Goal: Task Accomplishment & Management: Manage account settings

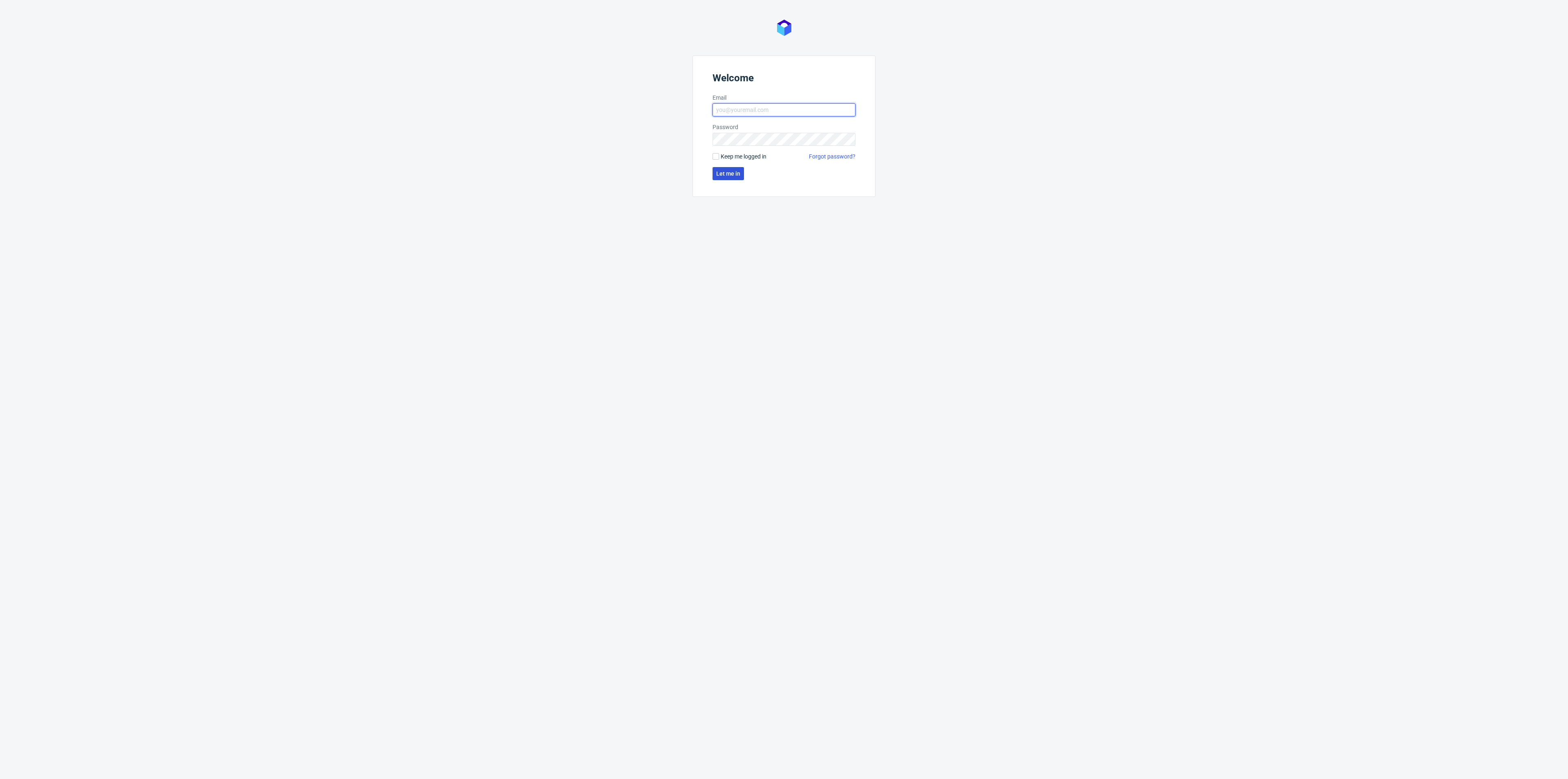
type input "[EMAIL_ADDRESS][DOMAIN_NAME]"
click at [740, 173] on button "Let me in" at bounding box center [729, 173] width 32 height 13
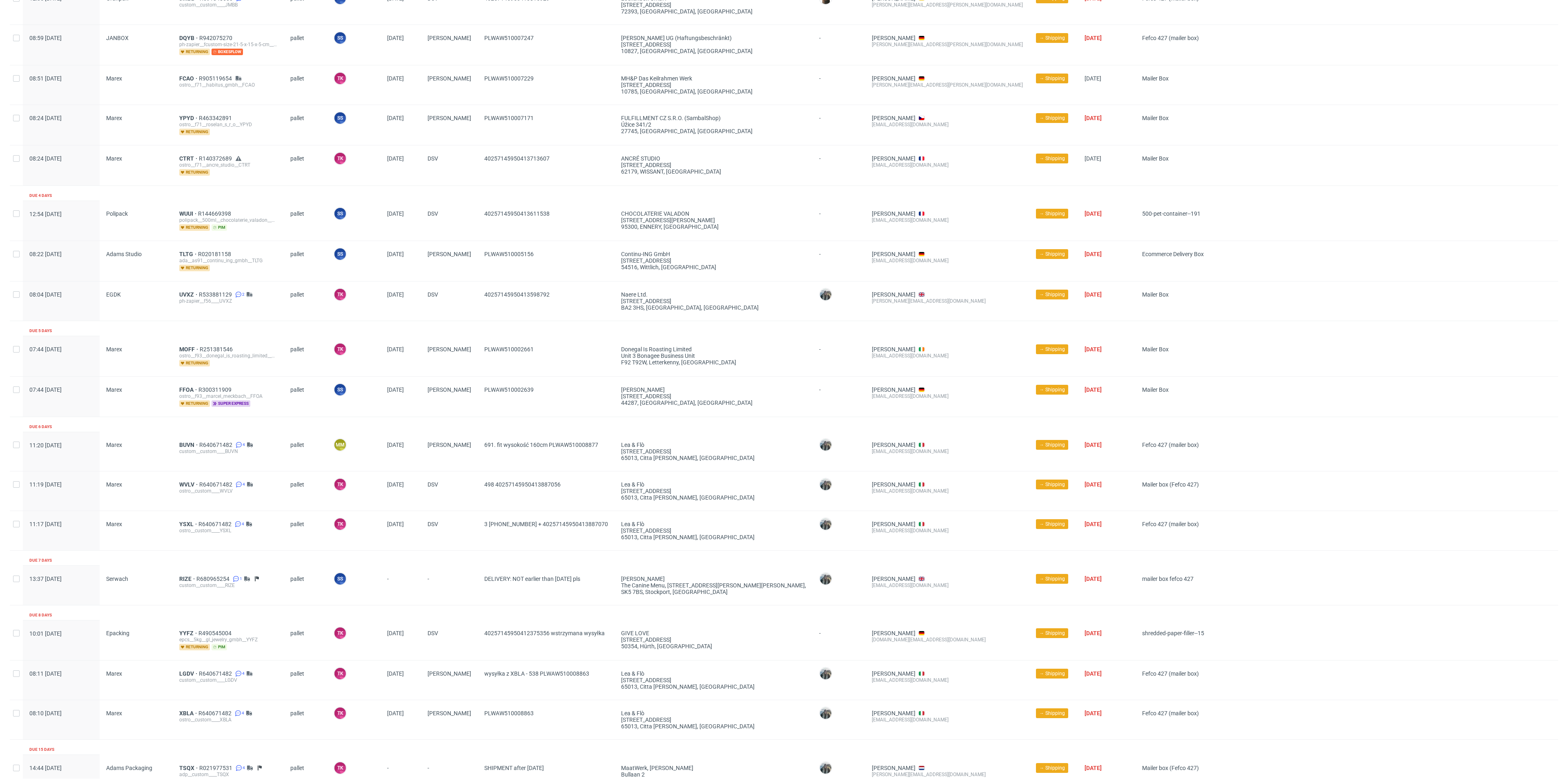
scroll to position [506, 0]
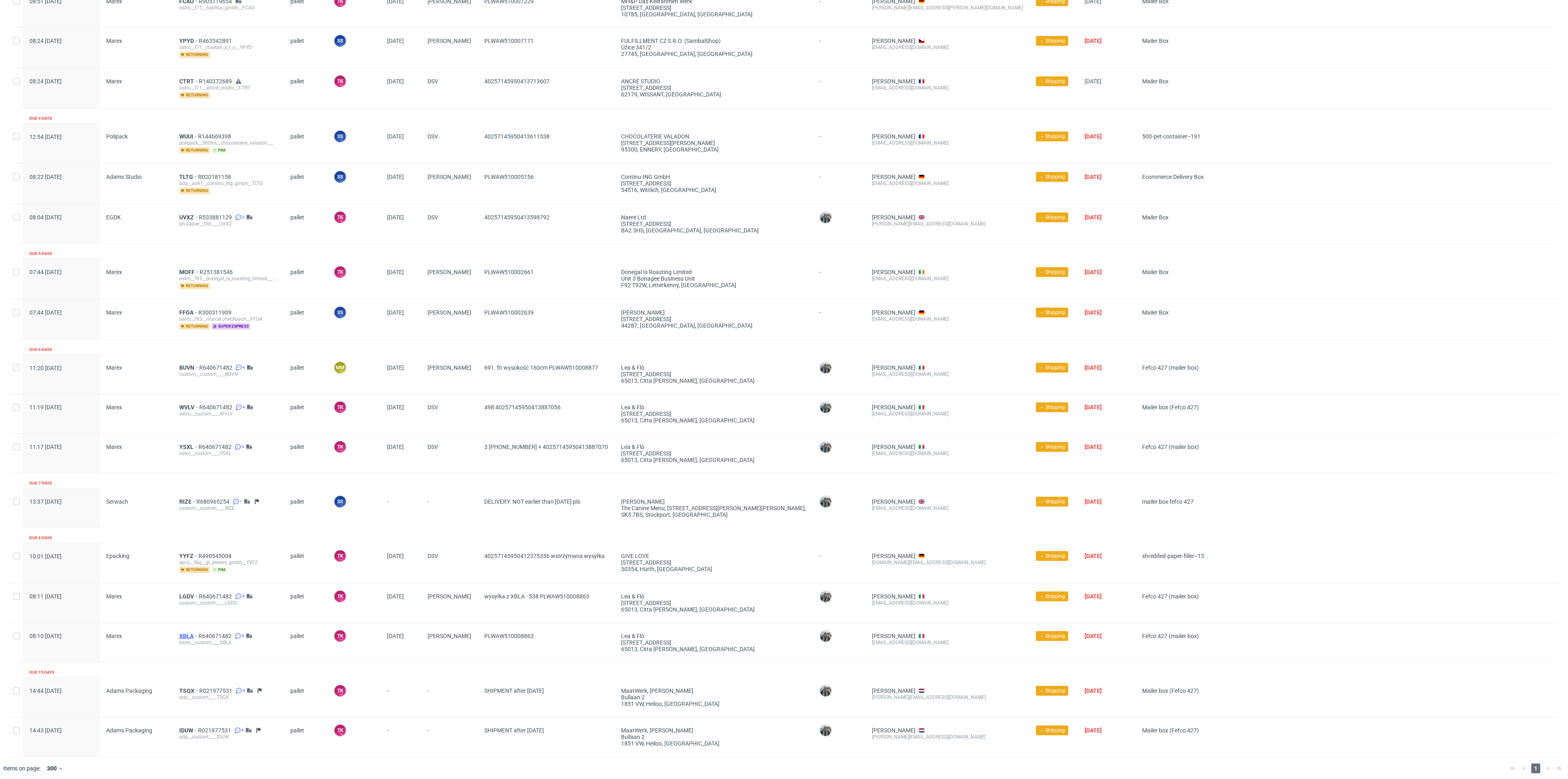
drag, startPoint x: 183, startPoint y: 626, endPoint x: 183, endPoint y: 632, distance: 6.0
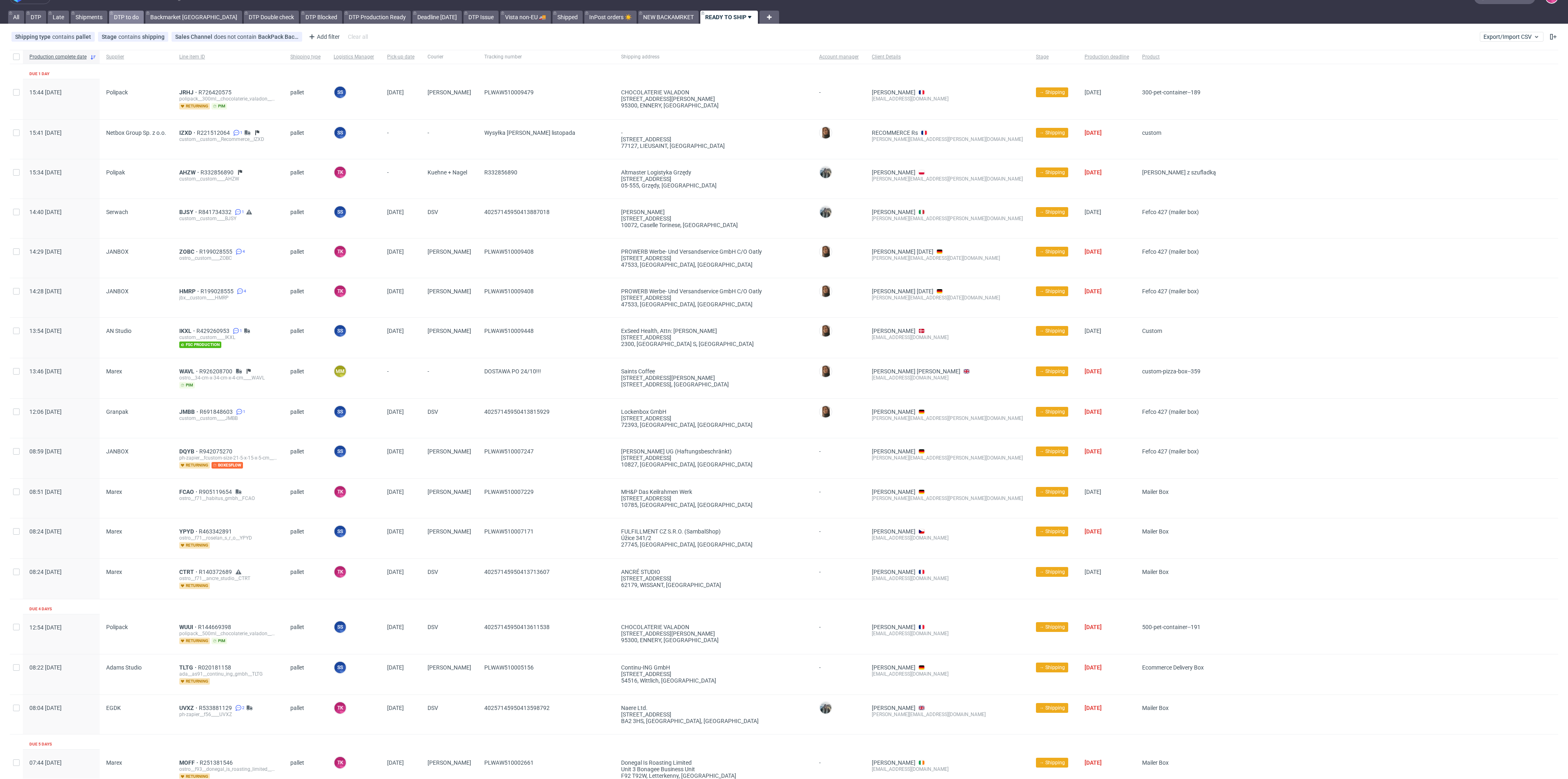
scroll to position [0, 0]
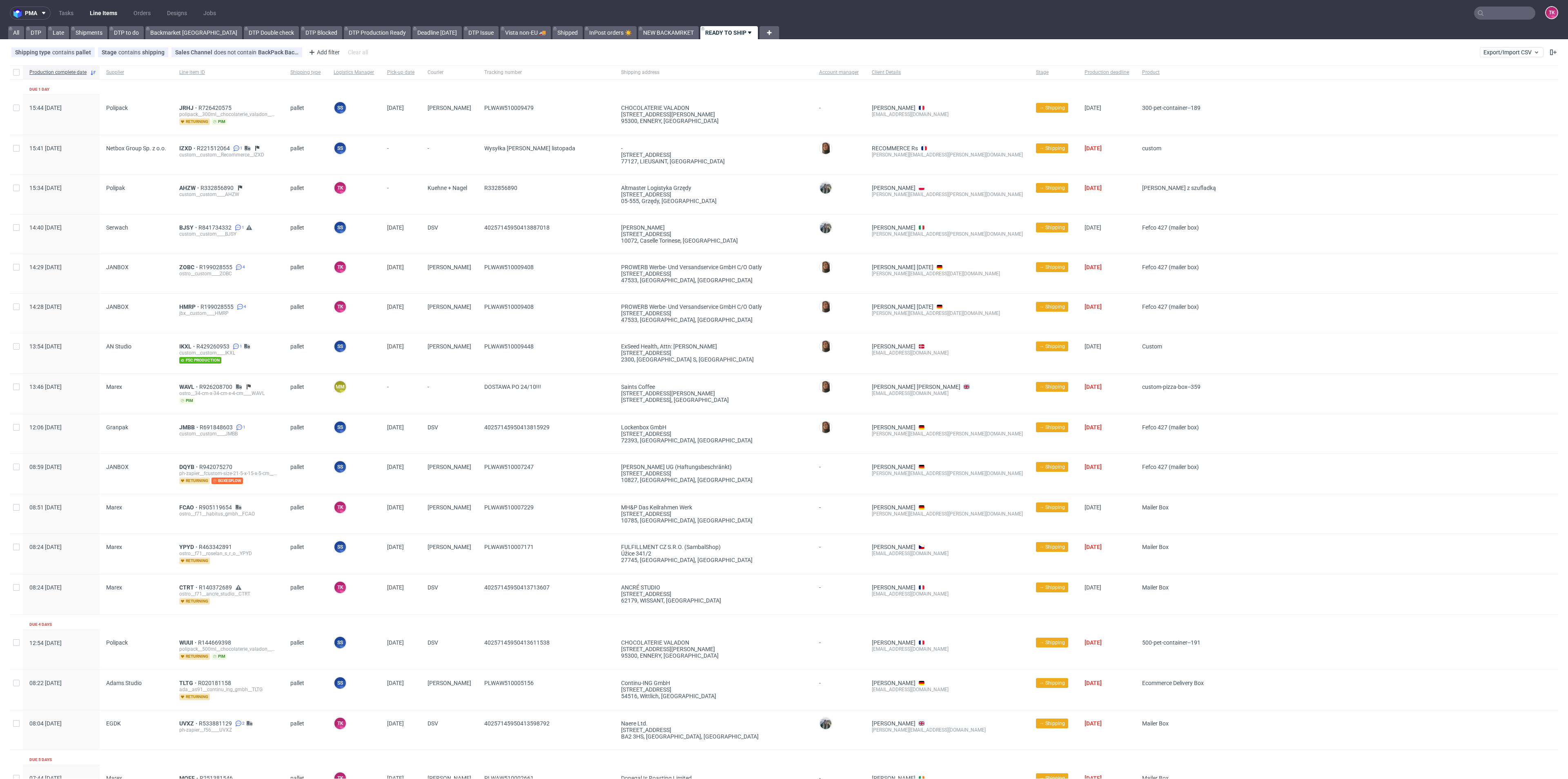
click at [98, 7] on link "Line Items" at bounding box center [103, 13] width 37 height 13
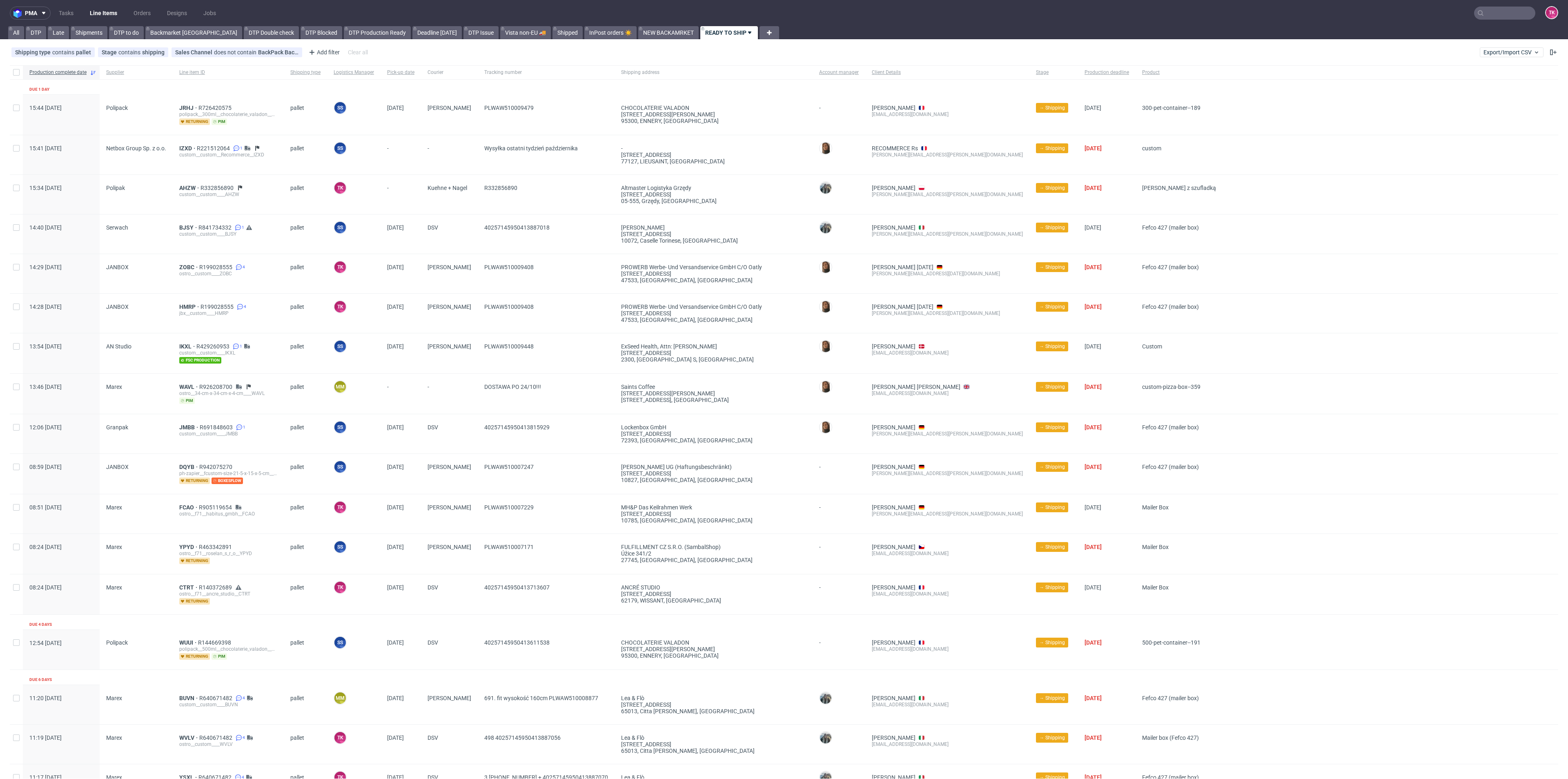
click at [99, 7] on link "Line Items" at bounding box center [103, 13] width 37 height 13
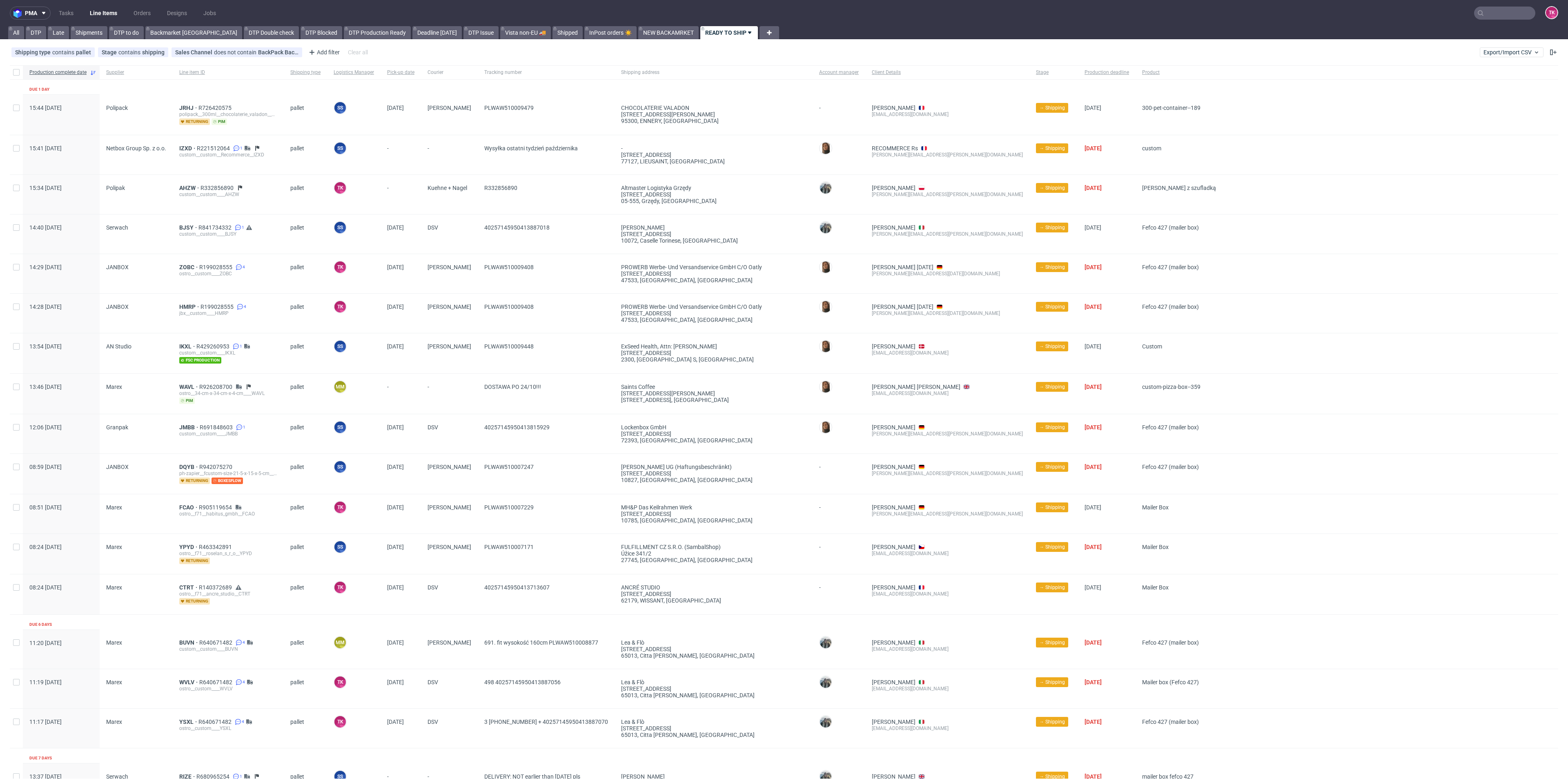
click at [111, 12] on link "Line Items" at bounding box center [103, 13] width 37 height 13
click at [110, 8] on link "Line Items" at bounding box center [103, 13] width 37 height 13
click at [117, 5] on nav "pma Tasks Line Items Orders Designs Jobs TK" at bounding box center [784, 13] width 1568 height 26
click at [117, 7] on link "Line Items" at bounding box center [103, 13] width 37 height 13
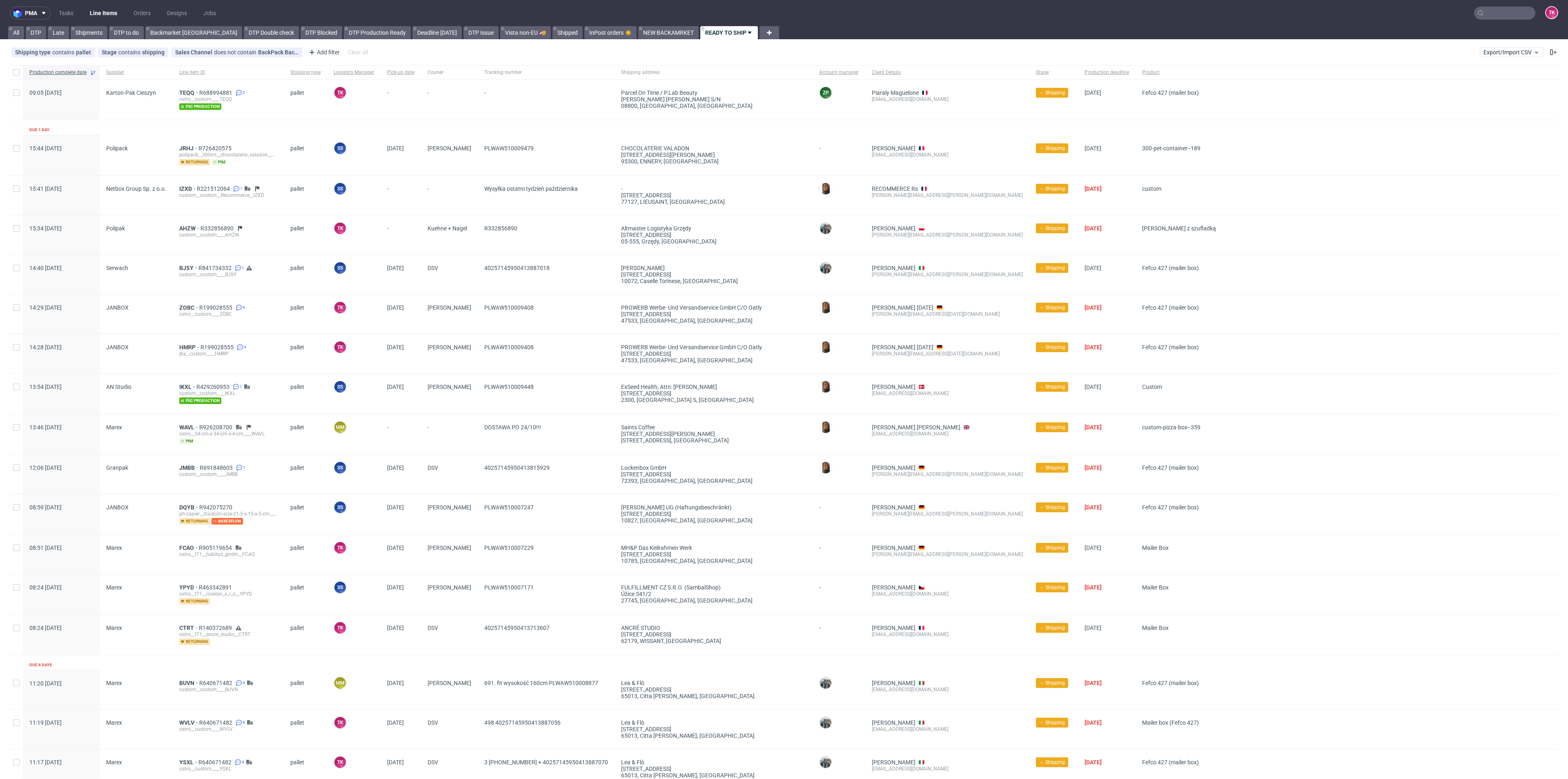
click at [86, 9] on ul "Tasks Line Items Orders Designs Jobs" at bounding box center [137, 13] width 173 height 13
click at [102, 17] on link "Line Items" at bounding box center [103, 13] width 37 height 13
drag, startPoint x: 173, startPoint y: 91, endPoint x: 194, endPoint y: 84, distance: 22.1
click at [194, 84] on div "TEQQ R688994881 2 ostro__custom____TEQQ fsc production" at bounding box center [228, 100] width 111 height 40
copy span "TEQQ"
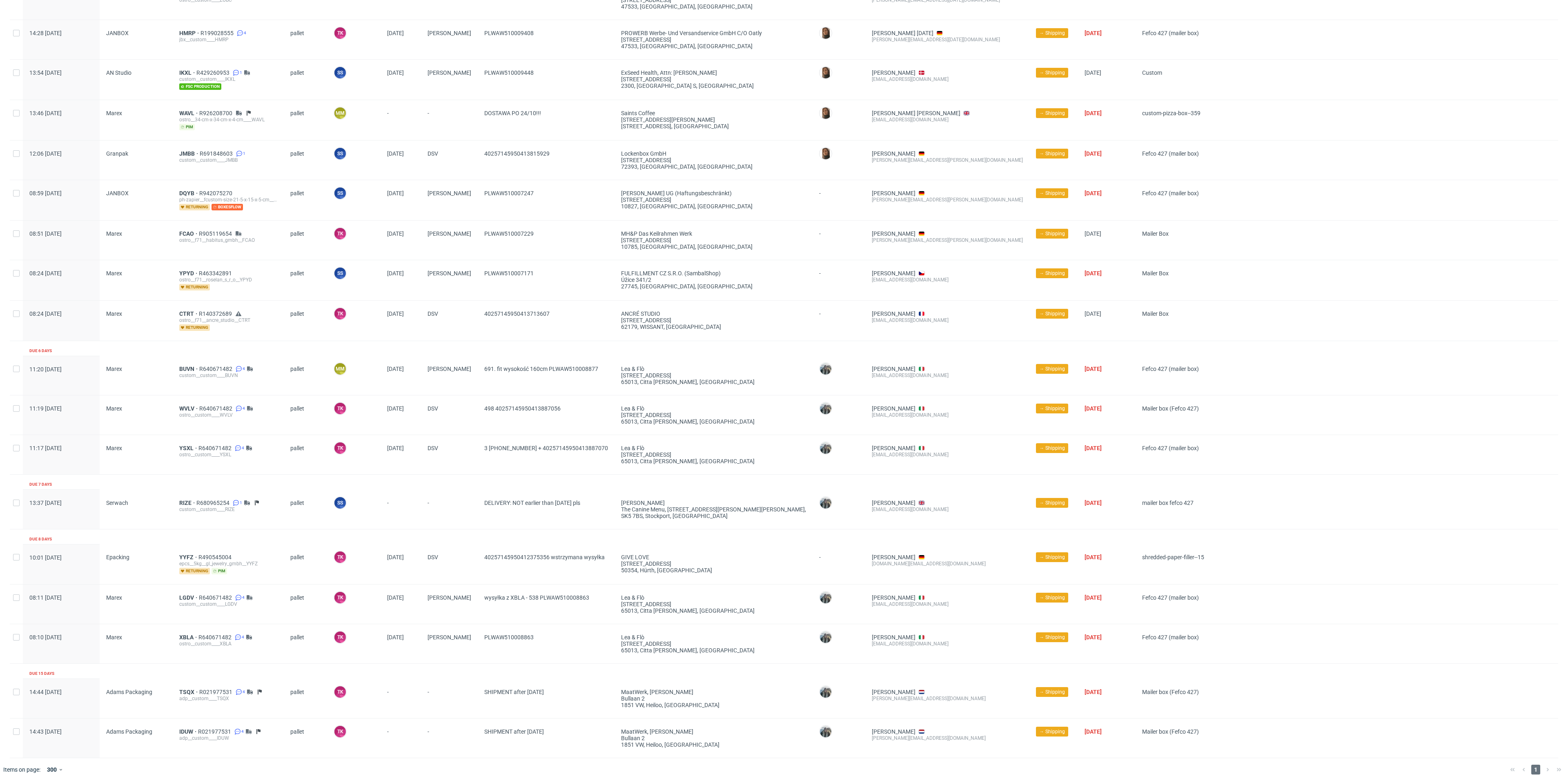
scroll to position [317, 0]
drag, startPoint x: 600, startPoint y: 591, endPoint x: 530, endPoint y: 607, distance: 71.8
click at [530, 607] on span "wysyłka z XBLA - 538 PLWAW510008863" at bounding box center [546, 602] width 124 height 19
click at [533, 609] on div "wysyłka z XBLA - 538 PLWAW510008863" at bounding box center [546, 602] width 137 height 39
click at [565, 567] on span "40257145950412375356 wstrzymana wysyłka" at bounding box center [546, 562] width 124 height 21
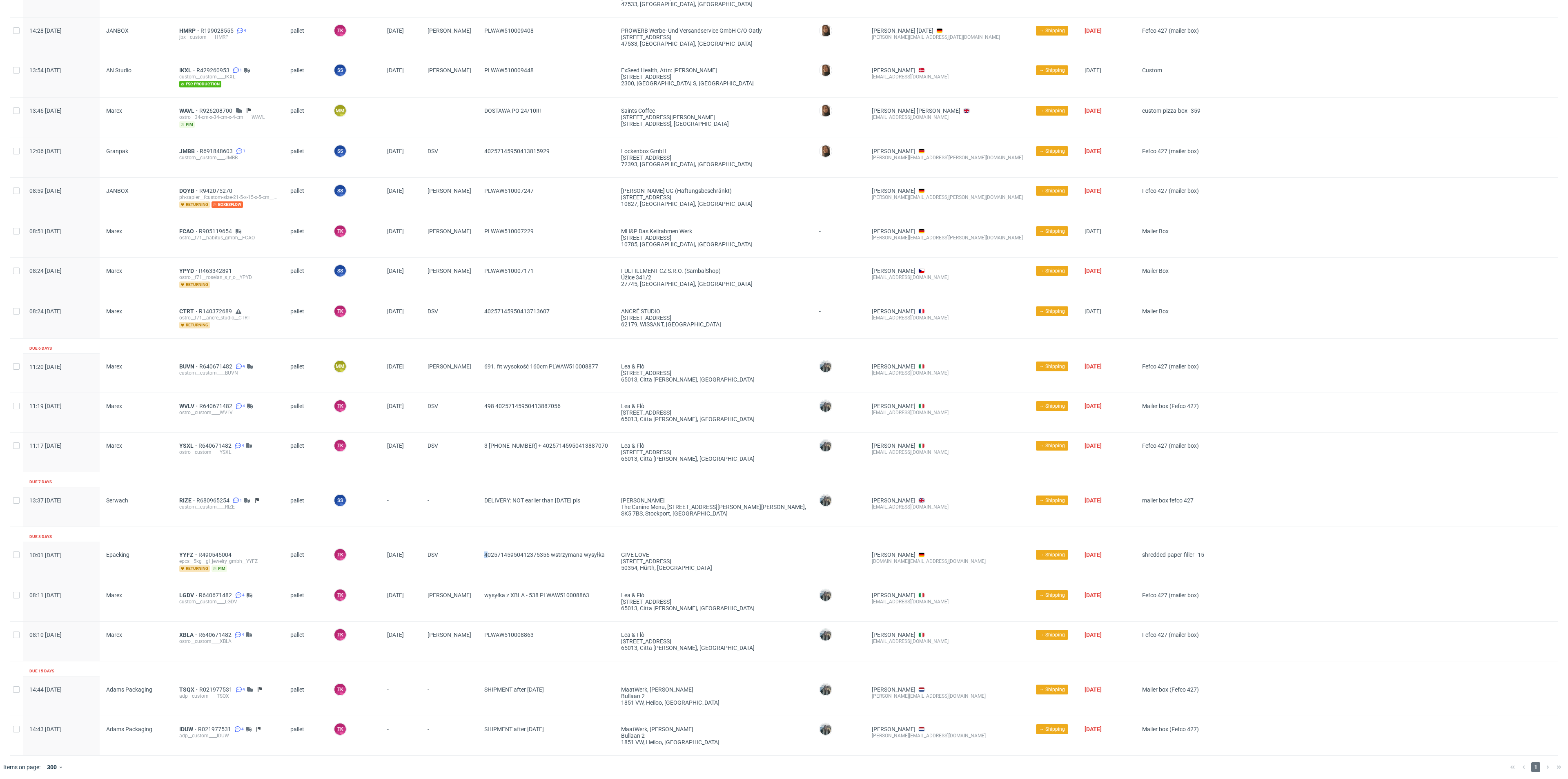
drag, startPoint x: 477, startPoint y: 562, endPoint x: 483, endPoint y: 562, distance: 6.0
click at [483, 562] on div "40257145950412375356 wstrzymana wysyłka" at bounding box center [546, 562] width 137 height 40
click at [478, 562] on div "40257145950412375356 wstrzymana wysyłka" at bounding box center [546, 562] width 137 height 40
drag, startPoint x: 473, startPoint y: 512, endPoint x: 559, endPoint y: 522, distance: 86.6
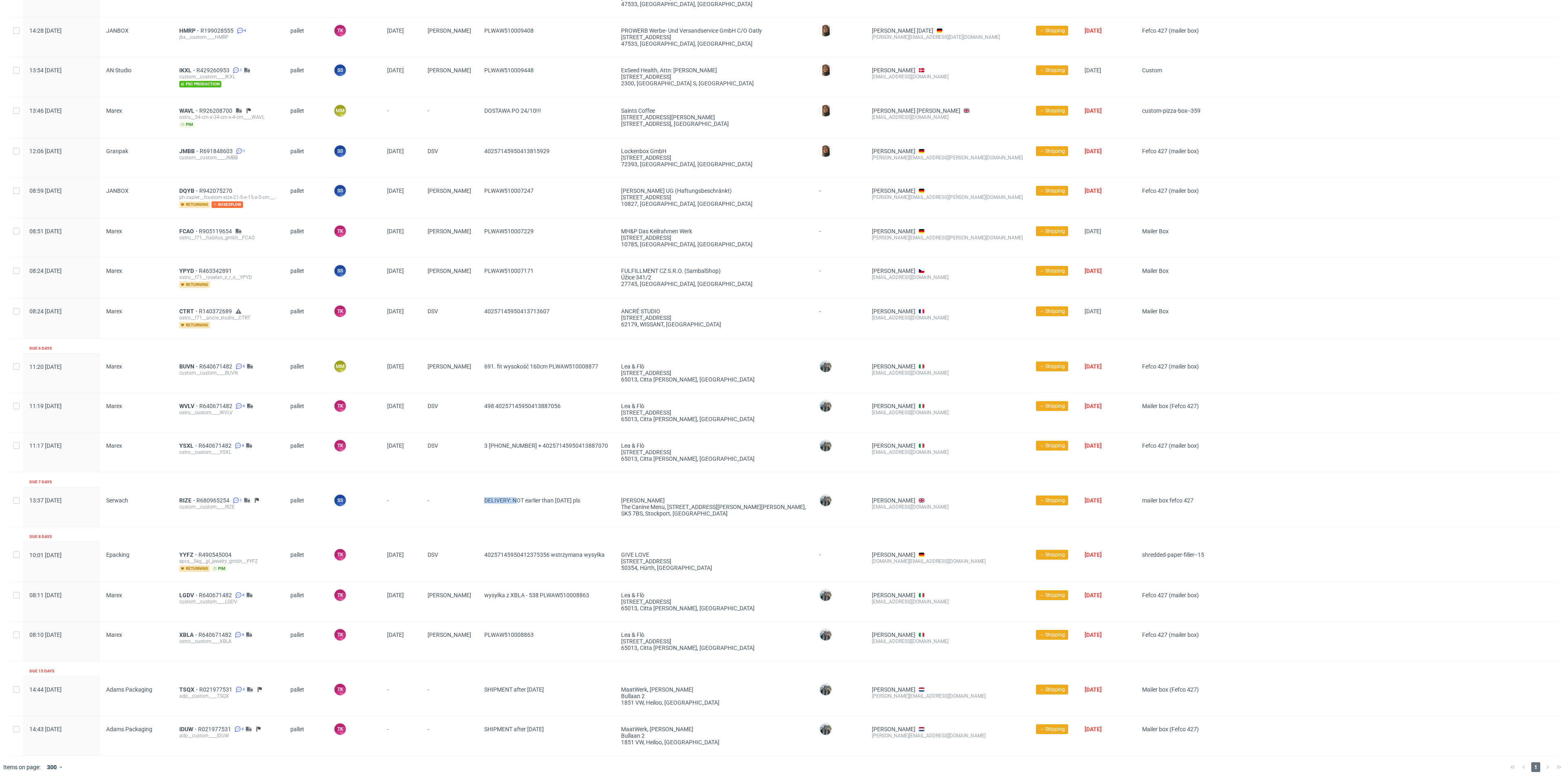
click at [540, 510] on div "13:37 Tue 30.09.2025 Serwach RIZE R680965254 1 custom__custom____RIZE pallet SS…" at bounding box center [784, 507] width 1549 height 40
click at [564, 527] on div "Production complete date Supplier Line item ID Shipping type Logistics Manager …" at bounding box center [784, 252] width 1549 height 1007
drag, startPoint x: 514, startPoint y: 453, endPoint x: 574, endPoint y: 451, distance: 60.0
click at [574, 451] on span "3 +3 (872) 40257145950413886530 + 40257145950413887070" at bounding box center [546, 453] width 124 height 19
click at [565, 465] on div "3 +3 (872) 40257145950413886530 + 40257145950413887070" at bounding box center [546, 452] width 137 height 39
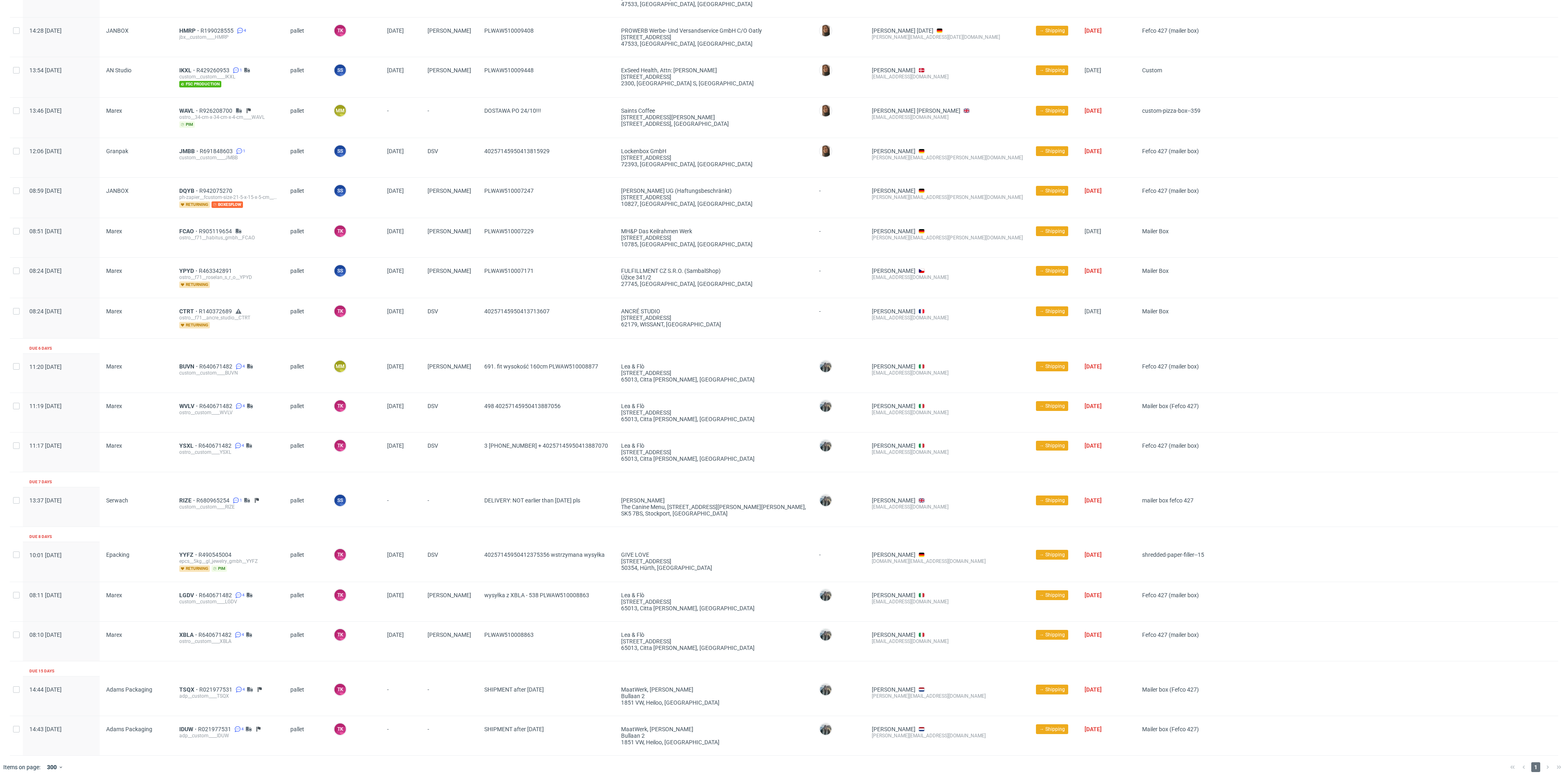
scroll to position [194, 0]
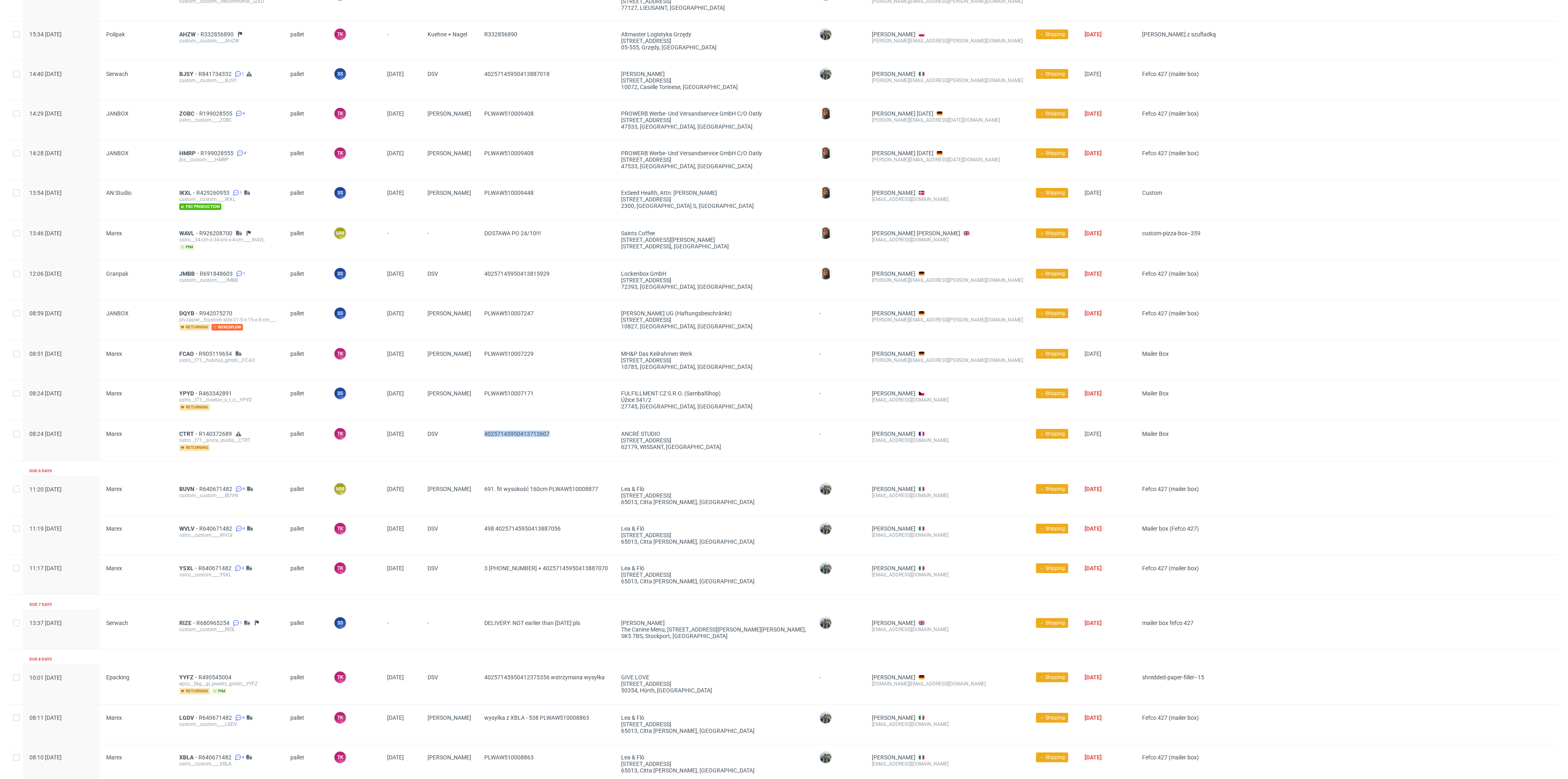
drag, startPoint x: 576, startPoint y: 432, endPoint x: 470, endPoint y: 440, distance: 106.3
click at [470, 440] on div "08:24 Mon 06.10.2025 Marex CTRT R140372689 ostro__f71__ancre_studio__CTRT retur…" at bounding box center [784, 440] width 1549 height 40
copy div "40257145950413713607"
click at [529, 403] on span "PLWAW510007171" at bounding box center [546, 401] width 124 height 21
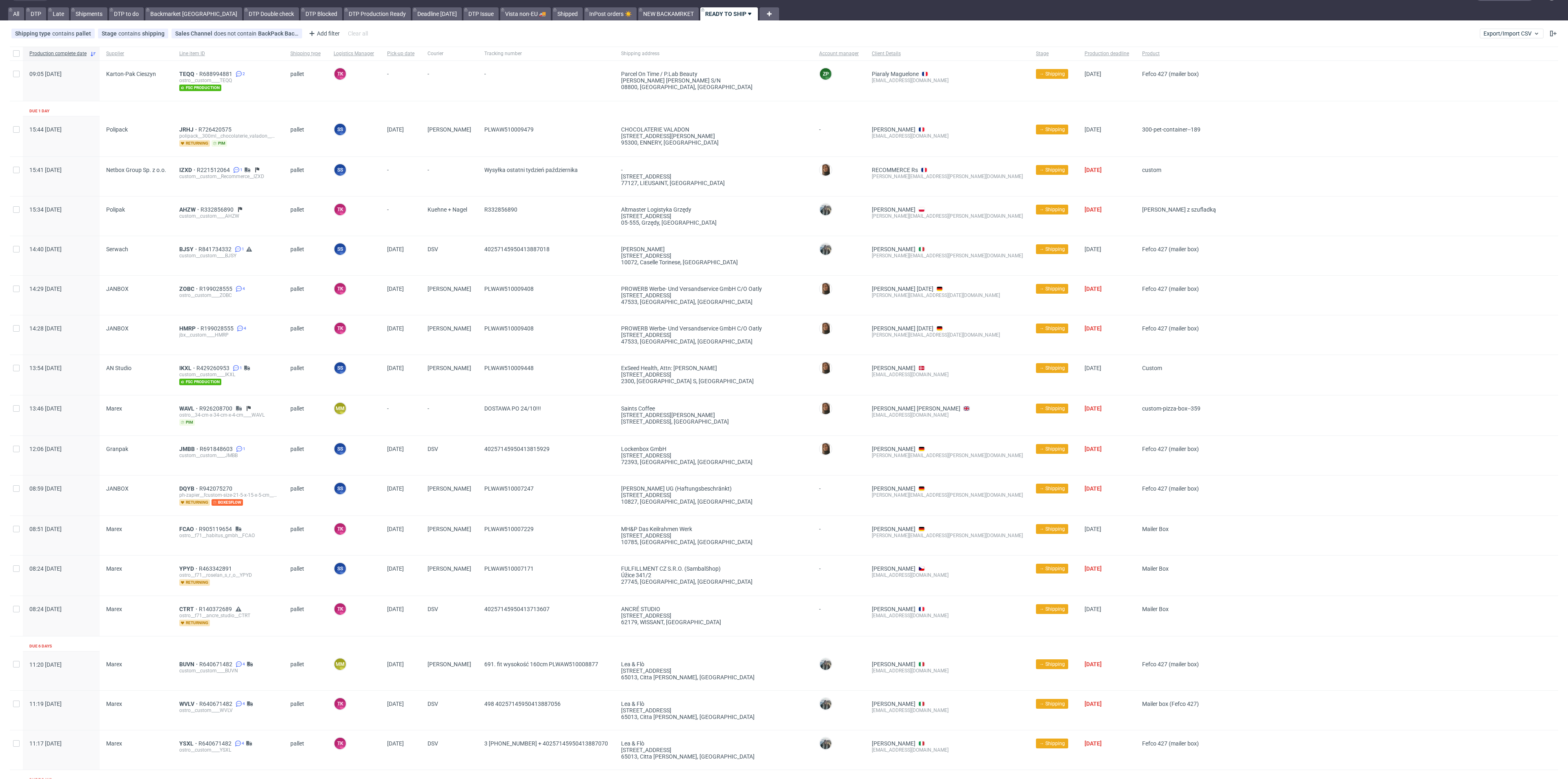
scroll to position [0, 0]
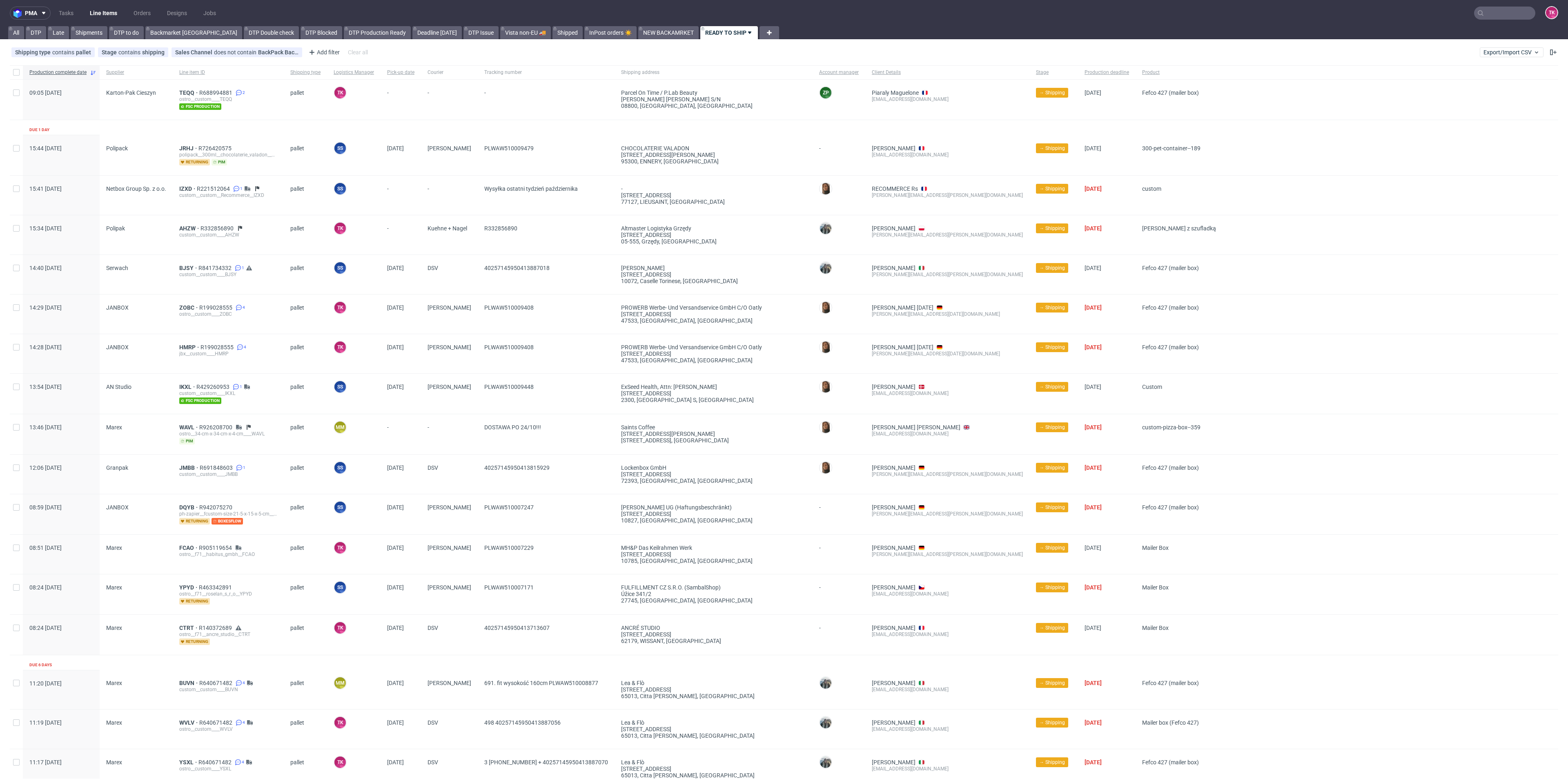
click at [91, 4] on nav "pma Tasks Line Items Orders Designs Jobs TK" at bounding box center [784, 13] width 1568 height 26
click at [94, 8] on link "Line Items" at bounding box center [103, 13] width 37 height 13
click at [187, 93] on span "TEQQ" at bounding box center [189, 93] width 20 height 7
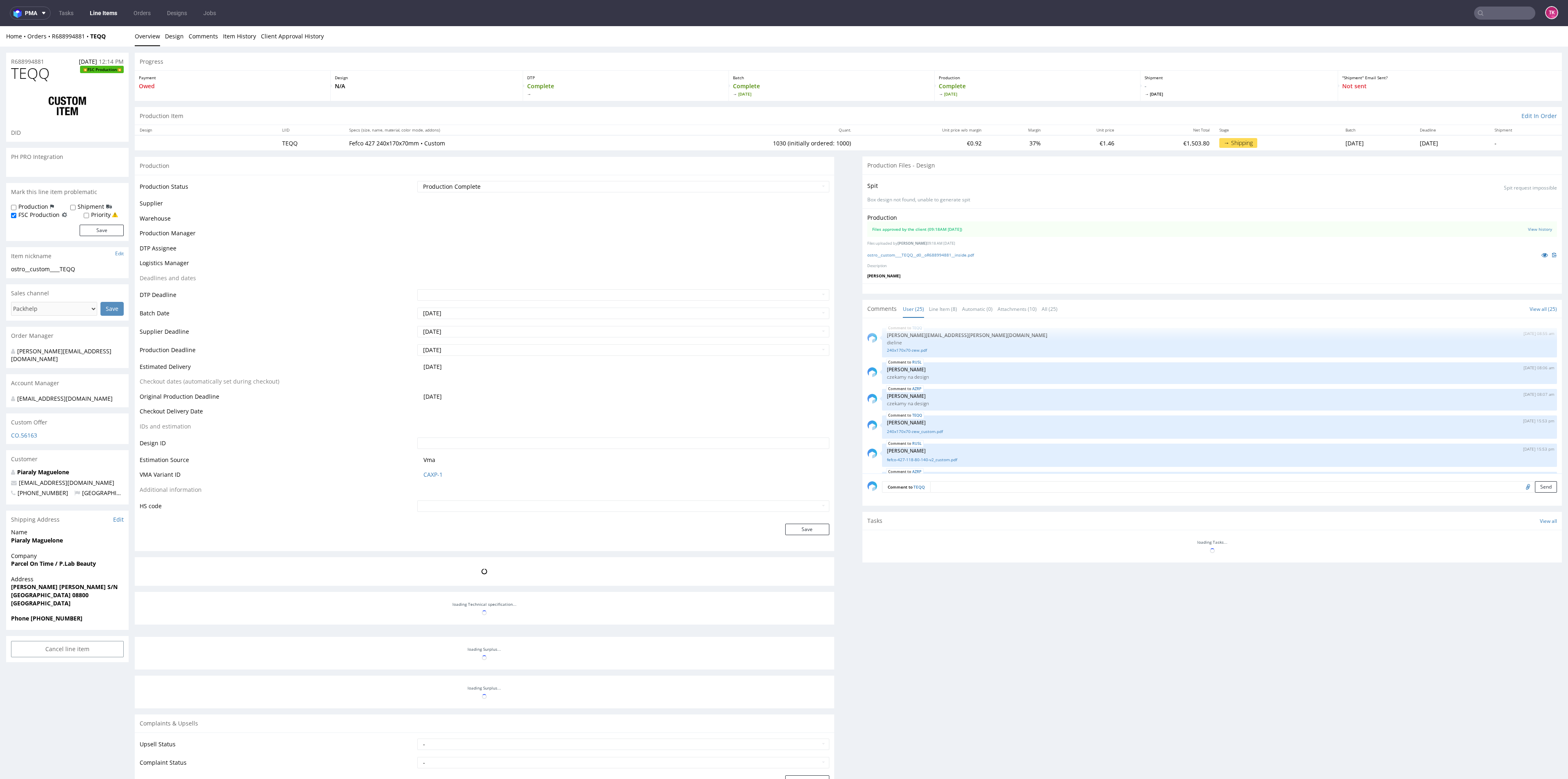
scroll to position [615, 0]
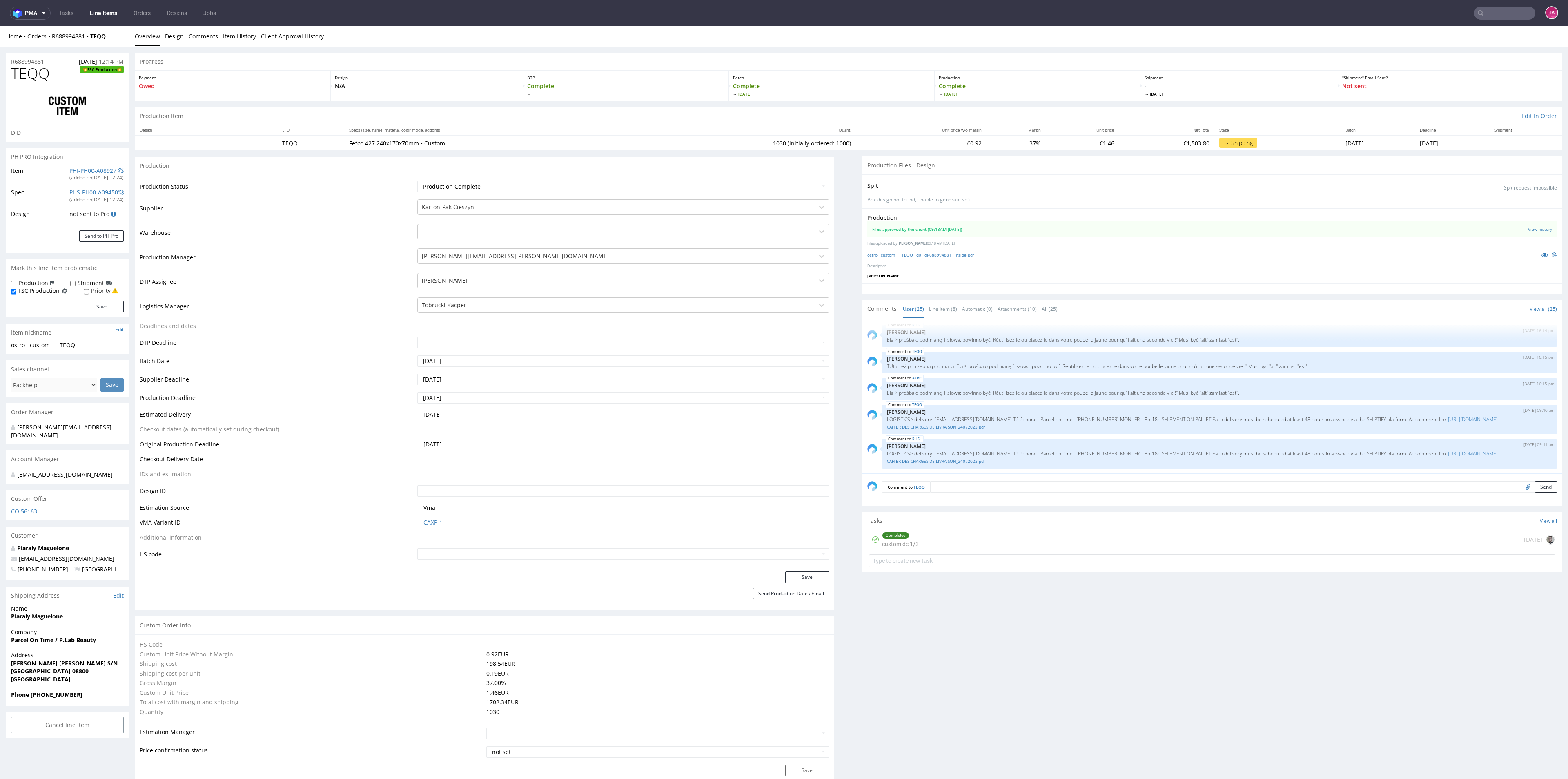
drag, startPoint x: 93, startPoint y: 0, endPoint x: 93, endPoint y: 7, distance: 7.0
click at [93, 2] on nav "pma Tasks Line Items Orders Designs Jobs TK" at bounding box center [784, 13] width 1568 height 26
click at [95, 7] on link "Line Items" at bounding box center [103, 13] width 37 height 13
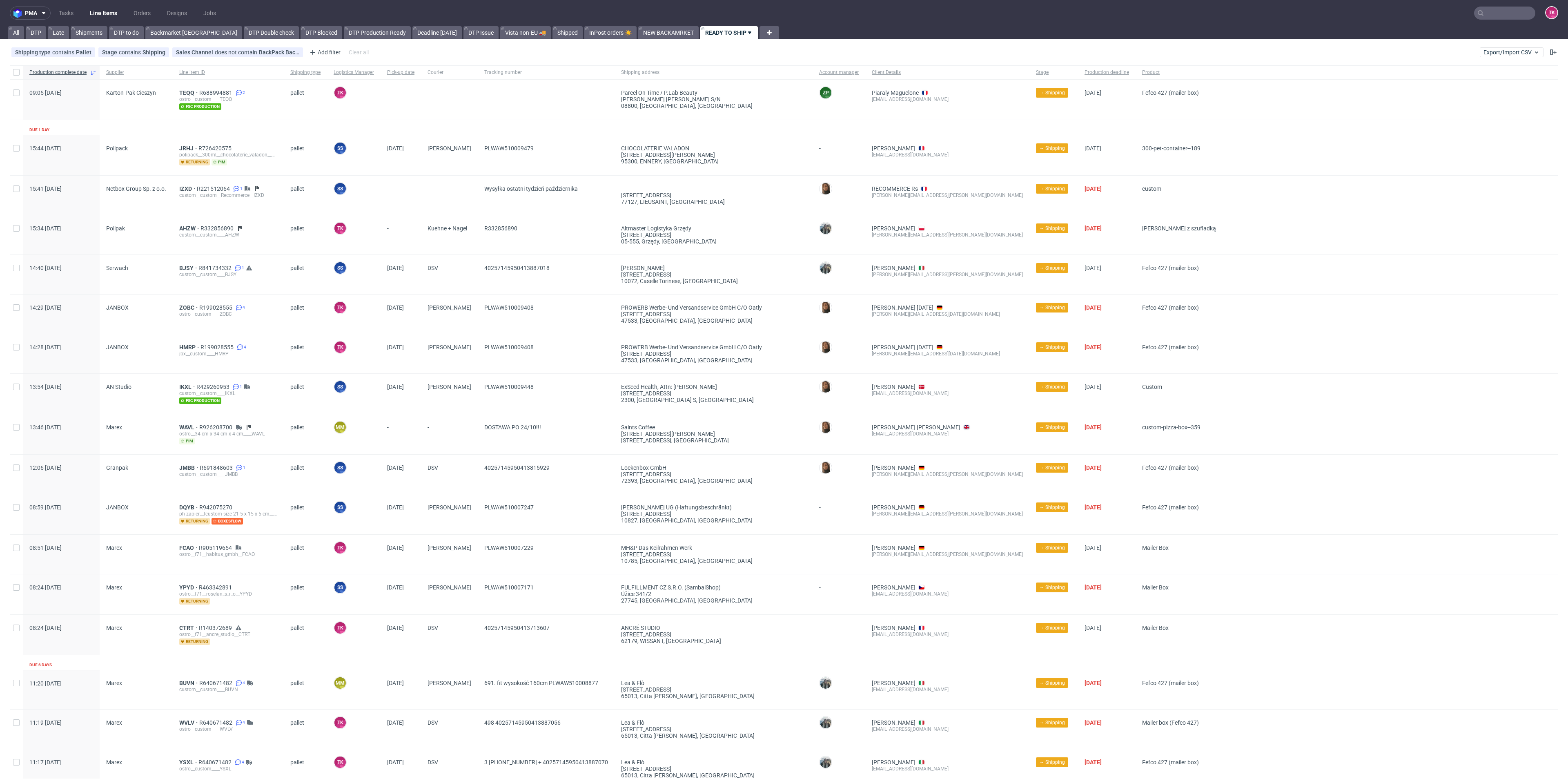
click at [177, 187] on div "IZXD R221512064 1 custom__custom__Recommerce__IZXD" at bounding box center [228, 195] width 111 height 39
click at [181, 93] on span "TEQQ" at bounding box center [189, 93] width 20 height 7
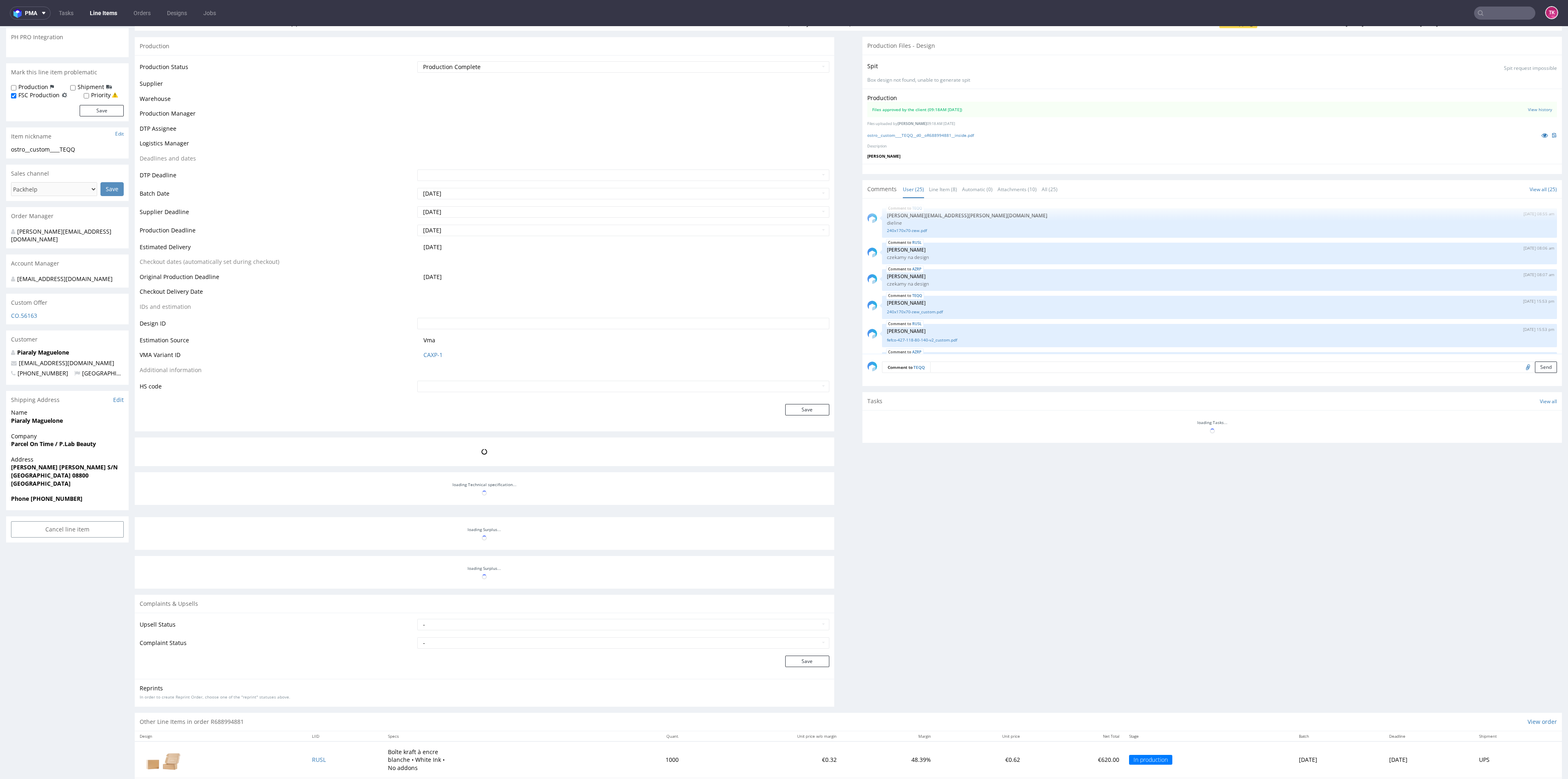
scroll to position [122, 0]
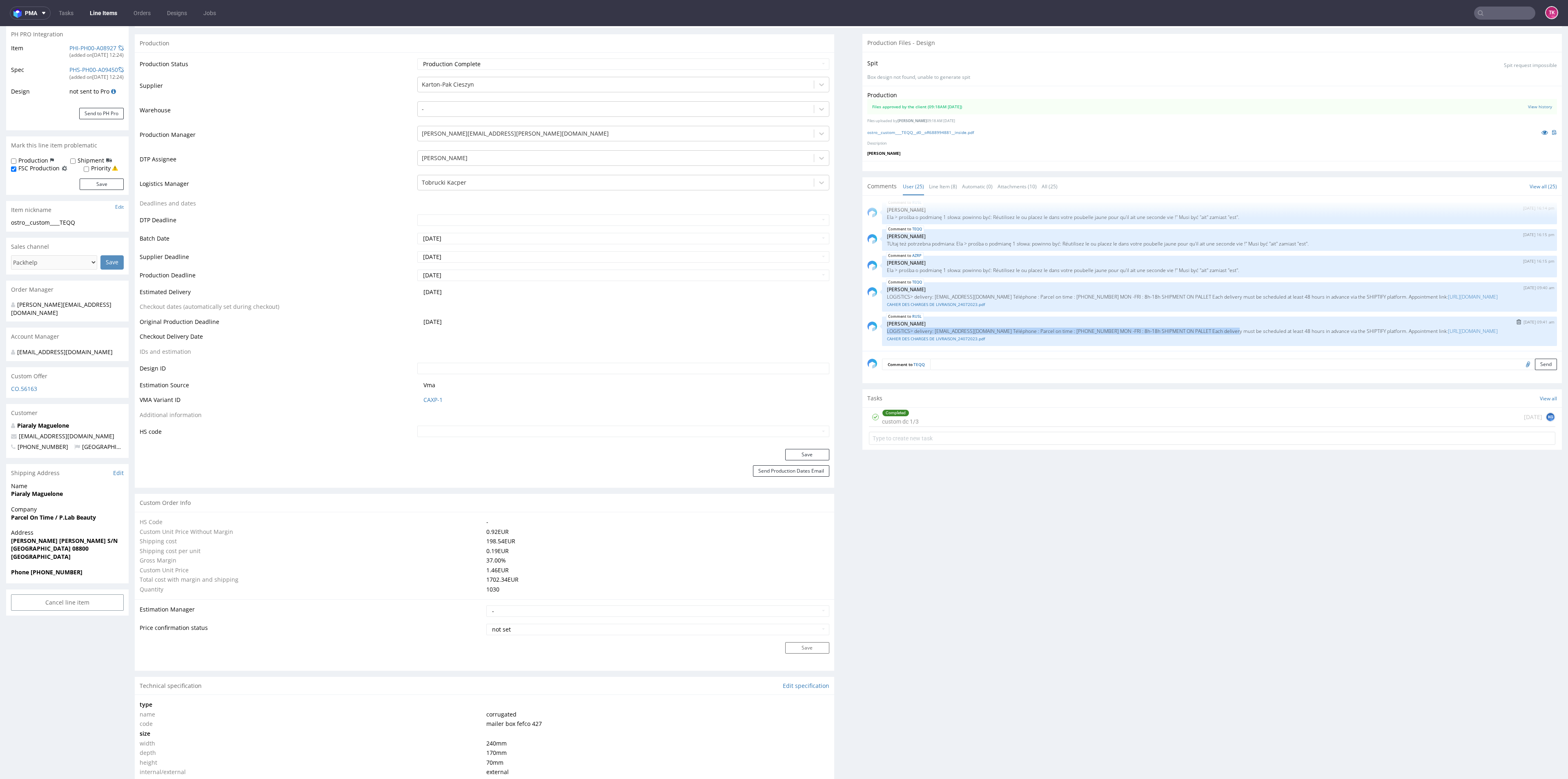
drag, startPoint x: 903, startPoint y: 317, endPoint x: 1211, endPoint y: 325, distance: 308.1
click at [1211, 325] on div "RUSL 16th Sep 25 | 09:41 am Zuzanna Pawlicka-Sabak LOGISTICS> delivery: recepci…" at bounding box center [1212, 331] width 690 height 29
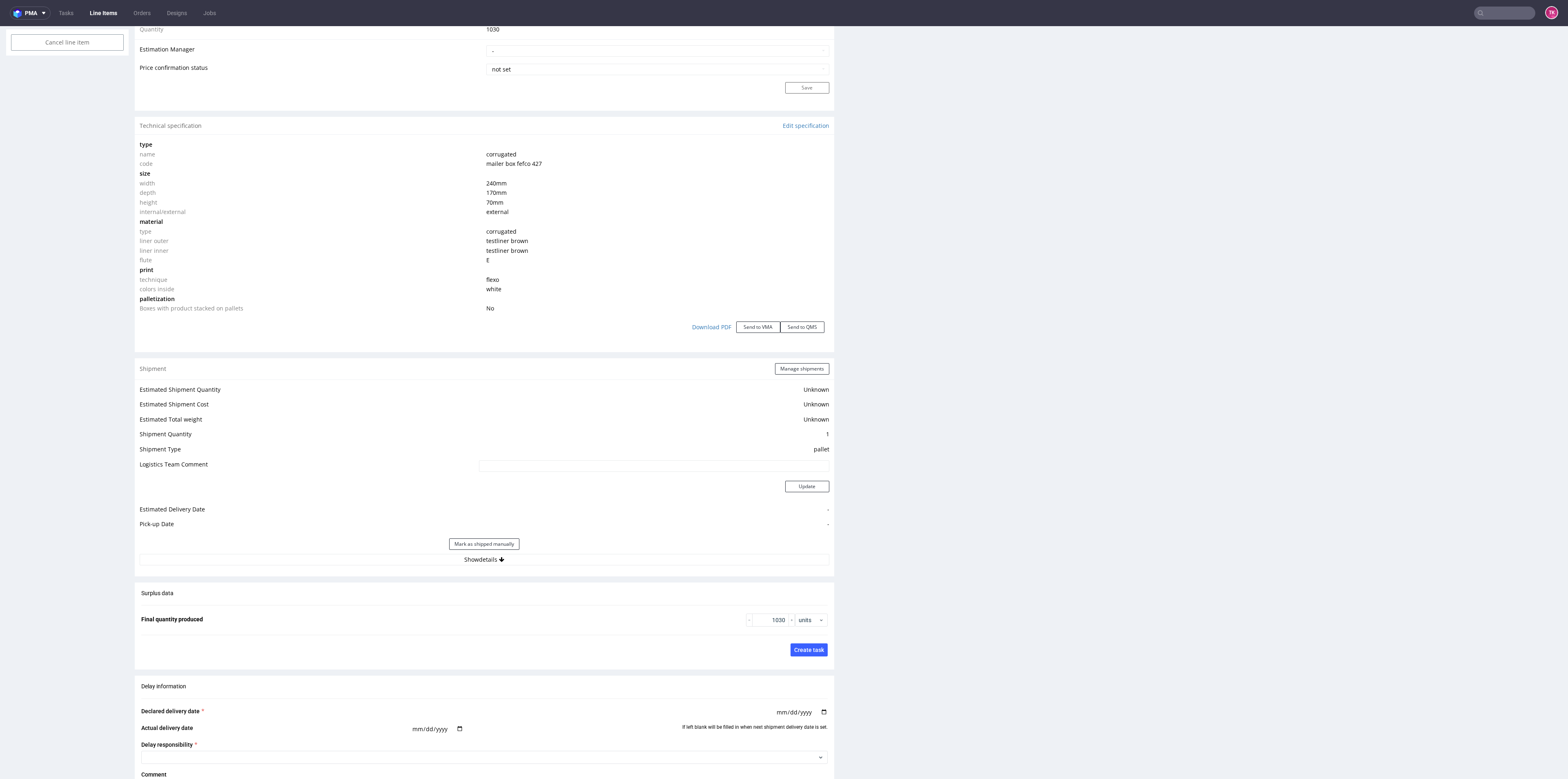
scroll to position [736, 0]
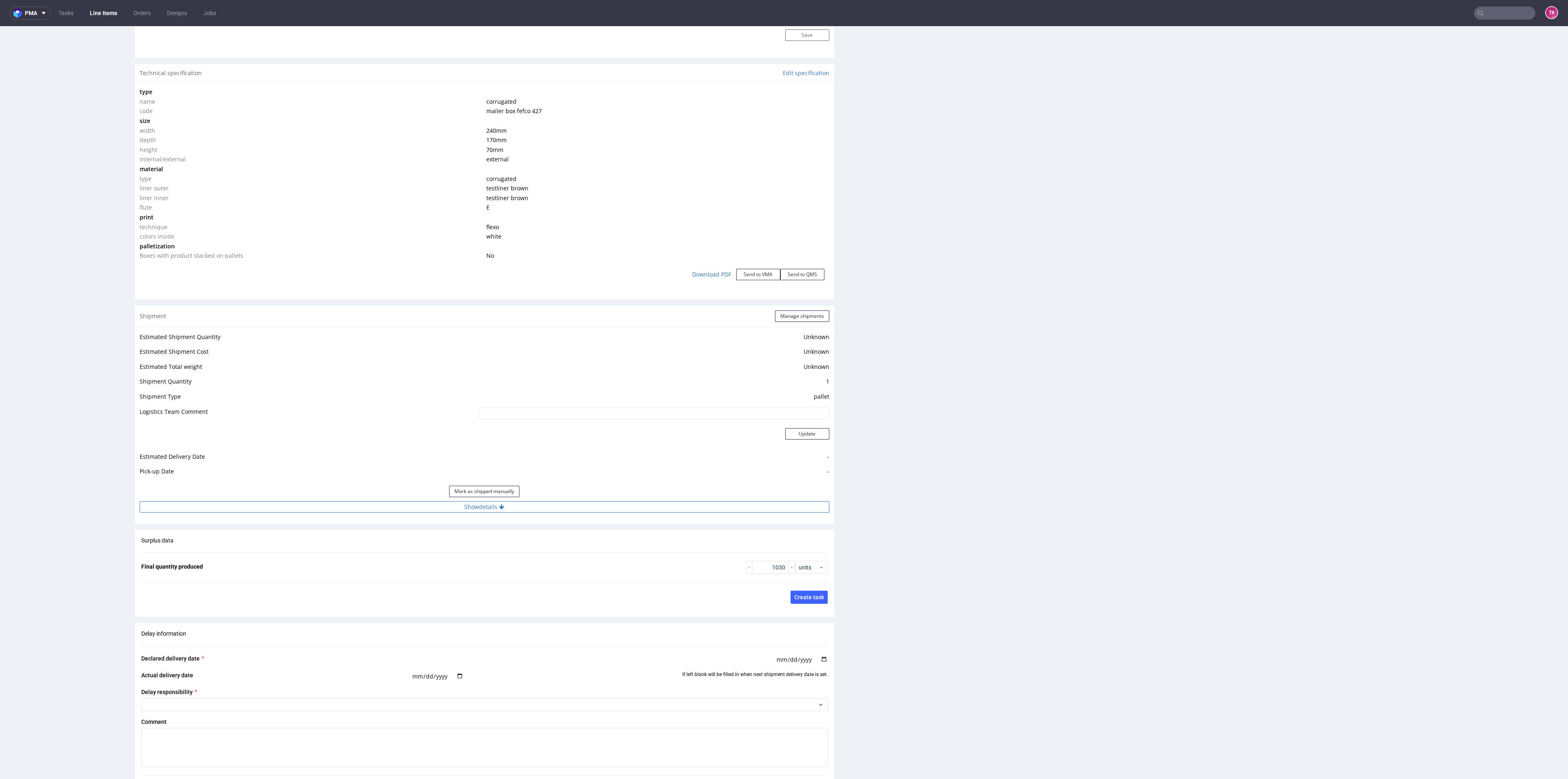
drag, startPoint x: 664, startPoint y: 498, endPoint x: 664, endPoint y: 503, distance: 5.0
click at [664, 501] on div "Estimated Shipment Quantity Unknown Estimated Shipment Cost Unknown Estimated T…" at bounding box center [484, 422] width 699 height 191
click at [665, 503] on button "Show details" at bounding box center [484, 507] width 690 height 12
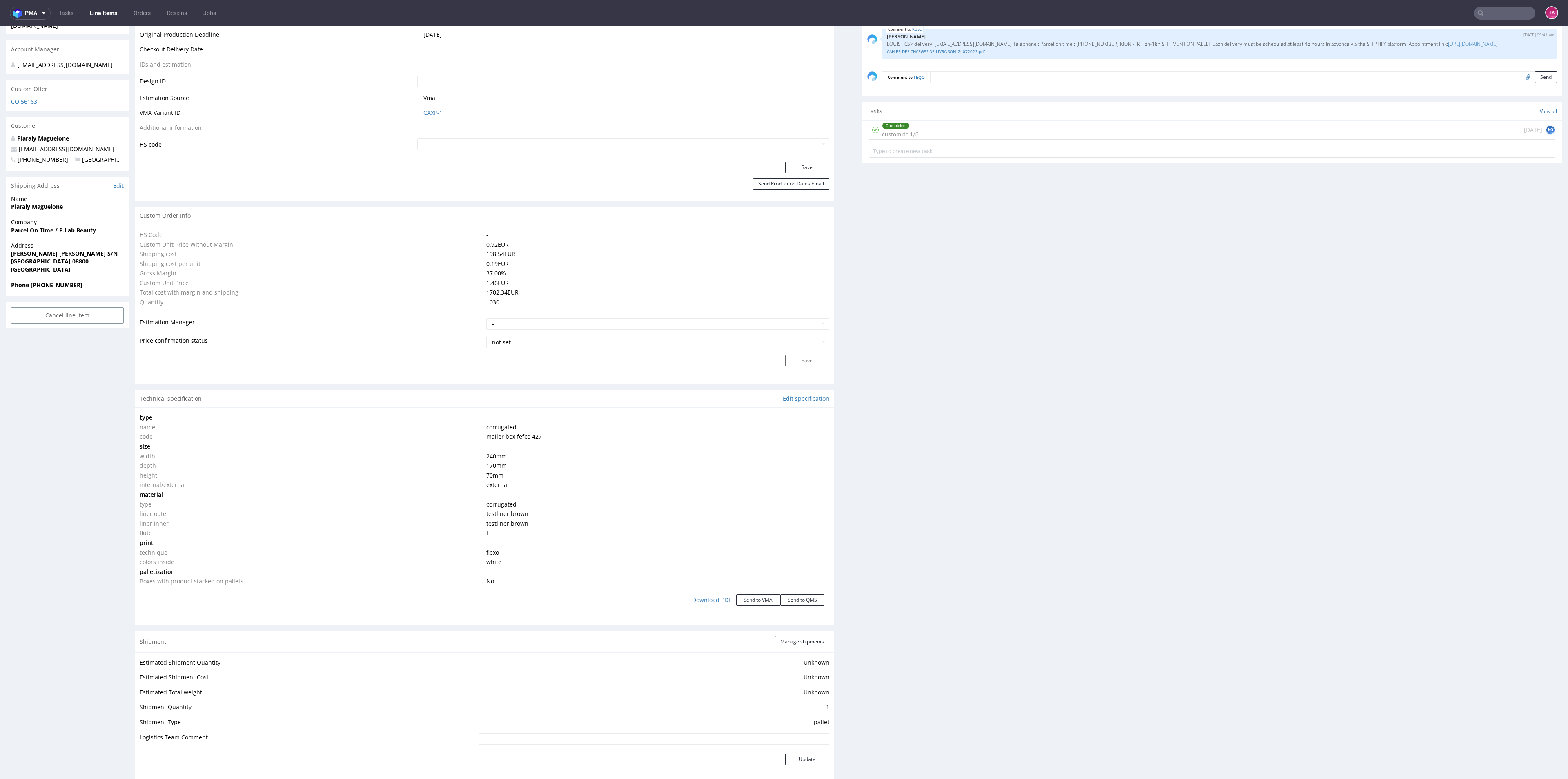
scroll to position [429, 0]
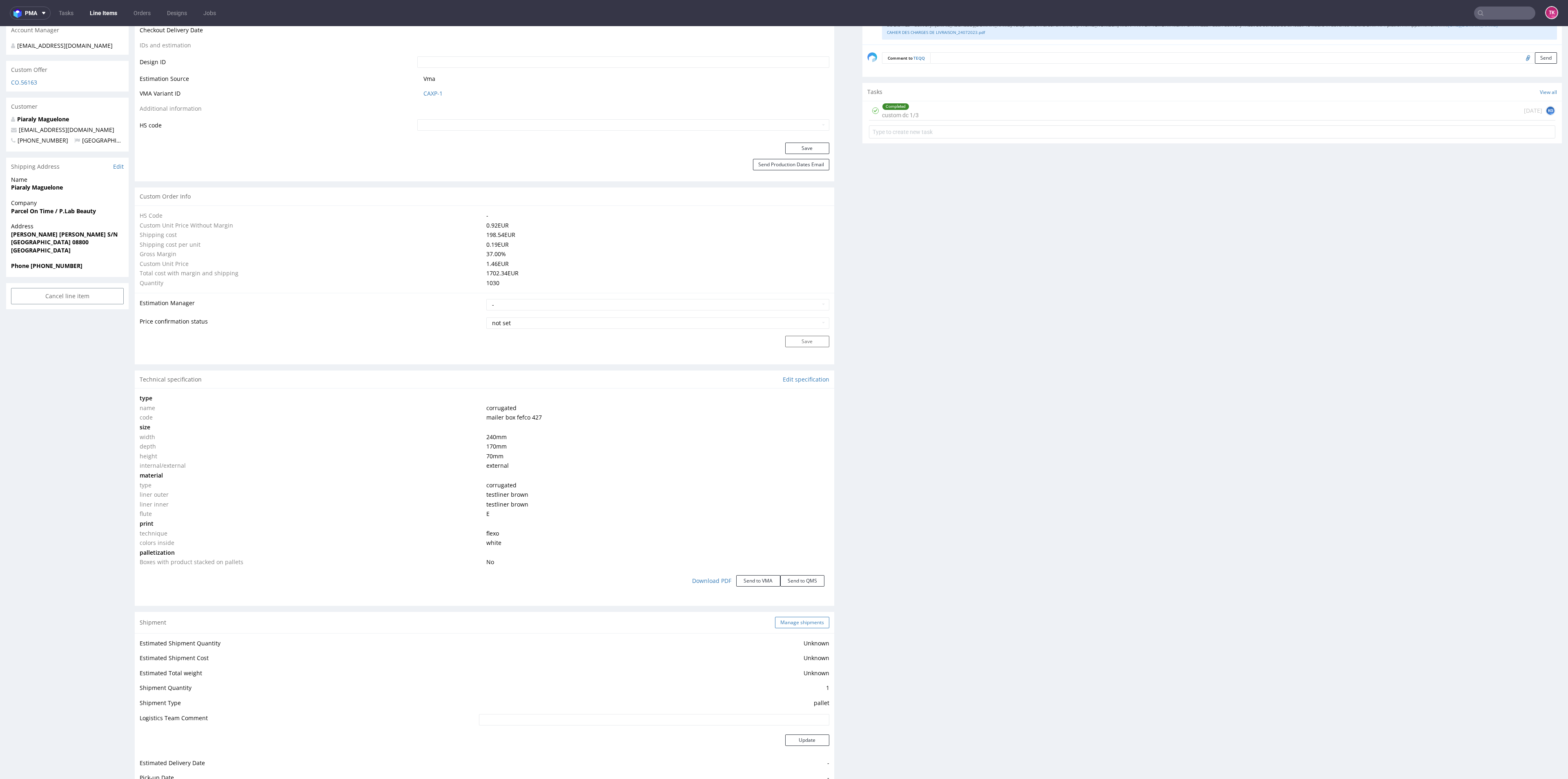
click at [796, 625] on button "Manage shipments" at bounding box center [802, 622] width 54 height 12
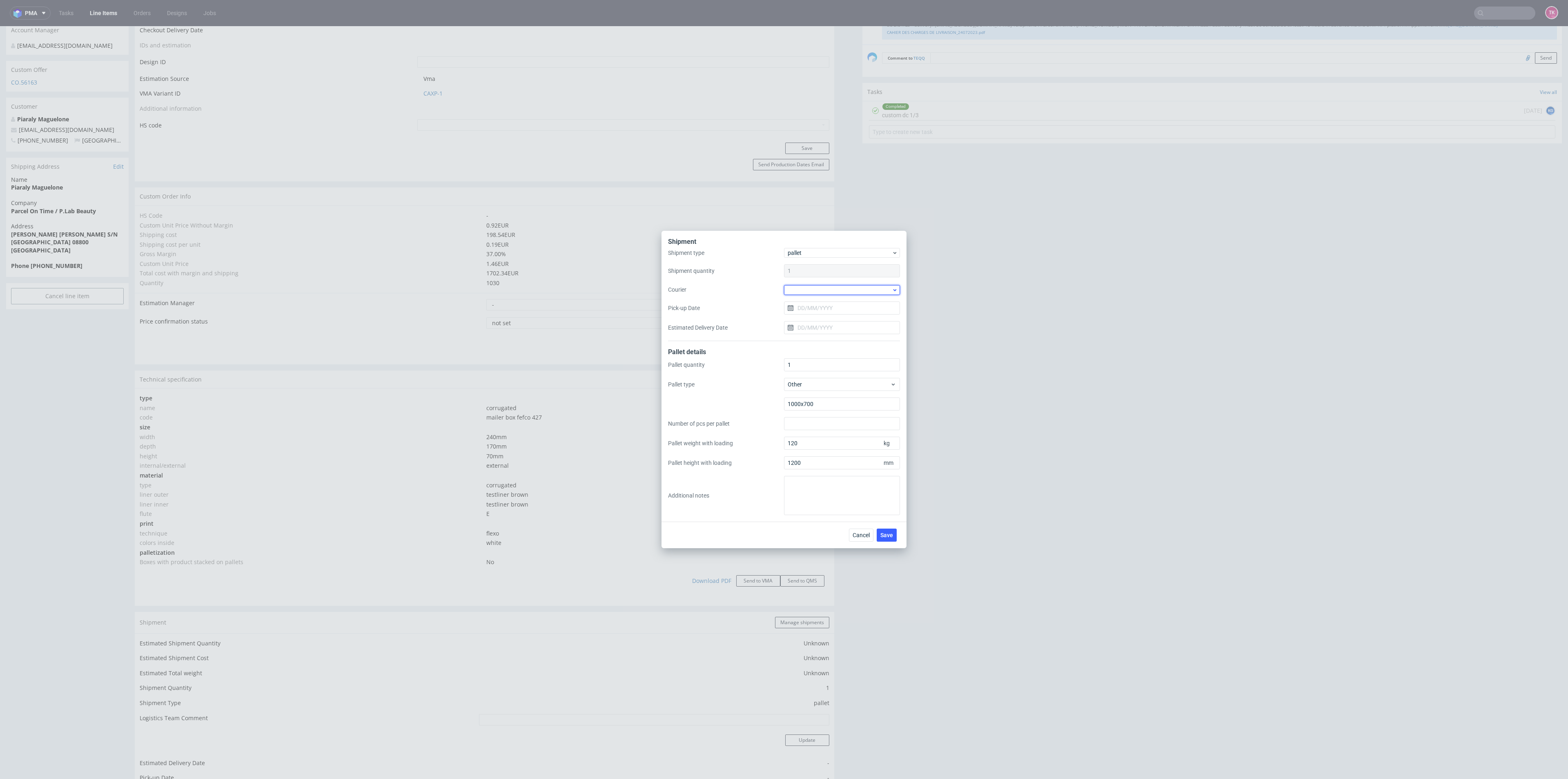
click at [805, 289] on div at bounding box center [842, 290] width 116 height 10
click at [831, 347] on div "Kuehne + Nagel" at bounding box center [842, 349] width 110 height 15
click at [886, 529] on button "Save" at bounding box center [886, 534] width 20 height 13
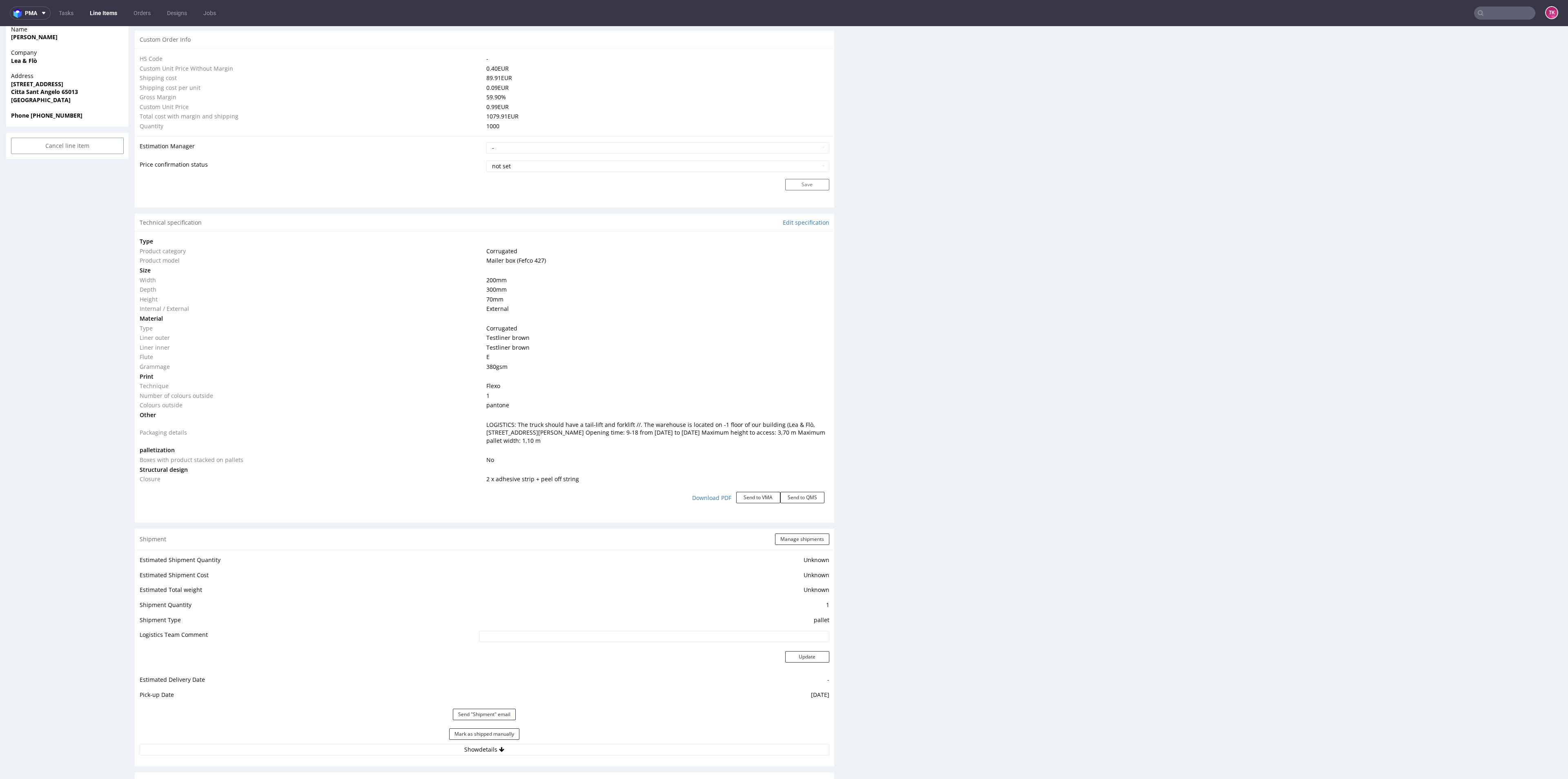
scroll to position [736, 0]
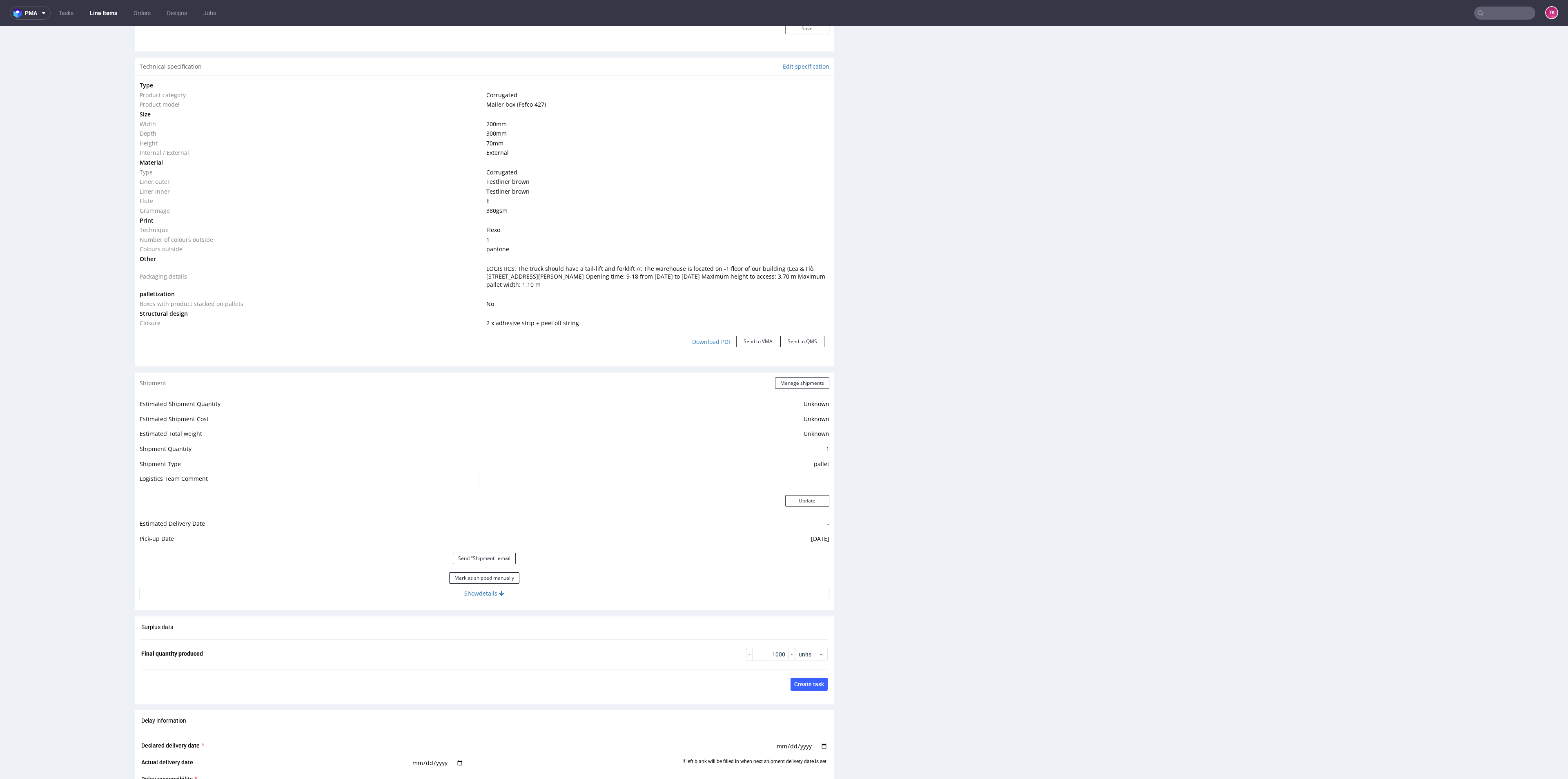
click at [400, 587] on div "Mark as shipped manually" at bounding box center [484, 578] width 690 height 19
click at [400, 588] on button "Show details" at bounding box center [484, 593] width 690 height 12
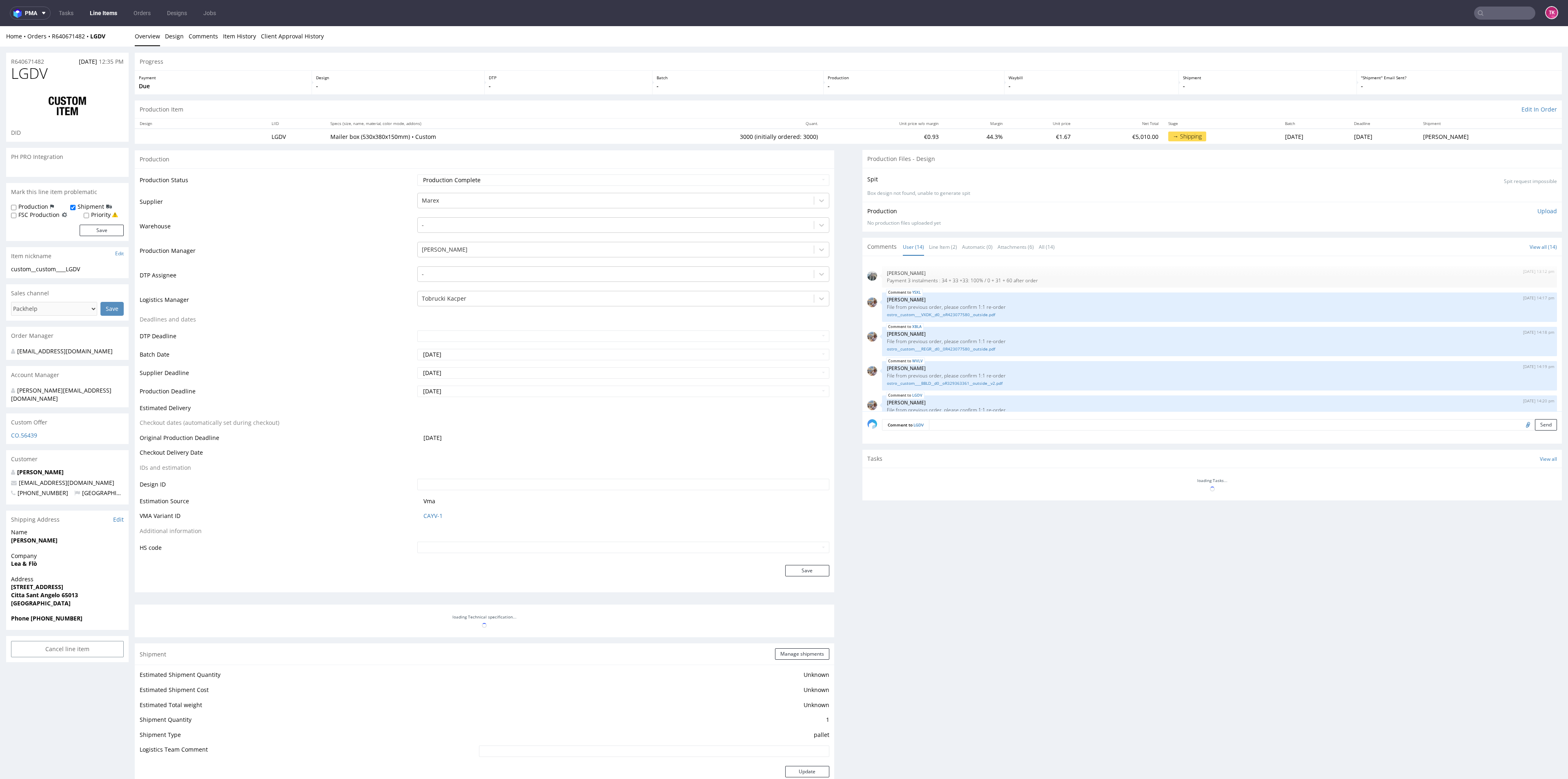
scroll to position [273, 0]
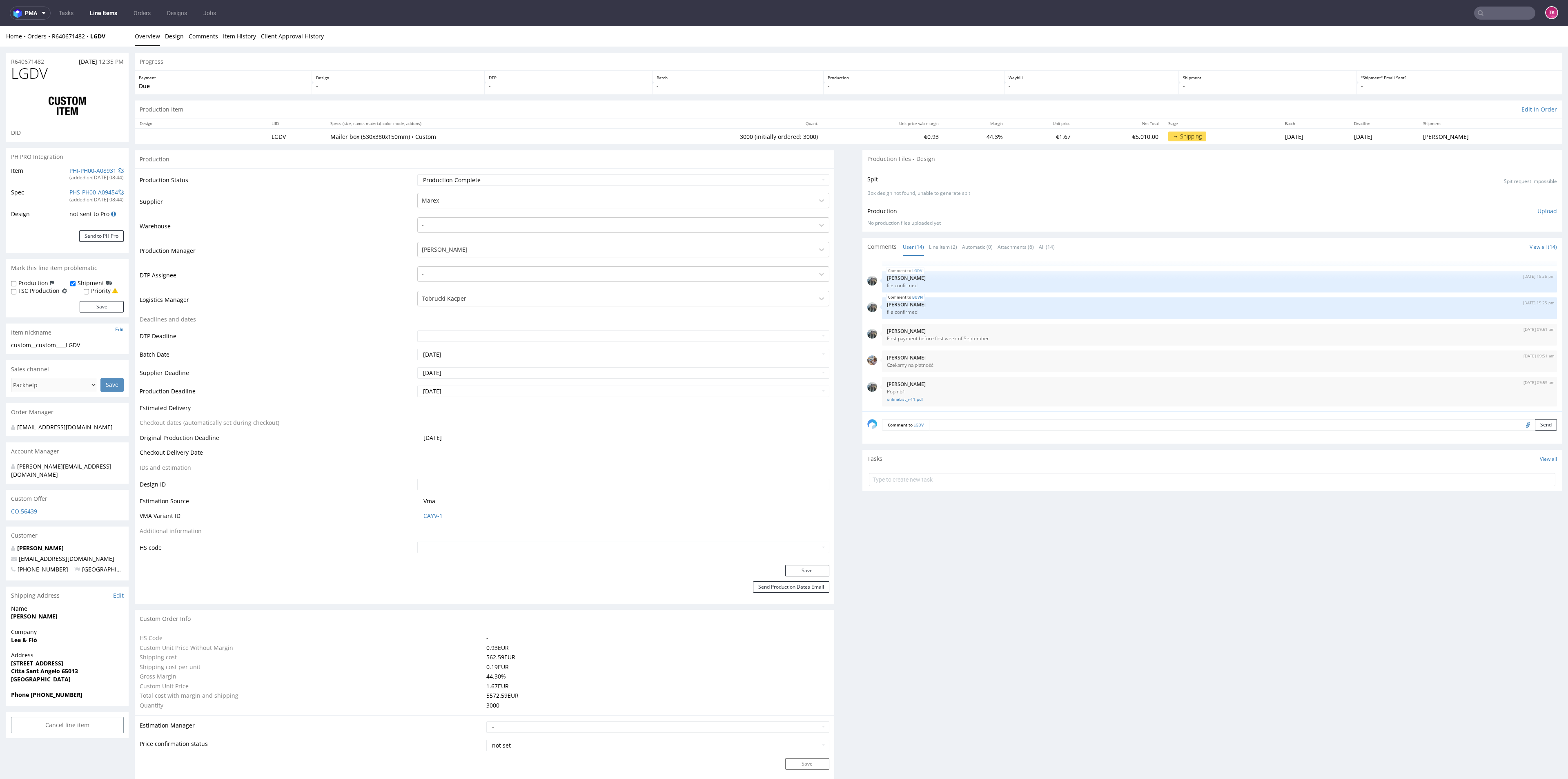
type input "3000"
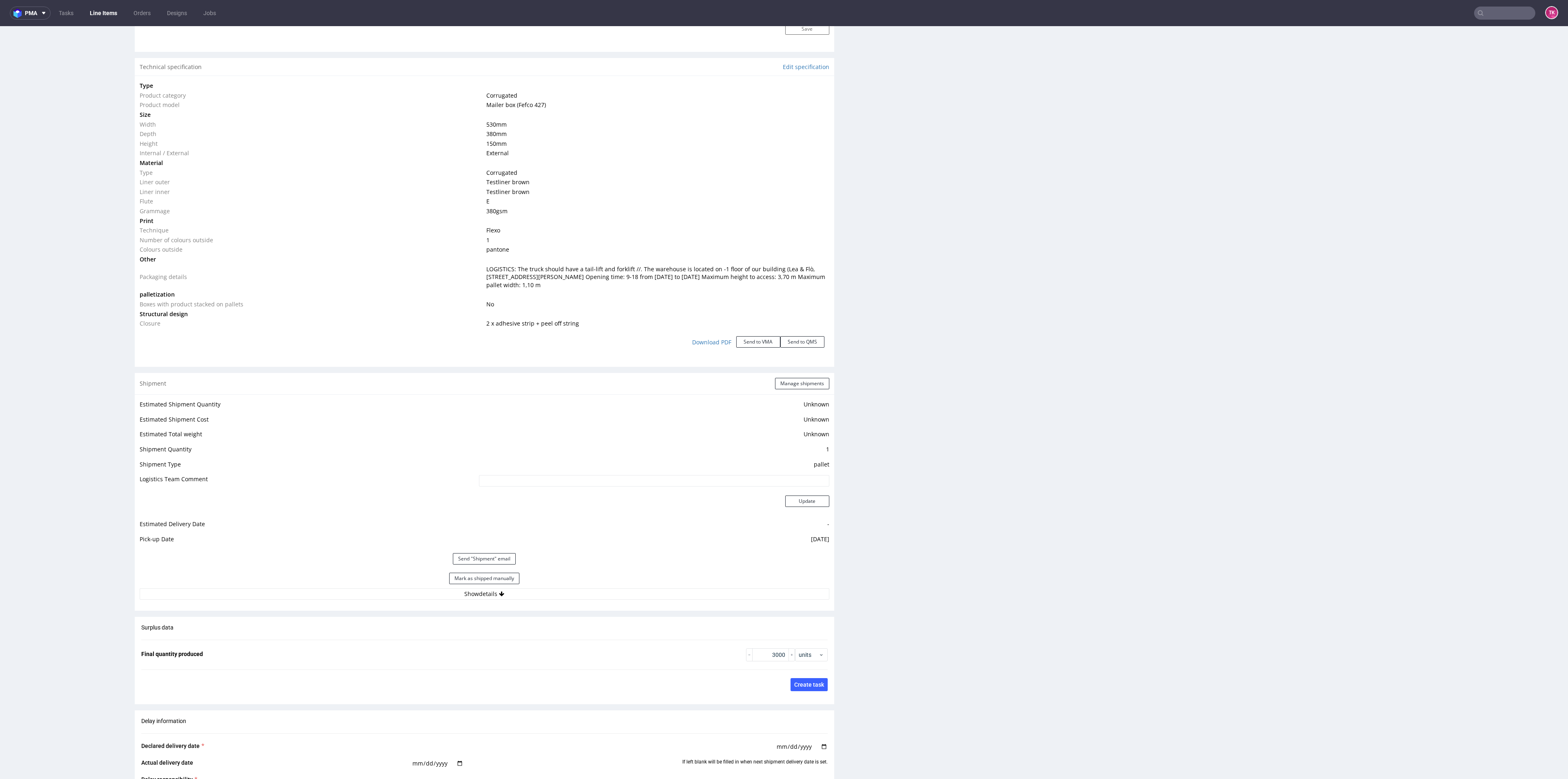
scroll to position [736, 0]
click at [361, 630] on div "Surplus data Final quantity produced 3000 units Save changes and update quantit…" at bounding box center [484, 657] width 699 height 81
click at [370, 591] on button "Show details" at bounding box center [484, 593] width 690 height 12
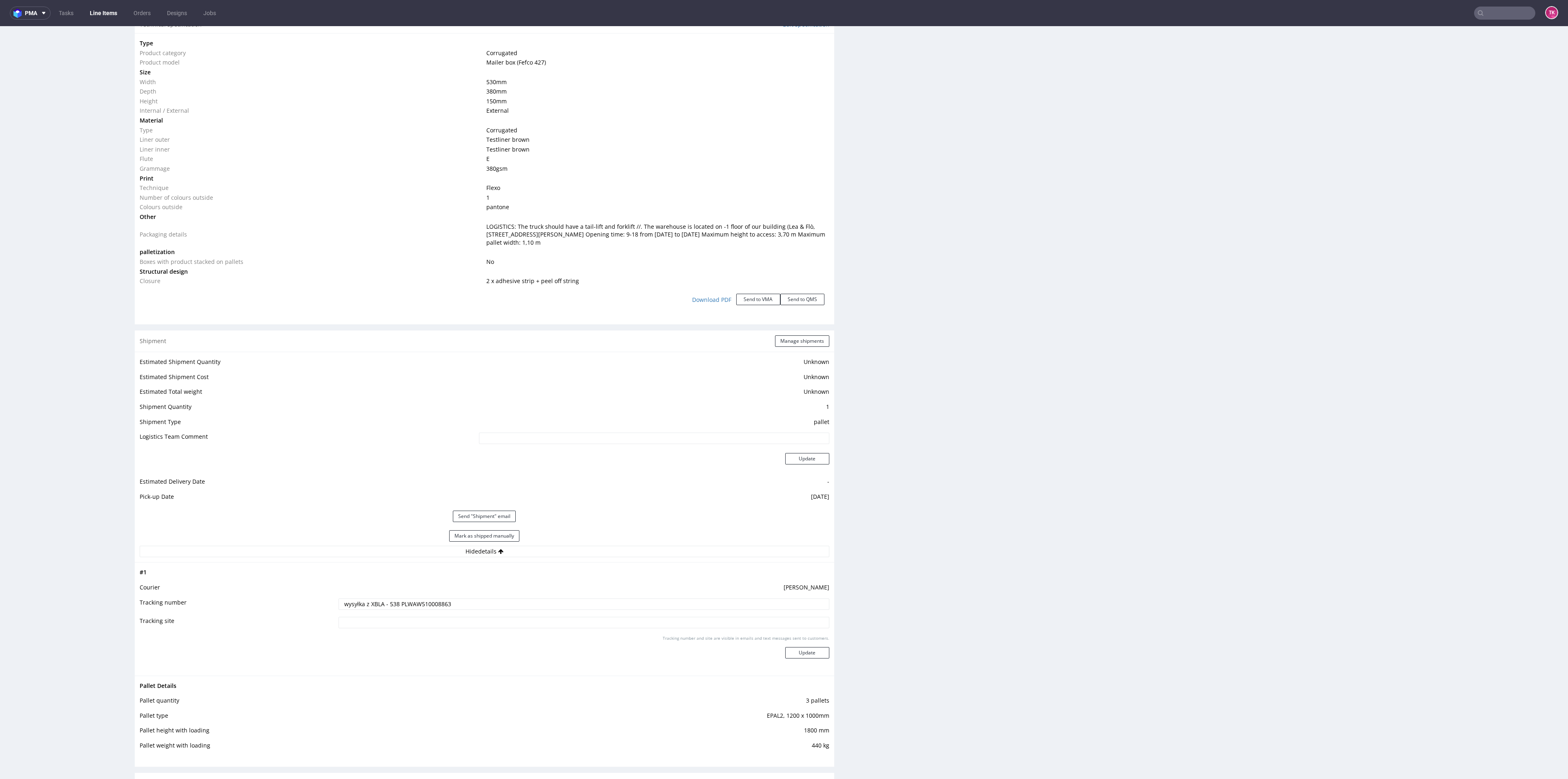
scroll to position [797, 0]
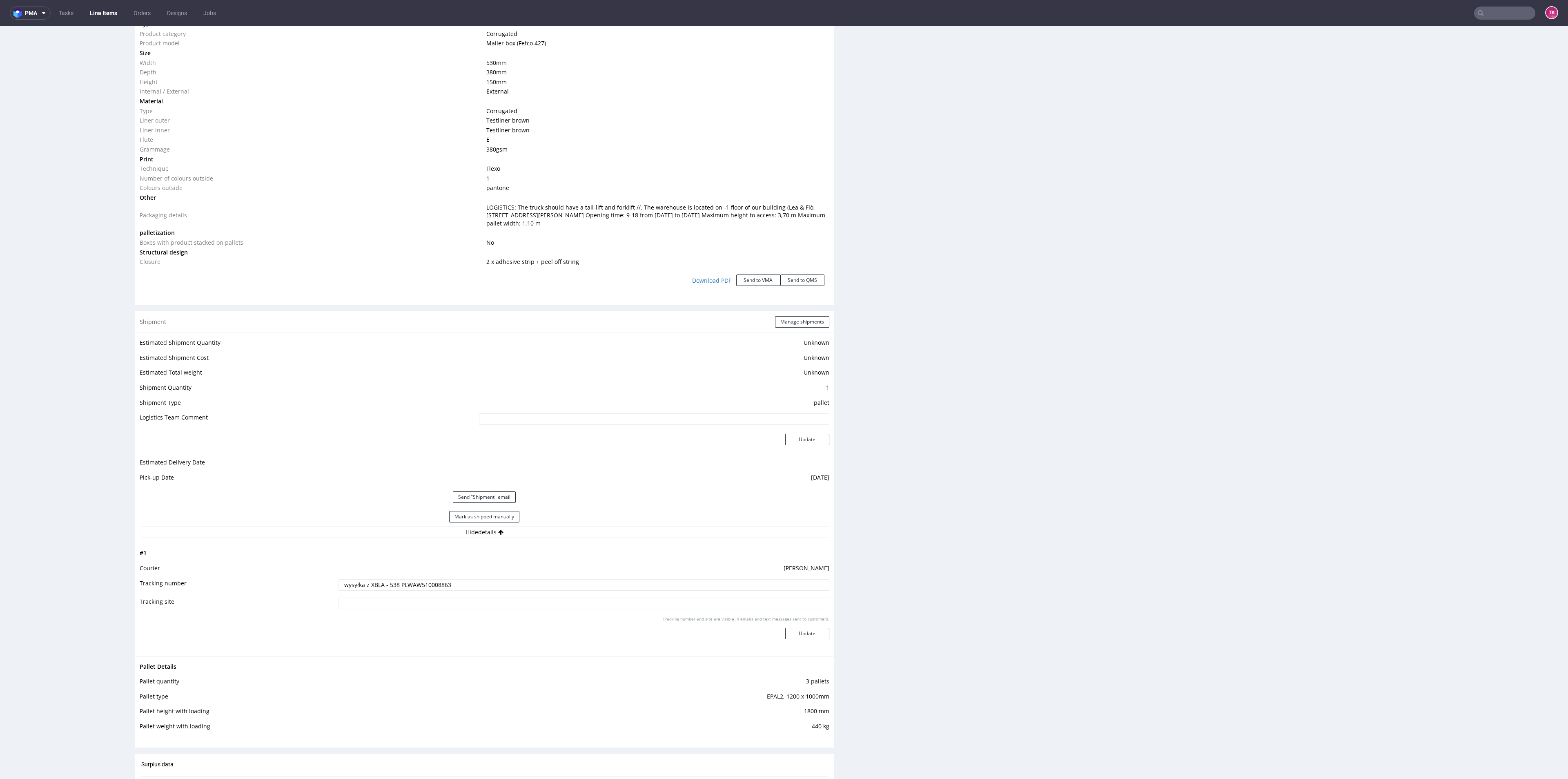
click at [96, 16] on link "Line Items" at bounding box center [103, 13] width 37 height 13
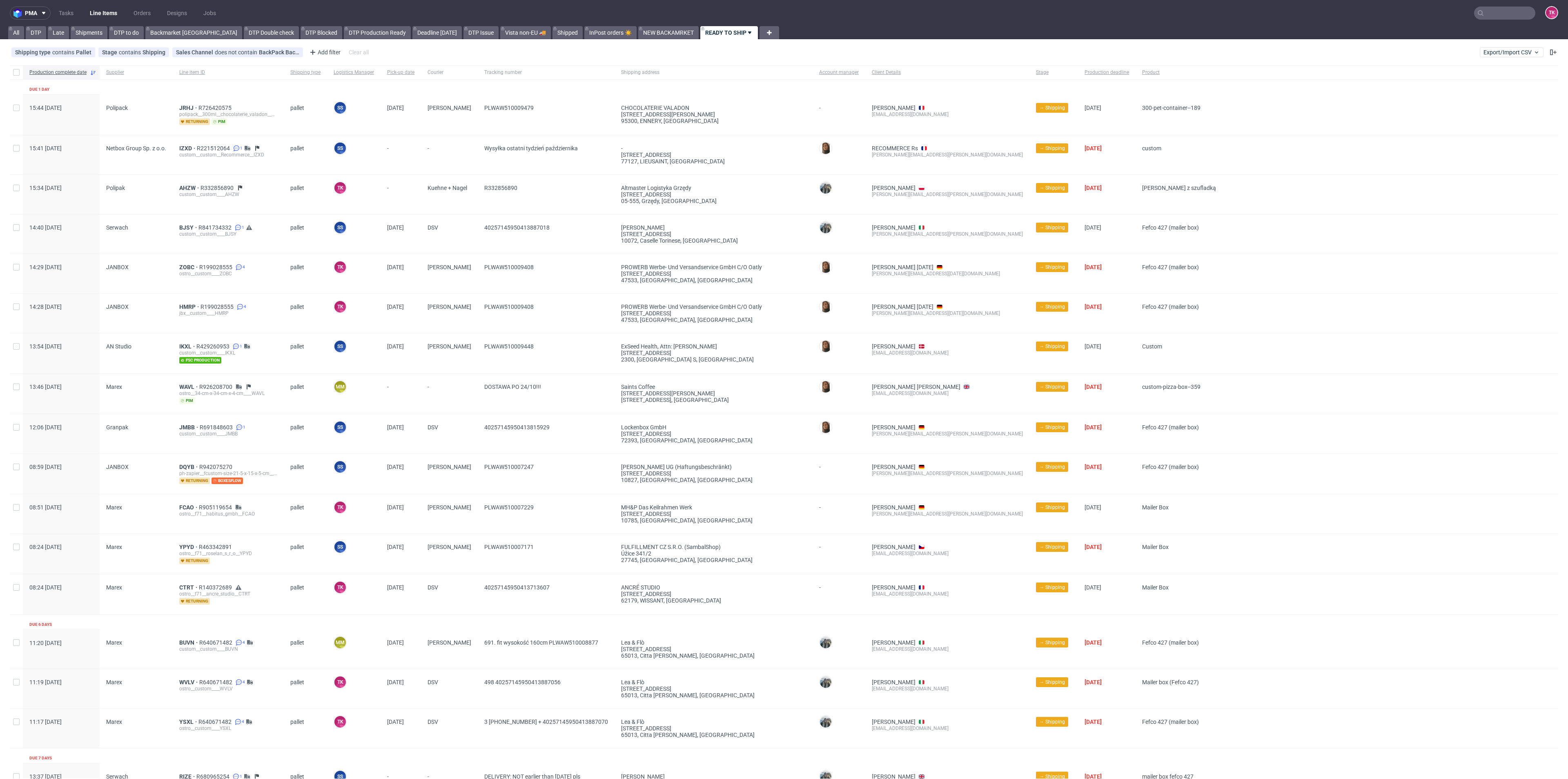
drag, startPoint x: 104, startPoint y: 10, endPoint x: 108, endPoint y: 1, distance: 9.8
click at [104, 10] on link "Line Items" at bounding box center [103, 13] width 37 height 13
click at [368, 44] on div "Shipping type contains Pallet Stage contains Shipping Sales Channel does not co…" at bounding box center [784, 52] width 1568 height 19
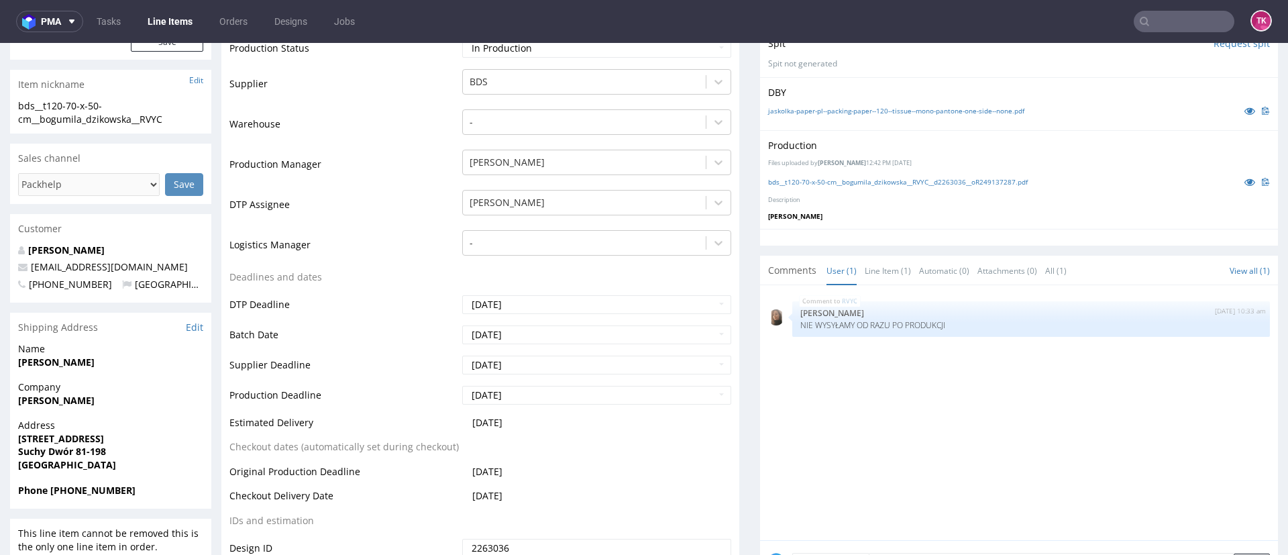
scroll to position [302, 0]
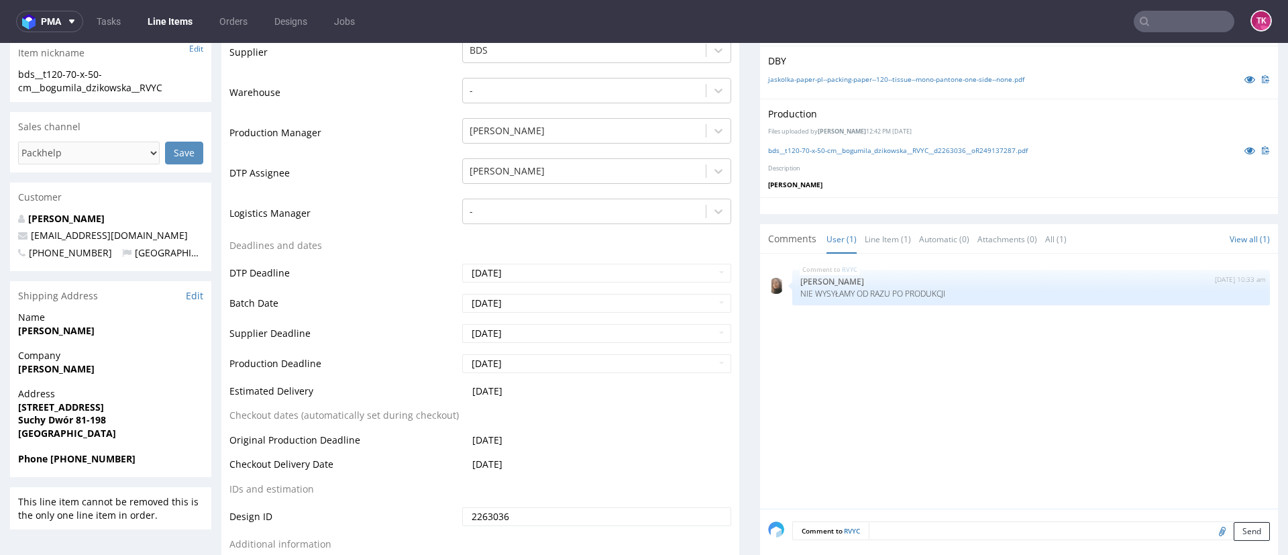
drag, startPoint x: 23, startPoint y: 372, endPoint x: 0, endPoint y: 384, distance: 26.7
click at [137, 384] on div "Company Bogumiła Dzikowska" at bounding box center [110, 368] width 201 height 38
drag, startPoint x: 4, startPoint y: 376, endPoint x: 124, endPoint y: 373, distance: 120.1
copy strong "Bogumiła Dzikowska"
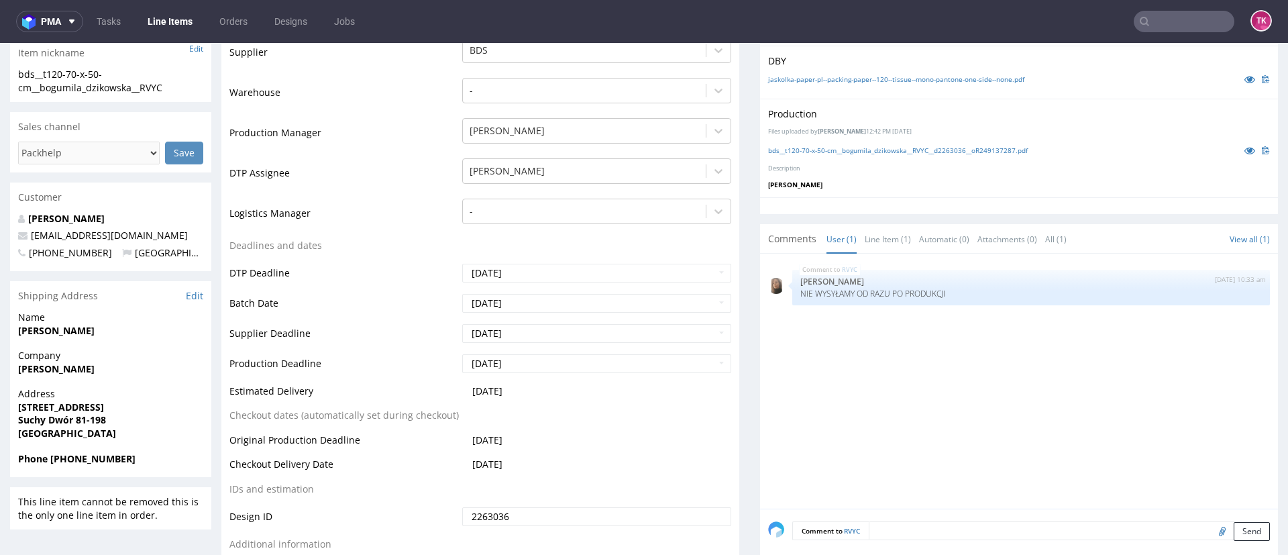
click at [15, 423] on div "Address Szkolna 34 JASKÓŁKA Suchy Dwór 81-198 Poland" at bounding box center [110, 419] width 201 height 64
drag, startPoint x: 32, startPoint y: 419, endPoint x: 116, endPoint y: 422, distance: 83.9
click at [113, 420] on div "Address Szkolna 34 JASKÓŁKA Suchy Dwór 81-198 Poland" at bounding box center [110, 419] width 201 height 64
copy strong "Suchy Dwór 81-198"
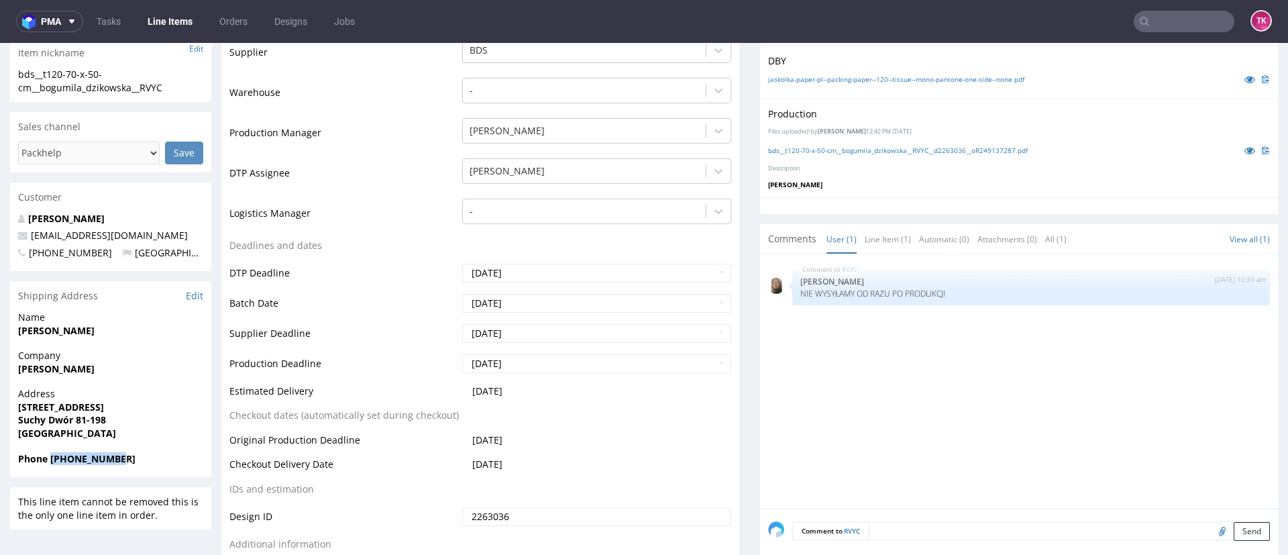
drag, startPoint x: 52, startPoint y: 462, endPoint x: 148, endPoint y: 466, distance: 95.3
click at [148, 466] on div "Phone +48790433325" at bounding box center [110, 464] width 201 height 25
copy strong "+48790433325"
drag, startPoint x: 11, startPoint y: 409, endPoint x: 131, endPoint y: 405, distance: 120.8
click at [131, 405] on div "Address Szkolna 34 JASKÓŁKA Suchy Dwór 81-198 Poland" at bounding box center [110, 419] width 201 height 64
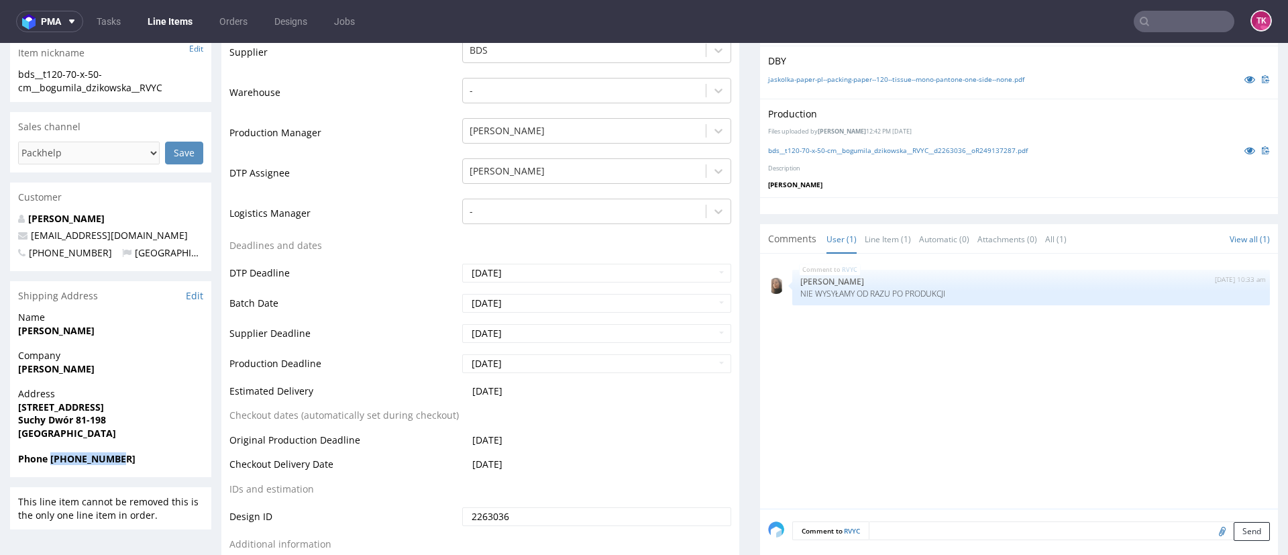
copy strong "Szkolna 34 JASKÓŁKA"
drag, startPoint x: 12, startPoint y: 372, endPoint x: 174, endPoint y: 393, distance: 163.0
click at [174, 393] on section "Shipping Address Edit Name Karolina Barańska Company Bogumiła Dzikowska Address…" at bounding box center [110, 379] width 201 height 196
click at [169, 372] on span "Bogumiła Dzikowska" at bounding box center [110, 368] width 185 height 13
click at [126, 360] on span "Company" at bounding box center [110, 355] width 185 height 13
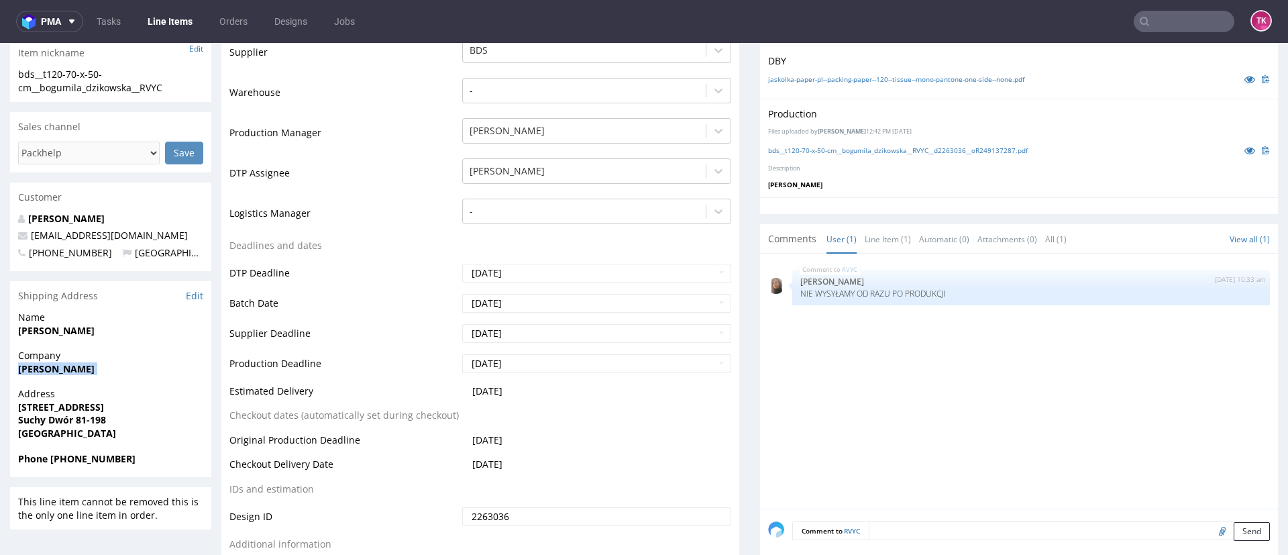
drag, startPoint x: 125, startPoint y: 360, endPoint x: 141, endPoint y: 366, distance: 17.2
click at [141, 366] on p "Company Bogumiła Dzikowska" at bounding box center [110, 362] width 185 height 26
copy p "Bogumiła Dzikowska"
drag, startPoint x: 18, startPoint y: 412, endPoint x: 65, endPoint y: 407, distance: 47.3
click at [65, 407] on div "Address Szkolna 34 JASKÓŁKA Suchy Dwór 81-198 Poland" at bounding box center [110, 419] width 201 height 64
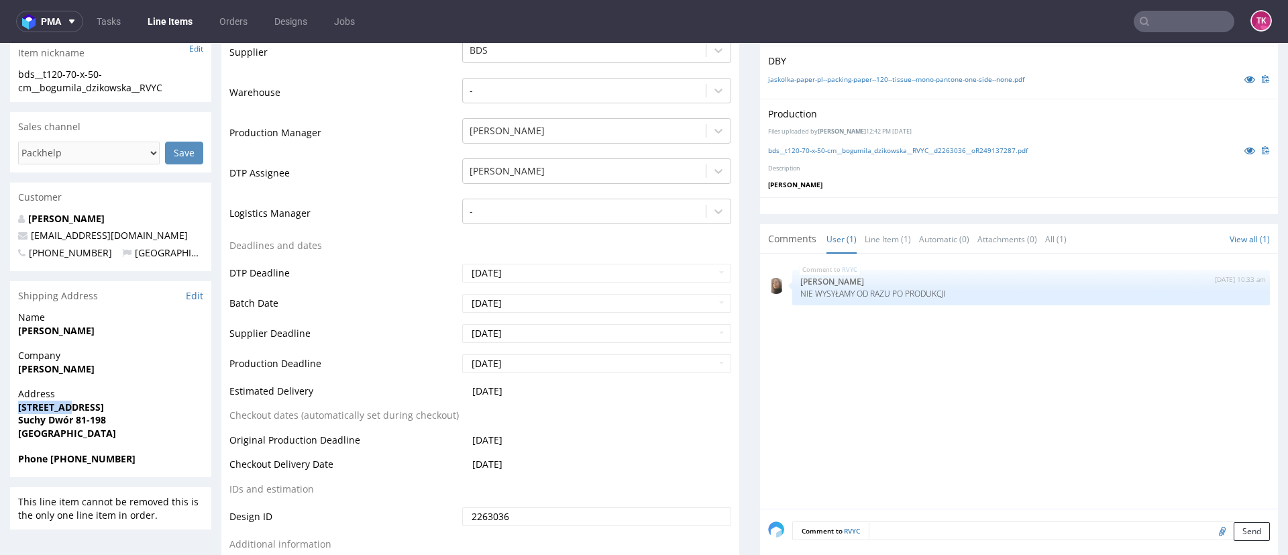
copy strong "Szkolna 34"
drag, startPoint x: 25, startPoint y: 425, endPoint x: 72, endPoint y: 422, distance: 47.7
click at [72, 422] on div "Address Szkolna 34 JASKÓŁKA Suchy Dwór 81-198 Poland" at bounding box center [110, 419] width 201 height 64
copy strong "Suchy Dwór"
drag, startPoint x: 76, startPoint y: 425, endPoint x: 122, endPoint y: 417, distance: 47.1
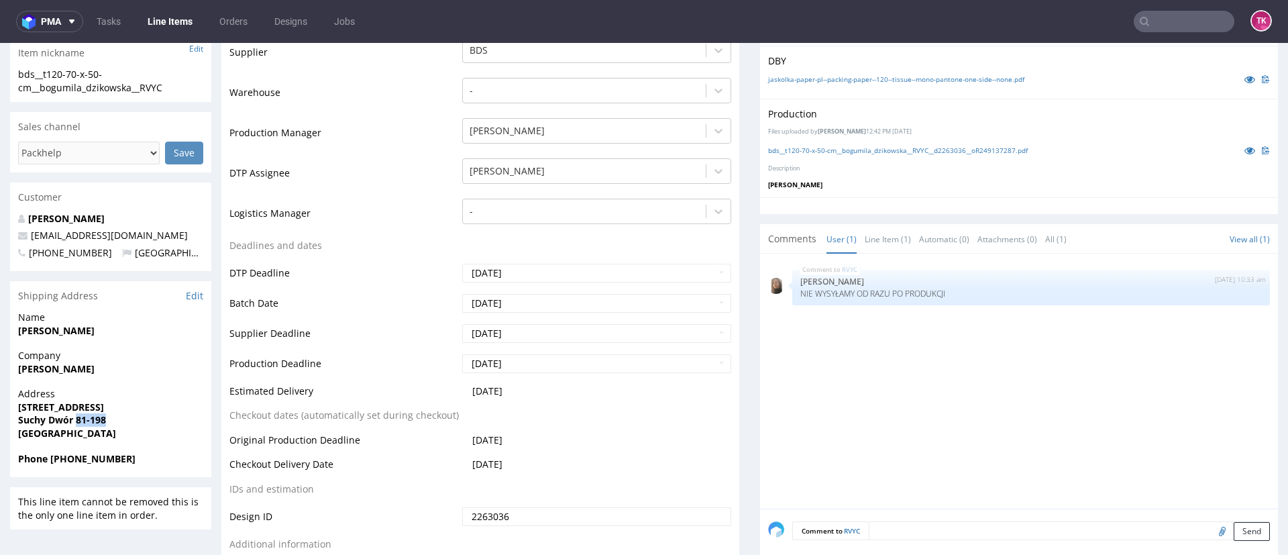
click at [111, 421] on span "Suchy Dwór 81-198" at bounding box center [110, 419] width 185 height 13
copy strong "81-198"
drag, startPoint x: 52, startPoint y: 462, endPoint x: 174, endPoint y: 446, distance: 123.1
click at [168, 456] on span "Phone +48790433325" at bounding box center [110, 458] width 185 height 13
copy strong "+48790433325"
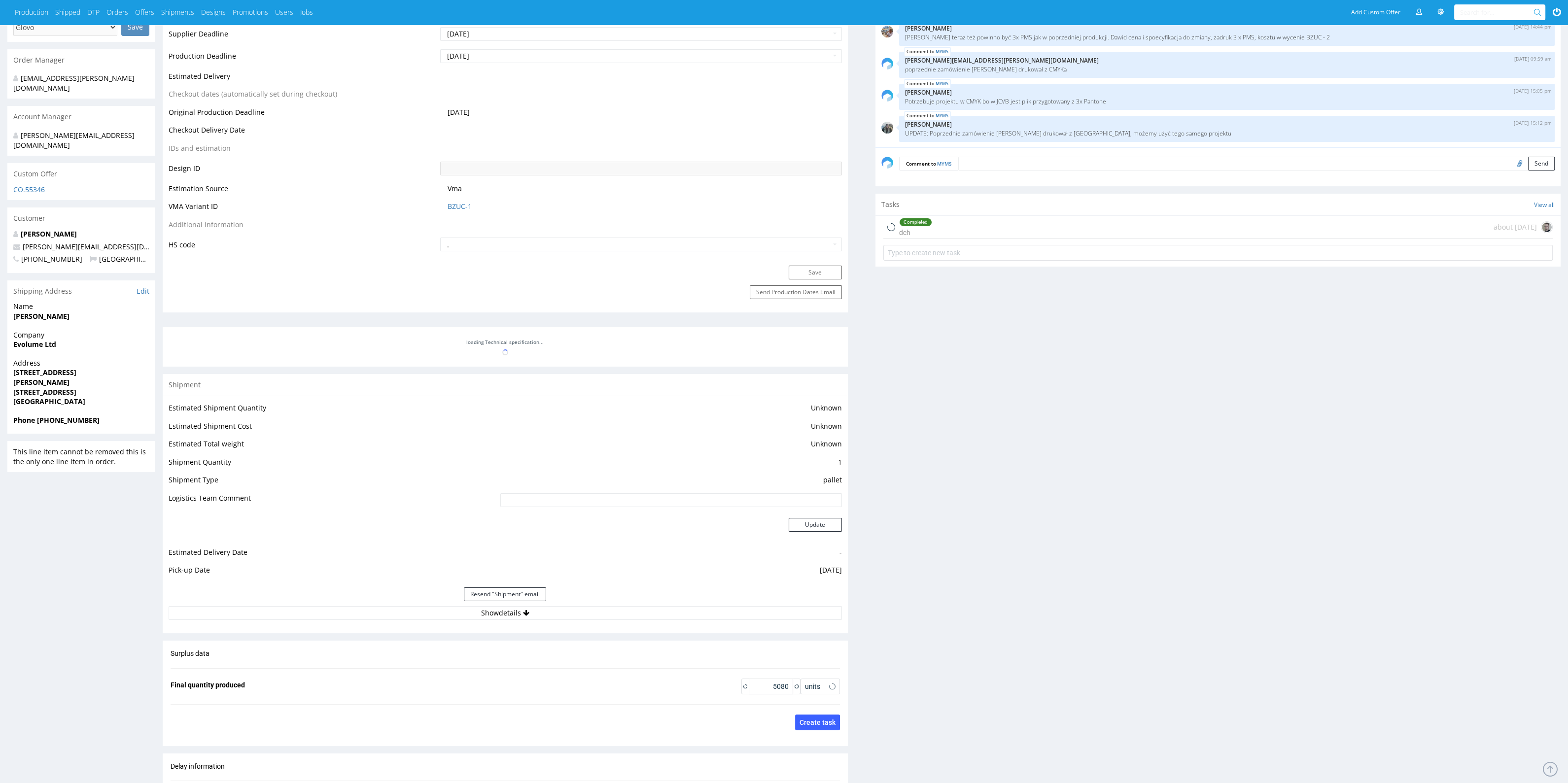
scroll to position [663, 0]
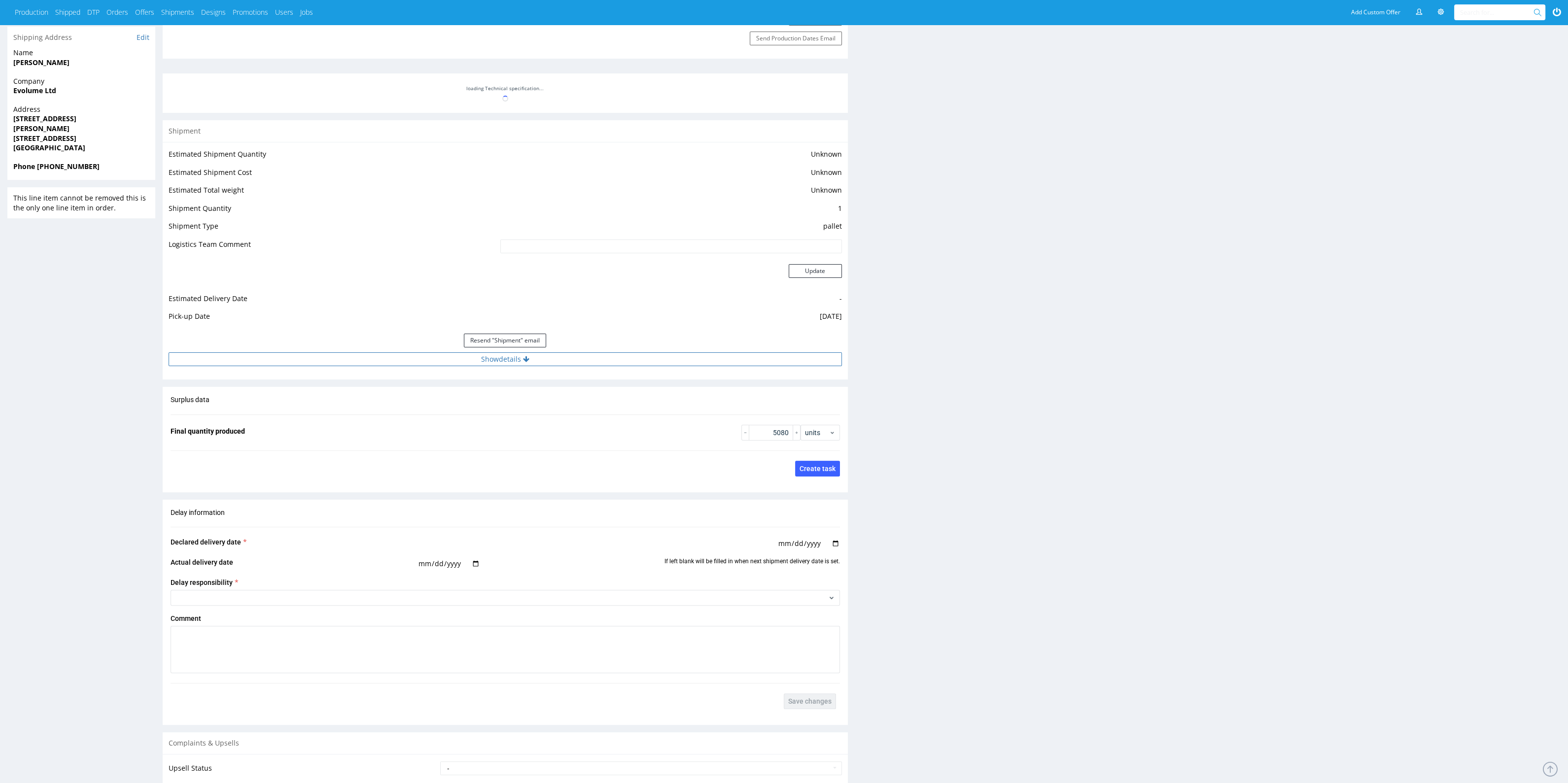
click at [412, 353] on button "Show details" at bounding box center [505, 359] width 673 height 14
click at [428, 350] on div "Resend "Shipment" email" at bounding box center [505, 340] width 673 height 24
click at [422, 356] on button "Show details" at bounding box center [505, 359] width 673 height 14
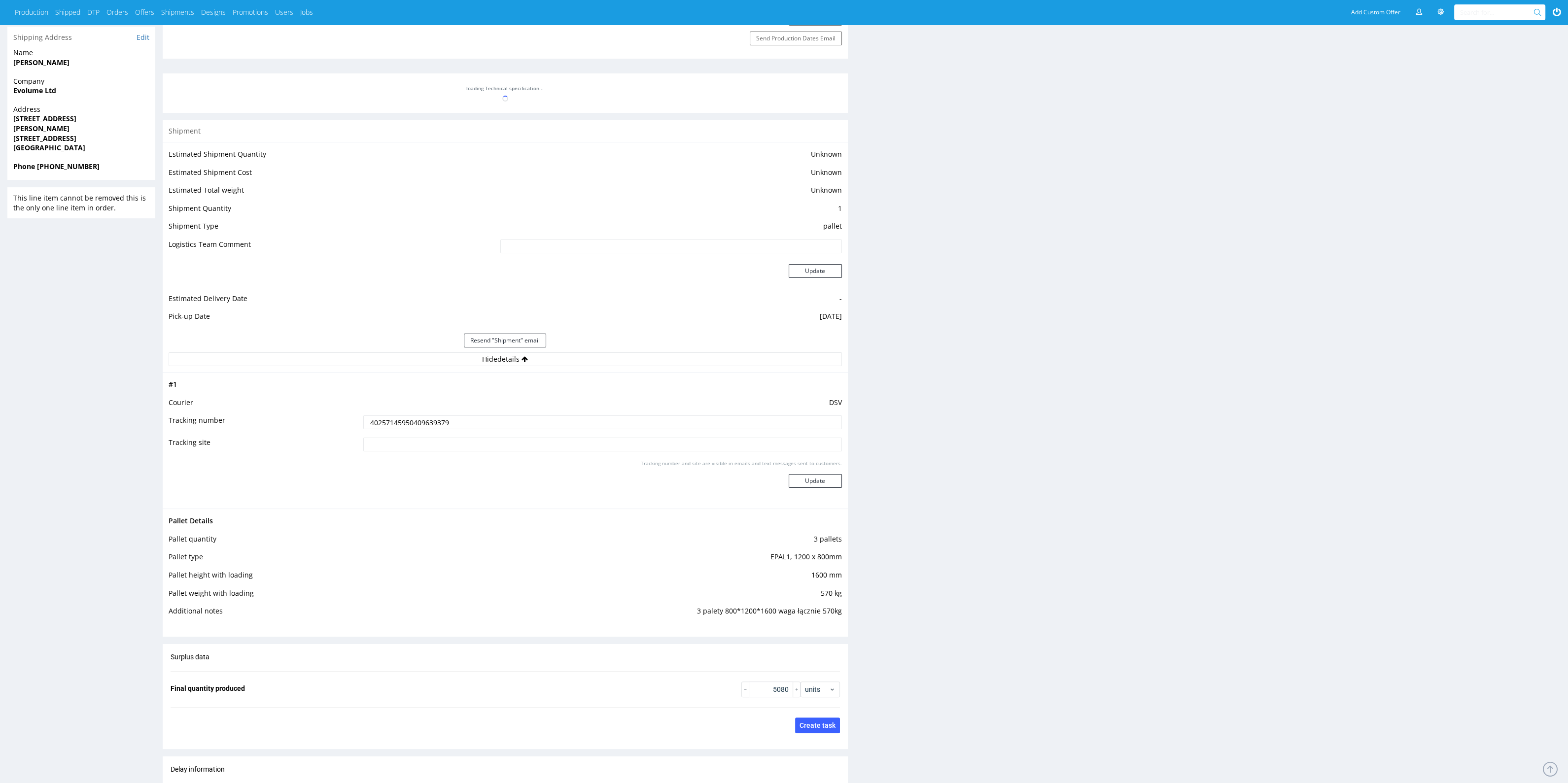
drag, startPoint x: 423, startPoint y: 387, endPoint x: 424, endPoint y: 402, distance: 15.0
click at [423, 388] on td at bounding box center [601, 387] width 481 height 18
click at [429, 420] on input "40257145950409639379" at bounding box center [602, 422] width 478 height 14
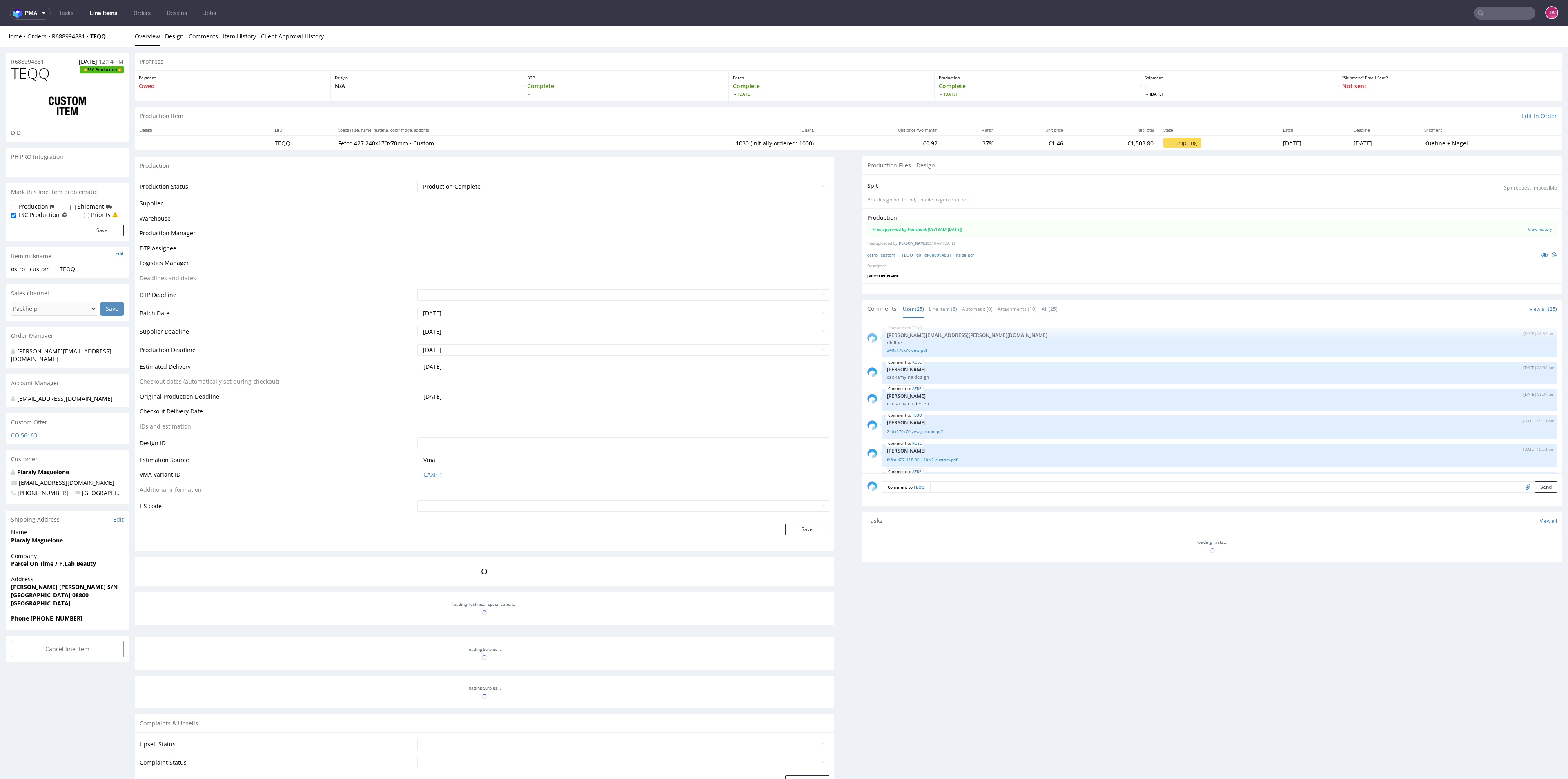
scroll to position [615, 0]
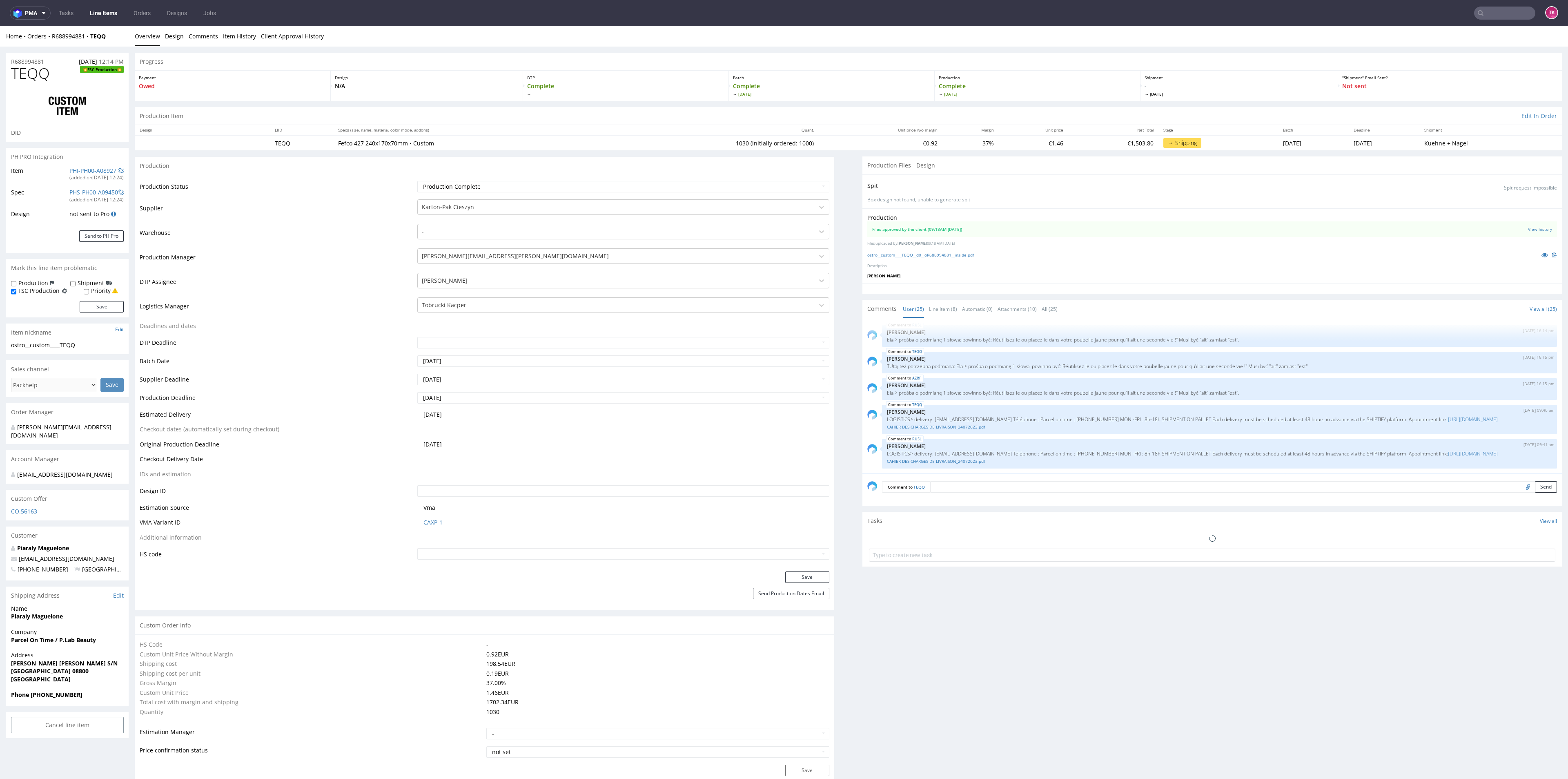
type input "1030"
drag, startPoint x: 4, startPoint y: 639, endPoint x: 105, endPoint y: 641, distance: 101.0
copy strong "Parcel On Time / P.Lab Beauty"
drag, startPoint x: 1115, startPoint y: 446, endPoint x: 1308, endPoint y: 448, distance: 193.0
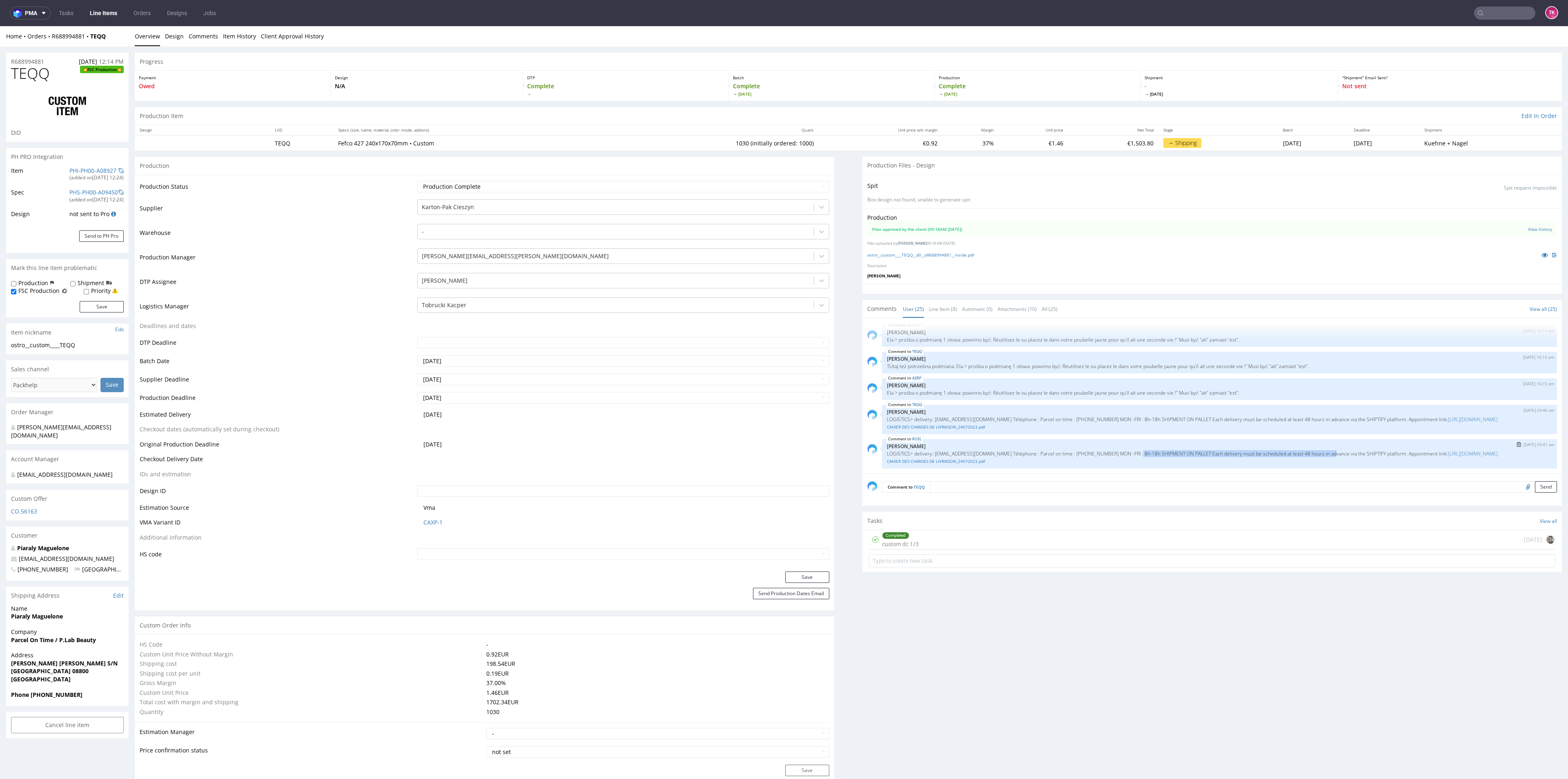
click at [1308, 451] on p "LOGISTICS> delivery: recepcion@parcelontime.es Téléphone : Parcel on time : +34…" at bounding box center [1219, 454] width 665 height 6
click at [1252, 467] on div "RUSL 16th Sep 25 | 09:41 am Zuzanna Pawlicka-Sabak LOGISTICS> delivery: recepci…" at bounding box center [1219, 454] width 675 height 29
drag, startPoint x: 1325, startPoint y: 451, endPoint x: 1360, endPoint y: 457, distance: 35.5
click at [1360, 457] on div "RUSL 16th Sep 25 | 09:41 am Zuzanna Pawlicka-Sabak LOGISTICS> delivery: recepci…" at bounding box center [1219, 454] width 675 height 29
drag, startPoint x: 1249, startPoint y: 448, endPoint x: 1283, endPoint y: 443, distance: 34.4
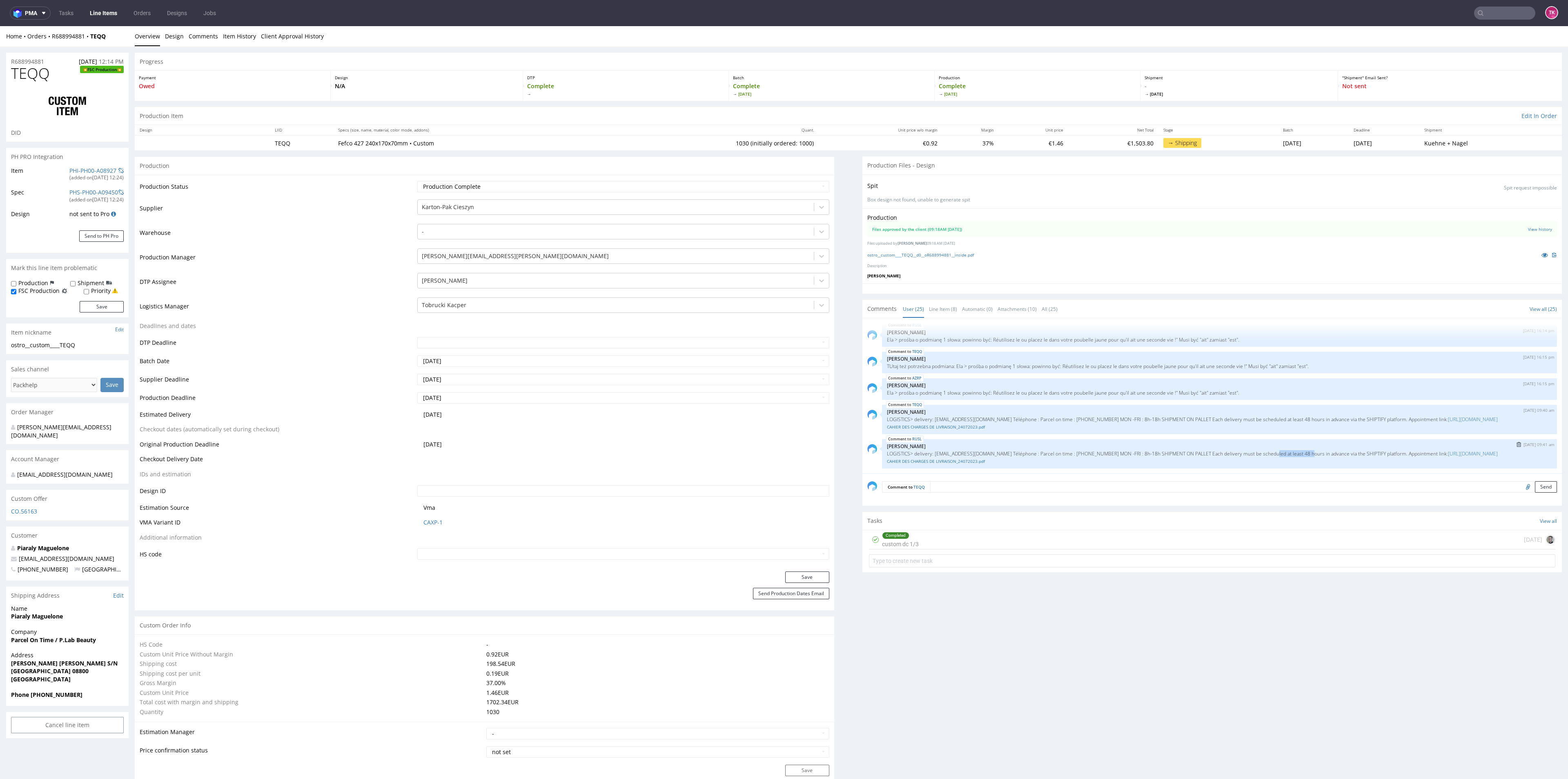
click at [1287, 451] on p "LOGISTICS> delivery: recepcion@parcelontime.es Téléphone : Parcel on time : +34…" at bounding box center [1219, 454] width 665 height 6
drag, startPoint x: 1191, startPoint y: 446, endPoint x: 1421, endPoint y: 446, distance: 230.0
click at [1421, 451] on p "LOGISTICS> delivery: recepcion@parcelontime.es Téléphone : Parcel on time : +34…" at bounding box center [1219, 454] width 665 height 6
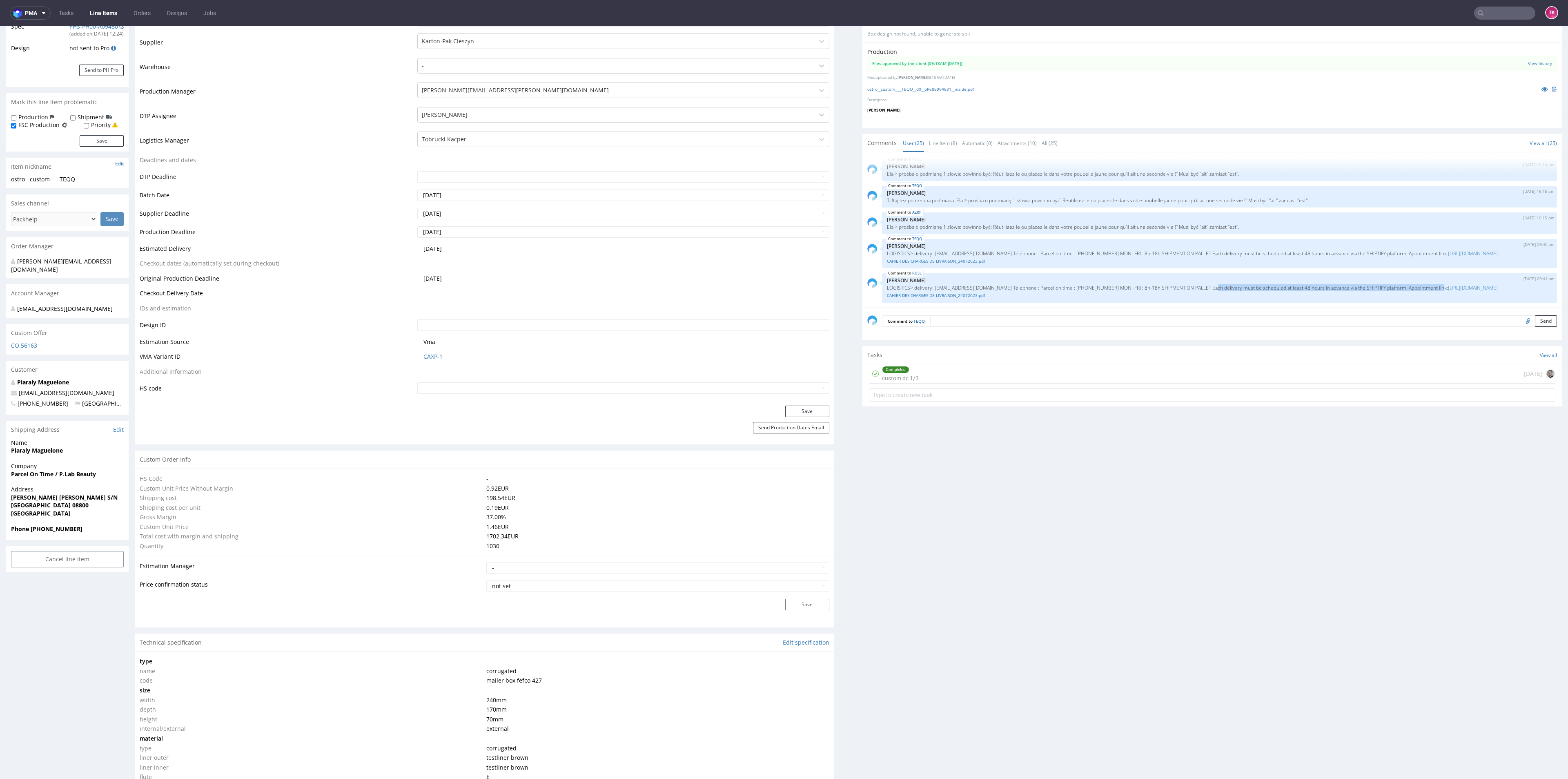
scroll to position [62, 0]
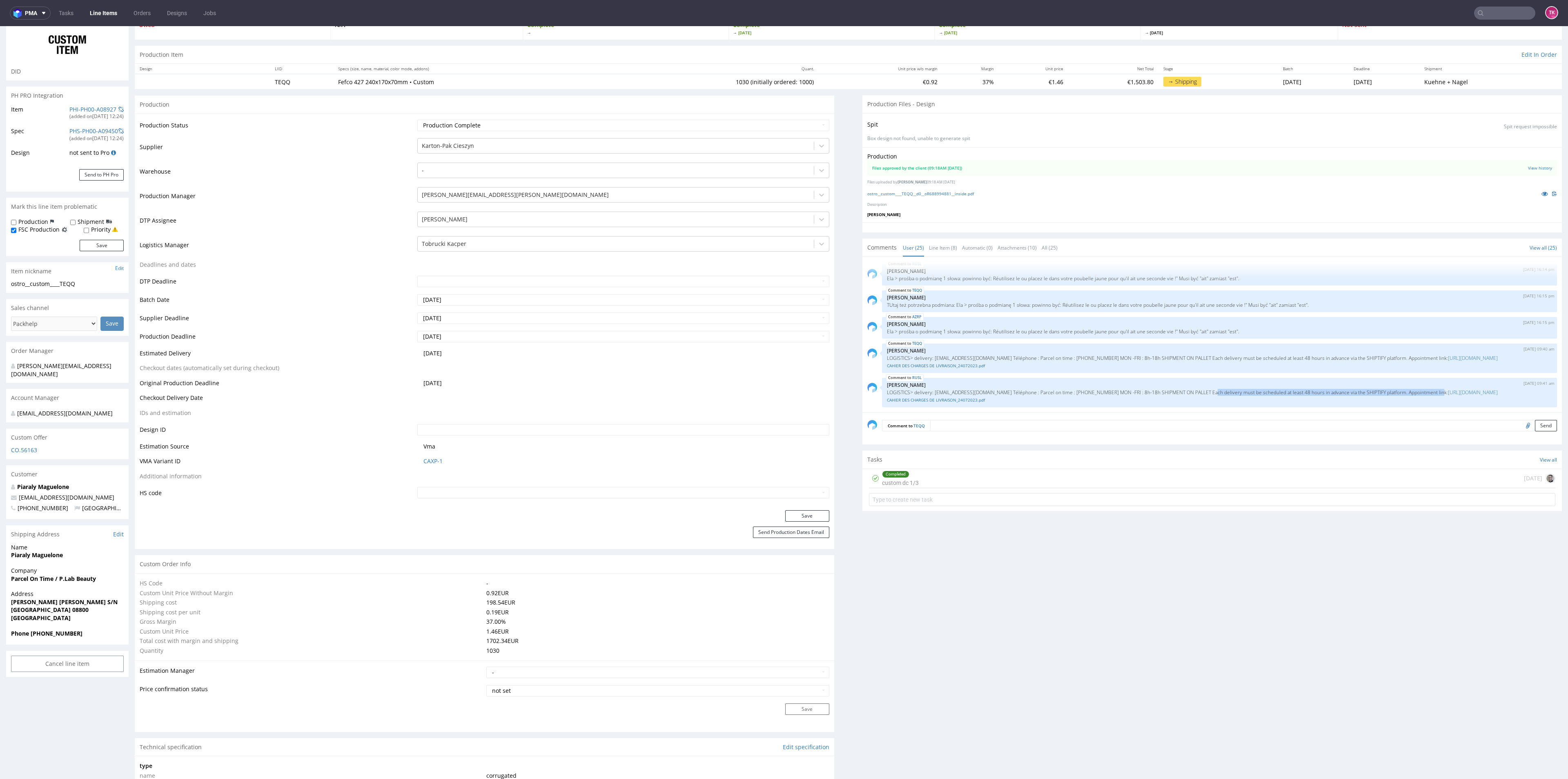
copy p "Riera de Caldes S/N Vilanova i la Geltrú 08800"
drag, startPoint x: 5, startPoint y: 605, endPoint x: 118, endPoint y: 607, distance: 113.0
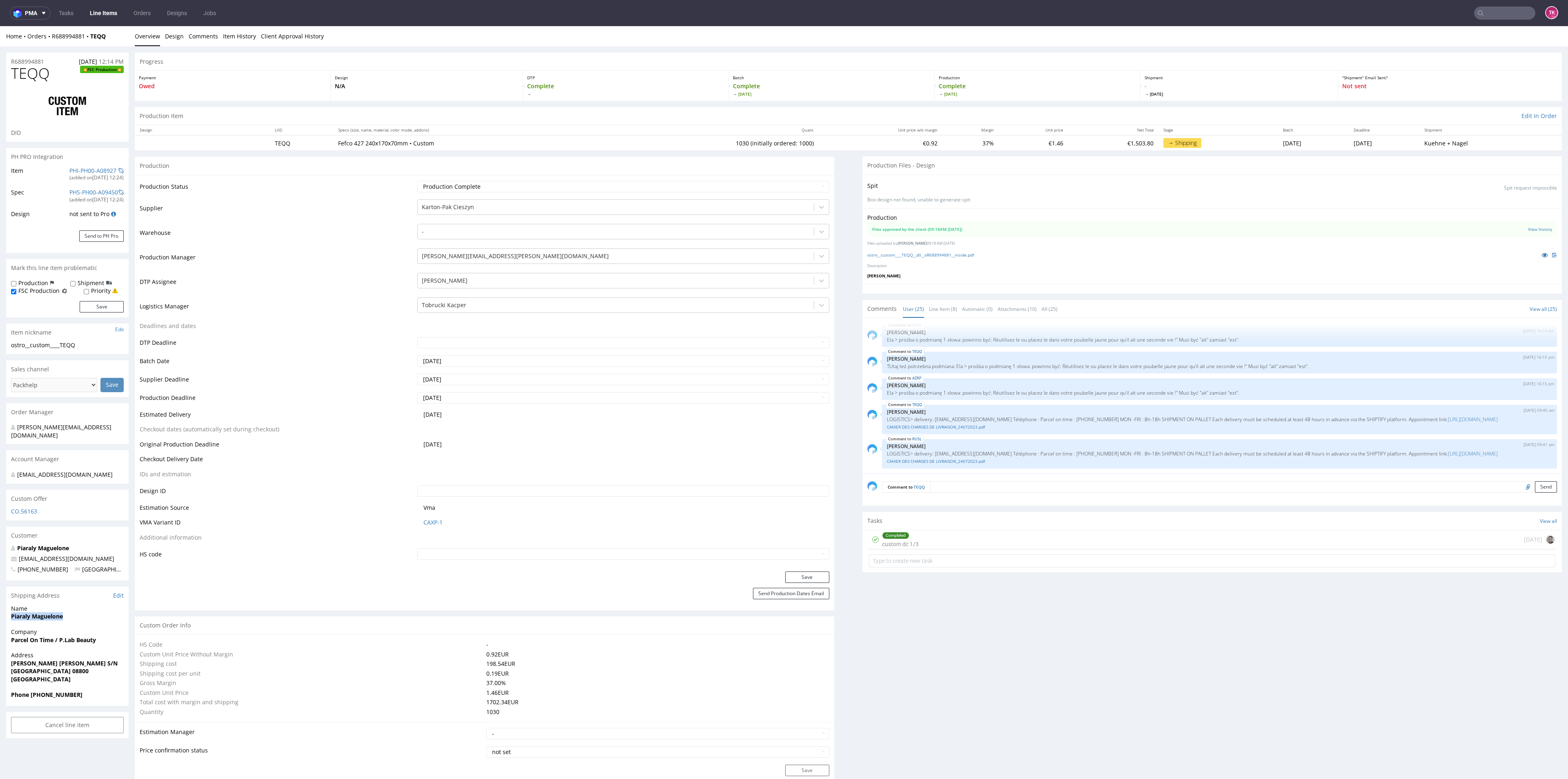
drag, startPoint x: 13, startPoint y: 622, endPoint x: 89, endPoint y: 615, distance: 76.3
click at [89, 615] on div "Name Piaraly Maguelone" at bounding box center [67, 616] width 122 height 23
copy strong "Piaraly Maguelone"
drag, startPoint x: 108, startPoint y: 555, endPoint x: 0, endPoint y: 558, distance: 108.0
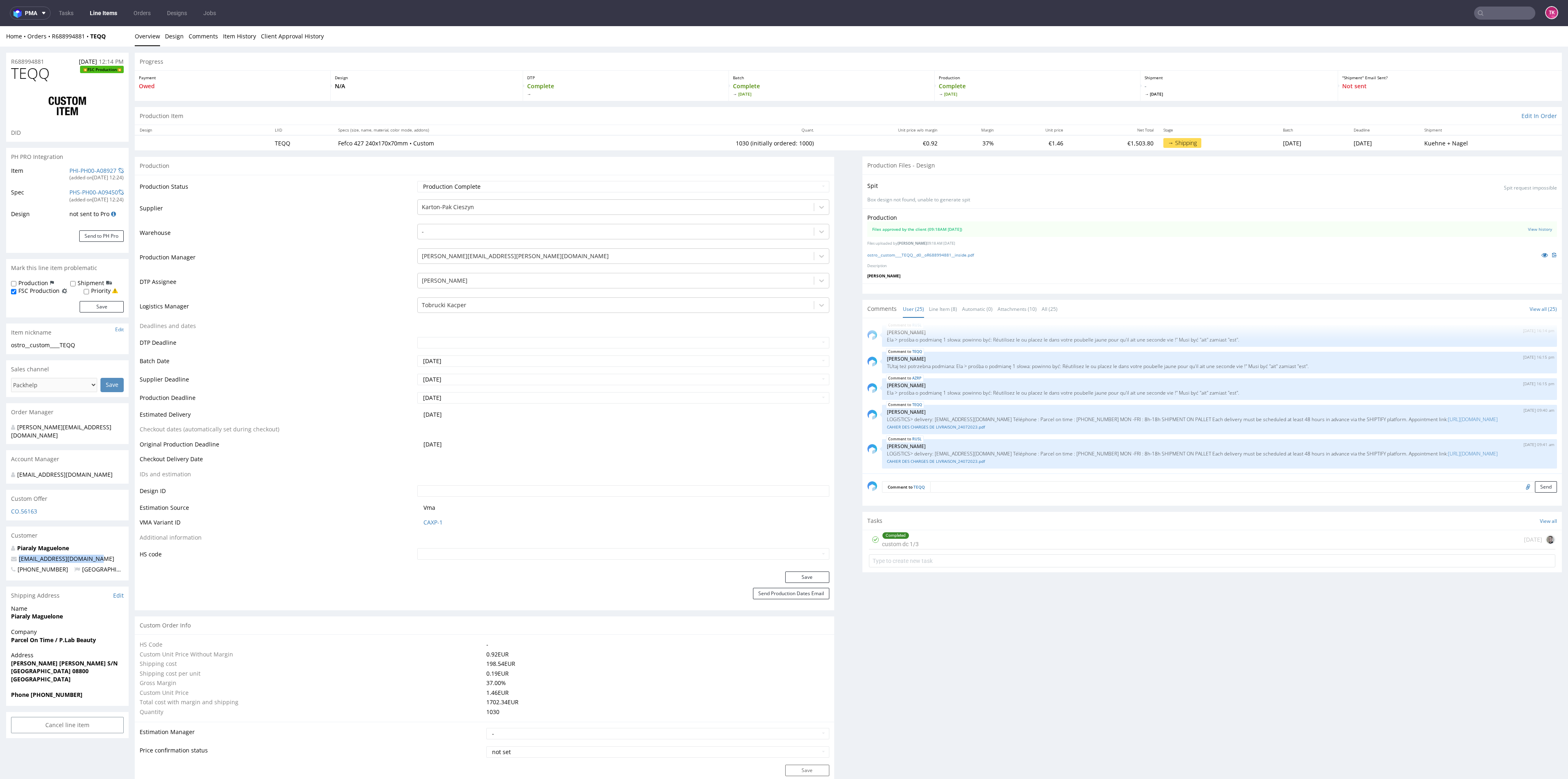
copy span "maguelone@plab-beauty.com"
drag, startPoint x: 36, startPoint y: 695, endPoint x: 83, endPoint y: 697, distance: 47.0
click at [83, 697] on span "Phone +33672789328" at bounding box center [67, 694] width 113 height 8
copy strong "+33672789328"
drag, startPoint x: 875, startPoint y: 449, endPoint x: 1179, endPoint y: 447, distance: 304.0
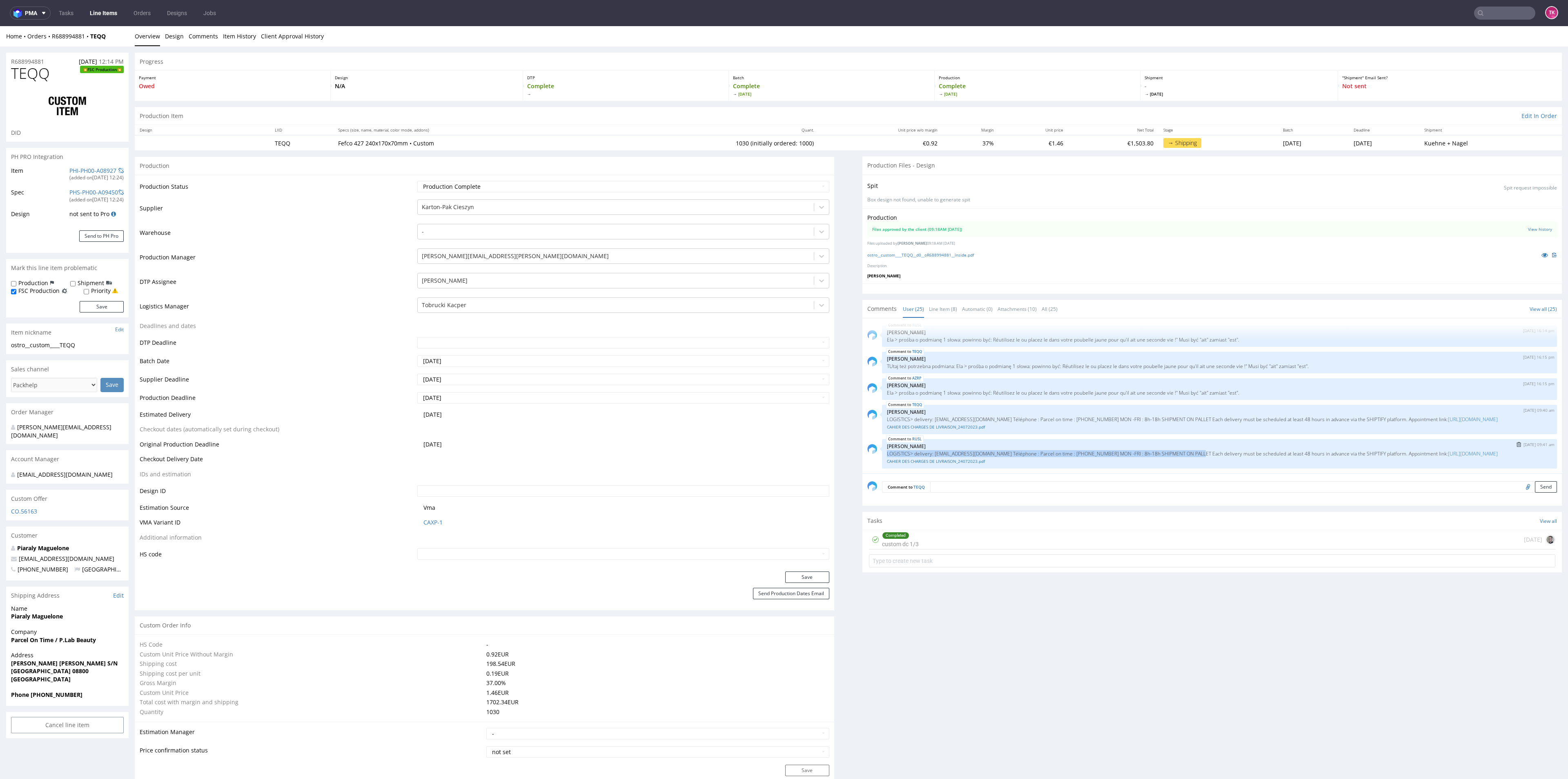
click at [1179, 447] on div "RUSL 16th Sep 25 | 09:41 am Zuzanna Pawlicka-Sabak LOGISTICS> delivery: recepci…" at bounding box center [1219, 454] width 675 height 29
copy p "LOGISTICS> delivery: recepcion@parcelontime.es Téléphone : Parcel on time : +34…"
click at [1215, 459] on link "CAHIER DES CHARGES DE LIVRAISON_24072023.pdf" at bounding box center [1219, 462] width 665 height 6
drag, startPoint x: 1043, startPoint y: 454, endPoint x: 878, endPoint y: 457, distance: 165.0
click at [887, 457] on p "LOGISTICS> delivery: recepcion@parcelontime.es Téléphone : Parcel on time : +34…" at bounding box center [1219, 454] width 665 height 6
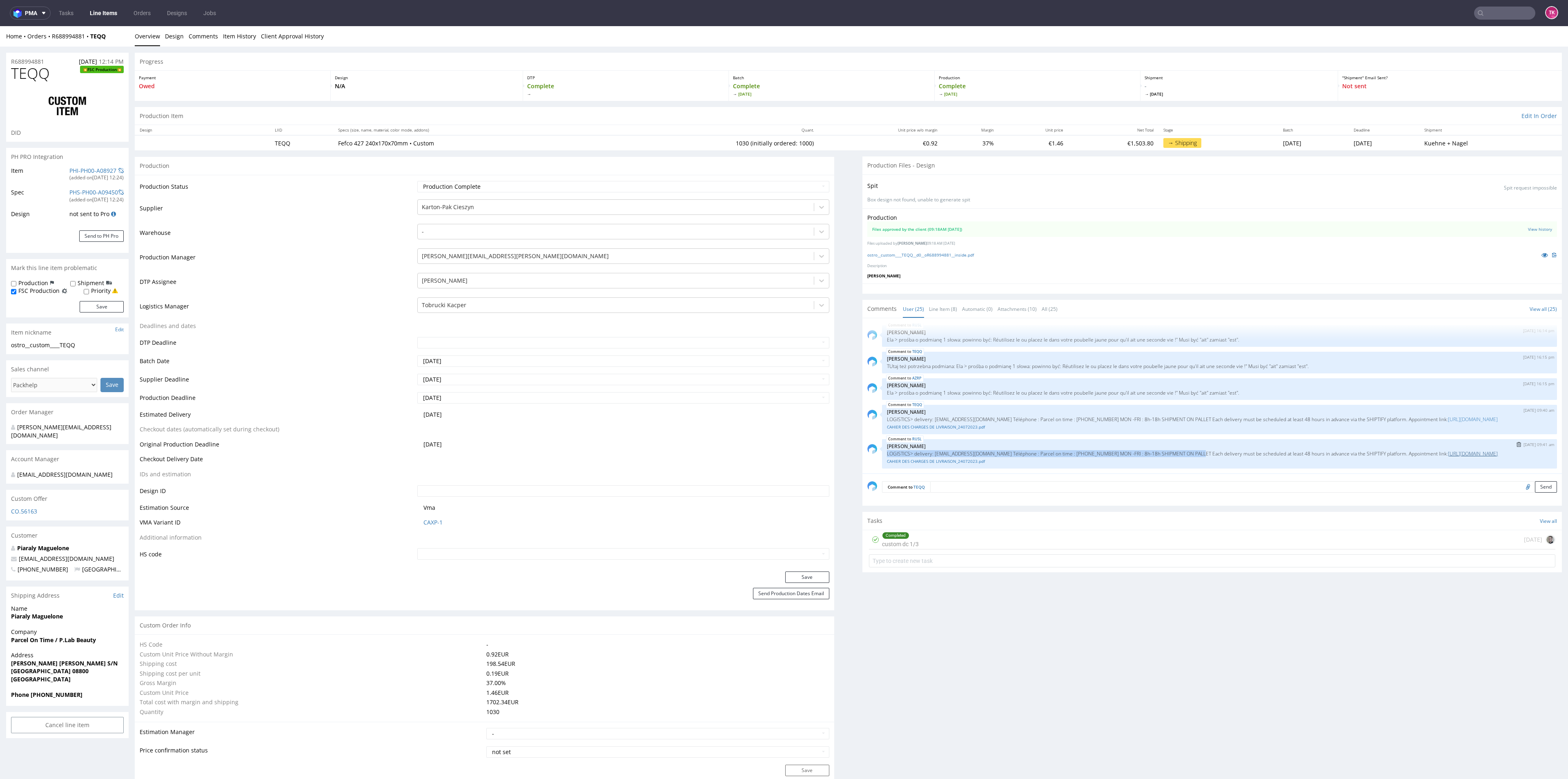
copy link "https://www.shipt.io/slotify/ParcelOnTimeLog/Plabbeauty#!/locations/book"
click at [1113, 451] on p "LOGISTICS> delivery: recepcion@parcelontime.es Téléphone : Parcel on time : +34…" at bounding box center [1219, 454] width 665 height 6
drag, startPoint x: 925, startPoint y: 449, endPoint x: 1106, endPoint y: 454, distance: 181.1
click at [1096, 451] on p "LOGISTICS> delivery: recepcion@parcelontime.es Téléphone : Parcel on time : +34…" at bounding box center [1219, 454] width 665 height 6
drag, startPoint x: 1110, startPoint y: 456, endPoint x: 1100, endPoint y: 451, distance: 11.2
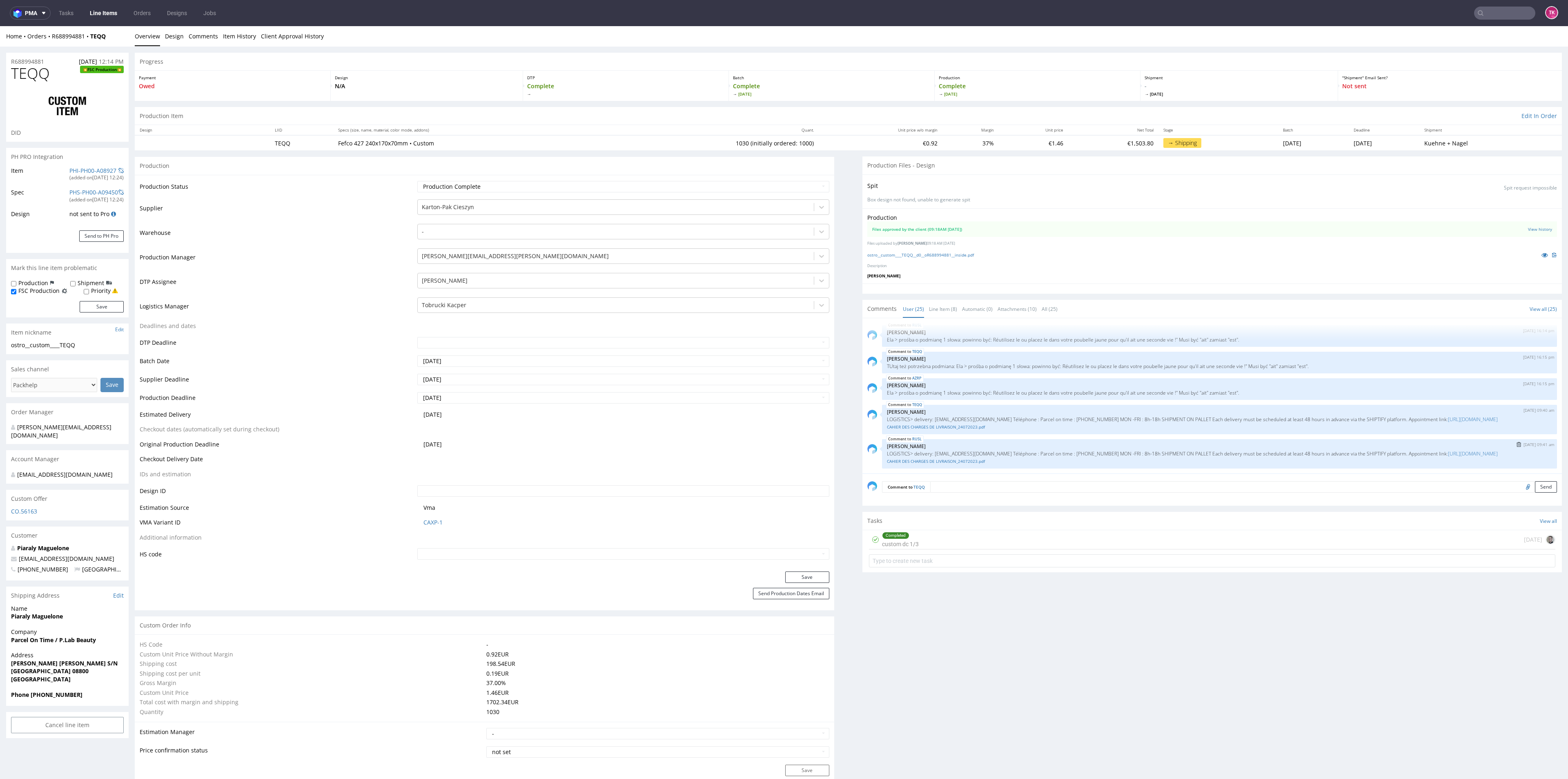
click at [1110, 456] on p "LOGISTICS> delivery: recepcion@parcelontime.es Téléphone : Parcel on time : +34…" at bounding box center [1219, 454] width 665 height 6
click at [1055, 443] on div "RUSL 16th Sep 25 | 09:41 am Zuzanna Pawlicka-Sabak LOGISTICS> delivery: recepci…" at bounding box center [1219, 454] width 675 height 29
click at [1055, 455] on p "LOGISTICS> delivery: recepcion@parcelontime.es Téléphone : Parcel on time : +34…" at bounding box center [1219, 454] width 665 height 6
drag, startPoint x: 1051, startPoint y: 449, endPoint x: 1065, endPoint y: 452, distance: 14.3
click at [1065, 452] on p "LOGISTICS> delivery: recepcion@parcelontime.es Téléphone : Parcel on time : +34…" at bounding box center [1219, 454] width 665 height 6
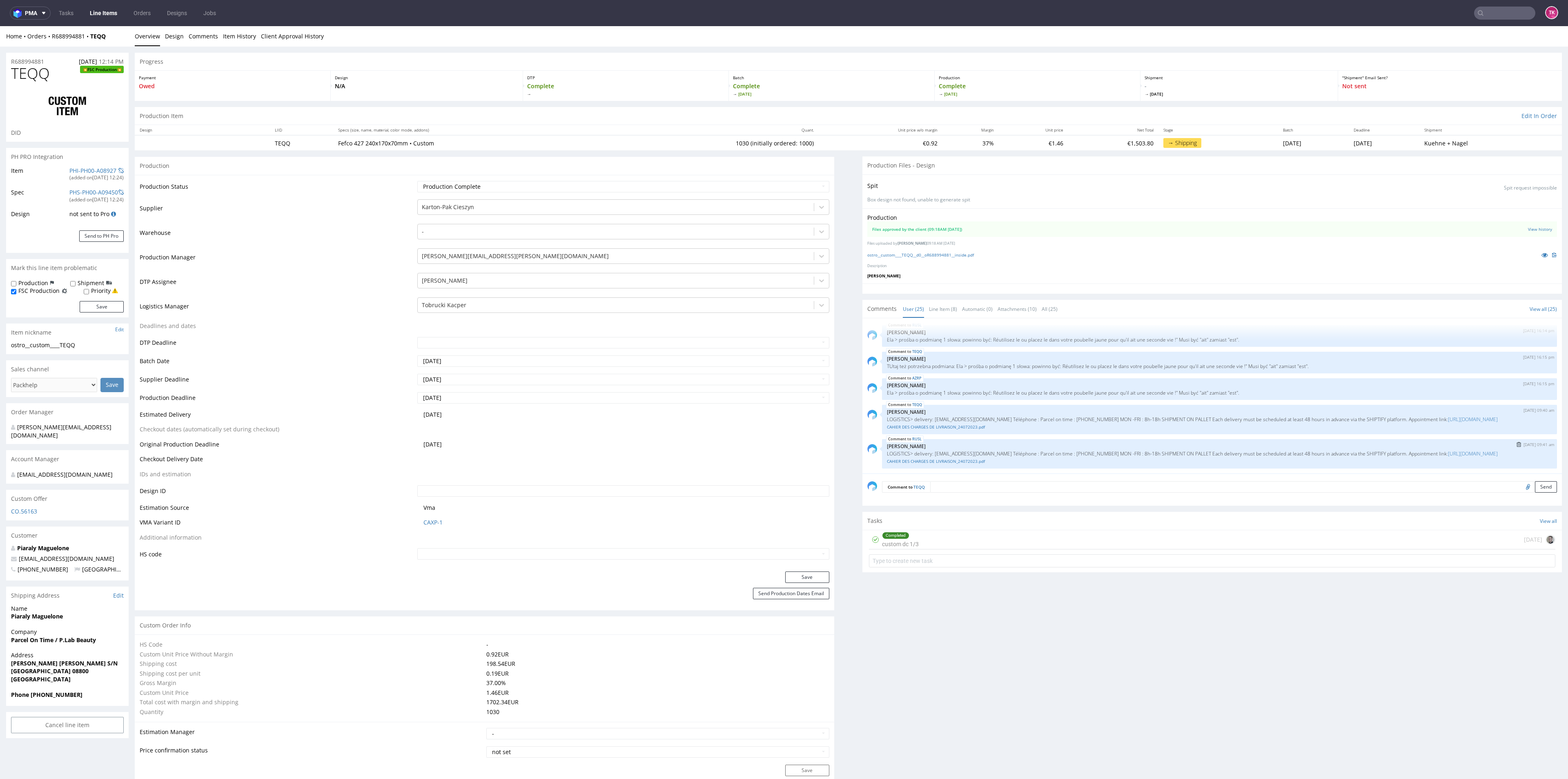
drag, startPoint x: 984, startPoint y: 439, endPoint x: 989, endPoint y: 439, distance: 5.0
click at [985, 443] on p "Zuzanna Pawlicka-Sabak" at bounding box center [1219, 446] width 665 height 6
drag, startPoint x: 1135, startPoint y: 446, endPoint x: 1241, endPoint y: 445, distance: 106.0
click at [1241, 451] on p "LOGISTICS> delivery: recepcion@parcelontime.es Téléphone : Parcel on time : +34…" at bounding box center [1219, 454] width 665 height 6
click at [1239, 459] on link "CAHIER DES CHARGES DE LIVRAISON_24072023.pdf" at bounding box center [1219, 462] width 665 height 6
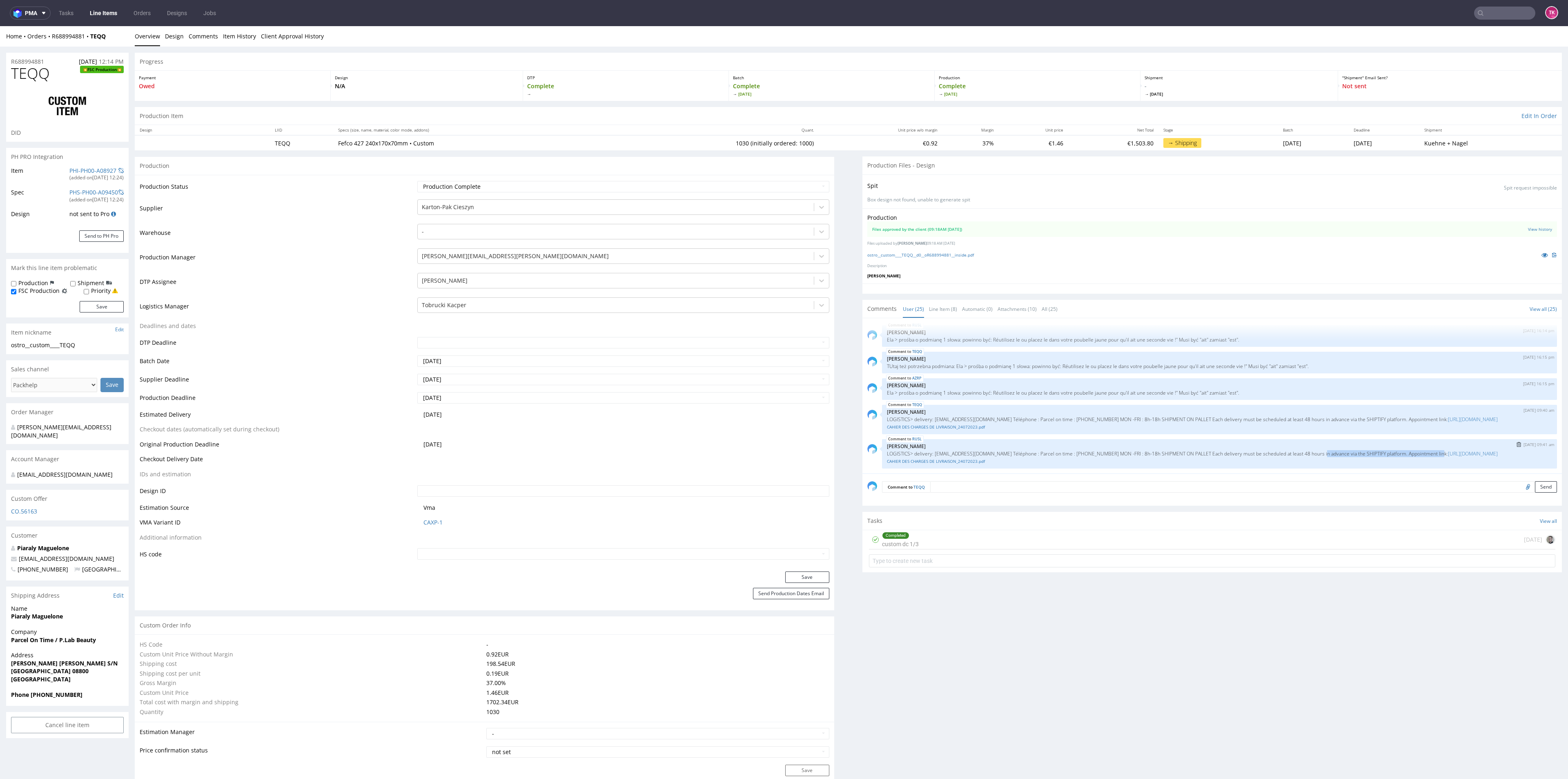
drag, startPoint x: 1417, startPoint y: 447, endPoint x: 1298, endPoint y: 454, distance: 119.2
click at [1298, 454] on p "LOGISTICS> delivery: recepcion@parcelontime.es Téléphone : Parcel on time : +34…" at bounding box center [1219, 454] width 665 height 6
click at [1300, 466] on div "RUSL 16th Sep 25 | 09:41 am Zuzanna Pawlicka-Sabak LOGISTICS> delivery: recepci…" at bounding box center [1219, 454] width 675 height 29
drag, startPoint x: 1271, startPoint y: 448, endPoint x: 1328, endPoint y: 450, distance: 57.0
click at [1365, 451] on p "LOGISTICS> delivery: recepcion@parcelontime.es Téléphone : Parcel on time : +34…" at bounding box center [1219, 454] width 665 height 6
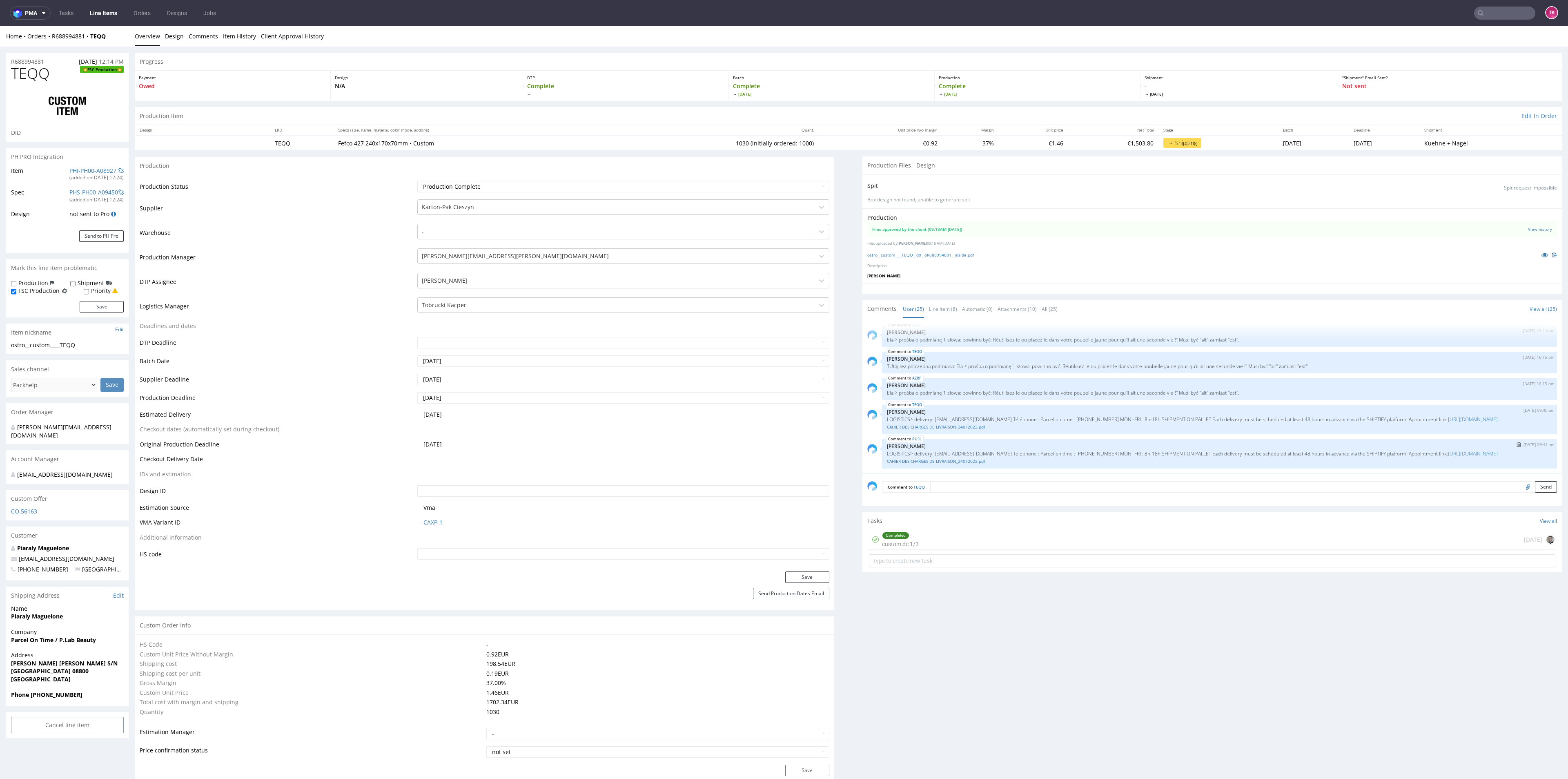
click at [1237, 452] on p "LOGISTICS> delivery: recepcion@parcelontime.es Téléphone : Parcel on time : +34…" at bounding box center [1219, 454] width 665 height 6
click at [1237, 451] on p "LOGISTICS> delivery: recepcion@parcelontime.es Téléphone : Parcel on time : +34…" at bounding box center [1219, 454] width 665 height 6
click at [1238, 451] on p "LOGISTICS> delivery: recepcion@parcelontime.es Téléphone : Parcel on time : +34…" at bounding box center [1219, 454] width 665 height 6
copy p "scheduled"
click at [1345, 451] on p "LOGISTICS> delivery: recepcion@parcelontime.es Téléphone : Parcel on time : +34…" at bounding box center [1219, 454] width 665 height 6
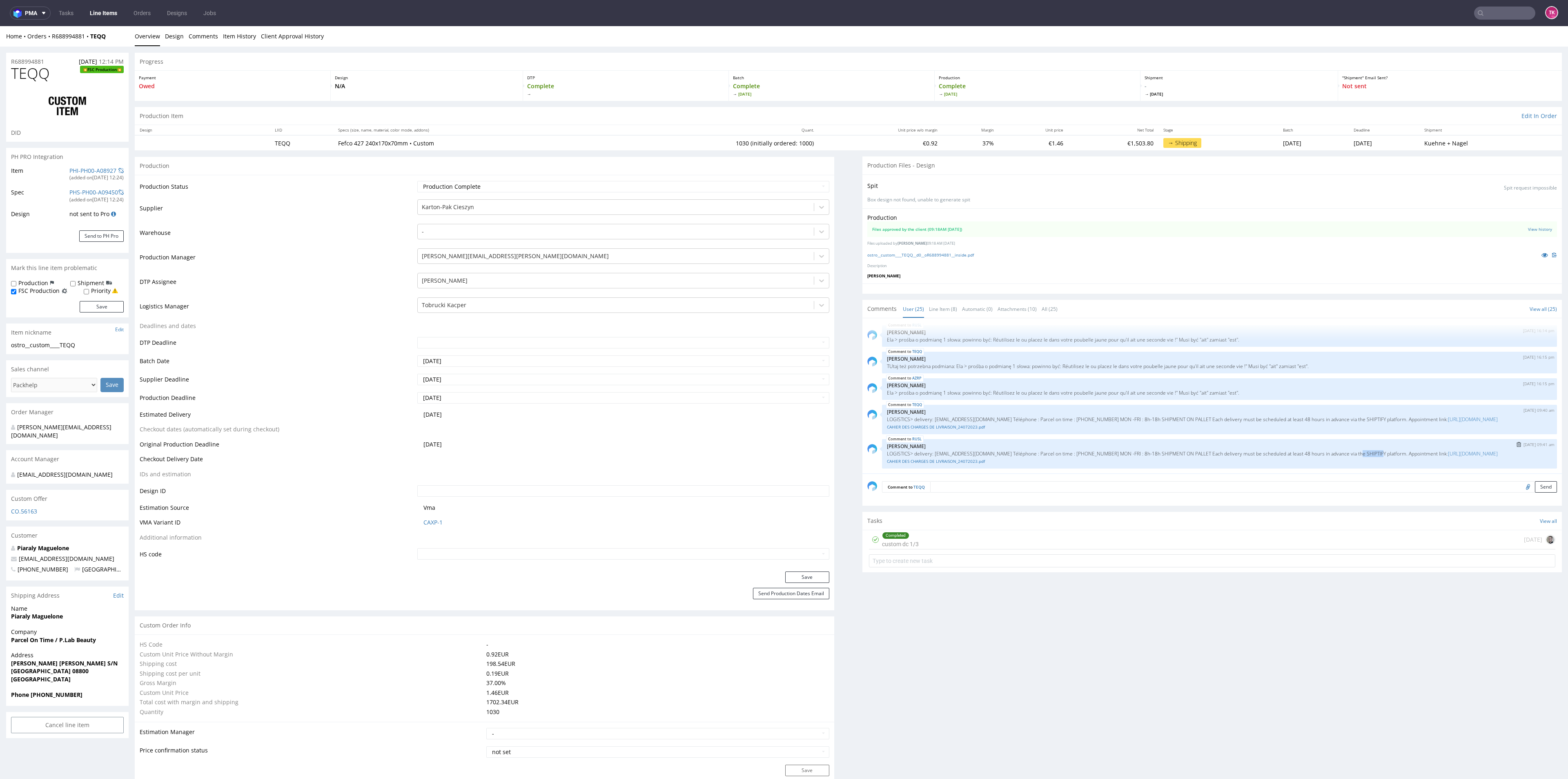
click at [1345, 451] on p "LOGISTICS> delivery: recepcion@parcelontime.es Téléphone : Parcel on time : +34…" at bounding box center [1219, 454] width 665 height 6
copy p "SHIPTIFY"
drag, startPoint x: 1049, startPoint y: 454, endPoint x: 878, endPoint y: 455, distance: 171.0
click at [887, 455] on p "LOGISTICS> delivery: recepcion@parcelontime.es Téléphone : Parcel on time : +34…" at bounding box center [1219, 454] width 665 height 6
copy link "https://www.shipt.io/slotify/ParcelOnTimeLog/Plabbeauty#!/locations/book"
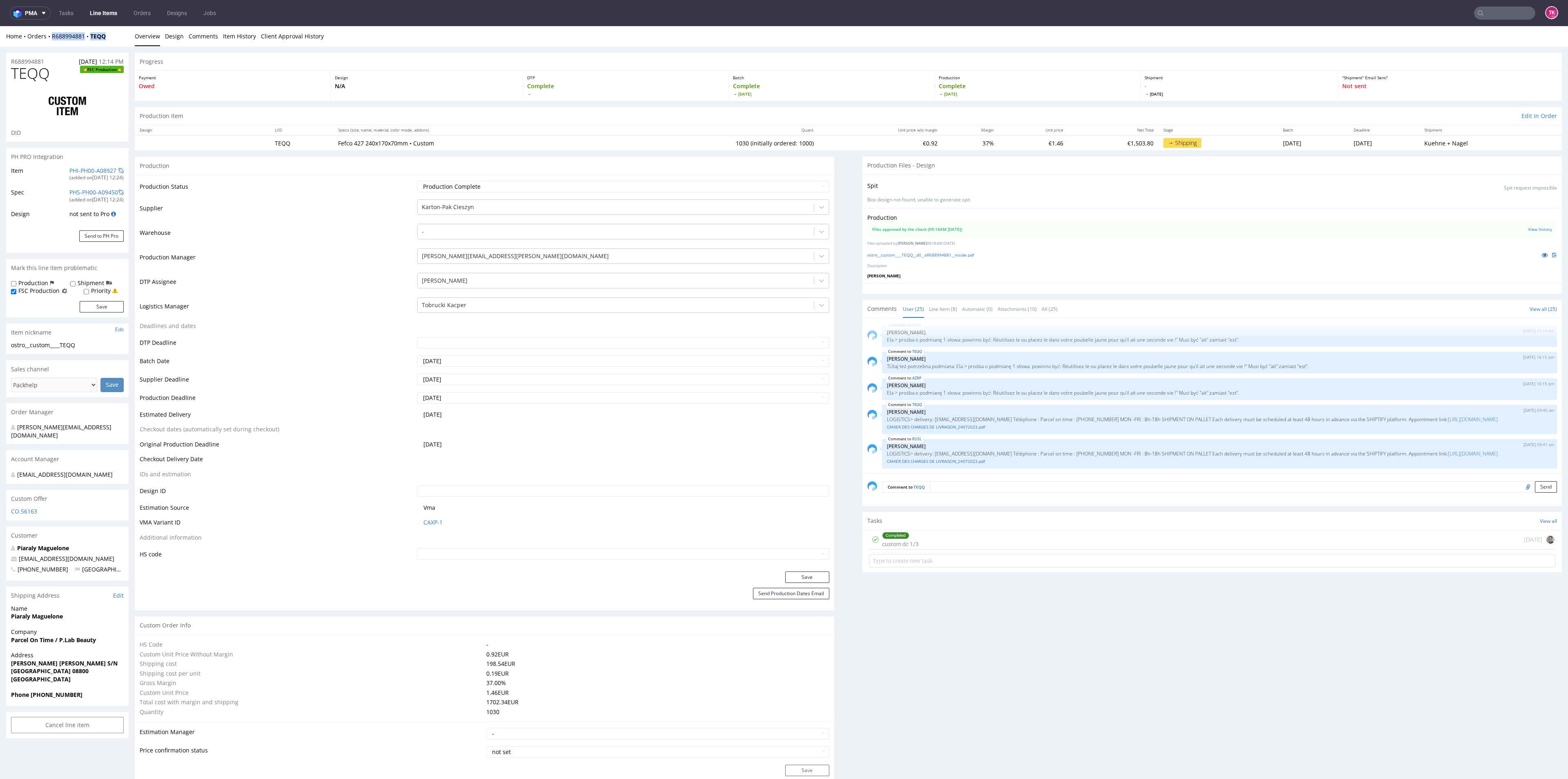
drag, startPoint x: 121, startPoint y: 40, endPoint x: 49, endPoint y: 43, distance: 72.1
click at [49, 43] on div "Home Orders R688994881 TEQQ Overview Design Comments Item History Client Approv…" at bounding box center [784, 37] width 1568 height 21
drag, startPoint x: 1045, startPoint y: 446, endPoint x: 1102, endPoint y: 445, distance: 57.0
click at [1102, 451] on p "LOGISTICS> delivery: recepcion@parcelontime.es Téléphone : Parcel on time : +34…" at bounding box center [1219, 454] width 665 height 6
click at [1086, 454] on p "LOGISTICS> delivery: recepcion@parcelontime.es Téléphone : Parcel on time : +34…" at bounding box center [1219, 454] width 665 height 6
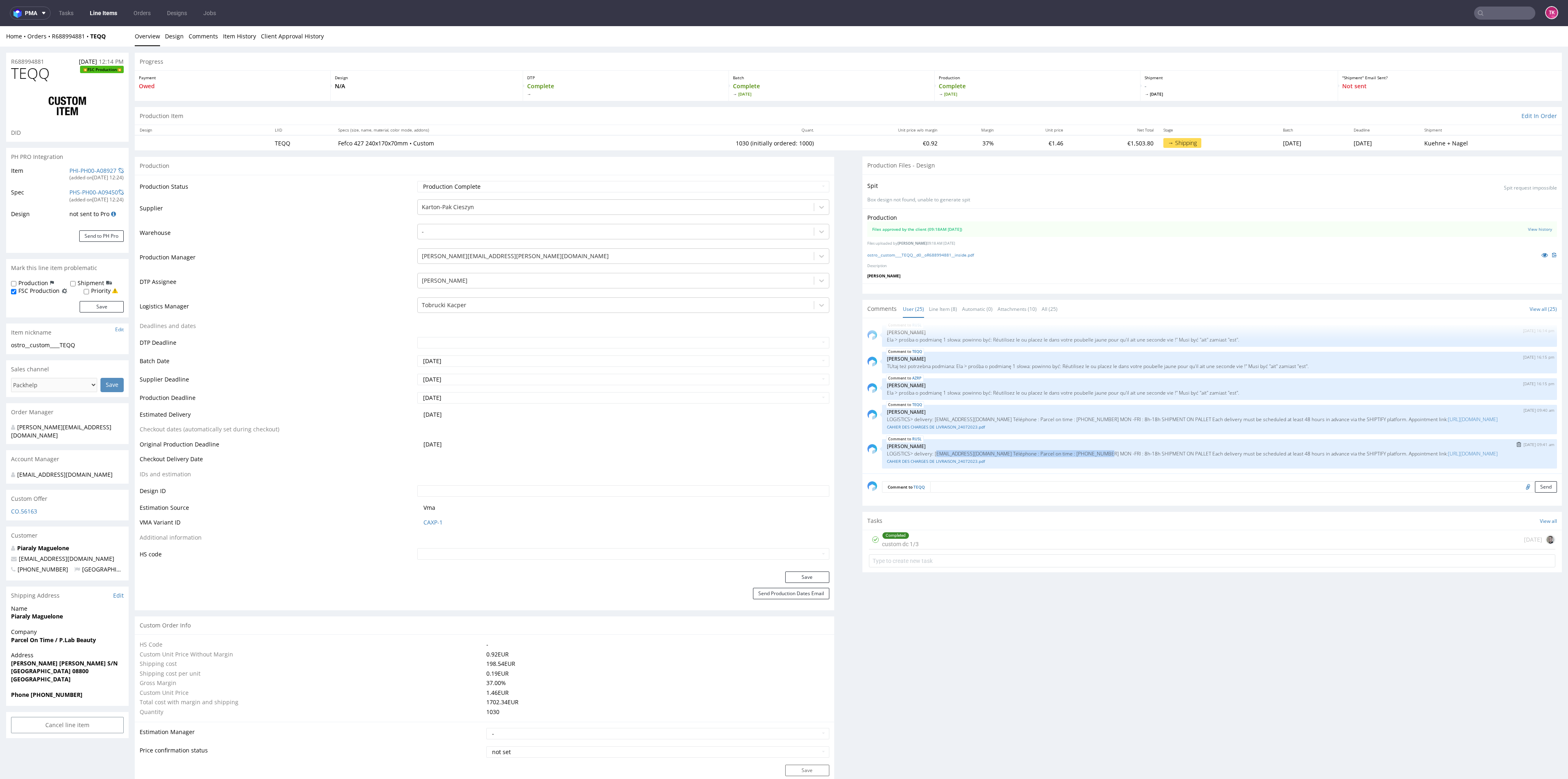
drag, startPoint x: 927, startPoint y: 448, endPoint x: 1086, endPoint y: 446, distance: 159.0
click at [1086, 451] on p "LOGISTICS> delivery: recepcion@parcelontime.es Téléphone : Parcel on time : +34…" at bounding box center [1219, 454] width 665 height 6
drag, startPoint x: 74, startPoint y: 616, endPoint x: 35, endPoint y: 599, distance: 42.5
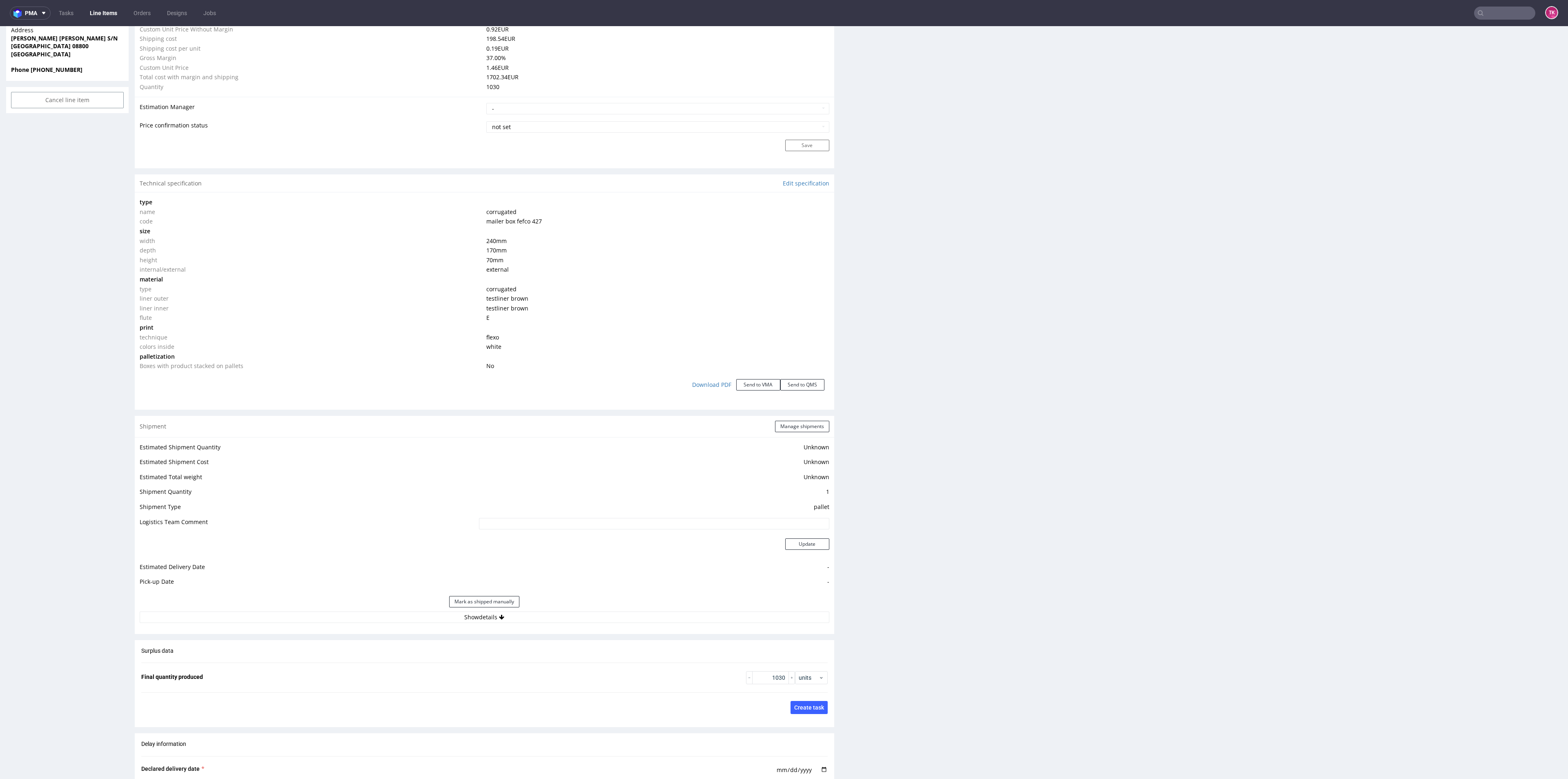
scroll to position [674, 0]
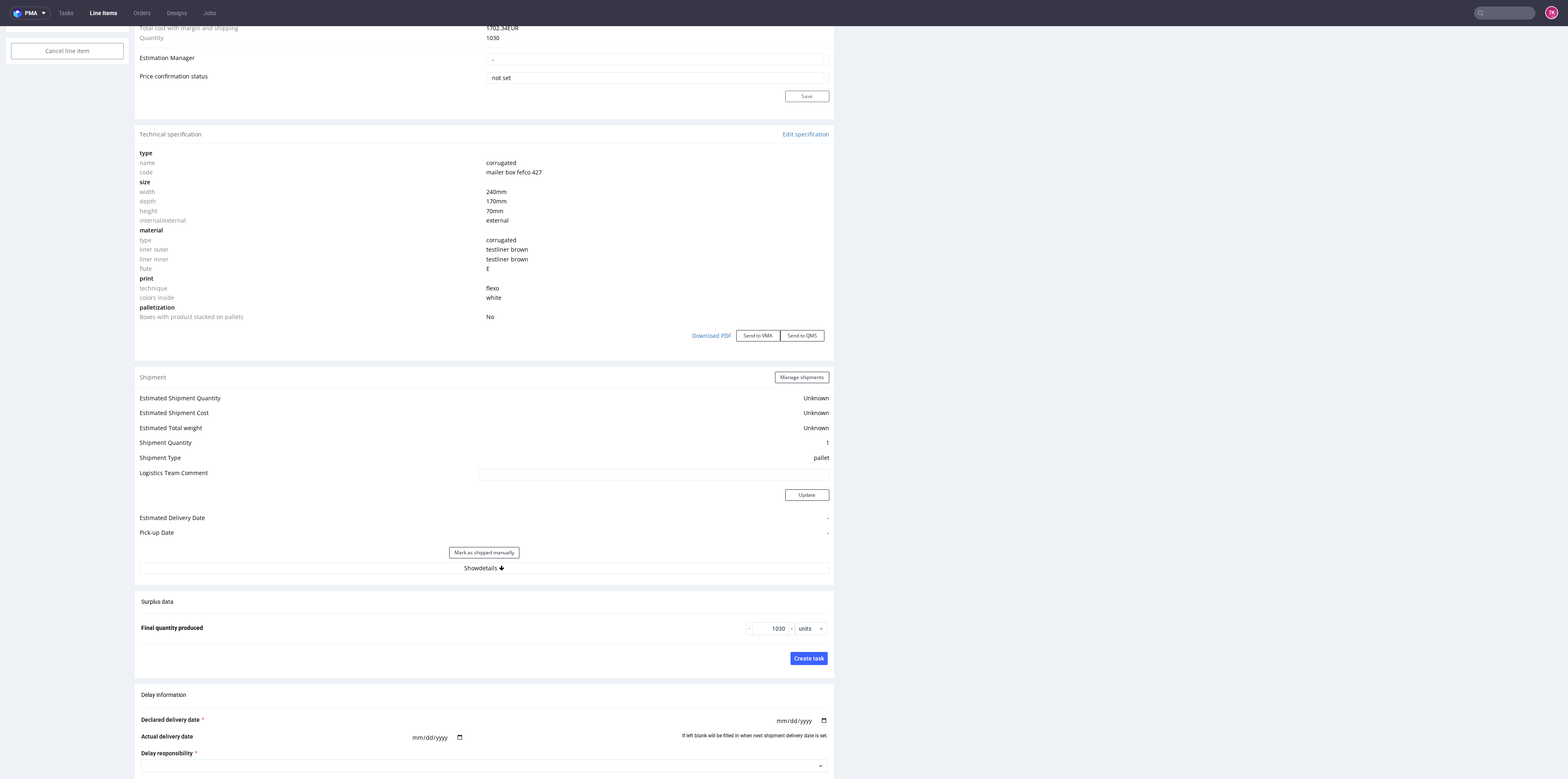
drag, startPoint x: 377, startPoint y: 551, endPoint x: 383, endPoint y: 570, distance: 19.9
click at [380, 555] on div "Mark as shipped manually" at bounding box center [484, 553] width 690 height 19
click at [383, 571] on button "Show details" at bounding box center [484, 568] width 690 height 12
click at [344, 623] on input at bounding box center [584, 621] width 491 height 12
paste input "RWM006624265"
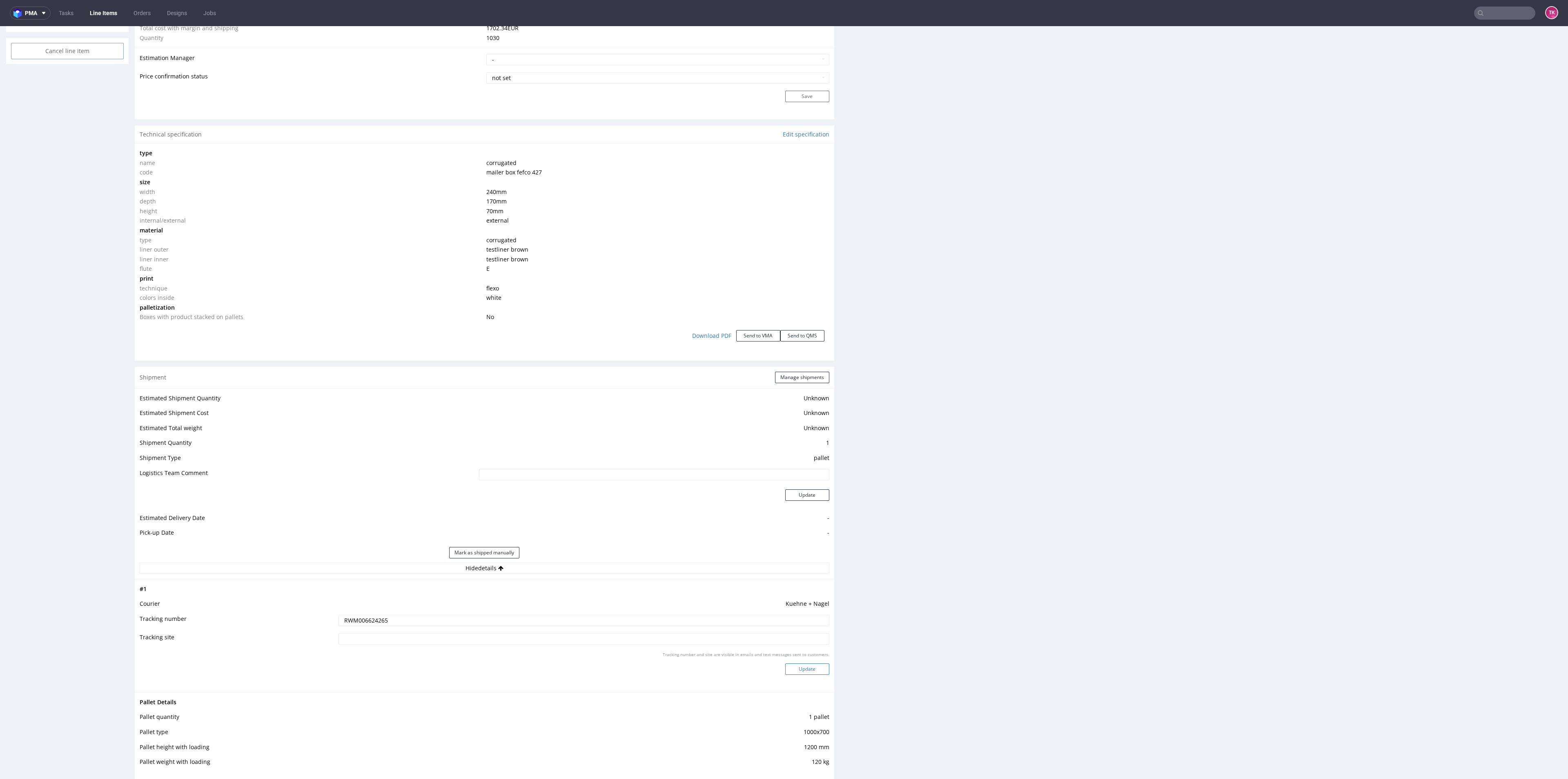
type input "RWM006624265"
click at [800, 666] on button "Update" at bounding box center [807, 669] width 44 height 12
click at [108, 7] on link "Line Items" at bounding box center [103, 13] width 37 height 13
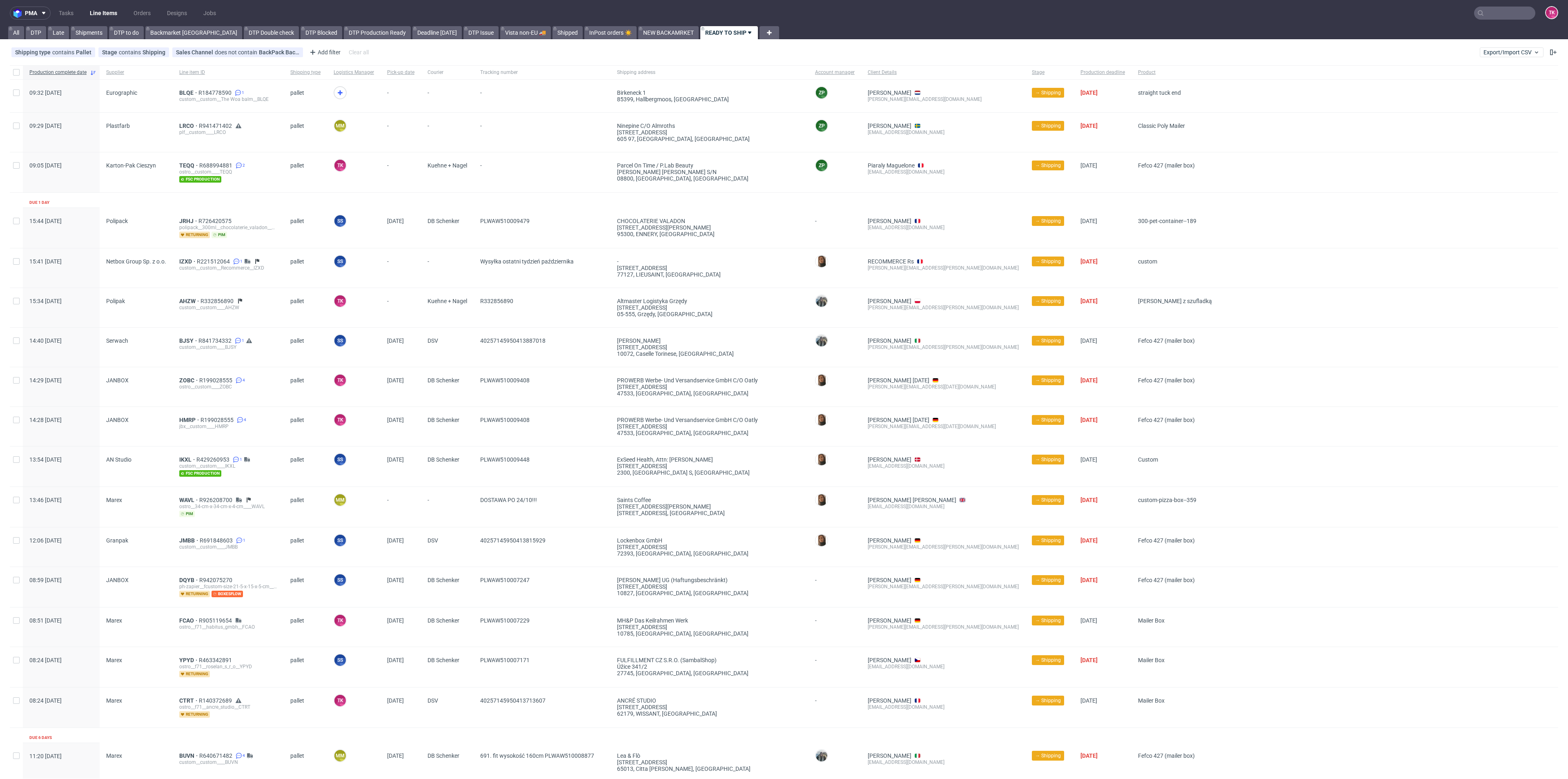
click at [107, 8] on link "Line Items" at bounding box center [103, 13] width 37 height 13
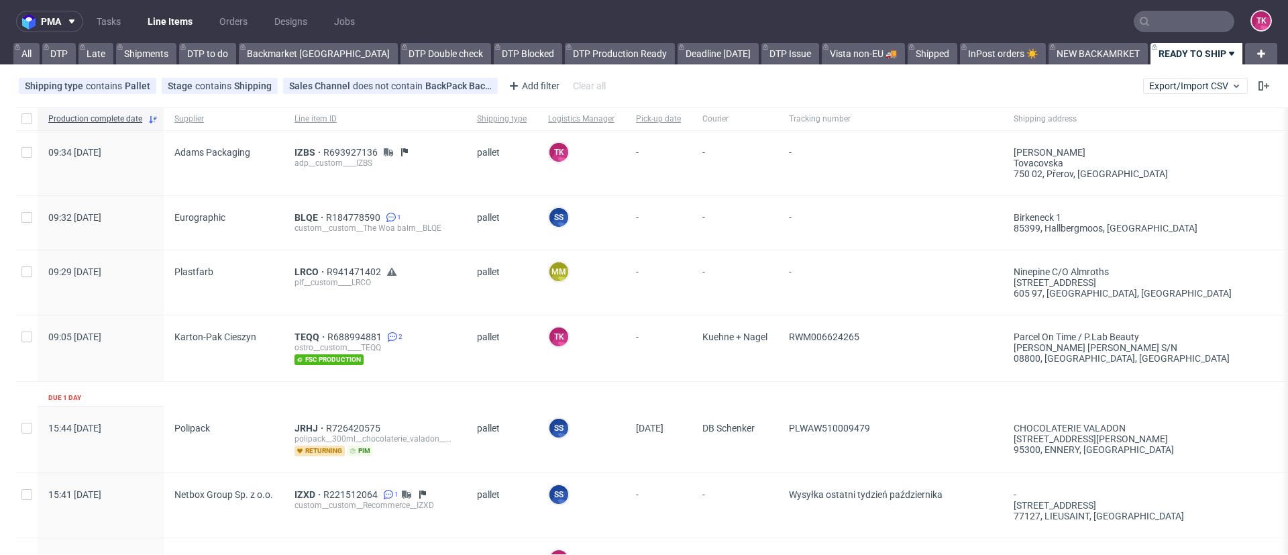
drag, startPoint x: 1146, startPoint y: 7, endPoint x: 1143, endPoint y: 17, distance: 10.4
click at [1143, 11] on nav "pma Tasks Line Items Orders Designs Jobs TK" at bounding box center [644, 21] width 1288 height 43
click at [1140, 17] on input "text" at bounding box center [1184, 21] width 101 height 21
paste input "1Z5A15806895285704"
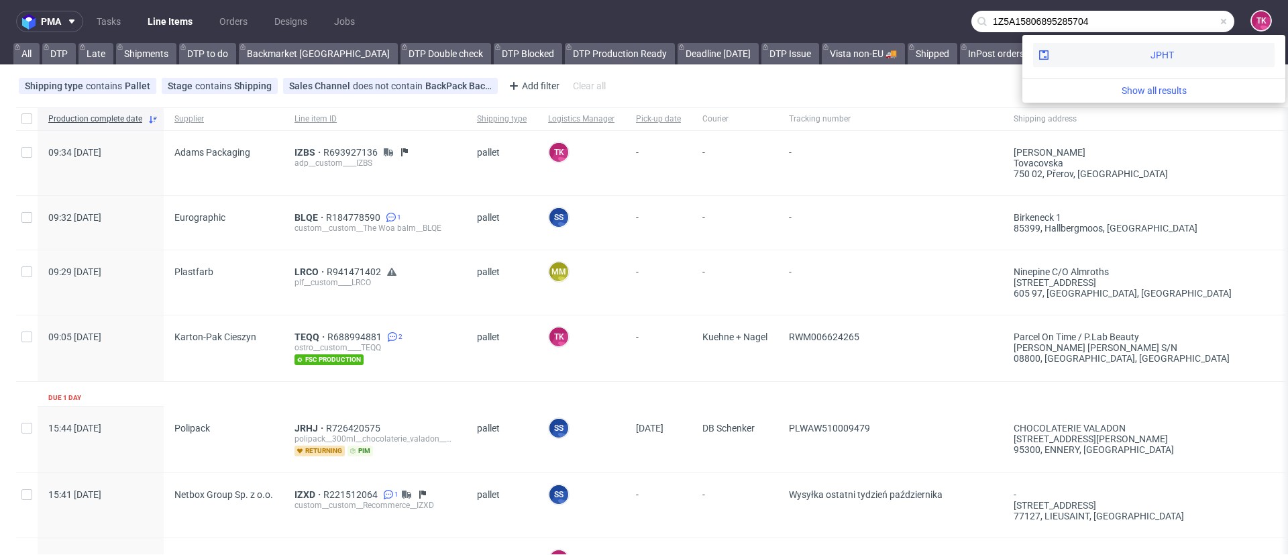
type input "1Z5A15806895285704"
click at [1094, 60] on div "JPHT" at bounding box center [1153, 55] width 241 height 24
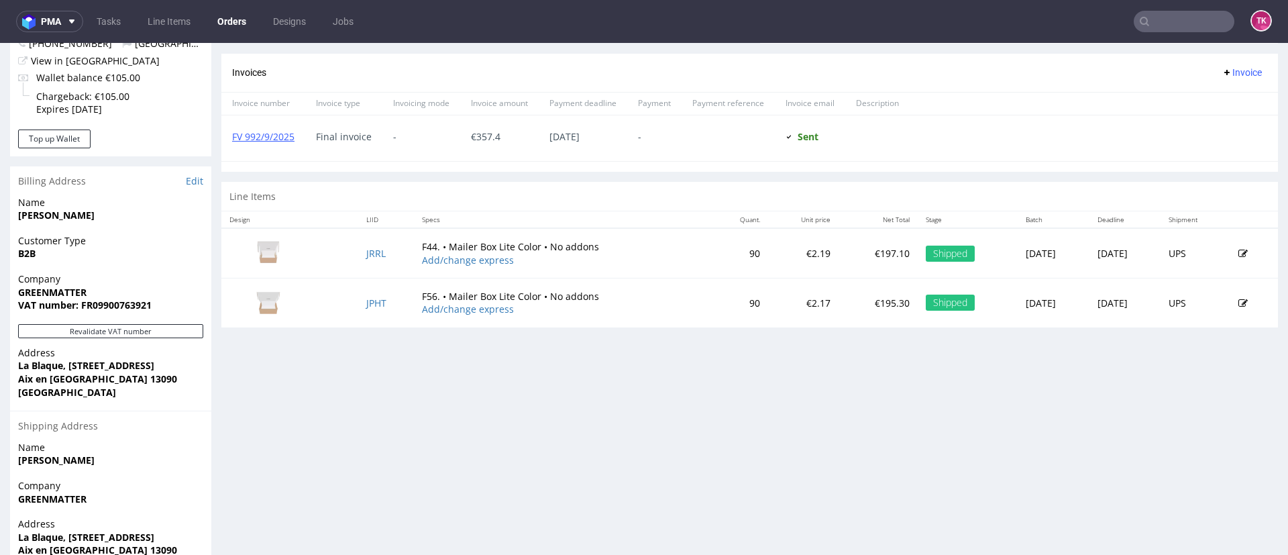
scroll to position [503, 0]
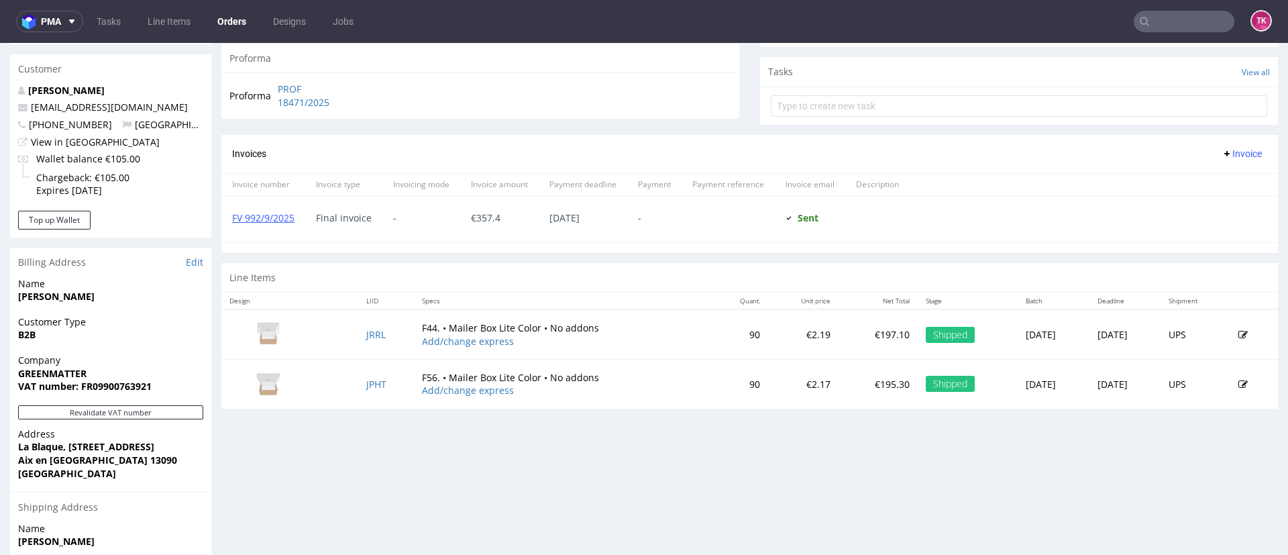
click at [271, 227] on div "FV 992/9/2025" at bounding box center [263, 220] width 84 height 46
click at [272, 223] on link "FV 992/9/2025" at bounding box center [263, 217] width 62 height 13
drag, startPoint x: 1108, startPoint y: 30, endPoint x: 1140, endPoint y: 16, distance: 34.9
click at [1108, 29] on nav "pma Tasks Line Items Orders Designs Jobs TK" at bounding box center [644, 21] width 1288 height 43
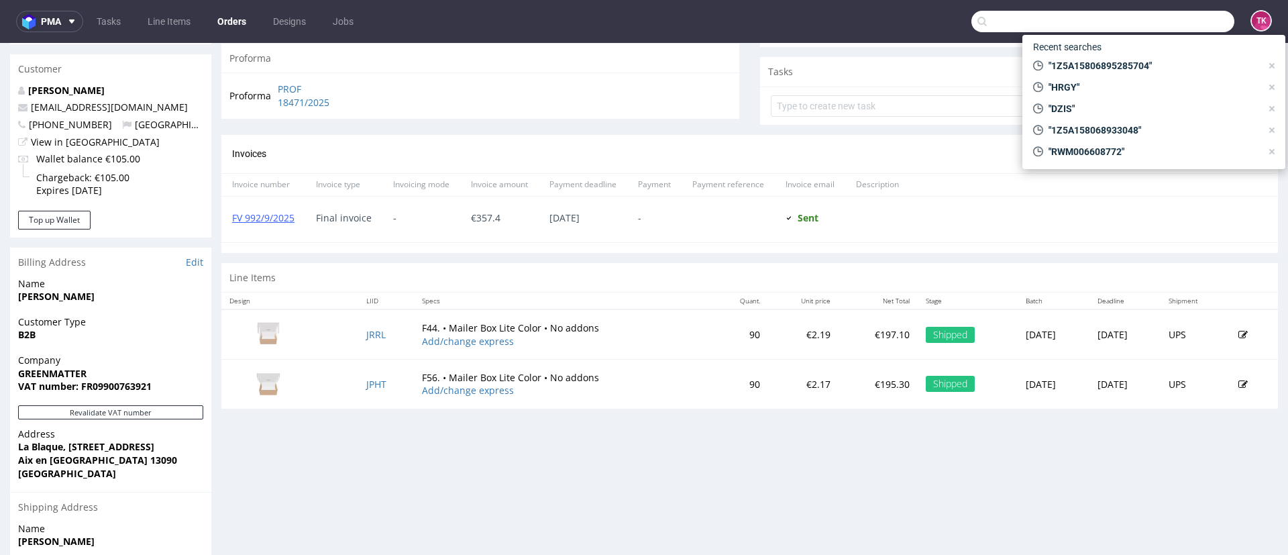
click at [1140, 16] on input "text" at bounding box center [1102, 21] width 263 height 21
paste input "1Z5A15806895038892"
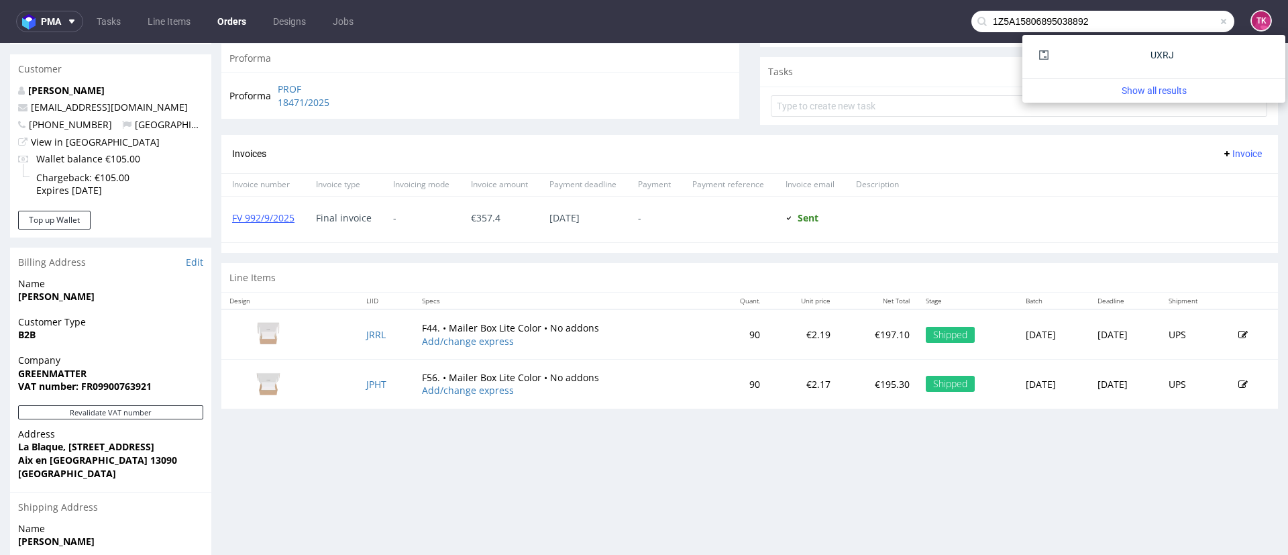
type input "1Z5A15806895038892"
click at [1085, 56] on div "UXRJ" at bounding box center [1153, 55] width 241 height 24
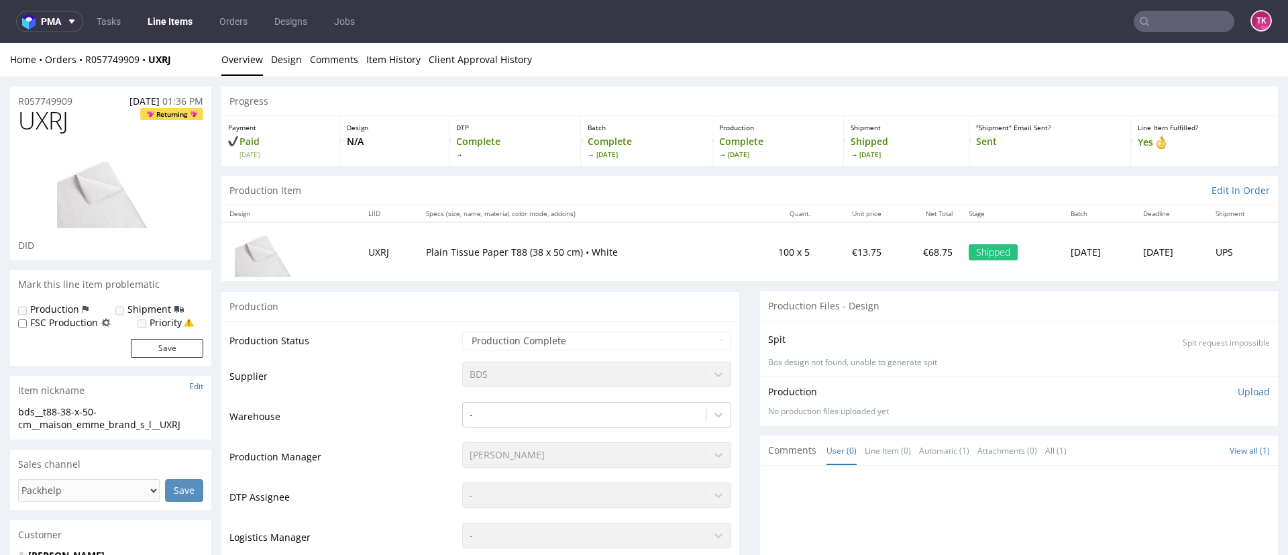
click at [121, 66] on div "Home Orders R057749909 UXRJ" at bounding box center [110, 59] width 201 height 13
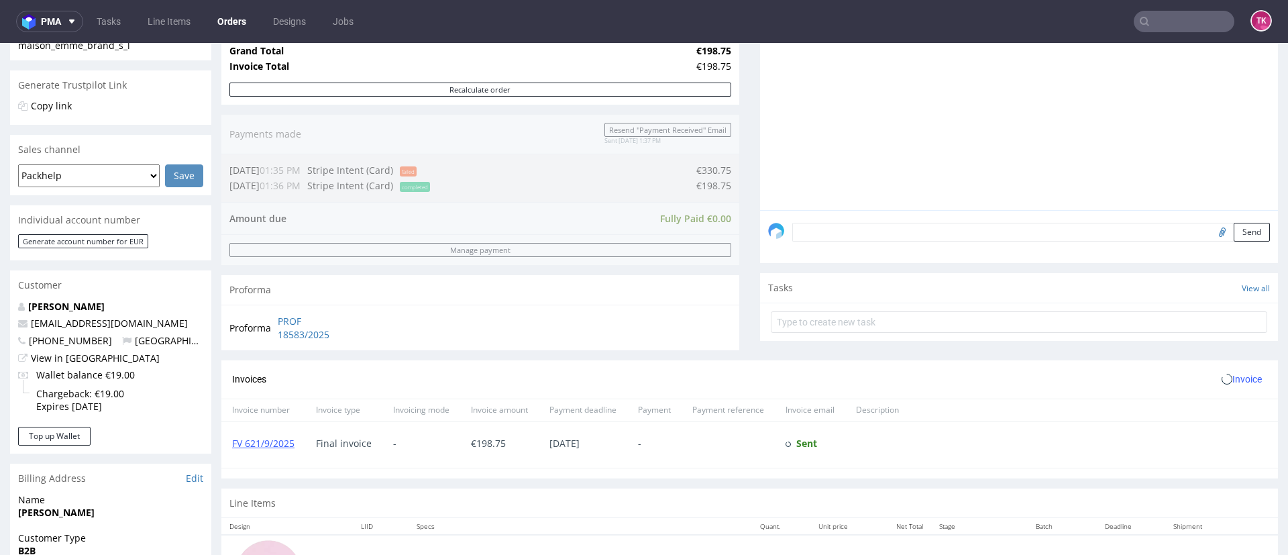
scroll to position [604, 0]
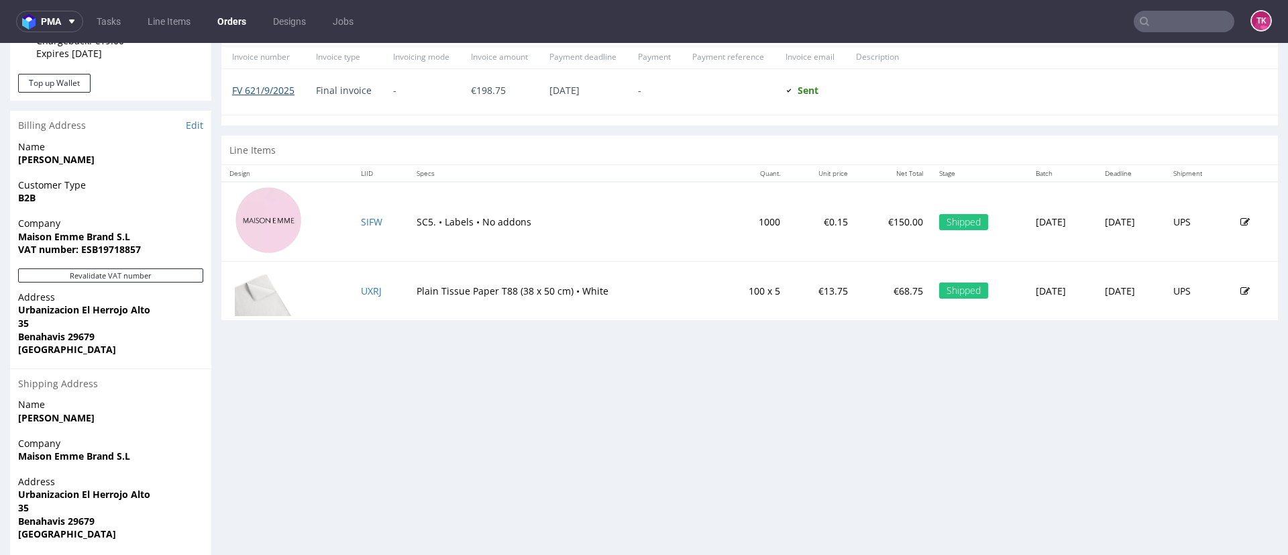
click at [278, 93] on link "FV 621/9/2025" at bounding box center [263, 90] width 62 height 13
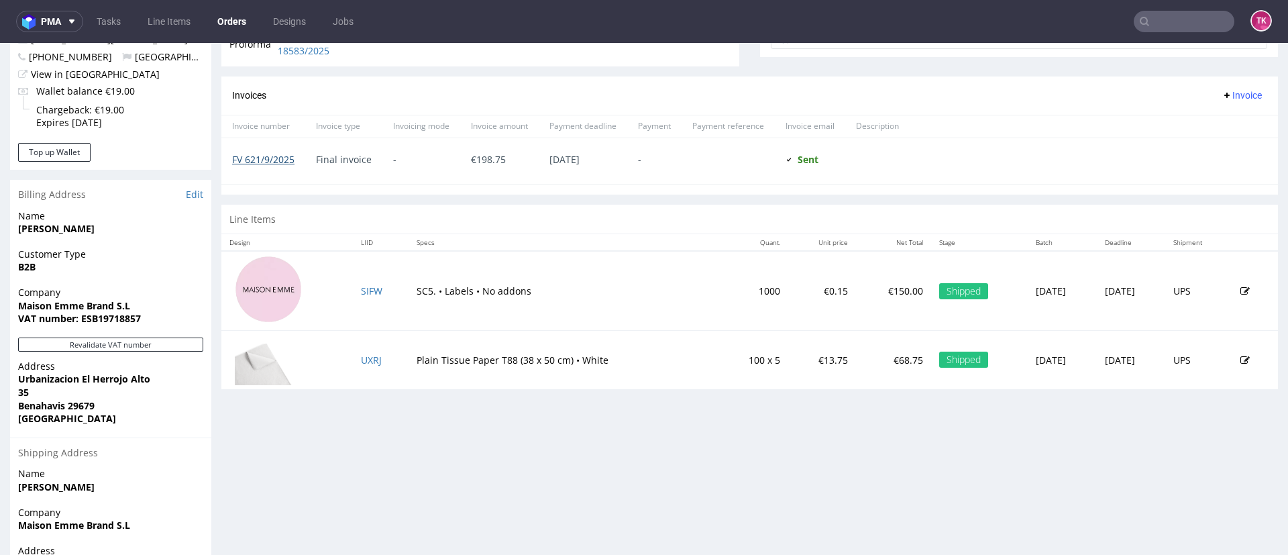
scroll to position [503, 0]
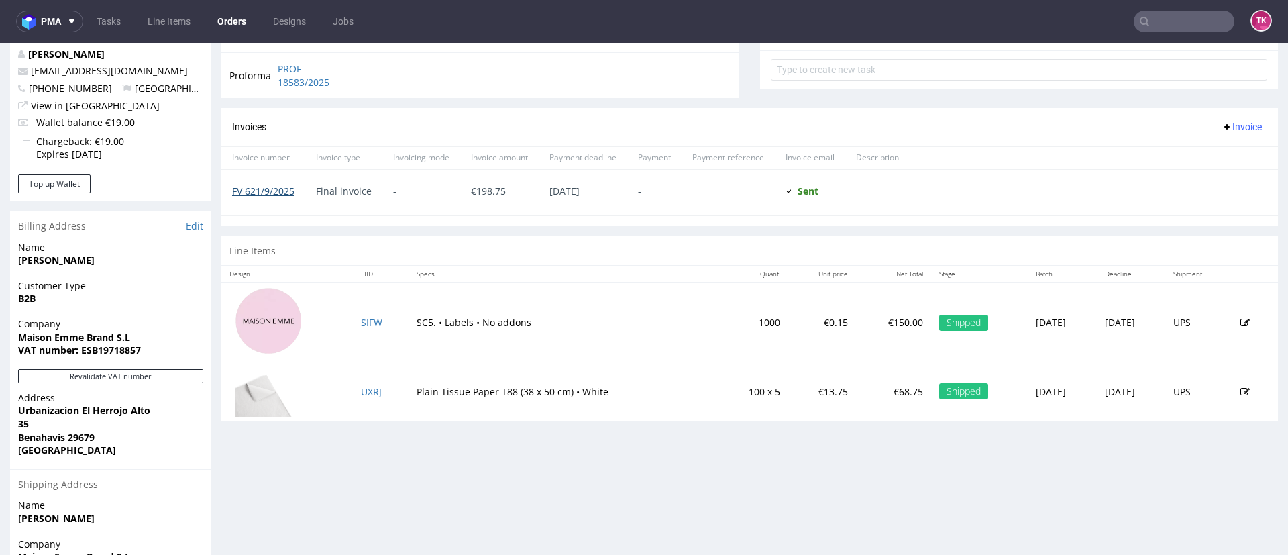
click at [290, 191] on link "FV 621/9/2025" at bounding box center [263, 190] width 62 height 13
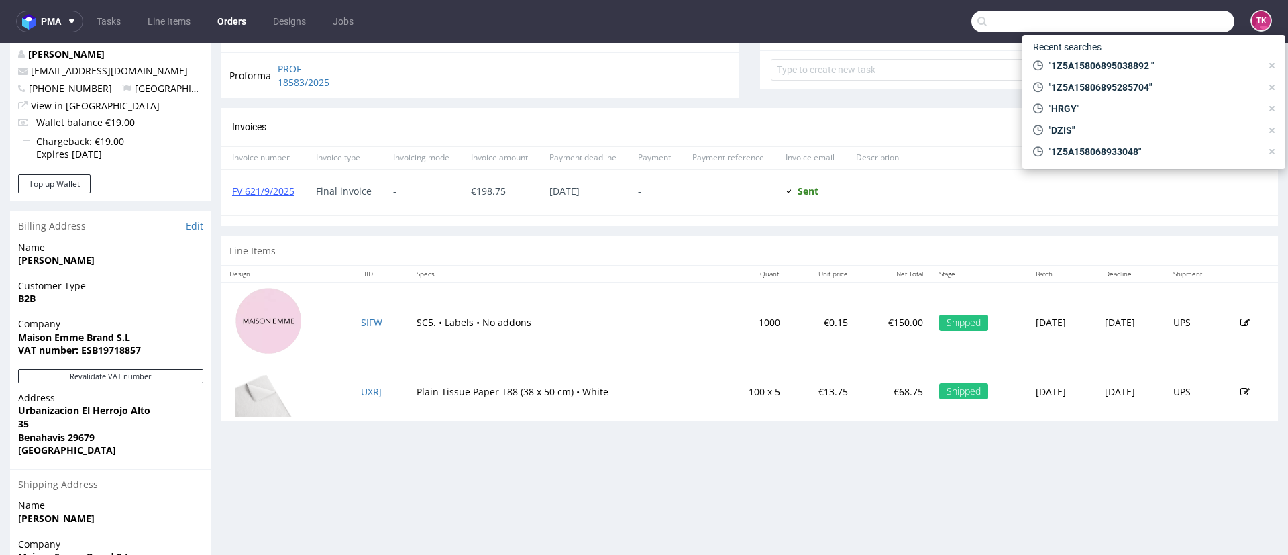
click at [1159, 17] on input "text" at bounding box center [1102, 21] width 263 height 21
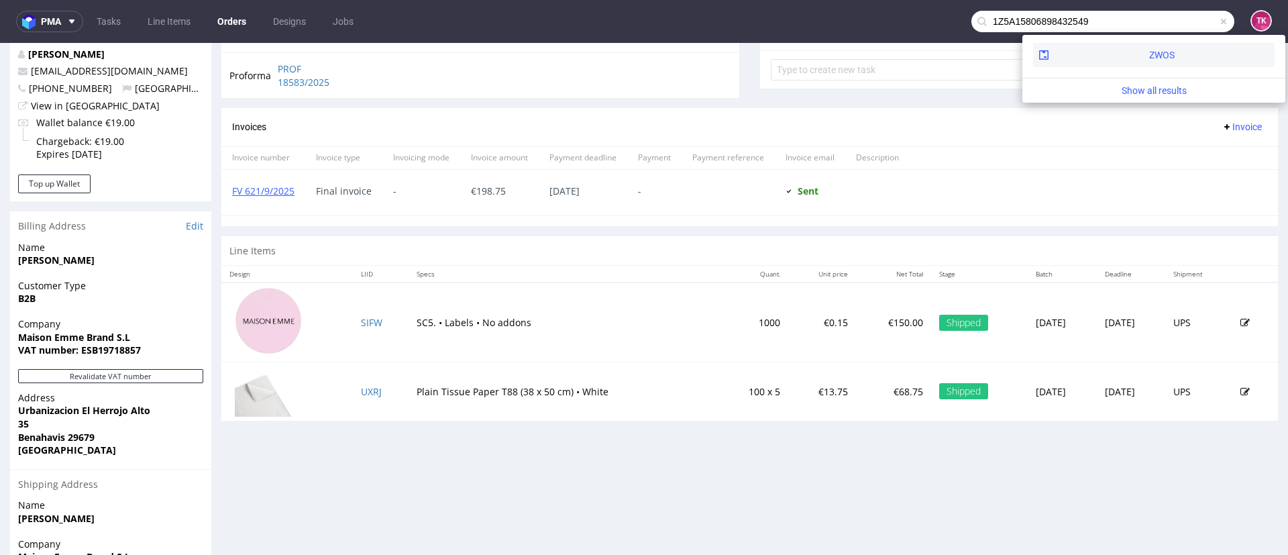
type input "1Z5A15806898432549"
click at [1163, 58] on div "ZWOS" at bounding box center [1153, 55] width 241 height 24
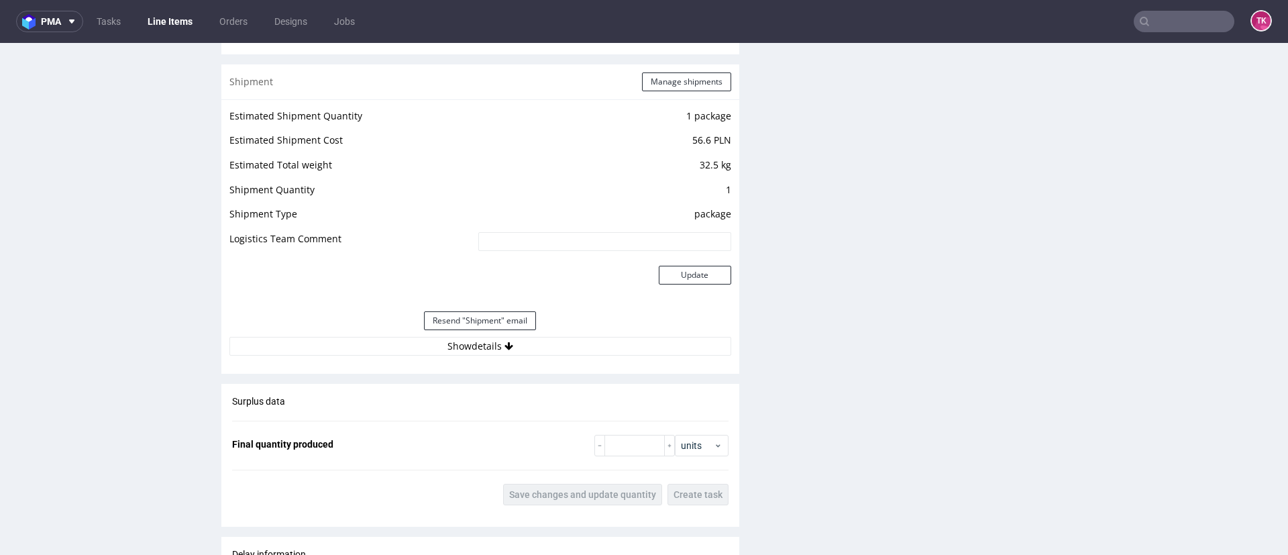
scroll to position [1208, 0]
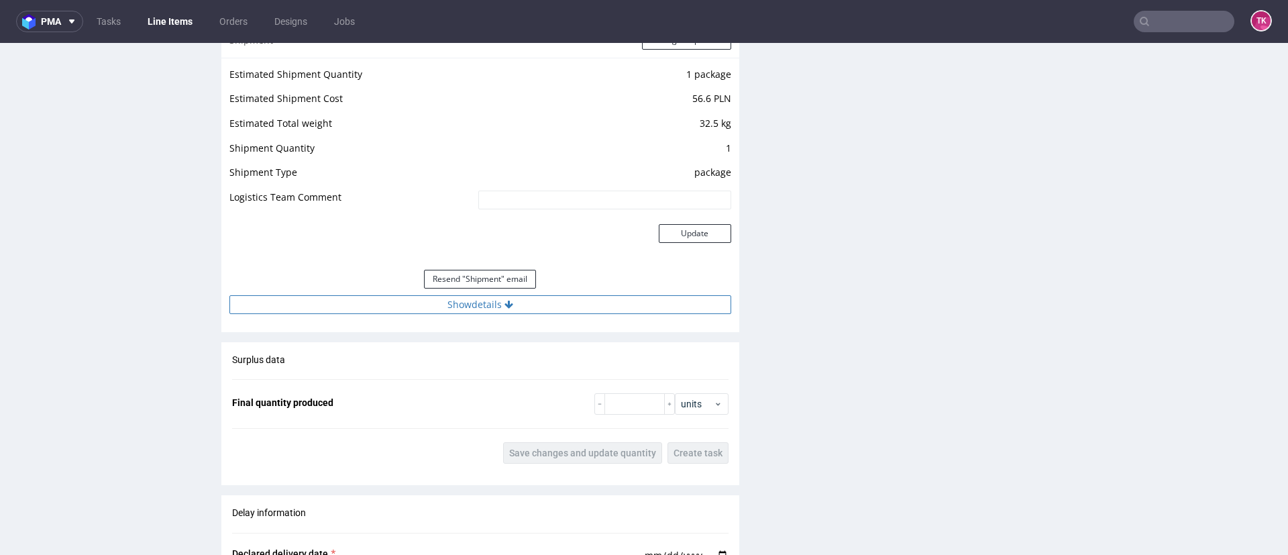
click at [568, 309] on button "Show details" at bounding box center [480, 304] width 502 height 19
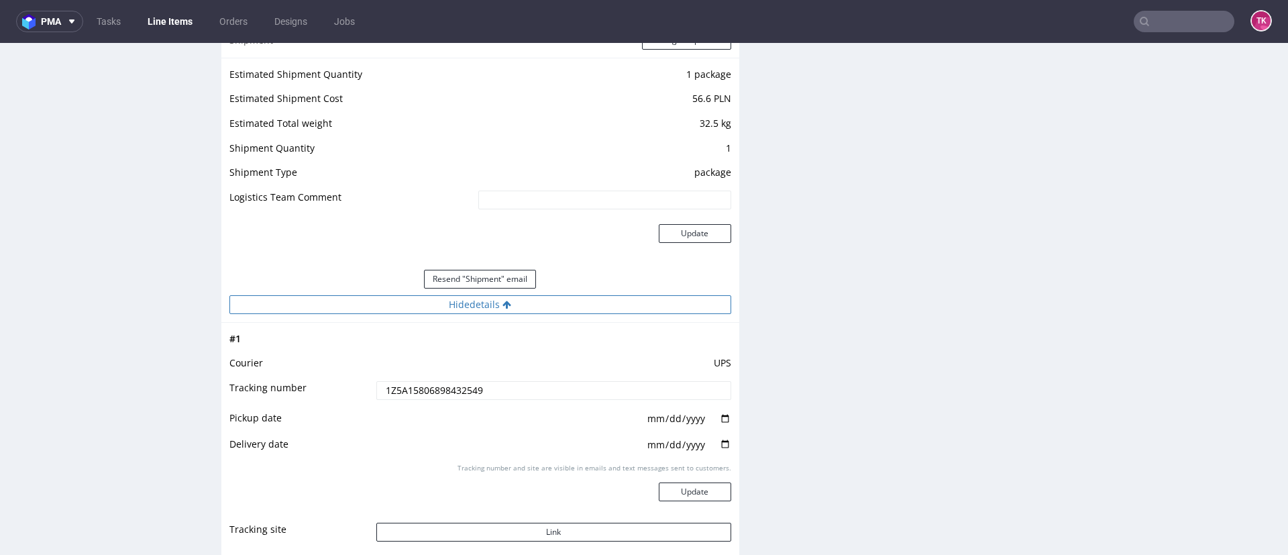
click at [603, 304] on button "Hide details" at bounding box center [480, 304] width 502 height 19
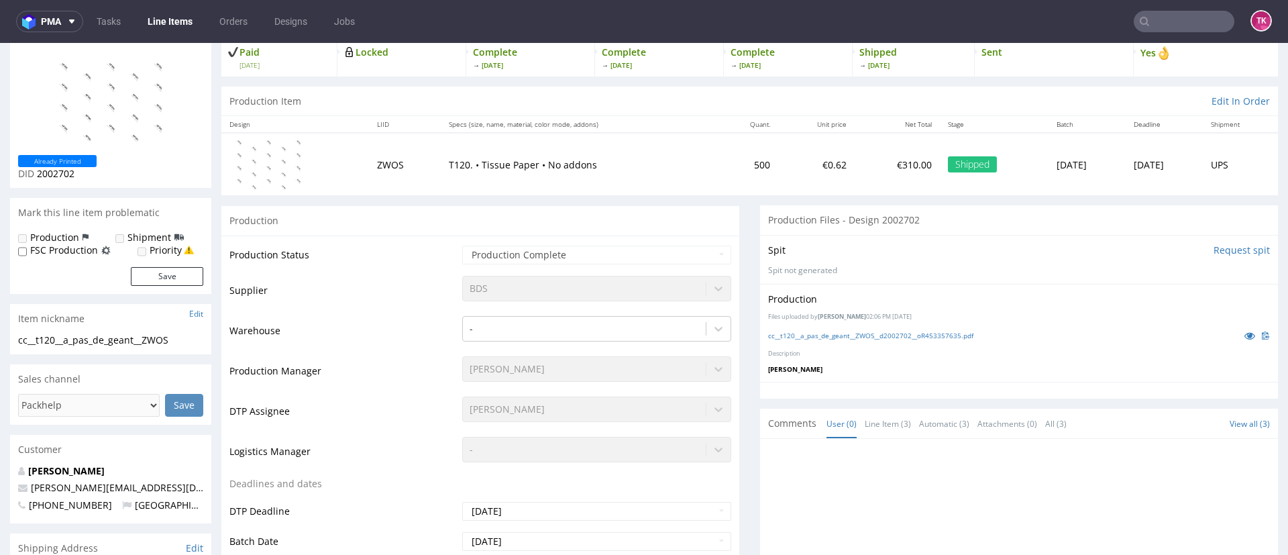
scroll to position [0, 0]
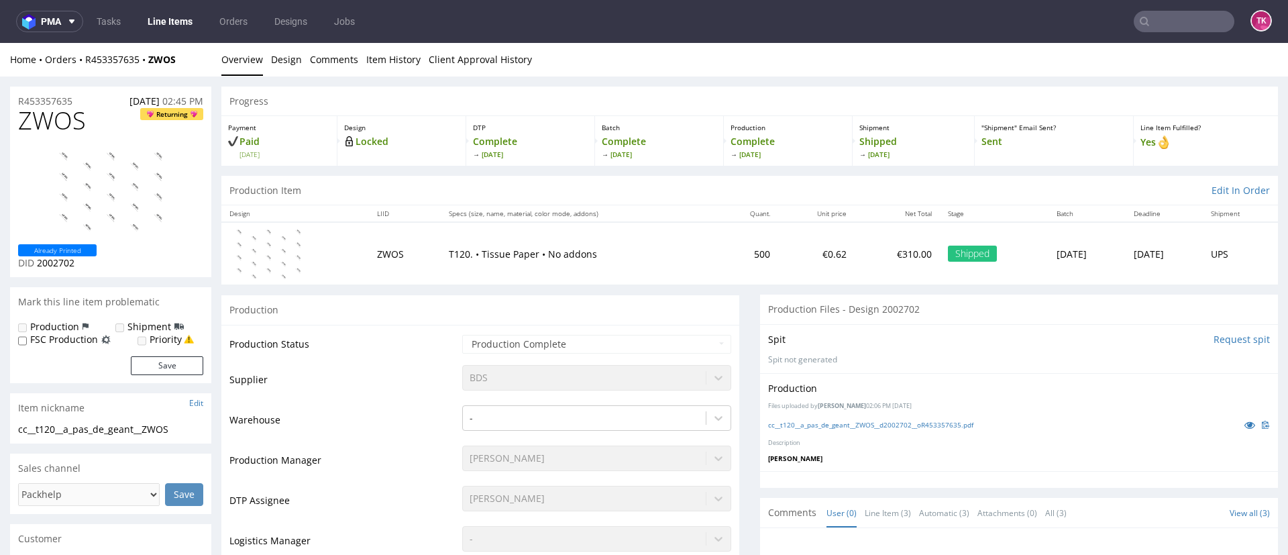
click at [284, 254] on img at bounding box center [268, 254] width 67 height 54
click at [833, 428] on link "cc__t120__a_pas_de_geant__ZWOS__d2002702__oR453357635.pdf" at bounding box center [870, 424] width 205 height 9
click at [1149, 32] on input "text" at bounding box center [1184, 21] width 101 height 21
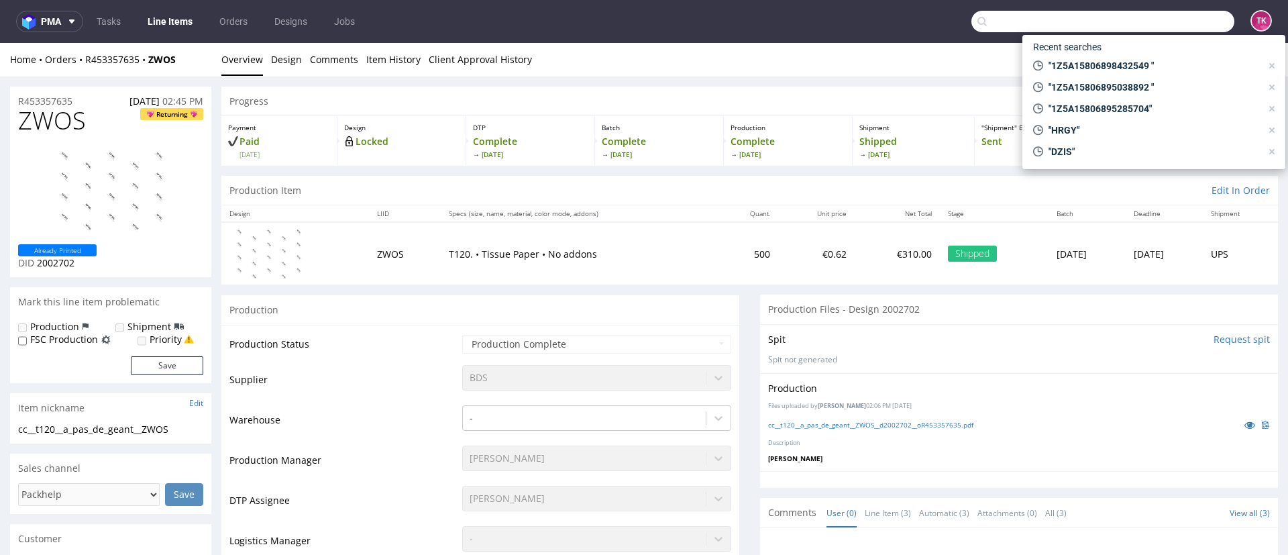
paste input "1Z5A15806898432549"
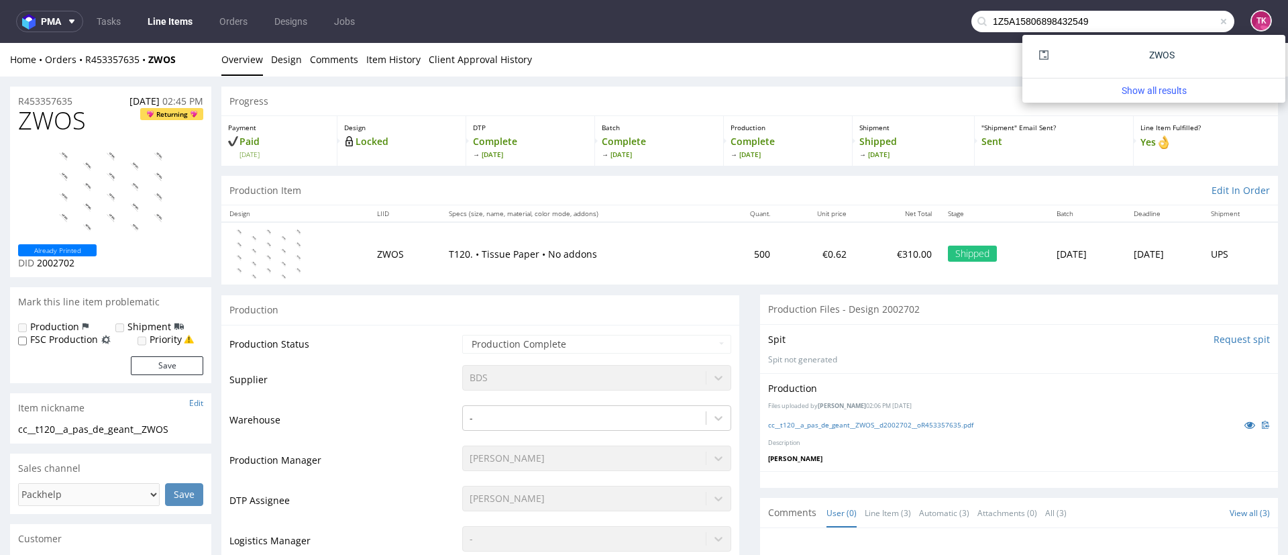
type input "1Z5A15806898432549"
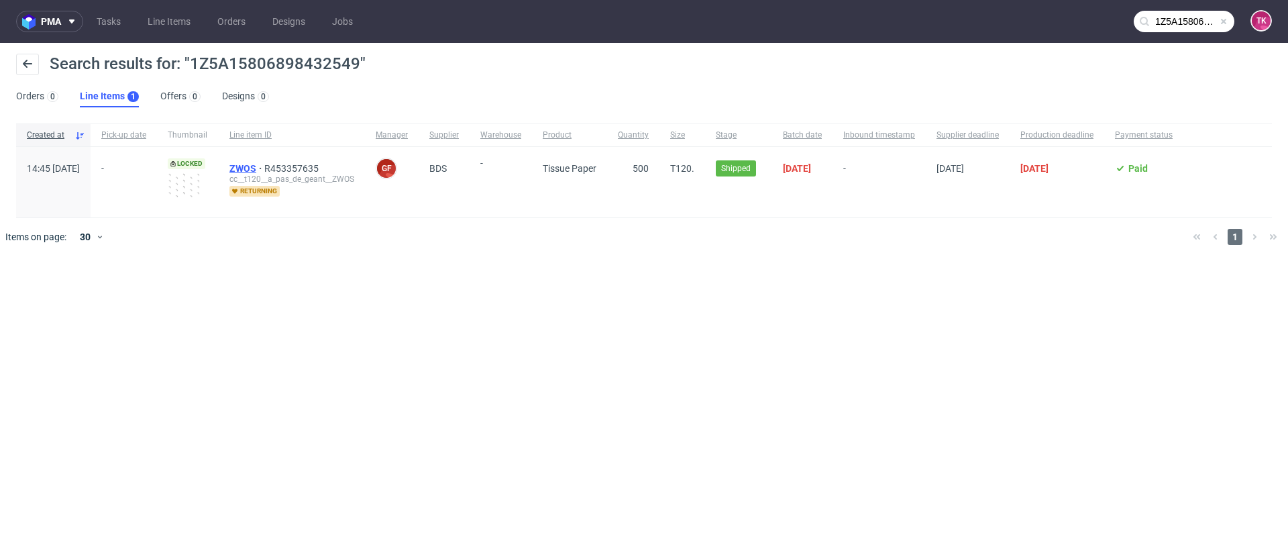
click at [264, 172] on span "ZWOS" at bounding box center [246, 168] width 35 height 11
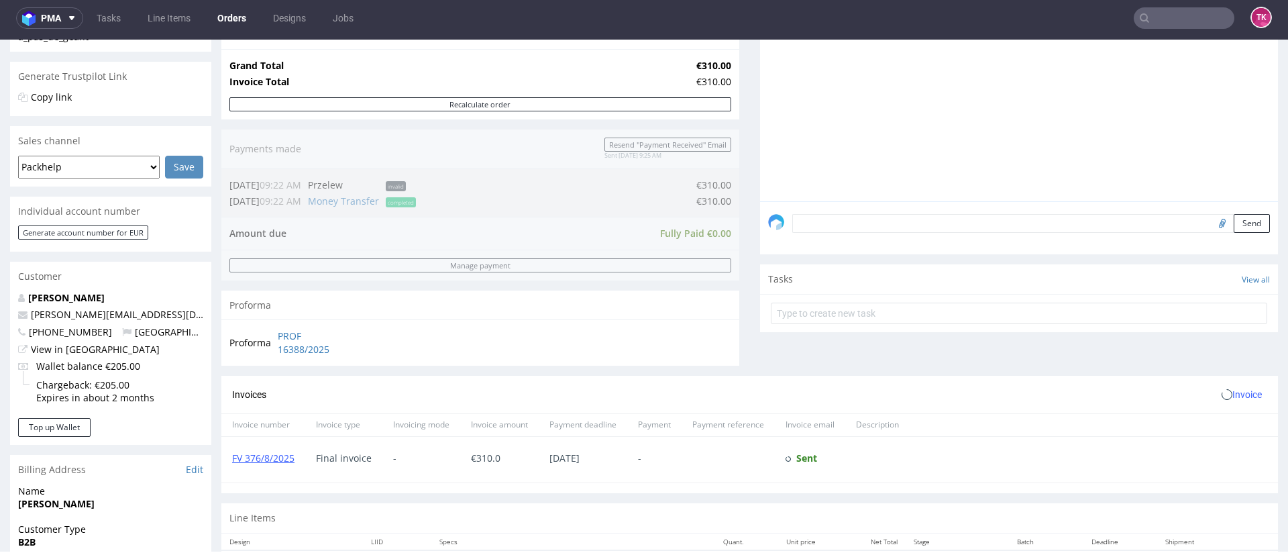
scroll to position [402, 0]
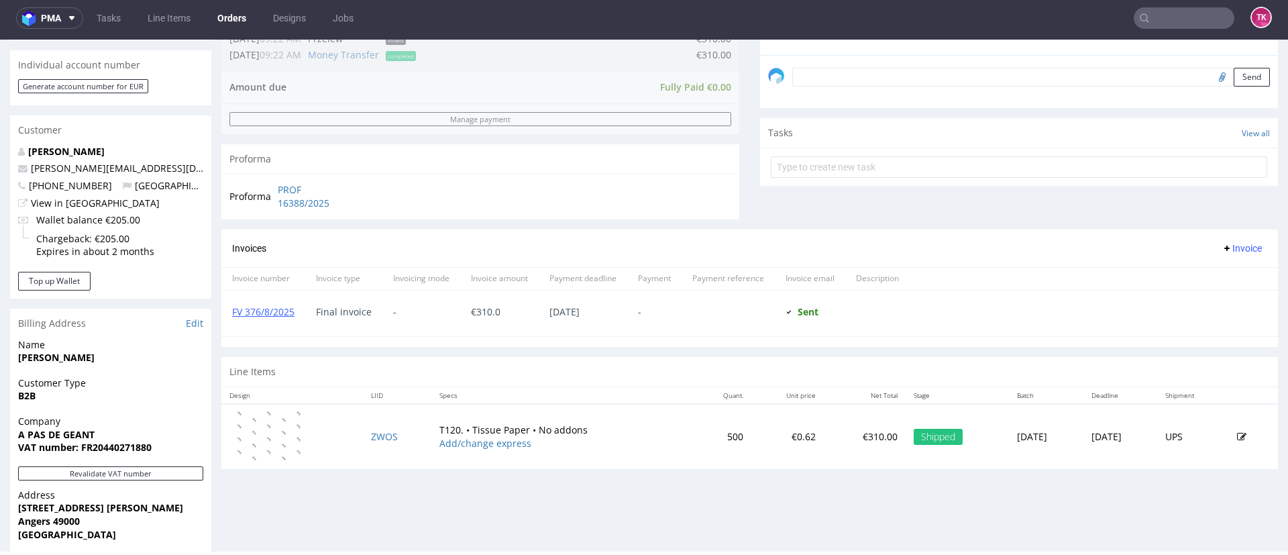
click at [282, 319] on div "FV 376/8/2025" at bounding box center [263, 313] width 84 height 46
click at [280, 312] on link "FV 376/8/2025" at bounding box center [263, 311] width 62 height 13
drag, startPoint x: 1136, startPoint y: 30, endPoint x: 1135, endPoint y: 18, distance: 11.4
click at [1136, 28] on nav "pma Tasks Line Items Orders Designs Jobs TK" at bounding box center [644, 18] width 1288 height 43
click at [1135, 17] on input "text" at bounding box center [1184, 17] width 101 height 21
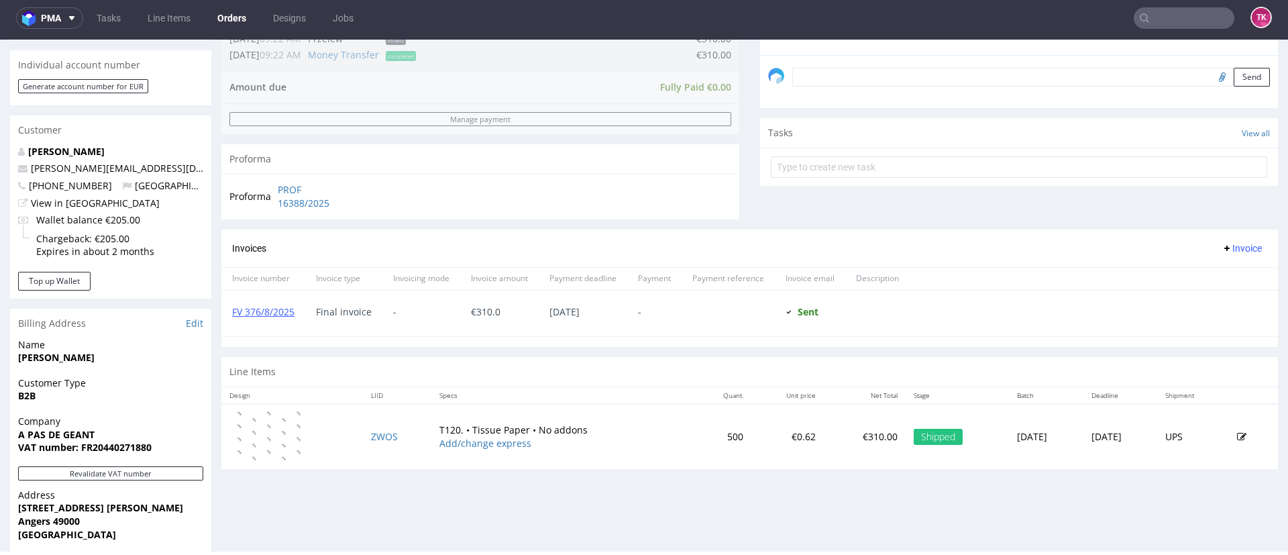
paste input "1Z5A15806892138717"
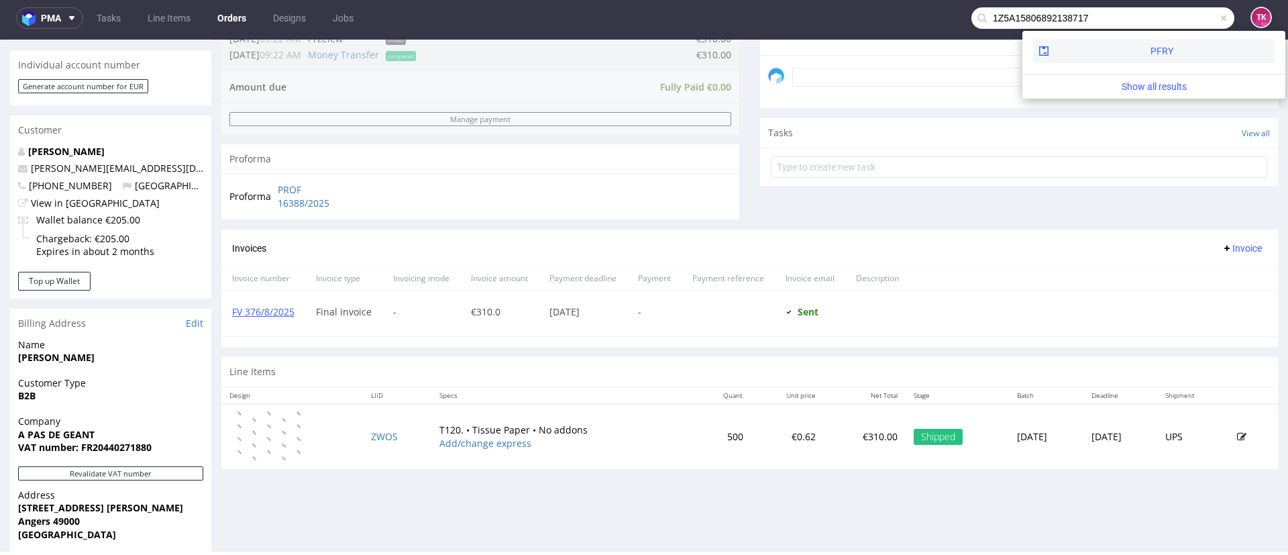
type input "1Z5A15806892138717"
click at [1090, 56] on div "PFRY" at bounding box center [1153, 51] width 241 height 24
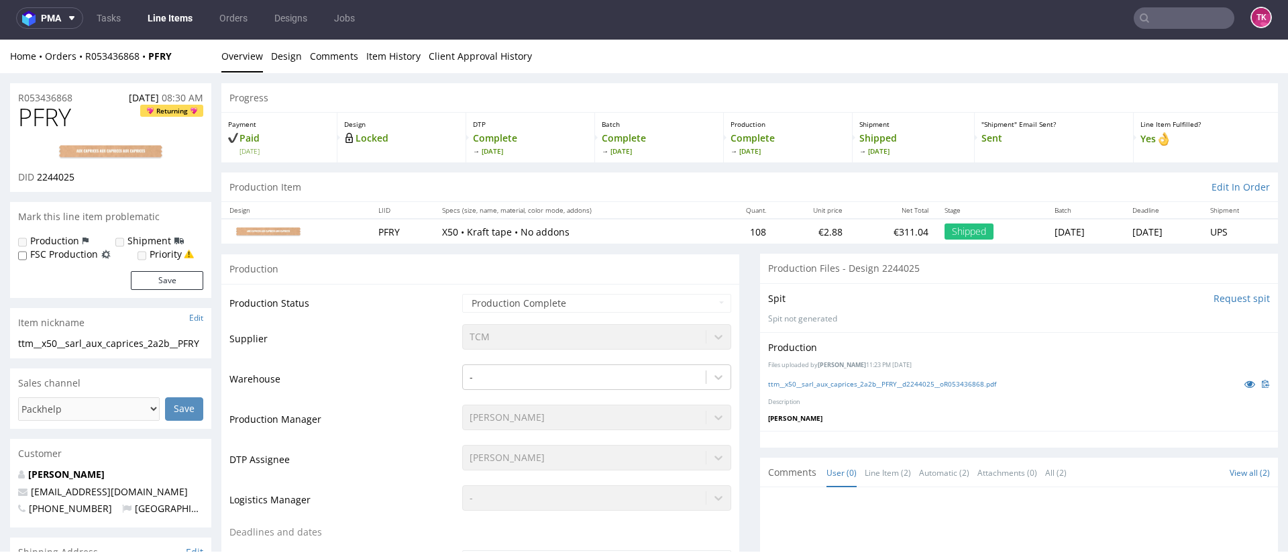
click at [118, 147] on img at bounding box center [110, 152] width 107 height 16
click at [859, 398] on p "Description" at bounding box center [1019, 402] width 502 height 9
click at [858, 384] on link "ttm__x50__sarl_aux_caprices_2a2b__PFRY__d2244025__oR053436868.pdf" at bounding box center [882, 383] width 228 height 9
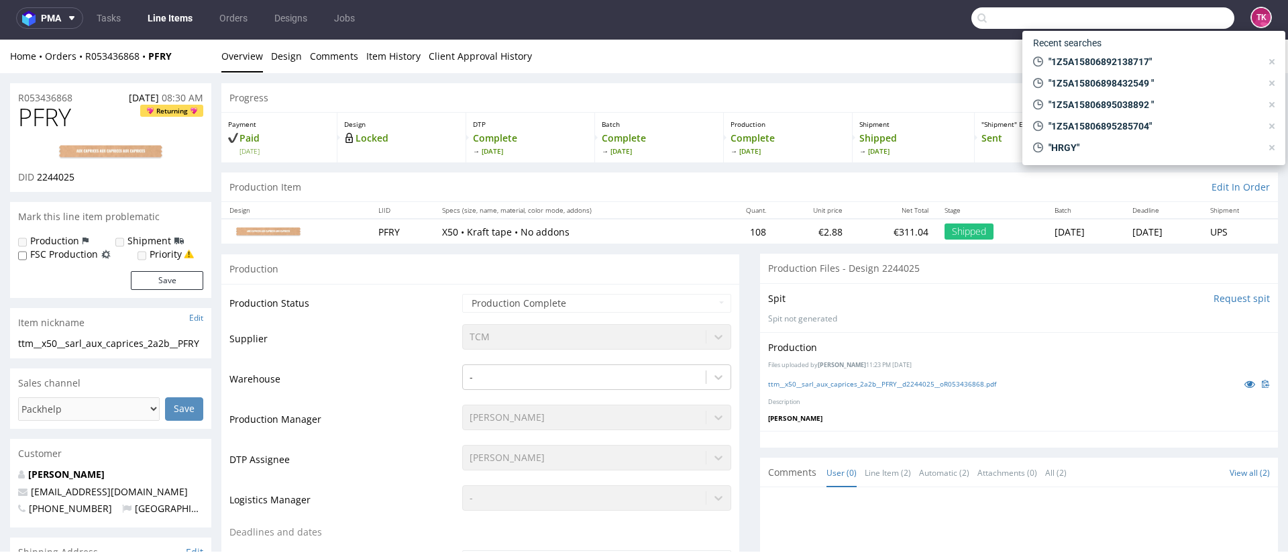
click at [1196, 25] on input "text" at bounding box center [1102, 17] width 263 height 21
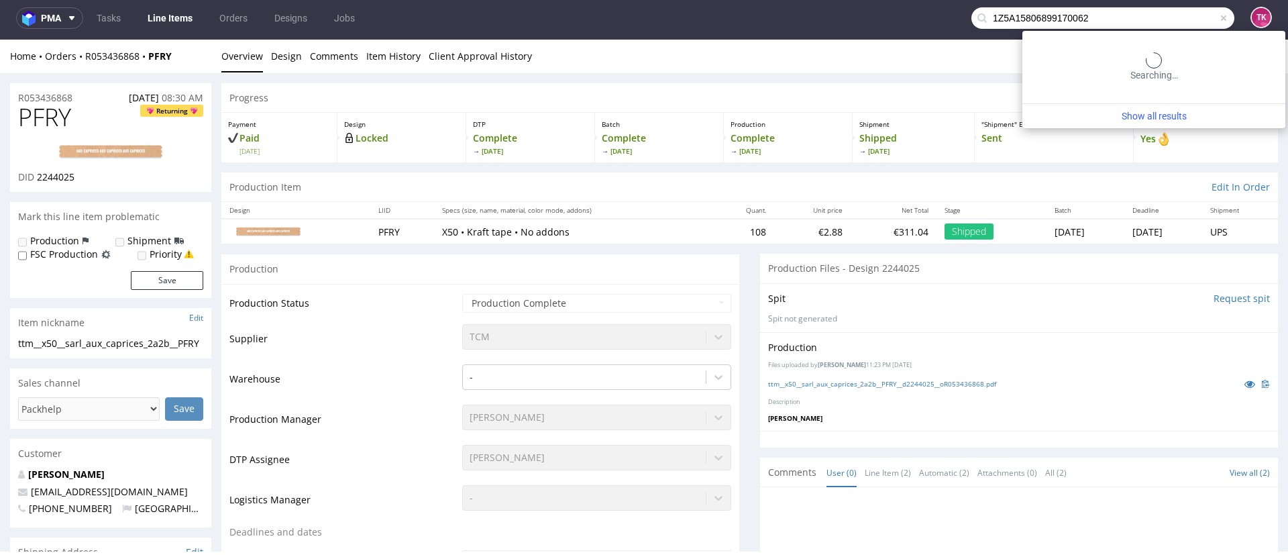
drag, startPoint x: 1196, startPoint y: 25, endPoint x: 1112, endPoint y: 49, distance: 87.3
click at [1112, 49] on body "pma Tasks Line Items Orders Designs Jobs 1Z5A15806899170062 TK Unknown error. i…" at bounding box center [644, 277] width 1288 height 555
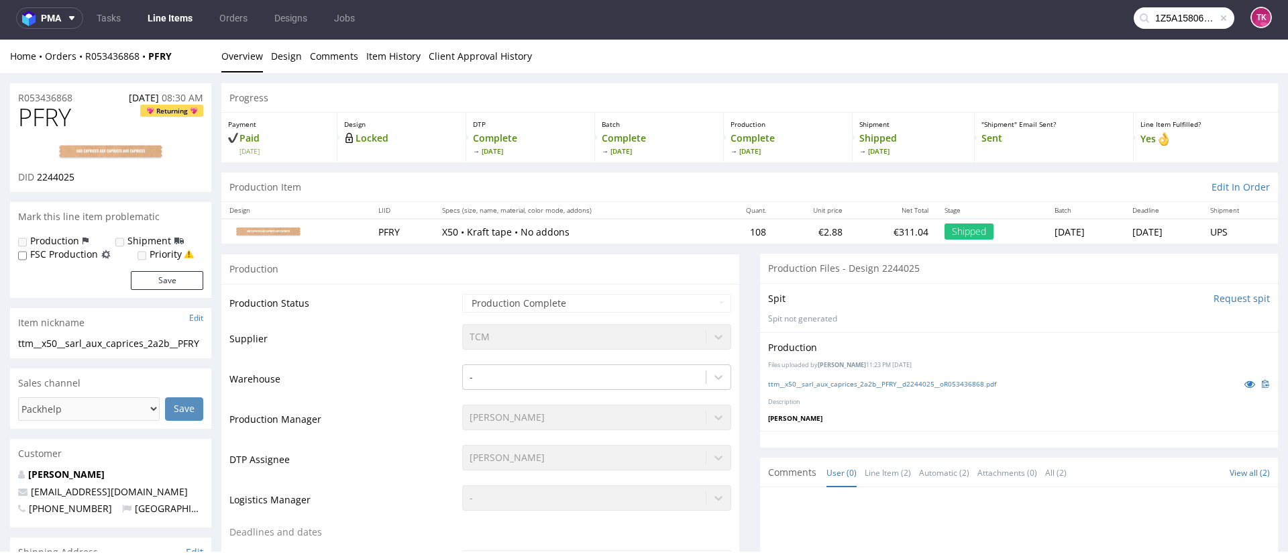
click at [1163, 9] on input "1Z5A15806899170062" at bounding box center [1184, 17] width 101 height 21
click at [1163, 17] on input "1Z5A15806899170062" at bounding box center [1184, 17] width 101 height 21
type input "1Z5A15806899170062"
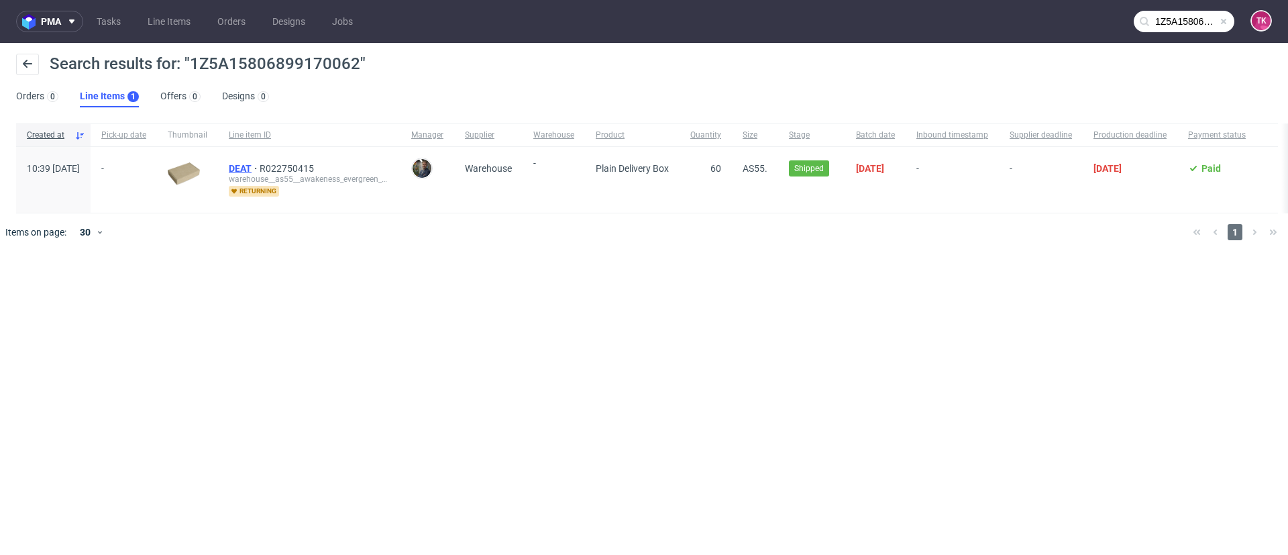
click at [260, 164] on span "DEAT" at bounding box center [244, 168] width 31 height 11
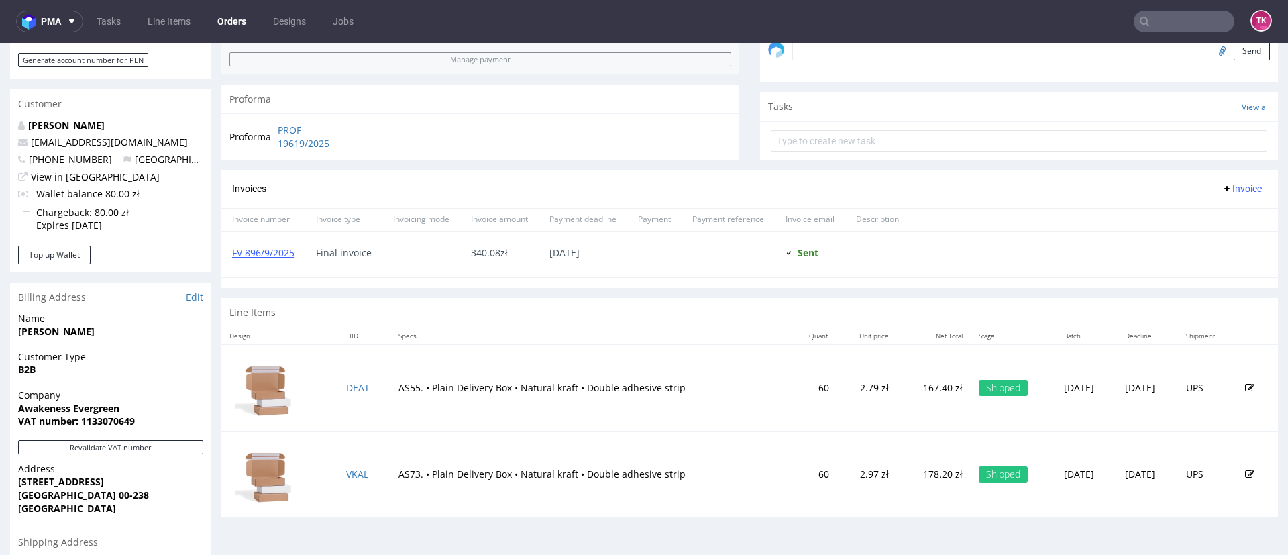
scroll to position [503, 0]
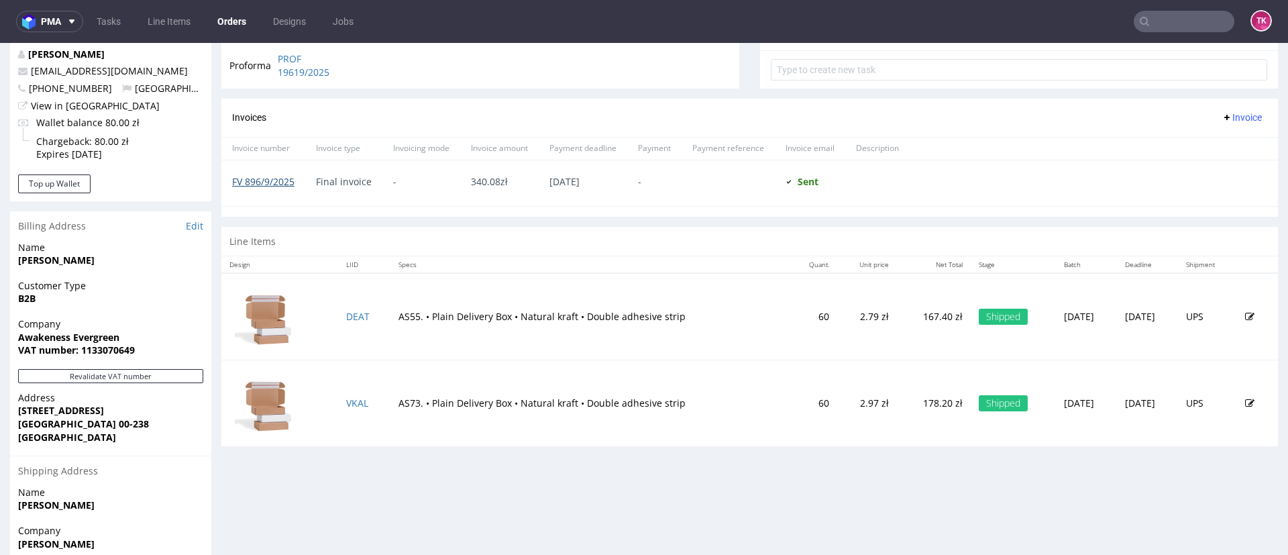
click at [256, 185] on link "FV 896/9/2025" at bounding box center [263, 181] width 62 height 13
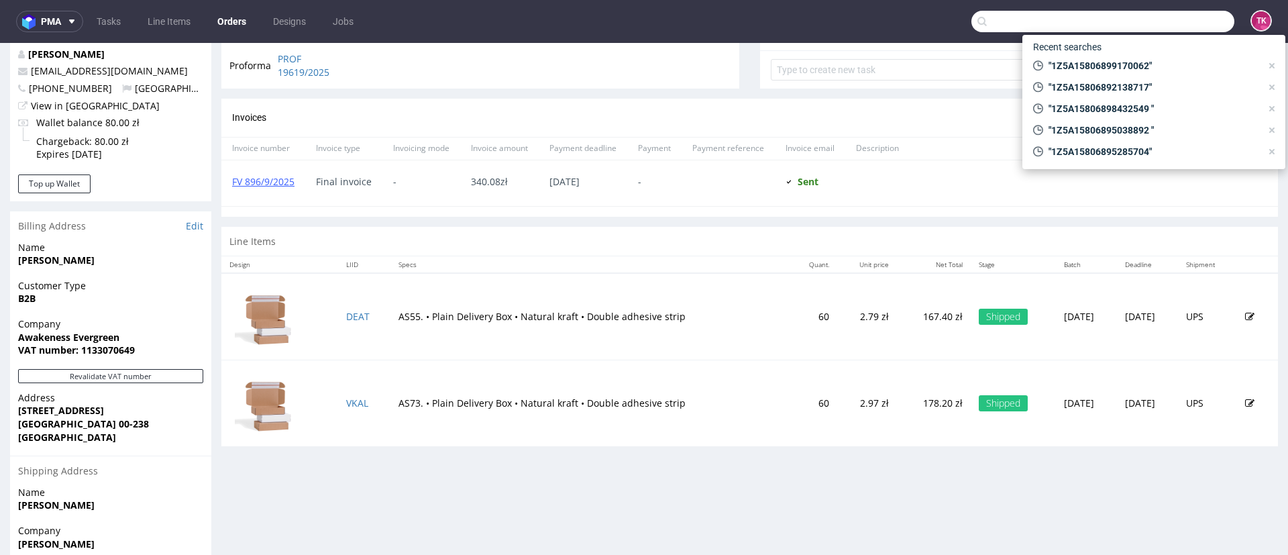
drag, startPoint x: 1150, startPoint y: 28, endPoint x: 1152, endPoint y: 20, distance: 8.2
click at [1152, 28] on input "text" at bounding box center [1102, 21] width 263 height 21
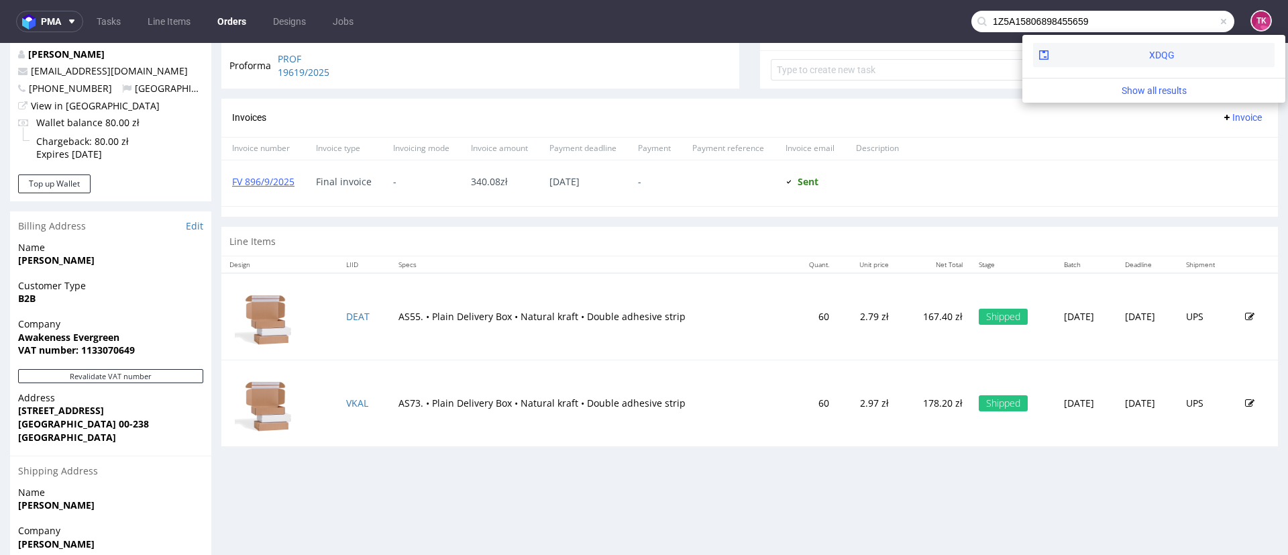
type input "1Z5A15806898455659"
click at [1103, 46] on div "XDQG" at bounding box center [1153, 55] width 241 height 24
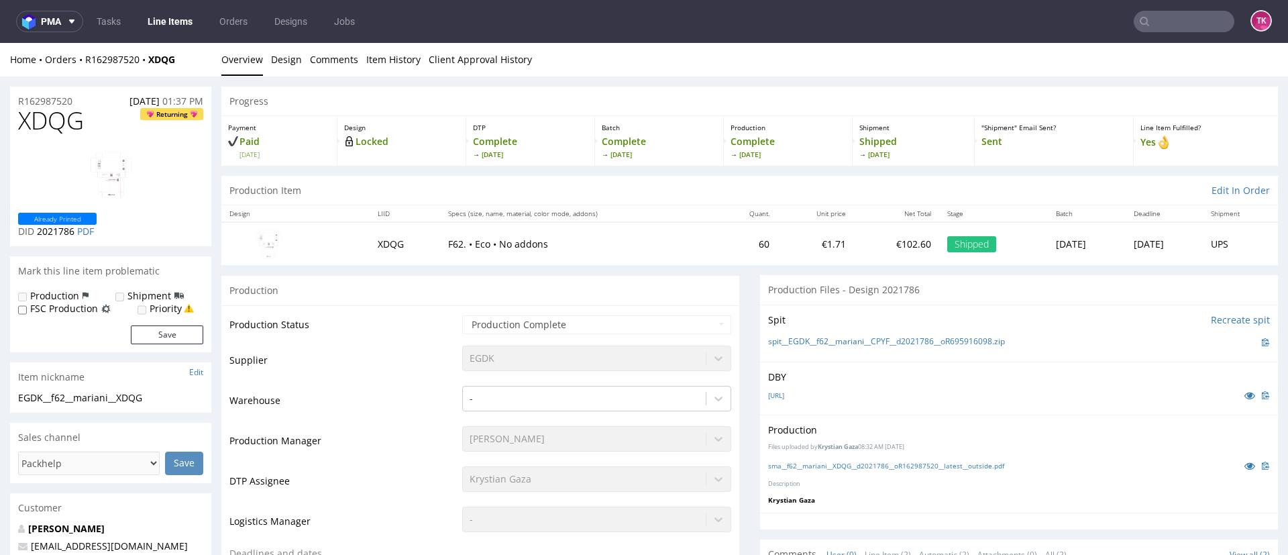
click at [276, 244] on img at bounding box center [268, 244] width 67 height 34
drag, startPoint x: 787, startPoint y: 325, endPoint x: 795, endPoint y: 332, distance: 10.9
click at [790, 327] on div "Spit Recreate spit spit__EGDK__f62__mariani__CPYF__d2021786__oR695916098.zip" at bounding box center [1019, 333] width 518 height 57
click at [795, 332] on div "Spit Recreate spit spit__EGDK__f62__mariani__CPYF__d2021786__oR695916098.zip" at bounding box center [1019, 333] width 518 height 57
click at [798, 337] on link "spit__EGDK__f62__mariani__CPYF__d2021786__oR695916098.zip" at bounding box center [886, 341] width 237 height 11
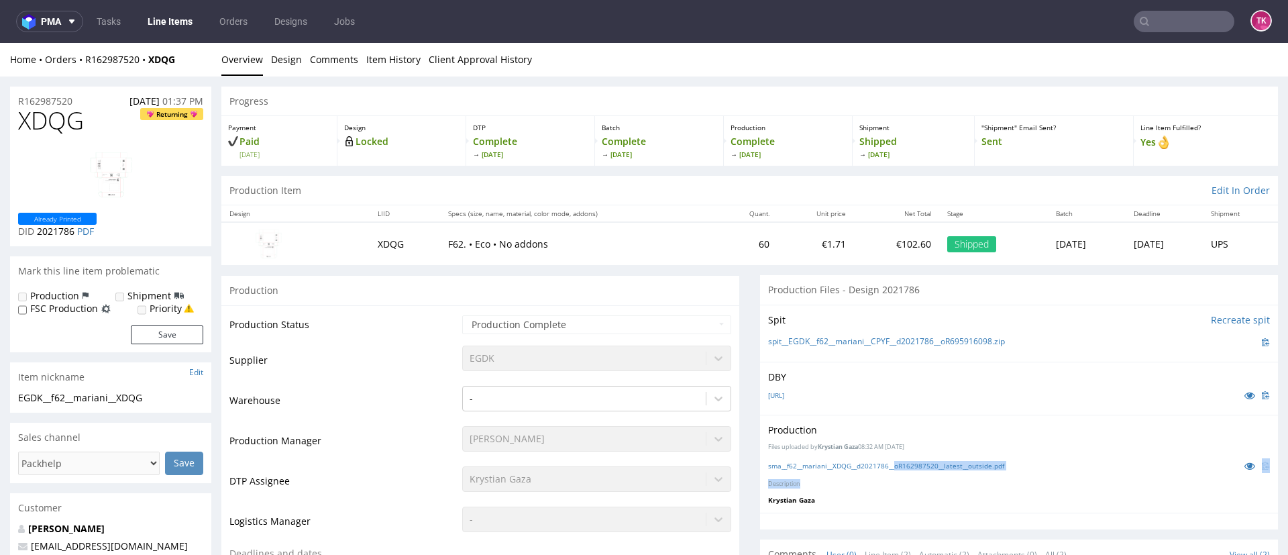
click at [880, 474] on div "Production Files uploaded by Krystian Gaza 08:32 AM August 28th, 2025 sma__f62_…" at bounding box center [1019, 464] width 518 height 98
click at [883, 461] on link "sma__f62__mariani__XDQG__d2021786__oR162987520__latest__outside.pdf" at bounding box center [886, 465] width 236 height 9
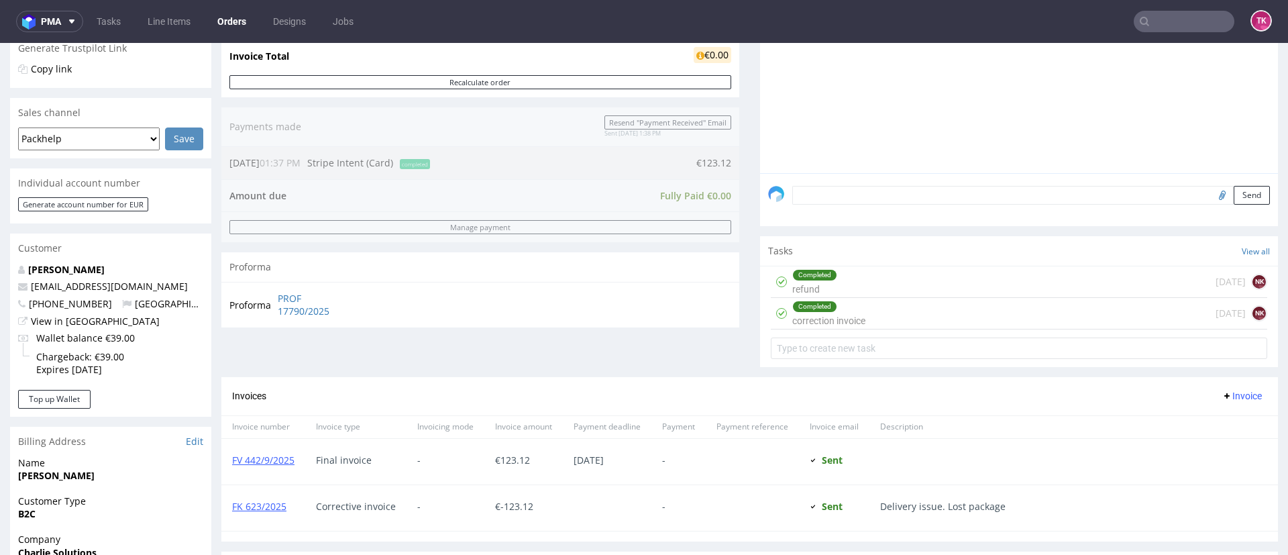
scroll to position [402, 0]
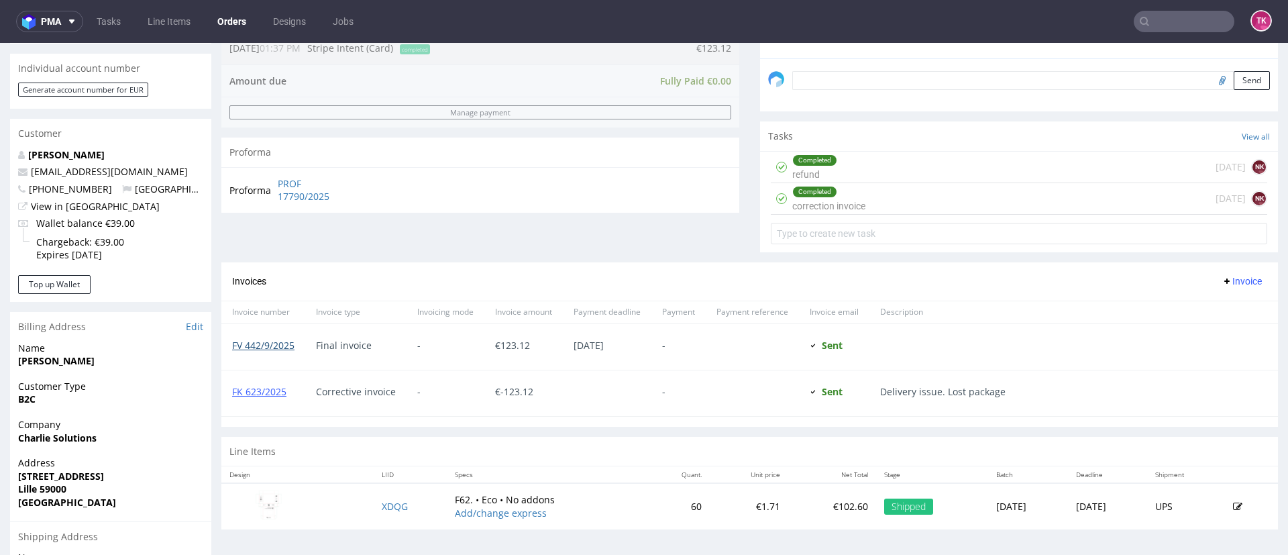
click at [277, 344] on link "FV 442/9/2025" at bounding box center [263, 345] width 62 height 13
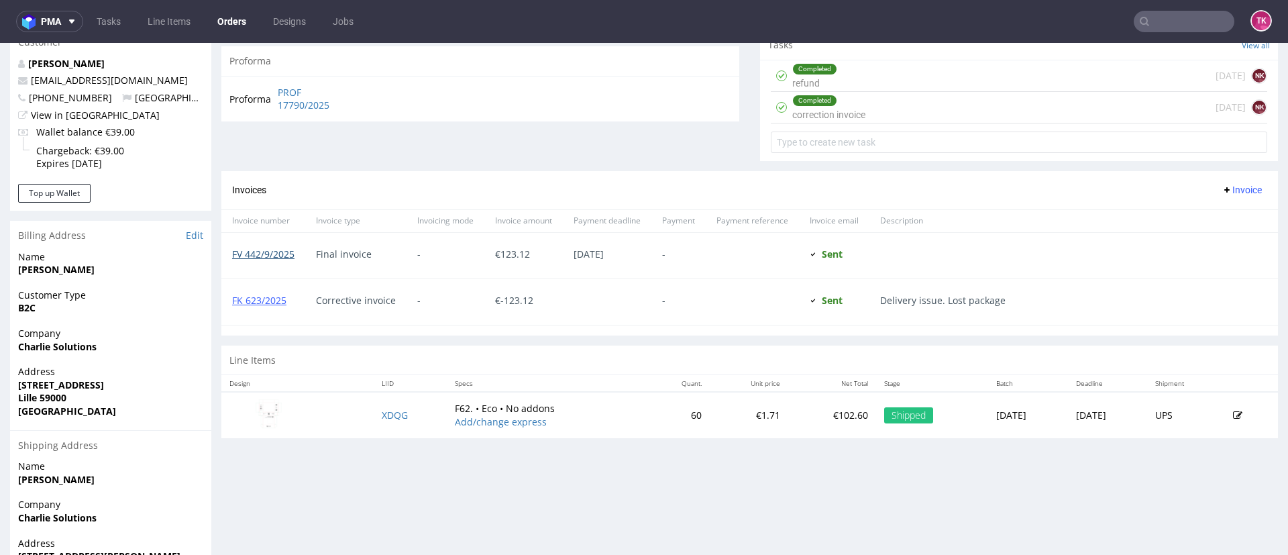
scroll to position [582, 0]
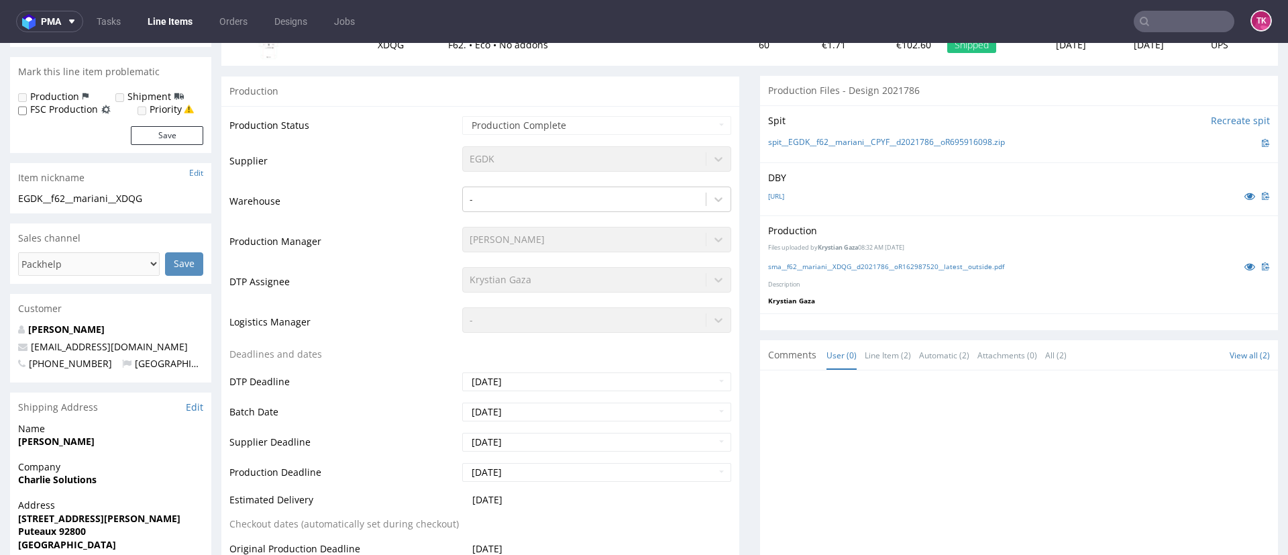
scroll to position [201, 0]
click at [1194, 17] on input "text" at bounding box center [1184, 21] width 101 height 21
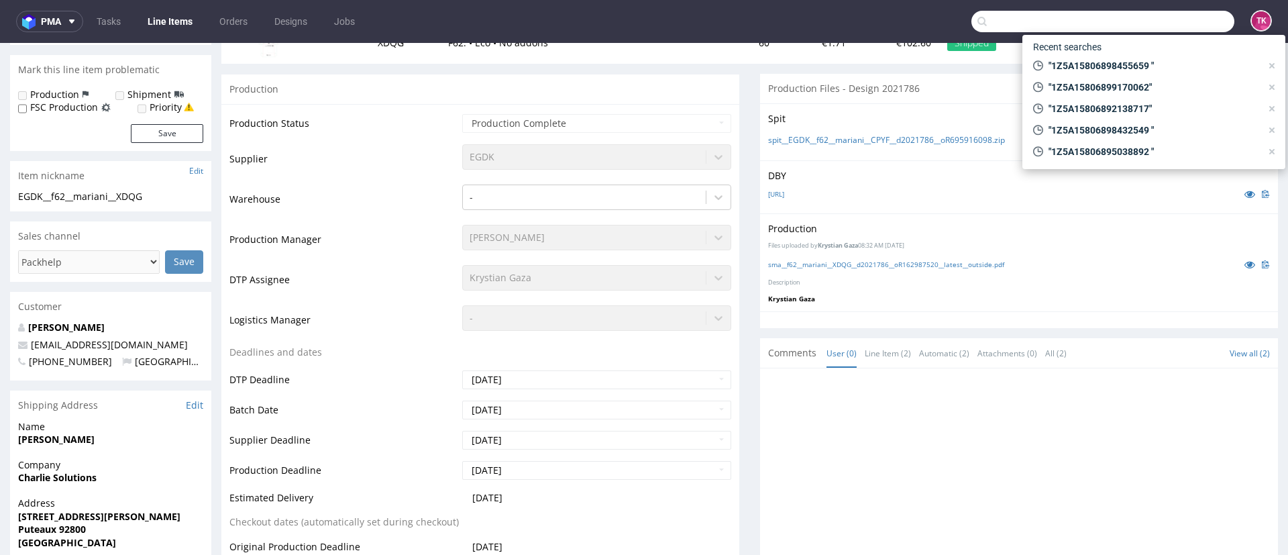
paste input "40257145950401335361"
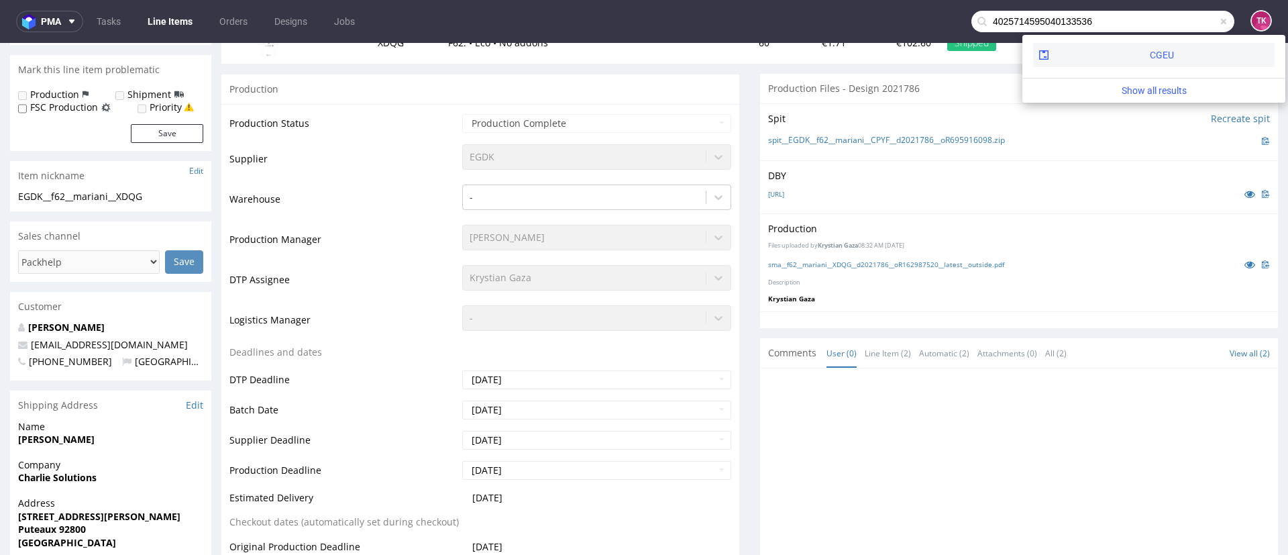
type input "4025714595040133536"
click at [1089, 60] on div "CGEU" at bounding box center [1153, 55] width 241 height 24
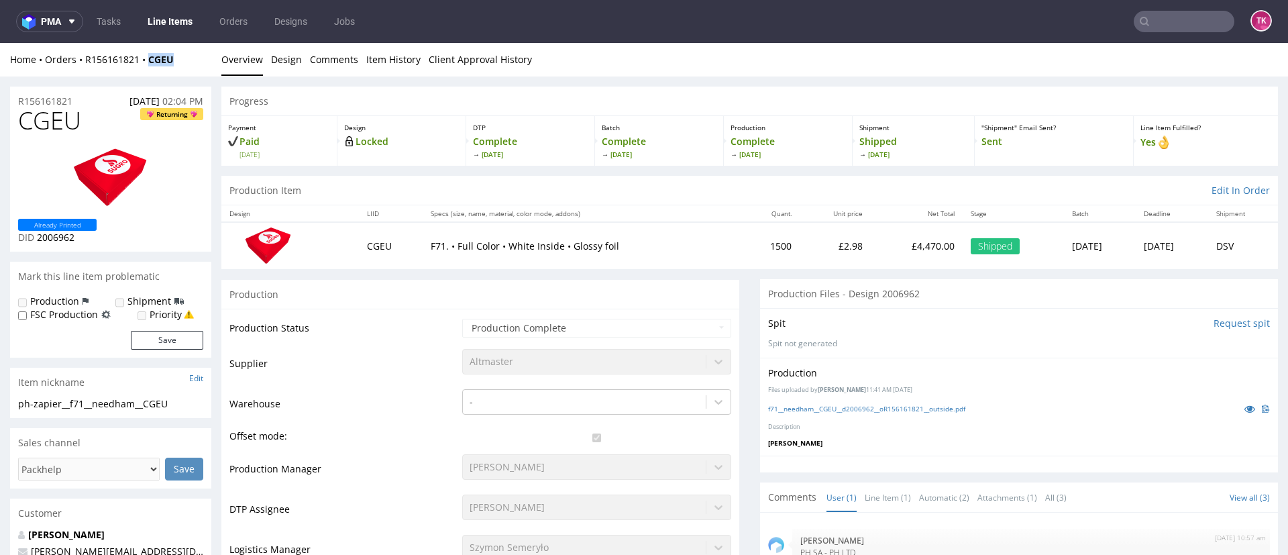
drag, startPoint x: 163, startPoint y: 73, endPoint x: 148, endPoint y: 74, distance: 15.5
click at [148, 74] on div "Home Orders R156161821 CGEU Overview Design Comments Item History Client Approv…" at bounding box center [644, 60] width 1288 height 34
copy strong "CGEU"
drag, startPoint x: 80, startPoint y: 74, endPoint x: 140, endPoint y: 70, distance: 59.8
click at [140, 70] on div "Home Orders R156161821 CGEU Overview Design Comments Item History Client Approv…" at bounding box center [644, 60] width 1288 height 34
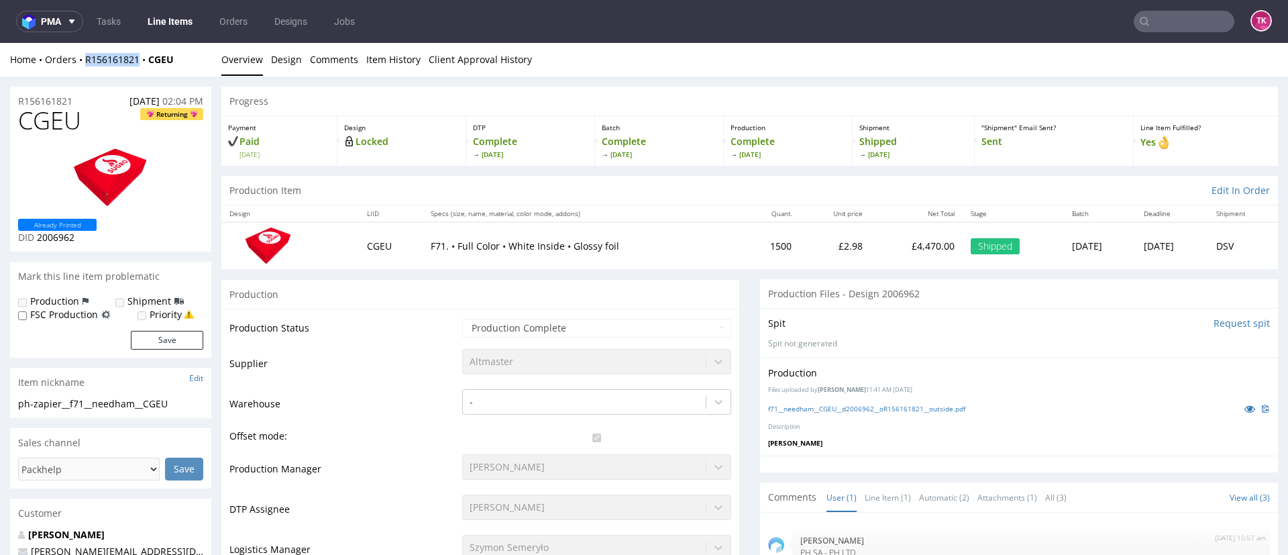
copy link "R156161821"
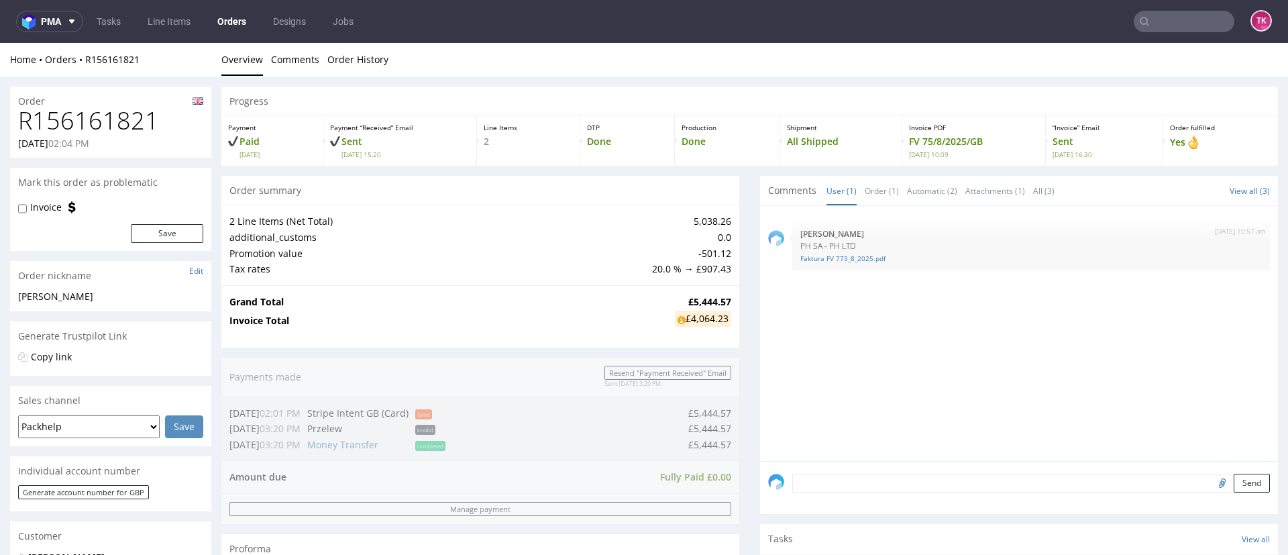
scroll to position [590, 0]
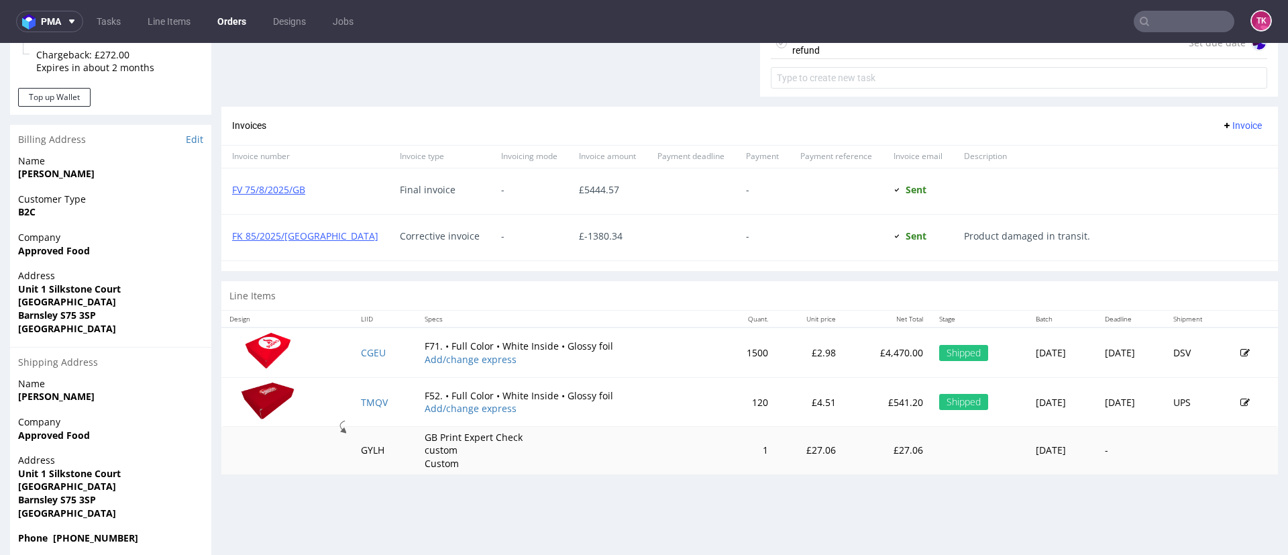
click at [256, 196] on div "FV 75/8/2025/GB" at bounding box center [305, 191] width 168 height 46
click at [260, 183] on link "FV 75/8/2025/GB" at bounding box center [268, 189] width 73 height 13
click at [272, 235] on link "FK 85/2025/GB" at bounding box center [305, 235] width 146 height 13
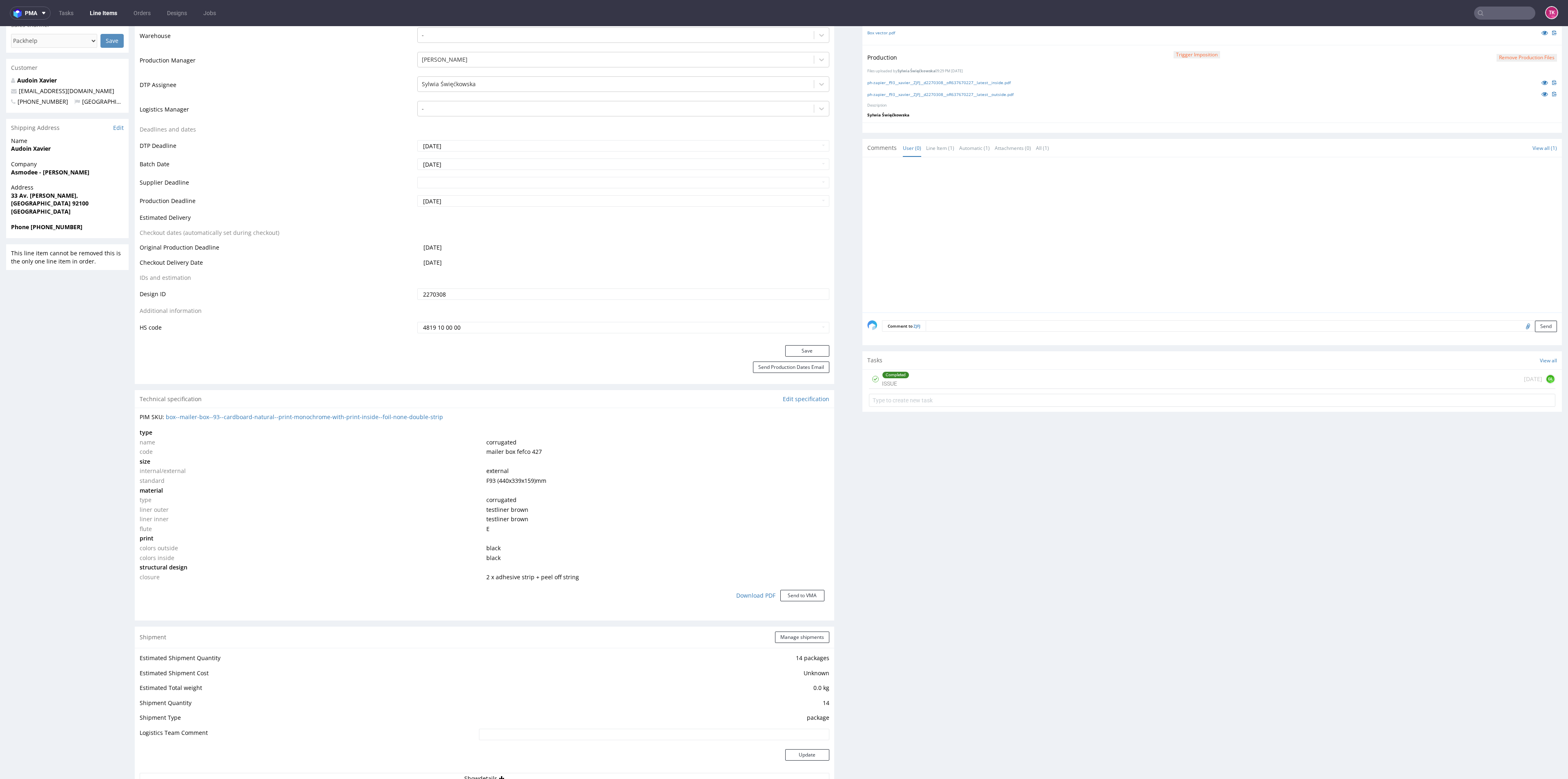
scroll to position [306, 0]
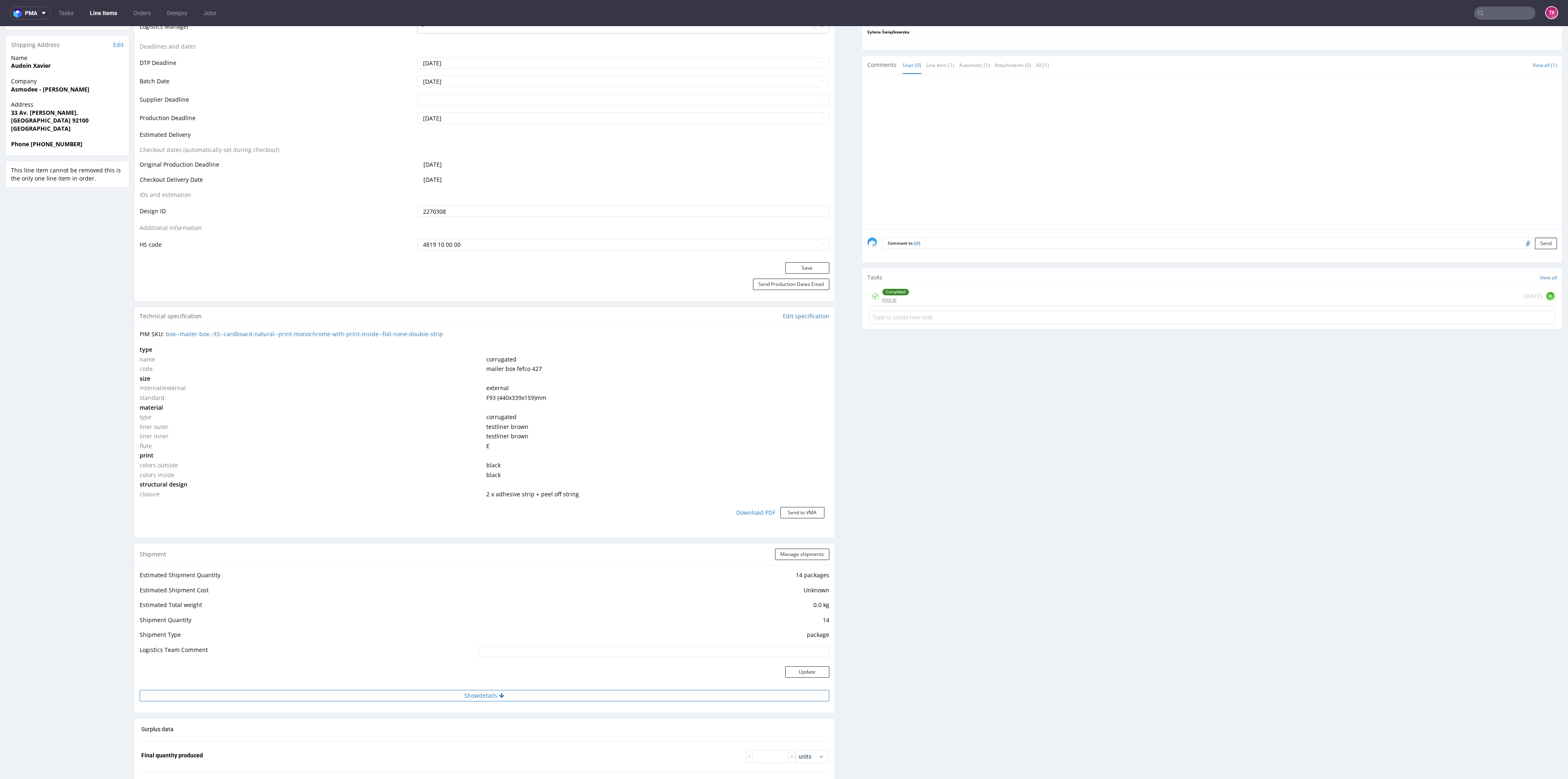
click at [512, 699] on button "Show details" at bounding box center [484, 696] width 690 height 12
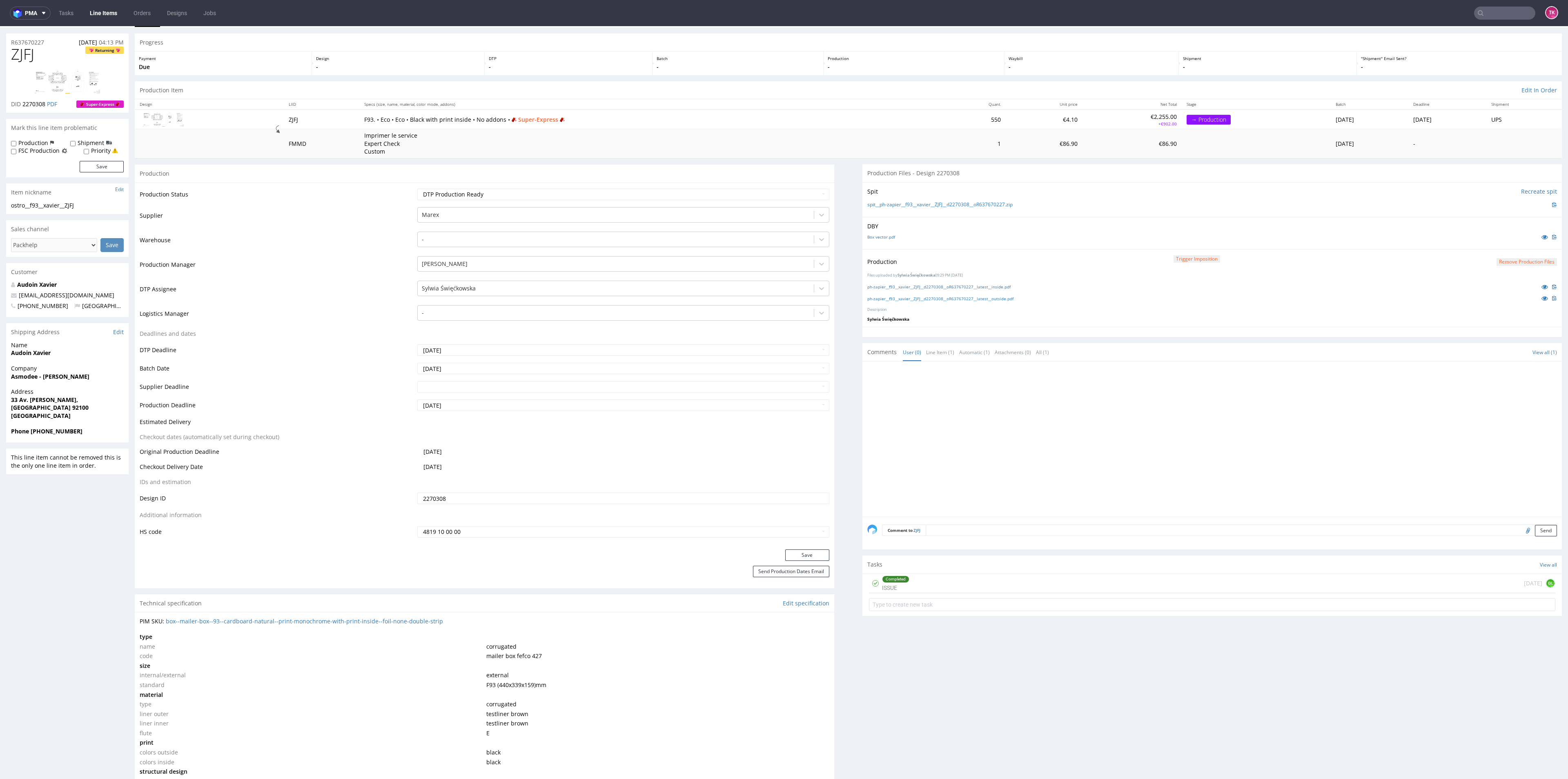
scroll to position [0, 0]
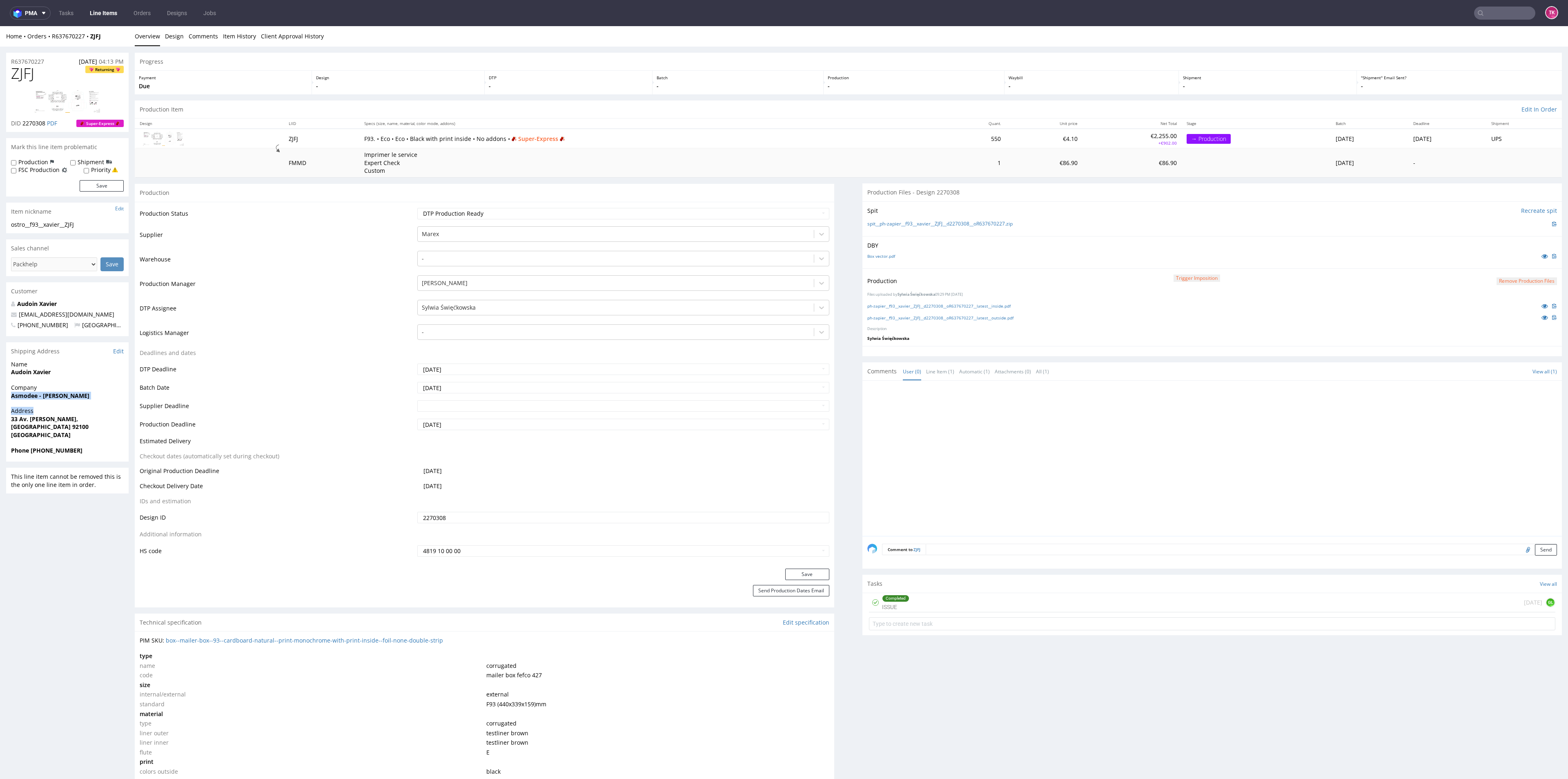
drag, startPoint x: 99, startPoint y: 411, endPoint x: 0, endPoint y: 392, distance: 100.8
click at [108, 403] on div "Company Asmodee - [PERSON_NAME]" at bounding box center [67, 395] width 122 height 23
click at [916, 225] on link "spit__ph-zapier__f93__xavier__ZJFJ__d2270308__oR637670227.zip" at bounding box center [940, 224] width 145 height 7
click at [874, 303] on link "ph-zapier__f93__xavier__ZJFJ__d2270308__oR637670227__latest__inside.pdf" at bounding box center [939, 306] width 143 height 5
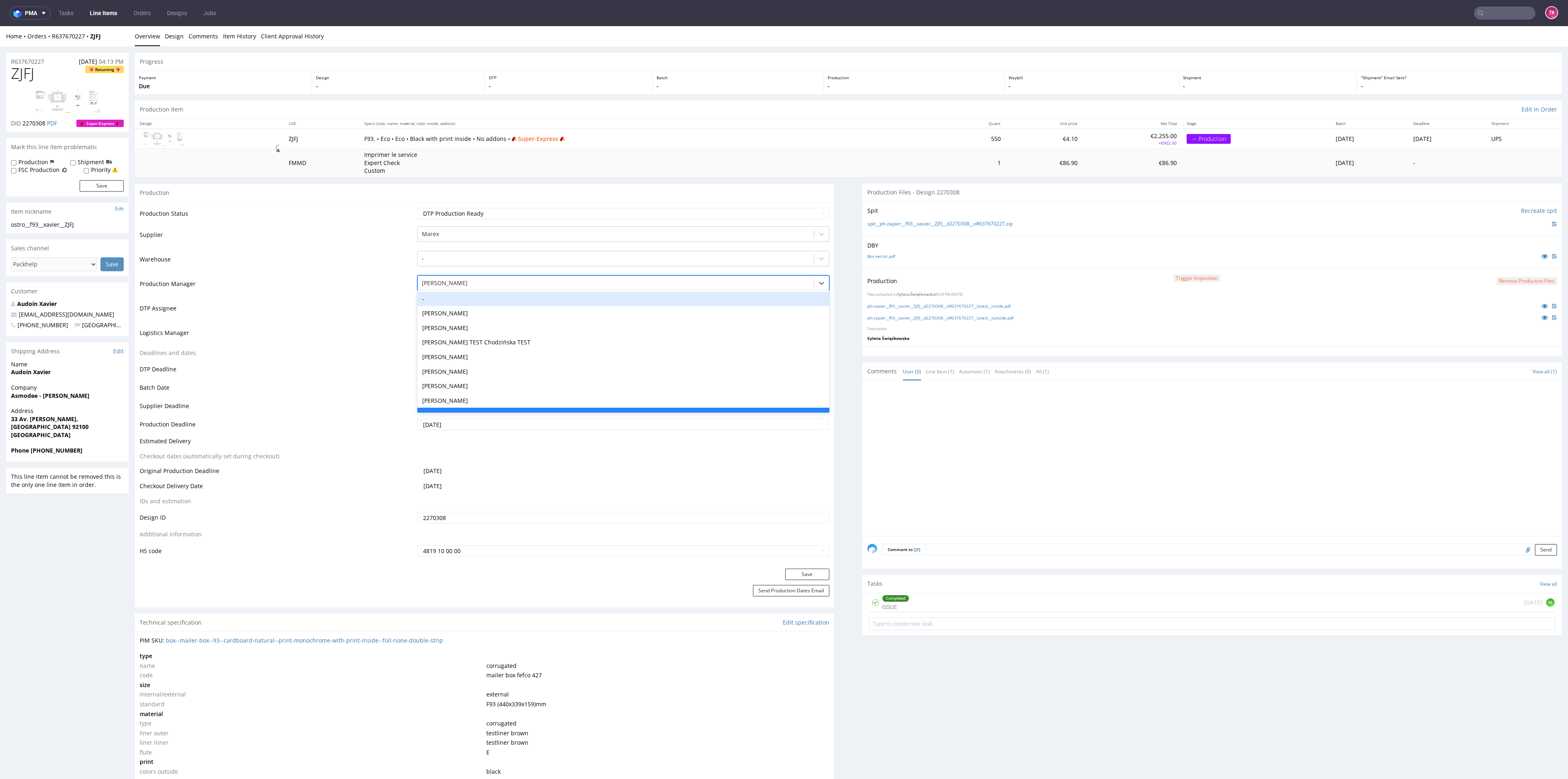
click at [442, 287] on div "62 results available. Use Up and Down to choose options, press Enter to select …" at bounding box center [623, 281] width 411 height 12
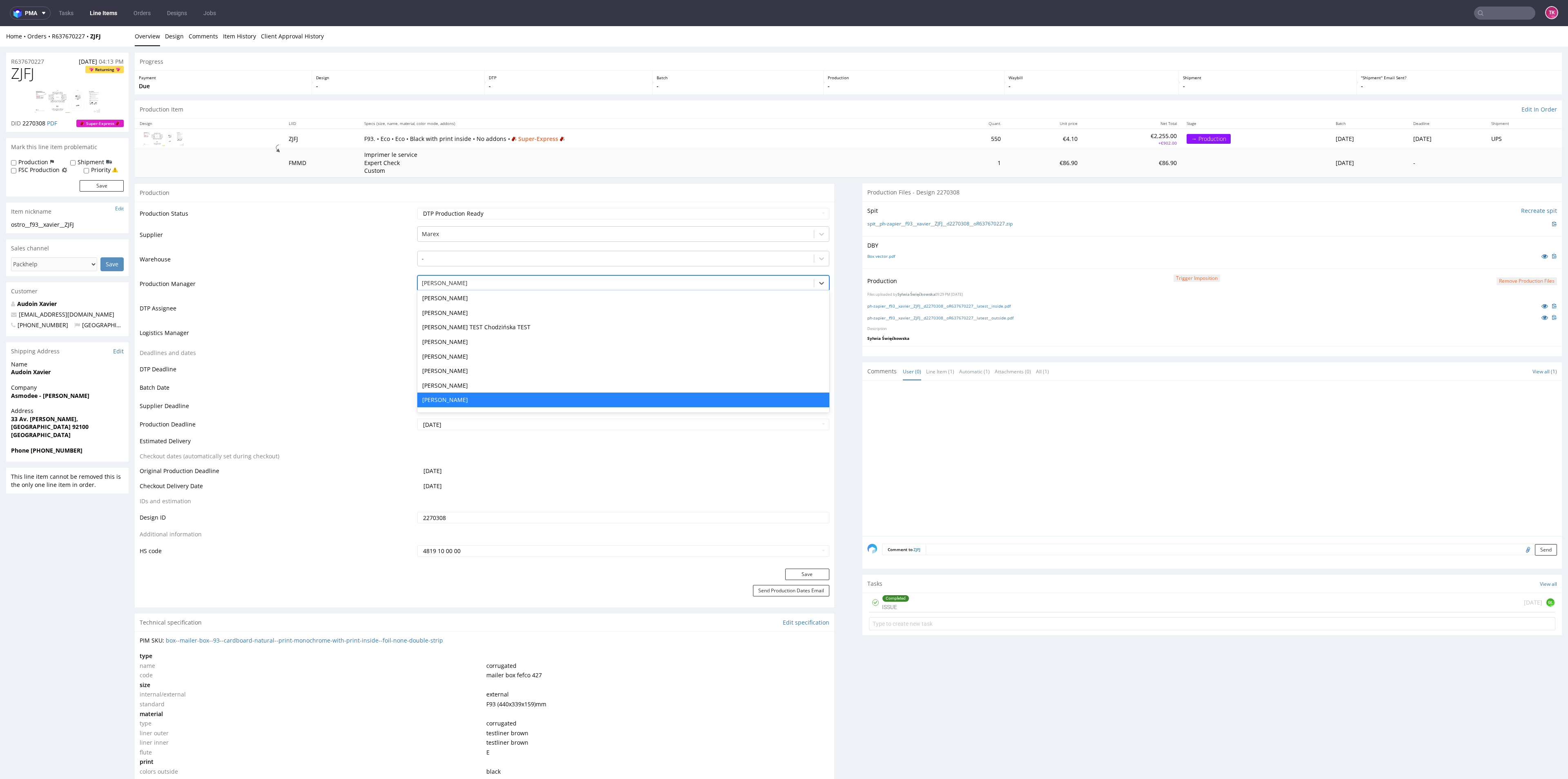
click at [442, 290] on div "-" at bounding box center [623, 284] width 411 height 15
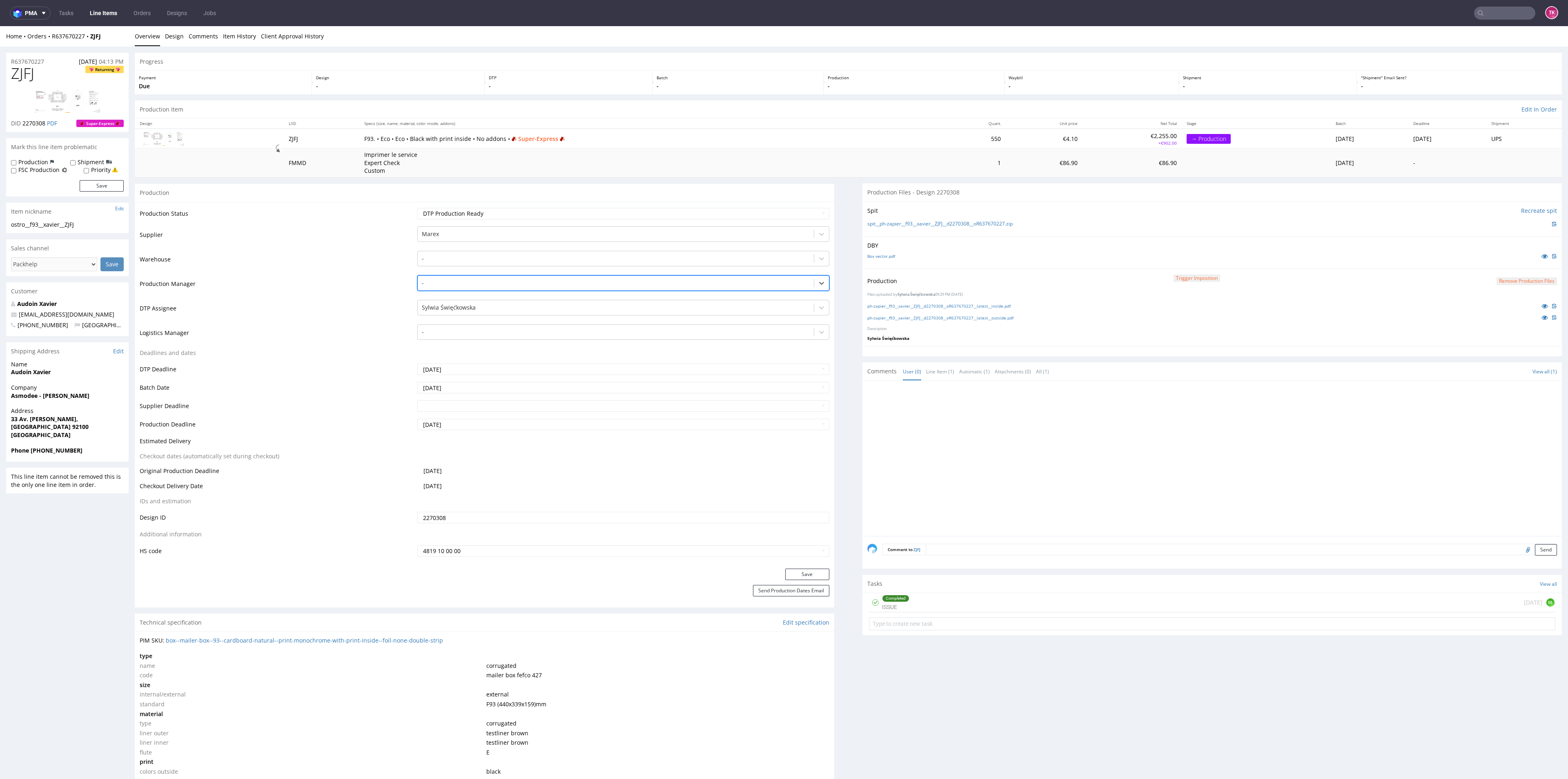
click at [258, 307] on td "DTP Assignee" at bounding box center [277, 311] width 276 height 24
click at [106, 8] on link "Line Items" at bounding box center [103, 13] width 37 height 13
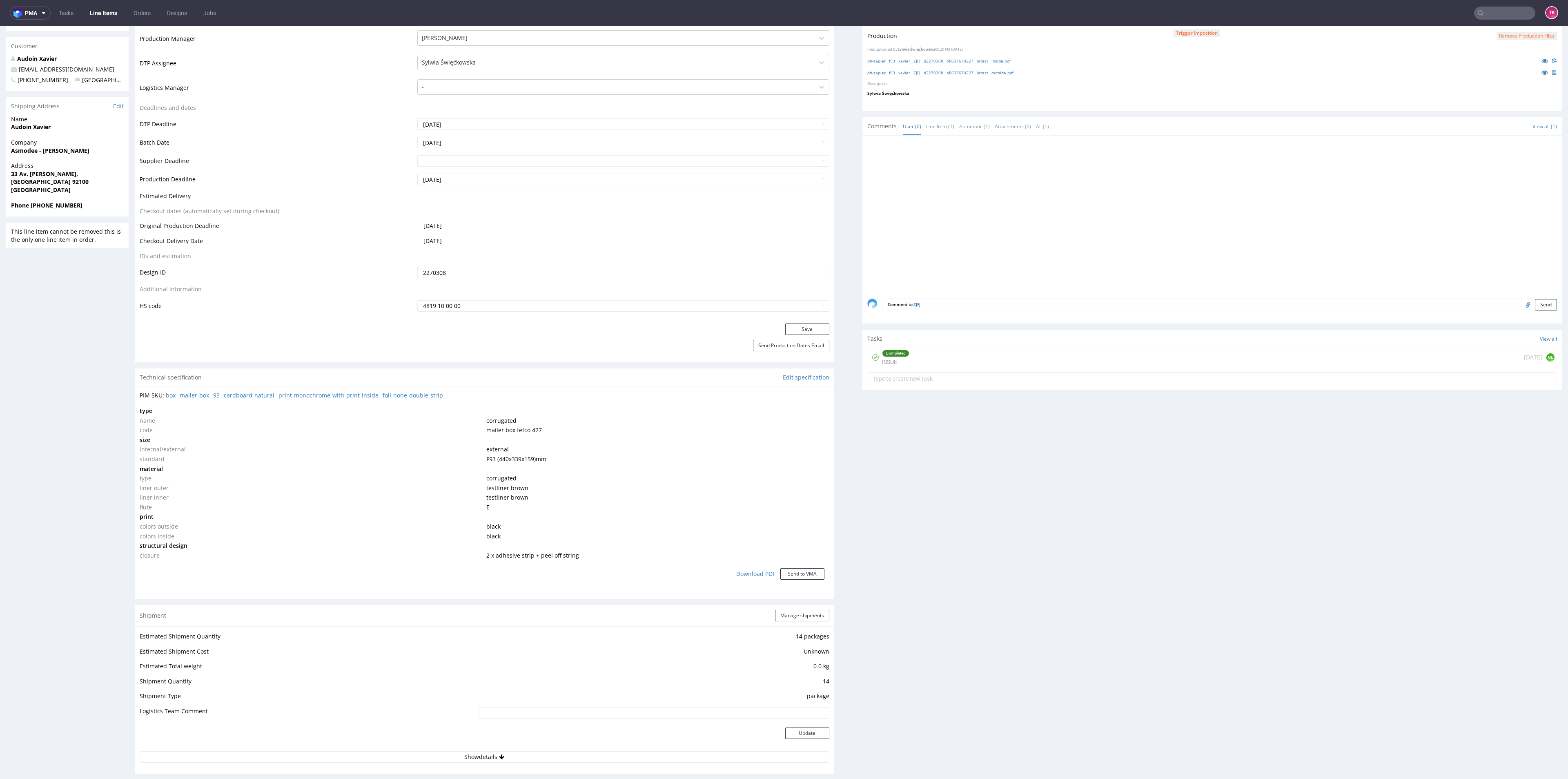
scroll to position [490, 0]
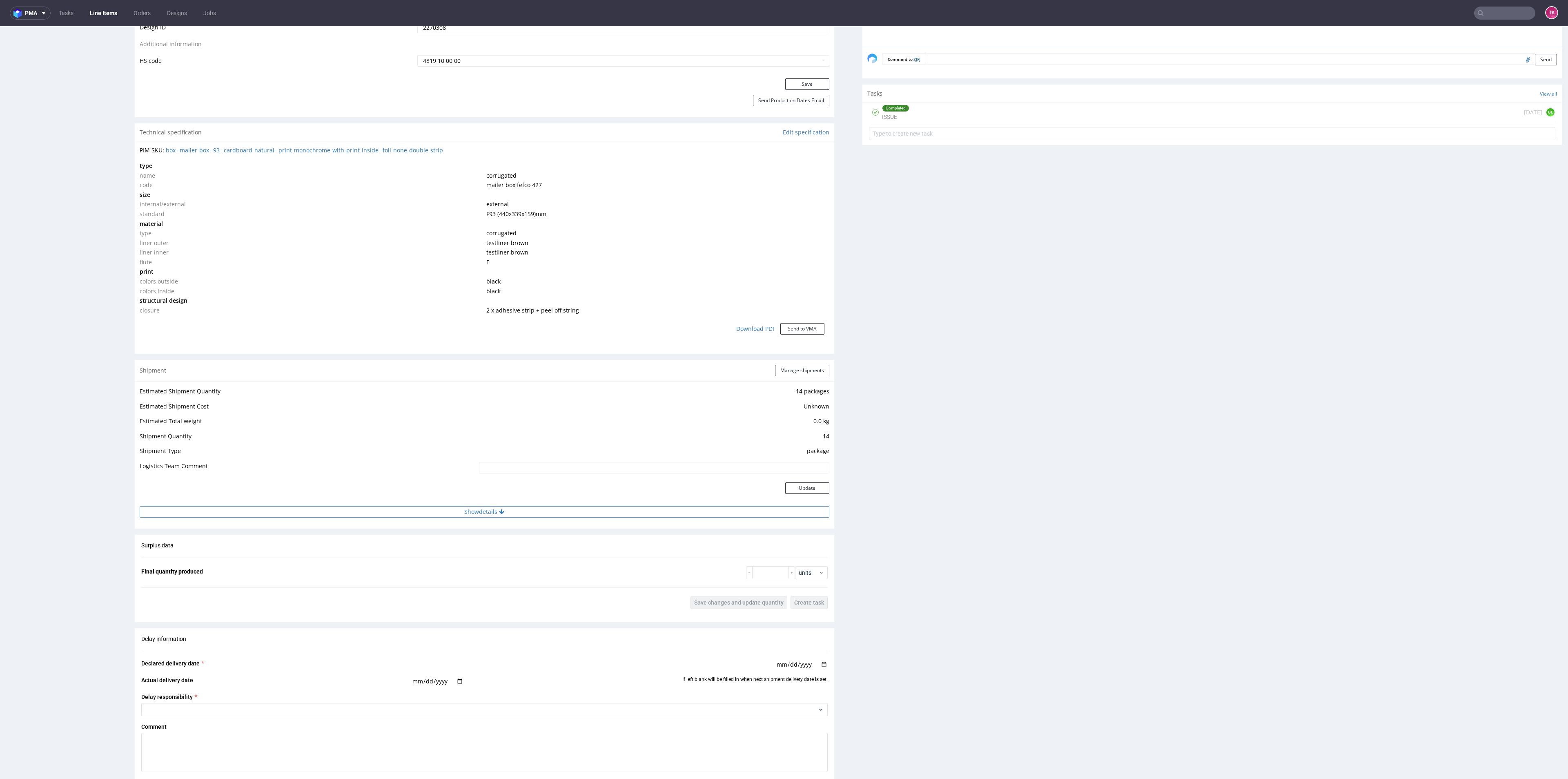
click at [549, 506] on button "Show details" at bounding box center [484, 512] width 690 height 12
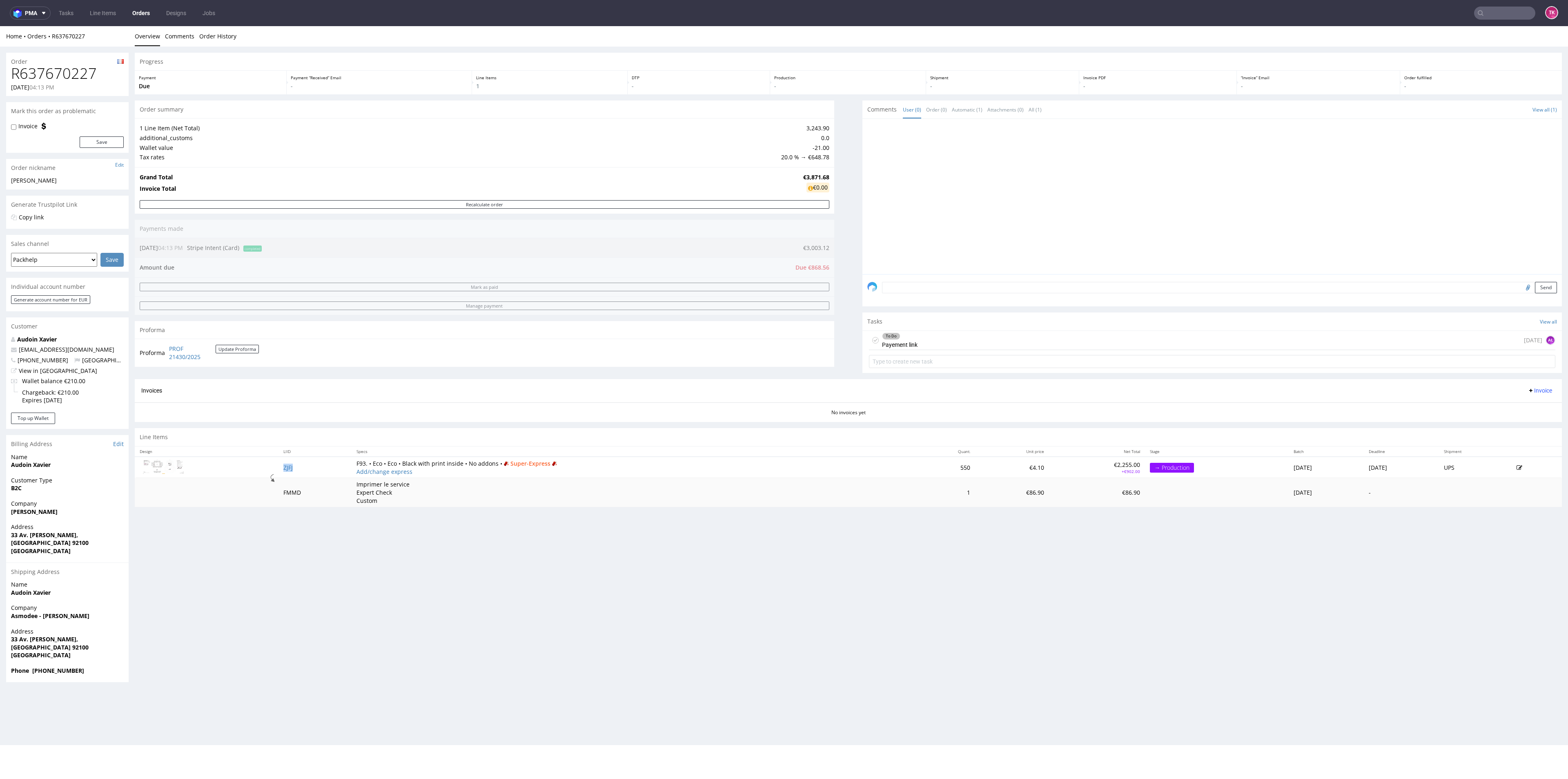
click at [289, 471] on td "ZJFJ" at bounding box center [315, 467] width 73 height 21
click at [286, 471] on td "ZJFJ" at bounding box center [315, 467] width 73 height 21
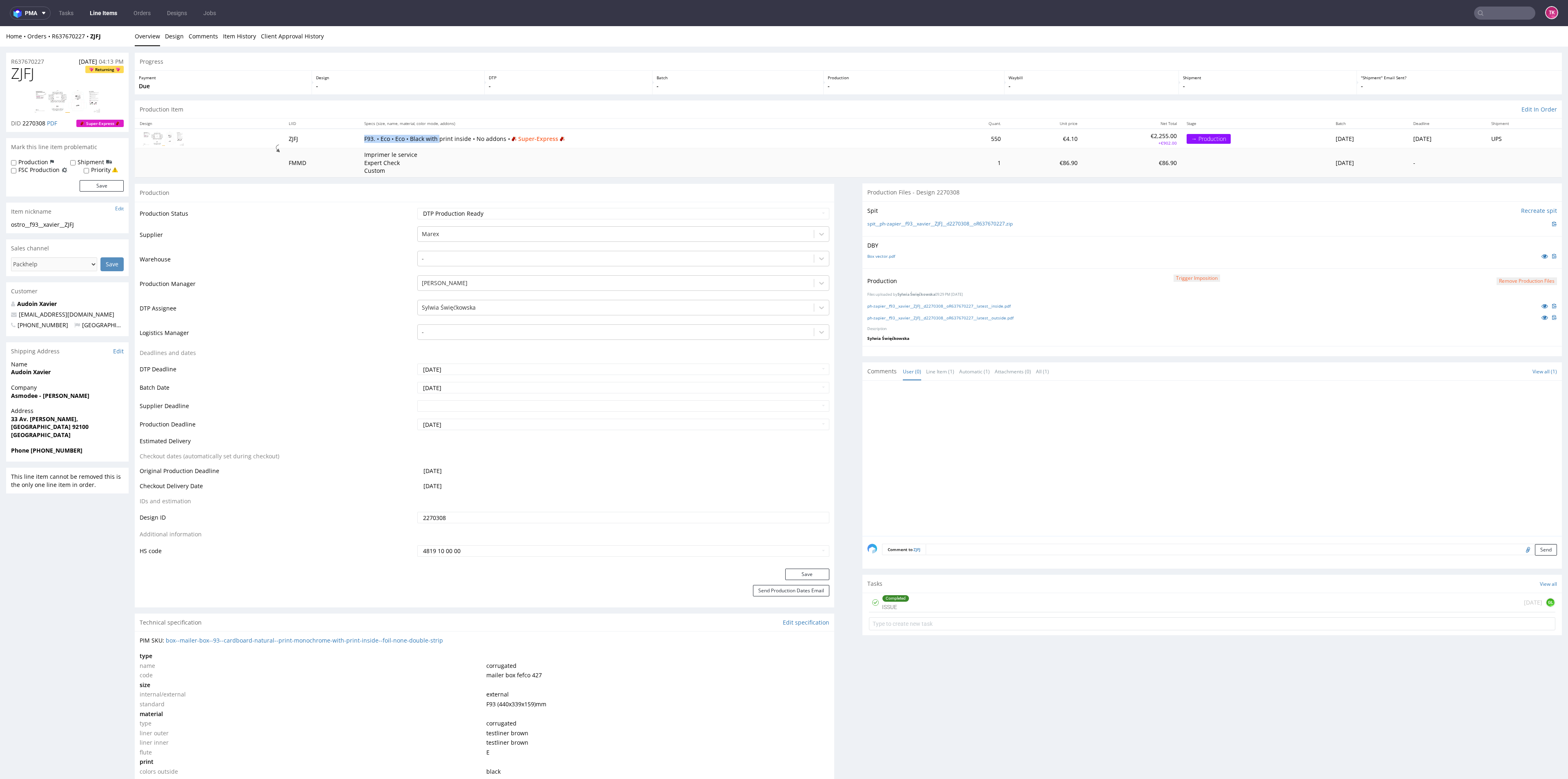
drag, startPoint x: 327, startPoint y: 130, endPoint x: 453, endPoint y: 143, distance: 126.7
click at [441, 139] on tr "ZJFJ F93. • Eco • Eco • Black with print inside • No addons • Super-Express 550…" at bounding box center [848, 138] width 1427 height 19
click at [476, 155] on td "Imprimer le service Expert Check Custom" at bounding box center [652, 163] width 586 height 29
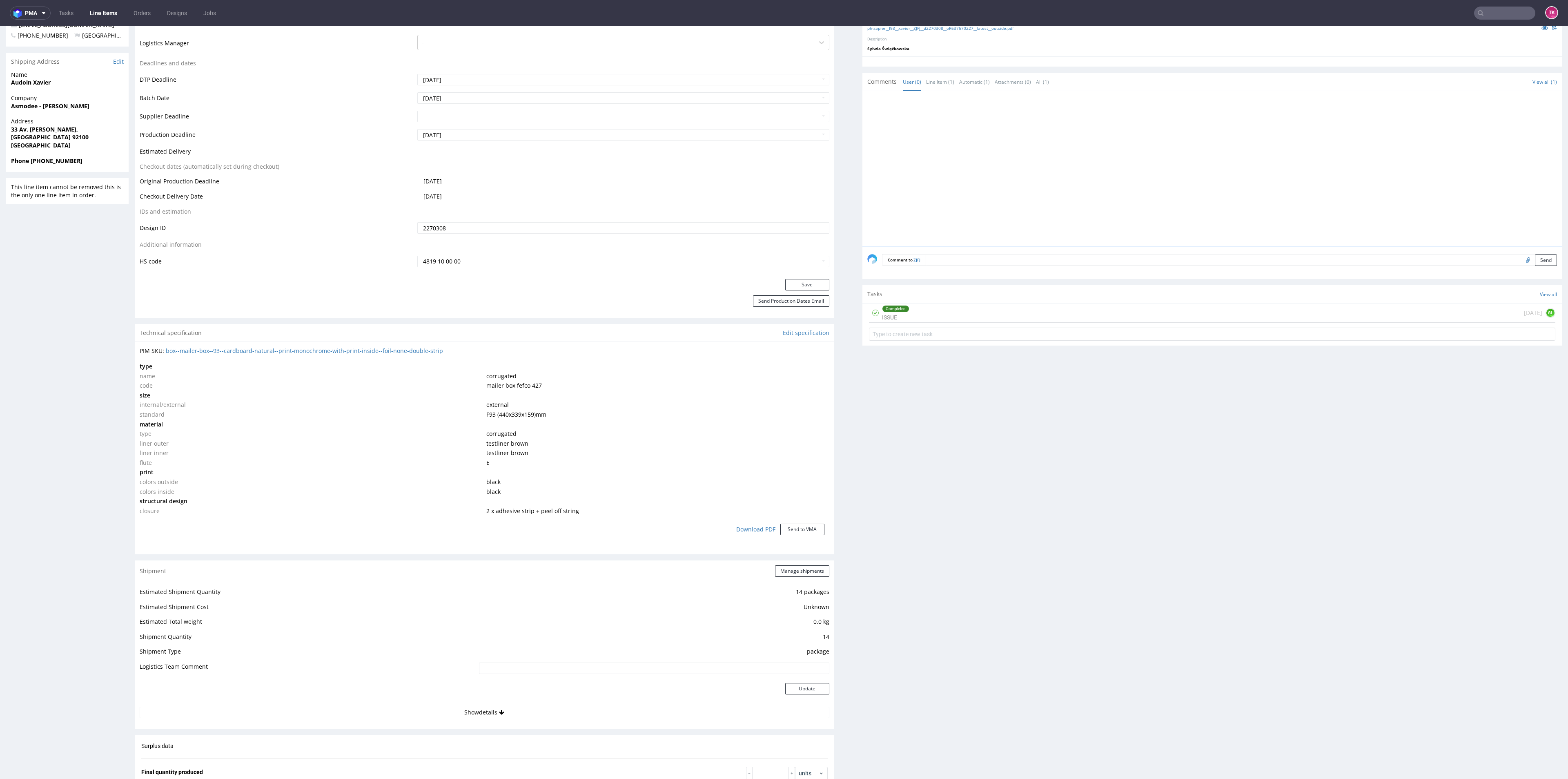
scroll to position [306, 0]
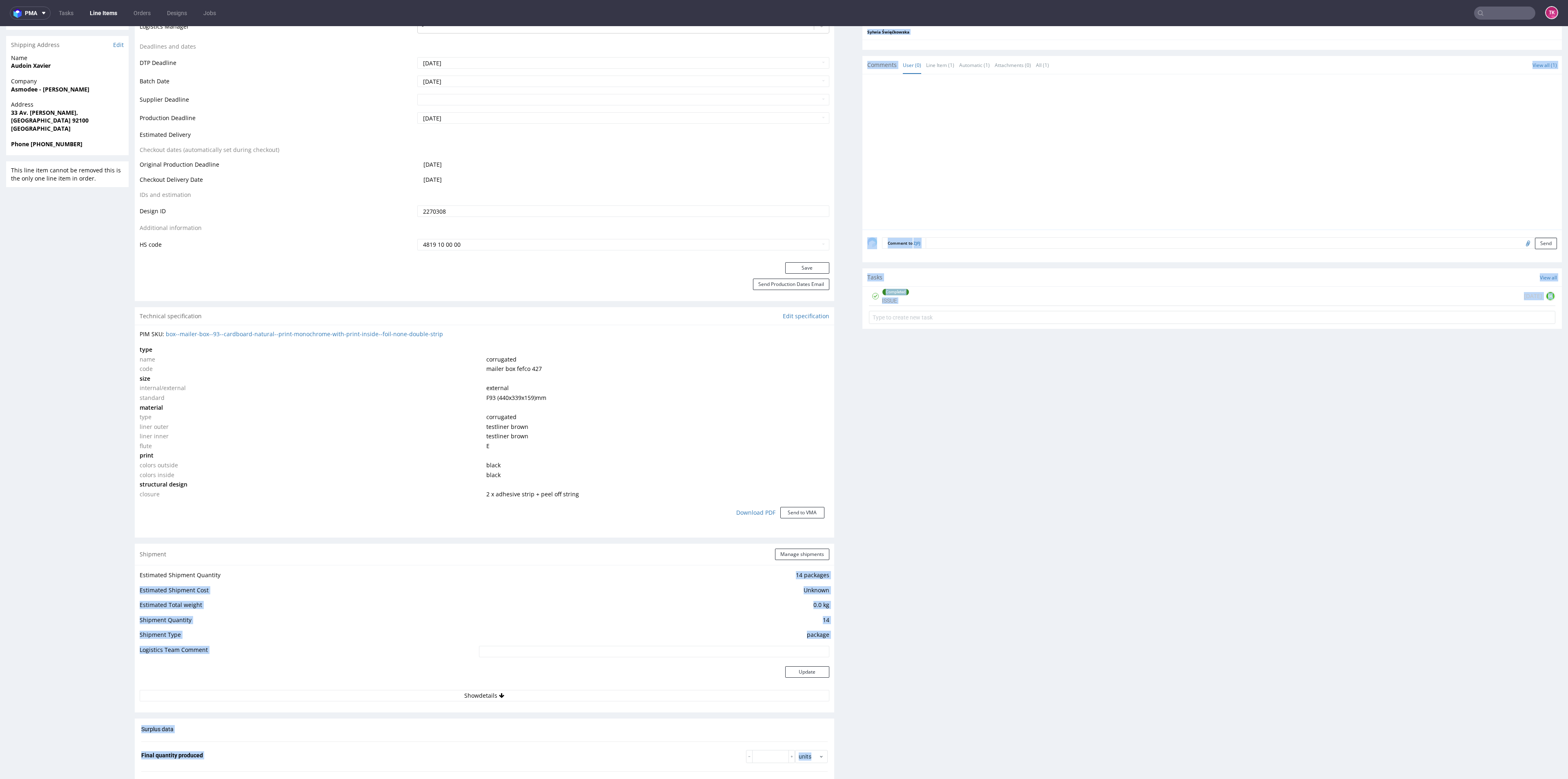
drag, startPoint x: 782, startPoint y: 574, endPoint x: 842, endPoint y: 590, distance: 62.1
click at [844, 585] on div "Progress Payment Due Design - DTP - Batch - Production - Waybill - Shipment - "…" at bounding box center [848, 462] width 1427 height 1431
click at [837, 599] on div "Progress Payment Due Design - DTP - Batch - Production - Waybill - Shipment - "…" at bounding box center [848, 462] width 1427 height 1431
click at [814, 616] on td "14" at bounding box center [653, 622] width 352 height 15
click at [499, 699] on button "Show details" at bounding box center [484, 696] width 690 height 12
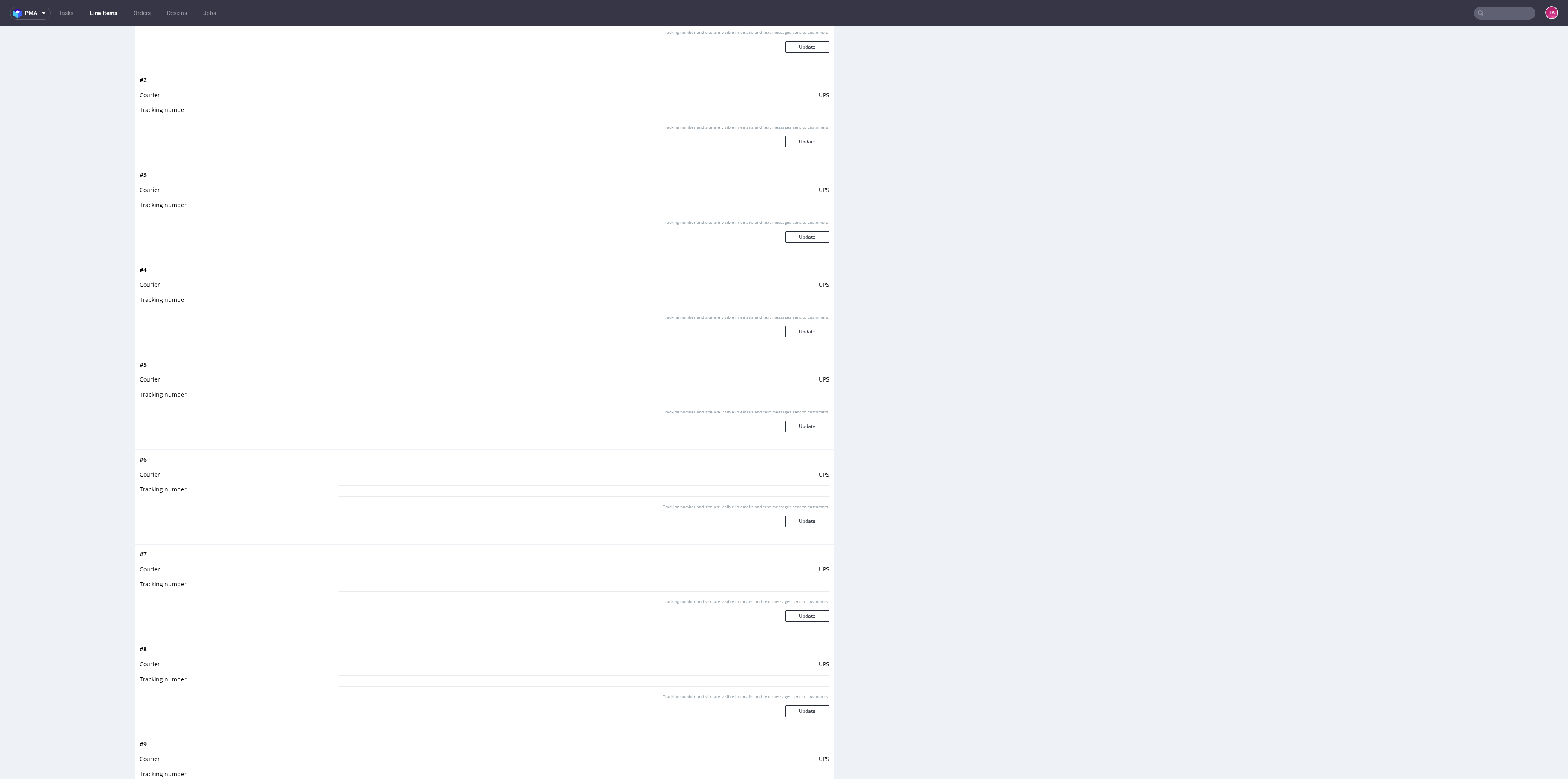
scroll to position [981, 0]
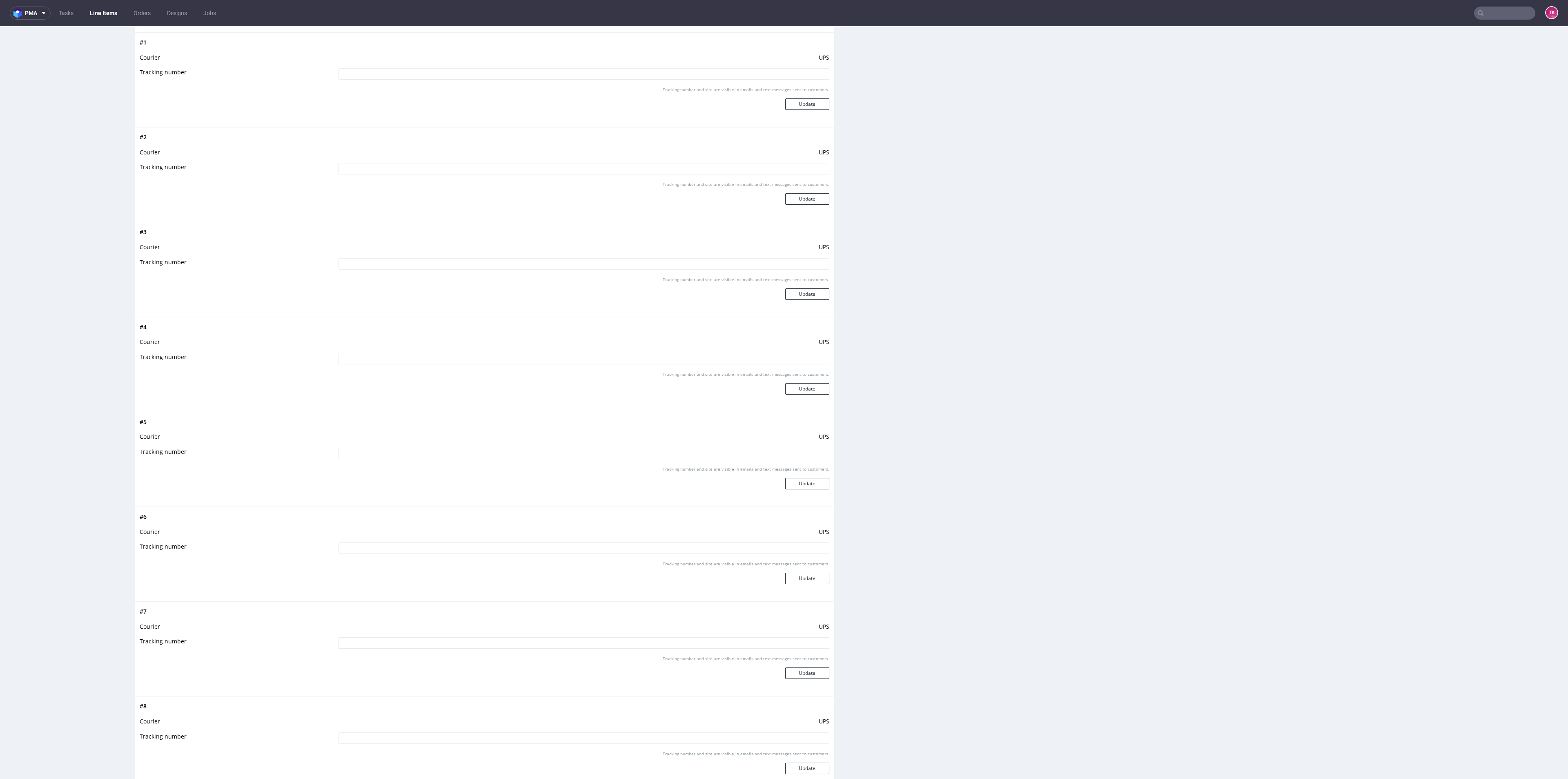
click at [1494, 23] on nav "pma Tasks Line Items Orders Designs Jobs TK" at bounding box center [784, 13] width 1568 height 26
click at [1488, 17] on input "text" at bounding box center [1505, 13] width 61 height 13
paste input "NTYV"
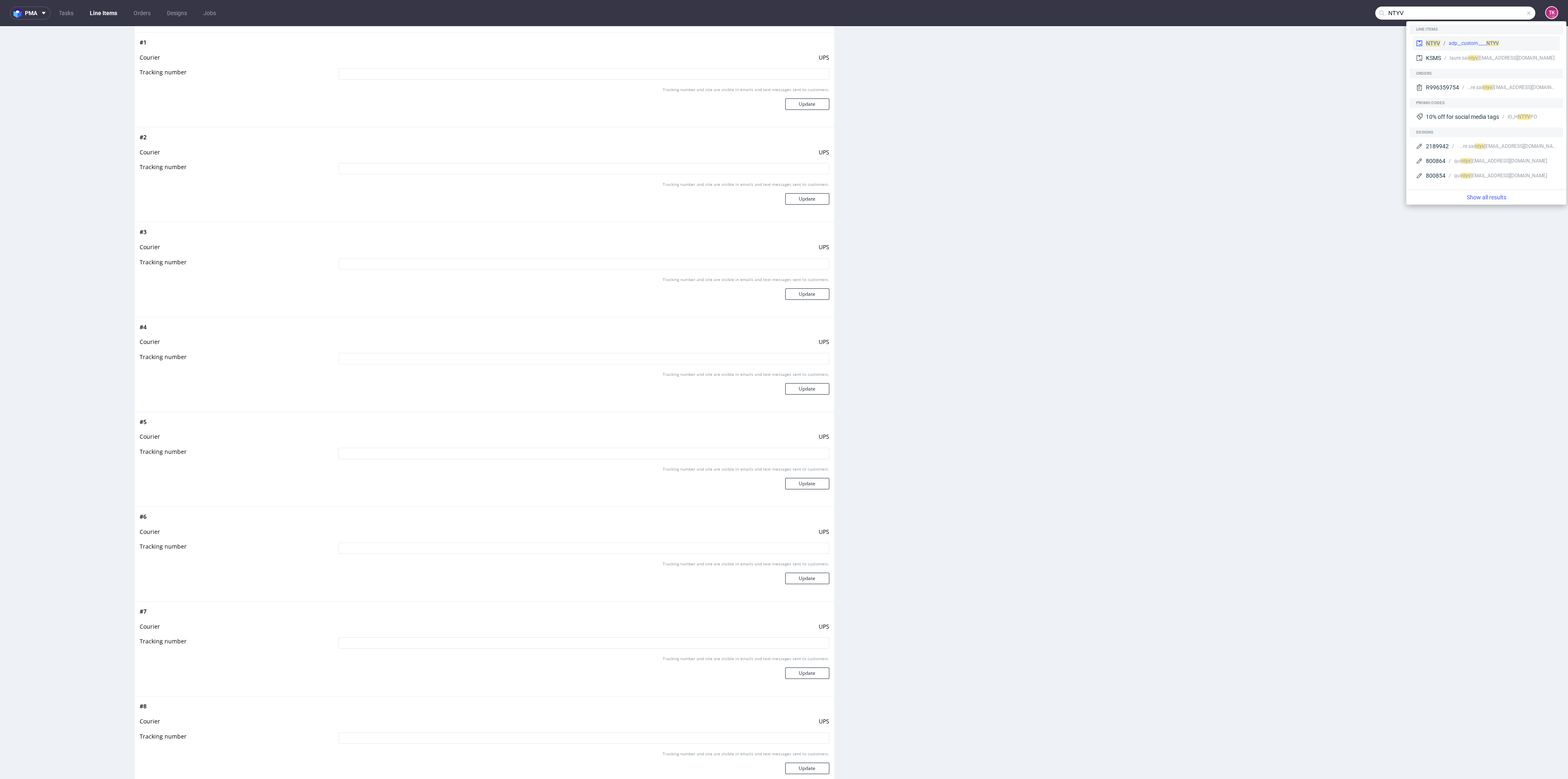
type input "NTYV"
click at [1437, 36] on div "NTYV adp__custom____ NTYV" at bounding box center [1486, 43] width 147 height 15
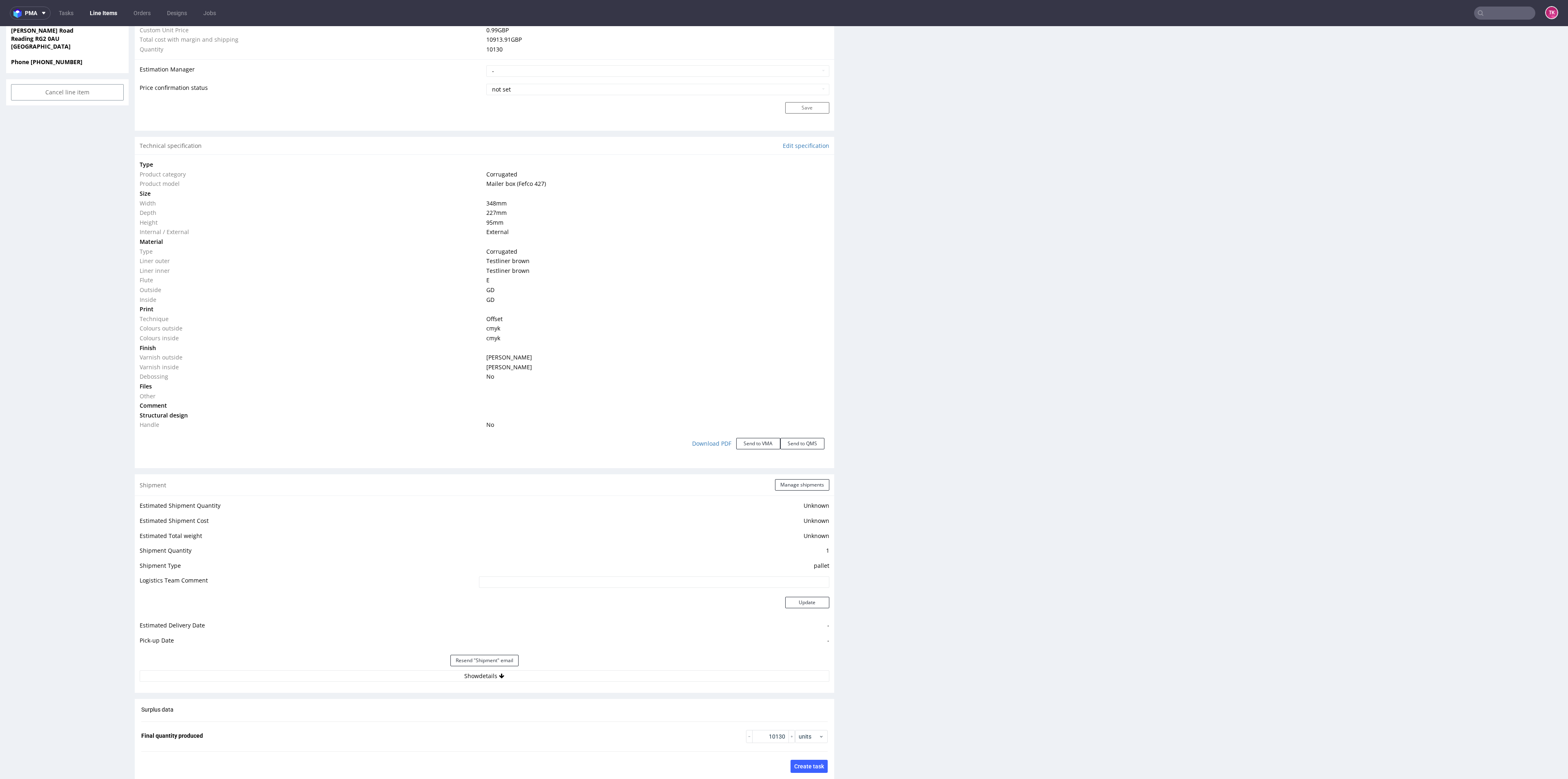
scroll to position [674, 0]
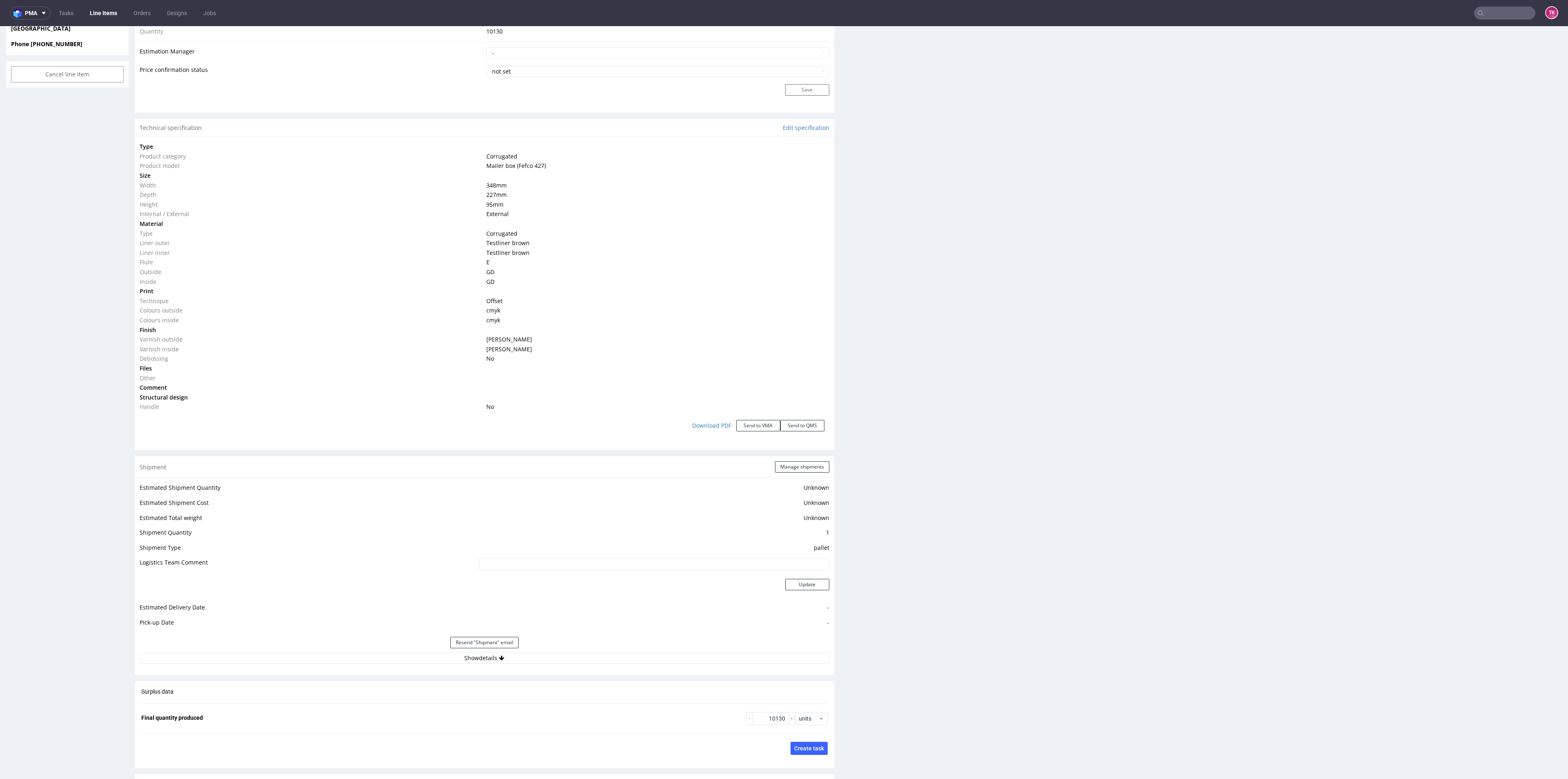
click at [374, 647] on div "Resend "Shipment" email" at bounding box center [484, 643] width 690 height 19
click at [374, 649] on div "Resend "Shipment" email" at bounding box center [484, 643] width 690 height 19
click at [377, 655] on button "Show details" at bounding box center [484, 658] width 690 height 12
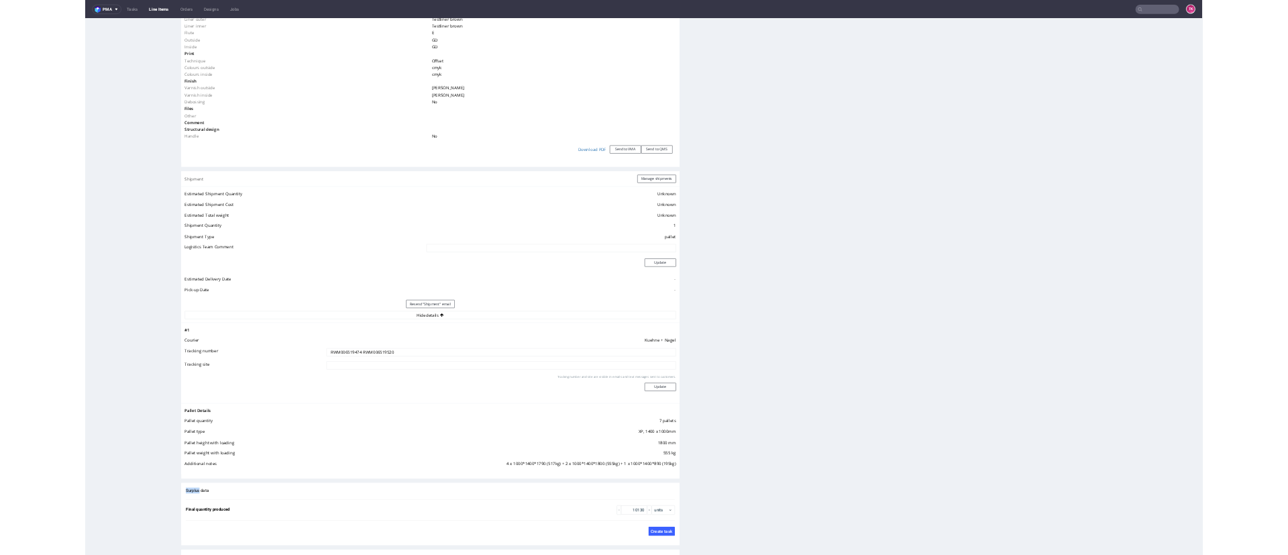
scroll to position [1711, 0]
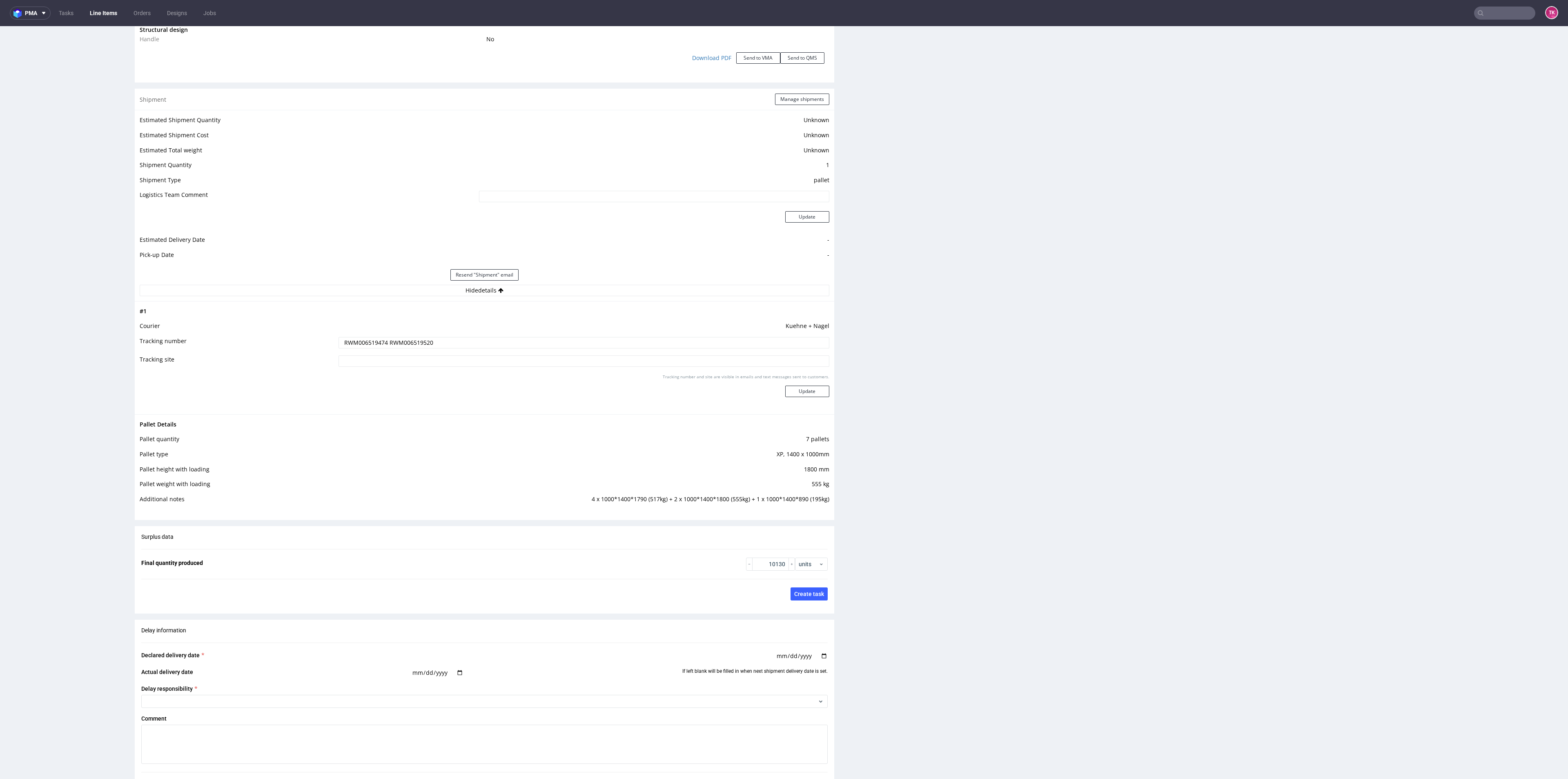
click at [413, 335] on td "Kuehne + Nagel" at bounding box center [583, 328] width 492 height 15
click at [419, 347] on input "RWM006519474 RWM006519520" at bounding box center [584, 342] width 491 height 12
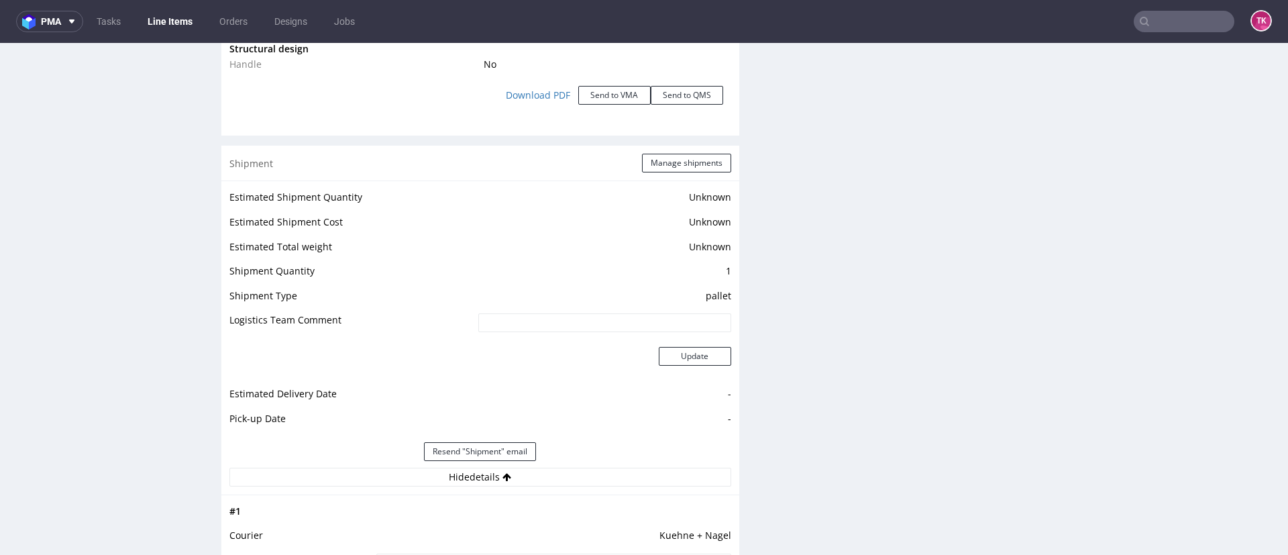
click at [1159, 23] on input "text" at bounding box center [1184, 21] width 101 height 21
paste input "R635501150"
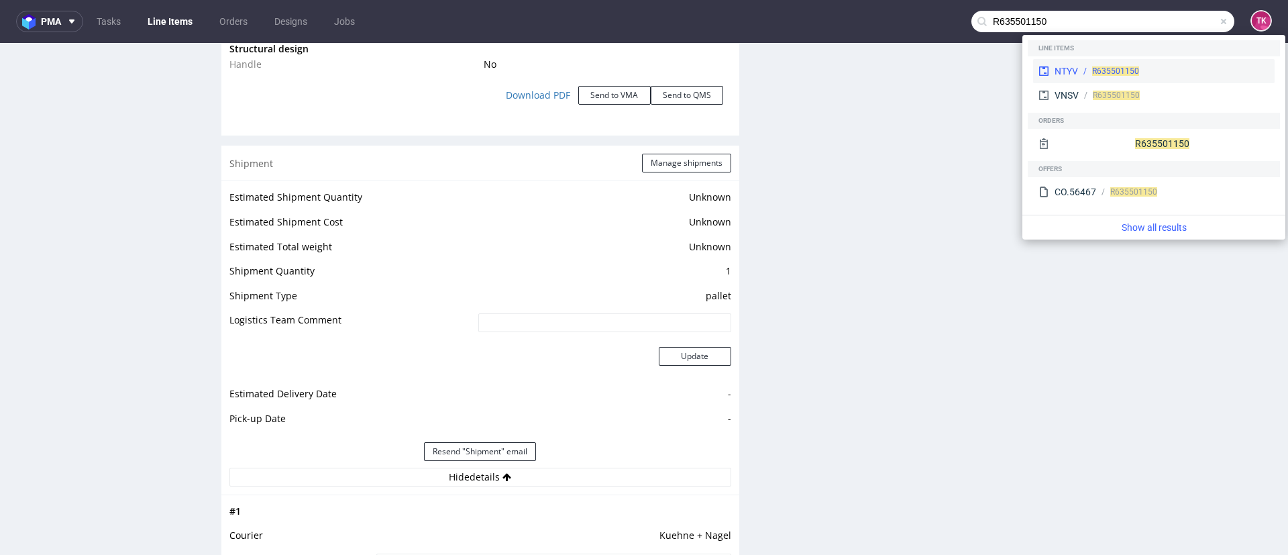
type input "R635501150"
click at [1077, 71] on div "NTYV" at bounding box center [1066, 70] width 23 height 13
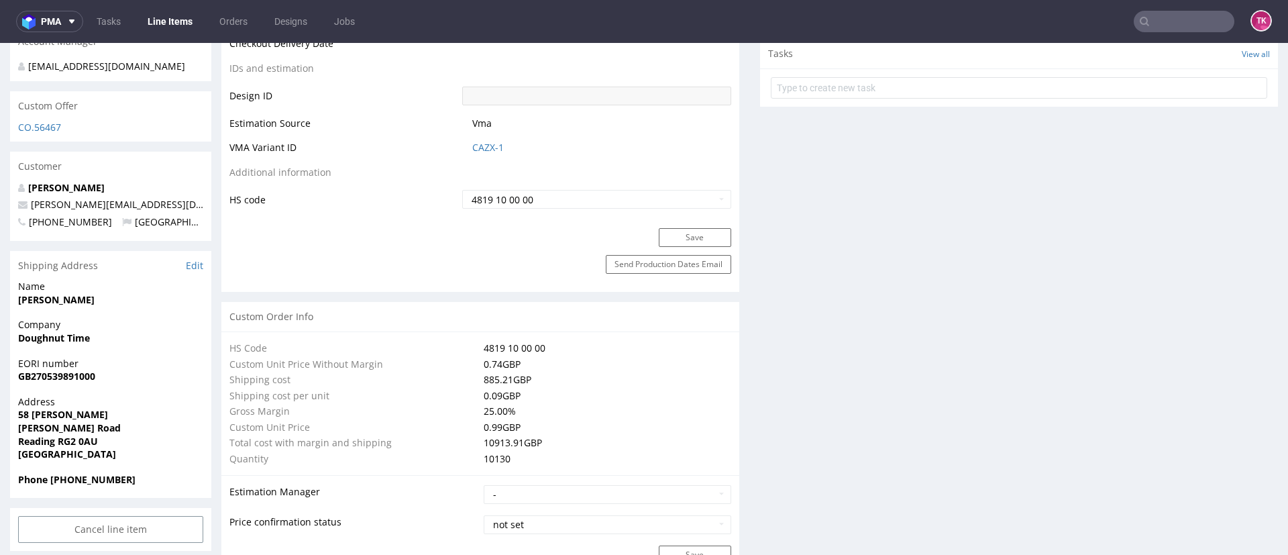
scroll to position [1107, 0]
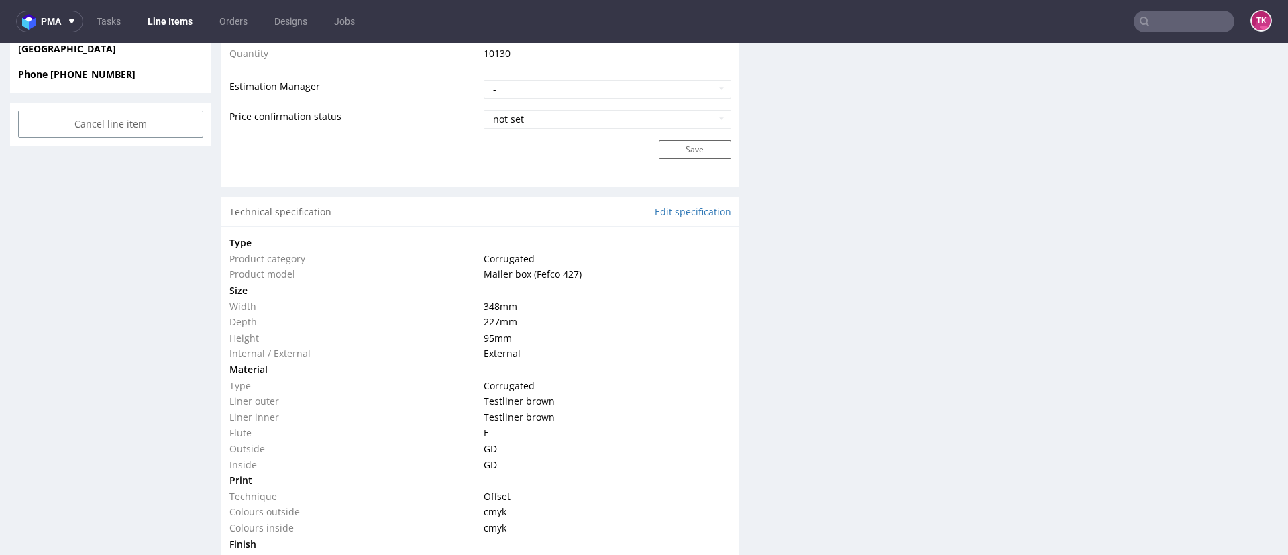
drag, startPoint x: 301, startPoint y: 147, endPoint x: 313, endPoint y: 189, distance: 44.0
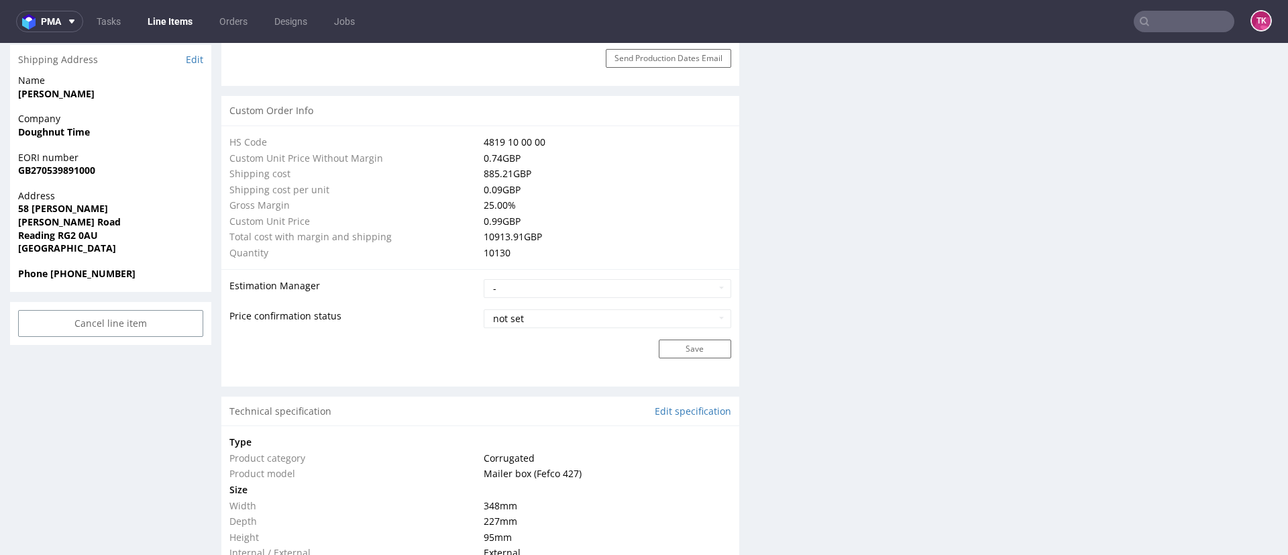
drag, startPoint x: 313, startPoint y: 189, endPoint x: 1093, endPoint y: 329, distance: 792.0
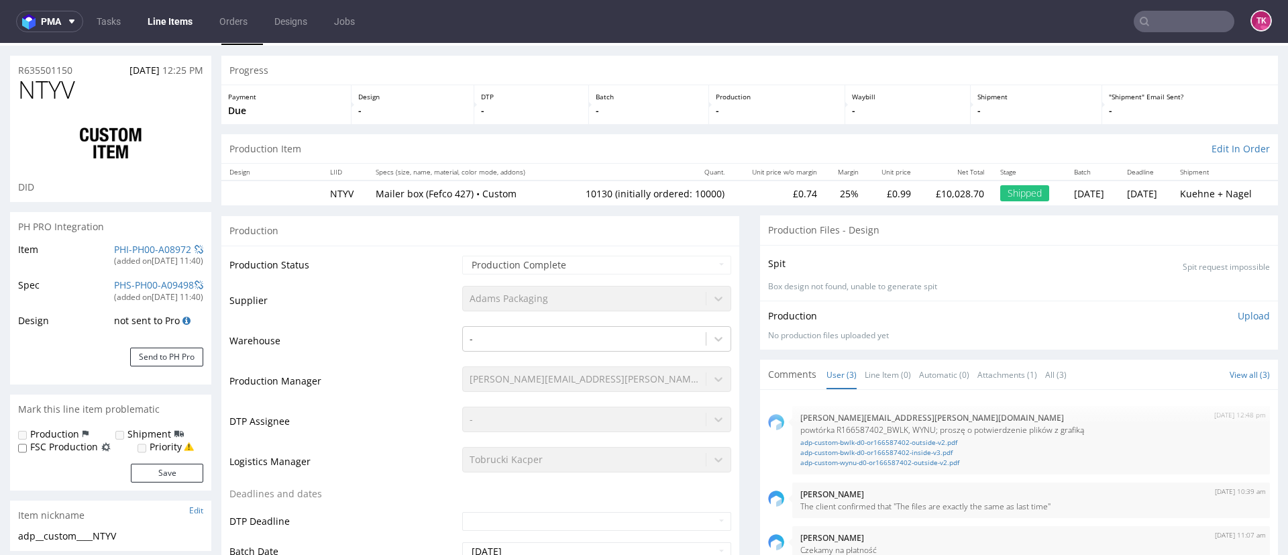
scroll to position [0, 0]
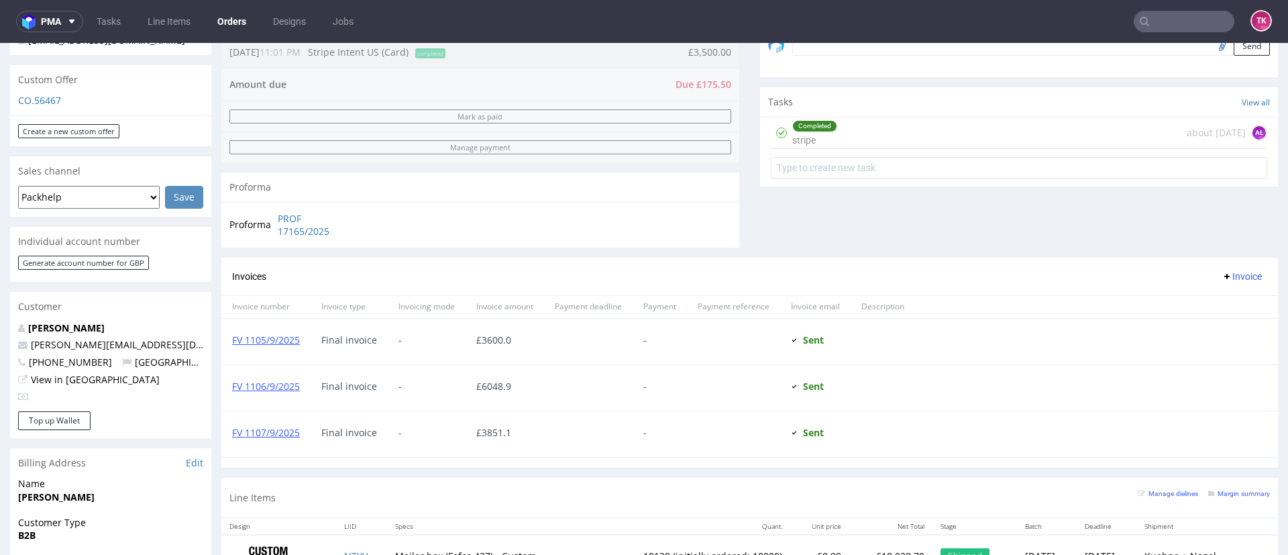
scroll to position [503, 0]
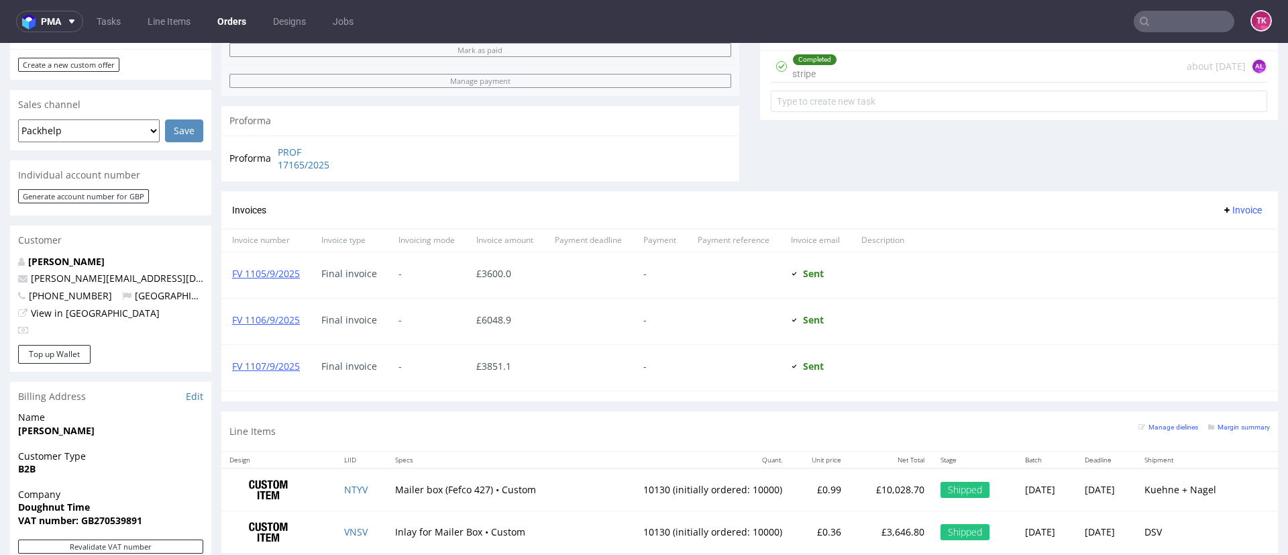
click at [279, 327] on div "FV 1106/9/2025" at bounding box center [265, 322] width 89 height 46
click at [279, 325] on link "FV 1106/9/2025" at bounding box center [266, 319] width 68 height 13
click at [257, 276] on link "FV 1105/9/2025" at bounding box center [266, 273] width 68 height 13
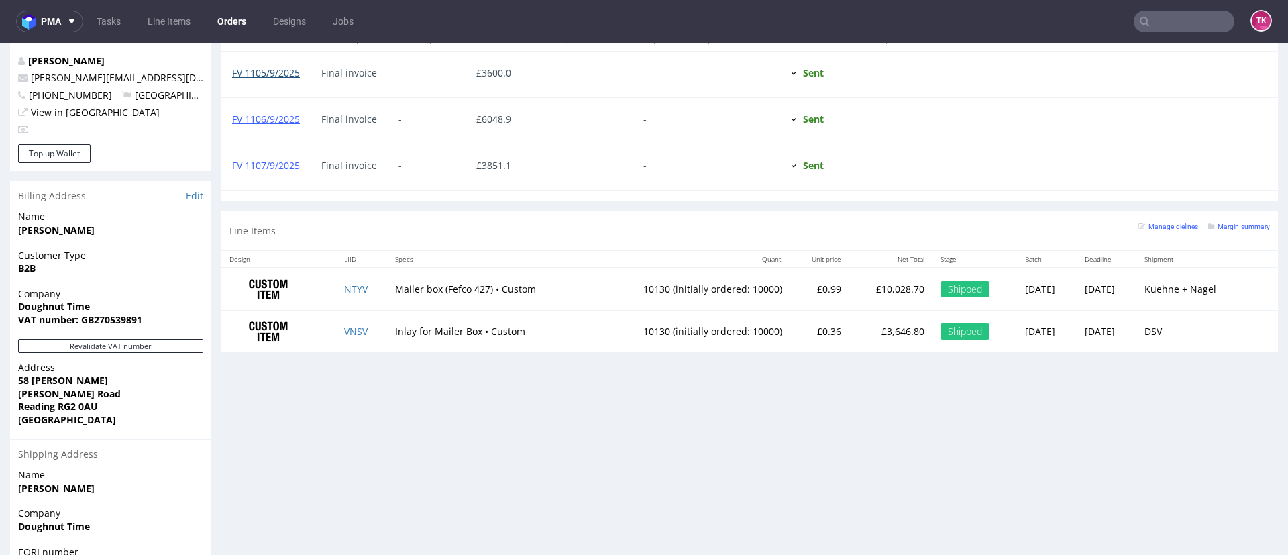
scroll to position [449, 0]
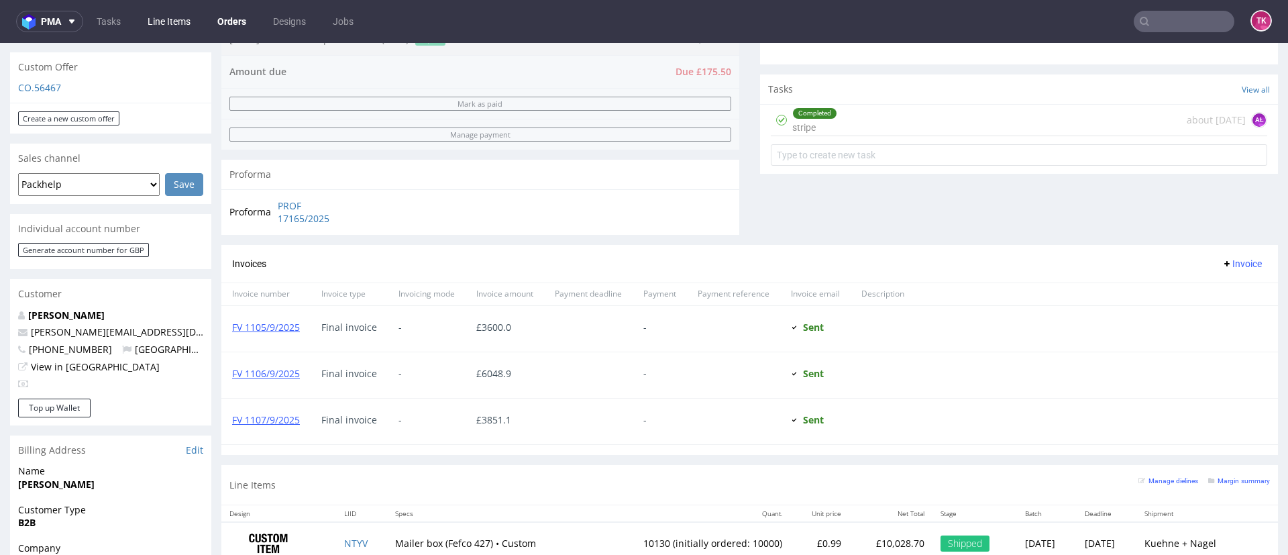
click at [162, 21] on link "Line Items" at bounding box center [169, 21] width 59 height 21
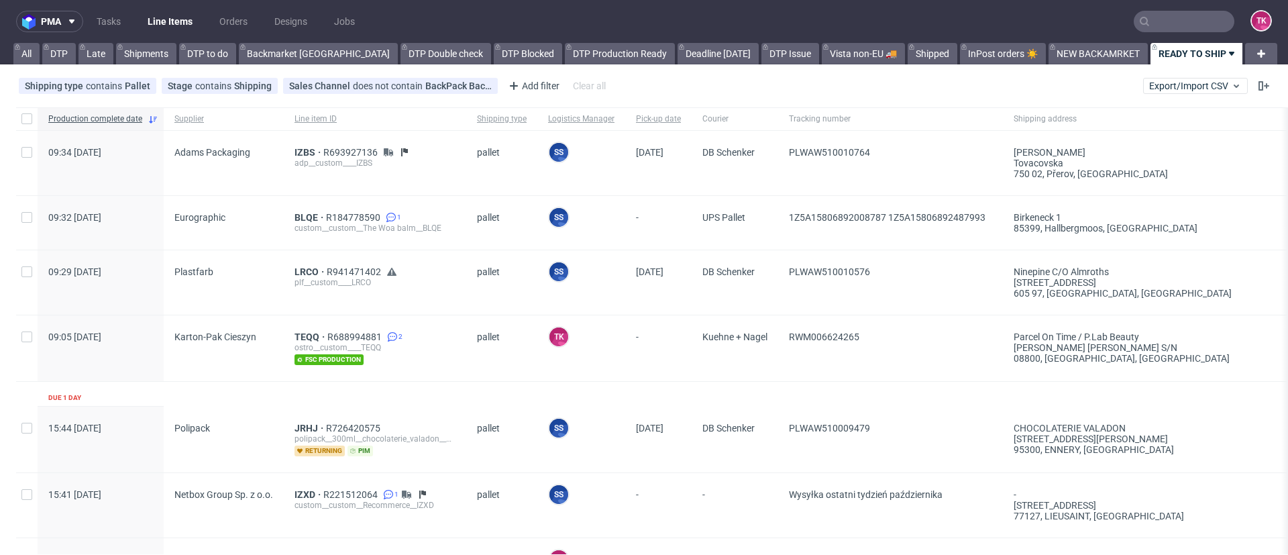
click at [167, 28] on link "Line Items" at bounding box center [170, 21] width 61 height 21
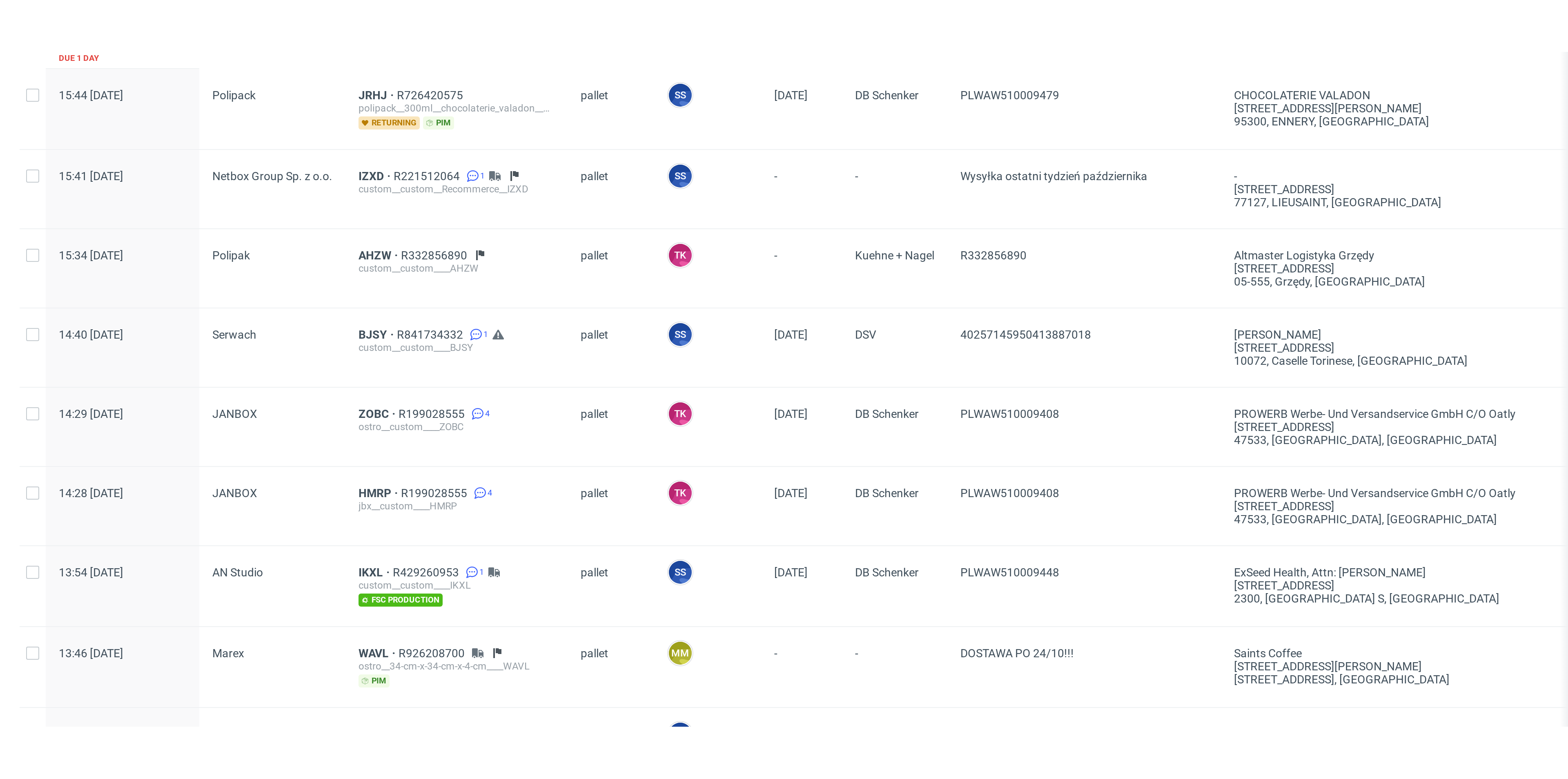
scroll to position [245, 0]
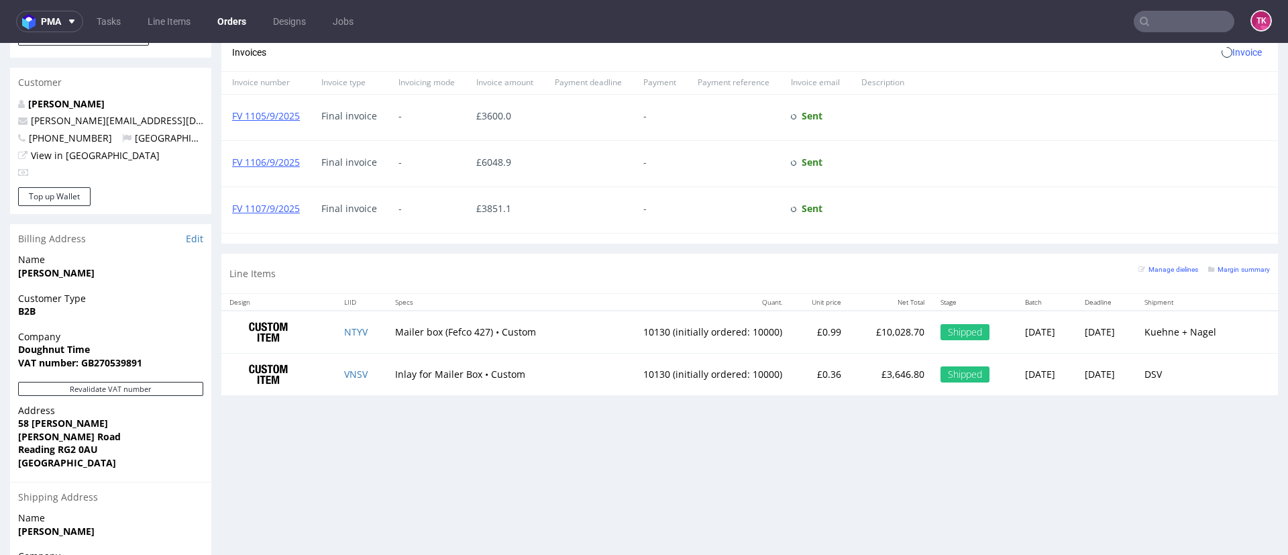
scroll to position [704, 0]
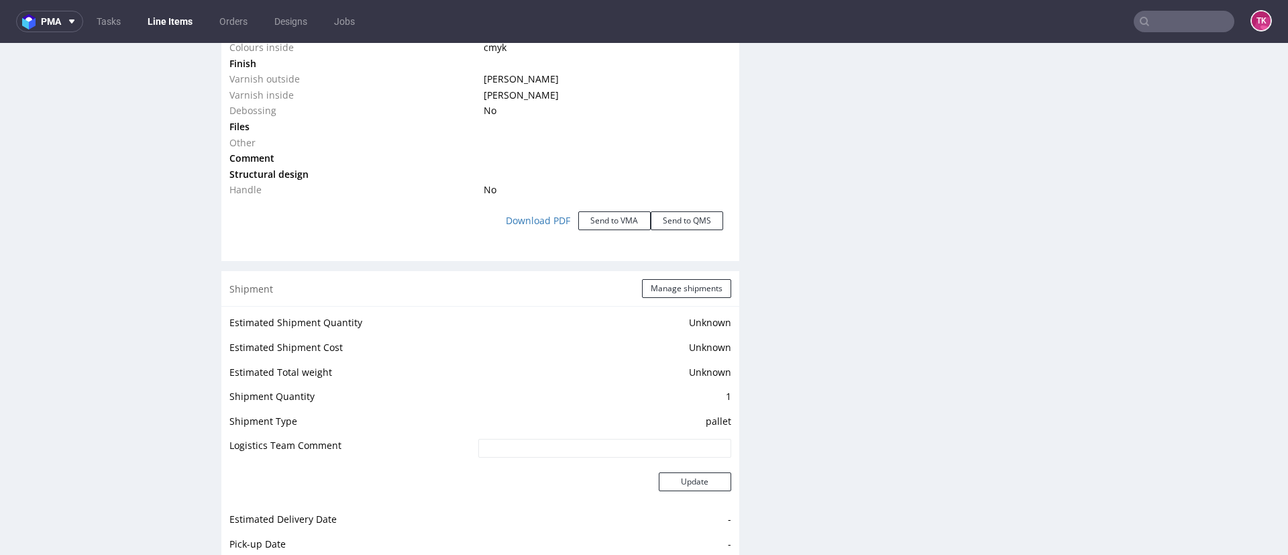
scroll to position [1836, 0]
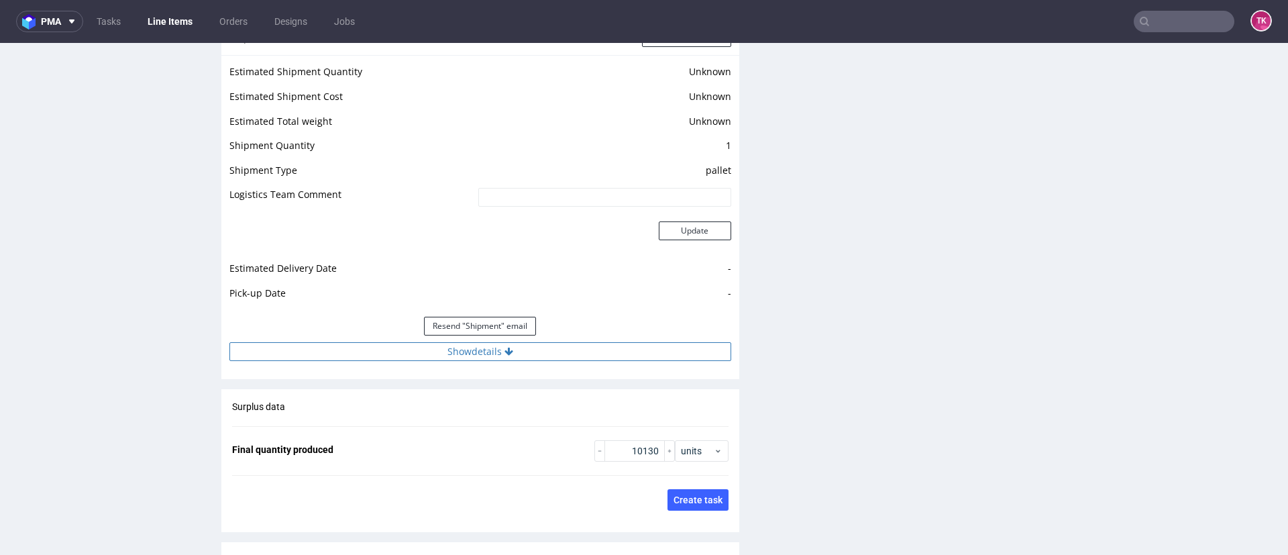
click at [571, 340] on div "Resend "Shipment" email" at bounding box center [480, 326] width 502 height 32
click at [579, 346] on button "Show details" at bounding box center [480, 351] width 502 height 19
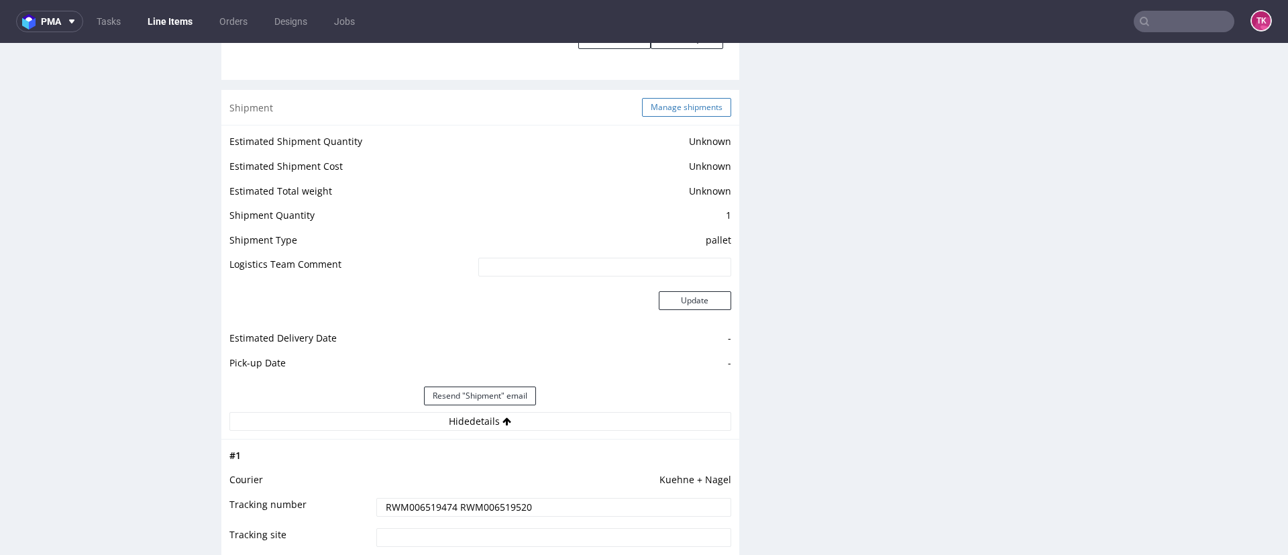
scroll to position [1735, 0]
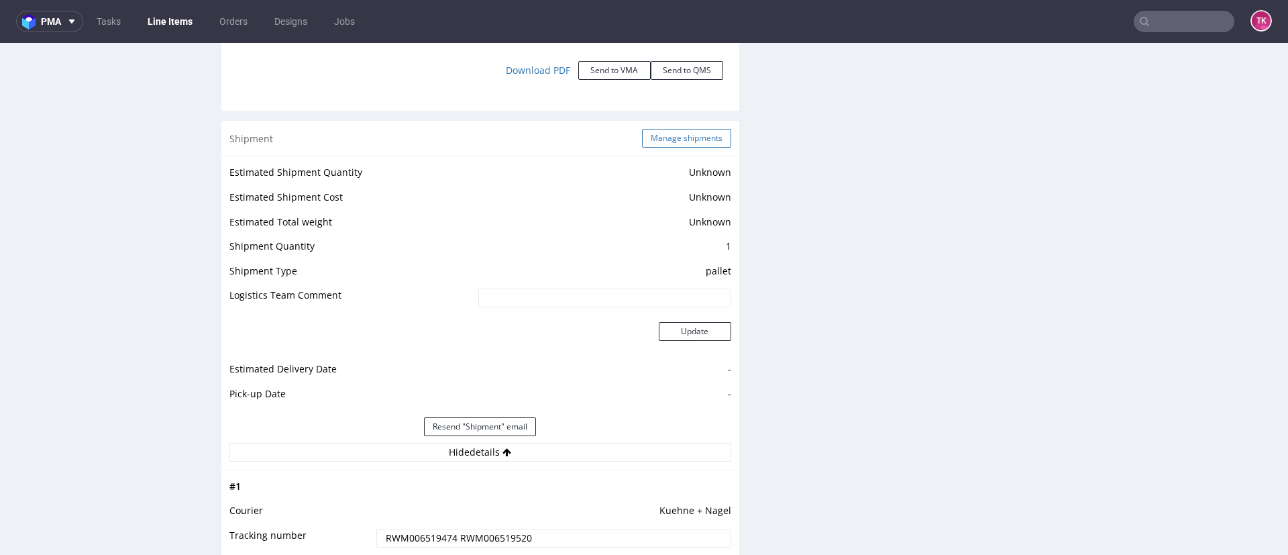
click at [684, 145] on button "Manage shipments" at bounding box center [686, 138] width 89 height 19
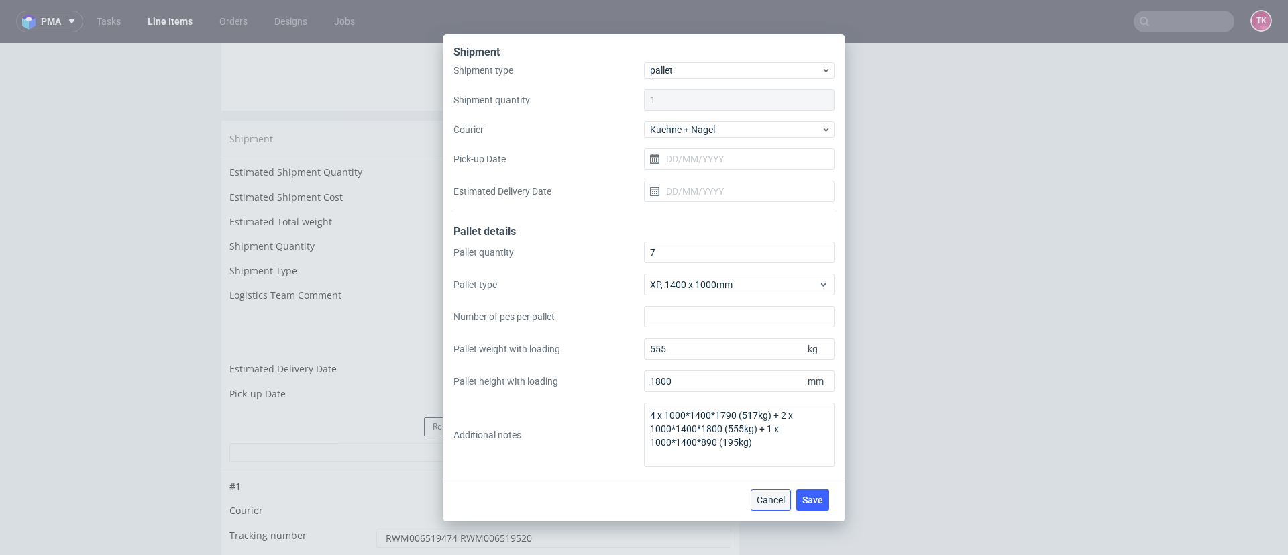
click at [772, 502] on span "Cancel" at bounding box center [771, 499] width 28 height 9
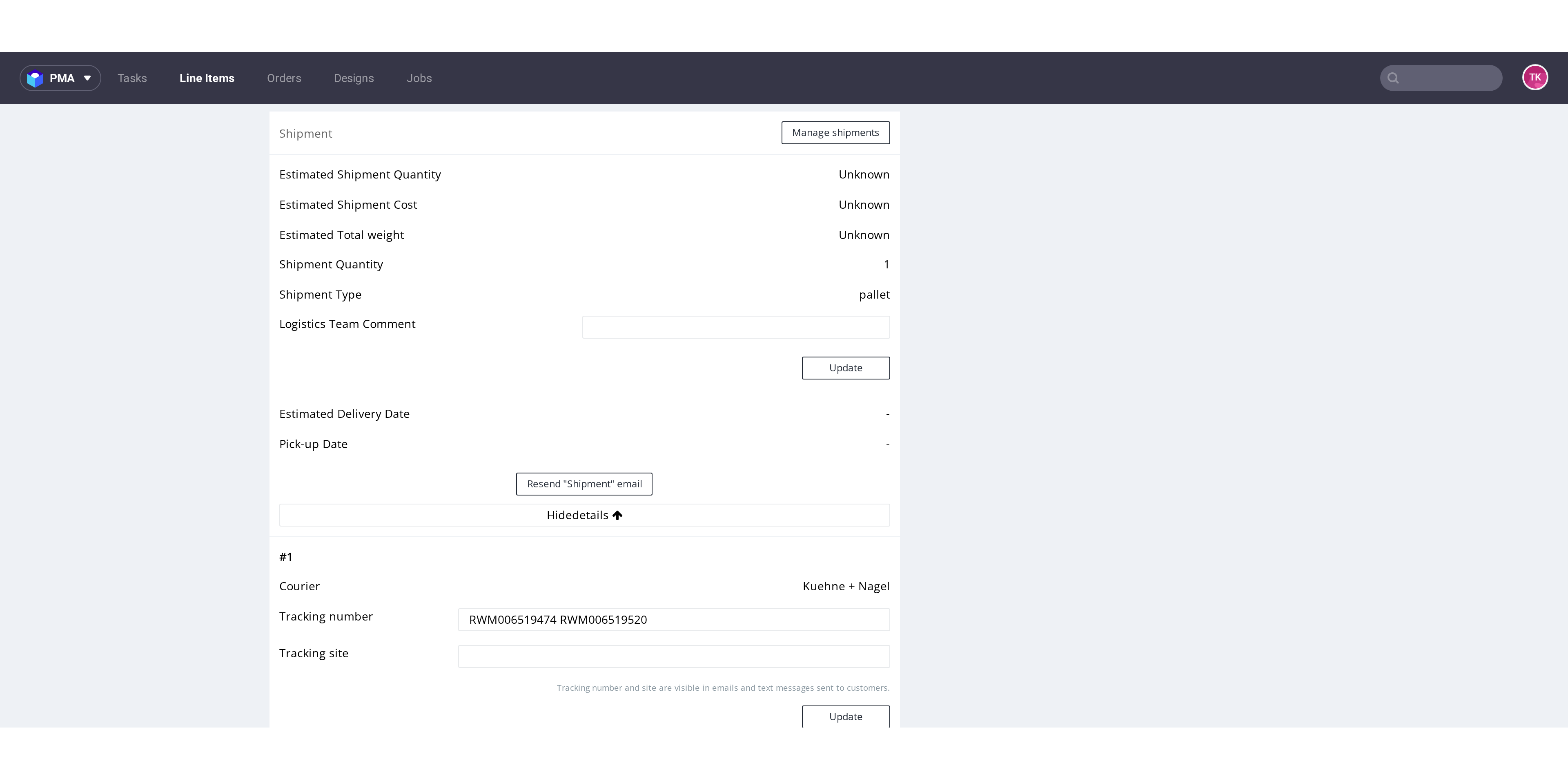
scroll to position [1180, 0]
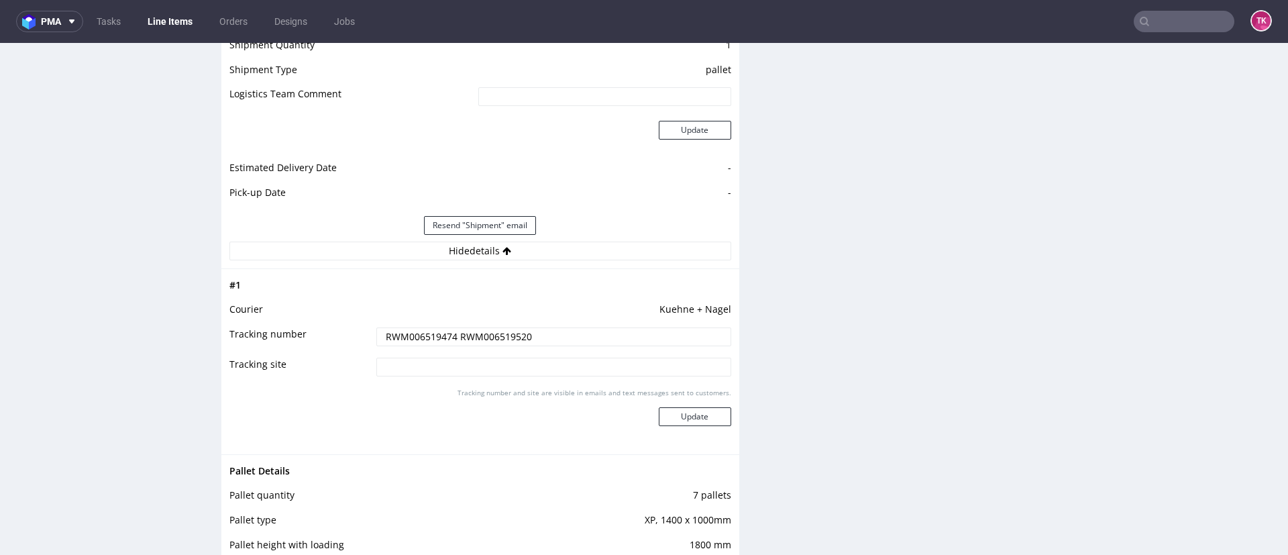
click at [437, 329] on input "RWM006519474 RWM006519520" at bounding box center [553, 336] width 355 height 19
click at [519, 328] on input "RWM006519474 RWM006519520" at bounding box center [553, 336] width 355 height 19
click at [398, 335] on input "RWM006519474 RWM006519520" at bounding box center [553, 336] width 355 height 19
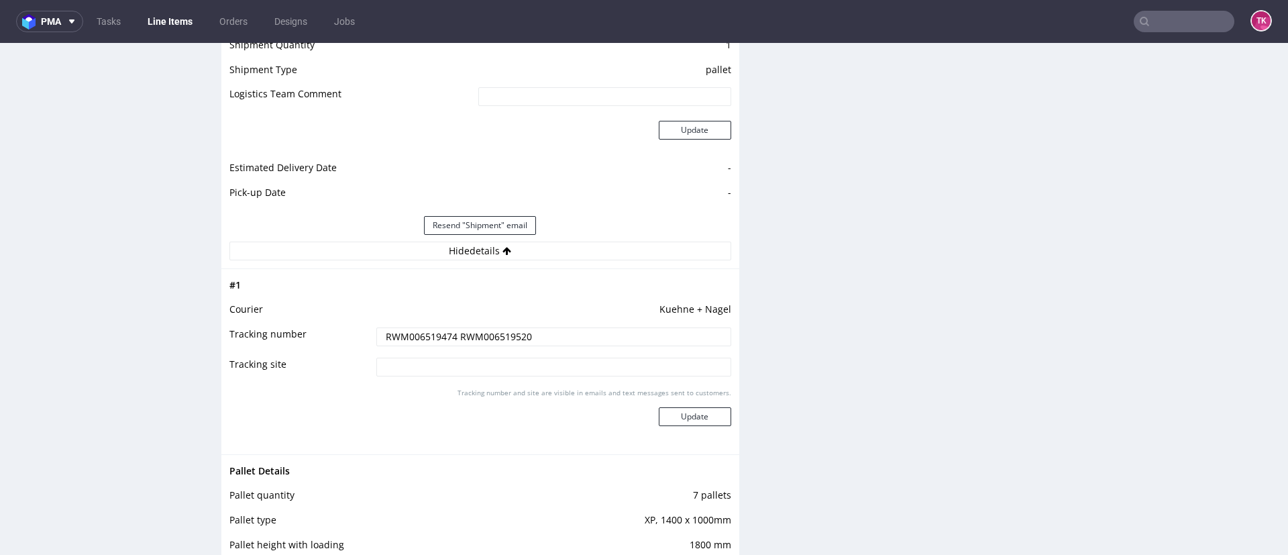
click at [398, 335] on input "RWM006519474 RWM006519520" at bounding box center [553, 336] width 355 height 19
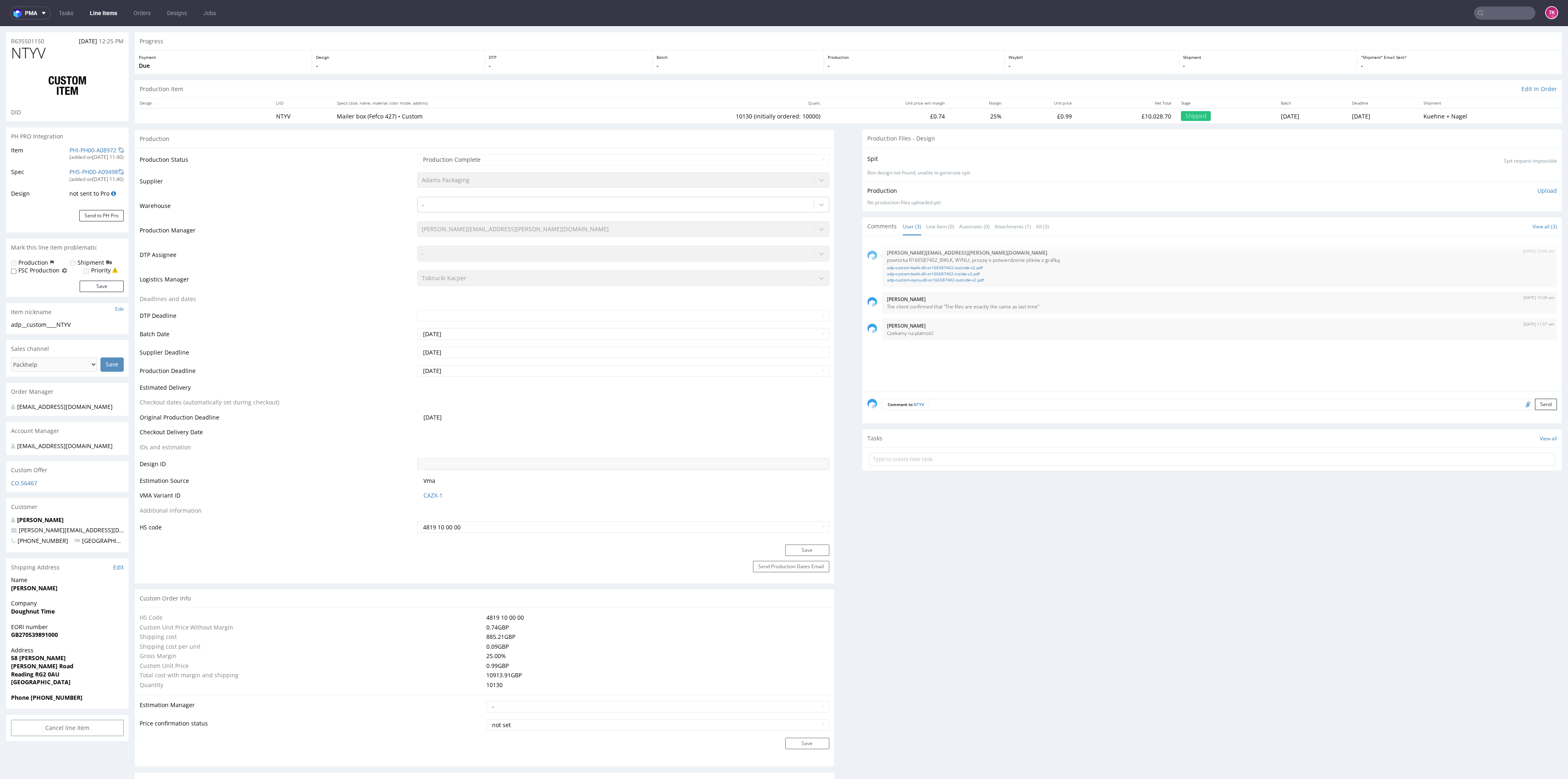
scroll to position [0, 0]
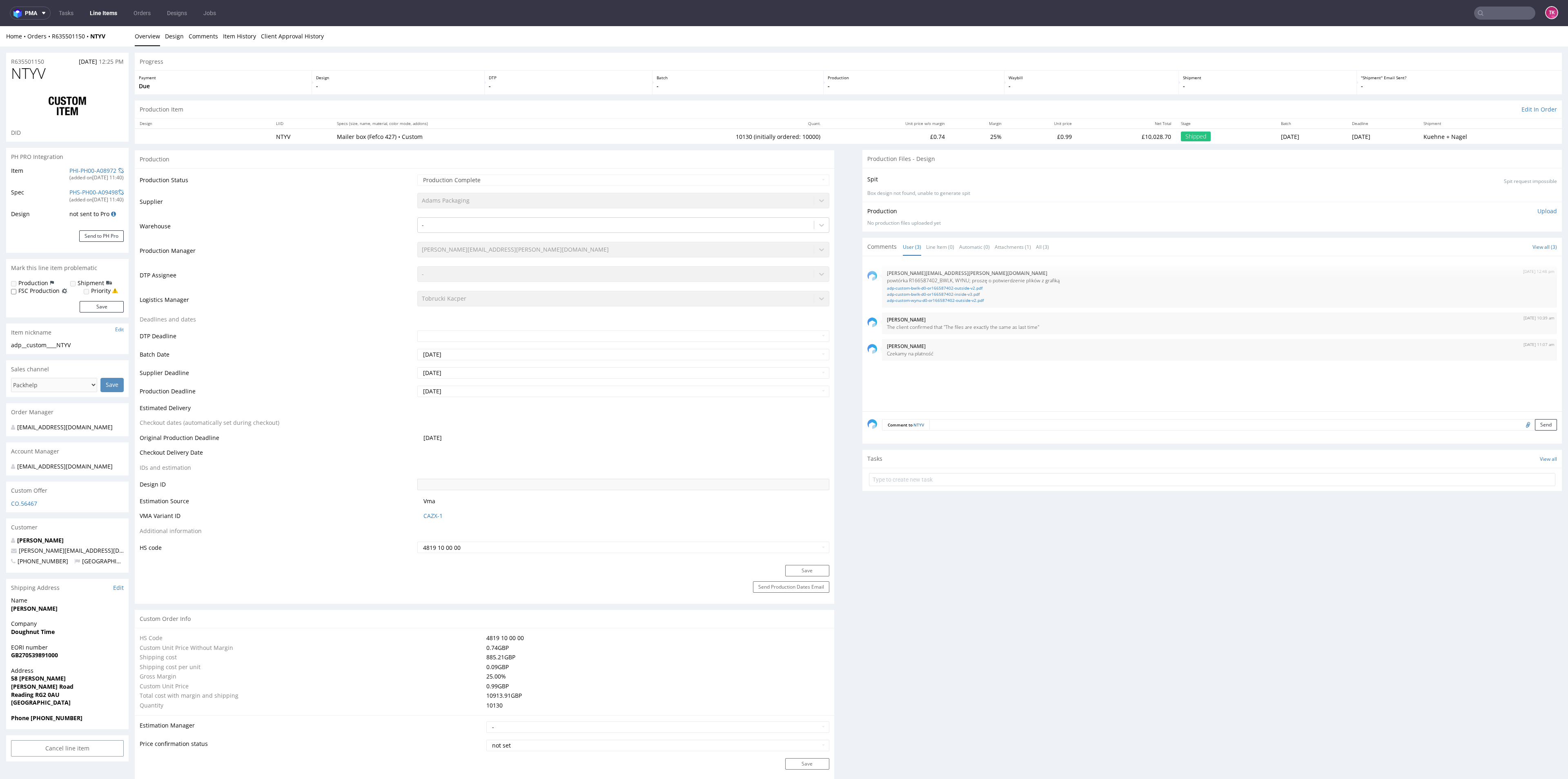
click at [152, 34] on link "Overview" at bounding box center [147, 36] width 26 height 20
click at [106, 16] on link "Line Items" at bounding box center [103, 13] width 37 height 13
click at [60, 30] on div "Home Orders R635501150 NTYV Overview Design Comments Item History Client Approv…" at bounding box center [784, 37] width 1568 height 21
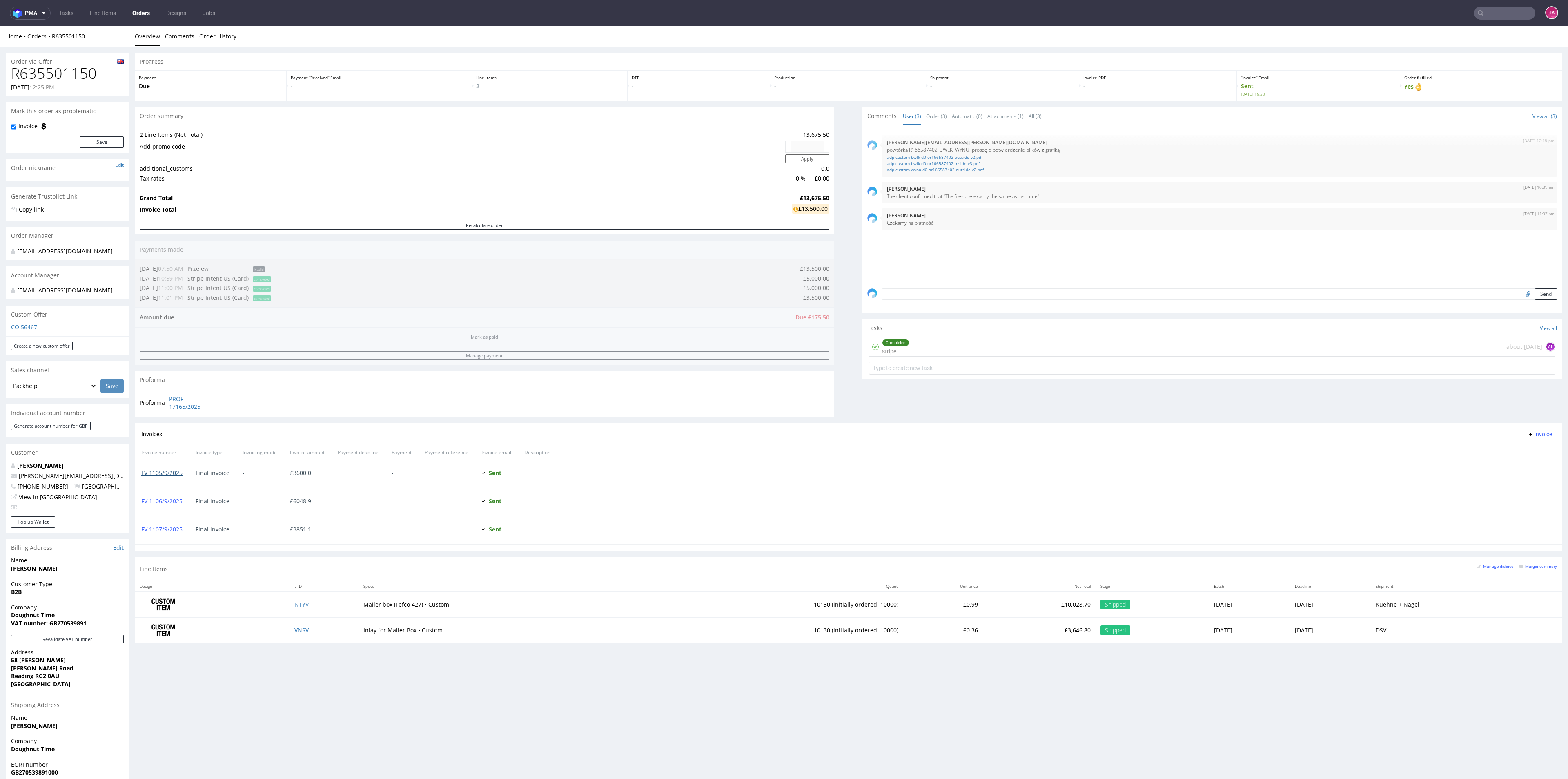
click at [174, 337] on link "FV 1105/9/2025" at bounding box center [162, 473] width 41 height 8
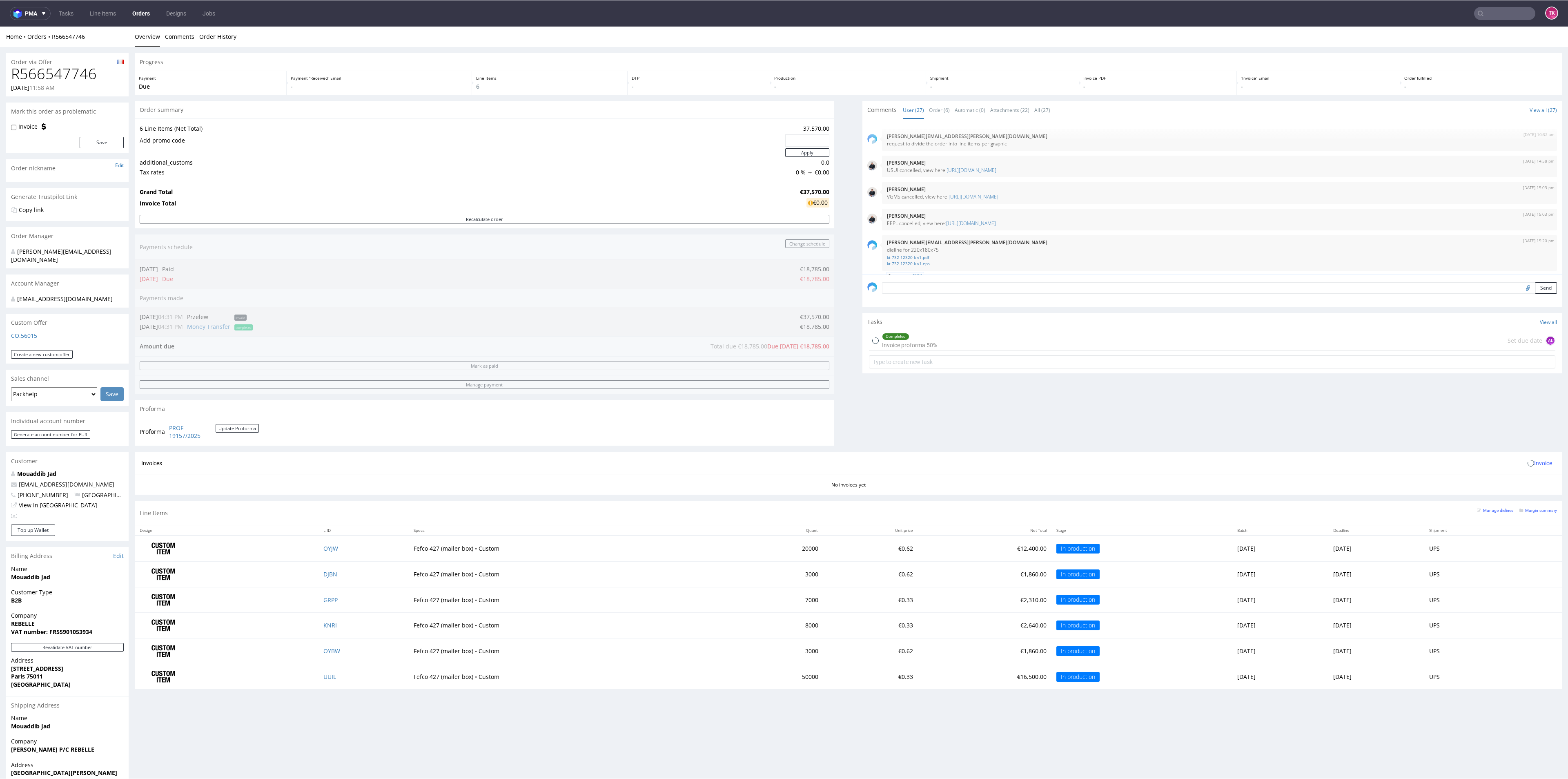
scroll to position [898, 0]
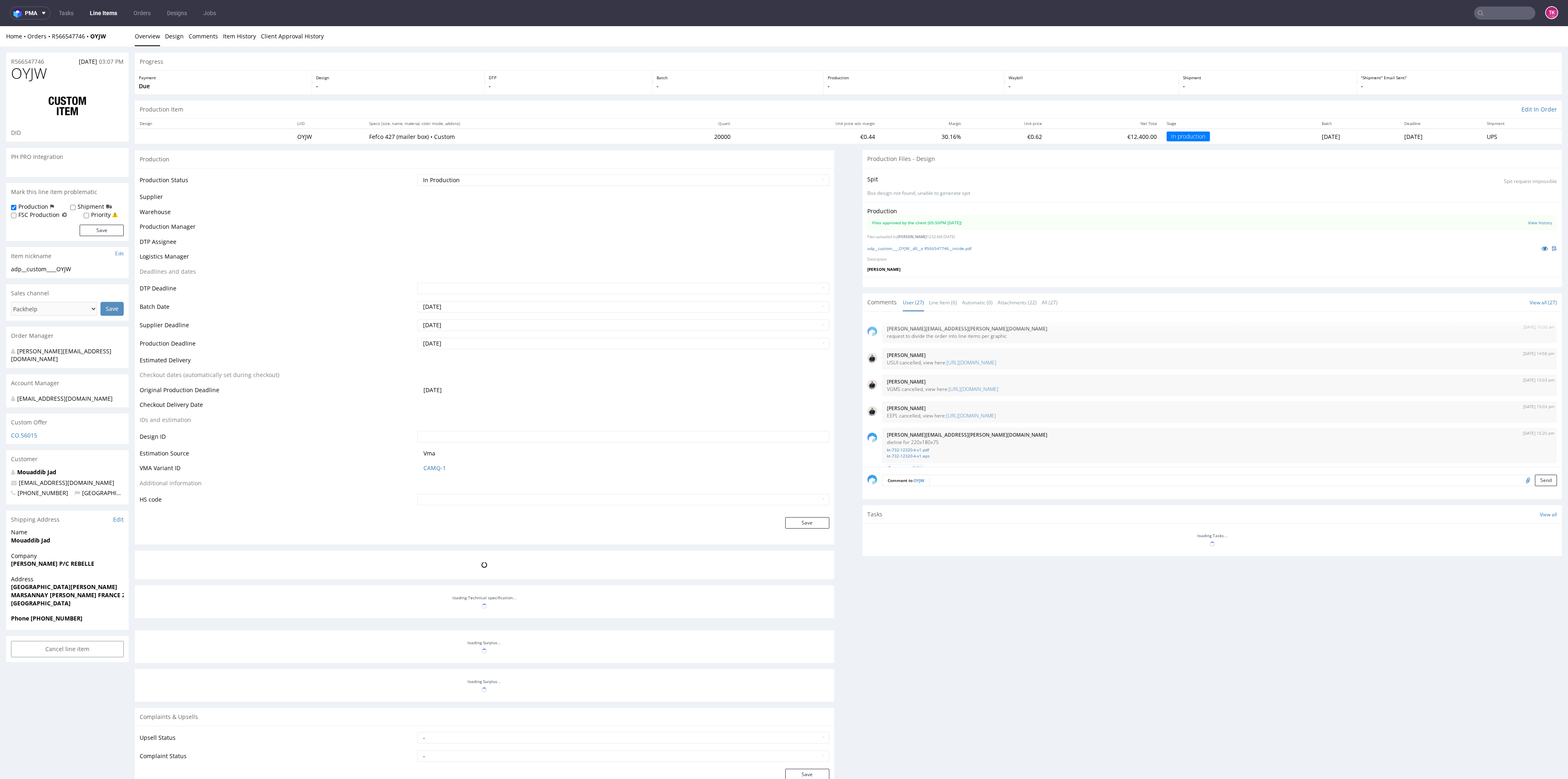
scroll to position [898, 0]
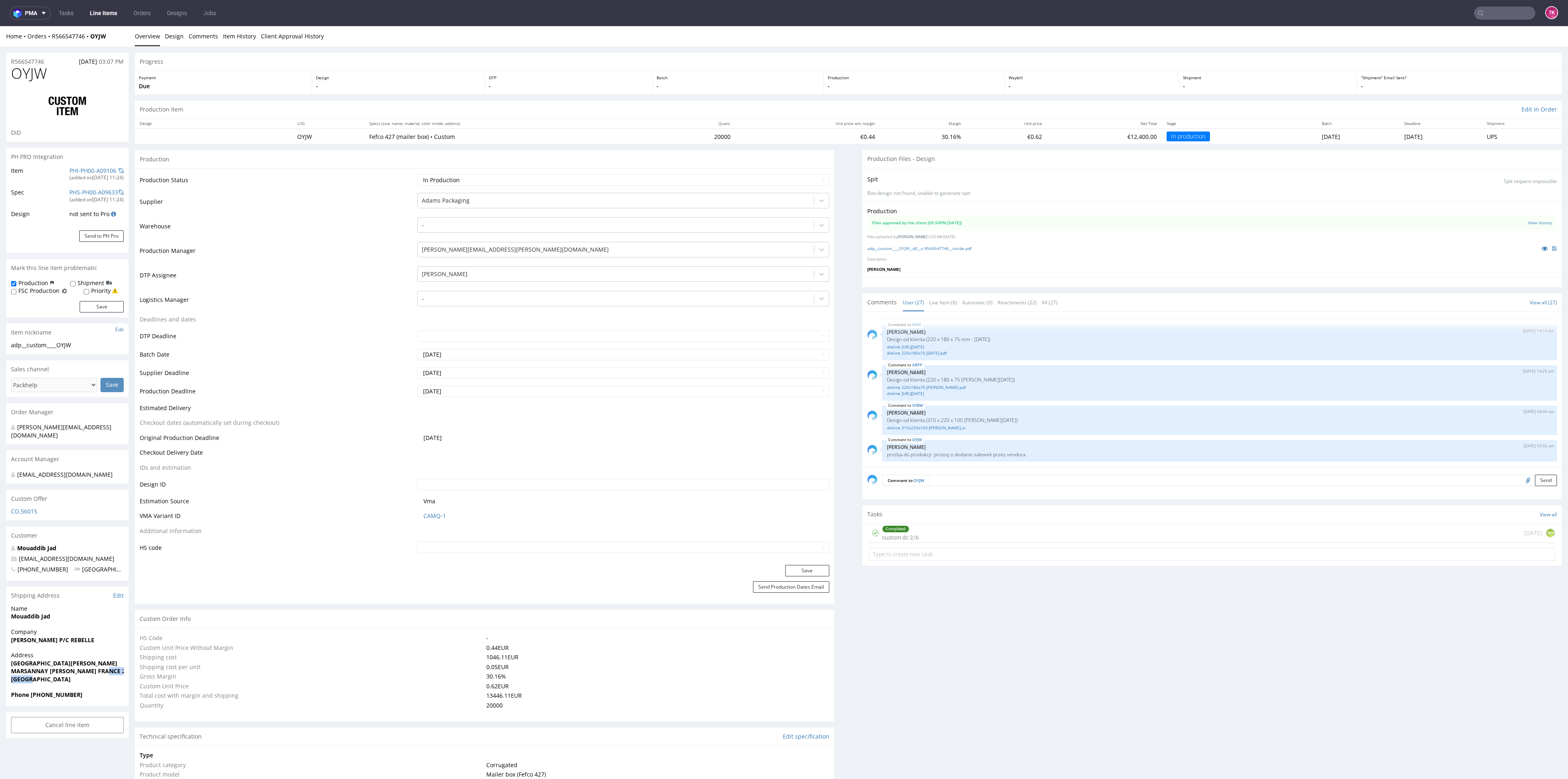
drag, startPoint x: 100, startPoint y: 664, endPoint x: 97, endPoint y: 667, distance: 4.2
click at [109, 337] on p "Address [GEOGRAPHIC_DATA][PERSON_NAME] [PERSON_NAME][GEOGRAPHIC_DATA] [GEOGRAPH…" at bounding box center [67, 667] width 113 height 32
drag, startPoint x: 99, startPoint y: 663, endPoint x: 102, endPoint y: 671, distance: 8.5
click at [102, 337] on p "Address [GEOGRAPHIC_DATA][PERSON_NAME] [PERSON_NAME][GEOGRAPHIC_DATA] [GEOGRAPH…" at bounding box center [67, 667] width 113 height 32
copy p "21160 [GEOGRAPHIC_DATA]"
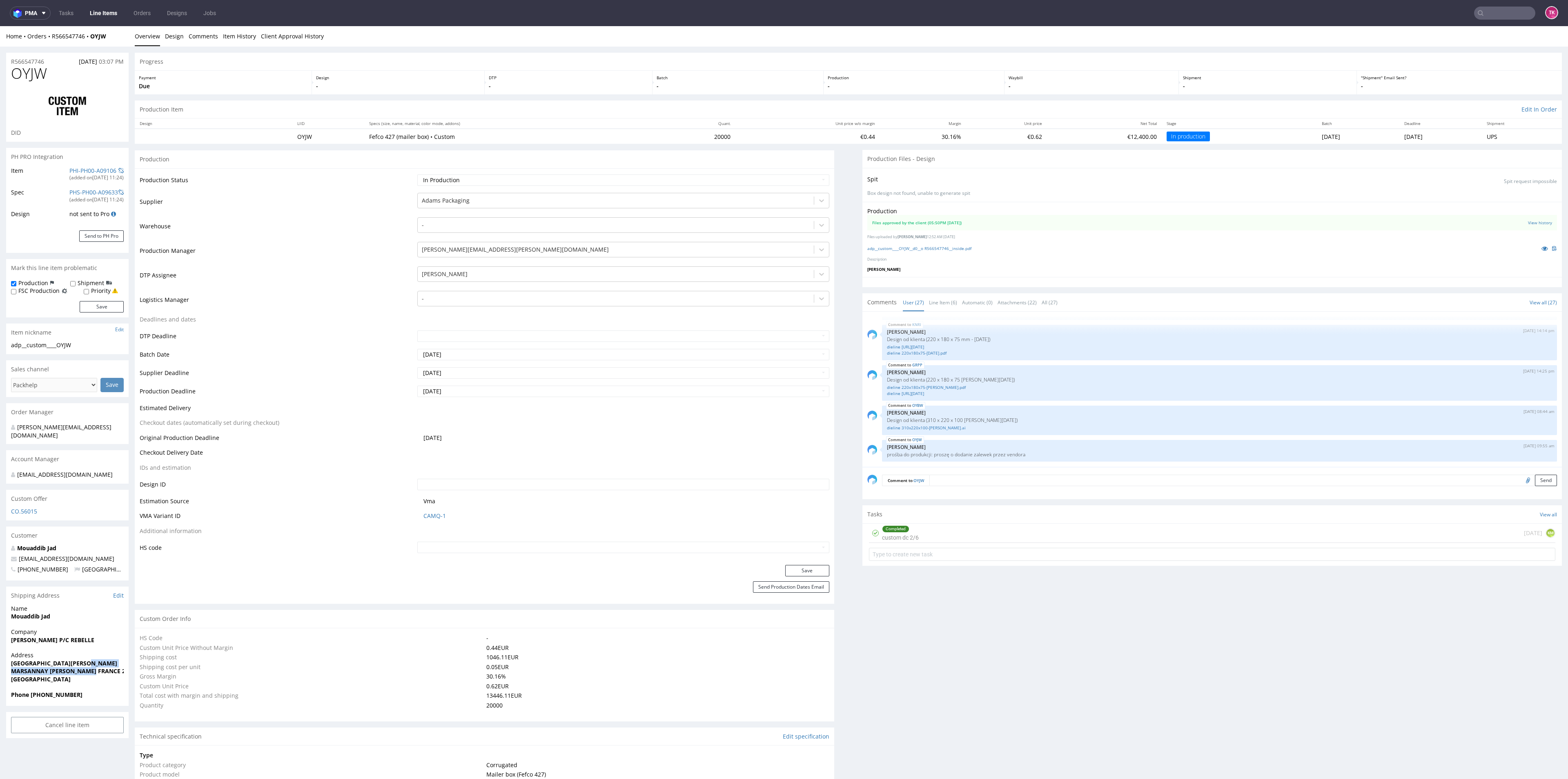
drag, startPoint x: 94, startPoint y: 659, endPoint x: 104, endPoint y: 660, distance: 10.0
click at [95, 337] on p "Address [GEOGRAPHIC_DATA][PERSON_NAME] [PERSON_NAME][GEOGRAPHIC_DATA] [GEOGRAPH…" at bounding box center [67, 667] width 113 height 32
click at [109, 337] on strong "MARSANNAY [PERSON_NAME] FRANCE 21160" at bounding box center [74, 671] width 127 height 8
copy strong "21160"
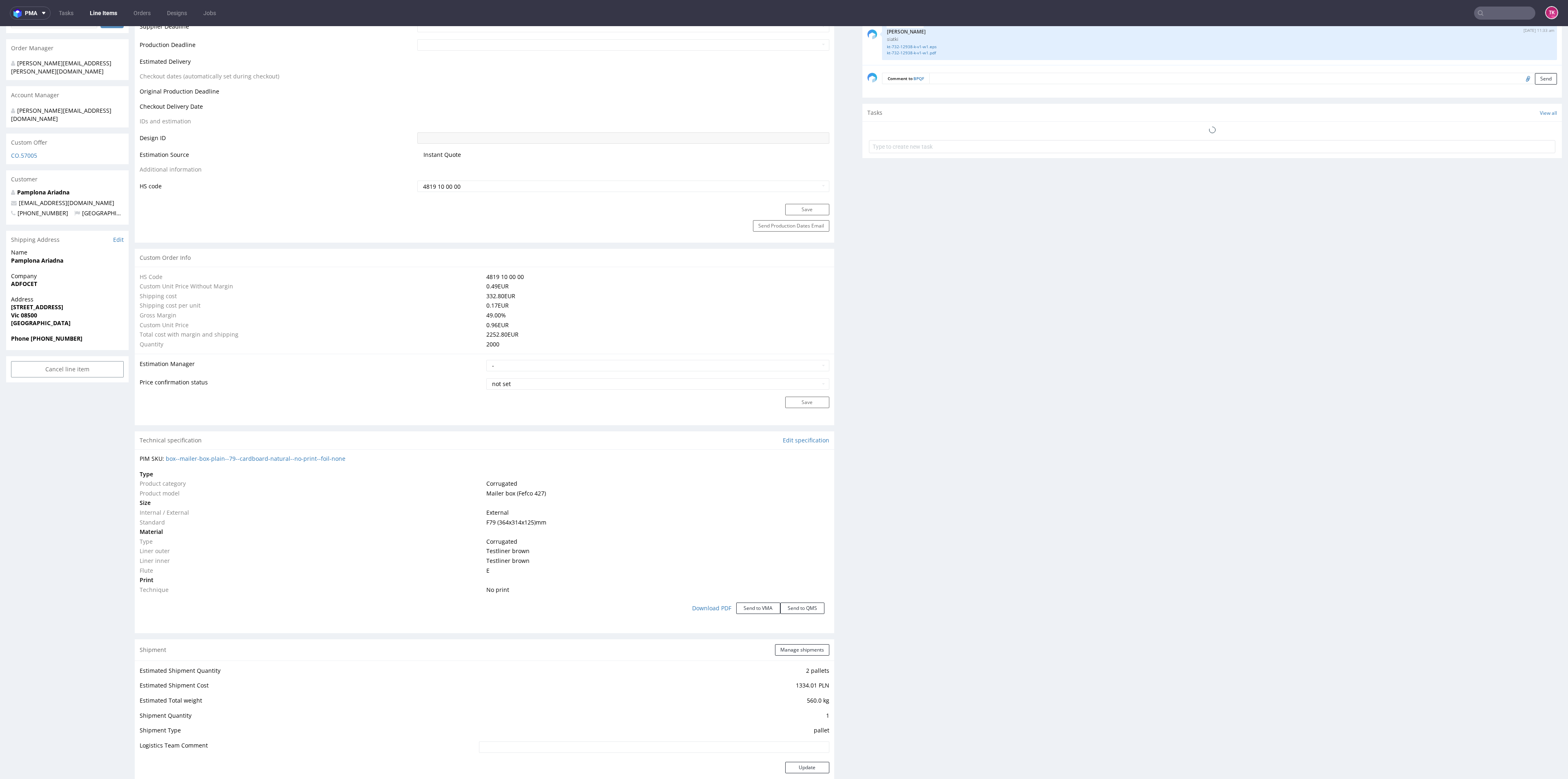
scroll to position [674, 0]
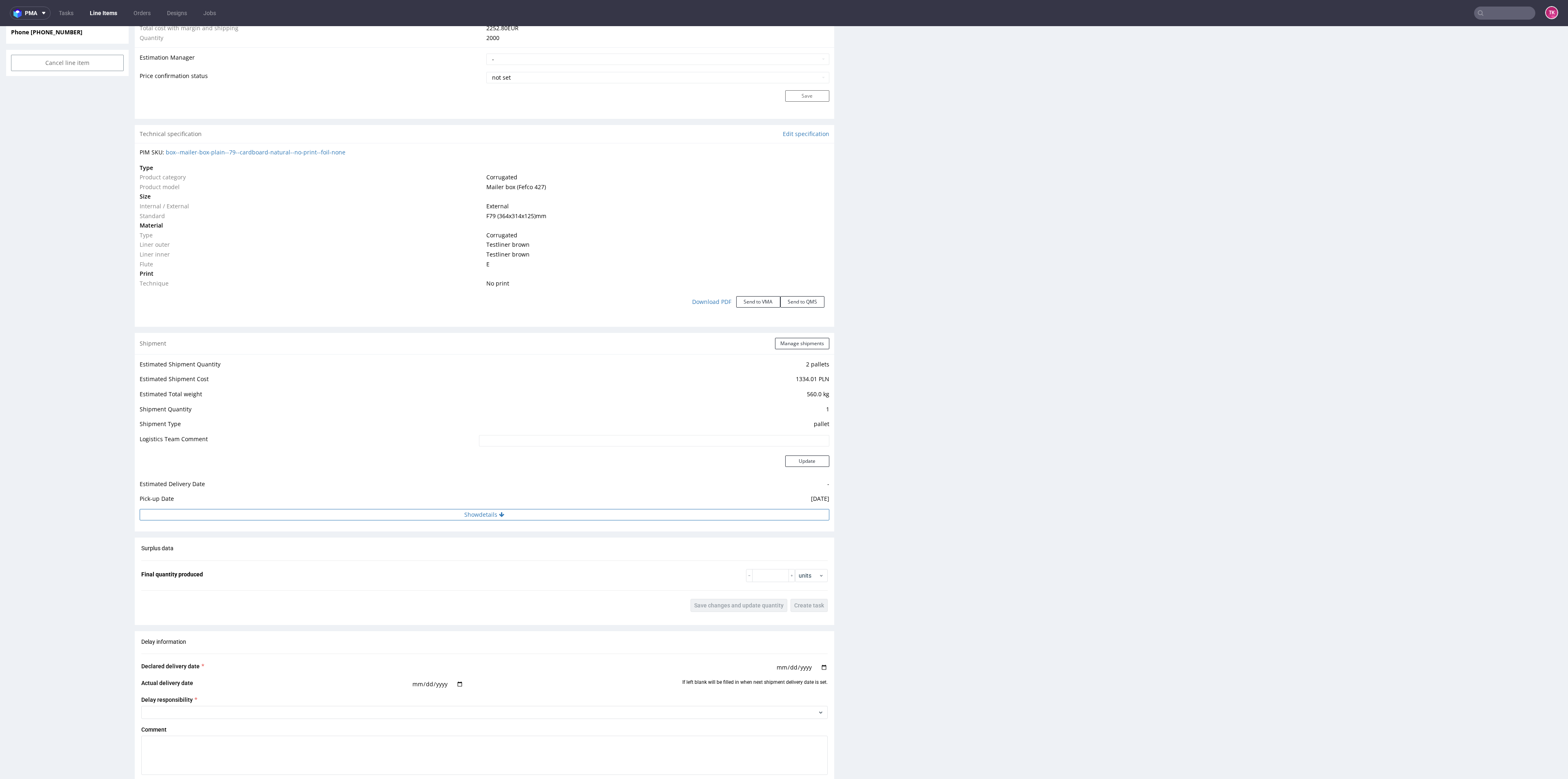
drag, startPoint x: 452, startPoint y: 506, endPoint x: 455, endPoint y: 516, distance: 10.4
click at [455, 513] on div "Estimated Shipment Quantity 2 pallets Estimated Shipment Cost 1334.01 PLN Estim…" at bounding box center [484, 440] width 699 height 171
click at [455, 516] on button "Show details" at bounding box center [484, 515] width 690 height 12
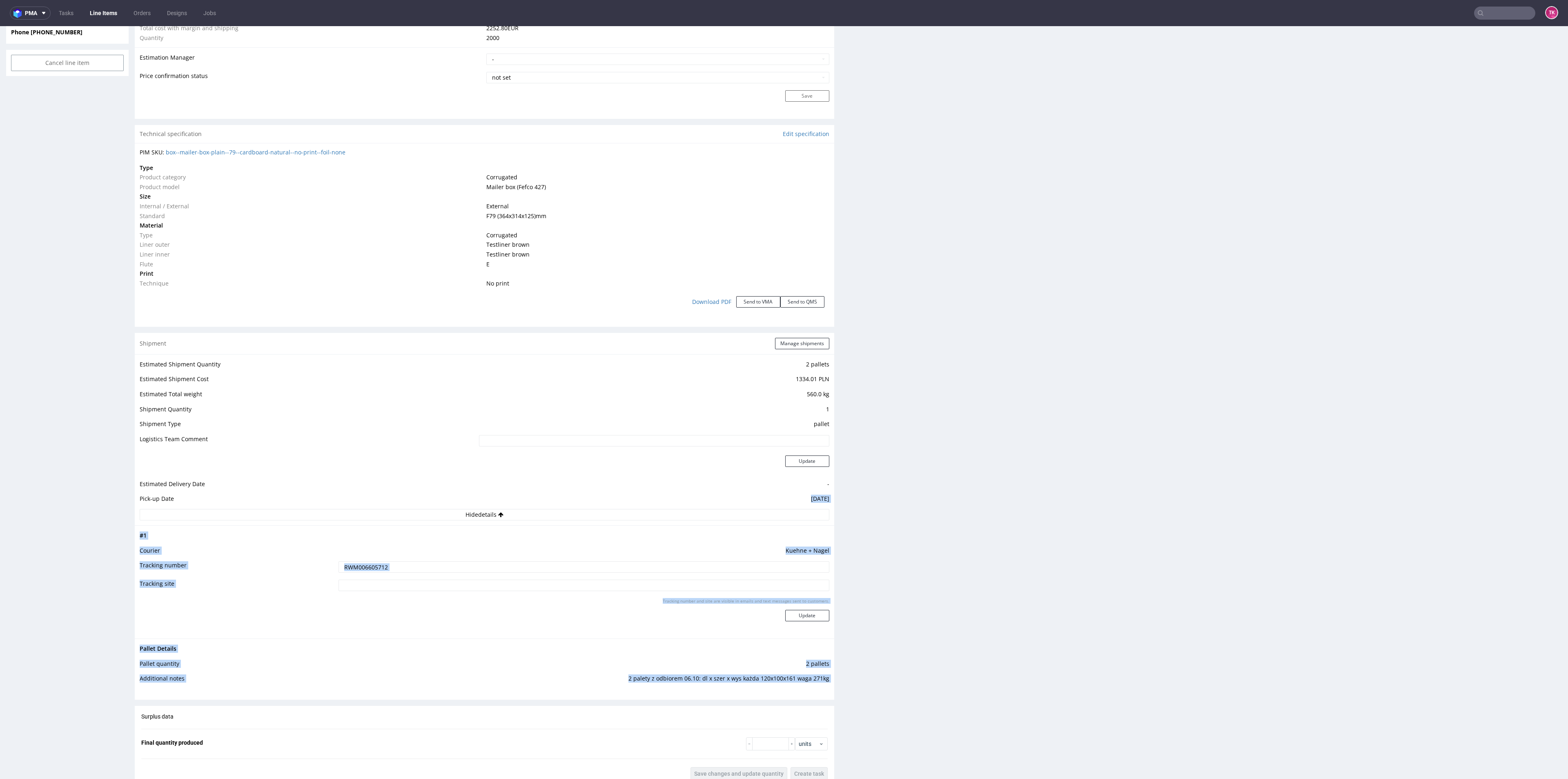
click at [509, 580] on input at bounding box center [584, 585] width 491 height 12
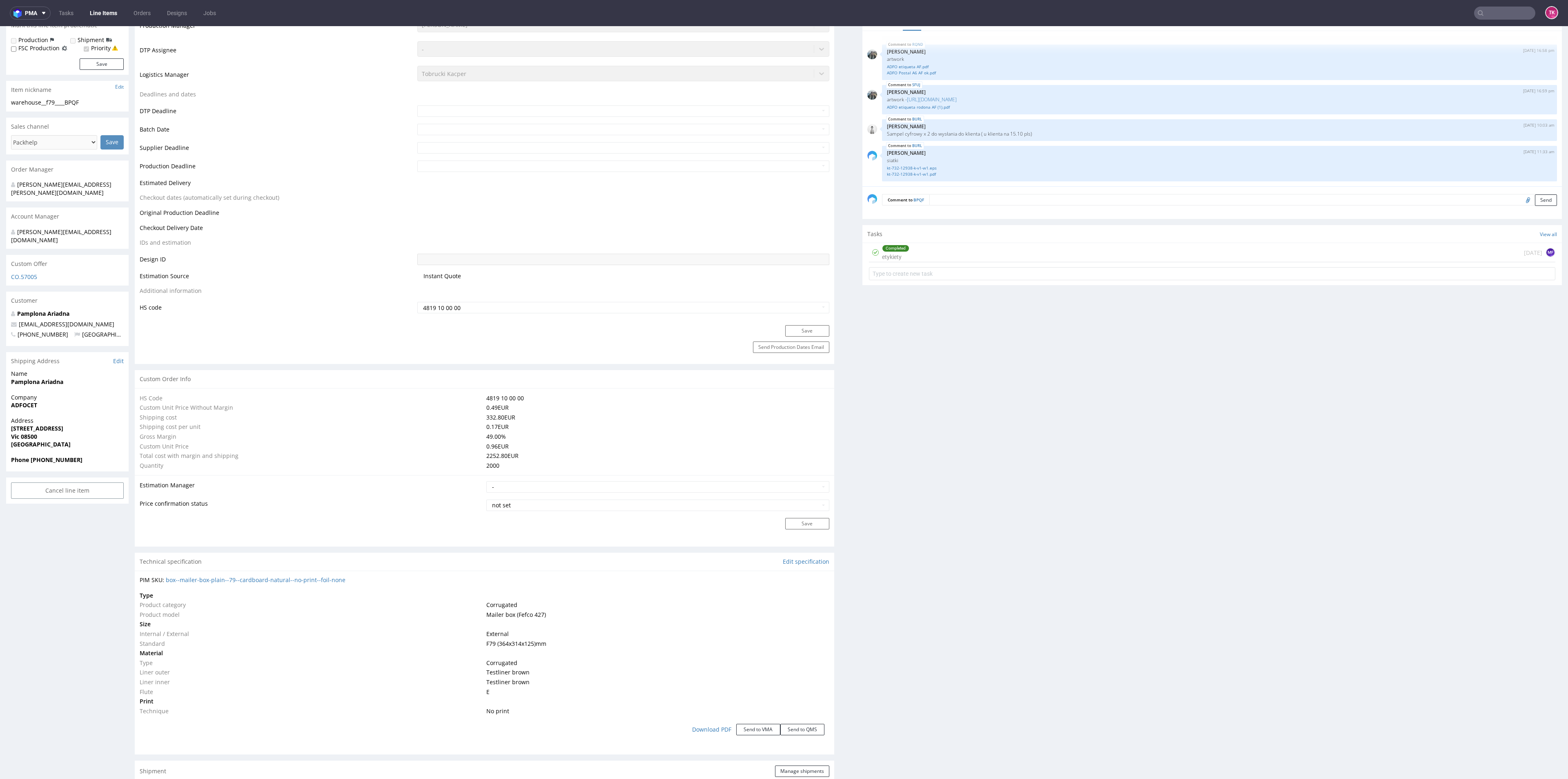
scroll to position [185, 0]
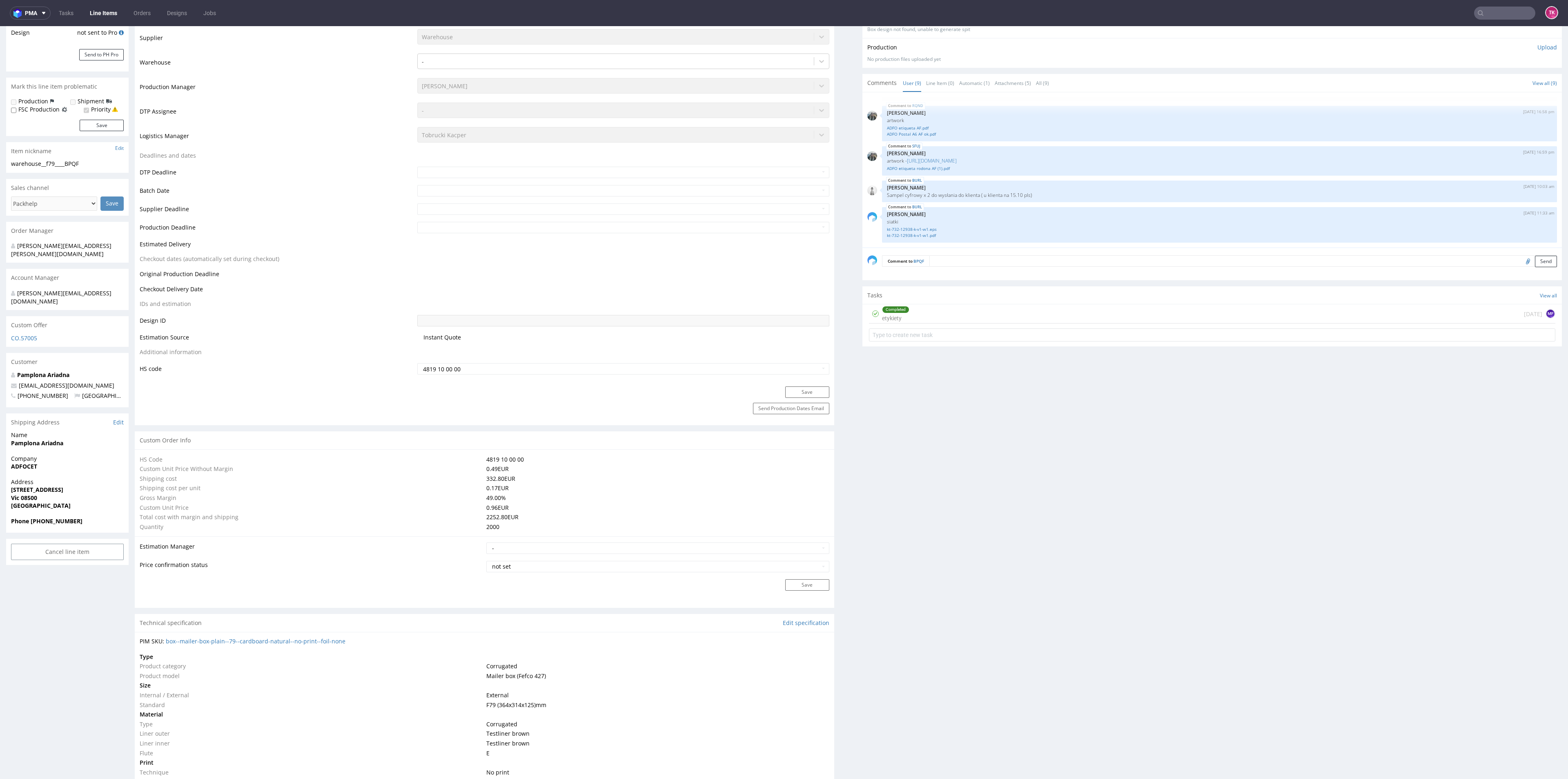
click at [904, 322] on div "Completed etykiety [DATE] MF" at bounding box center [1213, 314] width 687 height 19
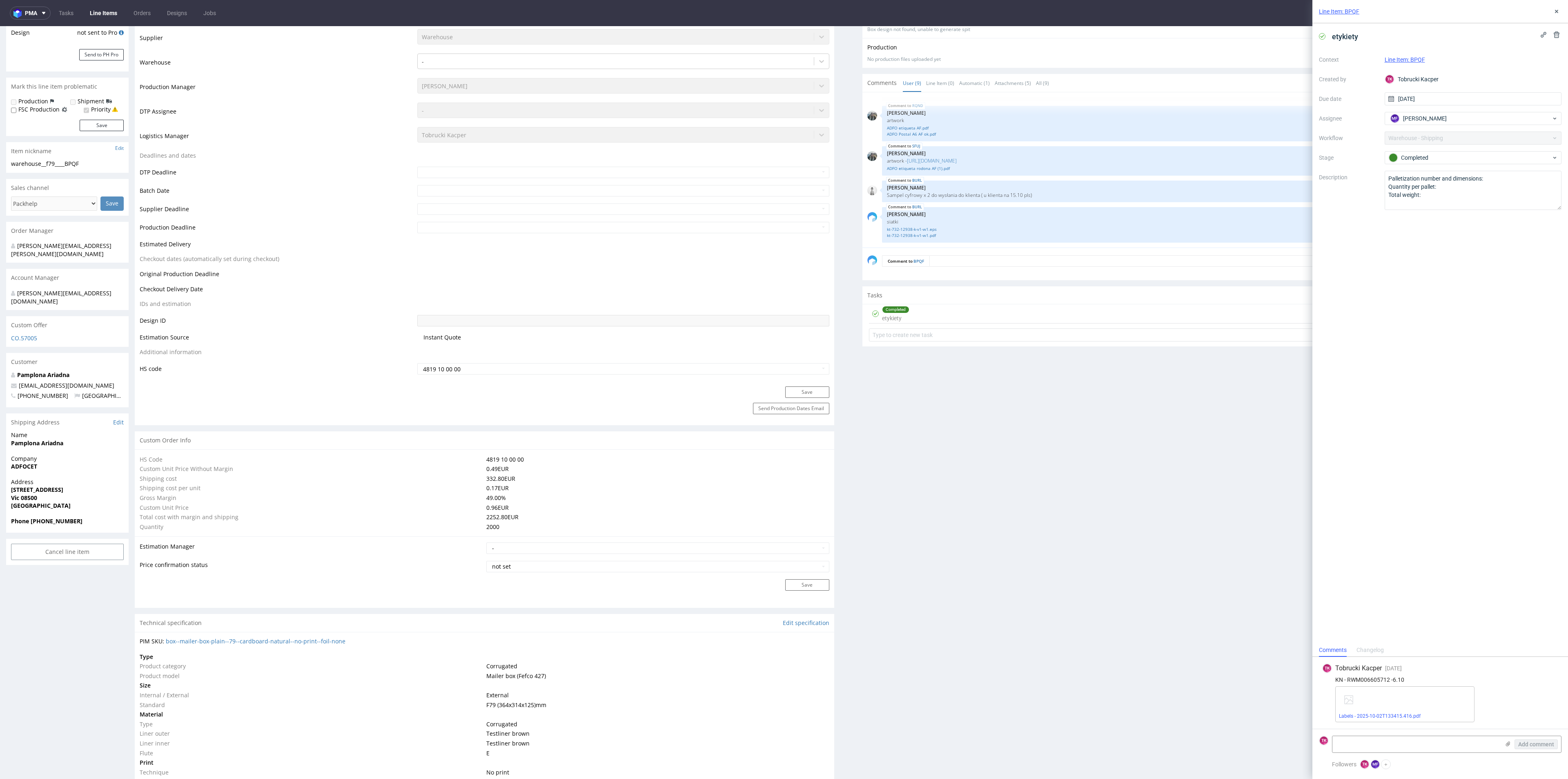
click at [1381, 710] on div "Labels - 2025-10-02T133415.416.pdf" at bounding box center [1405, 704] width 139 height 36
click at [1380, 714] on link "Labels - 2025-10-02T133415.416.pdf" at bounding box center [1380, 716] width 82 height 5
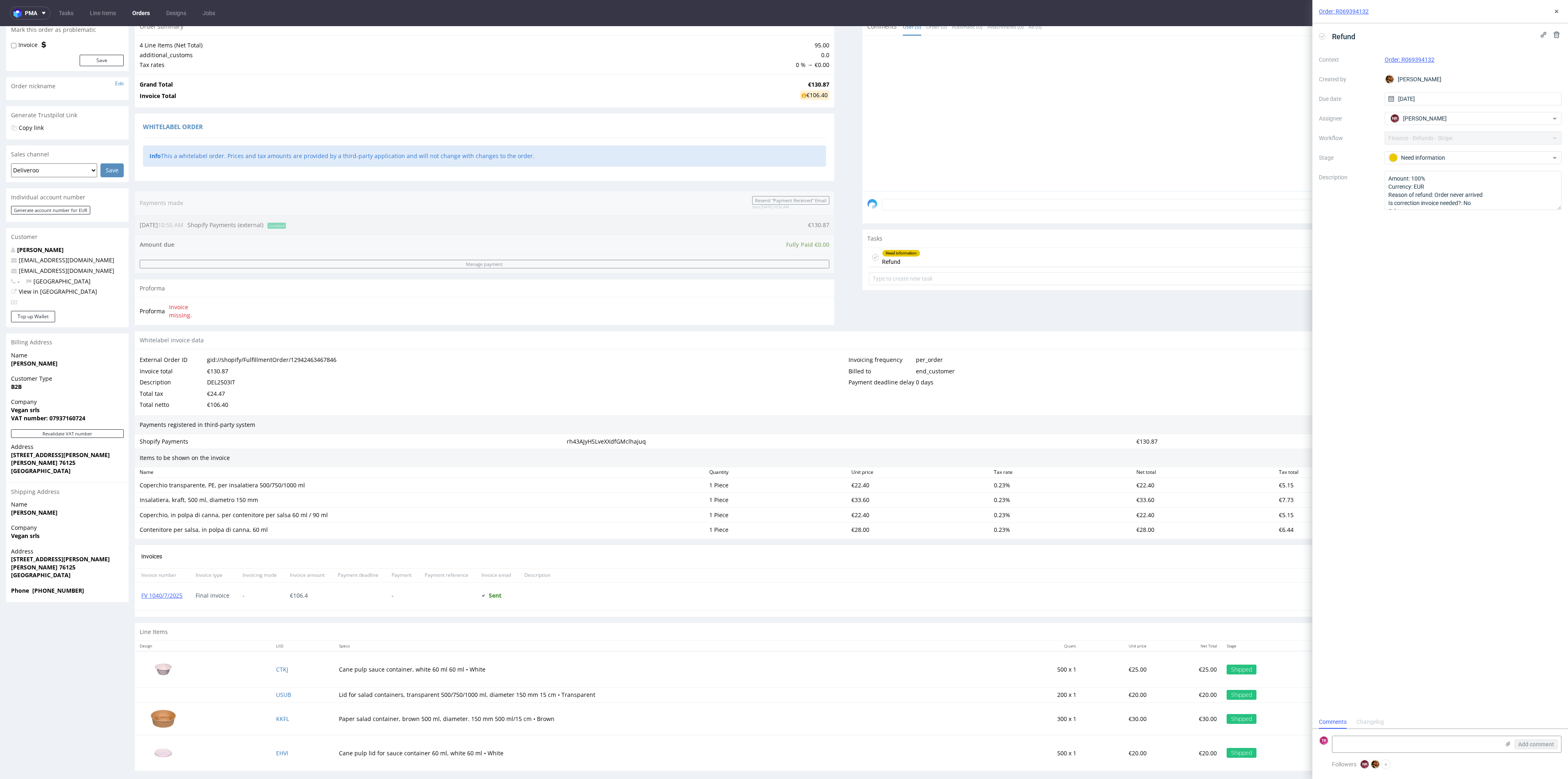
scroll to position [97, 0]
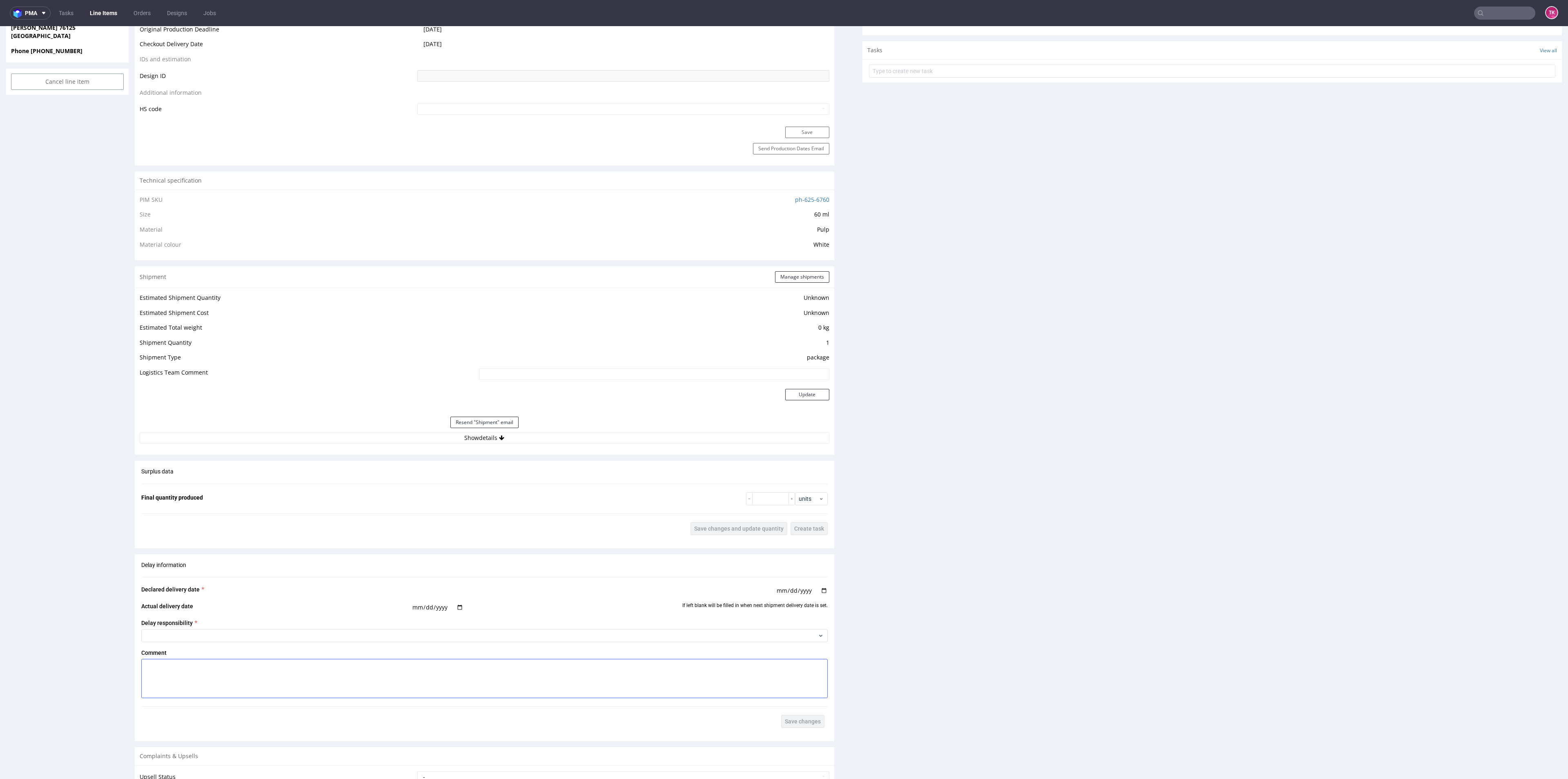
scroll to position [674, 0]
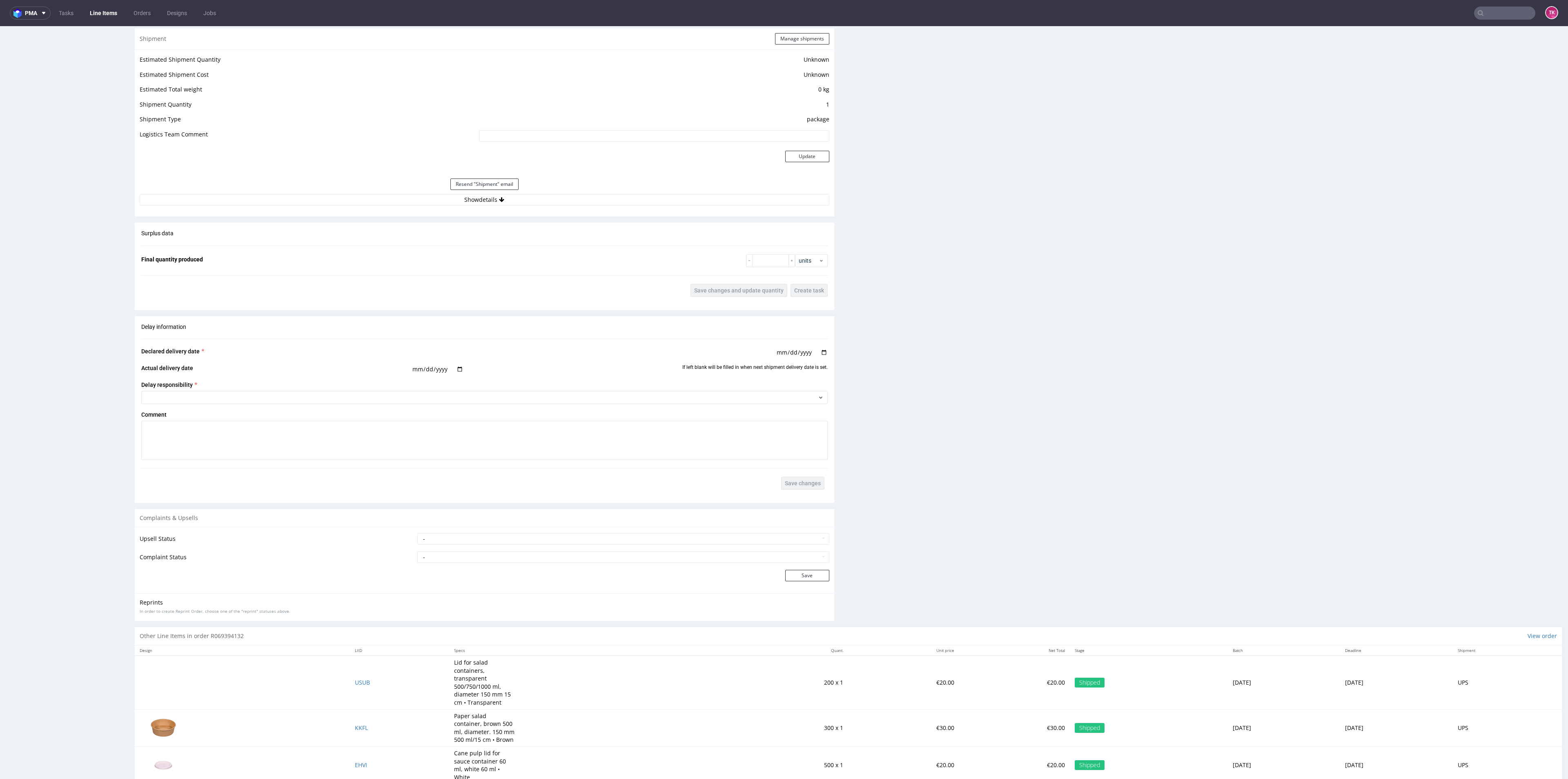
click at [517, 205] on div "Estimated Shipment Quantity Unknown Estimated Shipment Cost Unknown Estimated T…" at bounding box center [484, 130] width 699 height 161
click at [513, 202] on button "Show details" at bounding box center [484, 200] width 690 height 12
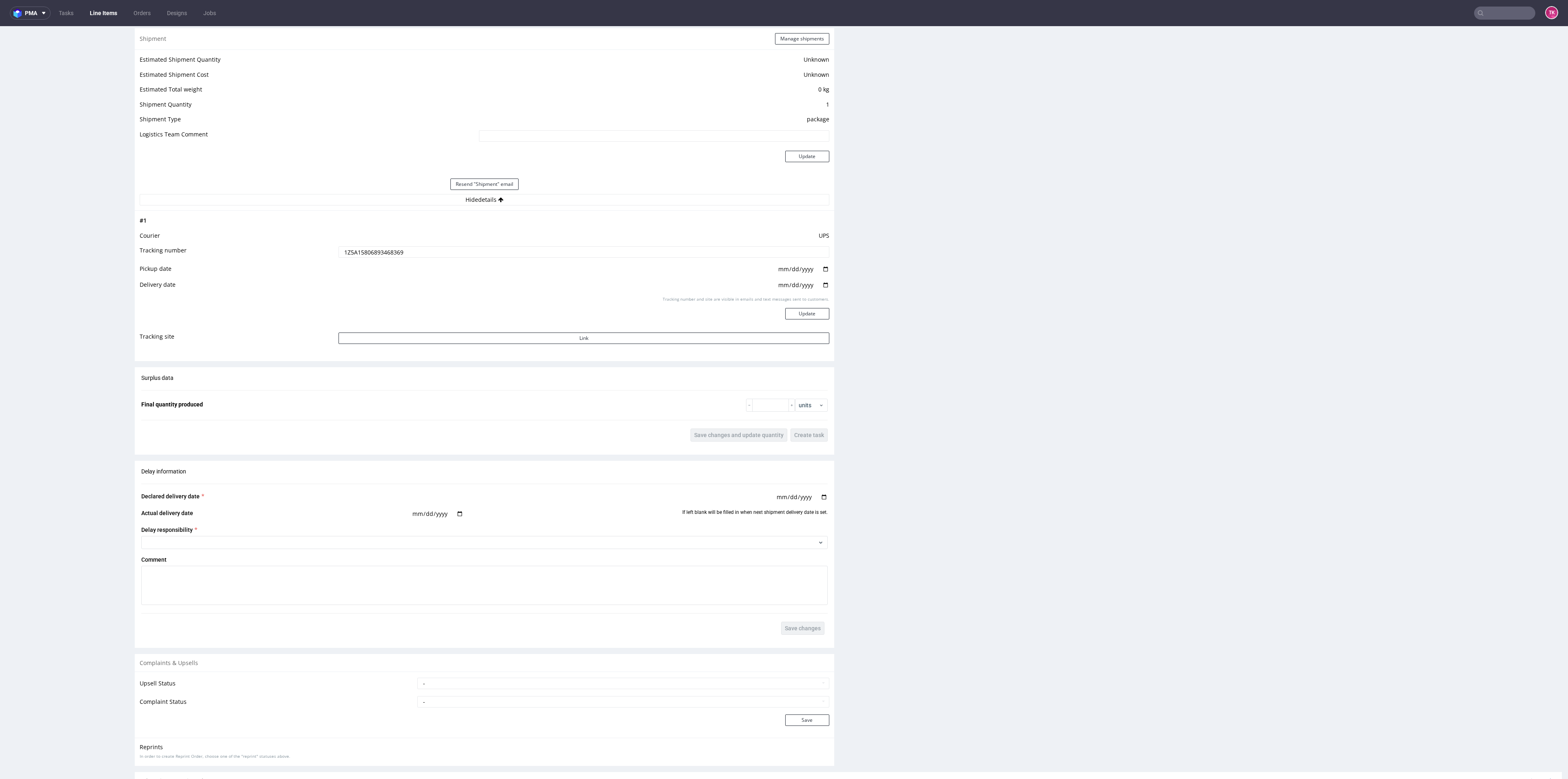
click at [387, 256] on input "1Z5A15806893468369" at bounding box center [584, 252] width 491 height 12
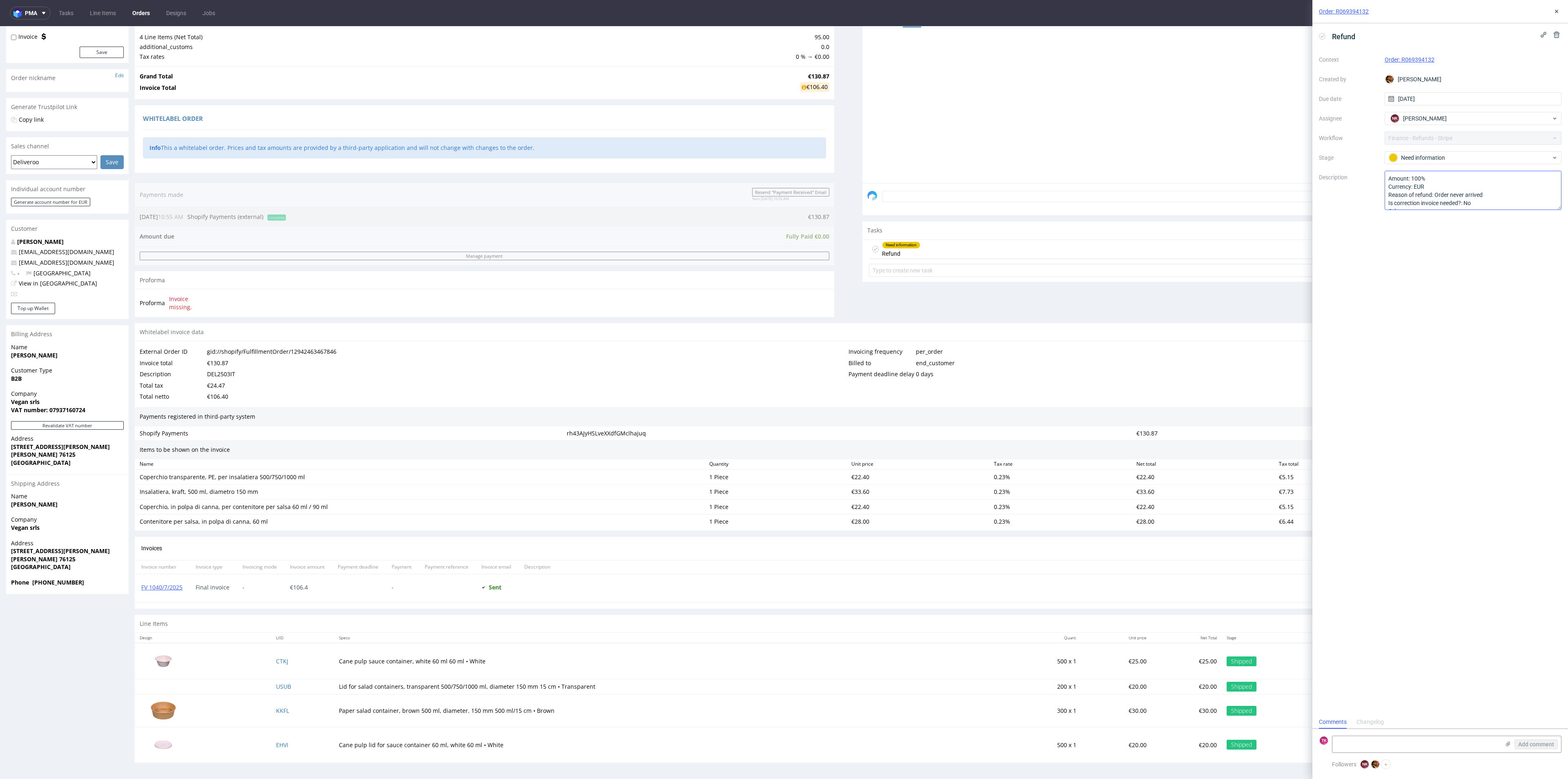
scroll to position [9, 0]
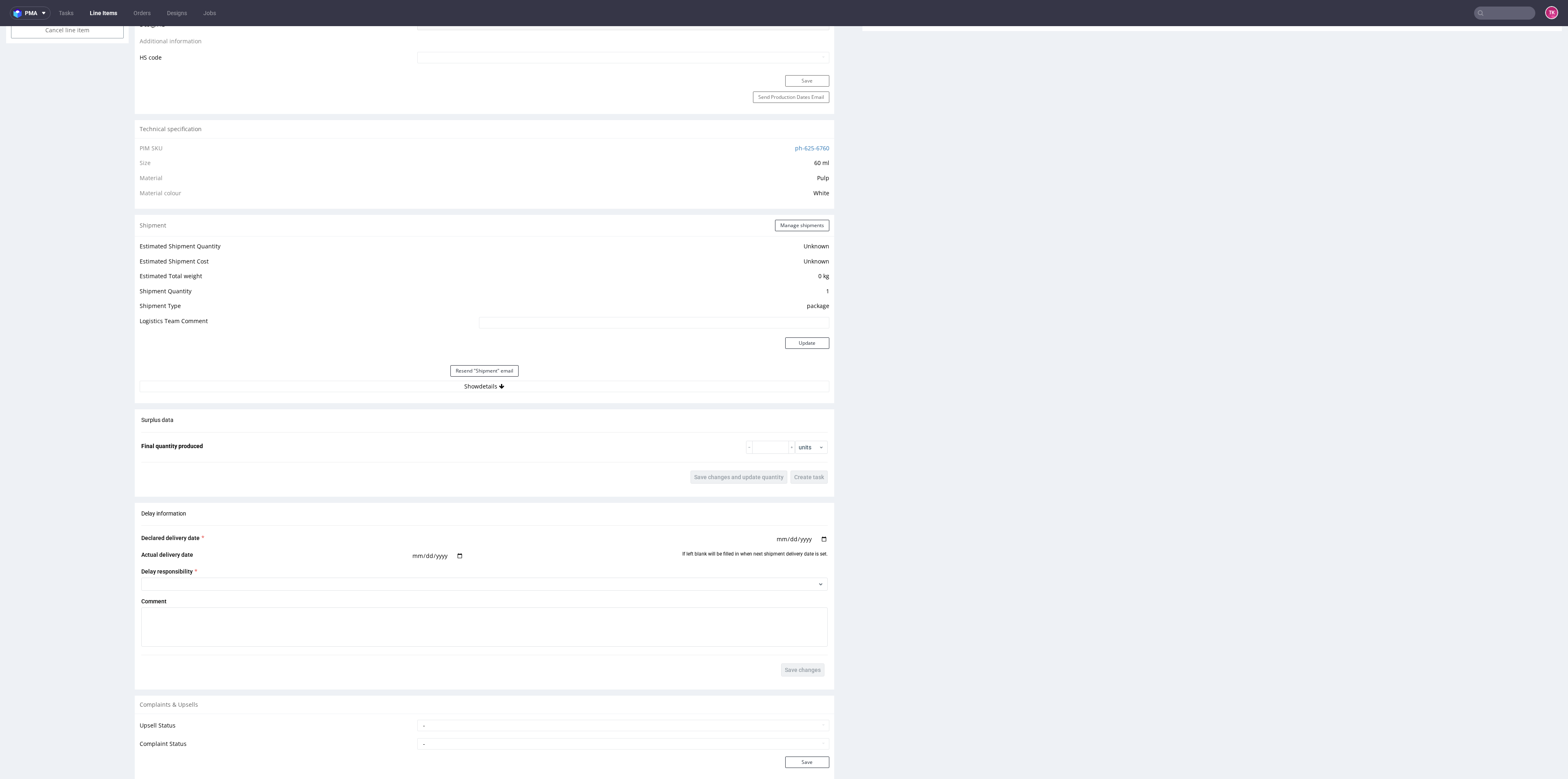
scroll to position [613, 0]
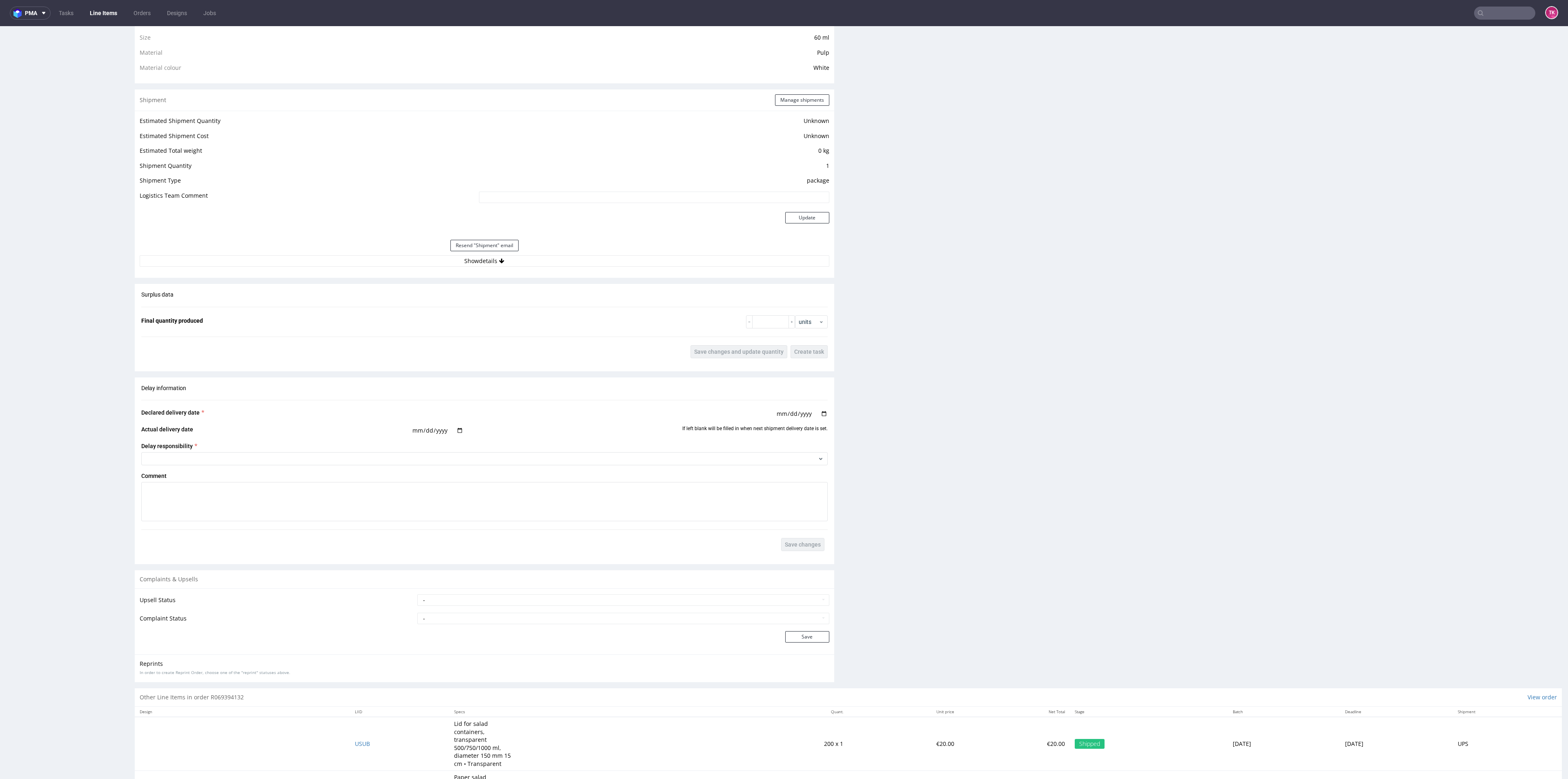
click at [587, 272] on div "Shipment Manage shipments Estimated Shipment Quantity Unknown Estimated Shipmen…" at bounding box center [484, 183] width 699 height 188
click at [587, 267] on div "Estimated Shipment Quantity Unknown Estimated Shipment Cost Unknown Estimated T…" at bounding box center [484, 191] width 699 height 161
click at [584, 262] on button "Show details" at bounding box center [484, 261] width 690 height 12
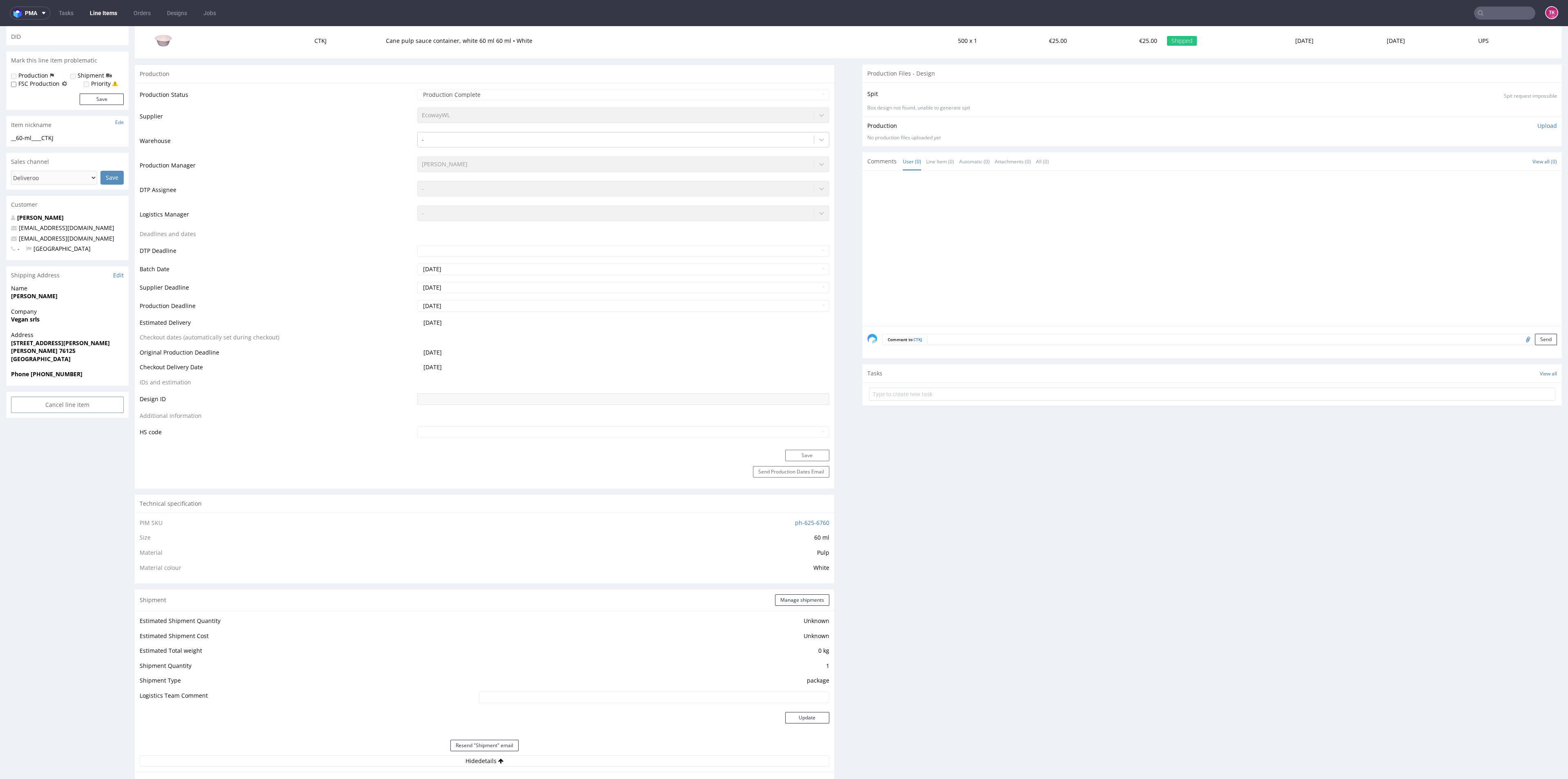
scroll to position [62, 0]
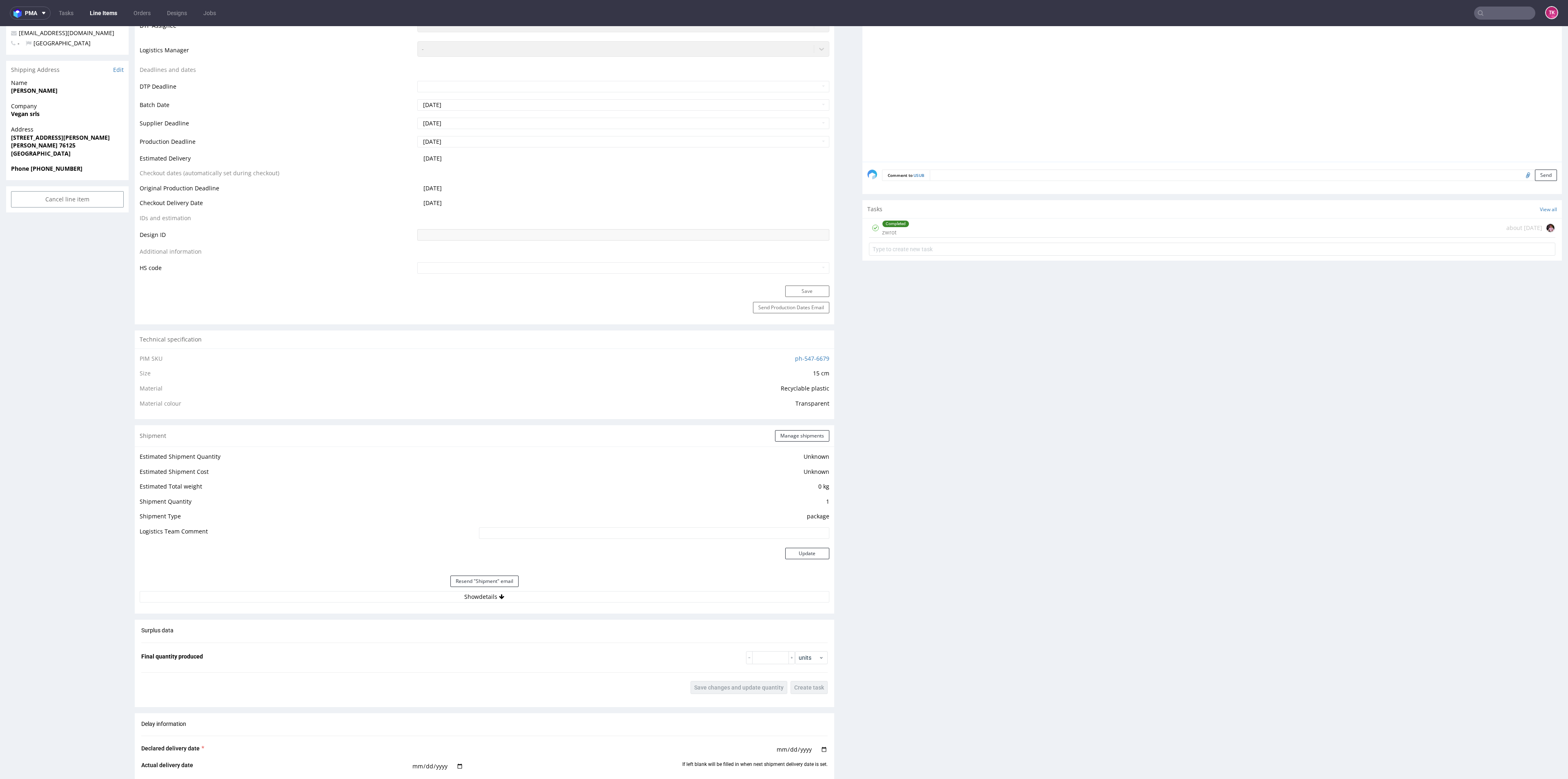
scroll to position [306, 0]
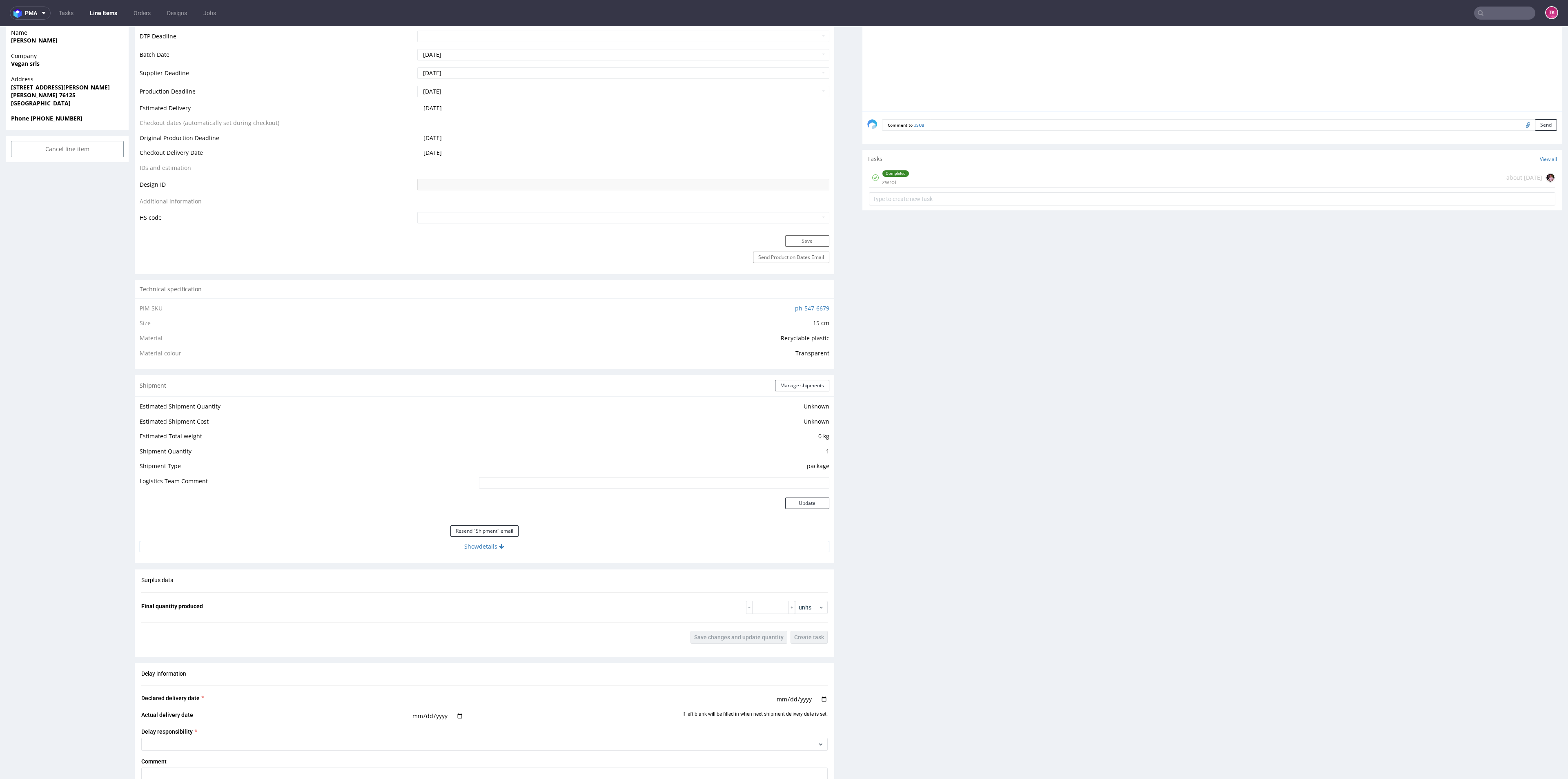
click at [545, 549] on button "Show details" at bounding box center [484, 546] width 690 height 12
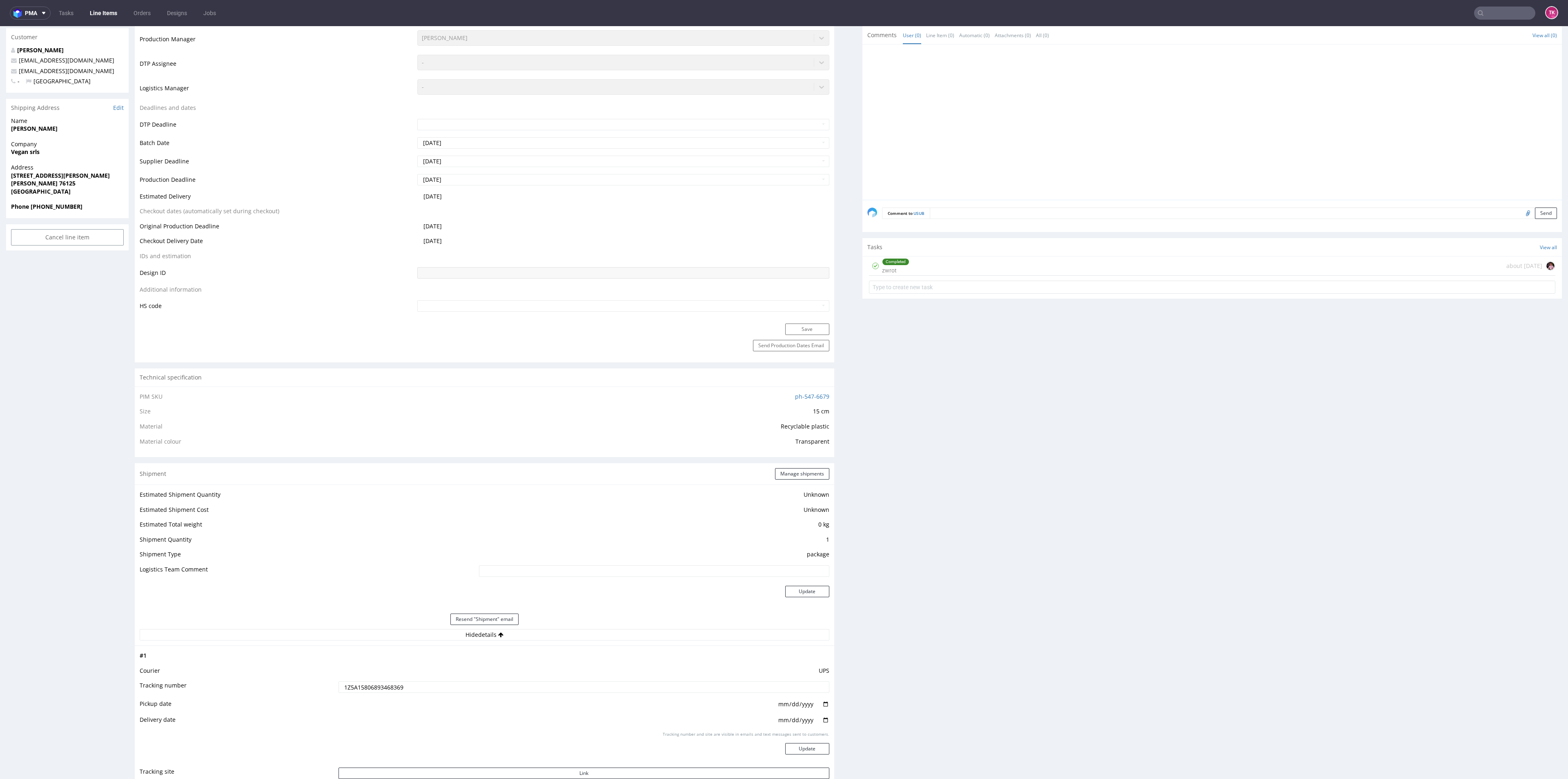
scroll to position [184, 0]
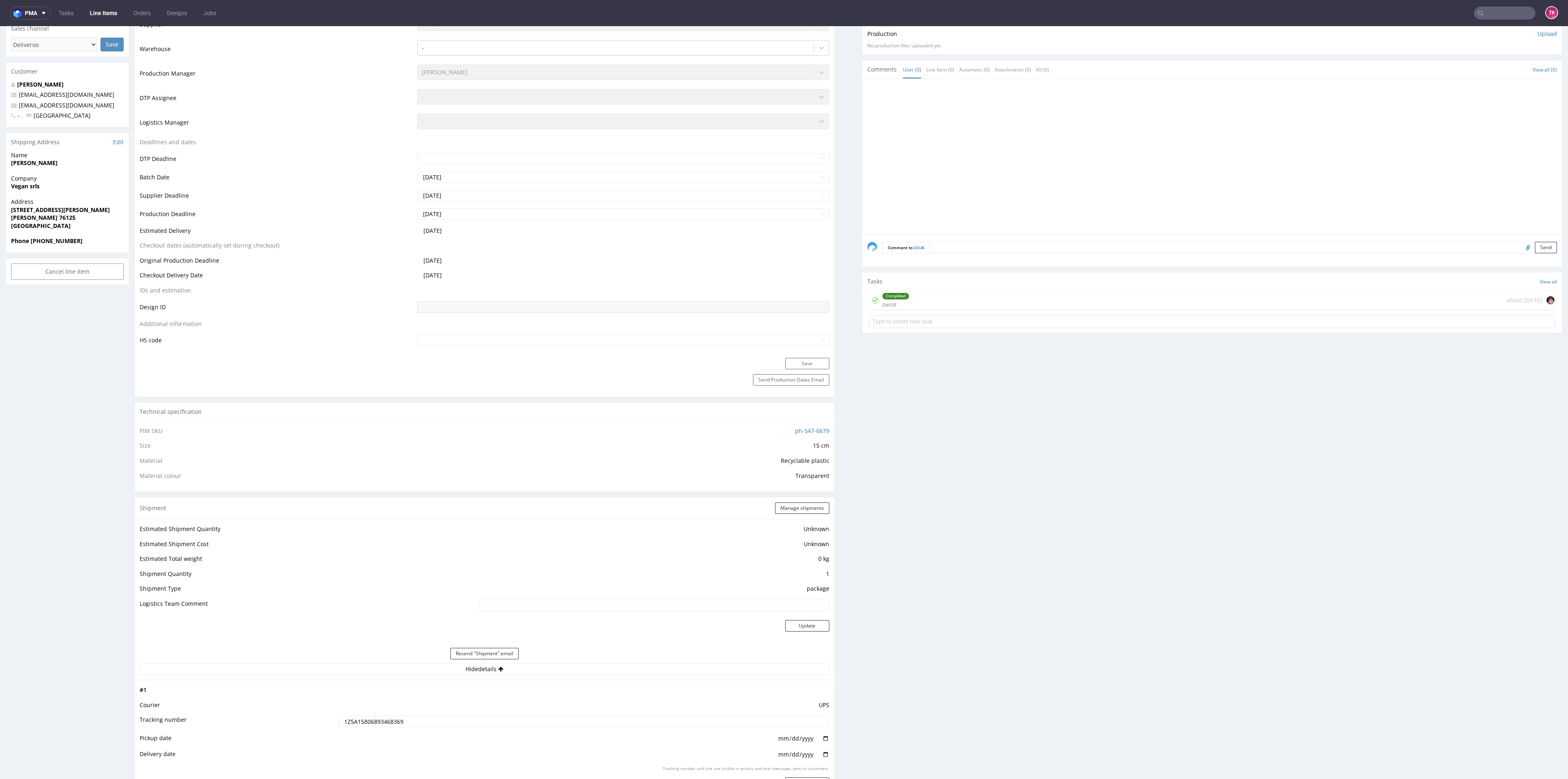
click at [908, 301] on div "Completed zwrot about [DATE]" at bounding box center [1213, 301] width 687 height 19
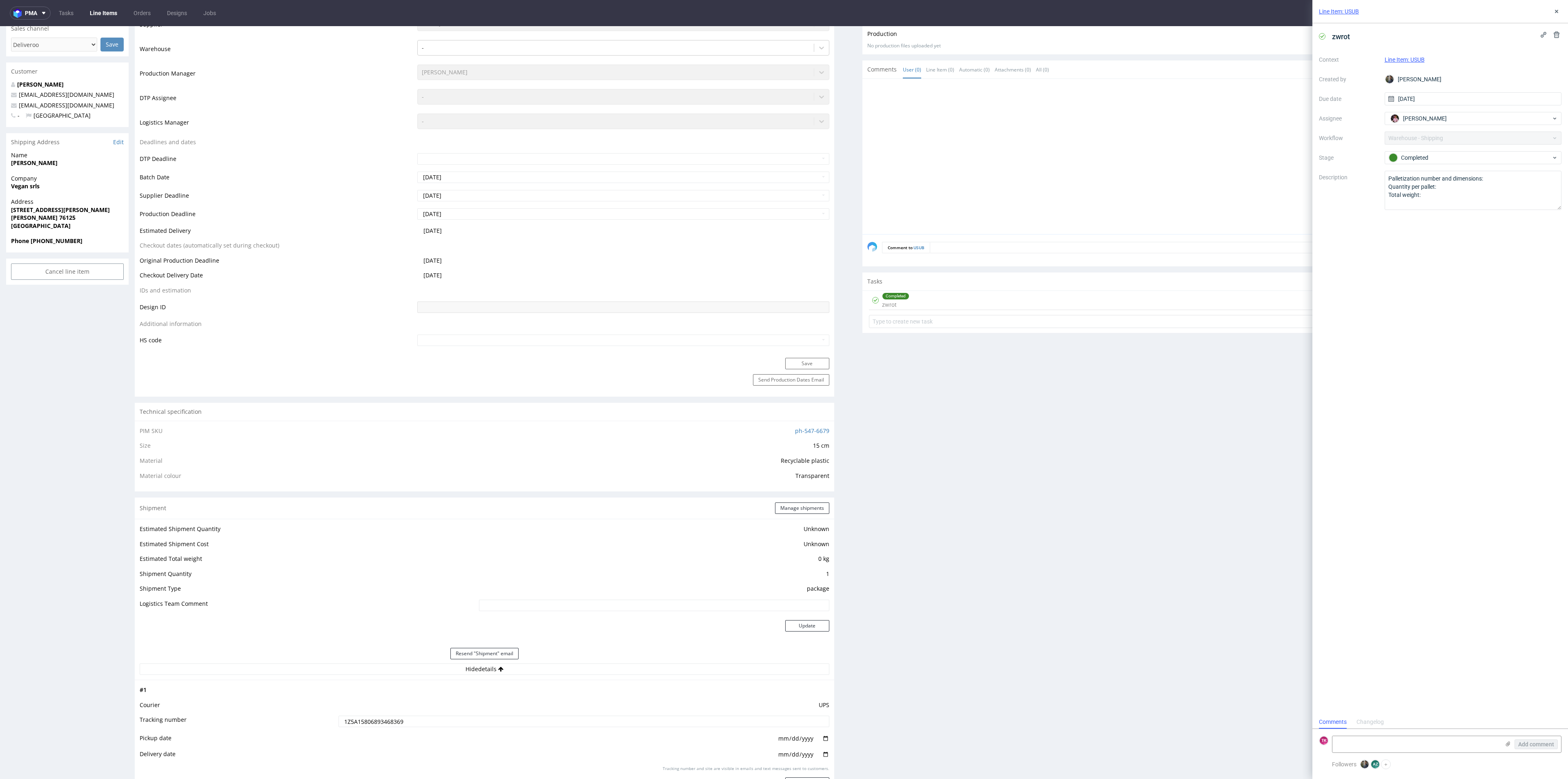
scroll to position [7, 0]
drag, startPoint x: 1462, startPoint y: 220, endPoint x: 1252, endPoint y: 144, distance: 223.3
click at [1452, 338] on div "zwrot Context Line Item: USUB Created by [PERSON_NAME] Due date [DATE] Assignee…" at bounding box center [1440, 369] width 256 height 692
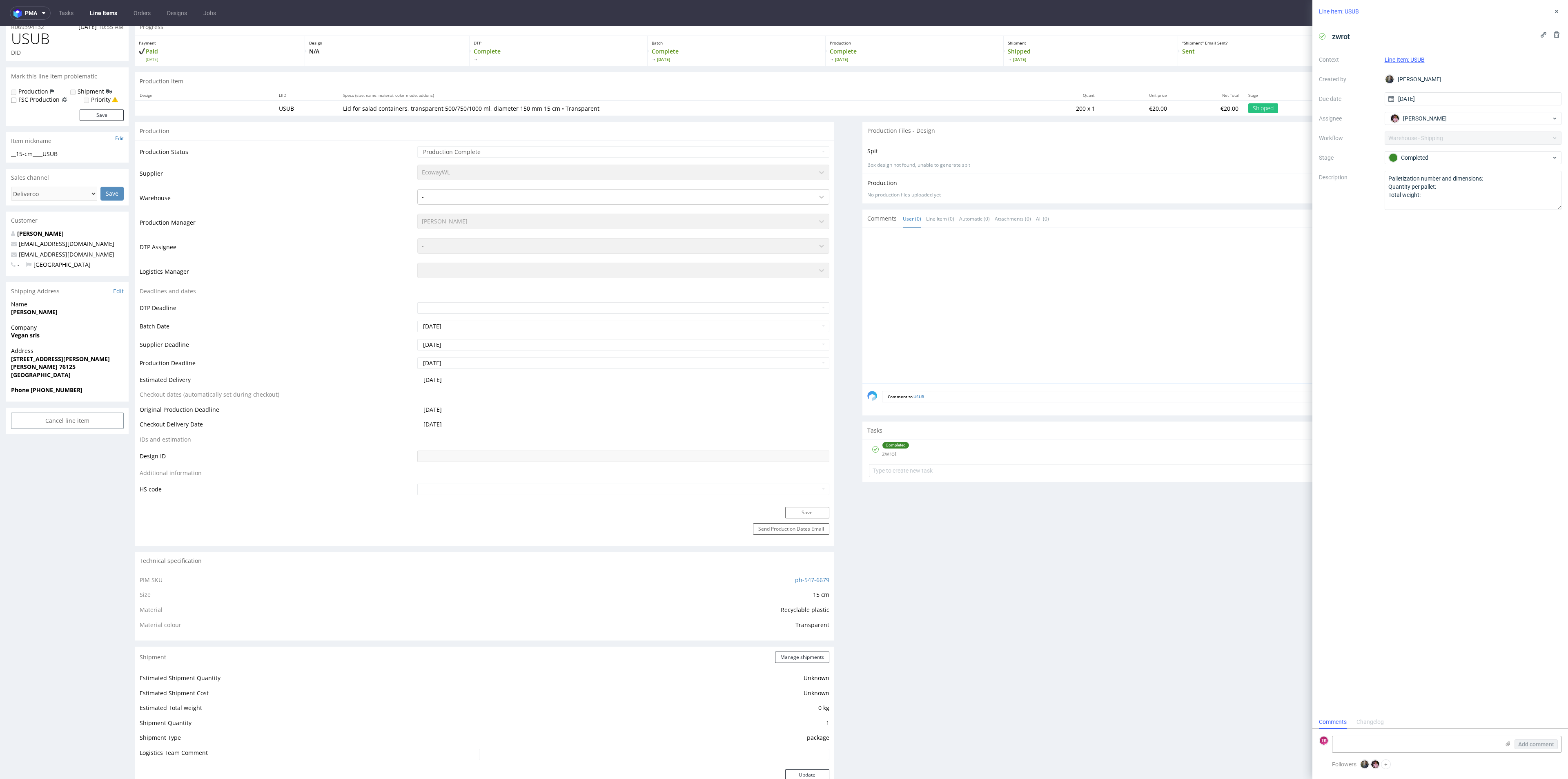
scroll to position [0, 0]
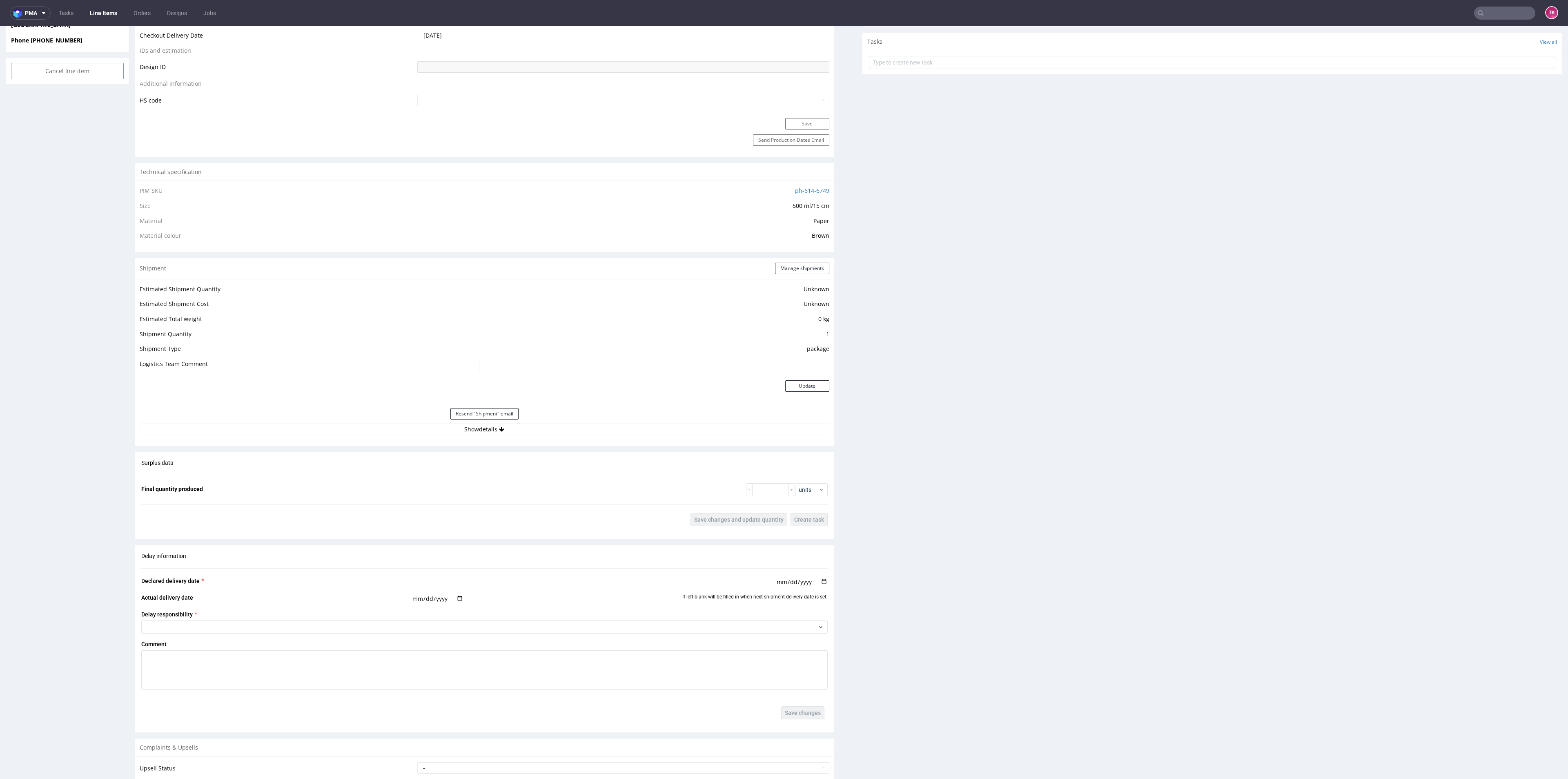
scroll to position [490, 0]
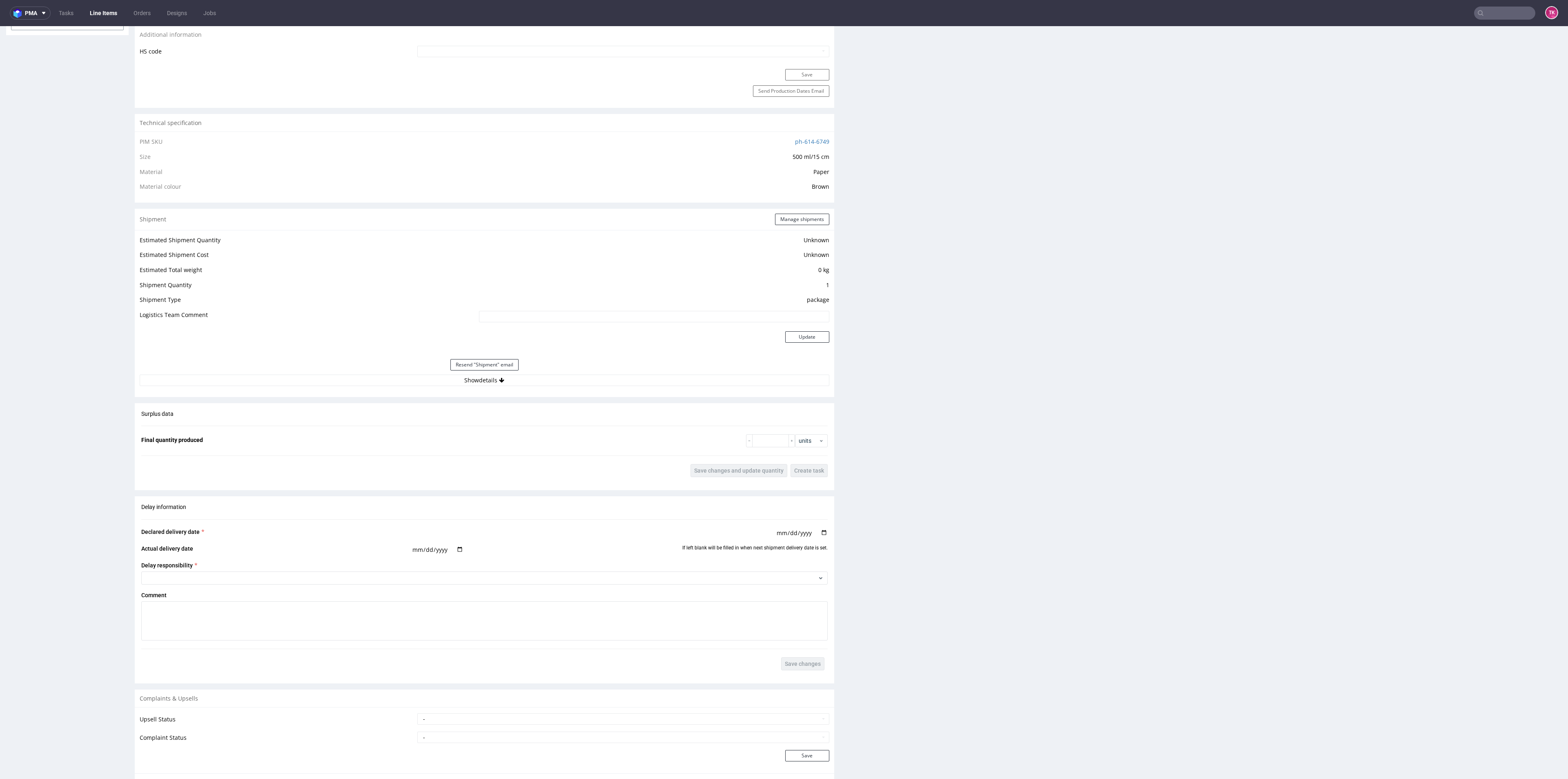
click at [579, 368] on div "Resend "Shipment" email" at bounding box center [484, 365] width 690 height 19
click at [581, 373] on div "Resend "Shipment" email" at bounding box center [484, 365] width 690 height 19
click at [584, 379] on button "Show details" at bounding box center [484, 380] width 690 height 12
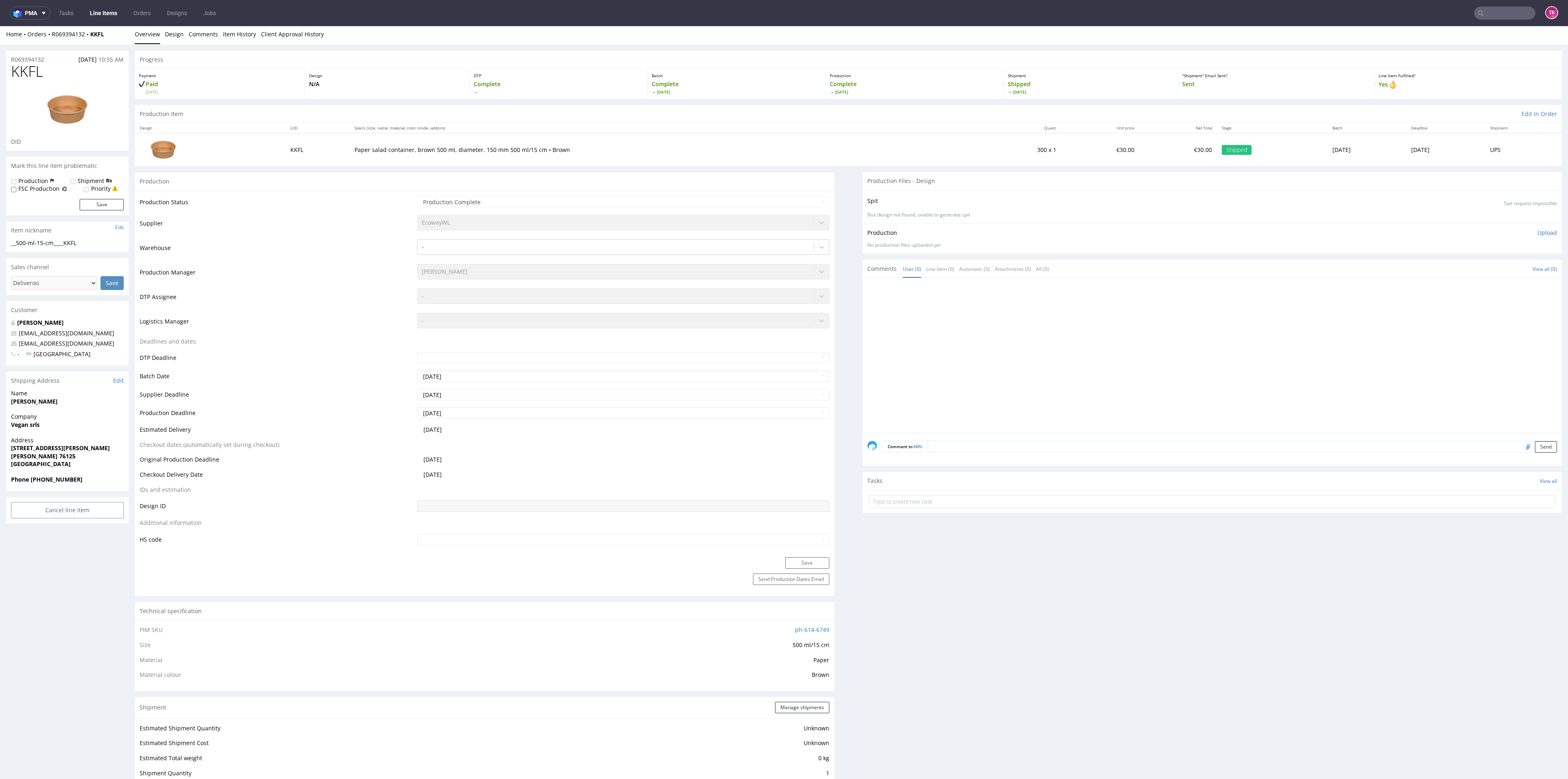
scroll to position [0, 0]
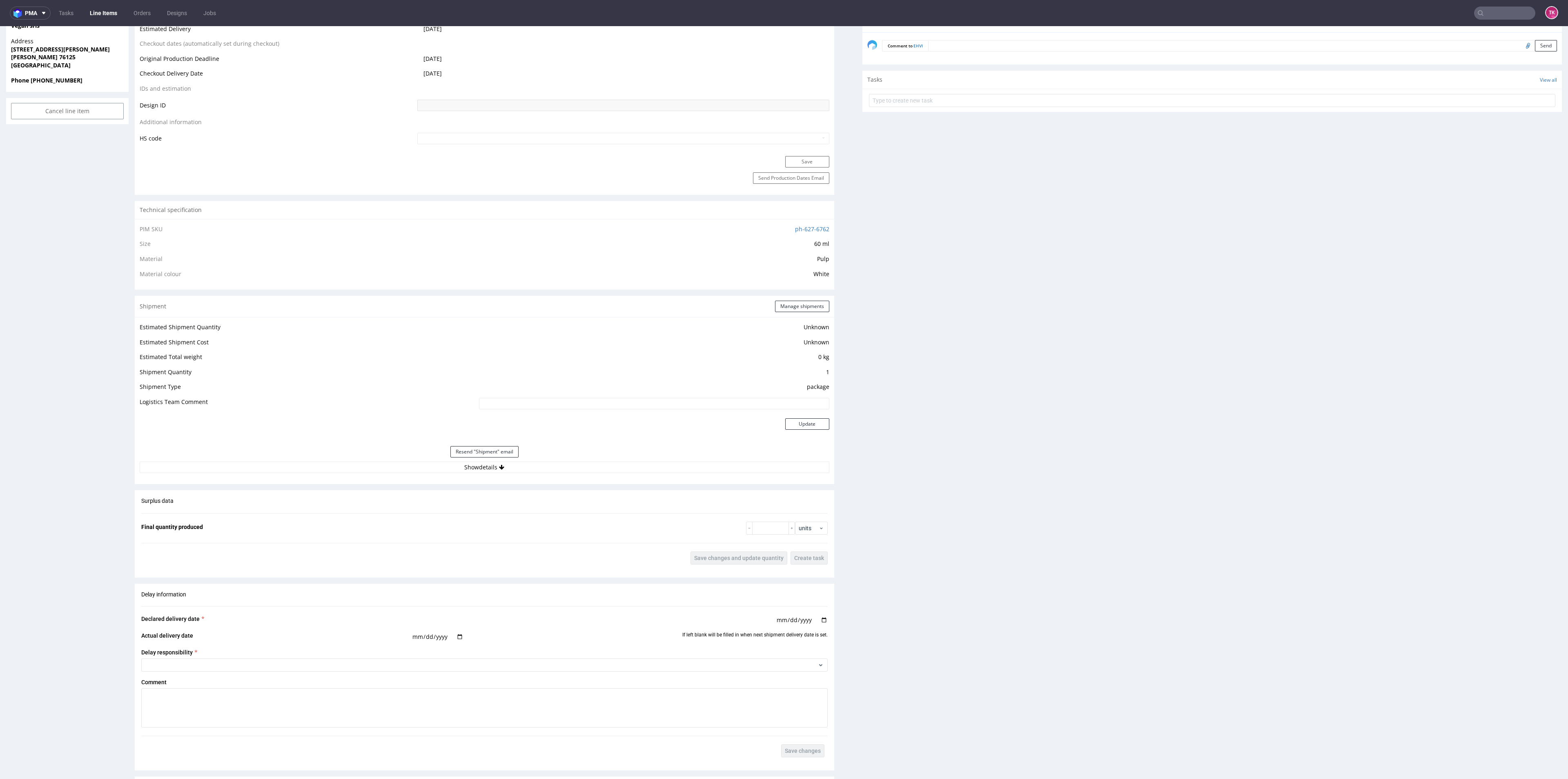
scroll to position [490, 0]
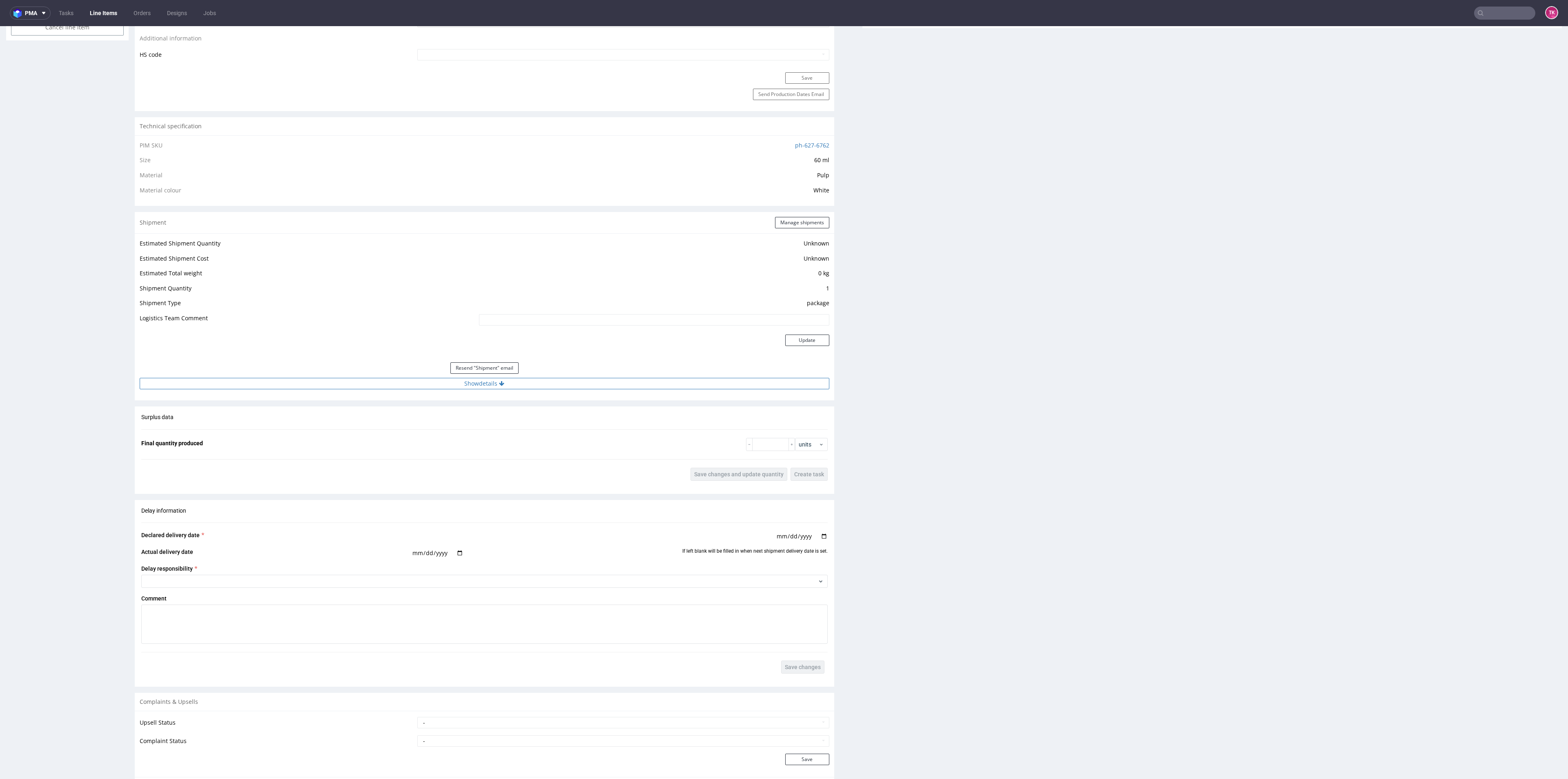
click at [565, 384] on button "Show details" at bounding box center [484, 384] width 690 height 12
click at [379, 432] on input "1Z5A15806893468369" at bounding box center [584, 435] width 491 height 12
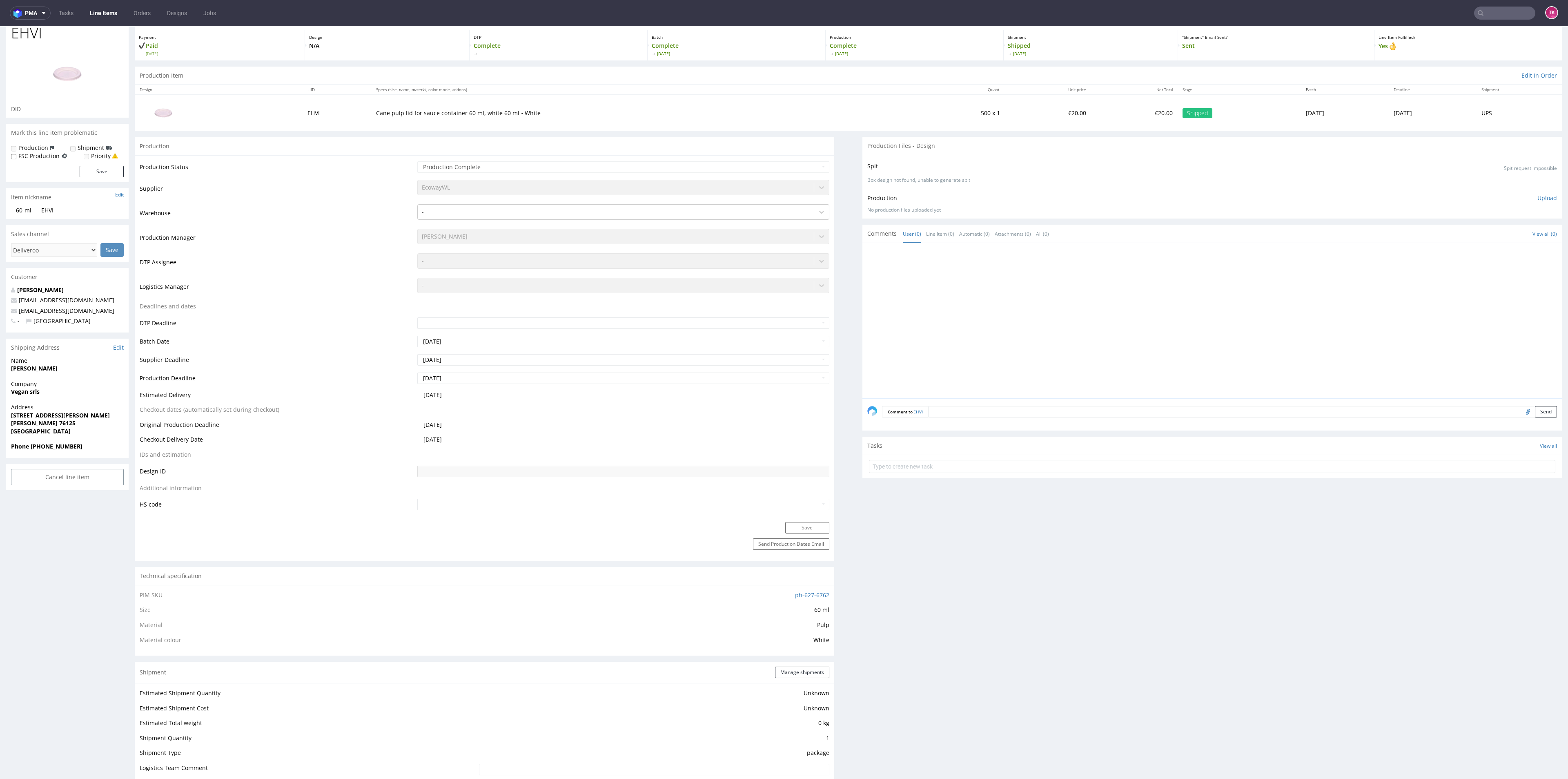
scroll to position [0, 0]
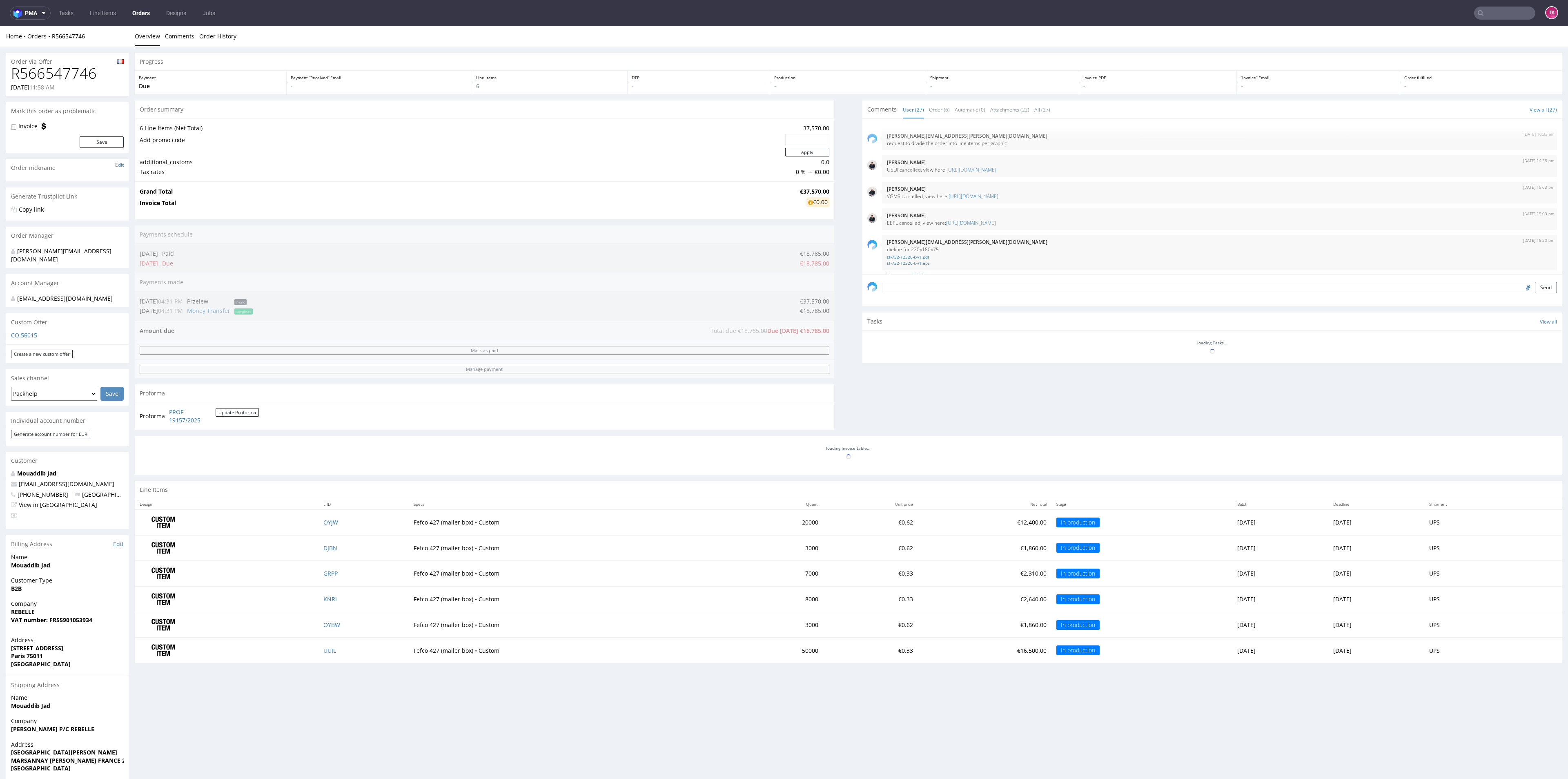
scroll to position [898, 0]
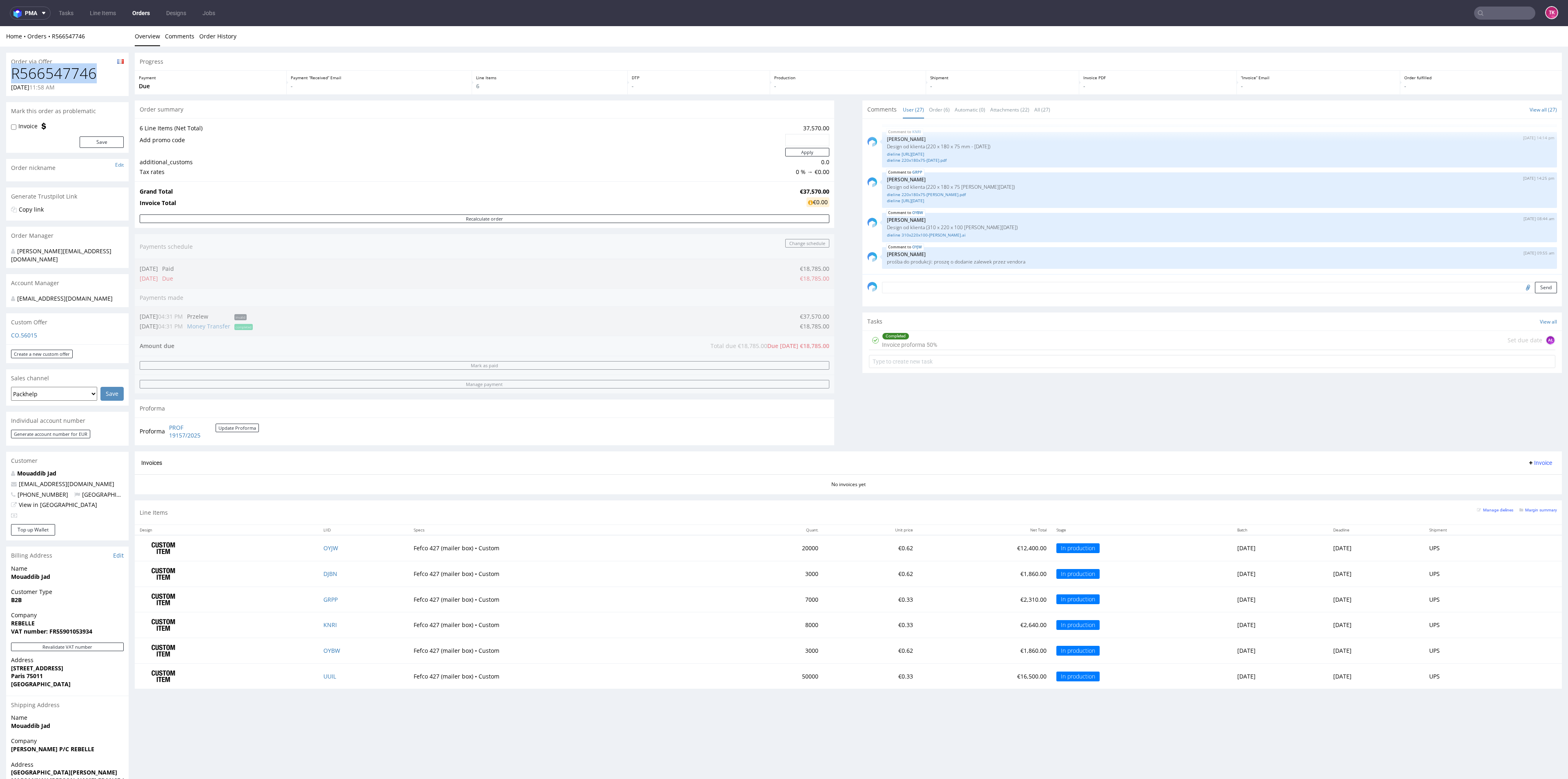
drag, startPoint x: 100, startPoint y: 72, endPoint x: 7, endPoint y: 71, distance: 93.0
click at [4, 71] on div "Order via Offer R566547746 03.07.2025 11:58 AM Mark this order as problematic I…" at bounding box center [784, 434] width 1568 height 775
copy h1 "R566547746"
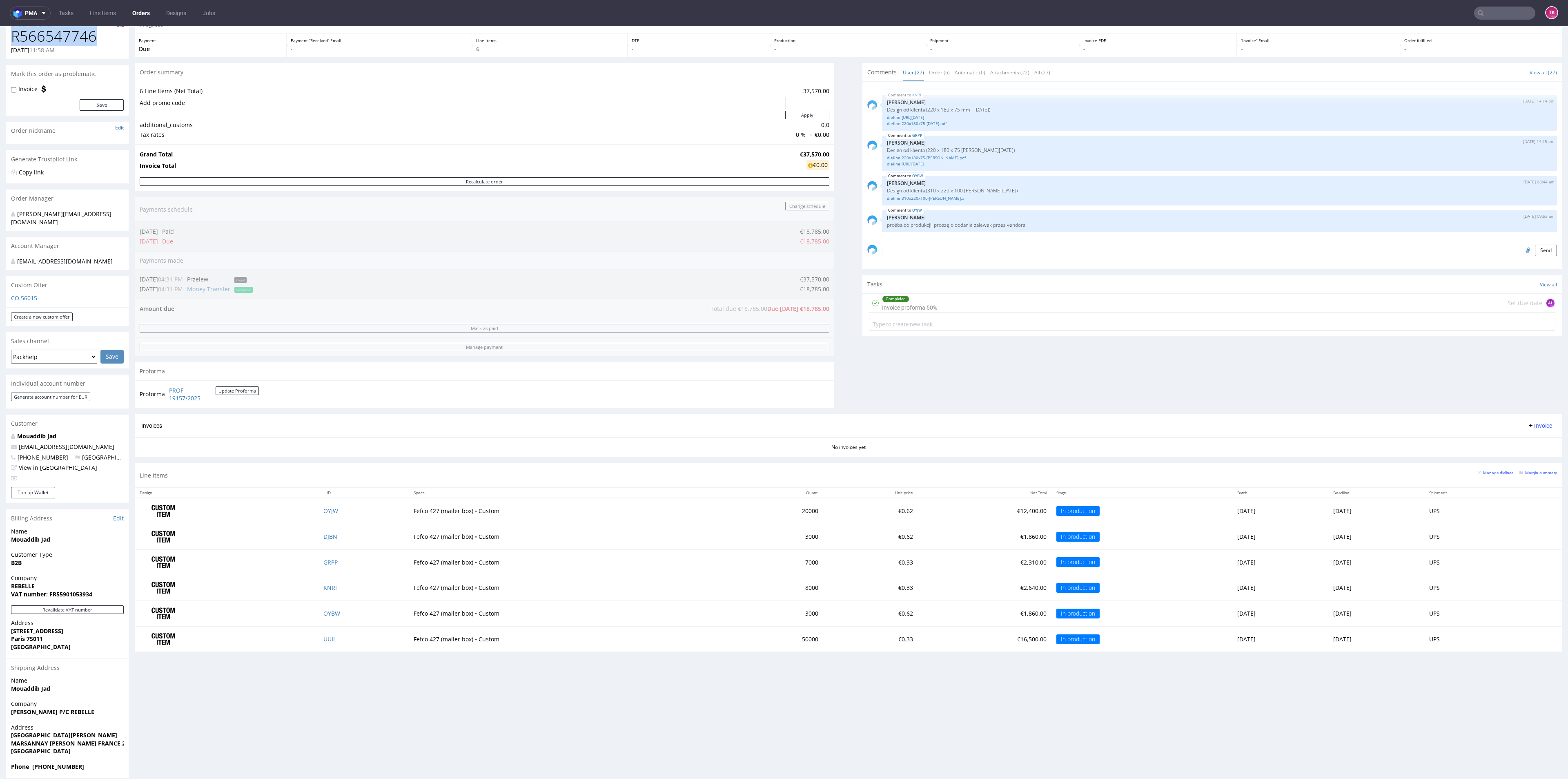
scroll to position [38, 0]
click at [318, 512] on td "OYJW" at bounding box center [363, 510] width 90 height 26
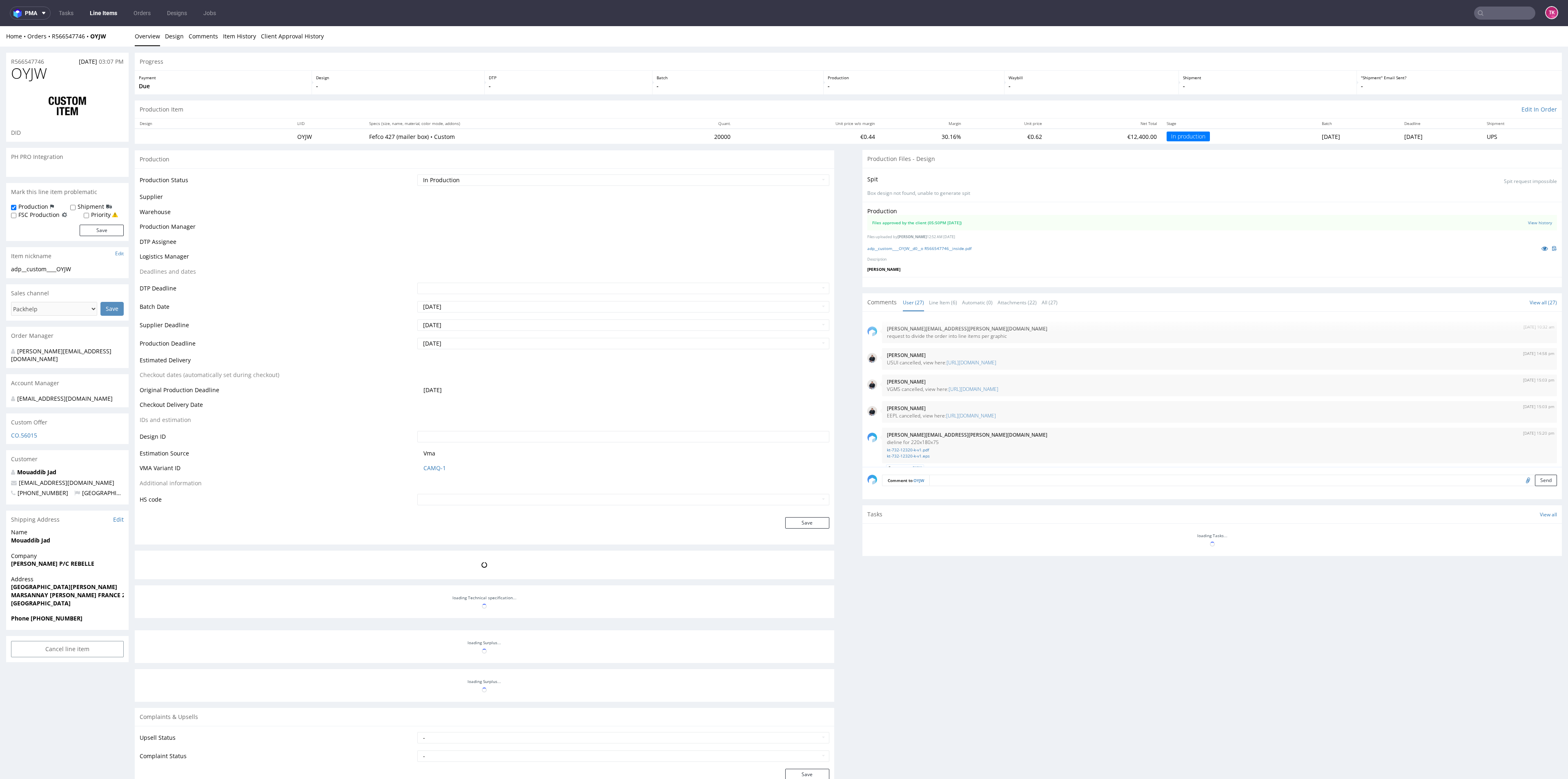
scroll to position [898, 0]
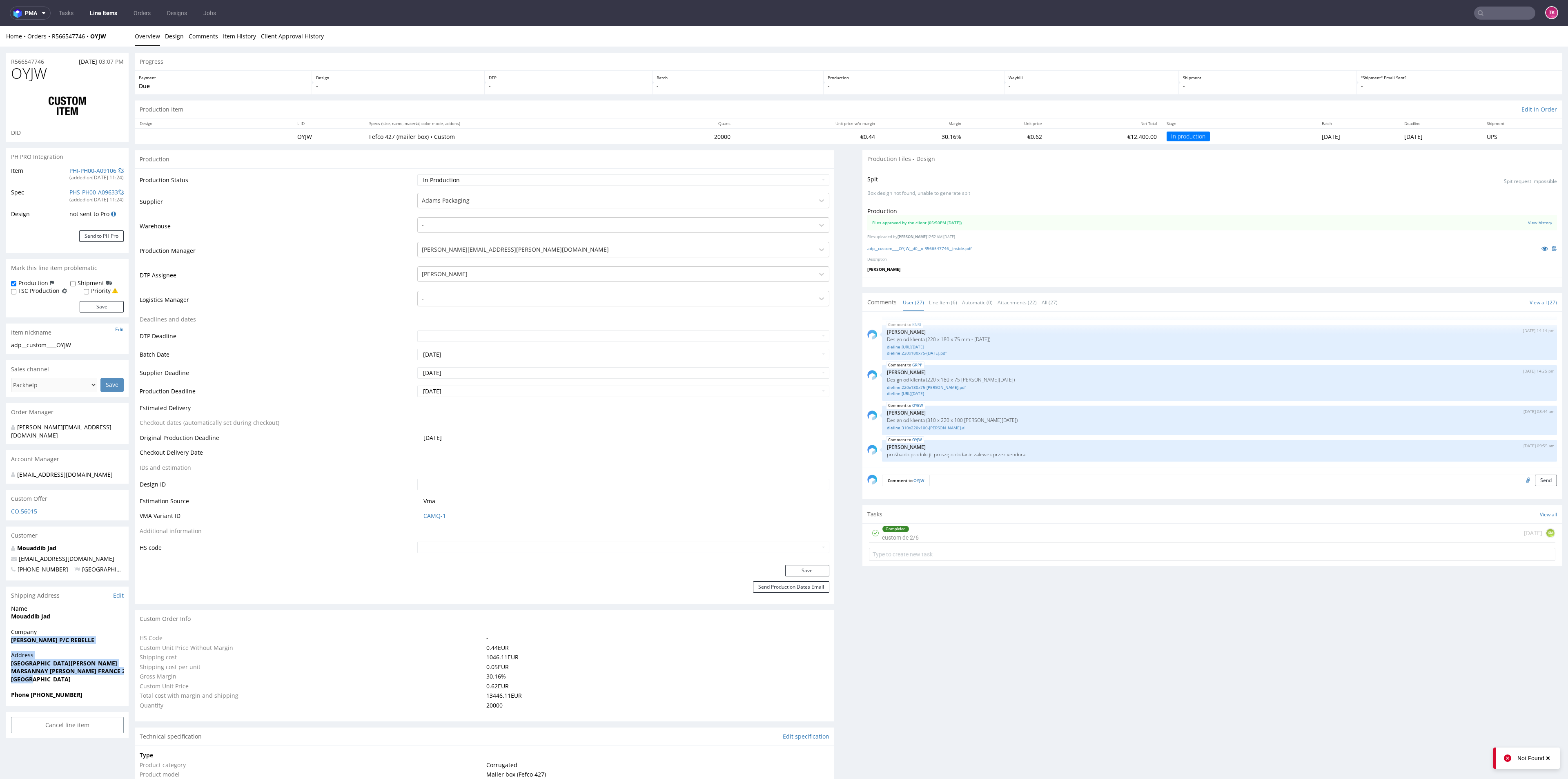
drag, startPoint x: 5, startPoint y: 635, endPoint x: 82, endPoint y: 678, distance: 88.2
copy section "REGIS MARTELET P/C REBELLE Address RUE DES TERRES FRANCHES MARSANNAY LA COTE FR…"
click at [95, 13] on link "Line Items" at bounding box center [103, 13] width 37 height 13
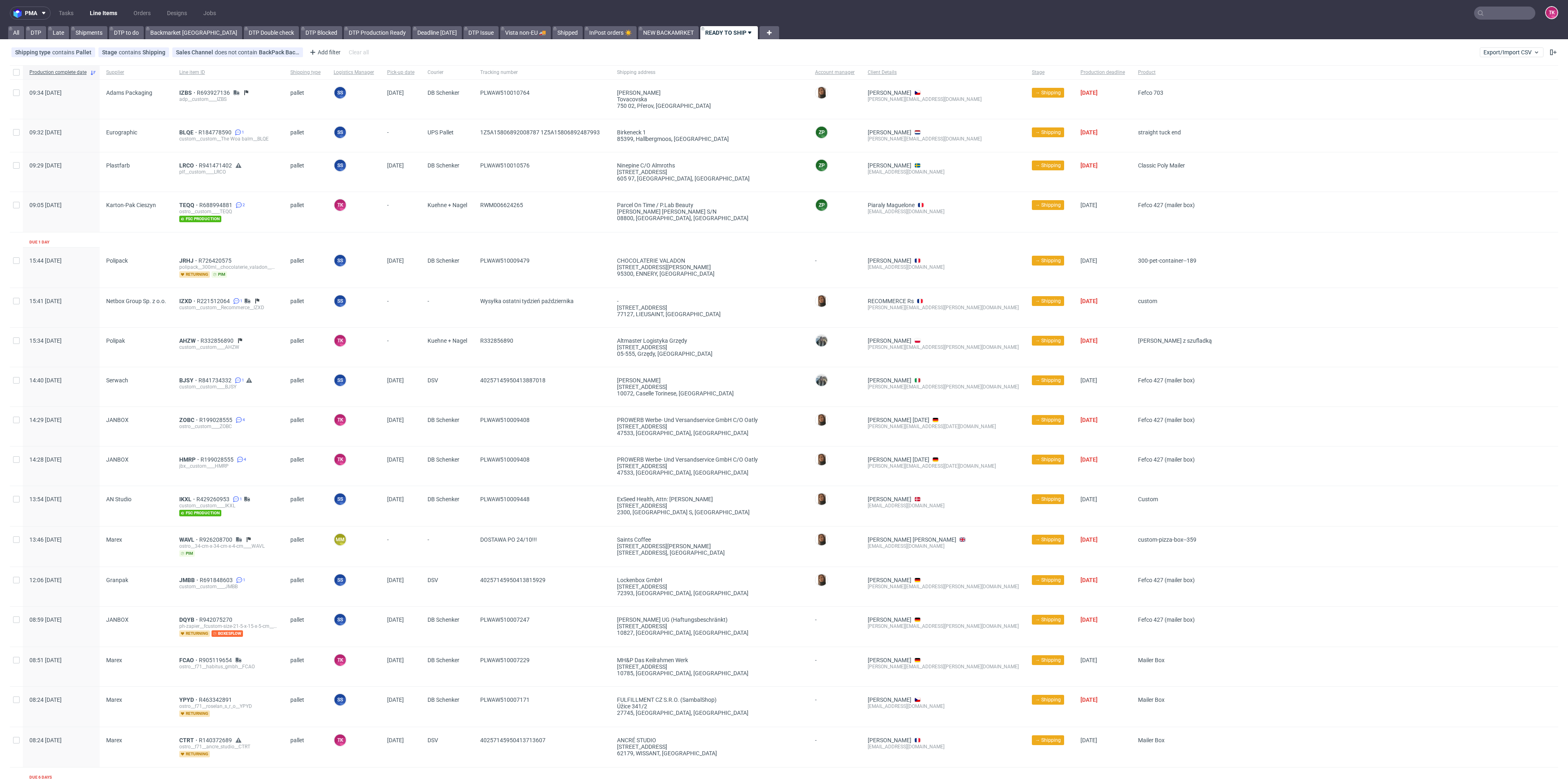
drag, startPoint x: 1486, startPoint y: 2, endPoint x: 1487, endPoint y: 11, distance: 9.1
click at [1486, 4] on nav "pma Tasks Line Items Orders Designs Jobs TK" at bounding box center [784, 13] width 1568 height 26
click at [1487, 11] on input "text" at bounding box center [1455, 13] width 160 height 13
paste input "R835714625"
type input "R835714625"
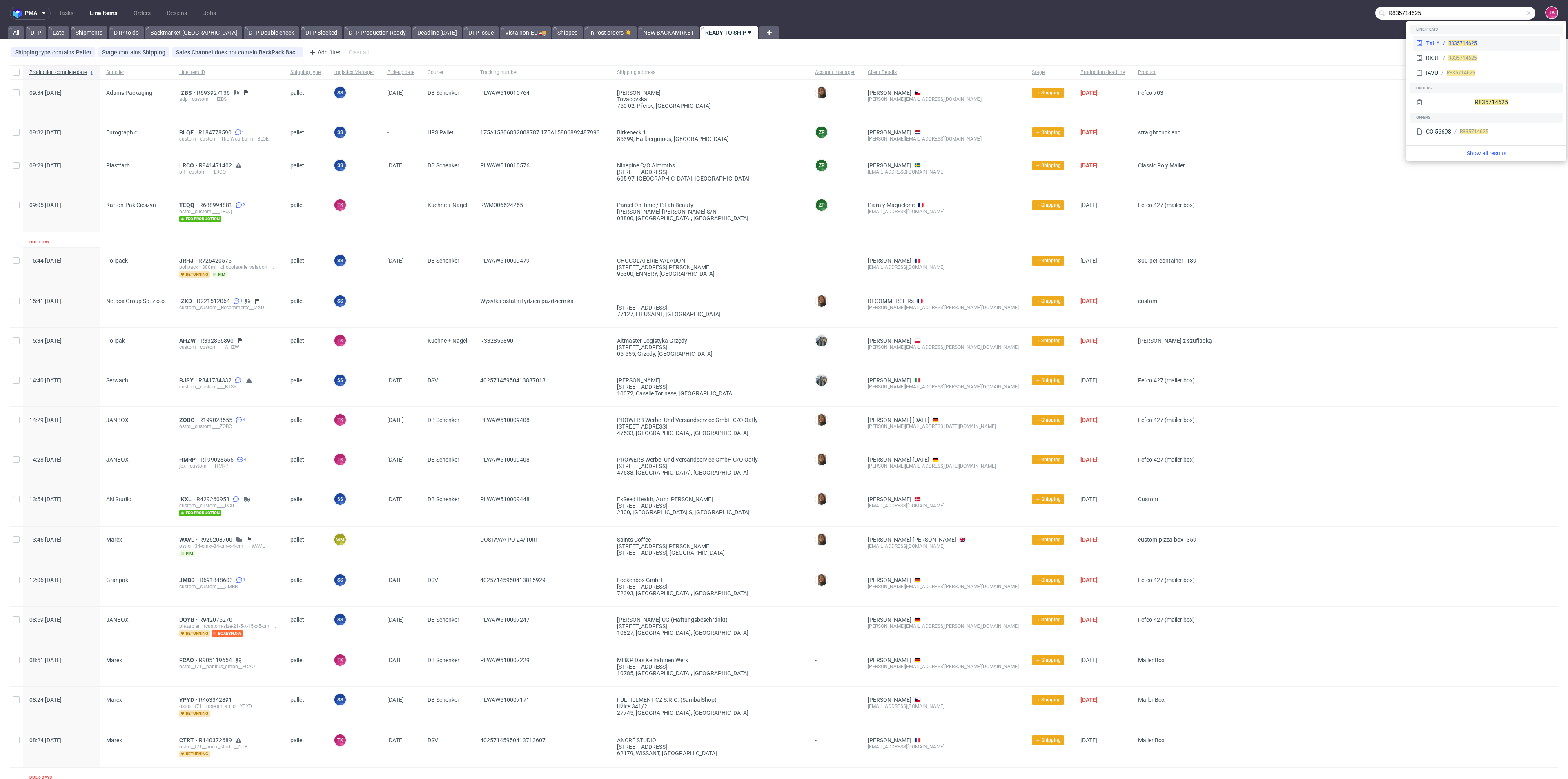
click at [1437, 38] on div "TXLA R835714625" at bounding box center [1486, 43] width 147 height 15
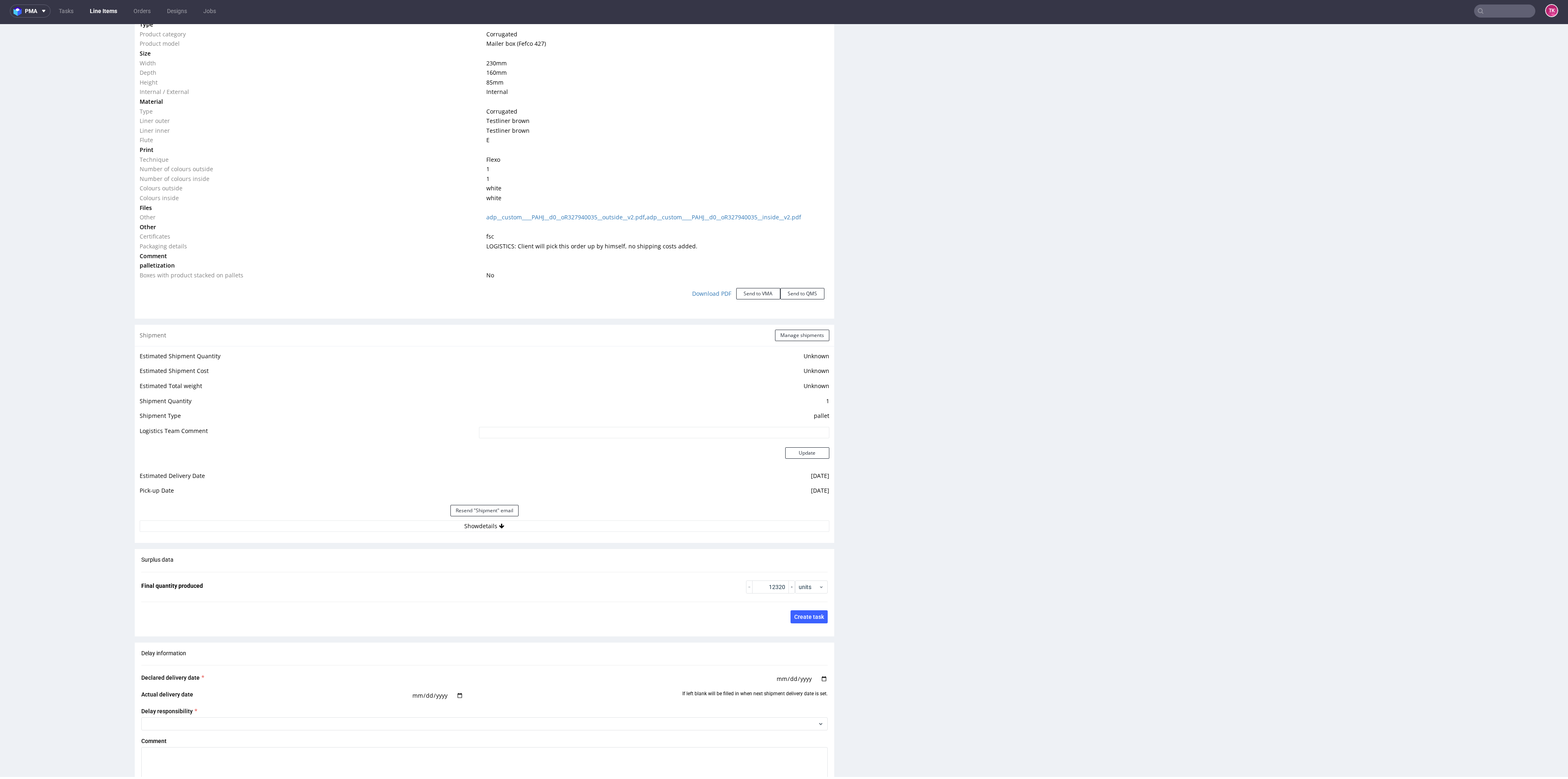
scroll to position [781, 0]
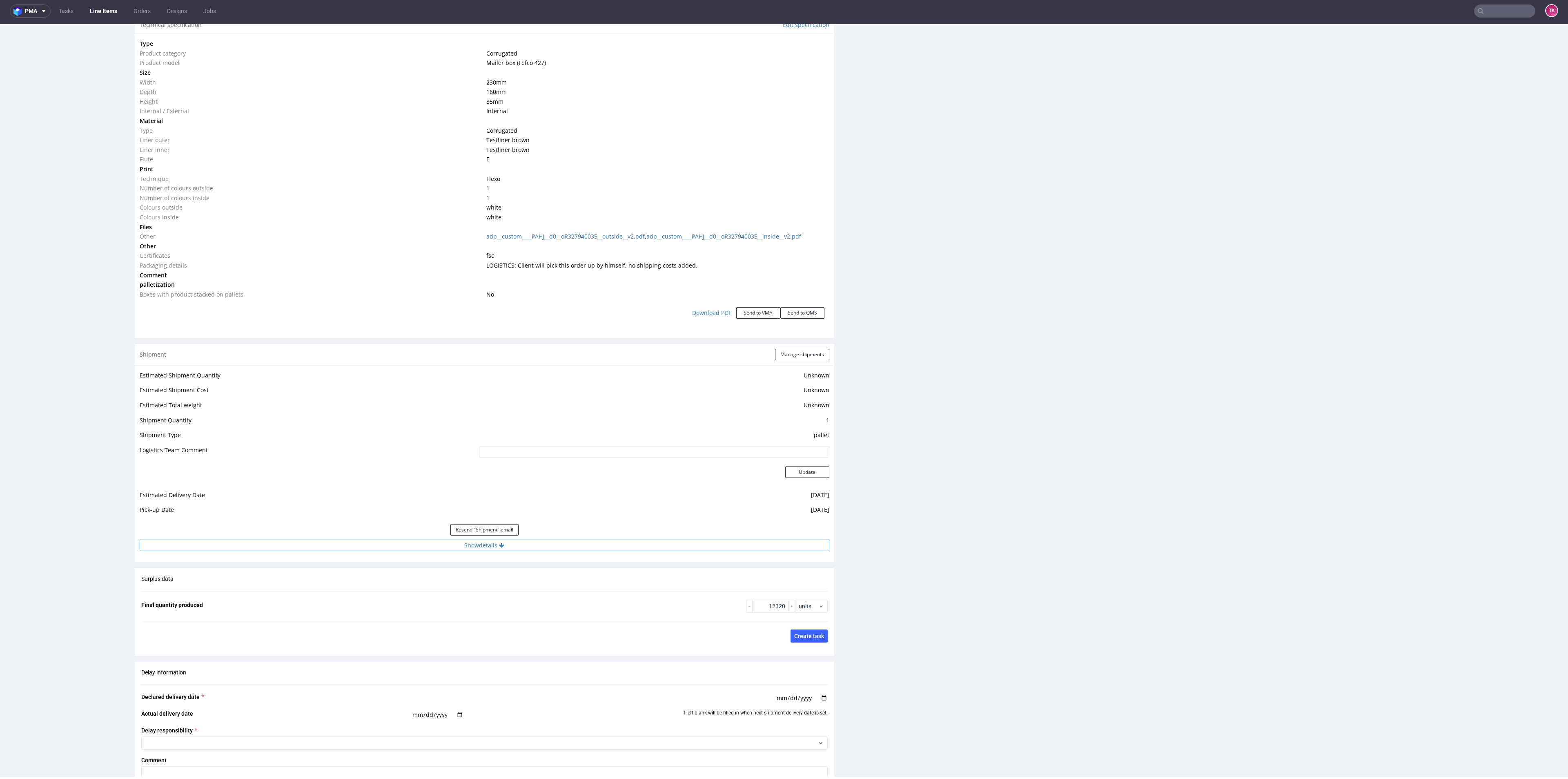
drag, startPoint x: 533, startPoint y: 532, endPoint x: 535, endPoint y: 543, distance: 11.2
click at [533, 537] on div "Resend "Shipment" email" at bounding box center [484, 530] width 690 height 19
click at [535, 543] on button "Show details" at bounding box center [484, 545] width 690 height 12
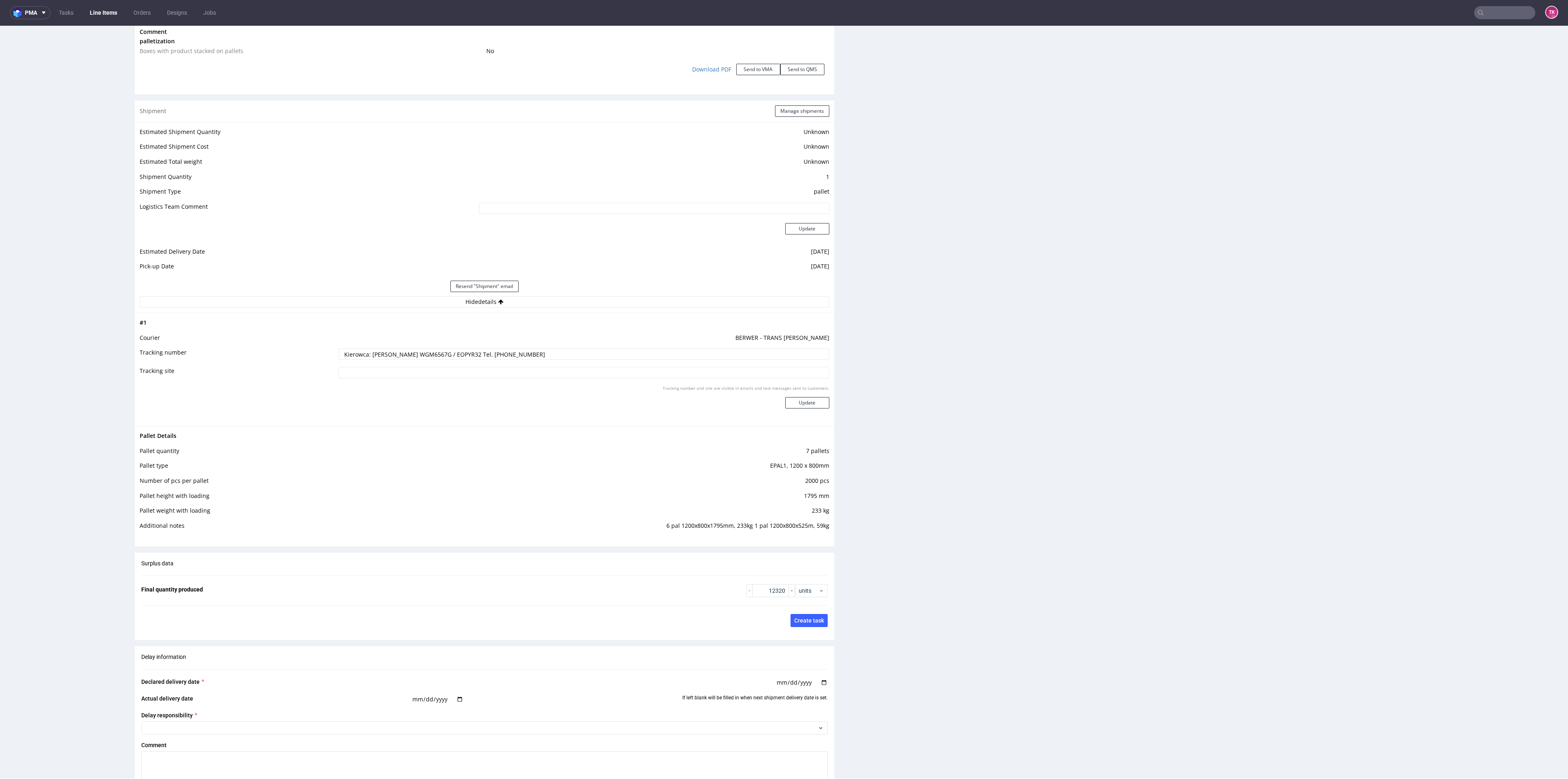
scroll to position [0, 0]
drag, startPoint x: 669, startPoint y: 524, endPoint x: 833, endPoint y: 529, distance: 164.1
click at [847, 526] on div "Progress Payment Owed Design N/A DTP Complete Batch Complete Mon 15 Sep Product…" at bounding box center [848, 41] width 1427 height 2031
click at [660, 545] on div "Shipment Manage shipments Estimated Shipment Quantity Unknown Estimated Shipmen…" at bounding box center [484, 324] width 699 height 446
drag, startPoint x: 663, startPoint y: 524, endPoint x: 822, endPoint y: 524, distance: 159.0
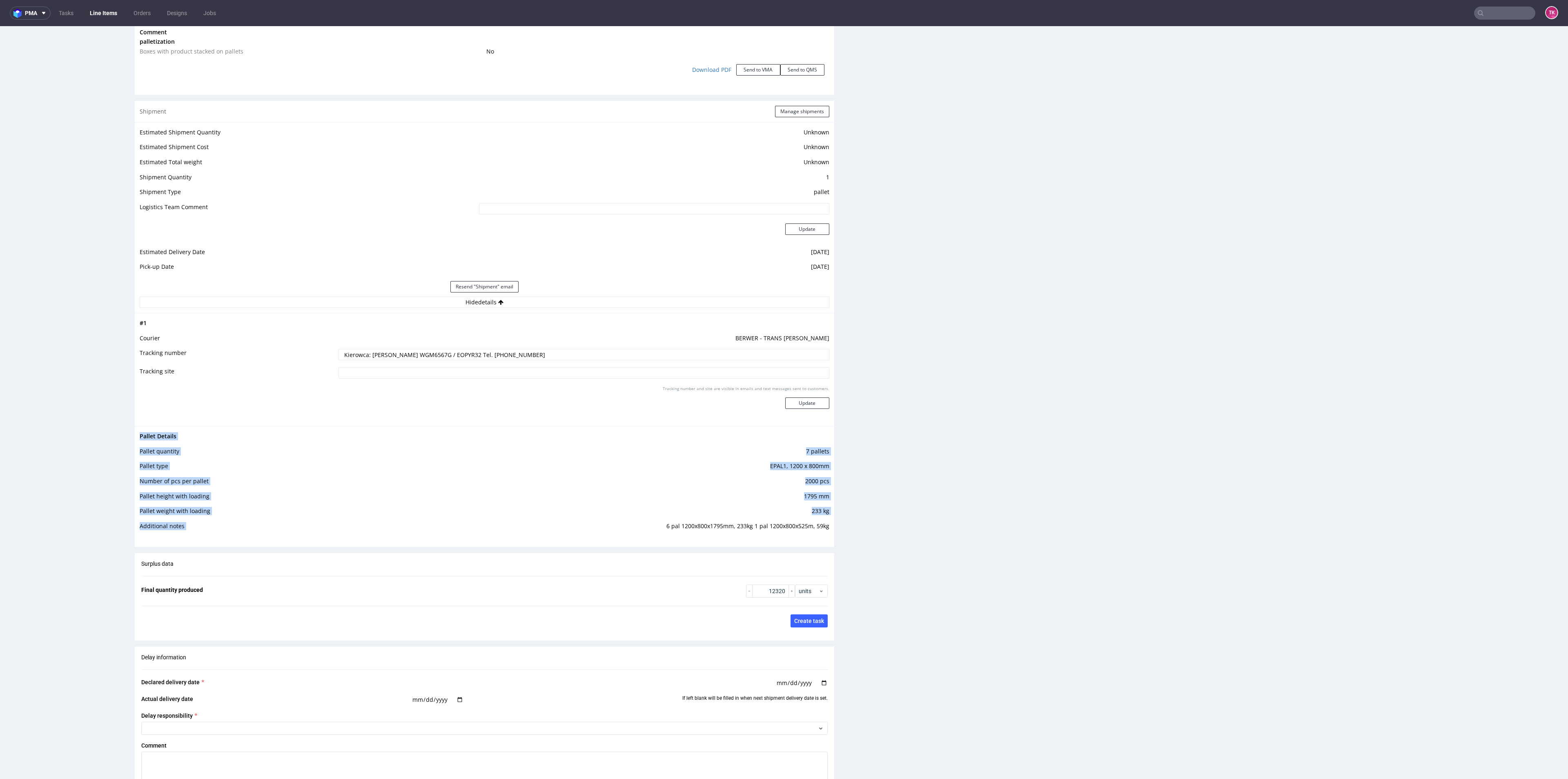
click at [822, 524] on div "Pallet Details Pallet quantity 7 pallets Pallet type EPAL1, 1200 x 800mm Number…" at bounding box center [484, 484] width 699 height 115
copy tbody "Pallet Details Pallet quantity 7 pallets Pallet type EPAL1, 1200 x 800mm Number…"
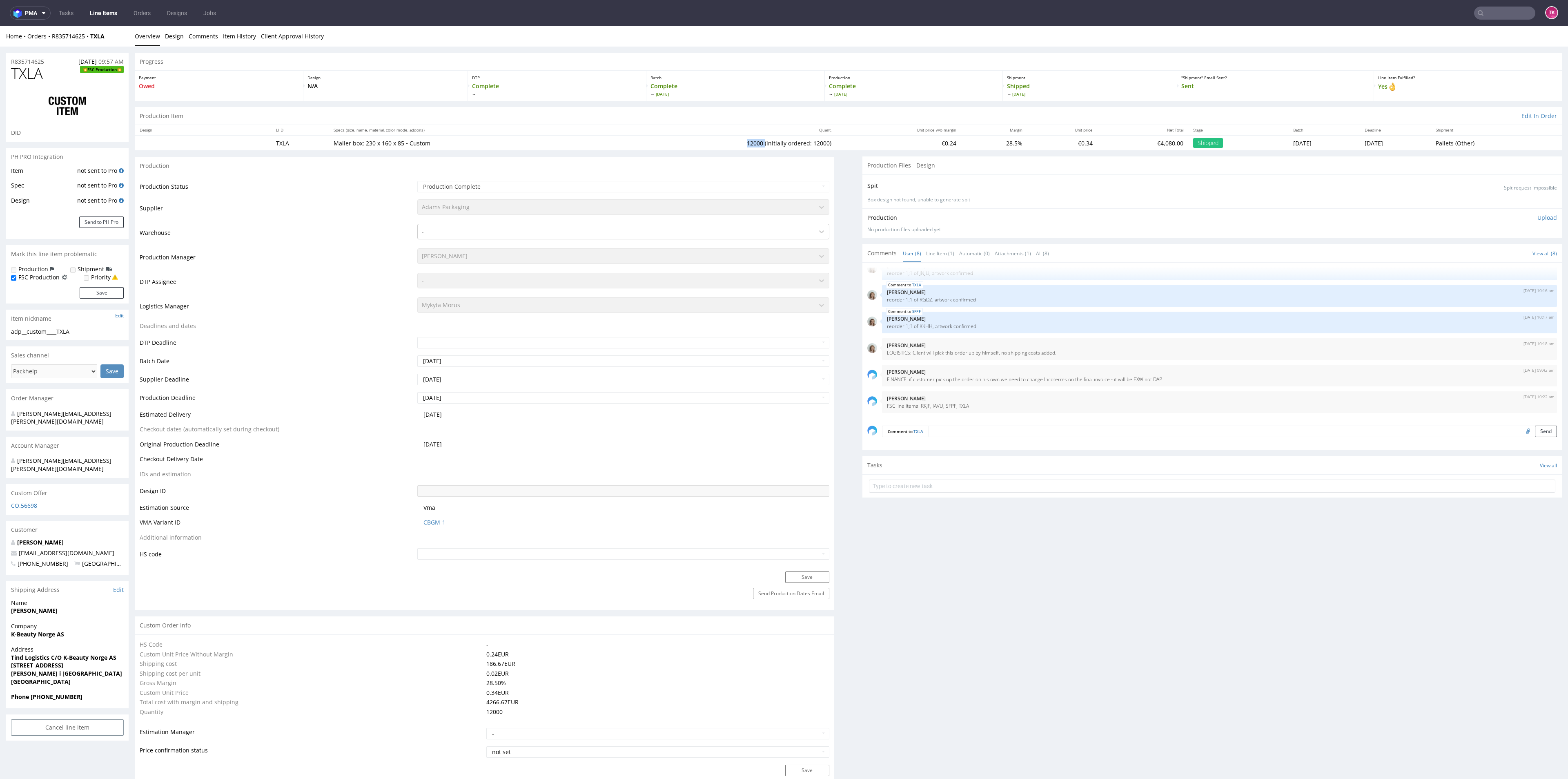
drag, startPoint x: 709, startPoint y: 139, endPoint x: 616, endPoint y: 144, distance: 93.1
click at [726, 141] on td "12000 (initially ordered: 12000)" at bounding box center [718, 143] width 239 height 15
drag, startPoint x: 107, startPoint y: 35, endPoint x: 88, endPoint y: 41, distance: 19.9
click at [88, 42] on div "Home Orders R835714625 TXLA Overview Design Comments Item History Client Approv…" at bounding box center [784, 37] width 1568 height 21
copy strong "TXLA"
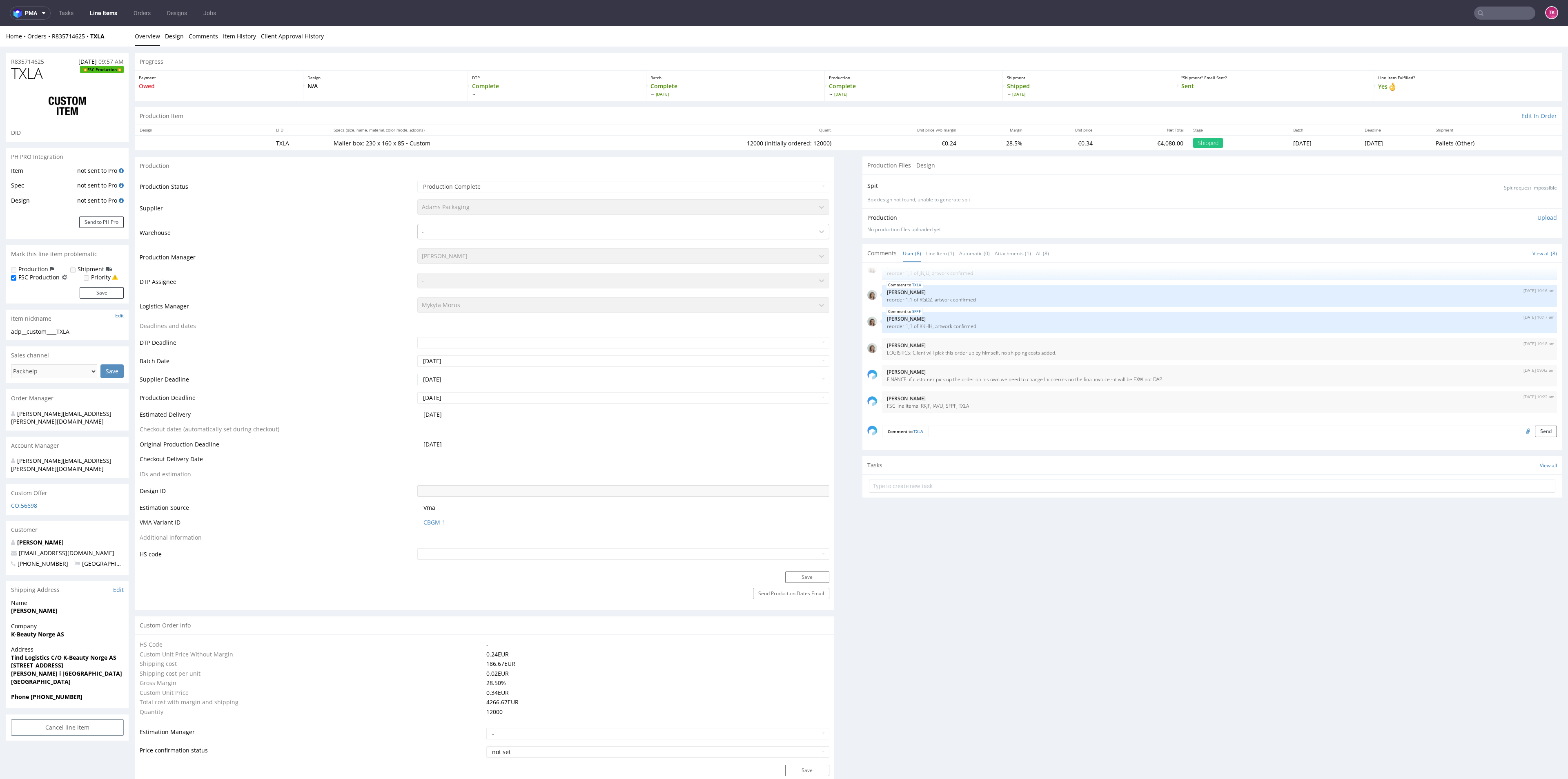
drag, startPoint x: 65, startPoint y: 46, endPoint x: 54, endPoint y: 41, distance: 12.1
drag, startPoint x: 109, startPoint y: 39, endPoint x: 51, endPoint y: 40, distance: 58.0
click at [52, 41] on div "Home Orders R835714625 TXLA Overview Design Comments Item History Client Approv…" at bounding box center [784, 37] width 1568 height 21
copy div "R835714625 TXLA"
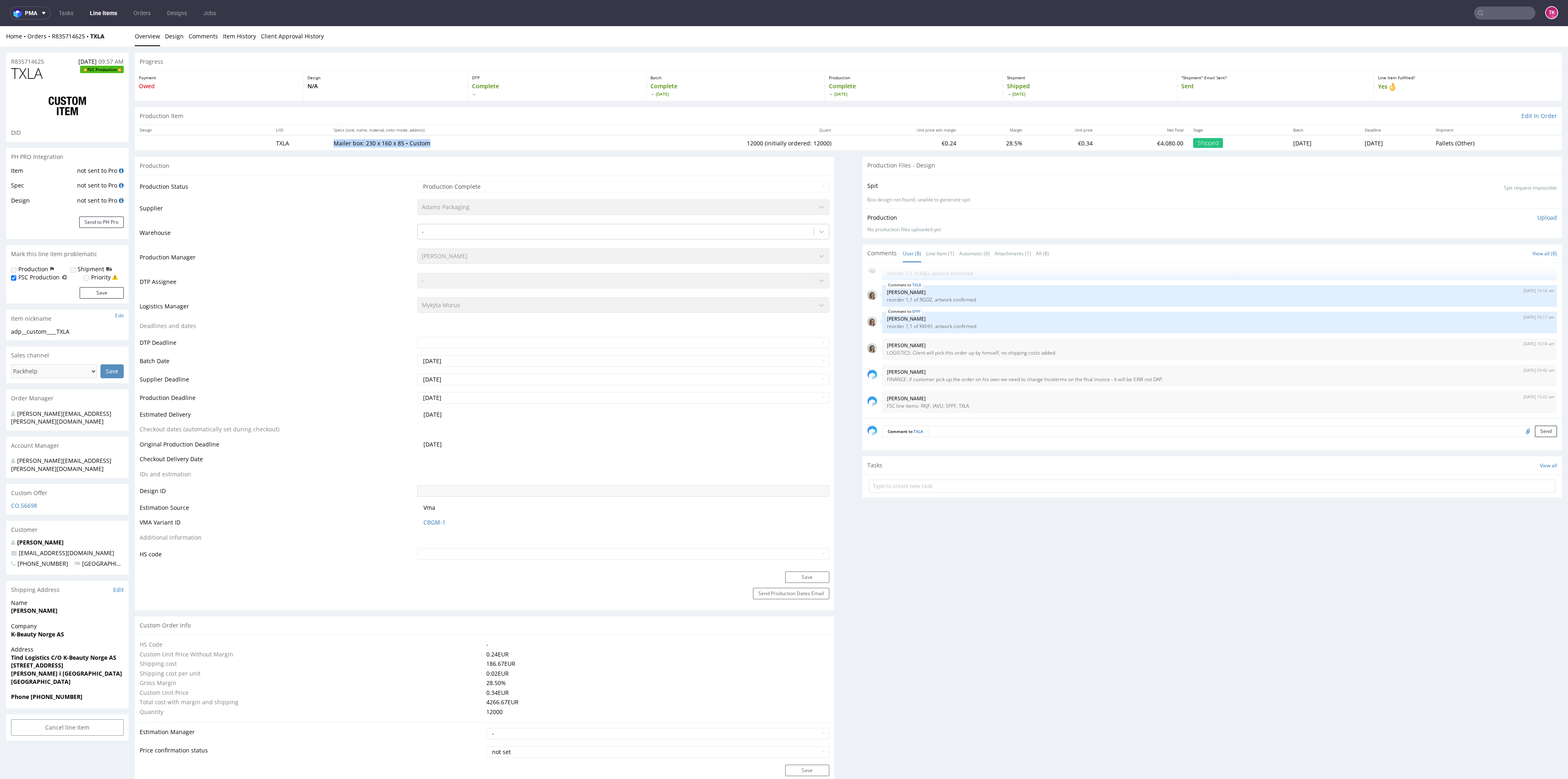
drag, startPoint x: 318, startPoint y: 143, endPoint x: 425, endPoint y: 144, distance: 107.0
click at [425, 144] on tr "TXLA Mailer box: 230 x 160 x 85 • Custom 12000 (initially ordered: 12000) €0.24…" at bounding box center [848, 143] width 1427 height 15
copy tr "Mailer box: 230 x 160 x 85 • Custom"
drag, startPoint x: 1493, startPoint y: 38, endPoint x: 1496, endPoint y: 23, distance: 15.3
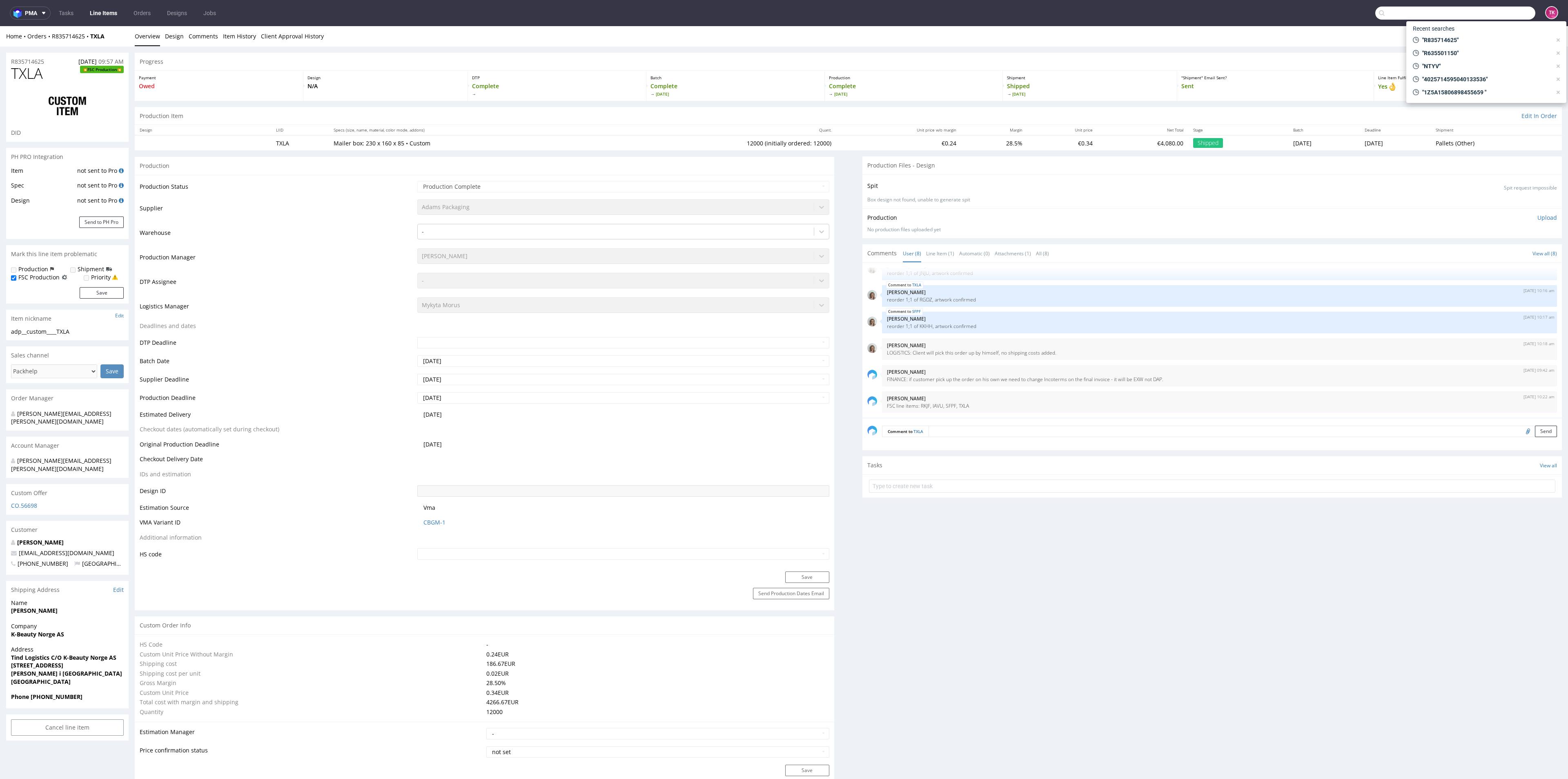
click at [1493, 12] on input "text" at bounding box center [1455, 13] width 160 height 13
paste input "R707458934"
type input "R707458934"
drag, startPoint x: 1441, startPoint y: 38, endPoint x: 1440, endPoint y: 12, distance: 26.0
click at [1441, 38] on div "UBTS R707458934" at bounding box center [1486, 43] width 147 height 15
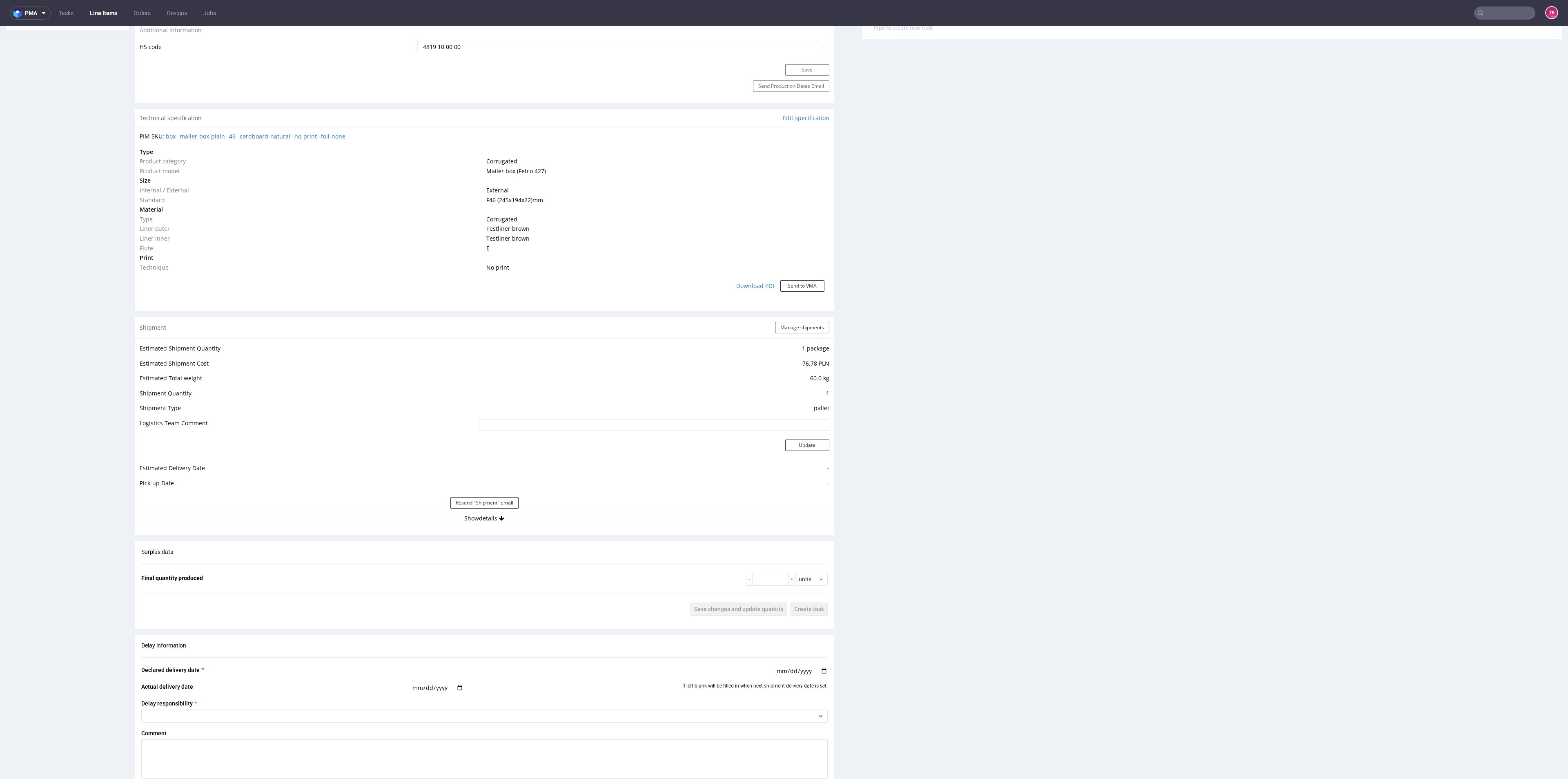
scroll to position [566, 0]
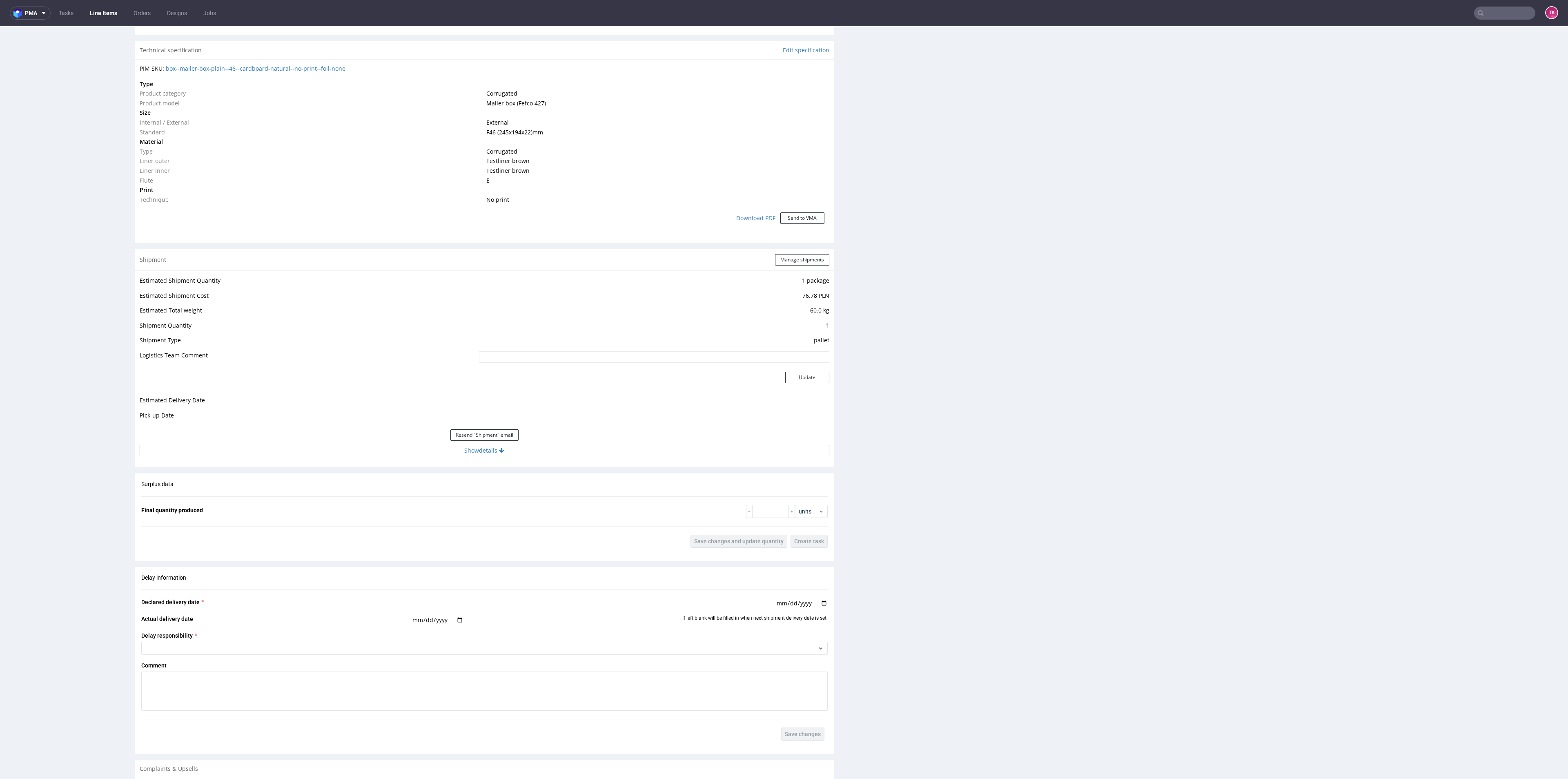
click at [622, 453] on button "Show details" at bounding box center [484, 451] width 690 height 12
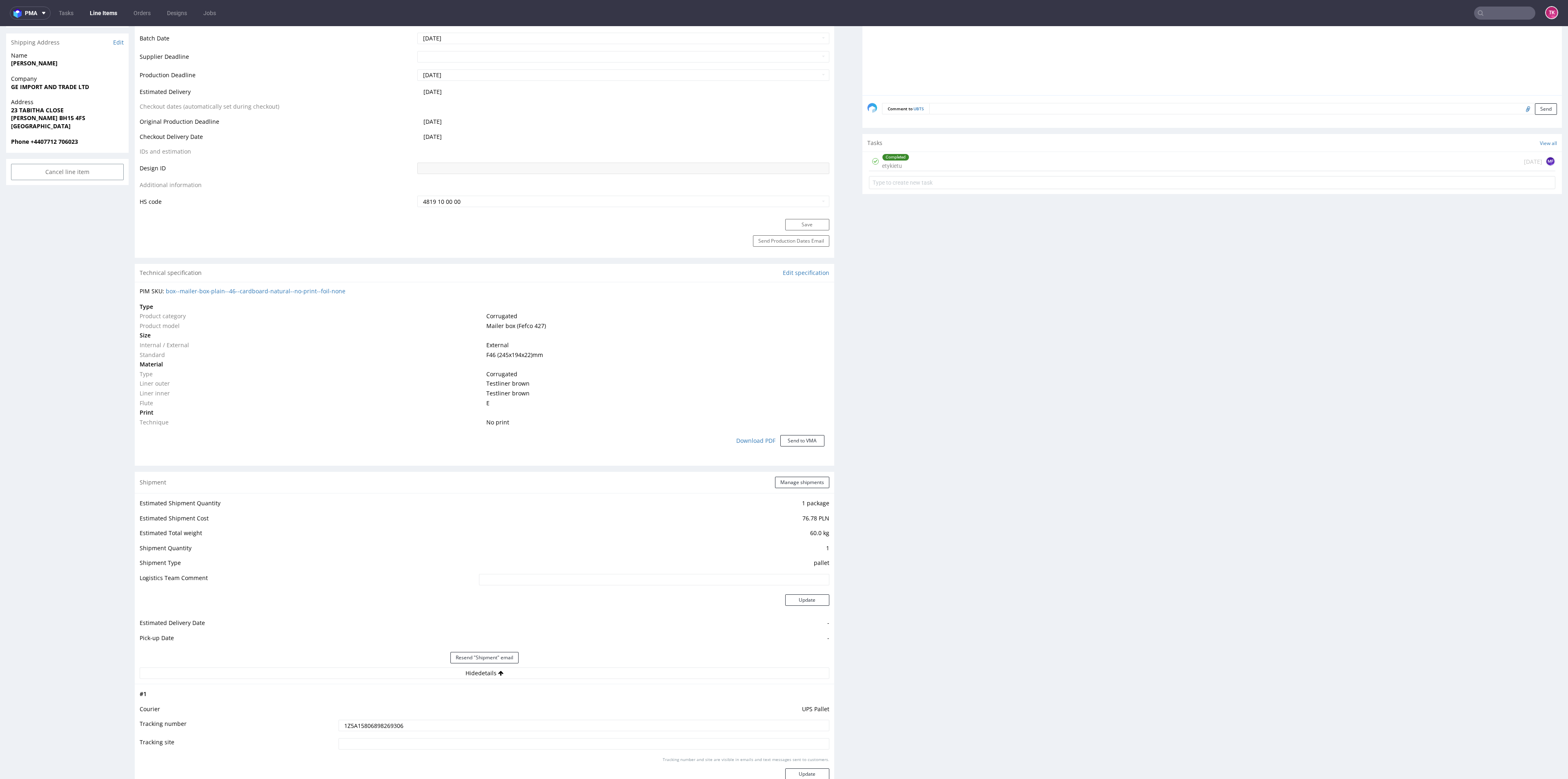
scroll to position [444, 0]
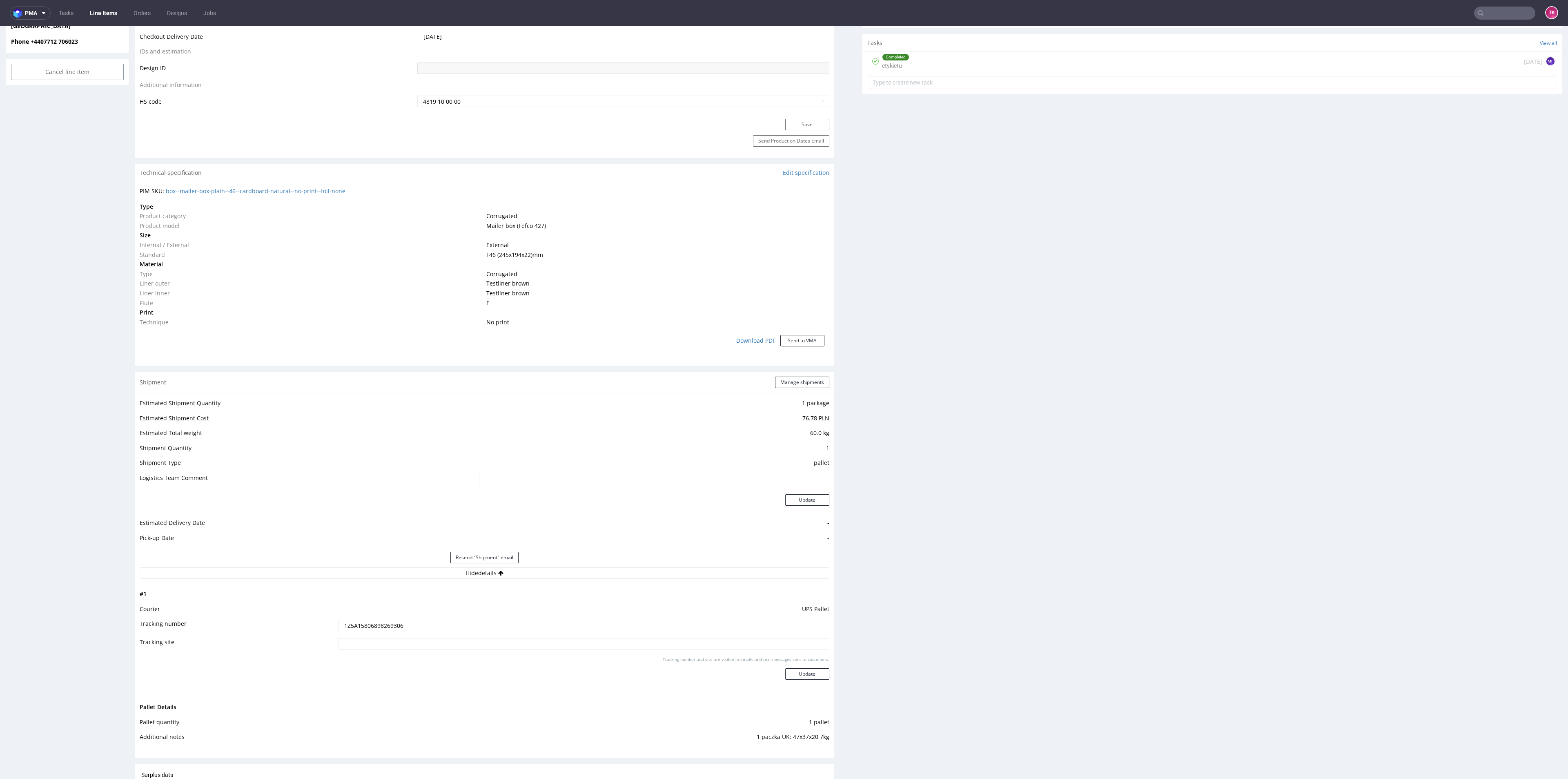
click at [352, 621] on input "1Z5A15806898269306" at bounding box center [584, 626] width 491 height 12
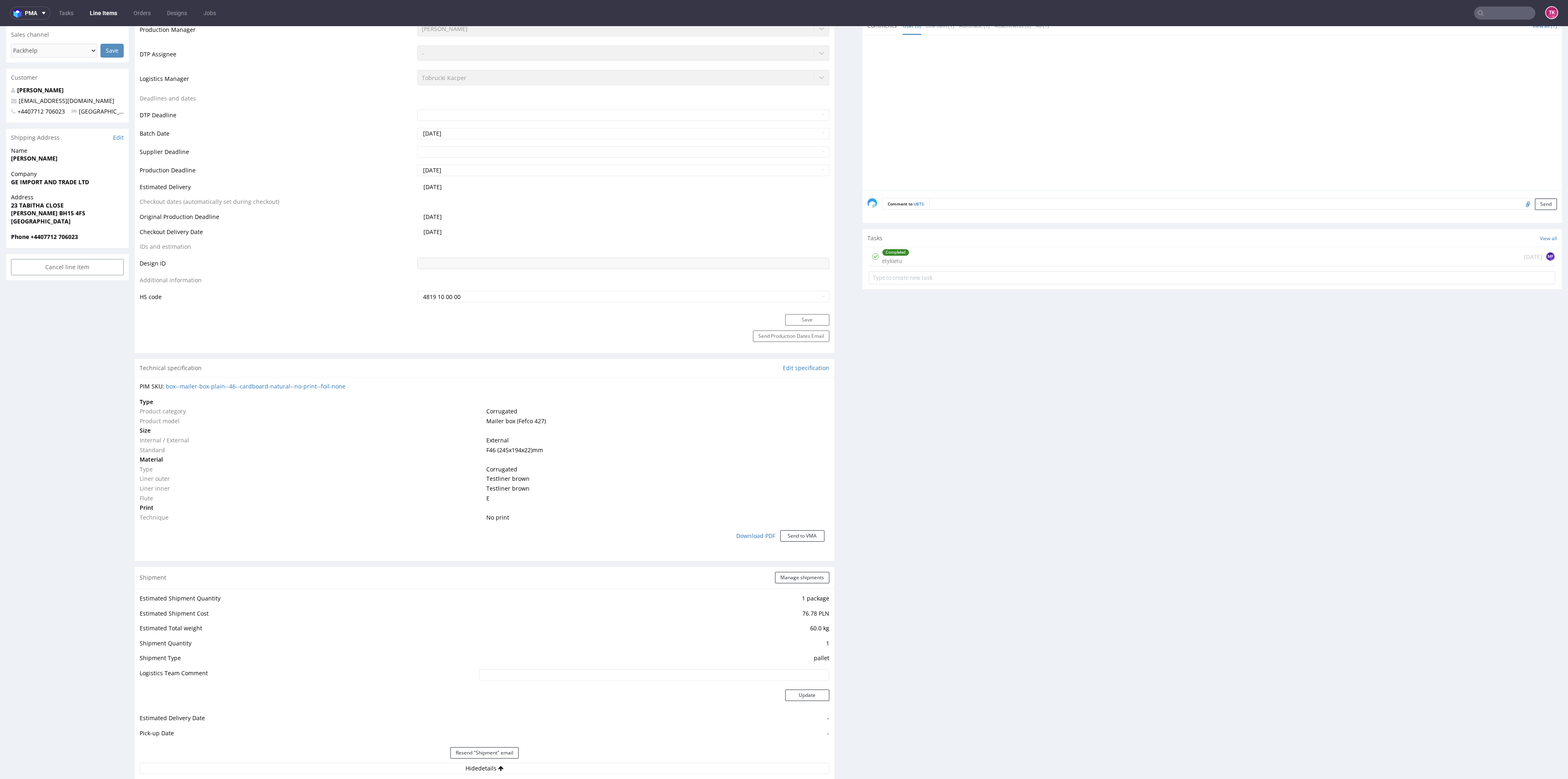
scroll to position [76, 0]
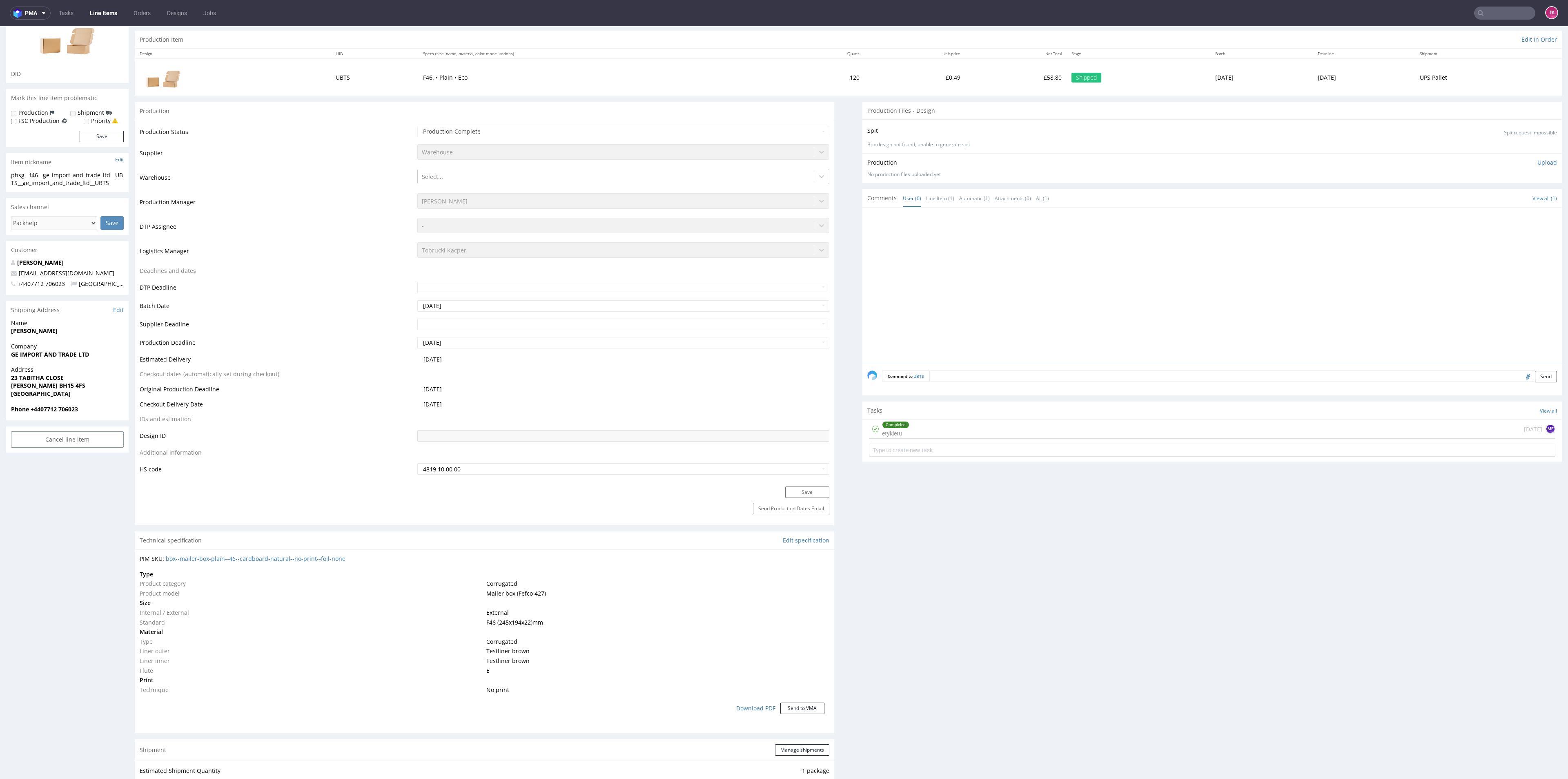
click at [990, 429] on div "Completed etykietu 14 days ago MF" at bounding box center [1213, 429] width 687 height 19
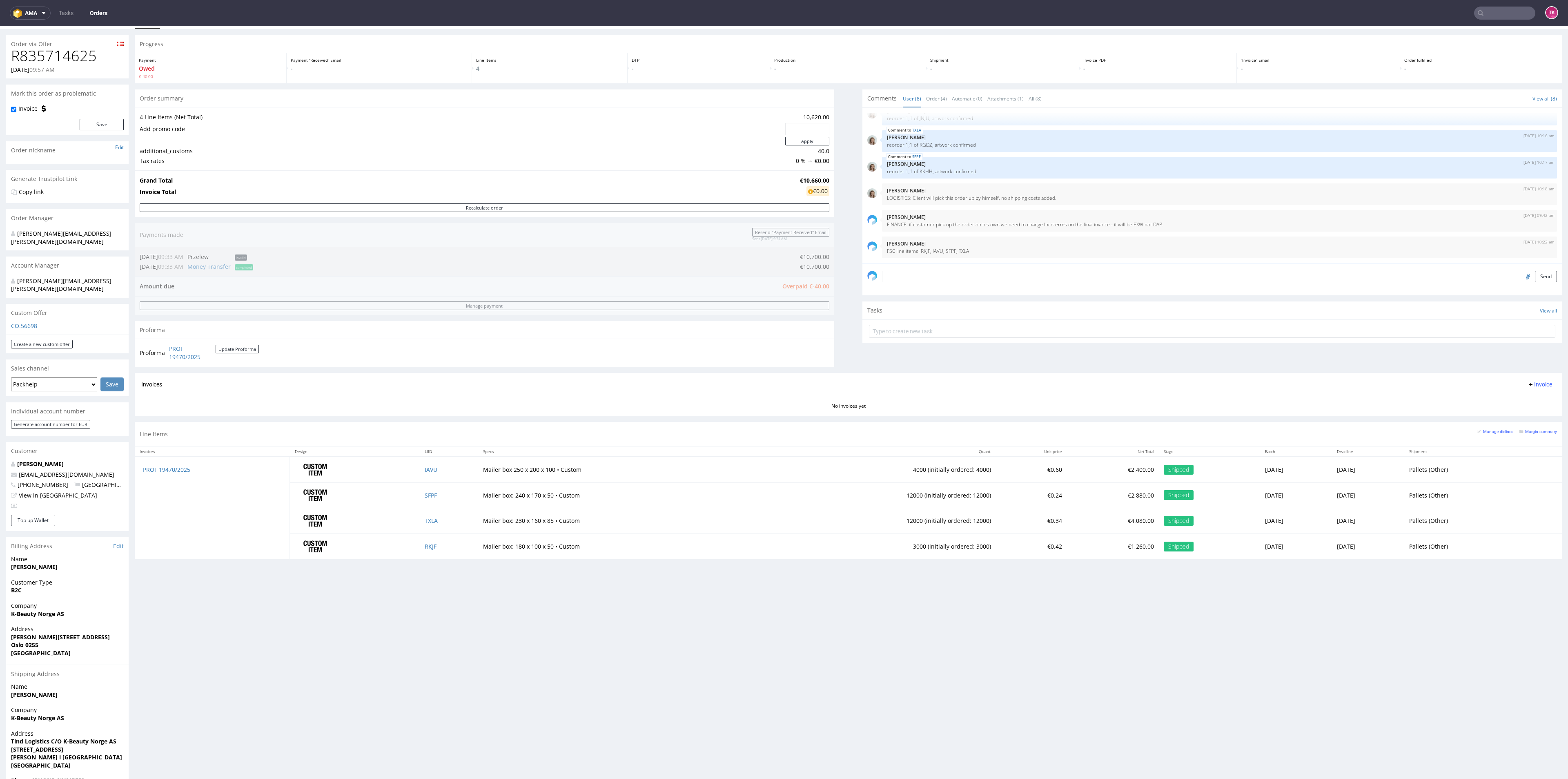
scroll to position [25, 0]
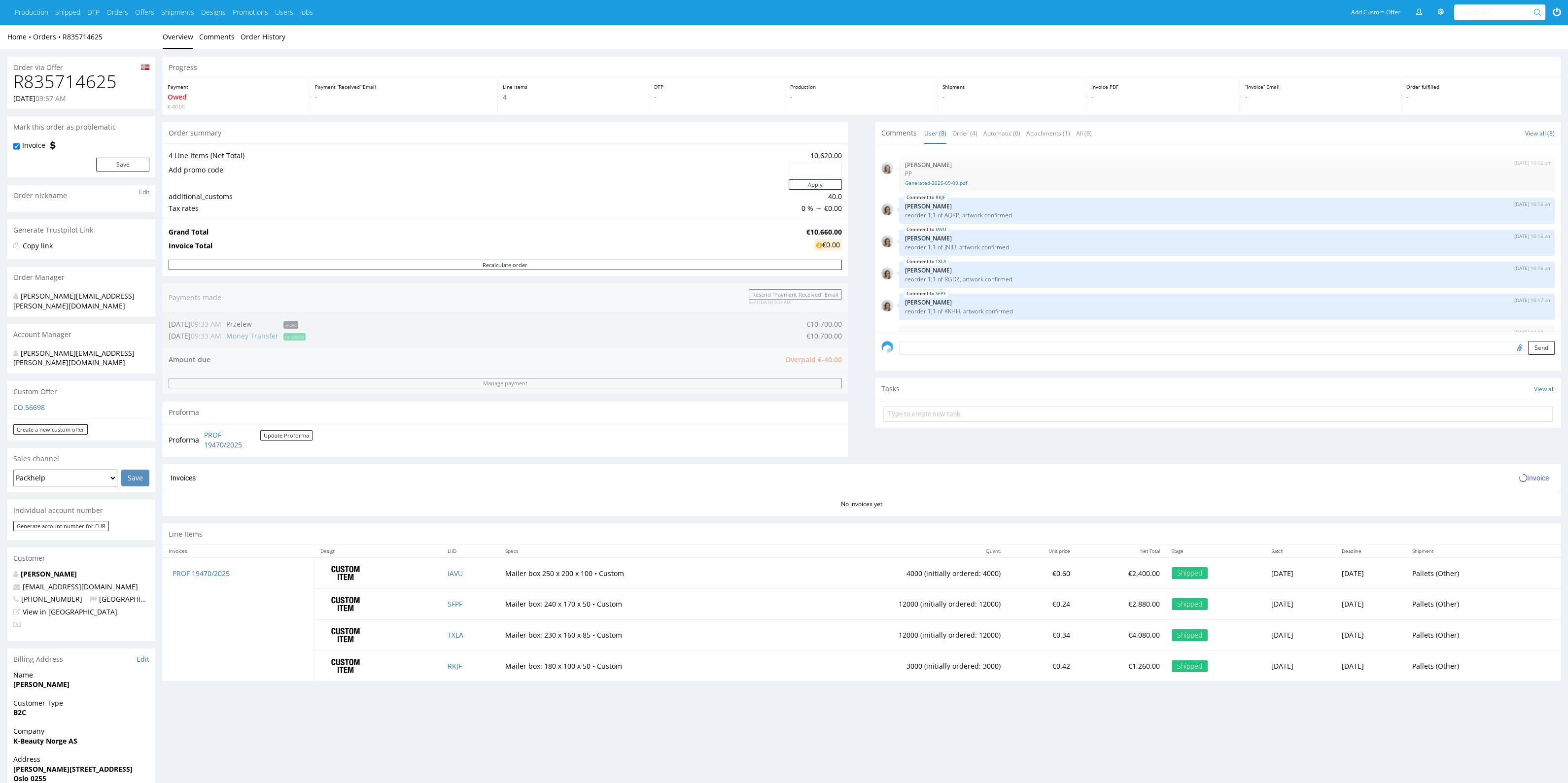
scroll to position [90, 0]
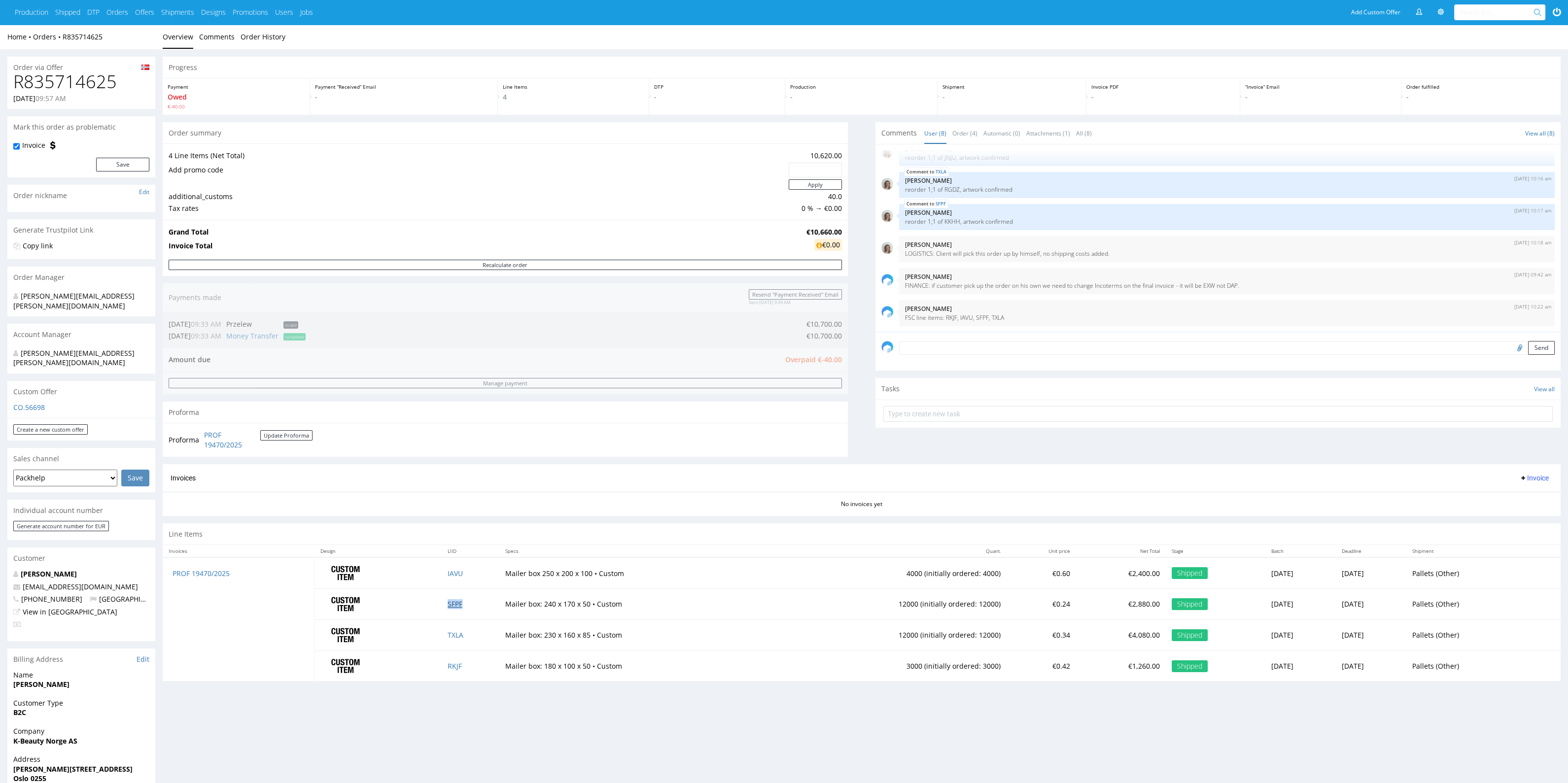
drag, startPoint x: 445, startPoint y: 611, endPoint x: 442, endPoint y: 604, distance: 7.6
drag, startPoint x: 123, startPoint y: 40, endPoint x: 59, endPoint y: 41, distance: 64.0
click at [59, 41] on div "Home Orders R835714625" at bounding box center [81, 37] width 148 height 10
copy link "R835714625"
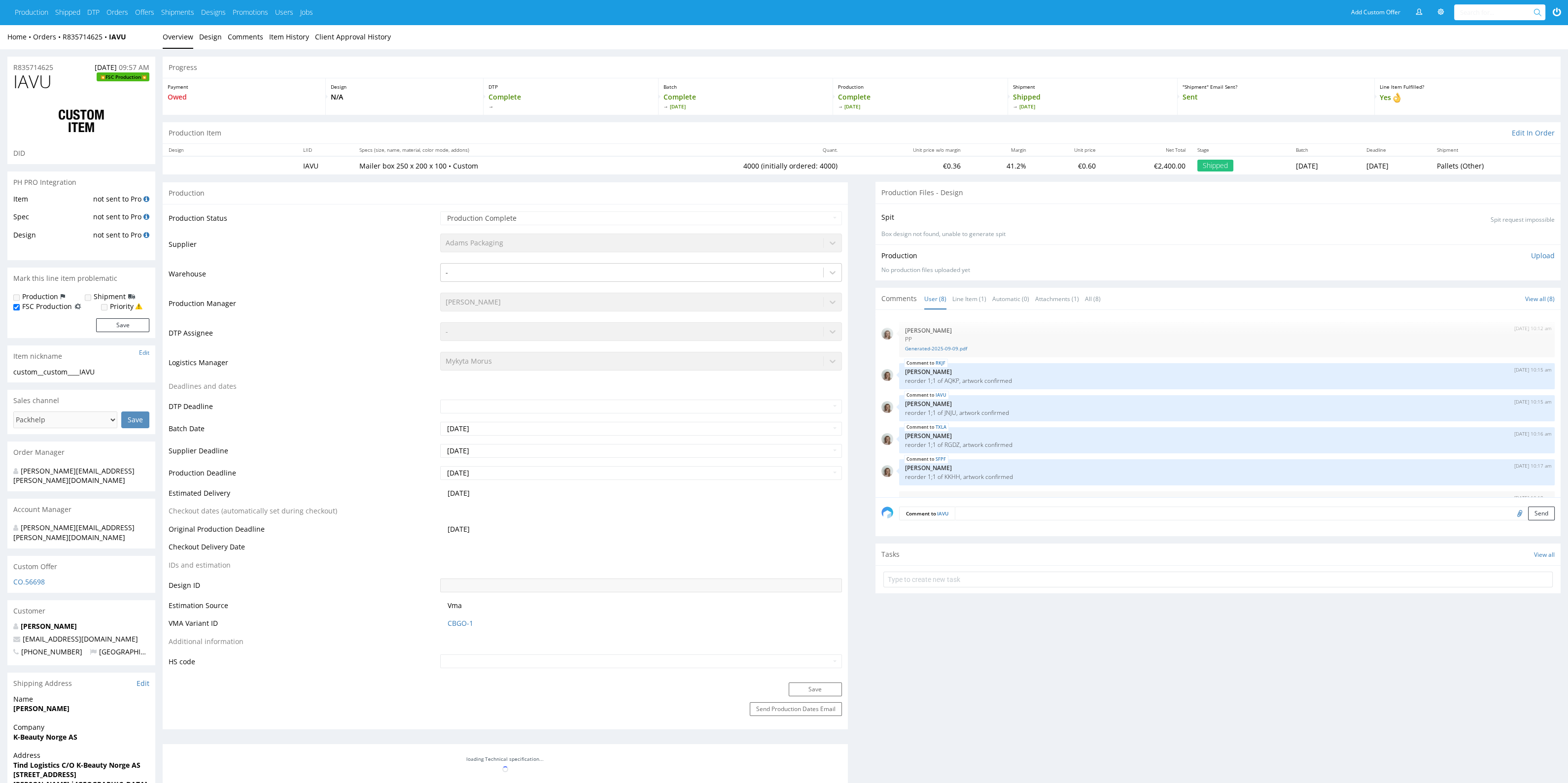
scroll to position [90, 0]
type input "12256"
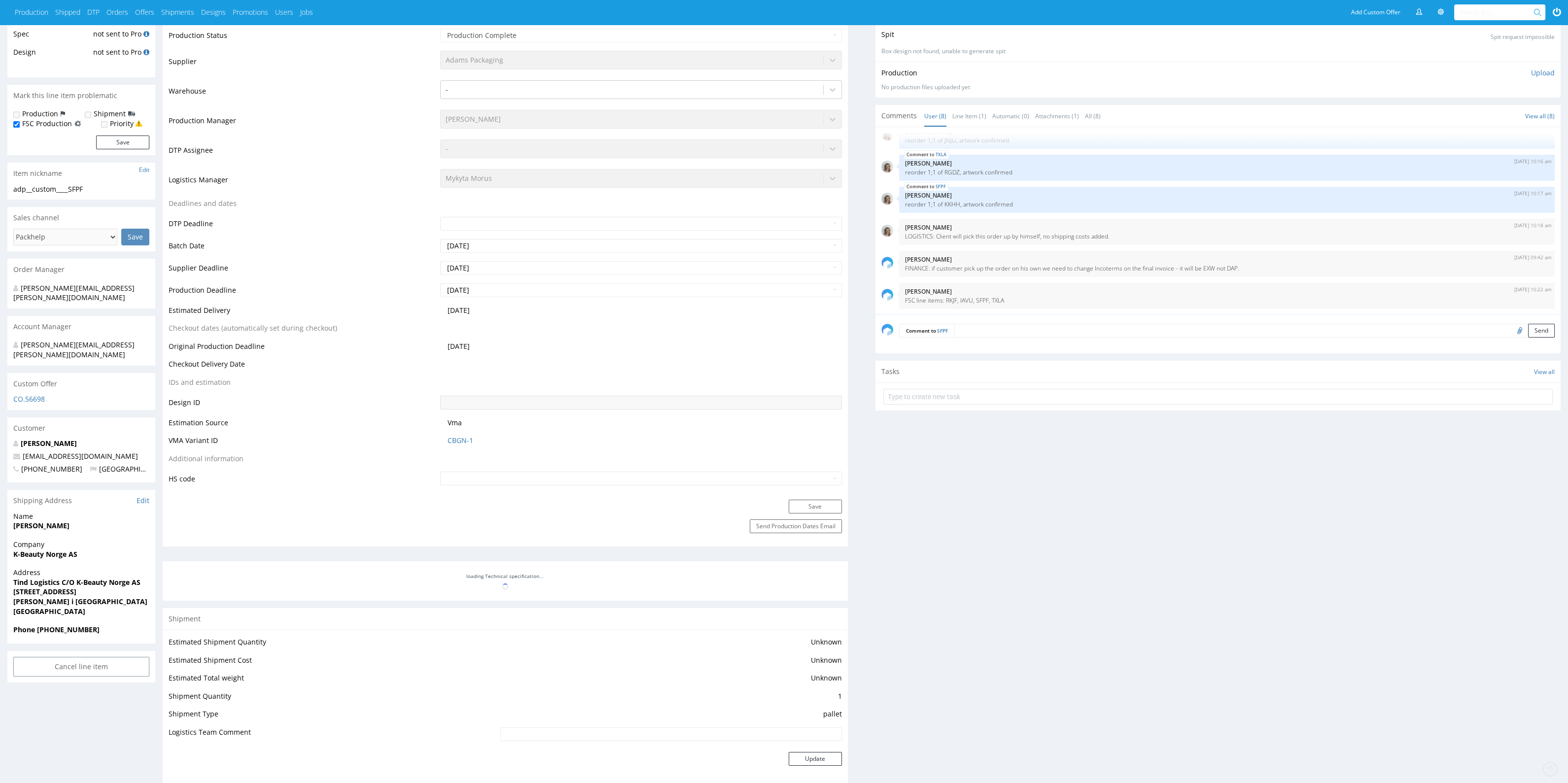
scroll to position [185, 0]
drag, startPoint x: 10, startPoint y: 531, endPoint x: 113, endPoint y: 595, distance: 121.3
click at [113, 595] on div "R835714625 [DATE] 09:57 AM SFPF FSC Production DID PH PRO Integration Item not …" at bounding box center [784, 676] width 1568 height 1623
copy section "K-Beauty Norge AS Address Tind Logistics C/O K-Beauty [GEOGRAPHIC_DATA] AS [STR…"
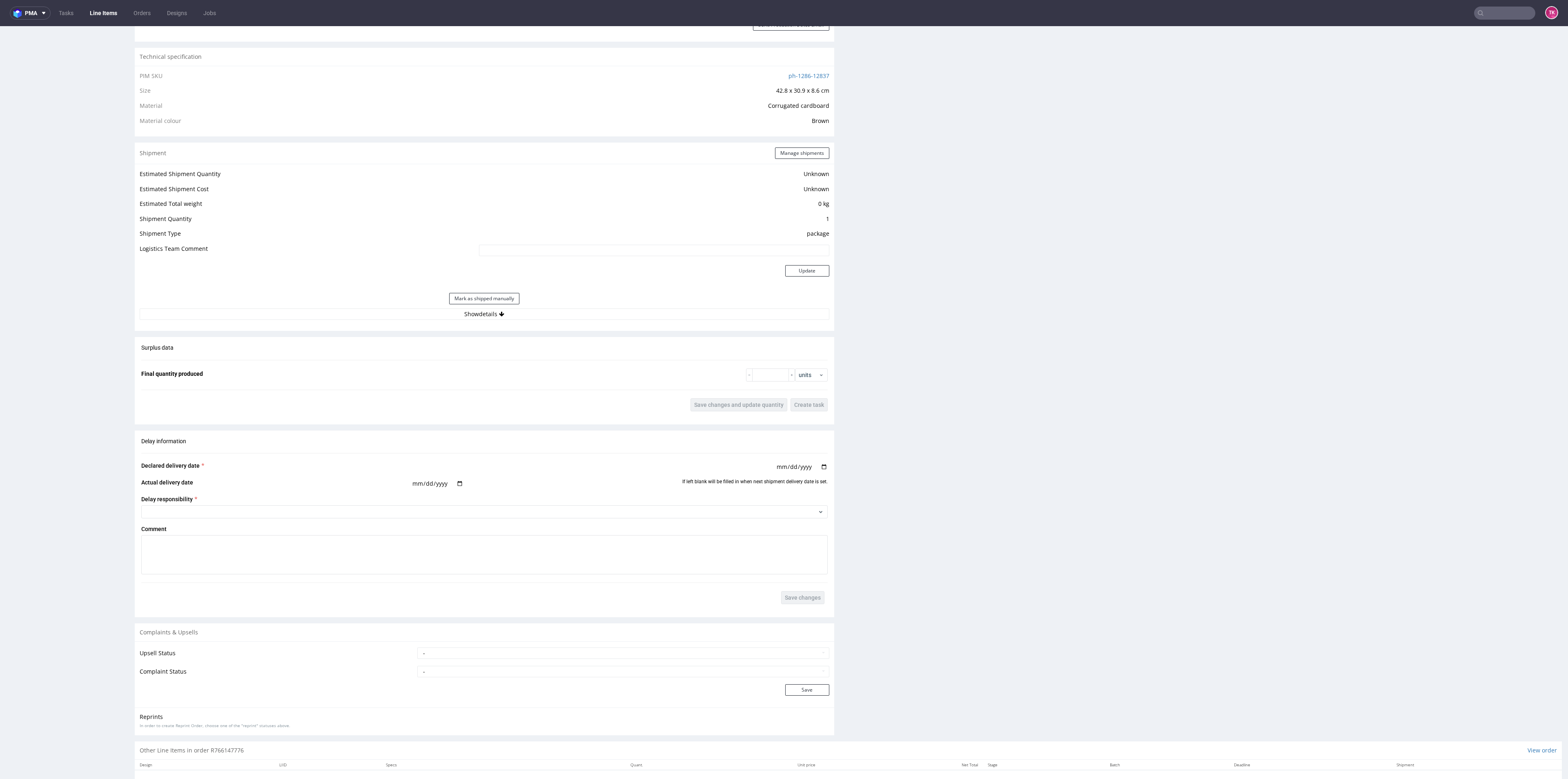
scroll to position [520, 0]
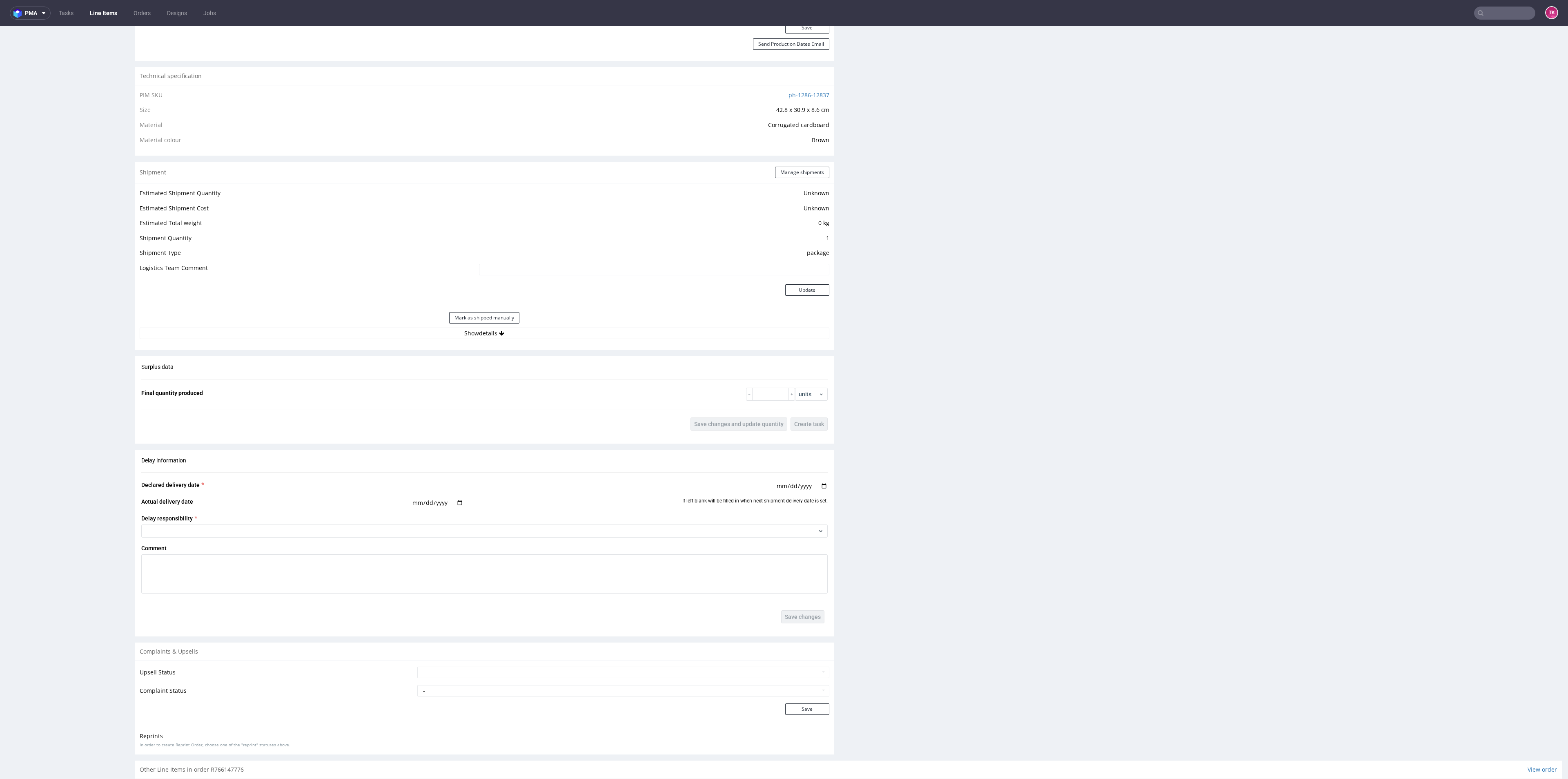
click at [565, 342] on div "Estimated Shipment Quantity Unknown Estimated Shipment Cost Unknown Estimated T…" at bounding box center [484, 264] width 699 height 161
click at [562, 328] on button "Show details" at bounding box center [484, 333] width 690 height 12
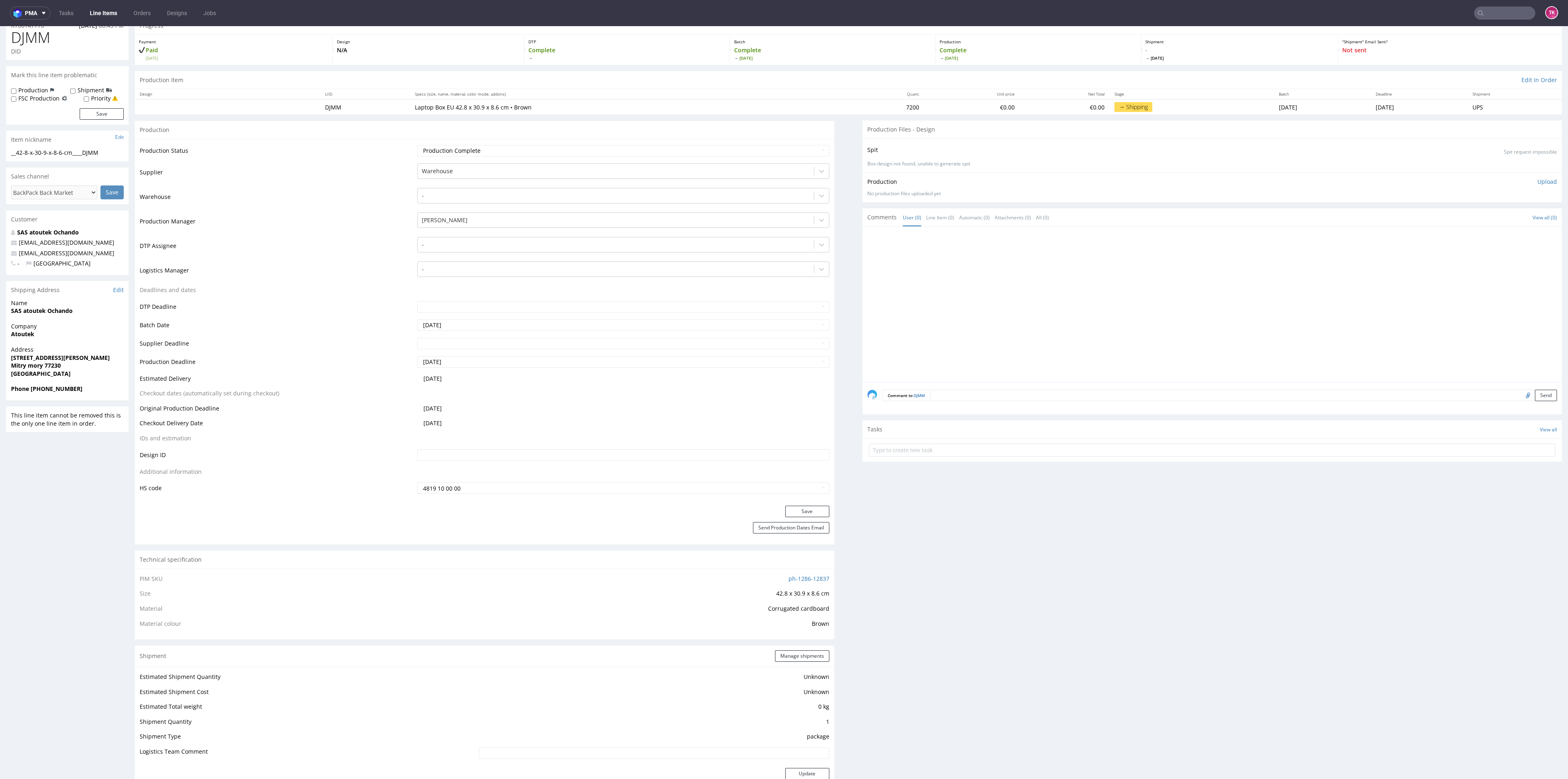
scroll to position [0, 0]
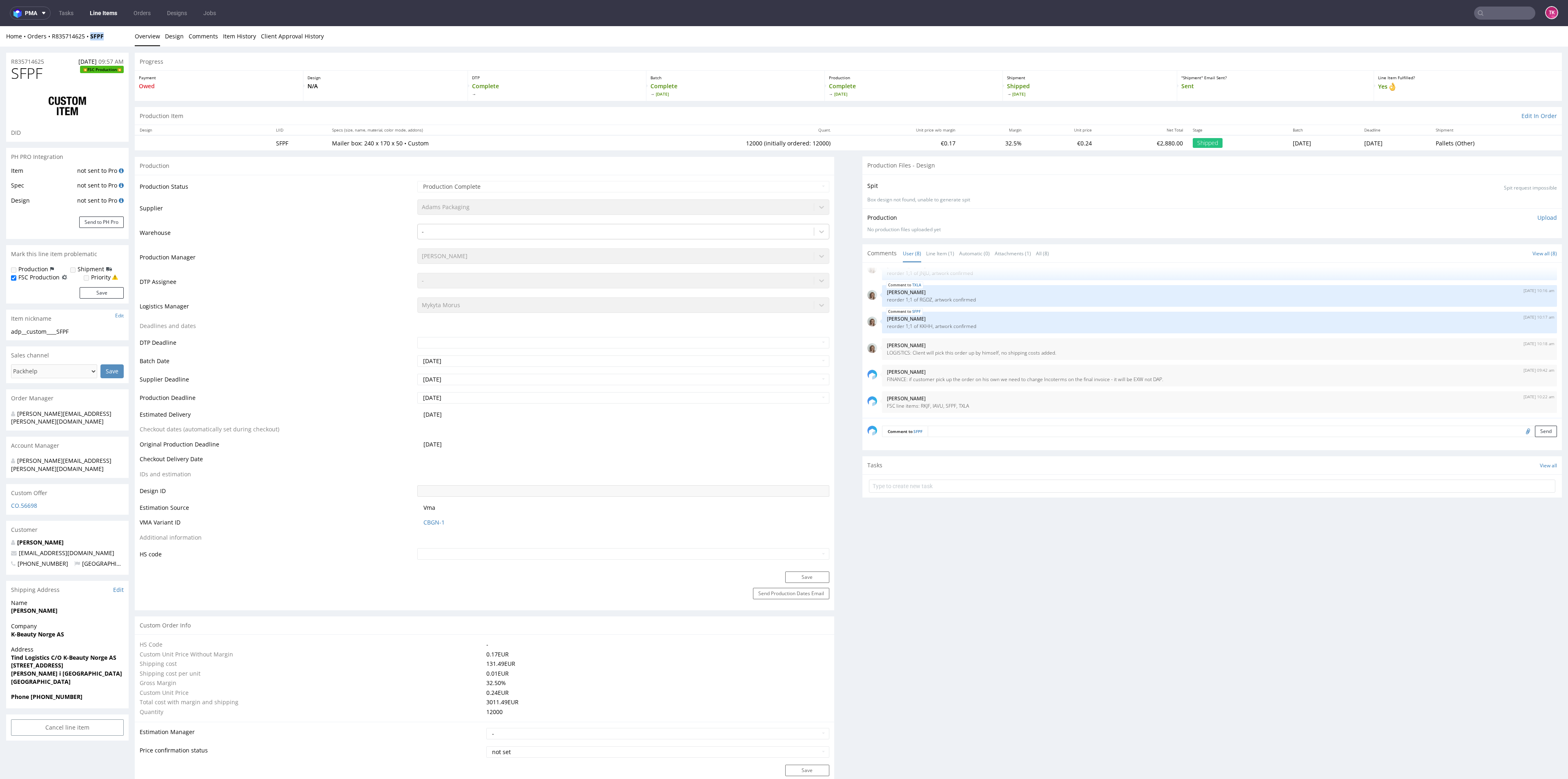
drag, startPoint x: 117, startPoint y: 32, endPoint x: 85, endPoint y: 40, distance: 33.0
click at [85, 40] on div "Home Orders R835714625 SFPF" at bounding box center [67, 36] width 122 height 8
copy strong "SFPF"
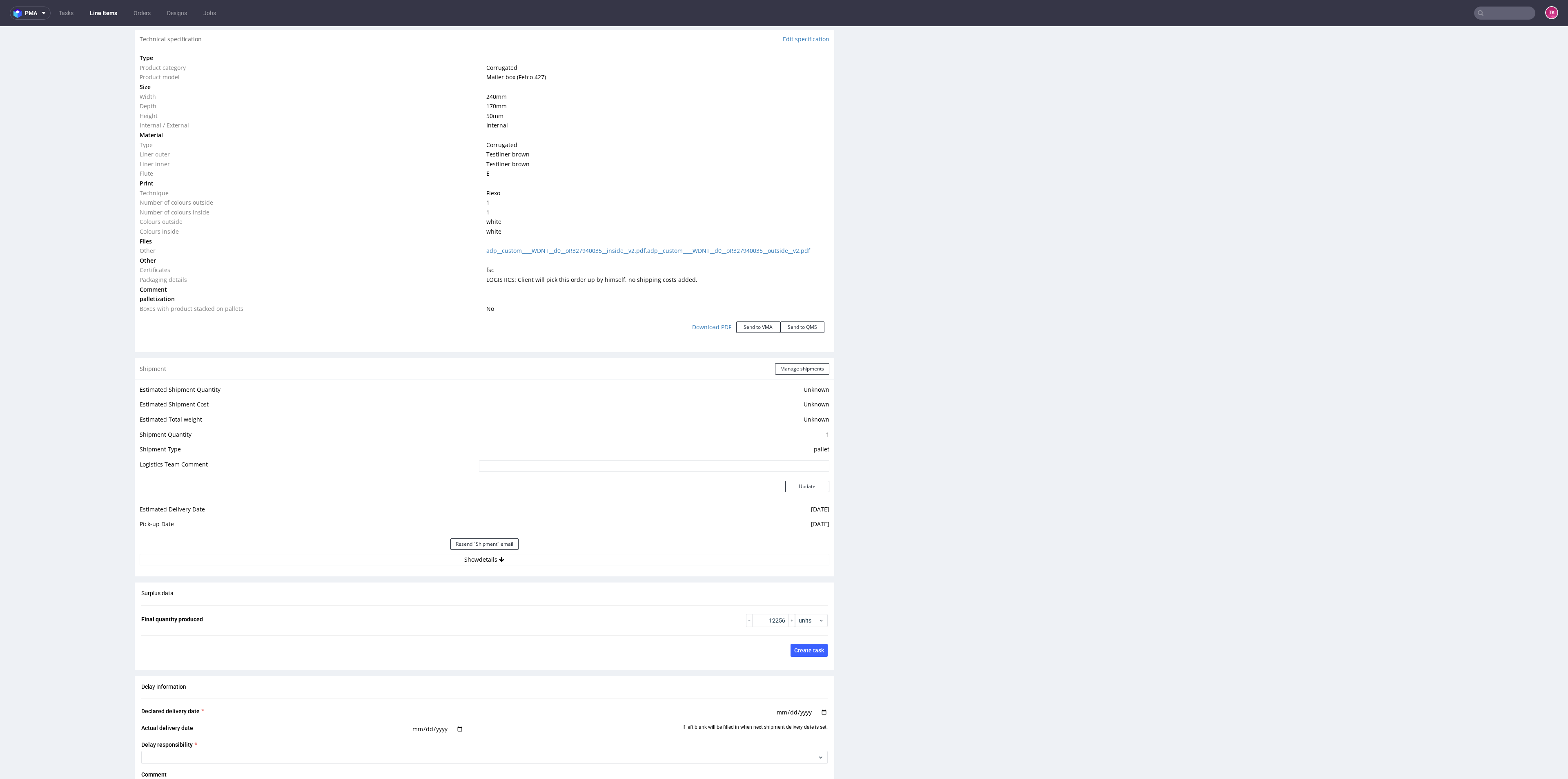
scroll to position [919, 0]
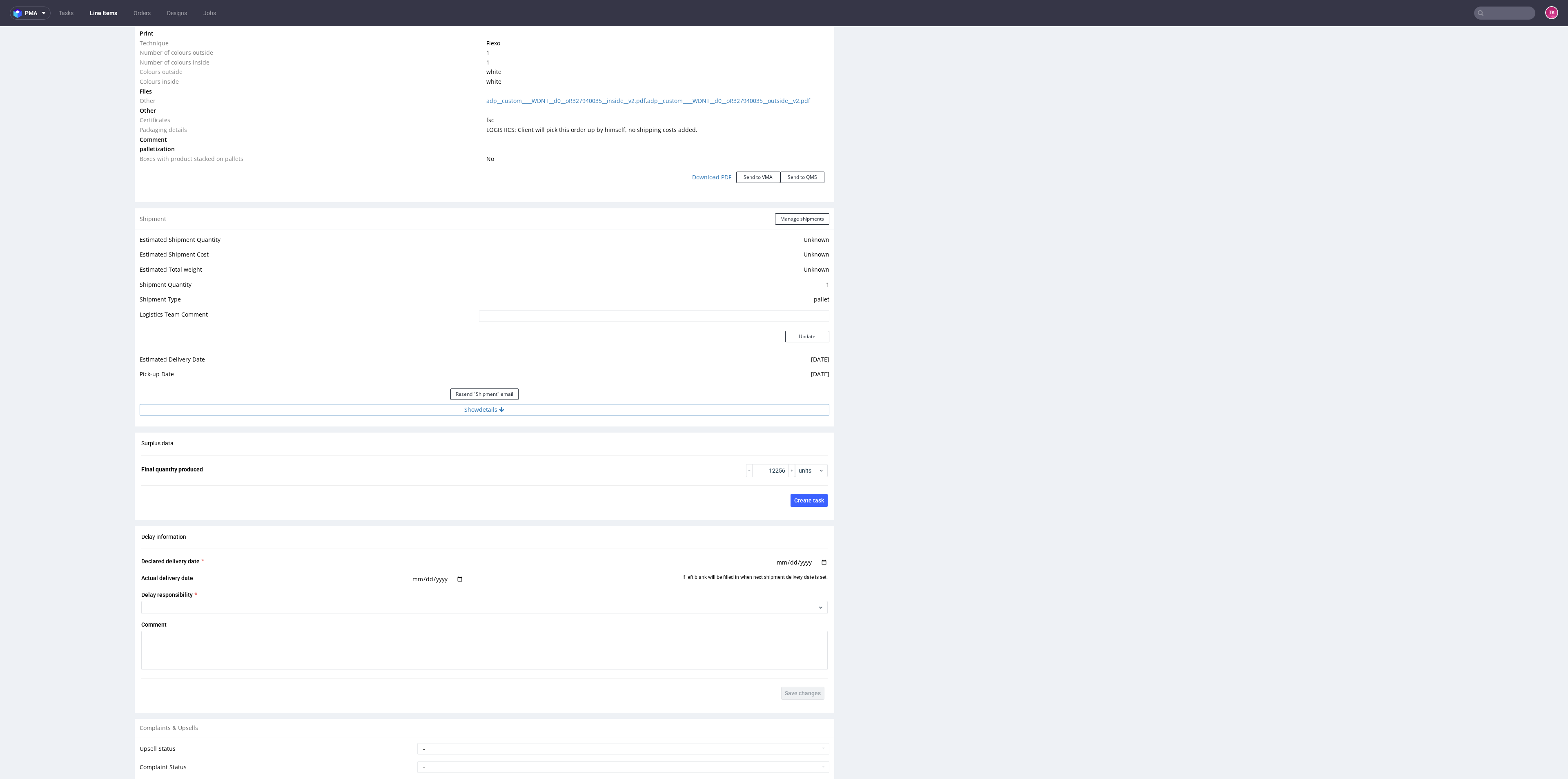
click at [667, 409] on button "Show details" at bounding box center [484, 409] width 690 height 12
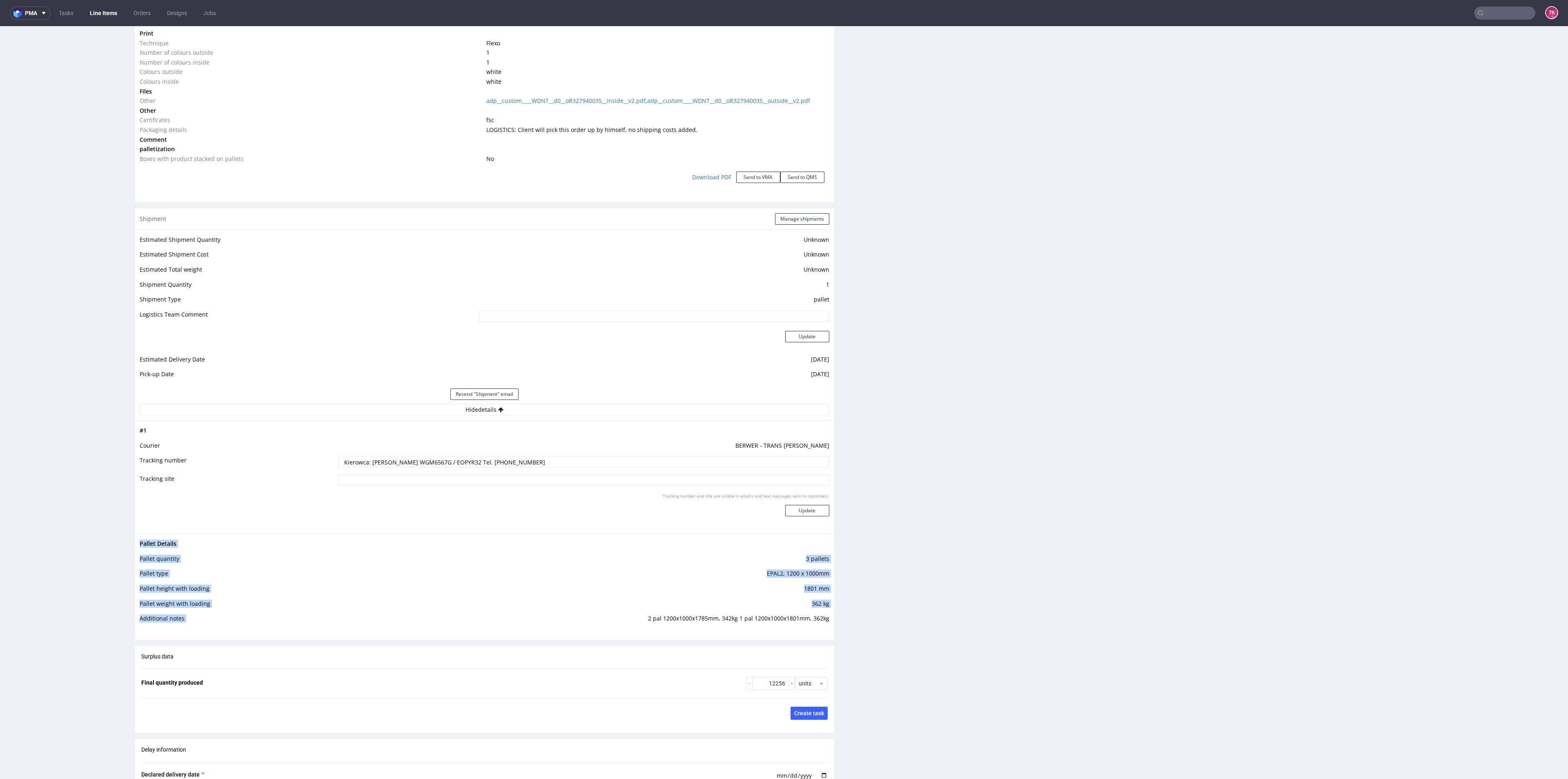
drag, startPoint x: 636, startPoint y: 619, endPoint x: 821, endPoint y: 623, distance: 185.0
click at [821, 623] on div "Pallet Details Pallet quantity 3 pallets Pallet type EPAL2, 1200 x 1000mm Palle…" at bounding box center [484, 583] width 699 height 100
copy tbody "Pallet Details Pallet quantity 3 pallets Pallet type EPAL2, 1200 x 1000mm Palle…"
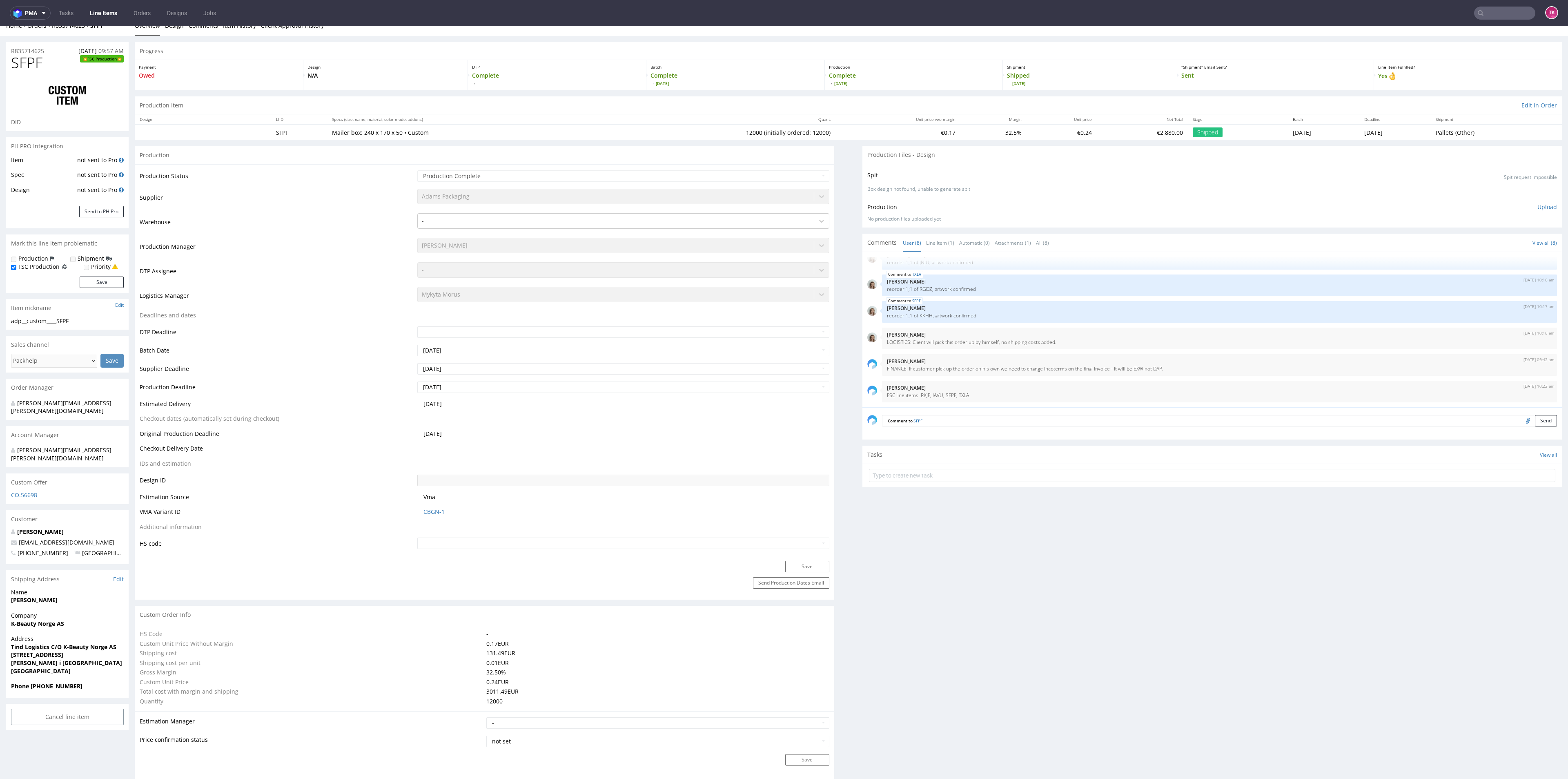
scroll to position [0, 0]
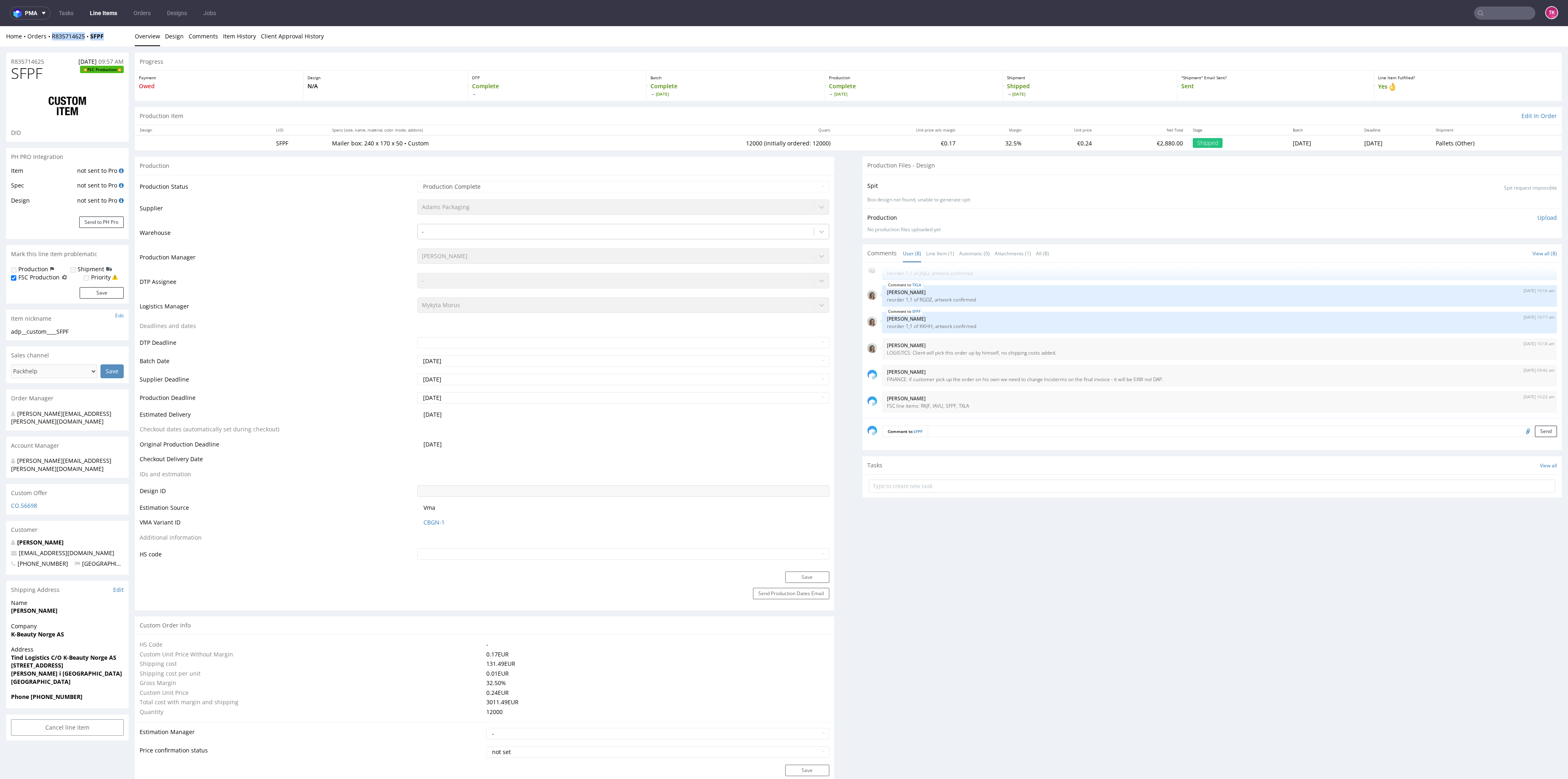
drag, startPoint x: 109, startPoint y: 38, endPoint x: 47, endPoint y: 43, distance: 62.2
click at [47, 43] on div "Home Orders R835714625 SFPF Overview Design Comments Item History Client Approv…" at bounding box center [784, 37] width 1568 height 21
copy div "R835714625 SFPF"
drag, startPoint x: 320, startPoint y: 141, endPoint x: 425, endPoint y: 143, distance: 105.0
click at [425, 143] on td "Mailer box: 240 x 170 x 50 • Custom" at bounding box center [461, 143] width 270 height 15
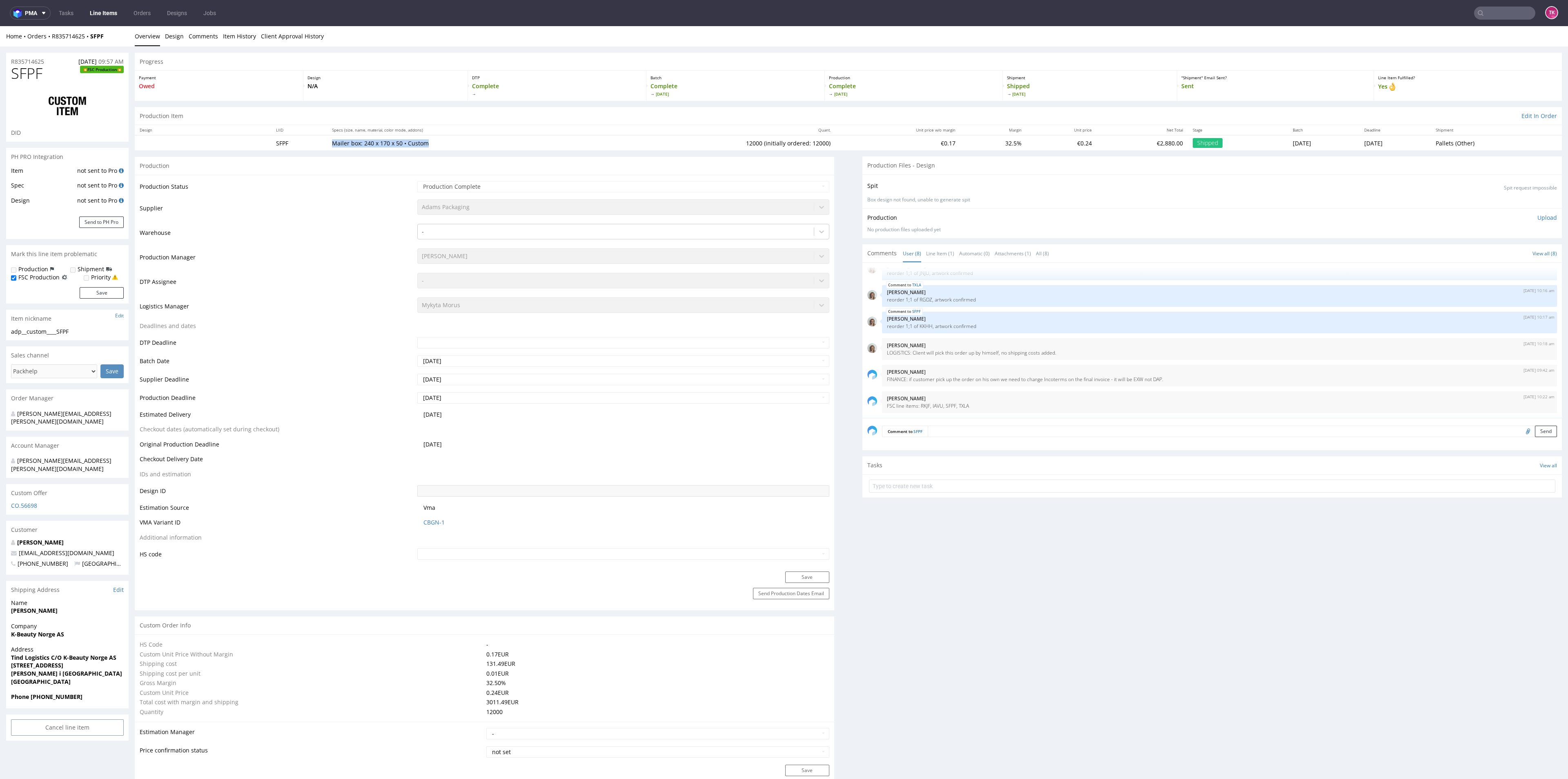
copy p "Mailer box: 240 x 170 x 50 • Custom"
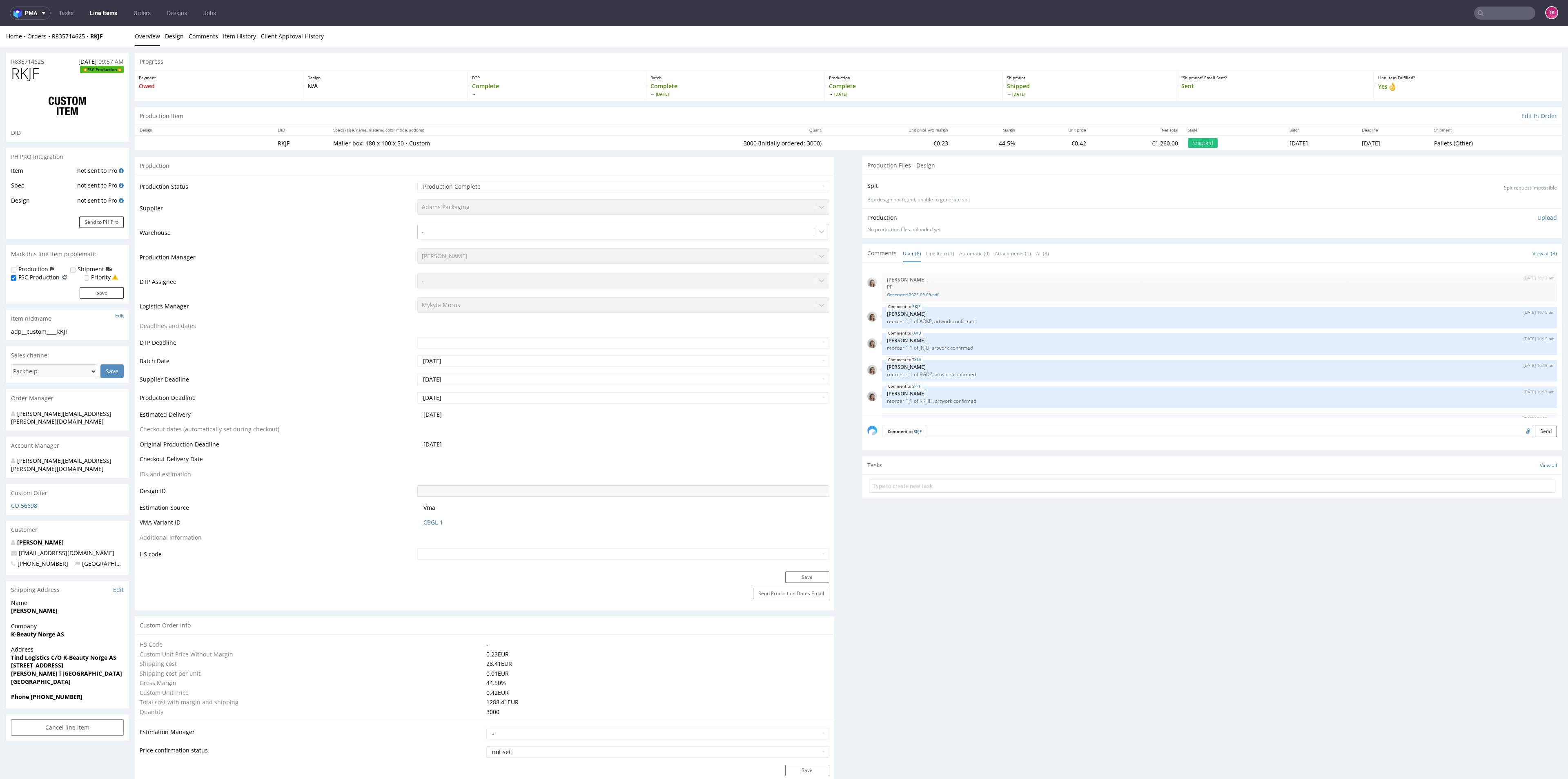
scroll to position [75, 0]
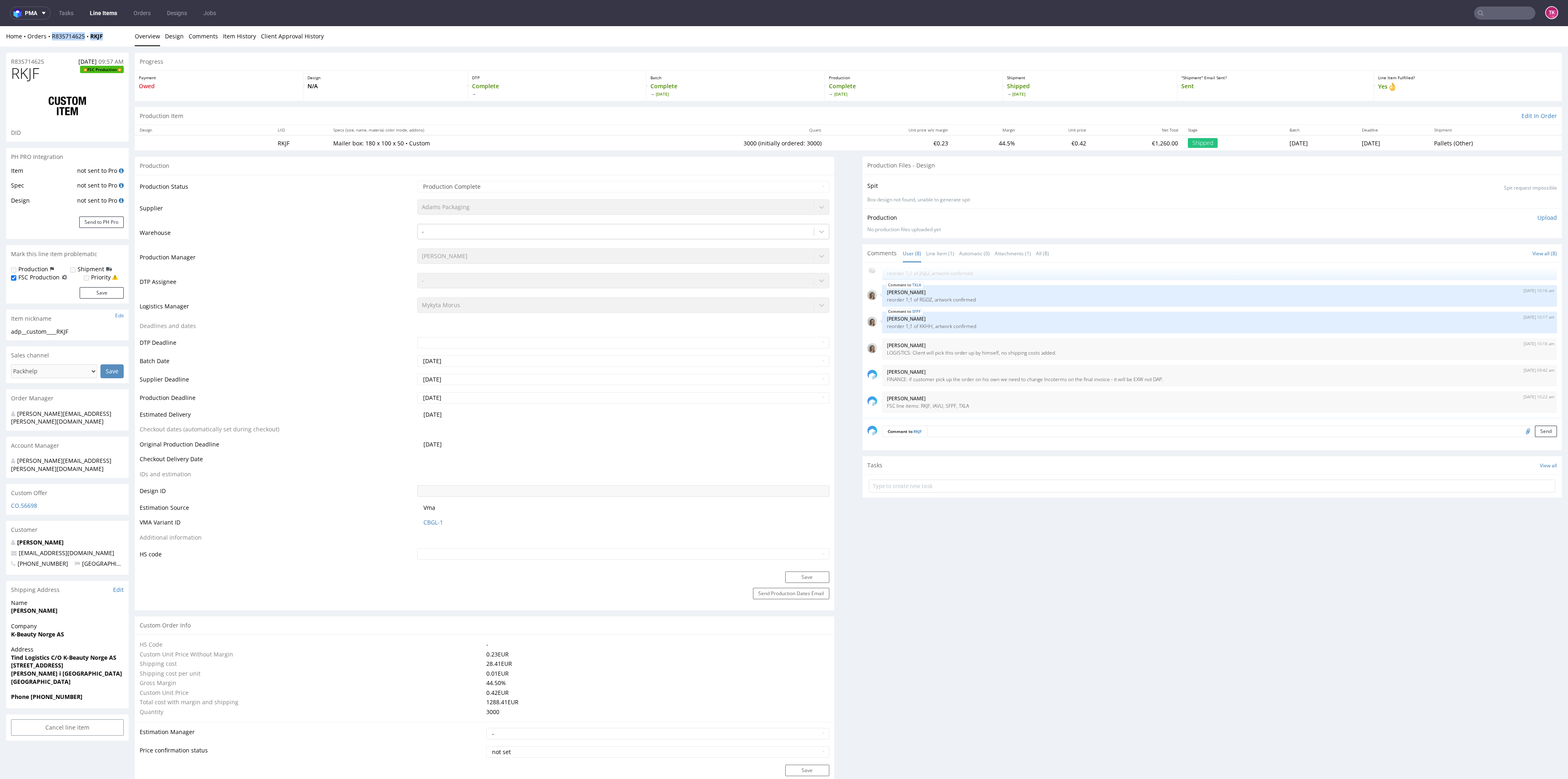
drag, startPoint x: 47, startPoint y: 43, endPoint x: 113, endPoint y: 40, distance: 66.1
click at [113, 40] on div "Home Orders R835714625 RKJF Overview Design Comments Item History Client Approv…" at bounding box center [784, 37] width 1568 height 21
copy div "R835714625 RKJF"
drag, startPoint x: 428, startPoint y: 144, endPoint x: 444, endPoint y: 147, distance: 16.3
click at [444, 147] on td "Mailer box: 180 x 100 x 50 • Custom" at bounding box center [464, 143] width 273 height 15
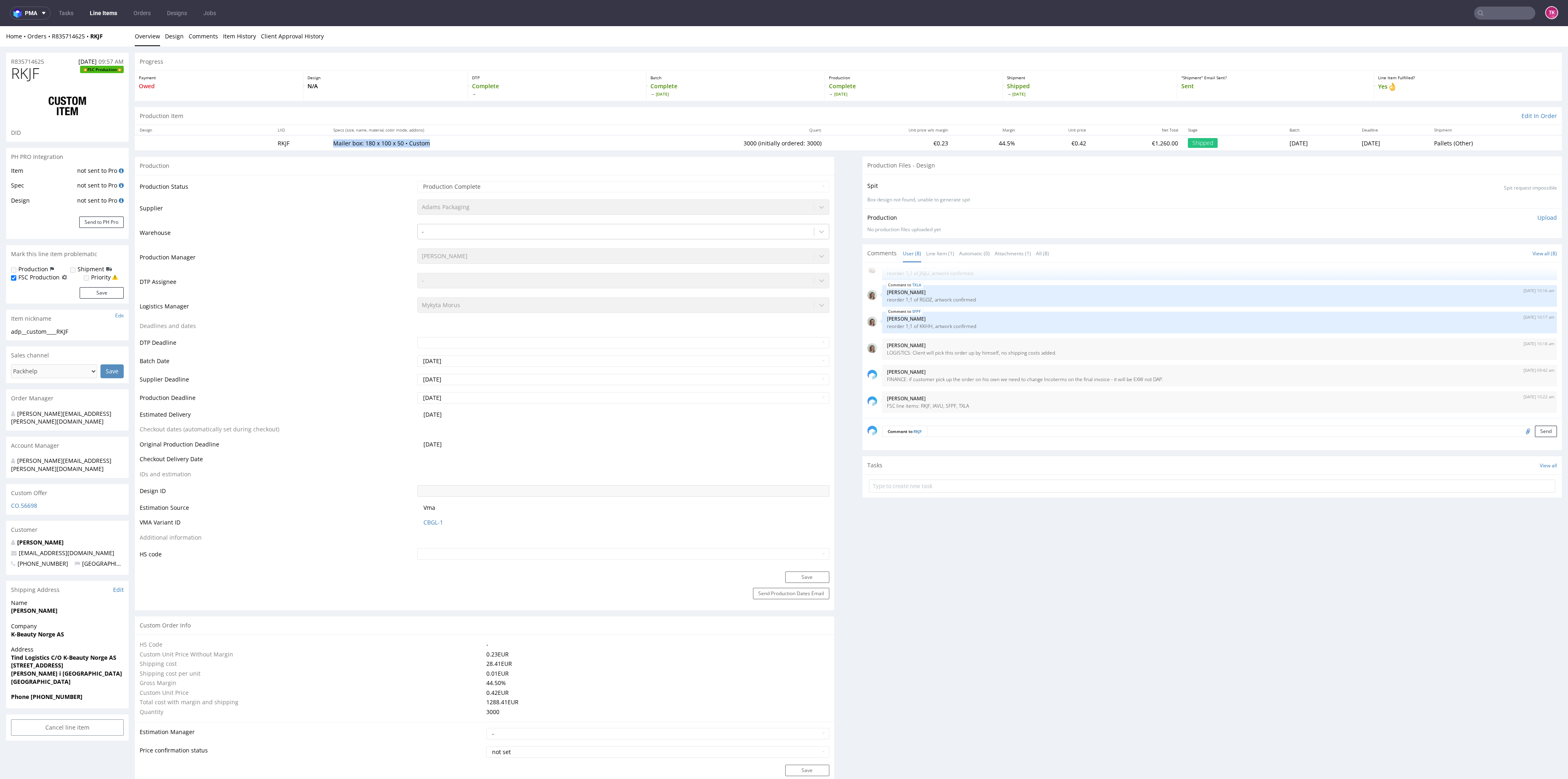
copy p "Mailer box: 180 x 100 x 50 • Custom"
click at [705, 141] on td "3000 (initially ordered: 3000)" at bounding box center [714, 143] width 225 height 15
copy td "3000"
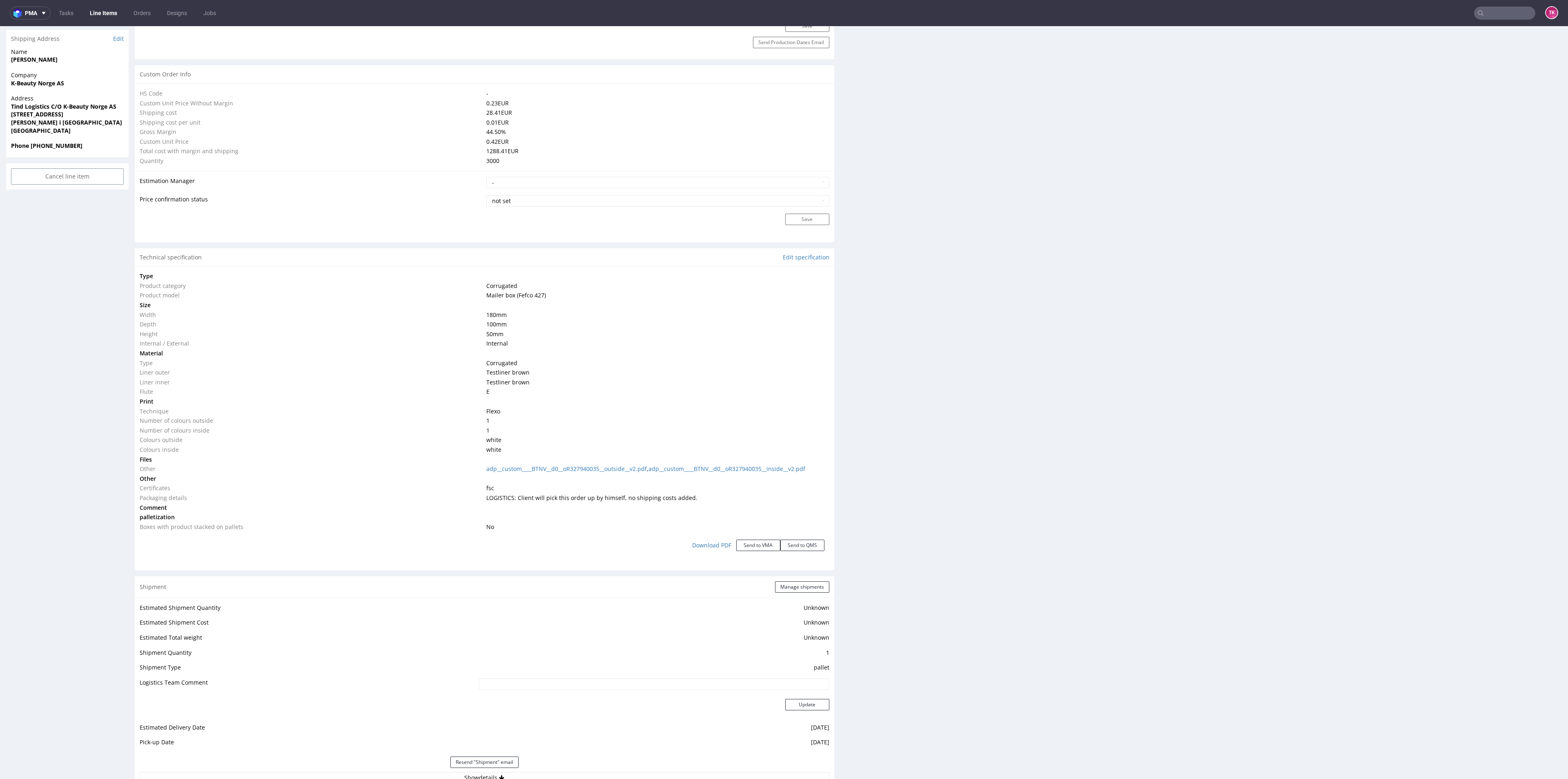
scroll to position [674, 0]
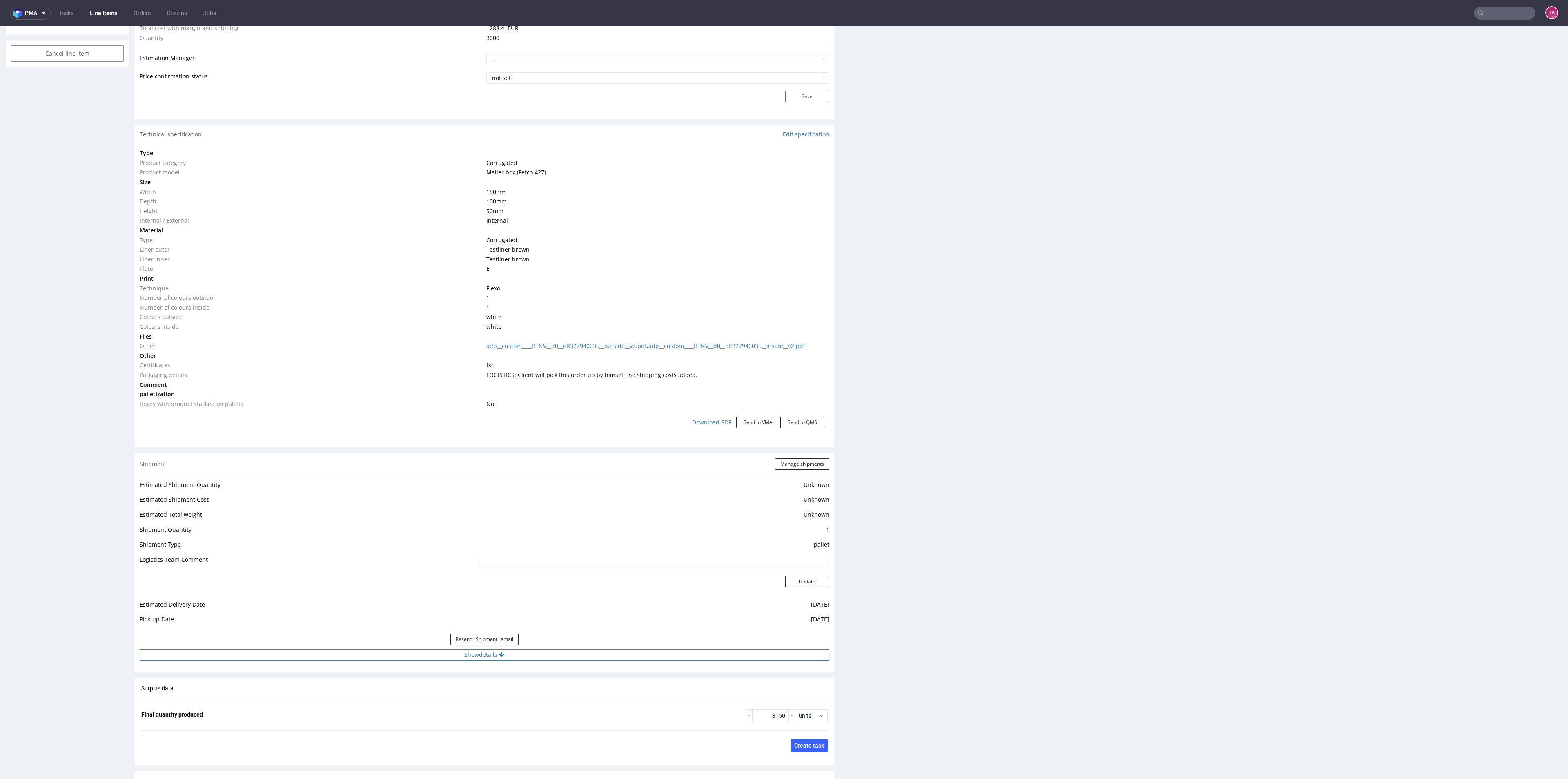
click at [587, 656] on button "Show details" at bounding box center [484, 655] width 690 height 12
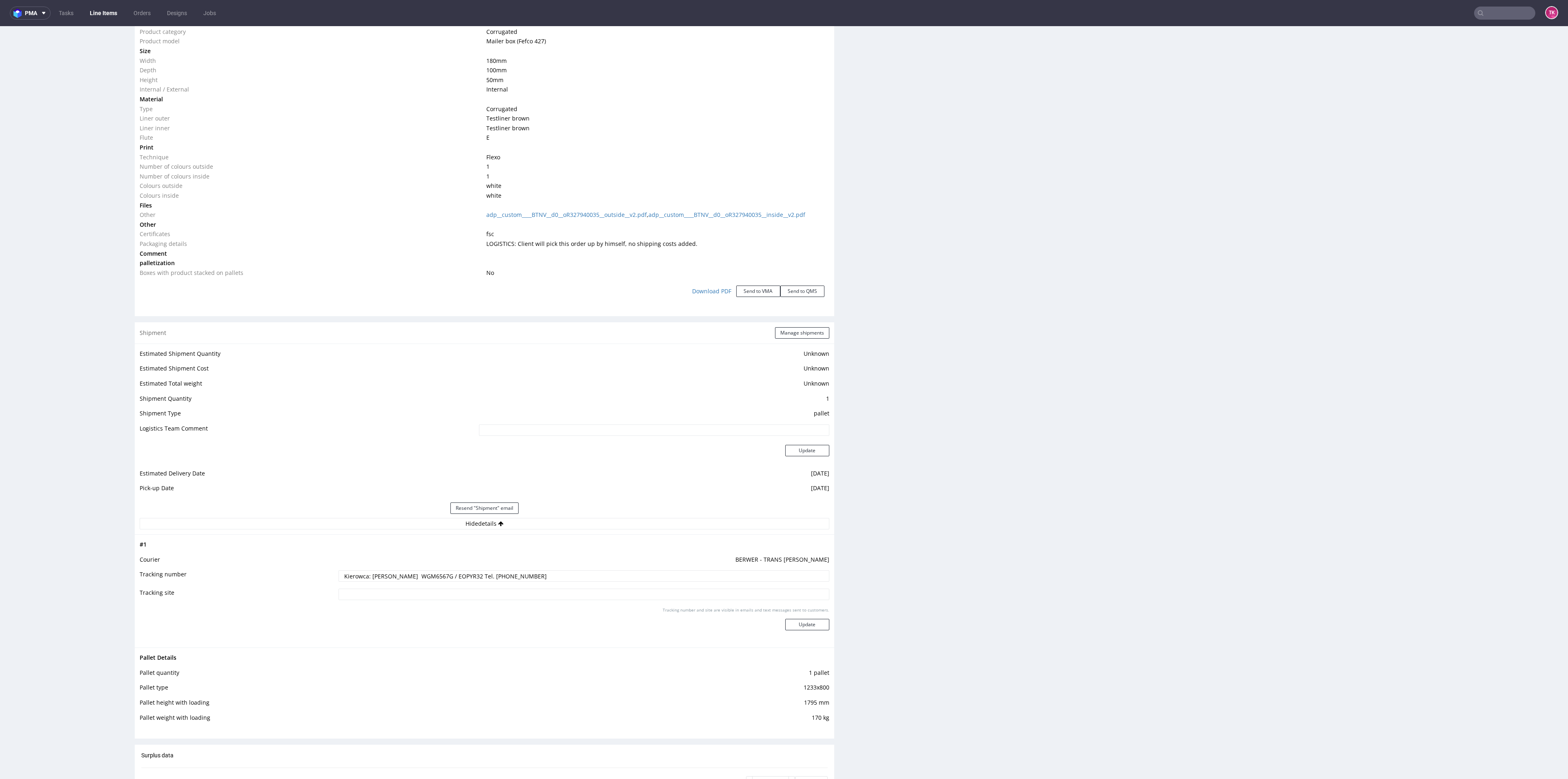
scroll to position [858, 0]
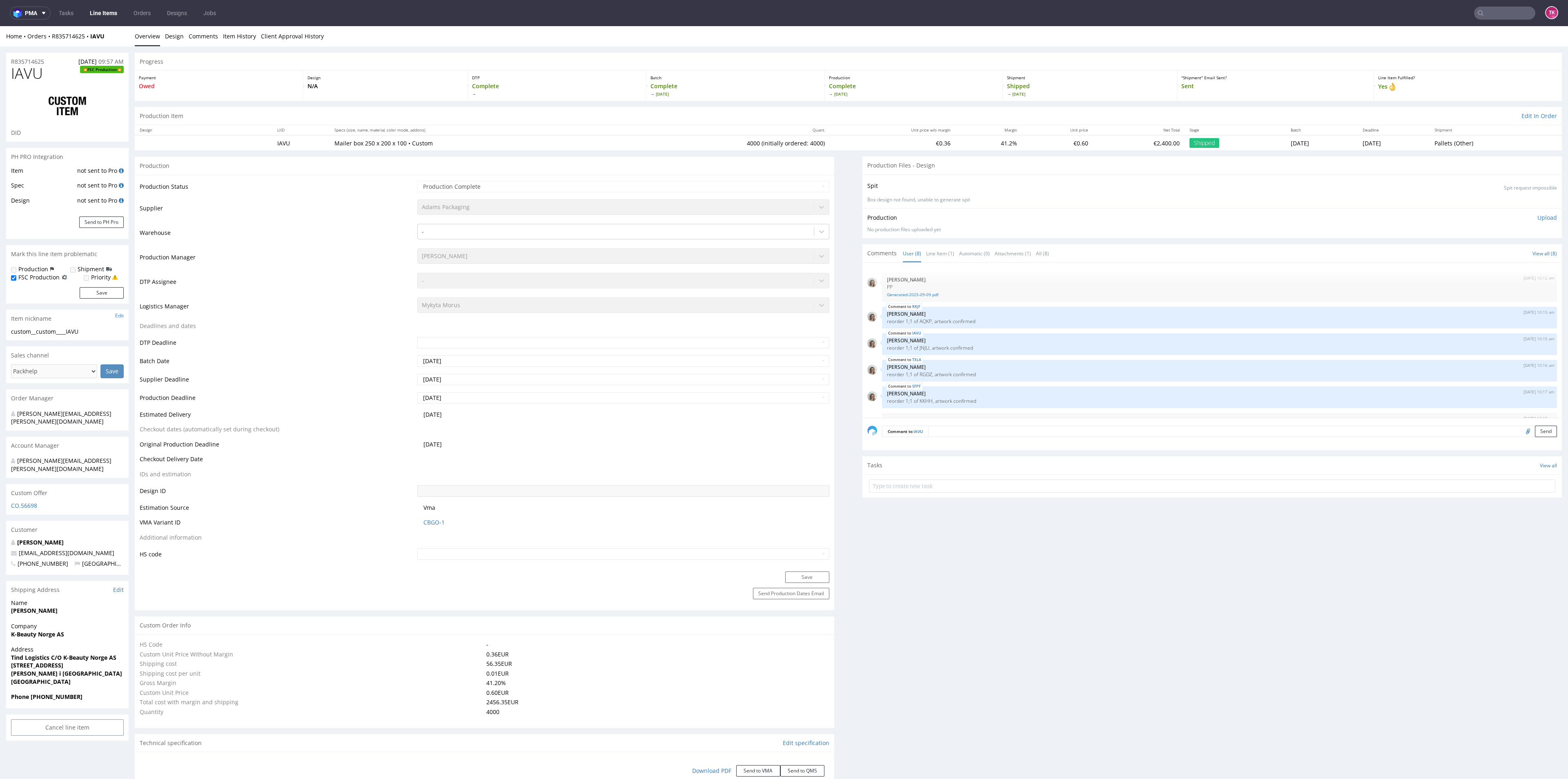
select select "in_progress"
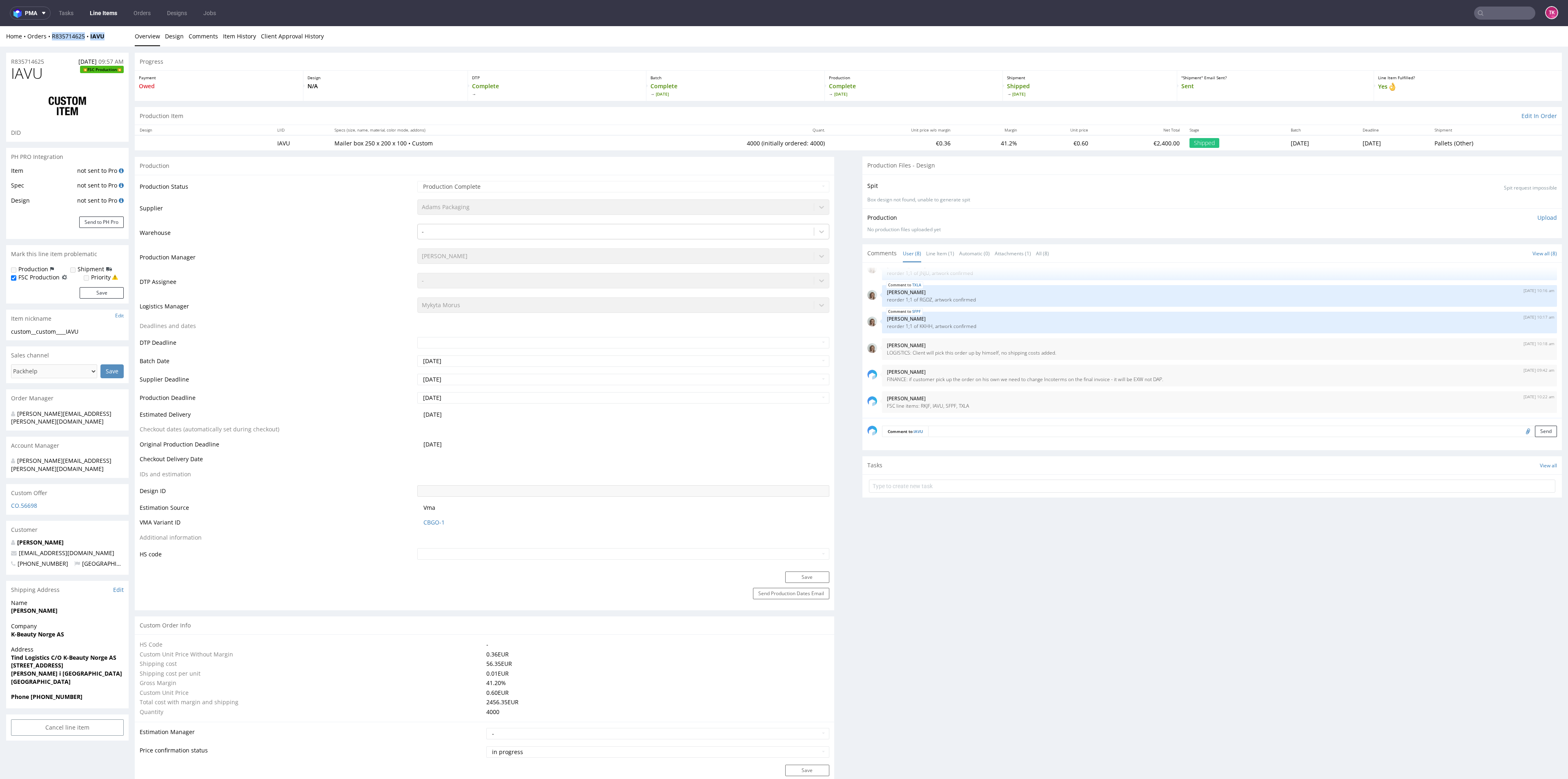
drag, startPoint x: 113, startPoint y: 43, endPoint x: 49, endPoint y: 42, distance: 64.0
click at [49, 42] on div "Home Orders R835714625 IAVU Overview Design Comments Item History Client Approv…" at bounding box center [784, 37] width 1568 height 21
copy div "R835714625 IAVU"
drag, startPoint x: 369, startPoint y: 150, endPoint x: 444, endPoint y: 142, distance: 75.4
click at [444, 142] on tr "IAVU Mailer box 250 x 200 x 100 • Custom 4000 (initially ordered: 4000) €0.36 4…" at bounding box center [848, 143] width 1427 height 15
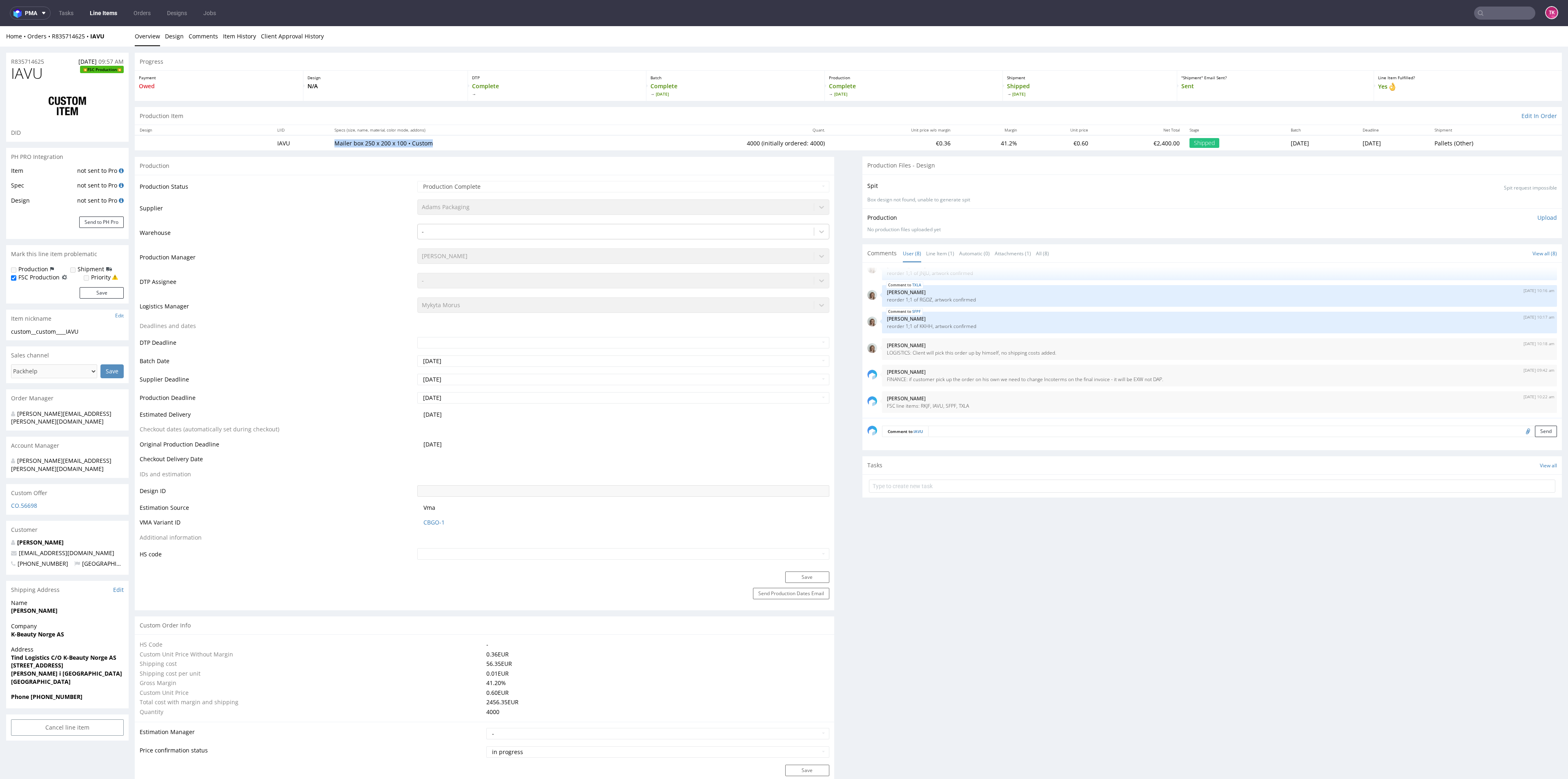
copy tr "Mailer box 250 x 200 x 100 • Custom"
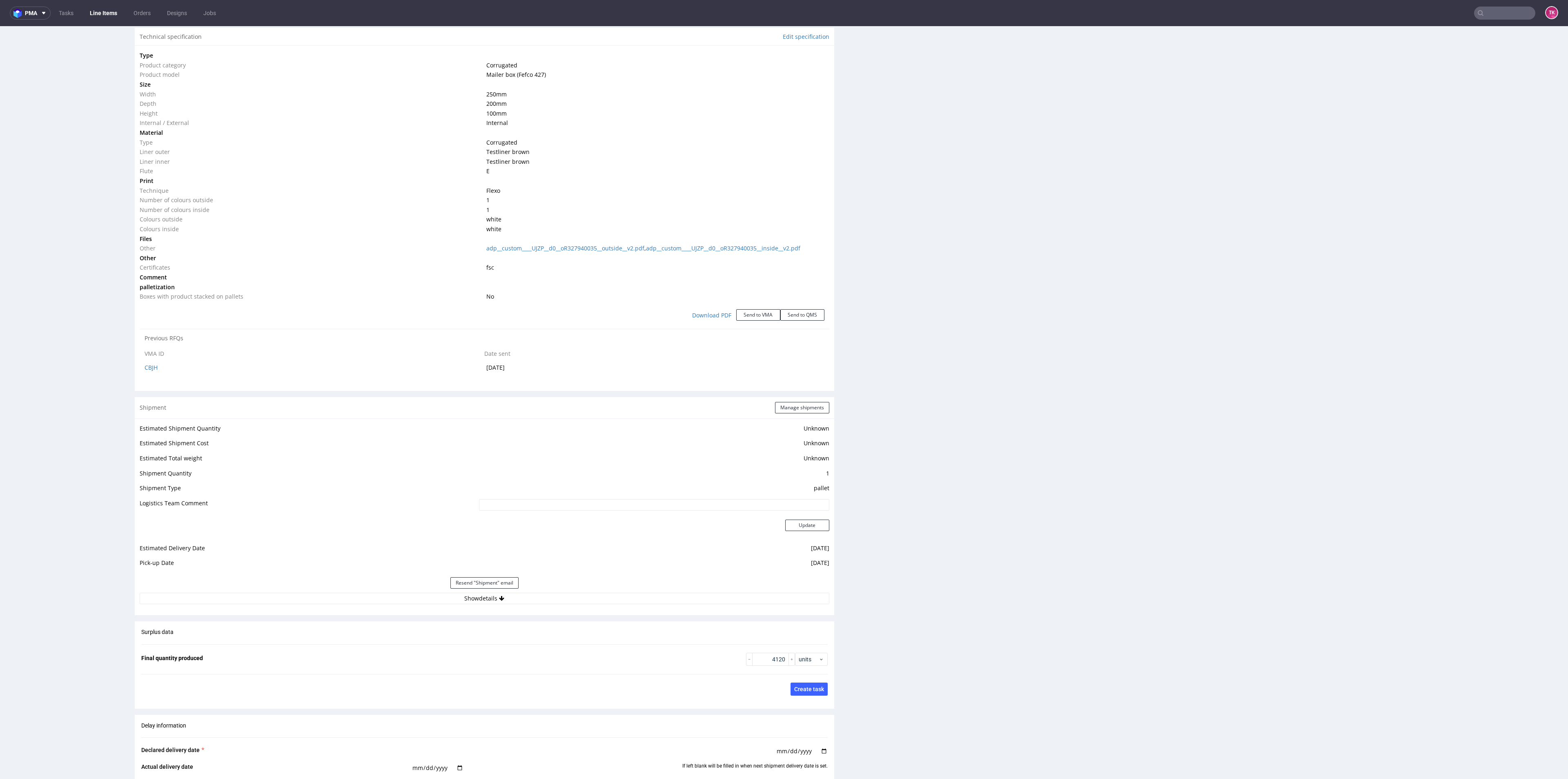
scroll to position [919, 0]
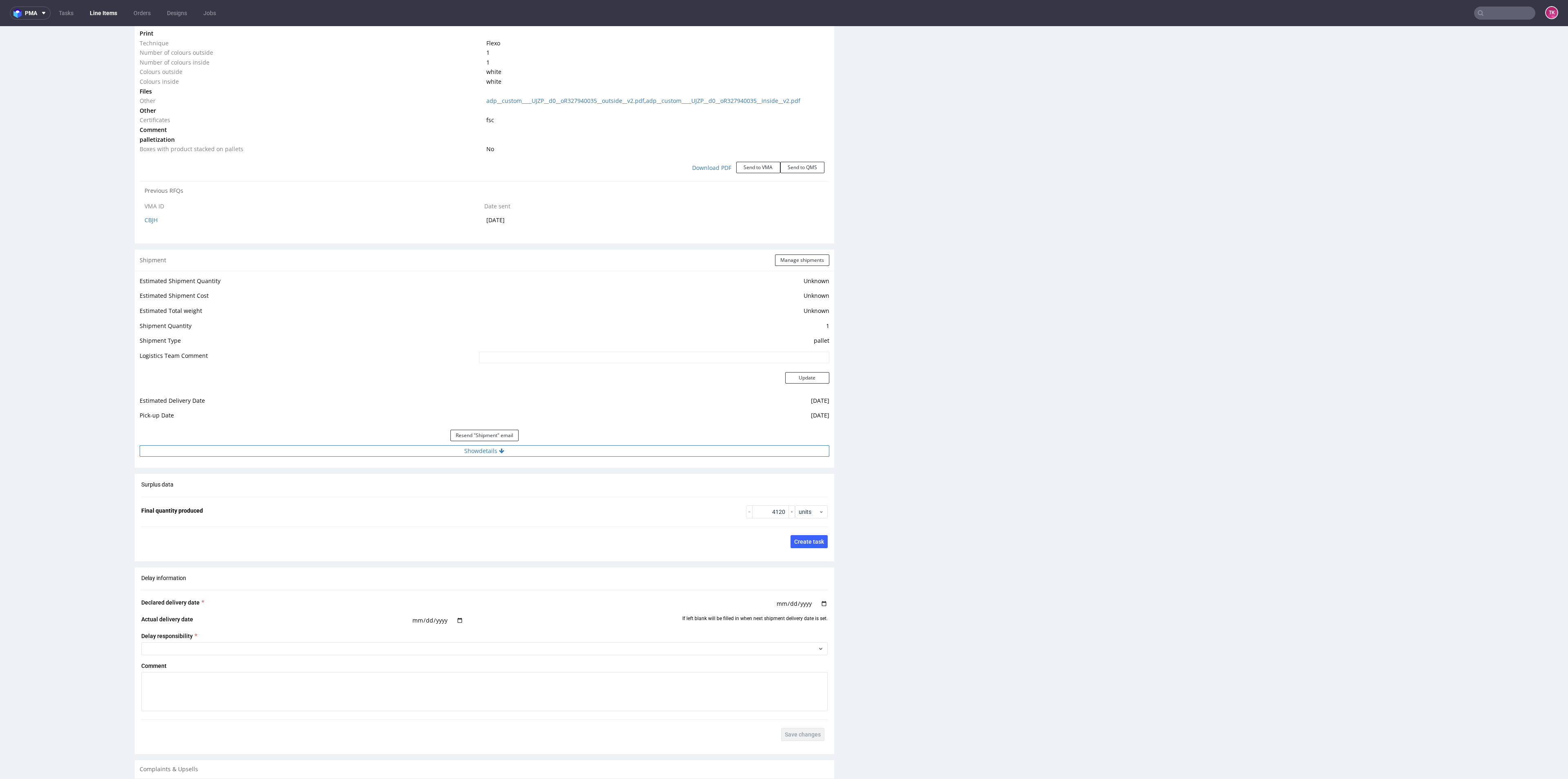
drag, startPoint x: 580, startPoint y: 440, endPoint x: 578, endPoint y: 446, distance: 6.3
click at [579, 442] on div "Resend "Shipment" email" at bounding box center [484, 435] width 690 height 19
click at [579, 446] on button "Show details" at bounding box center [484, 451] width 690 height 12
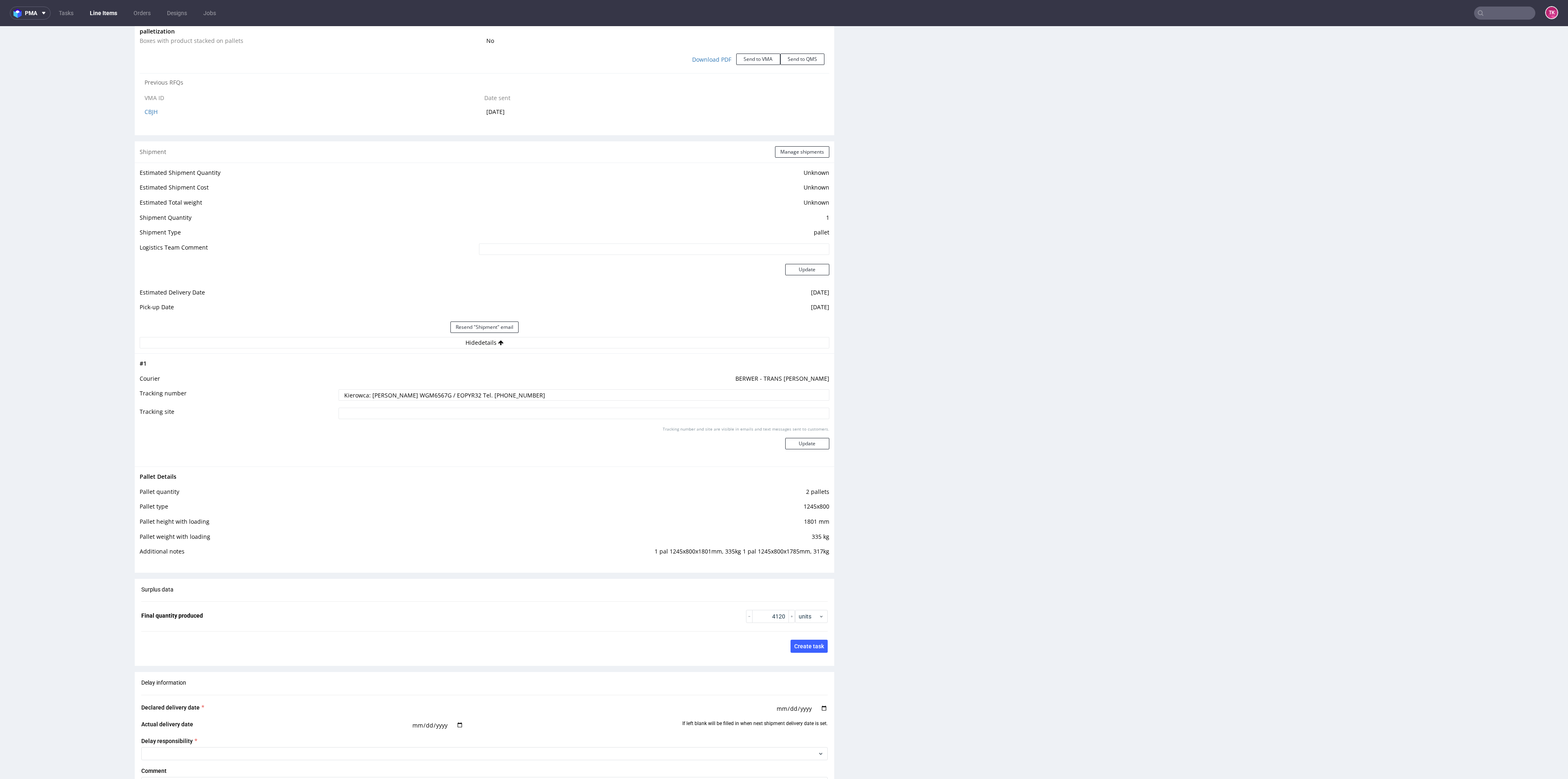
scroll to position [1103, 0]
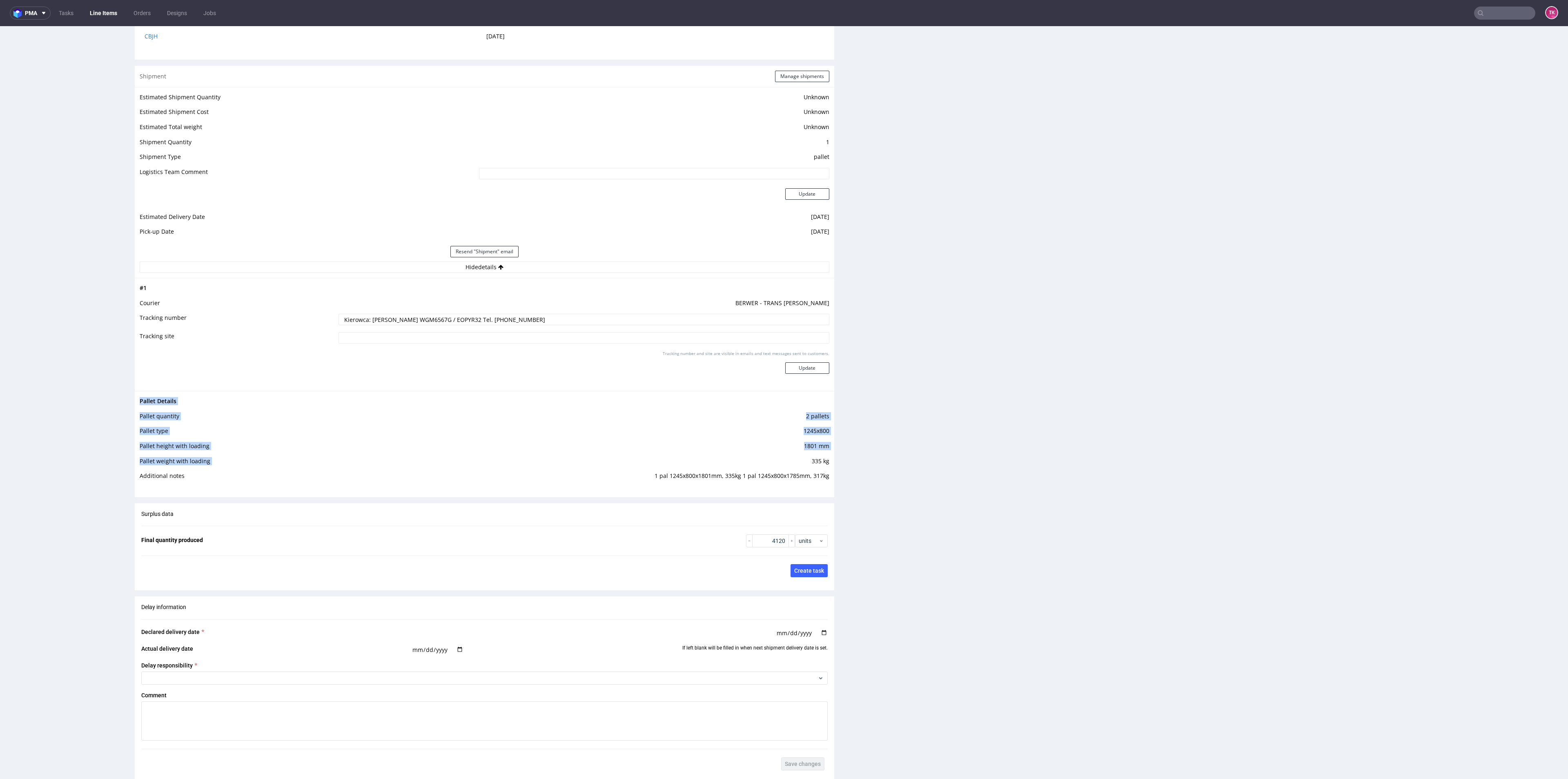
drag, startPoint x: 645, startPoint y: 471, endPoint x: 813, endPoint y: 476, distance: 168.1
click at [822, 467] on div "Pallet Details Pallet quantity 2 pallets Pallet type 1245x800 Pallet height wit…" at bounding box center [484, 441] width 699 height 100
click at [813, 476] on td "1 pal 1245x800x1801mm, 335kg 1 pal 1245x800x1785mm, 317kg" at bounding box center [612, 478] width 433 height 15
drag, startPoint x: 645, startPoint y: 474, endPoint x: 821, endPoint y: 477, distance: 176.0
click at [821, 478] on div "Pallet Details Pallet quantity 2 pallets Pallet type 1245x800 Pallet height wit…" at bounding box center [484, 441] width 699 height 100
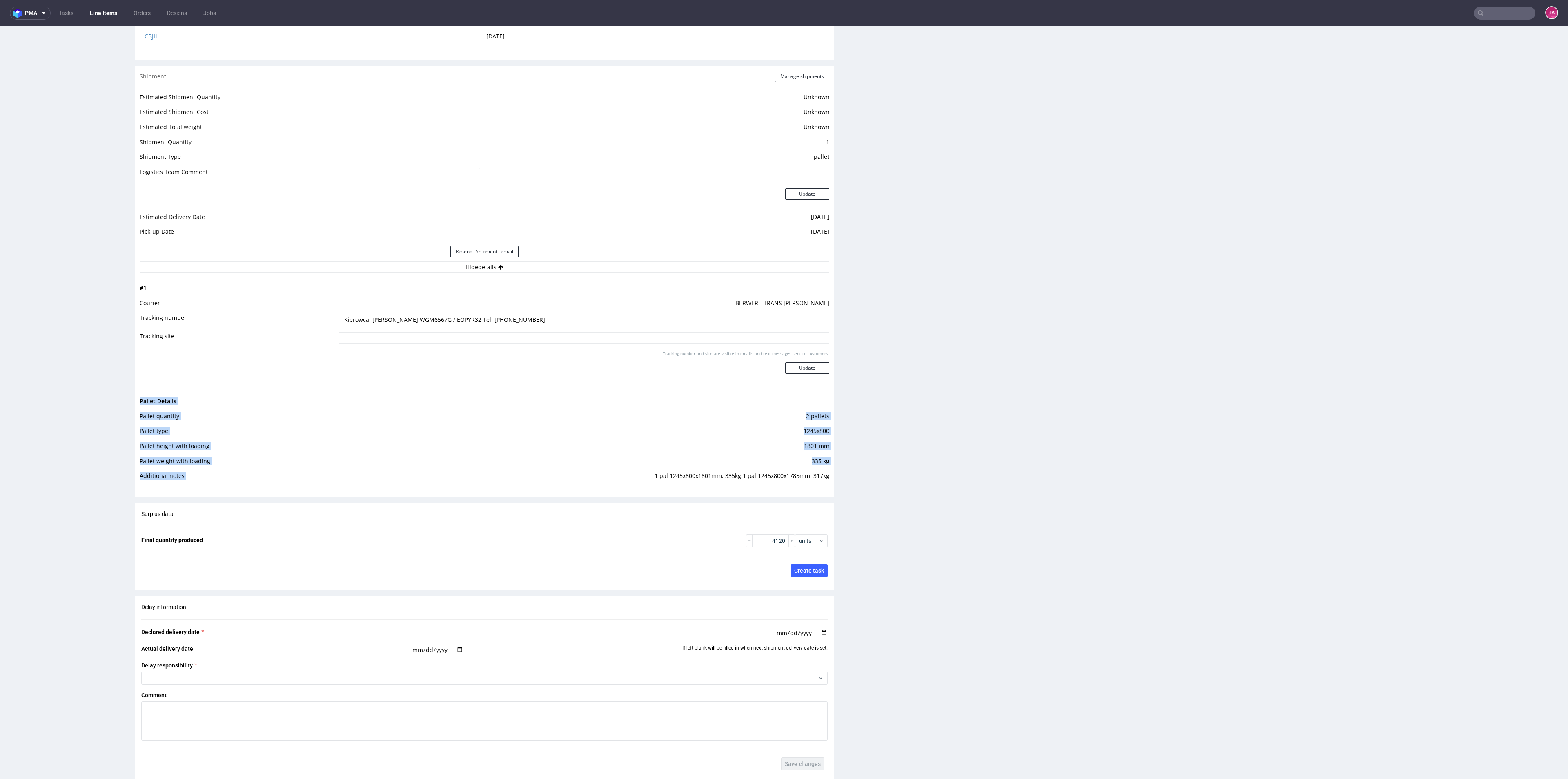
copy tbody "Pallet Details Pallet quantity 2 pallets Pallet type 1245x800 Pallet height wit…"
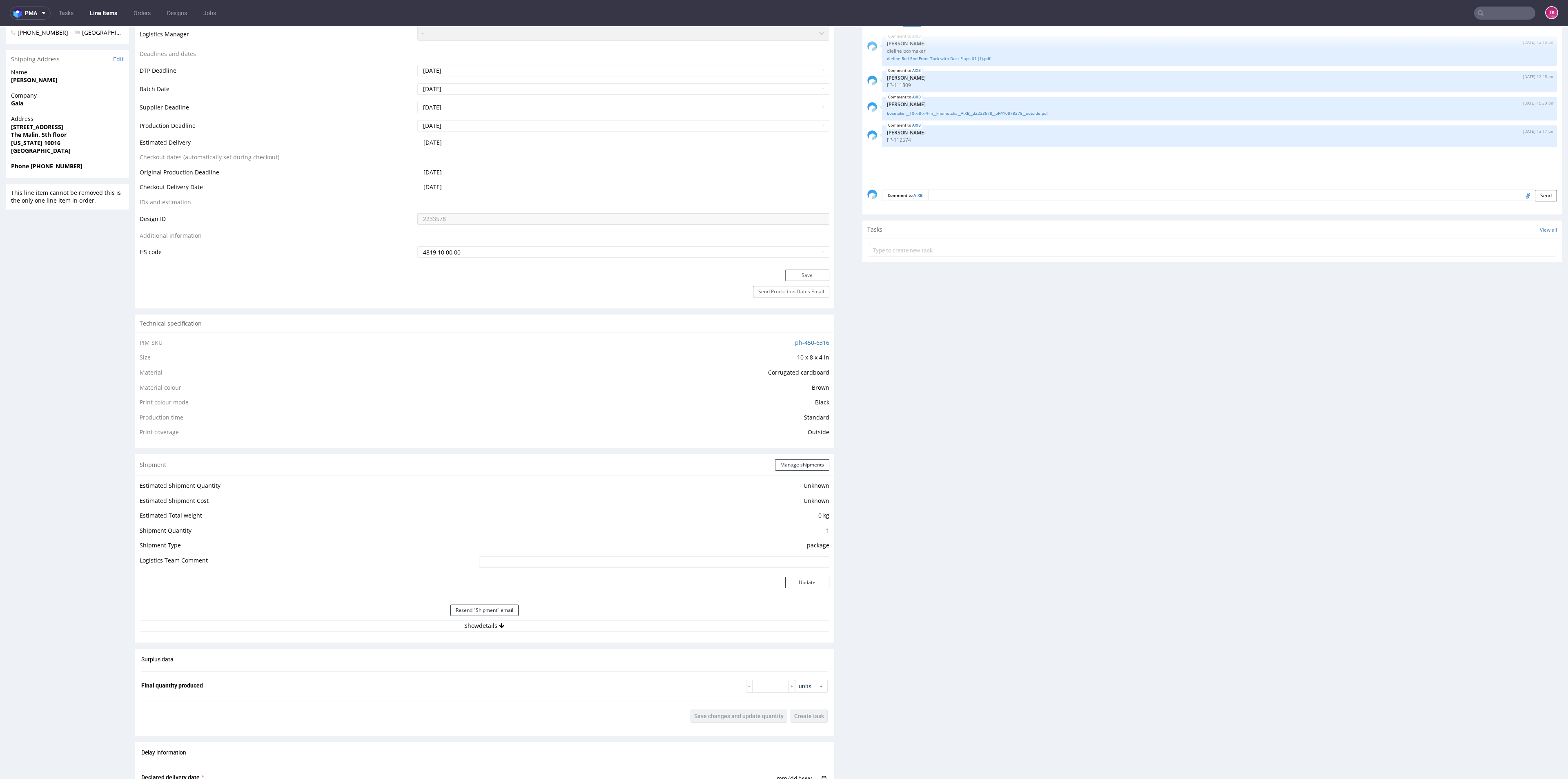
scroll to position [429, 0]
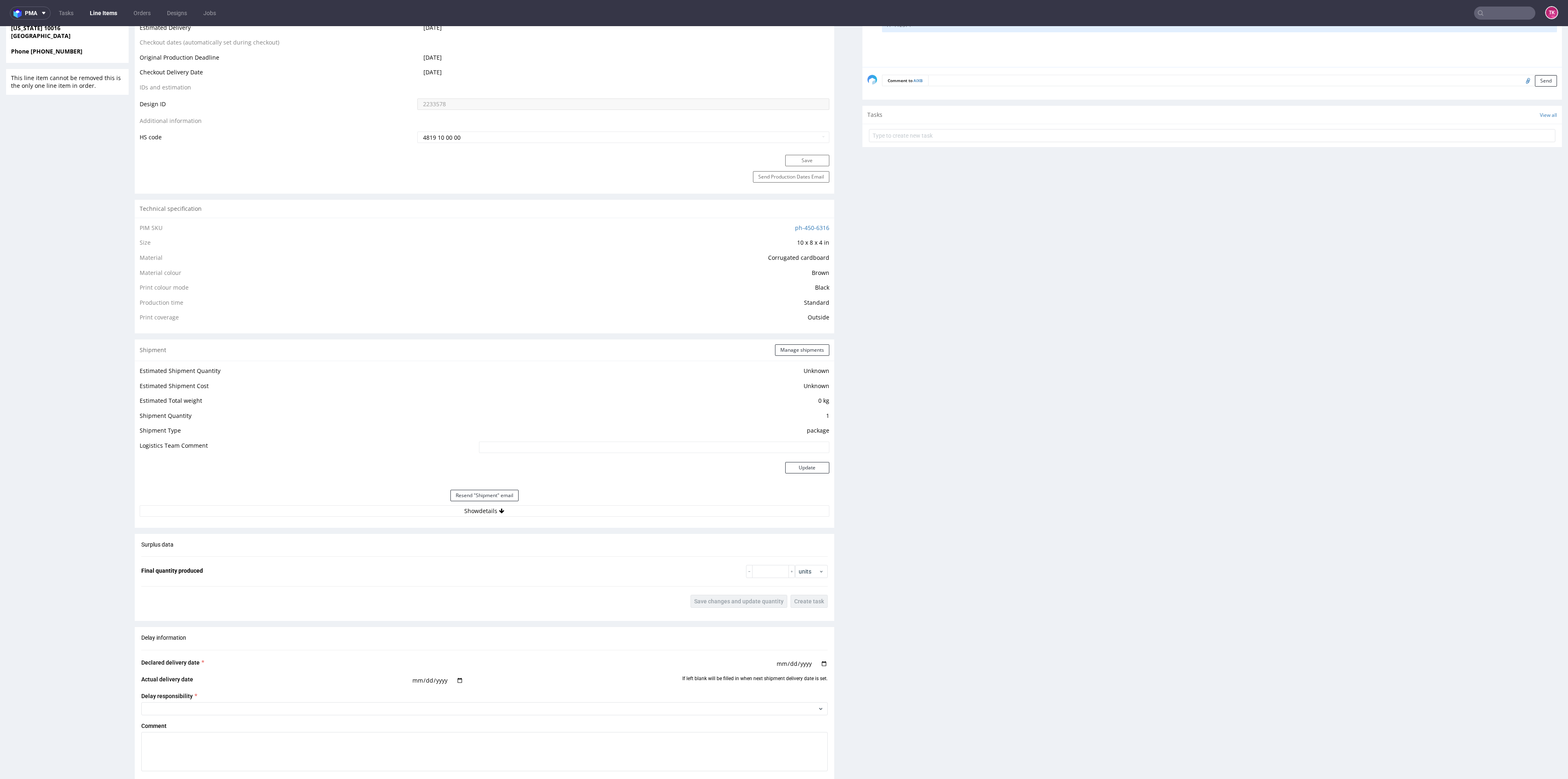
click at [625, 499] on div "Resend "Shipment" email" at bounding box center [484, 496] width 690 height 19
click at [626, 509] on button "Show details" at bounding box center [484, 511] width 690 height 12
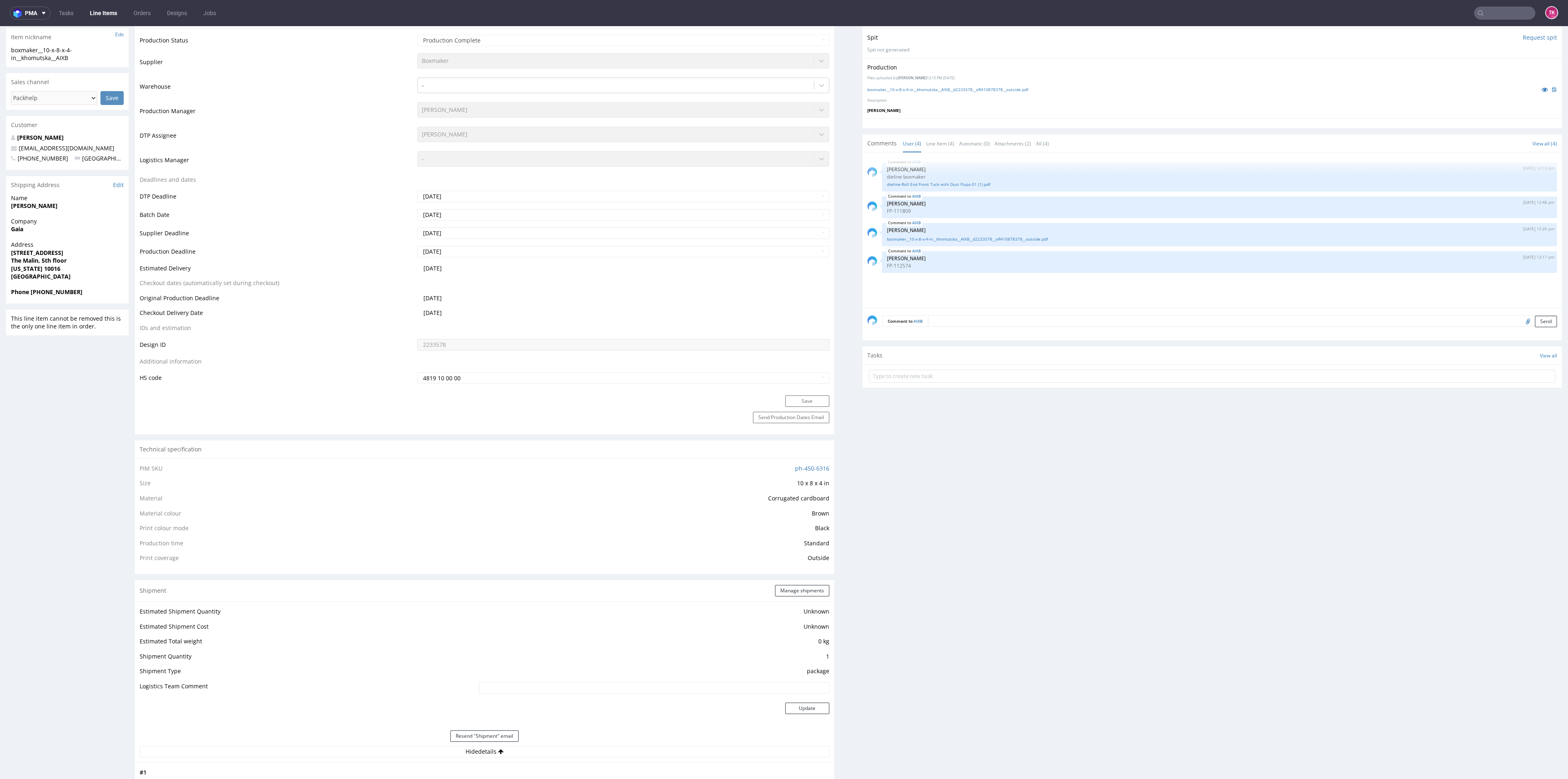
scroll to position [184, 0]
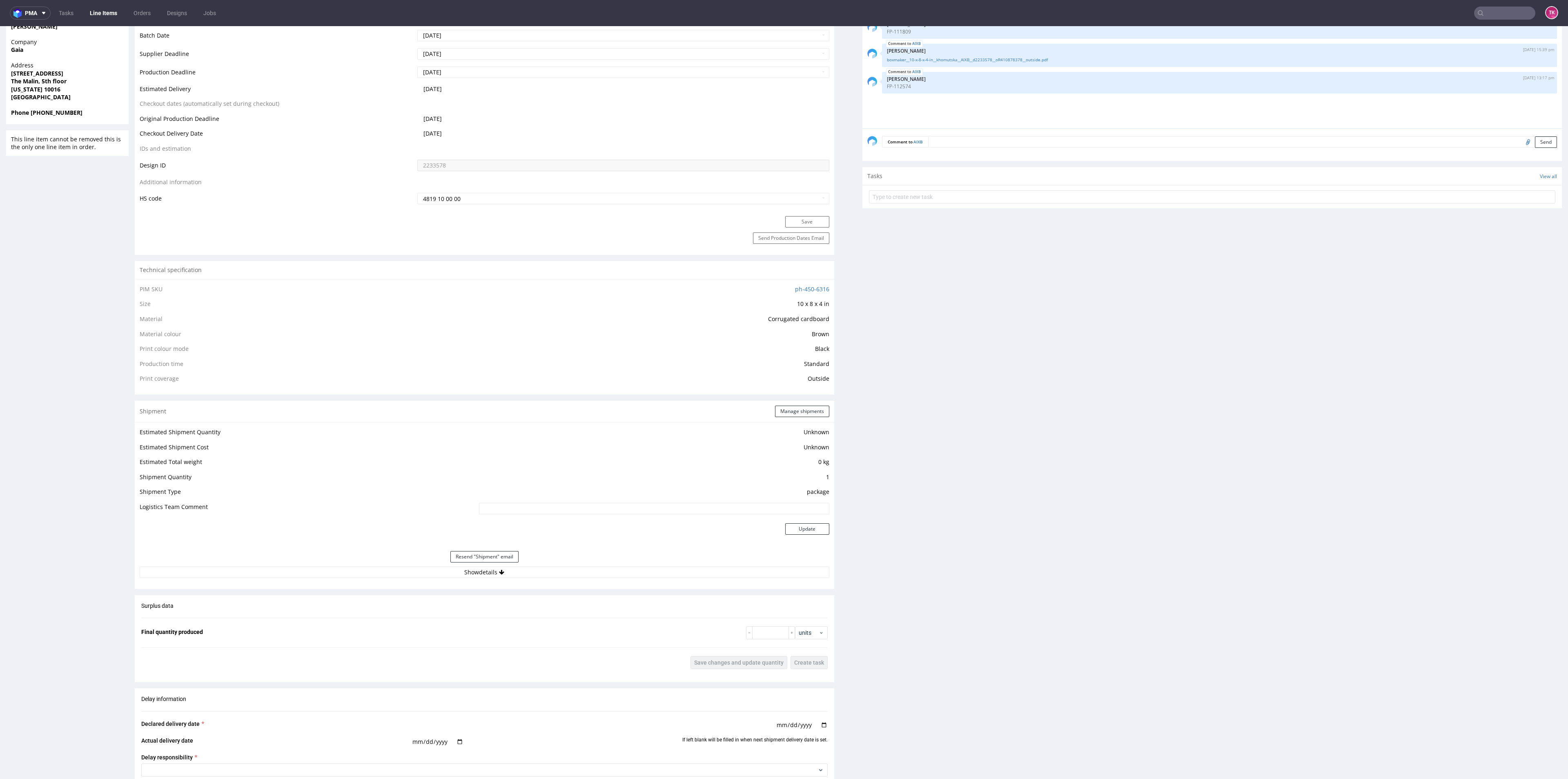
scroll to position [663, 0]
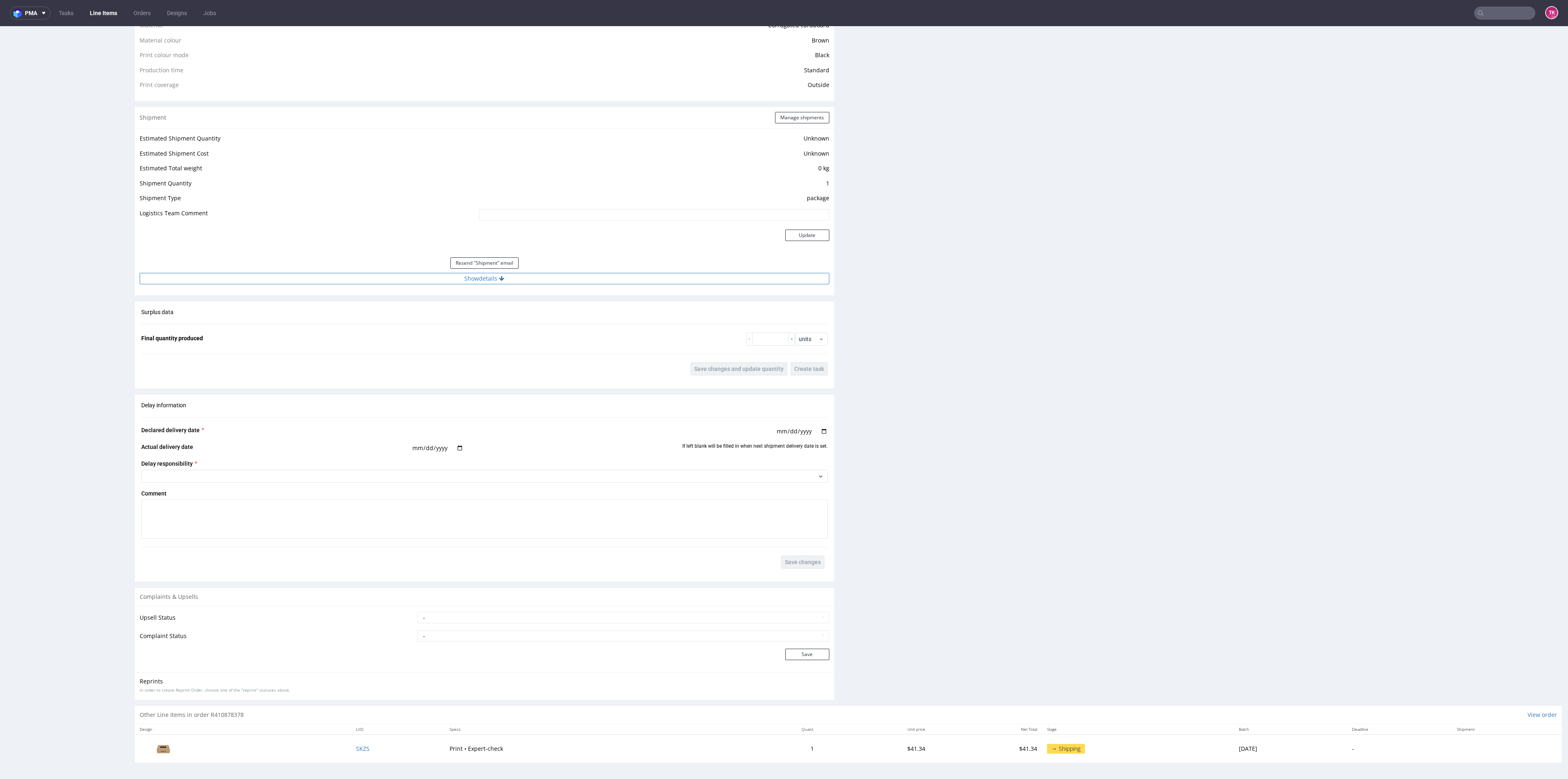
click at [566, 278] on button "Show details" at bounding box center [484, 278] width 690 height 12
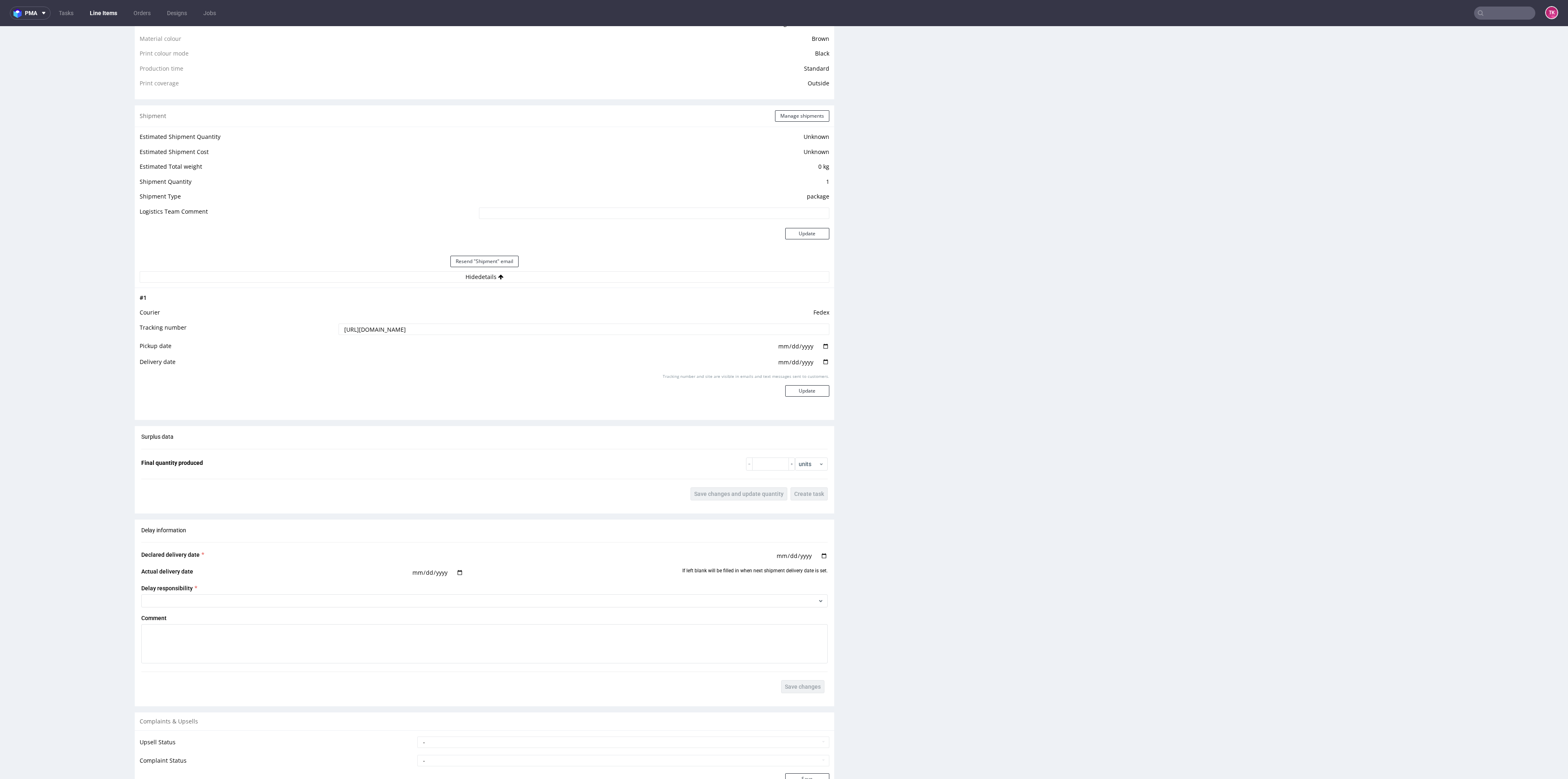
drag, startPoint x: 564, startPoint y: 328, endPoint x: 58, endPoint y: 302, distance: 506.7
click at [58, 302] on div "R410878378 [DATE] 01:21 PM AIXB Returning DID 2233578 Mark this line item probl…" at bounding box center [784, 142] width 1568 height 1517
click at [524, 327] on input "[URL][DOMAIN_NAME]" at bounding box center [584, 329] width 491 height 12
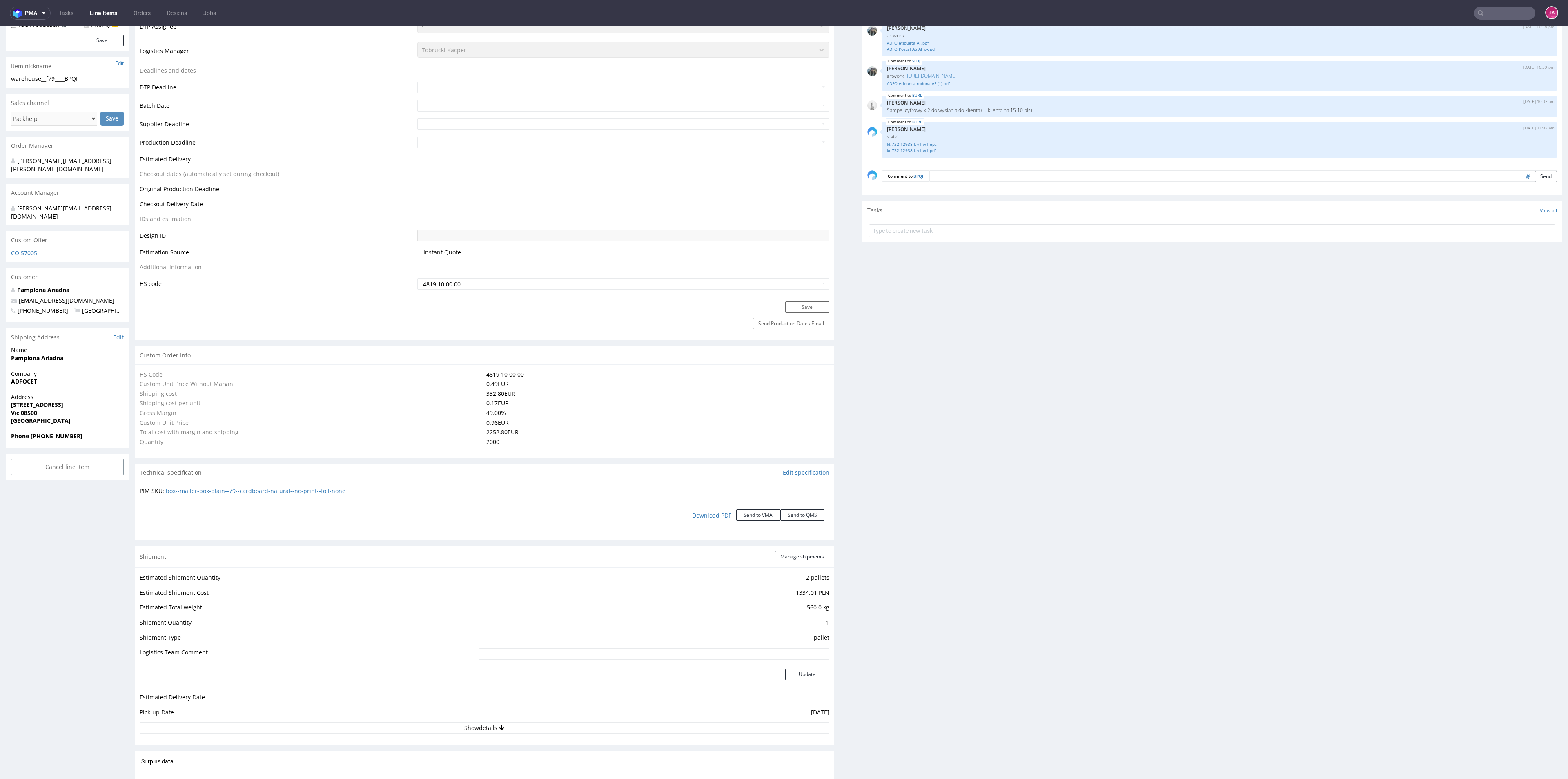
scroll to position [307, 0]
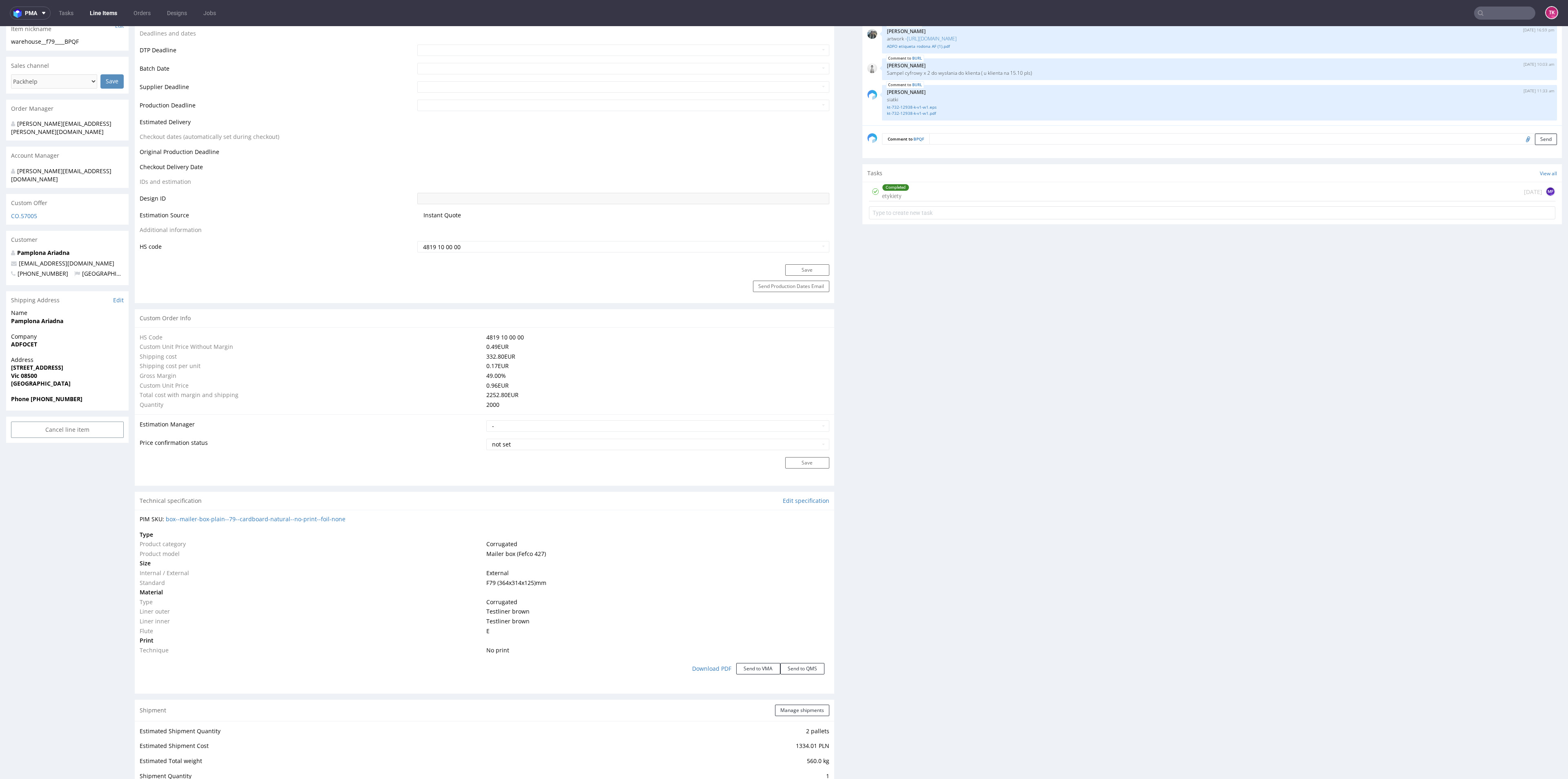
click at [898, 196] on div "Completed etykiety" at bounding box center [895, 191] width 27 height 19
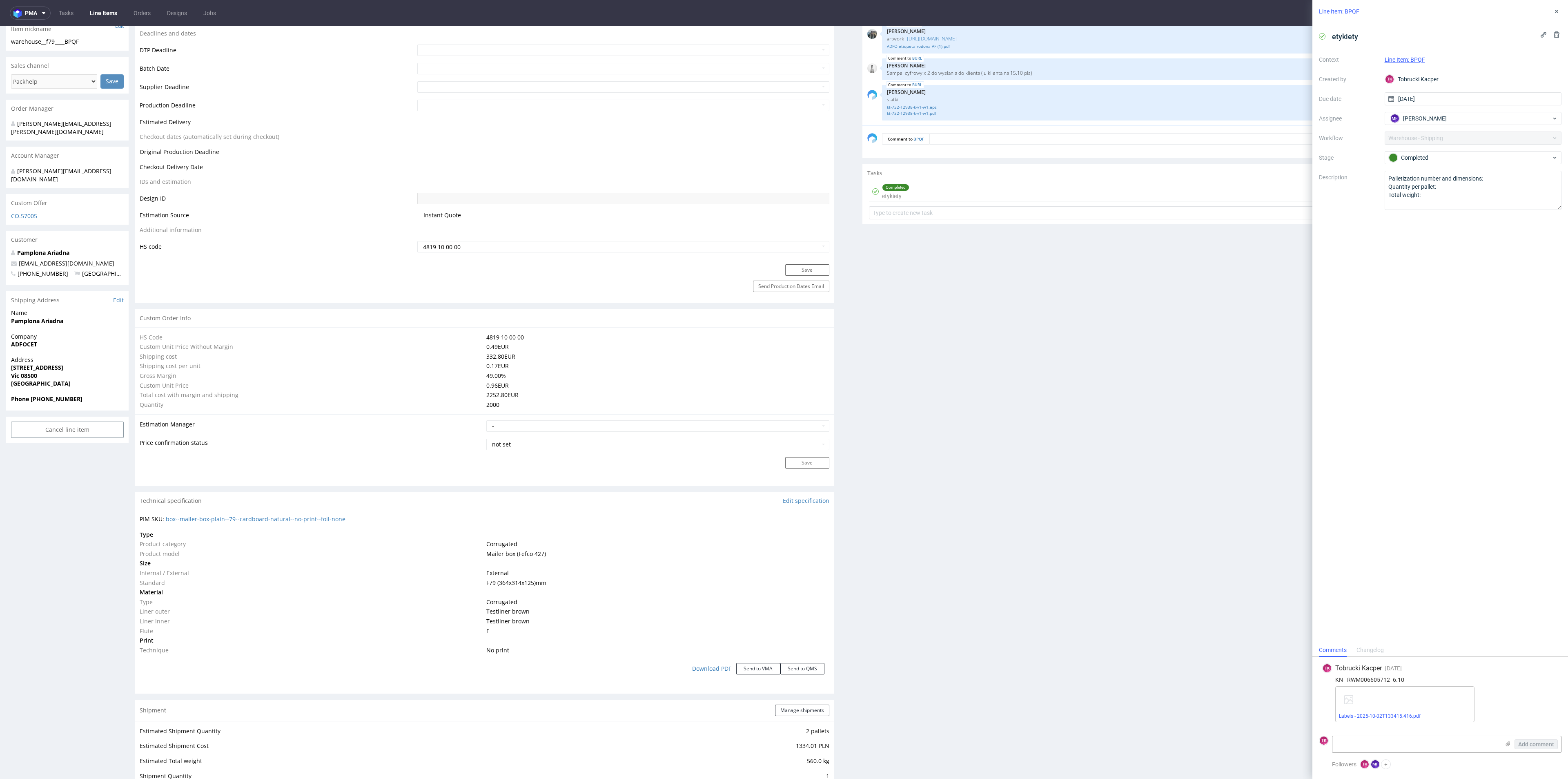
click at [1368, 674] on div "TK Tobrucki Kacper [DATE] [DATE] 13:34 KN - RWM006605712 -6.10 Labels - 2025-10…" at bounding box center [1440, 693] width 242 height 72
click at [1369, 675] on div "TK Tobrucki Kacper [DATE] [DATE] 13:34 KN - RWM006605712 -6.10 Labels - 2025-10…" at bounding box center [1440, 693] width 242 height 72
click at [1369, 675] on div "TK Tobrucki Kacper 5 days ago 2nd Oct 2025, 13:34 KN - RWM006605712 -6.10 Label…" at bounding box center [1440, 693] width 242 height 72
copy div "RWM006605712"
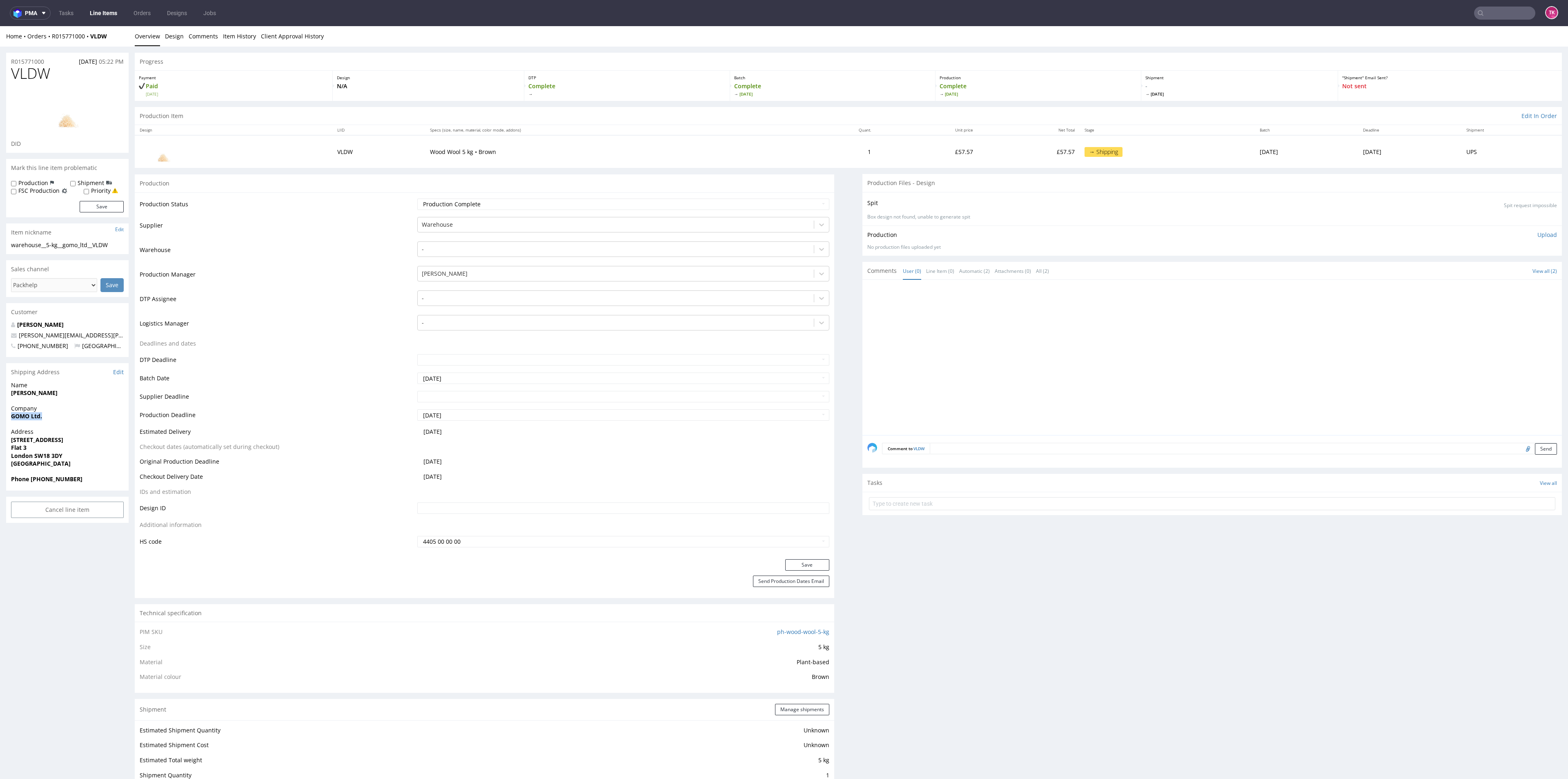
drag, startPoint x: 2, startPoint y: 417, endPoint x: 70, endPoint y: 418, distance: 68.0
click at [70, 418] on div "R015771000 06.10.2025 05:22 PM VLDW DID Mark this line item problematic Product…" at bounding box center [784, 750] width 1568 height 1408
copy strong "GOMO Ltd."
drag, startPoint x: 58, startPoint y: 397, endPoint x: 1, endPoint y: 393, distance: 57.1
click at [1, 393] on div "R015771000 06.10.2025 05:22 PM VLDW DID Mark this line item problematic Product…" at bounding box center [784, 750] width 1568 height 1408
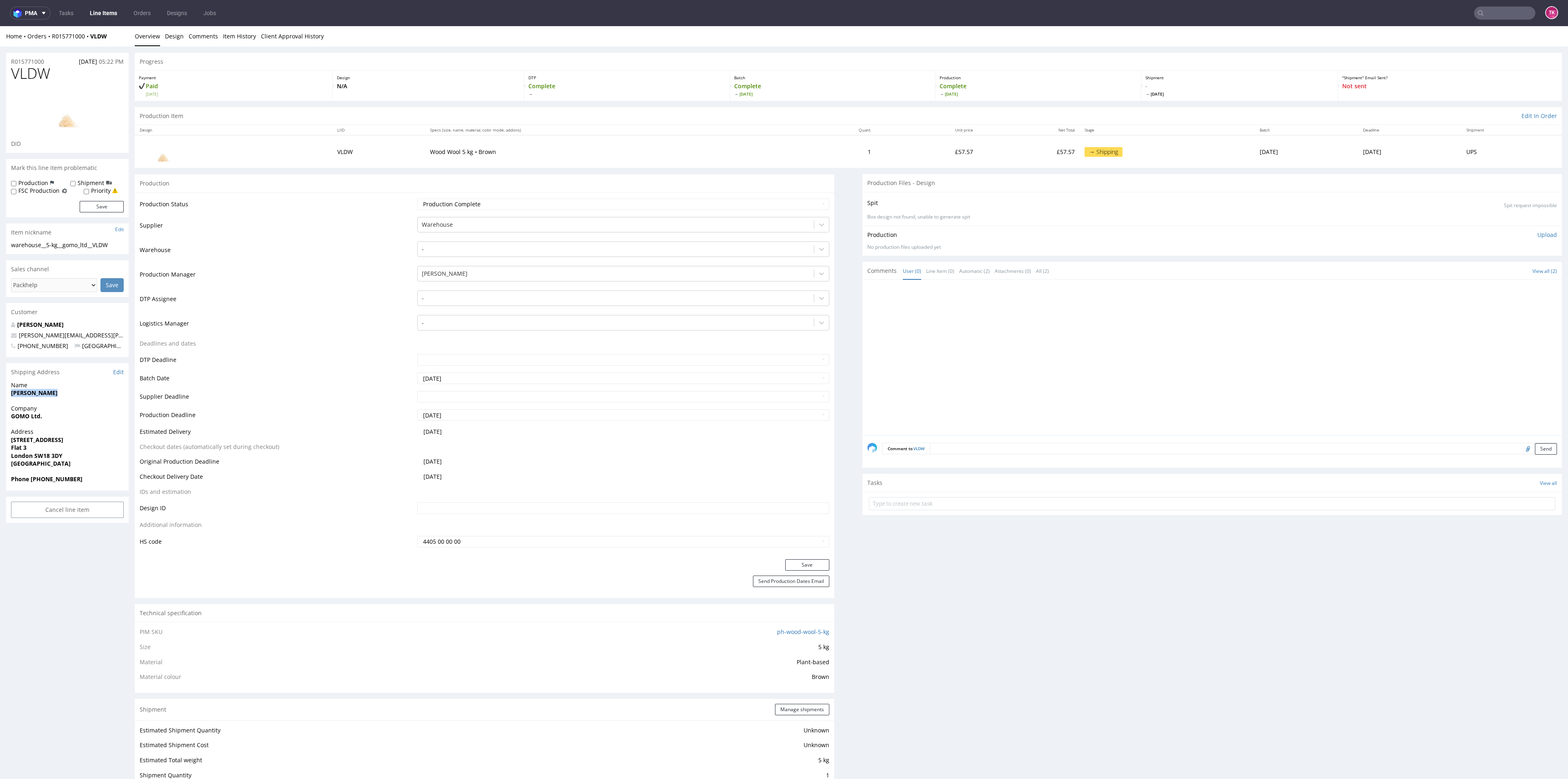
copy strong "Oliver Howard"
drag, startPoint x: 0, startPoint y: 444, endPoint x: 51, endPoint y: 450, distance: 51.4
click at [70, 449] on div "R015771000 06.10.2025 05:22 PM VLDW DID Mark this line item problematic Product…" at bounding box center [784, 750] width 1568 height 1408
drag, startPoint x: 7, startPoint y: 439, endPoint x: 75, endPoint y: 455, distance: 69.9
click at [74, 455] on div "R015771000 06.10.2025 05:22 PM VLDW DID Mark this line item problematic Product…" at bounding box center [784, 750] width 1568 height 1408
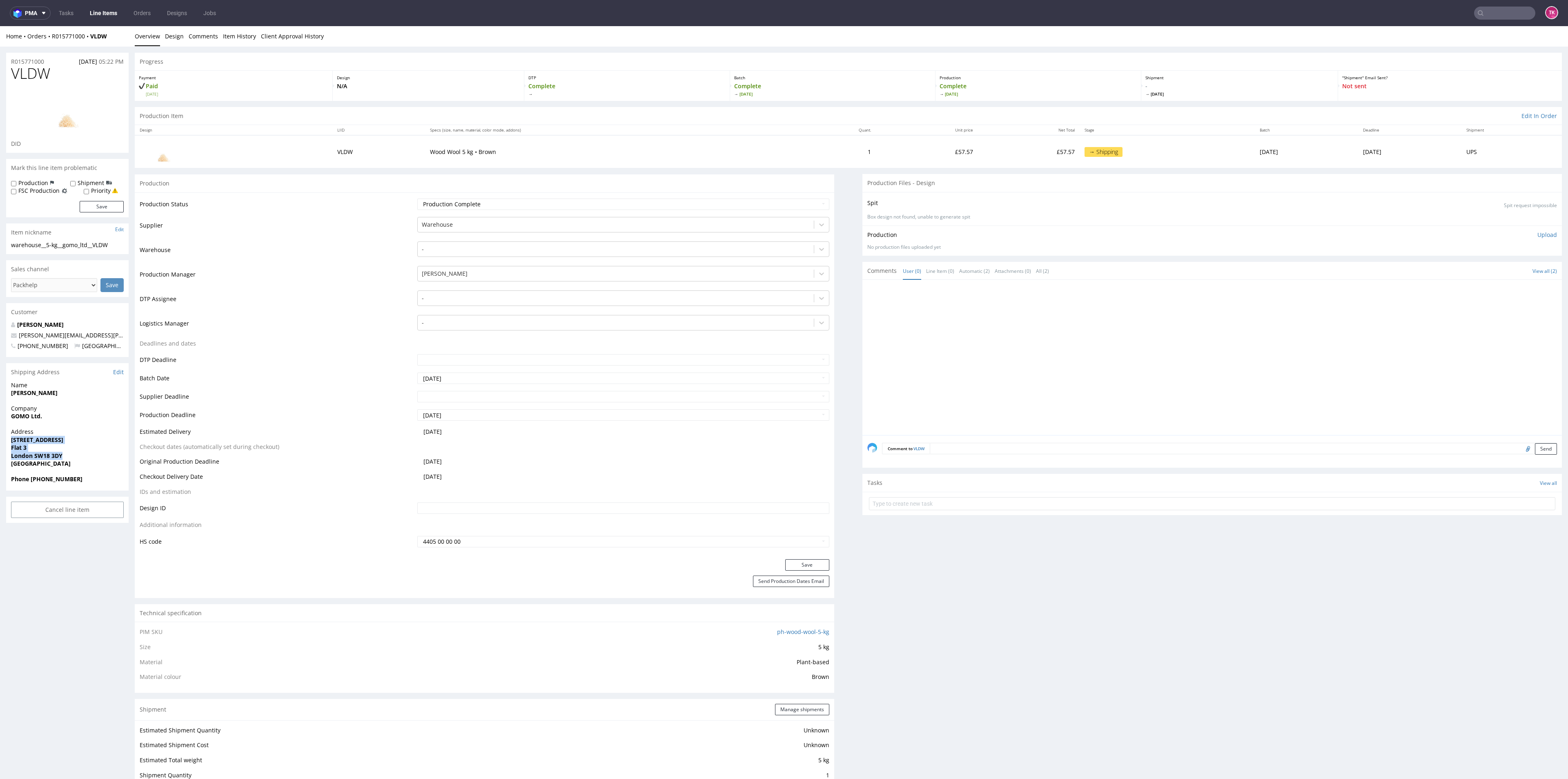
copy p "260 Earlsfield Road Flat 3 London SW18 3DY"
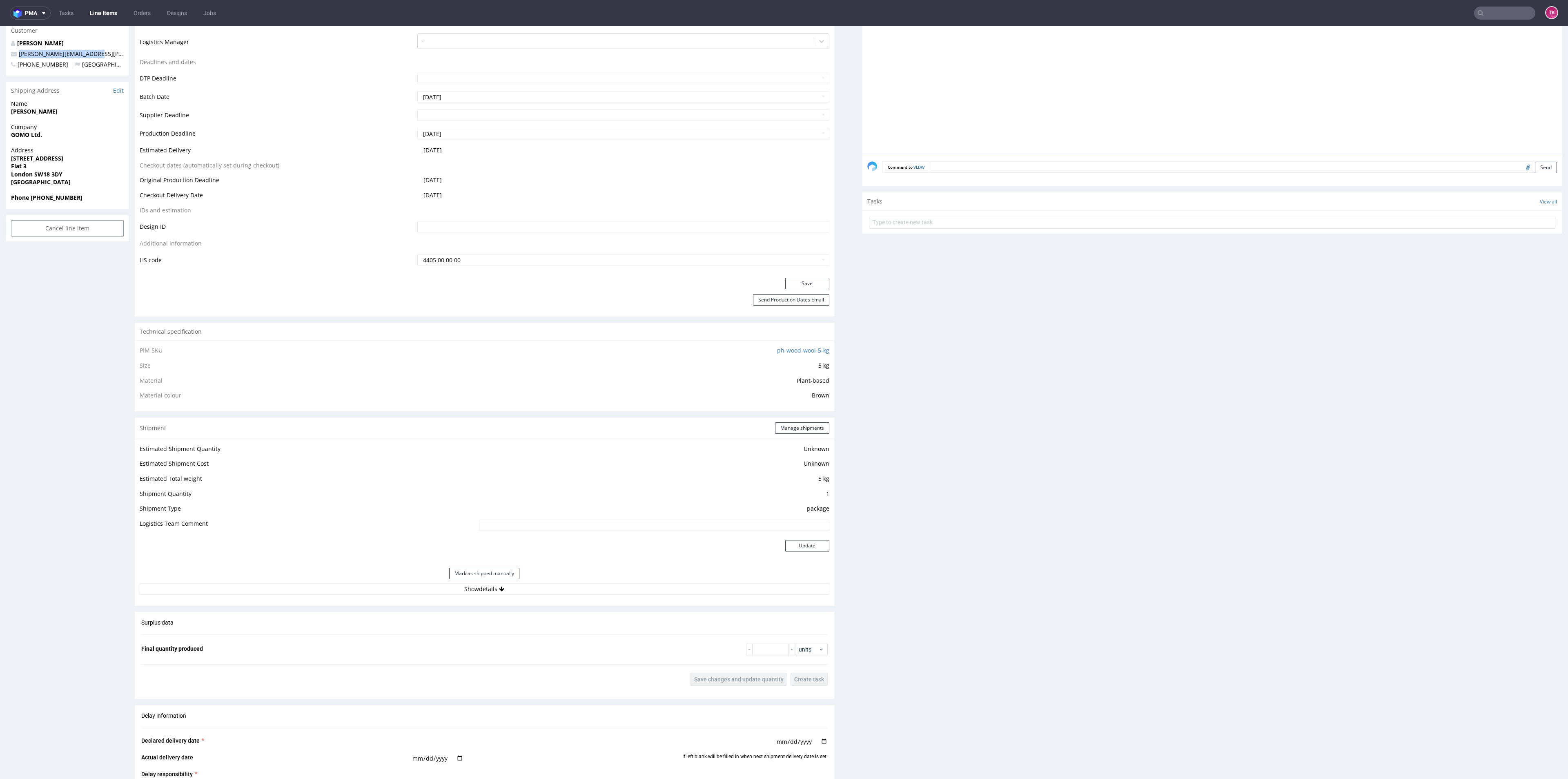
drag, startPoint x: 102, startPoint y: 52, endPoint x: 3, endPoint y: 52, distance: 99.0
click at [3, 52] on div "R015771000 06.10.2025 05:22 PM VLDW DID Mark this line item problematic Product…" at bounding box center [784, 468] width 1568 height 1408
copy span "oliver.howard@gomo-uk.com"
drag, startPoint x: 72, startPoint y: 200, endPoint x: 32, endPoint y: 206, distance: 40.4
click at [32, 206] on div "Phone +447527891304" at bounding box center [67, 201] width 122 height 15
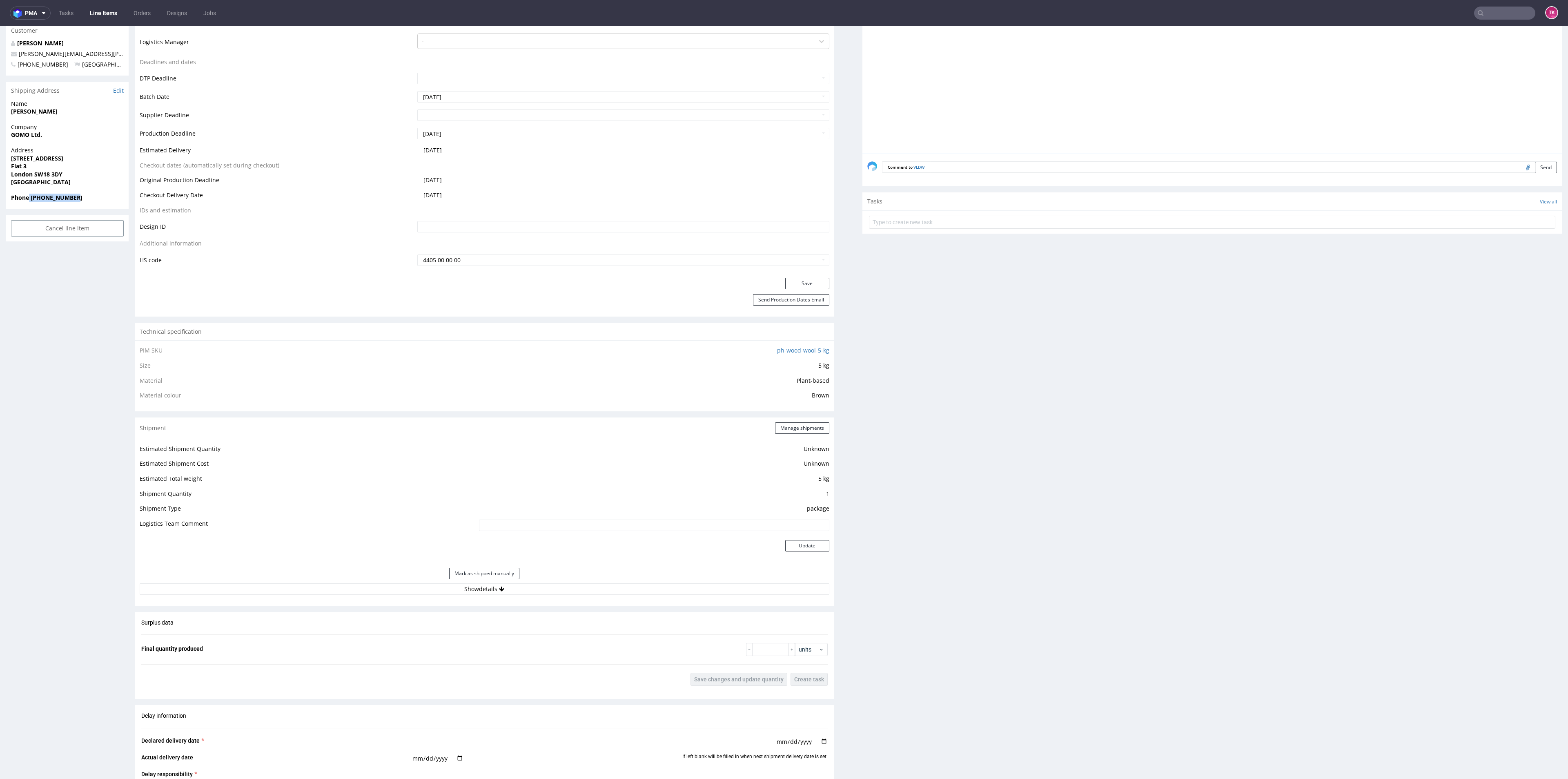
drag, startPoint x: 27, startPoint y: 198, endPoint x: 81, endPoint y: 204, distance: 54.3
click at [81, 204] on div "Phone +447527891304" at bounding box center [67, 201] width 122 height 15
copy strong "+447527891304"
drag, startPoint x: 1508, startPoint y: 16, endPoint x: 1489, endPoint y: 22, distance: 19.9
click at [1508, 16] on input "text" at bounding box center [1455, 13] width 160 height 13
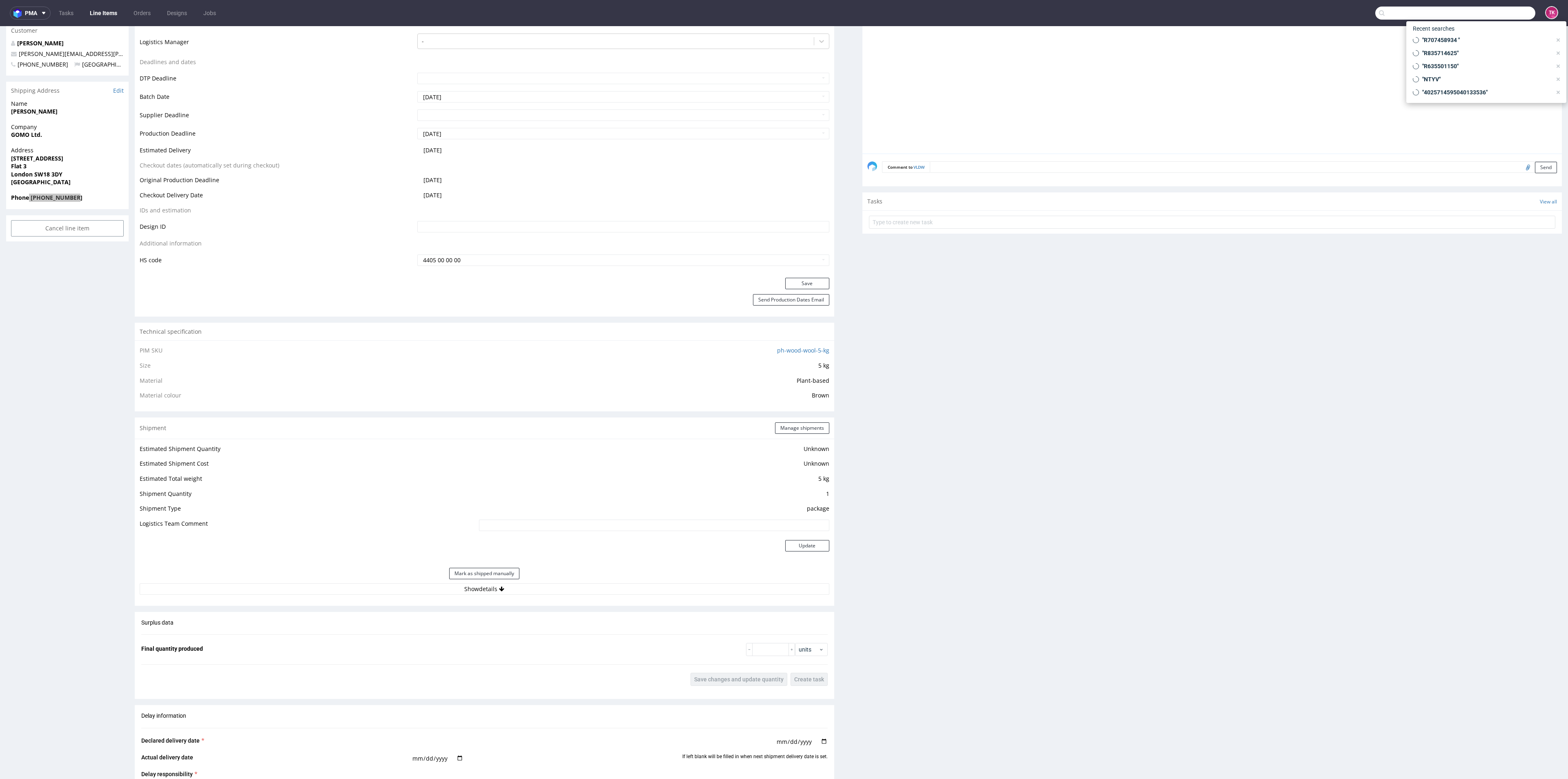
paste input "1Z5A15806899544319"
type input "1Z5A15806899544319"
click at [1451, 35] on div "TMIU" at bounding box center [1486, 33] width 147 height 15
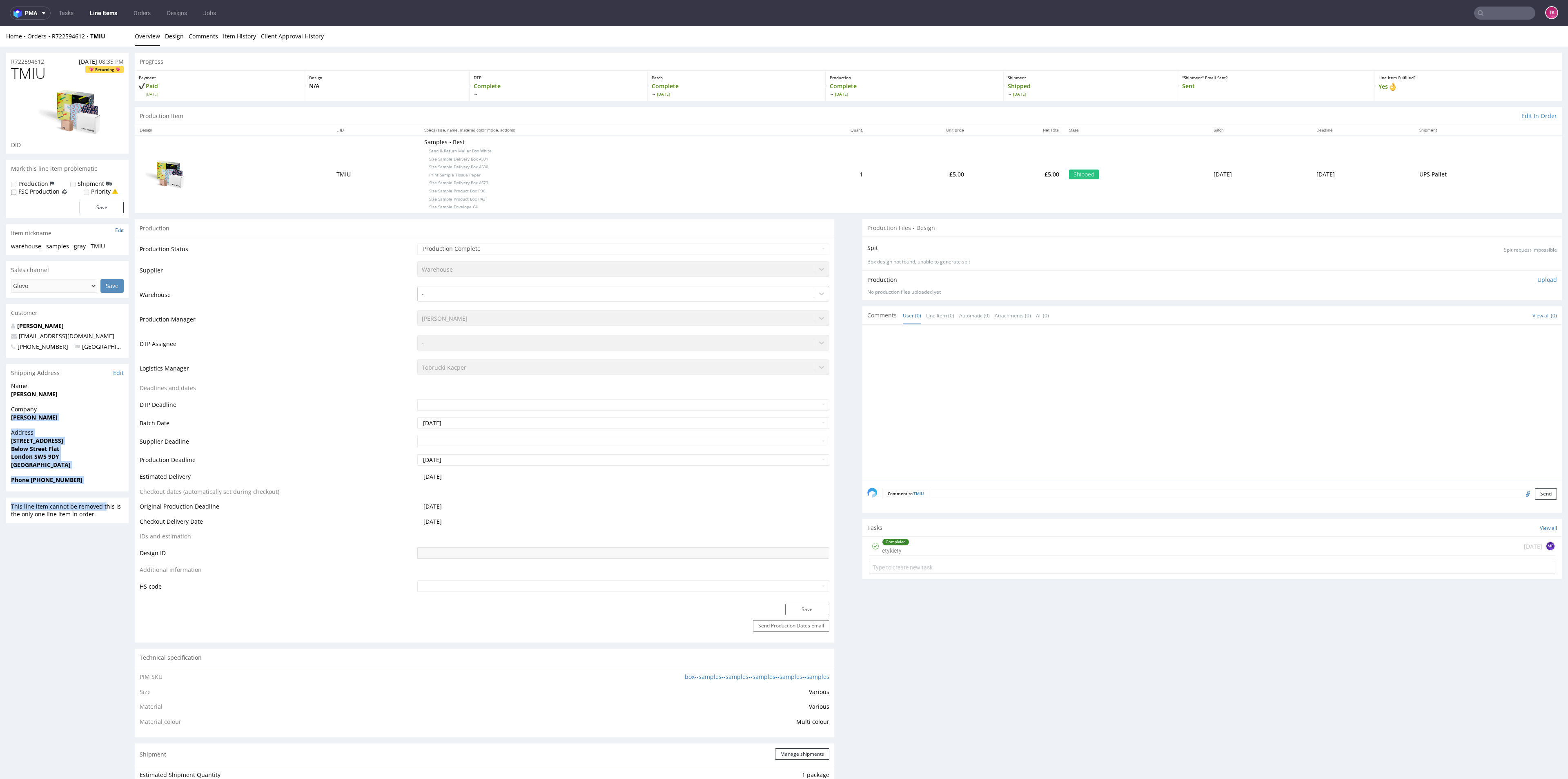
drag, startPoint x: 1, startPoint y: 419, endPoint x: 105, endPoint y: 491, distance: 126.5
click at [105, 491] on div "R722594612 21.09.2025 08:35 PM TMIU Returning DID Mark this line item problemat…" at bounding box center [784, 746] width 1568 height 1400
copy section "Archie Gray Address 8a Philbeach Gardens Below Street Flat London SW5 9DY Unite…"
drag, startPoint x: 107, startPoint y: 336, endPoint x: 4, endPoint y: 336, distance: 103.0
click at [4, 336] on div "R722594612 21.09.2025 08:35 PM TMIU Returning DID Mark this line item problemat…" at bounding box center [784, 746] width 1568 height 1400
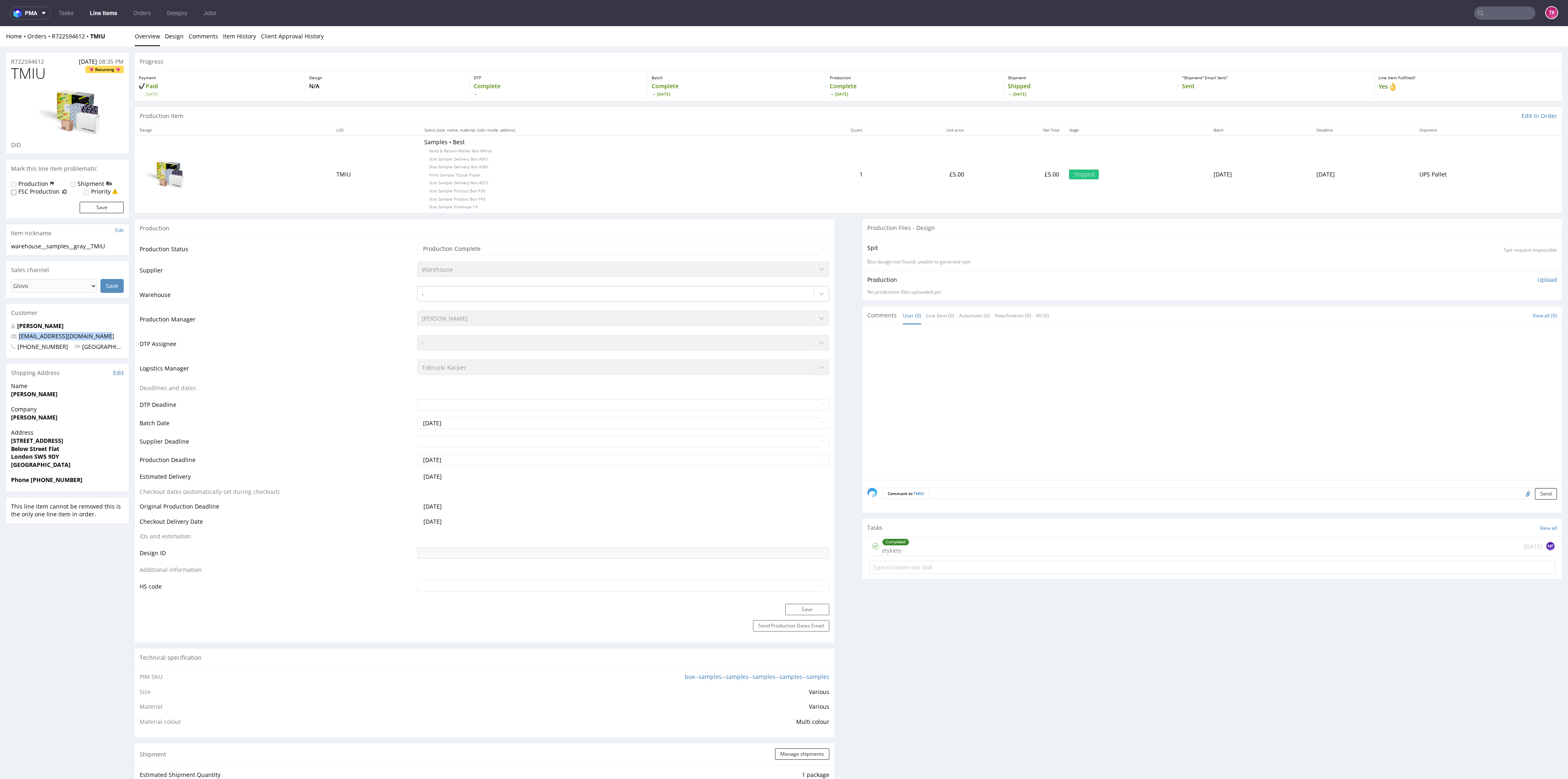
copy span "archieredmondgray@gmail.com"
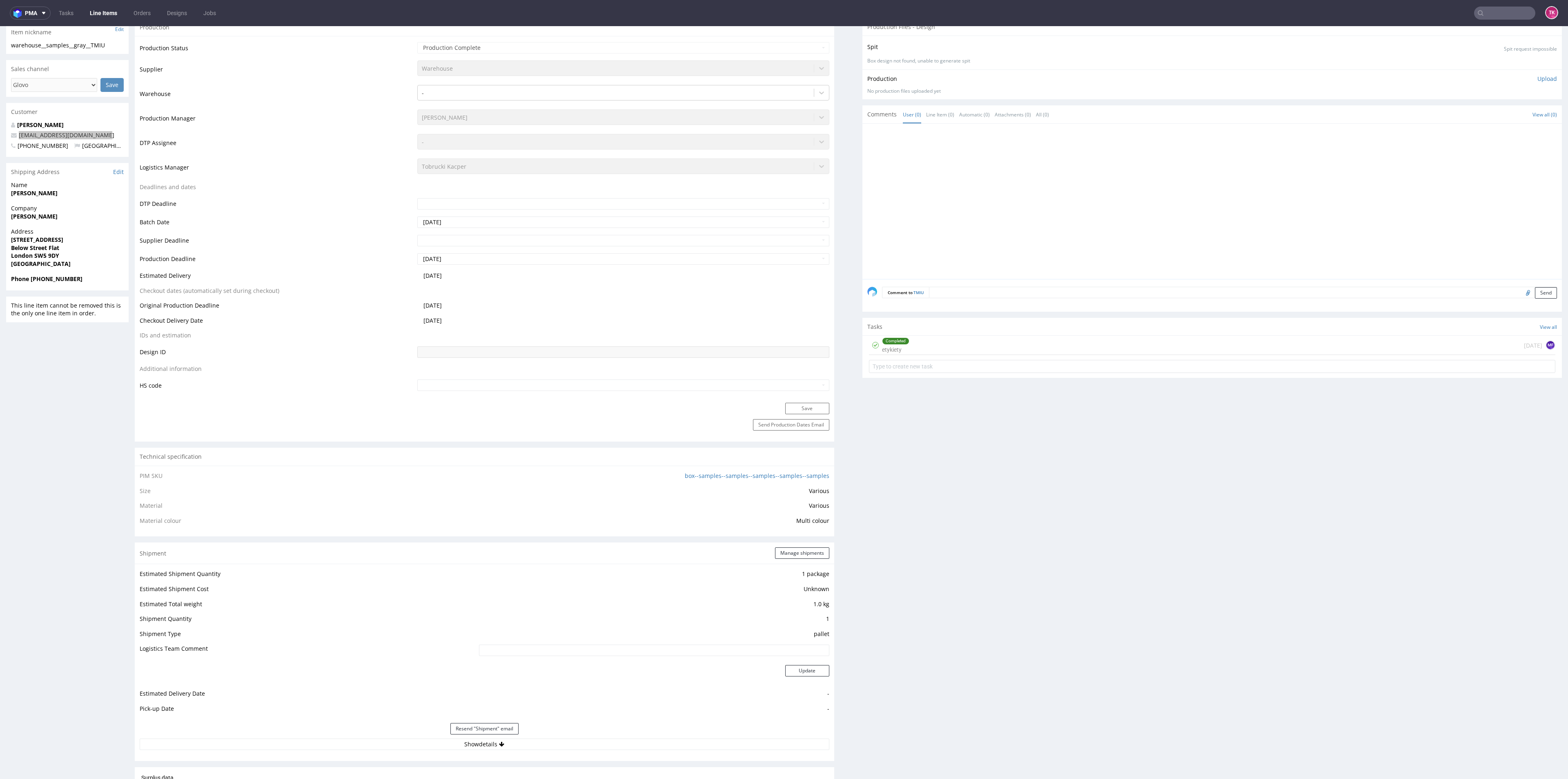
scroll to position [306, 0]
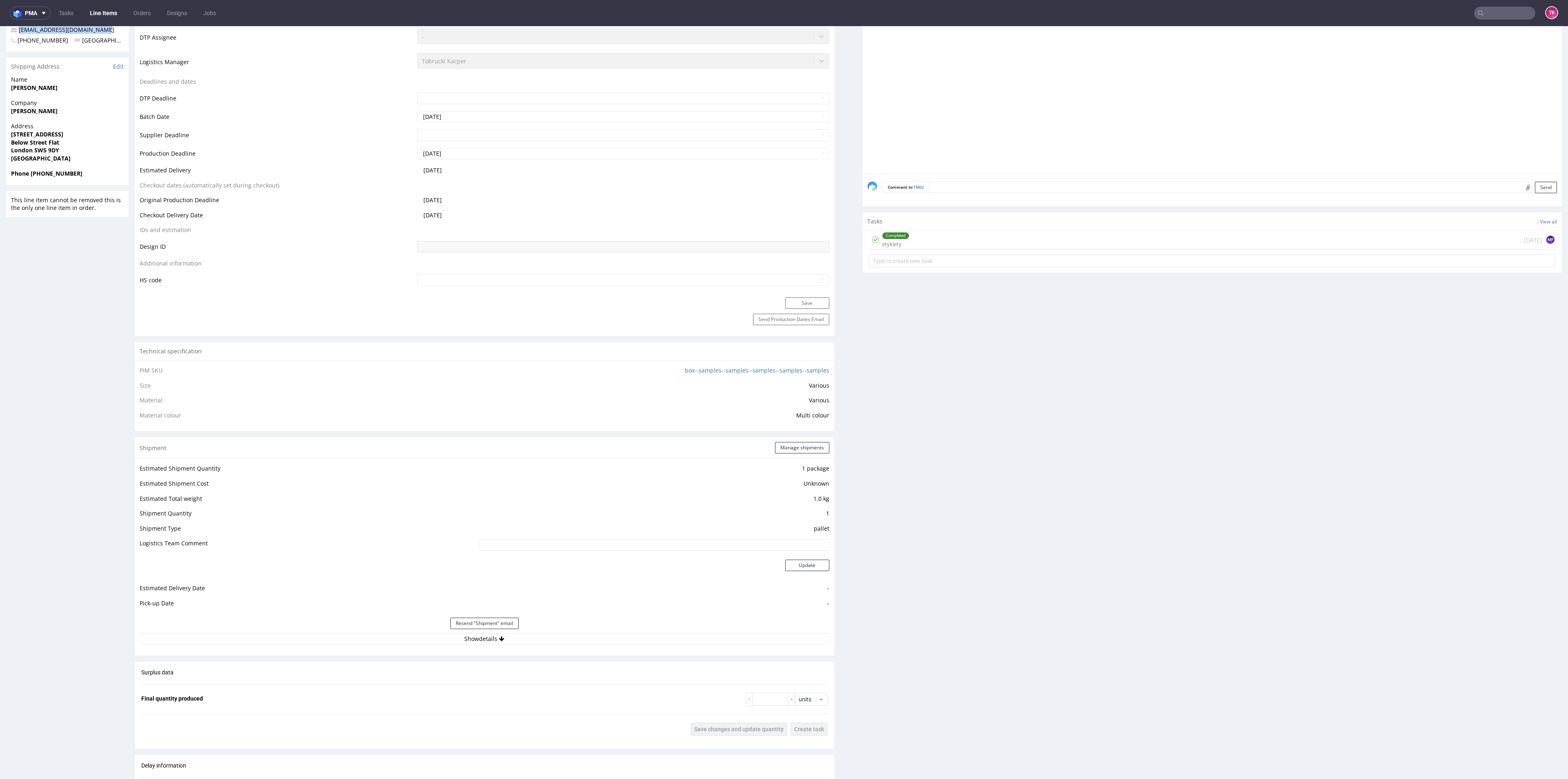
click at [93, 18] on link "Line Items" at bounding box center [103, 13] width 37 height 13
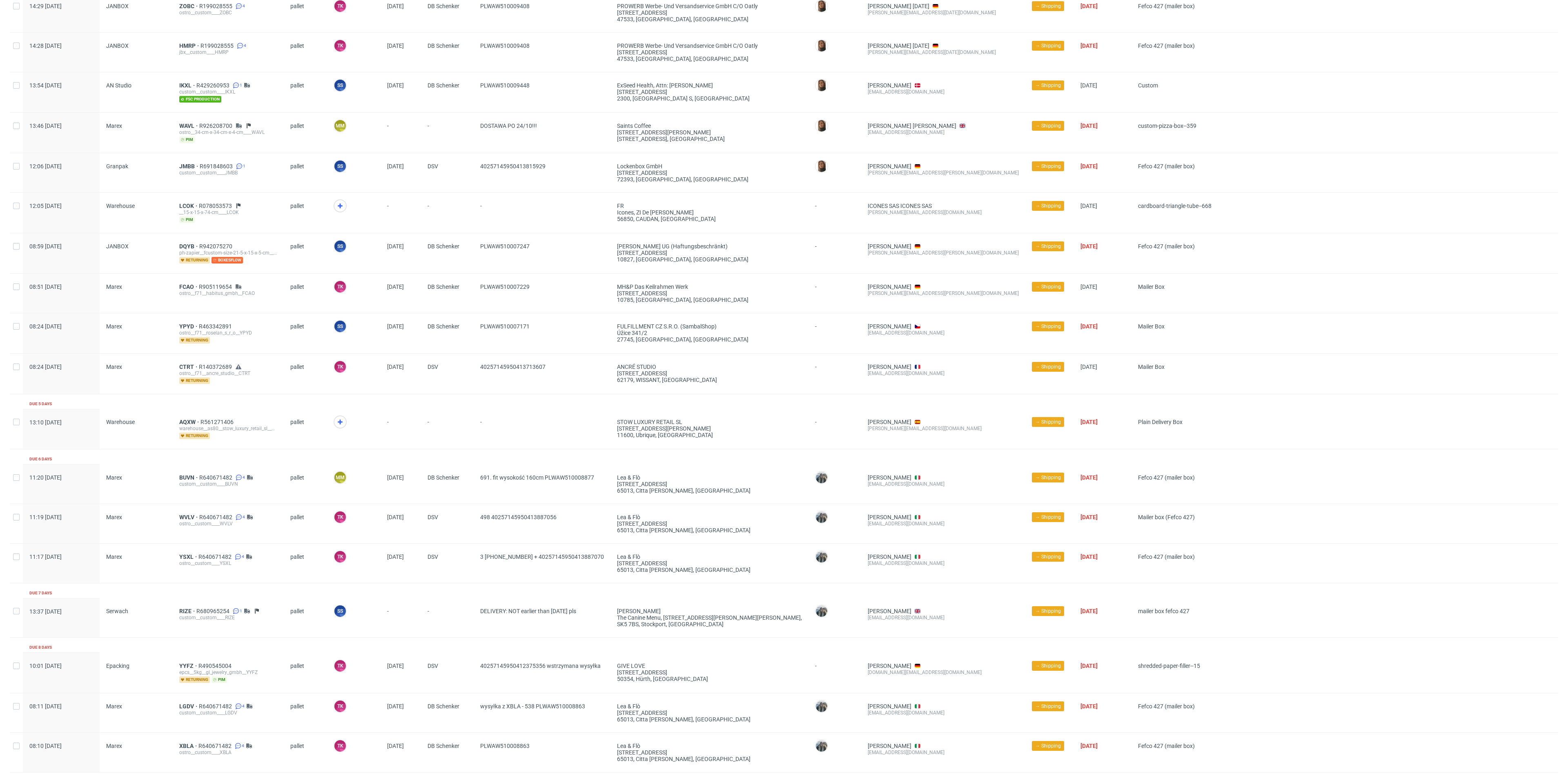
scroll to position [258, 0]
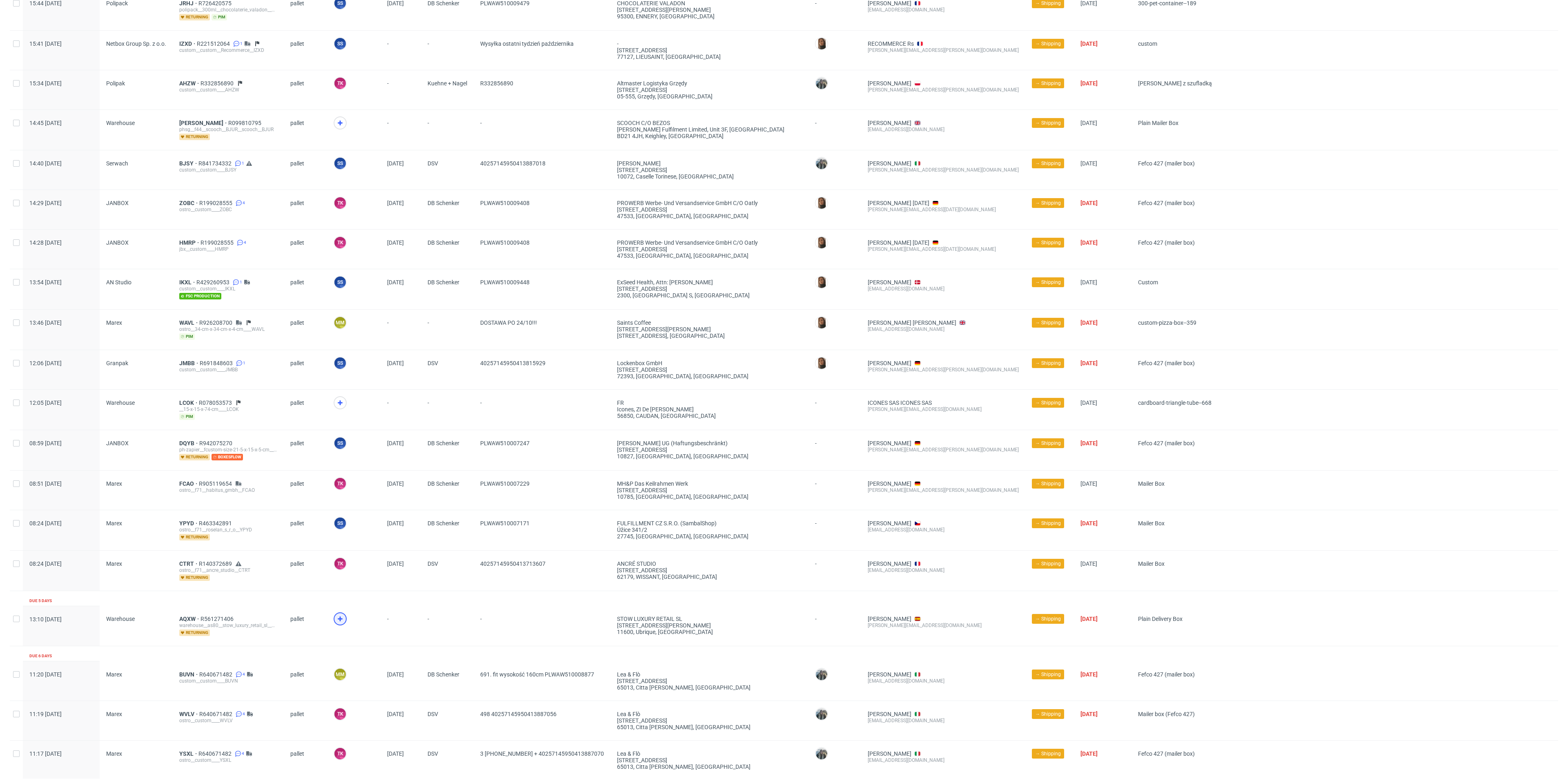
click at [345, 614] on div at bounding box center [340, 619] width 13 height 13
click at [339, 615] on figcaption "TK" at bounding box center [340, 619] width 12 height 12
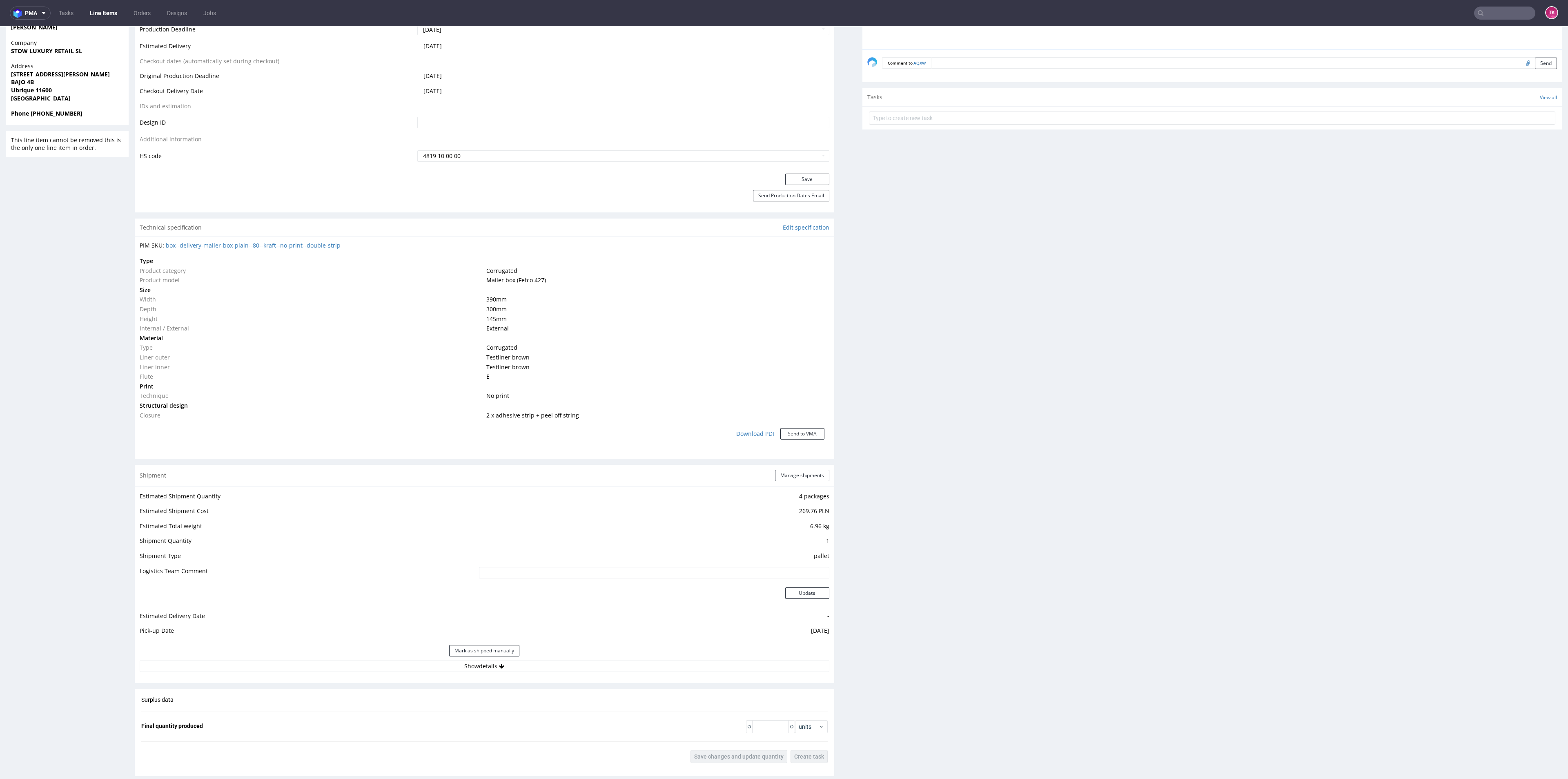
scroll to position [411, 0]
click at [794, 470] on button "Manage shipments" at bounding box center [802, 470] width 54 height 12
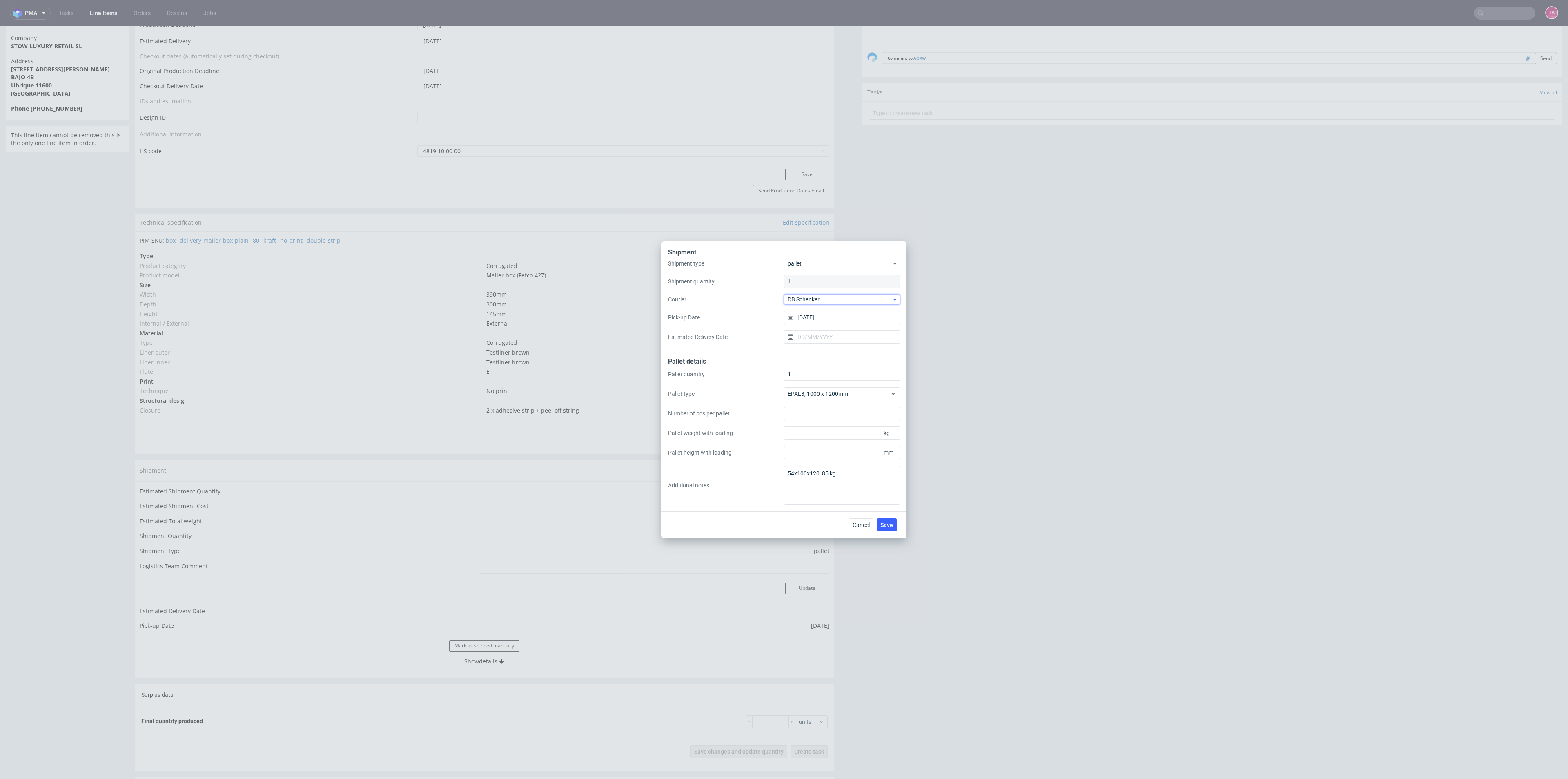
click at [831, 302] on span "DB Schenker" at bounding box center [839, 299] width 104 height 8
click at [826, 332] on div "Coyote" at bounding box center [842, 331] width 110 height 15
click at [816, 289] on div "Shipment type pallet Shipment quantity 1 Courier Coyote Pick-up Date [DATE] Est…" at bounding box center [783, 305] width 232 height 92
click at [819, 300] on span "Coyote" at bounding box center [839, 299] width 104 height 8
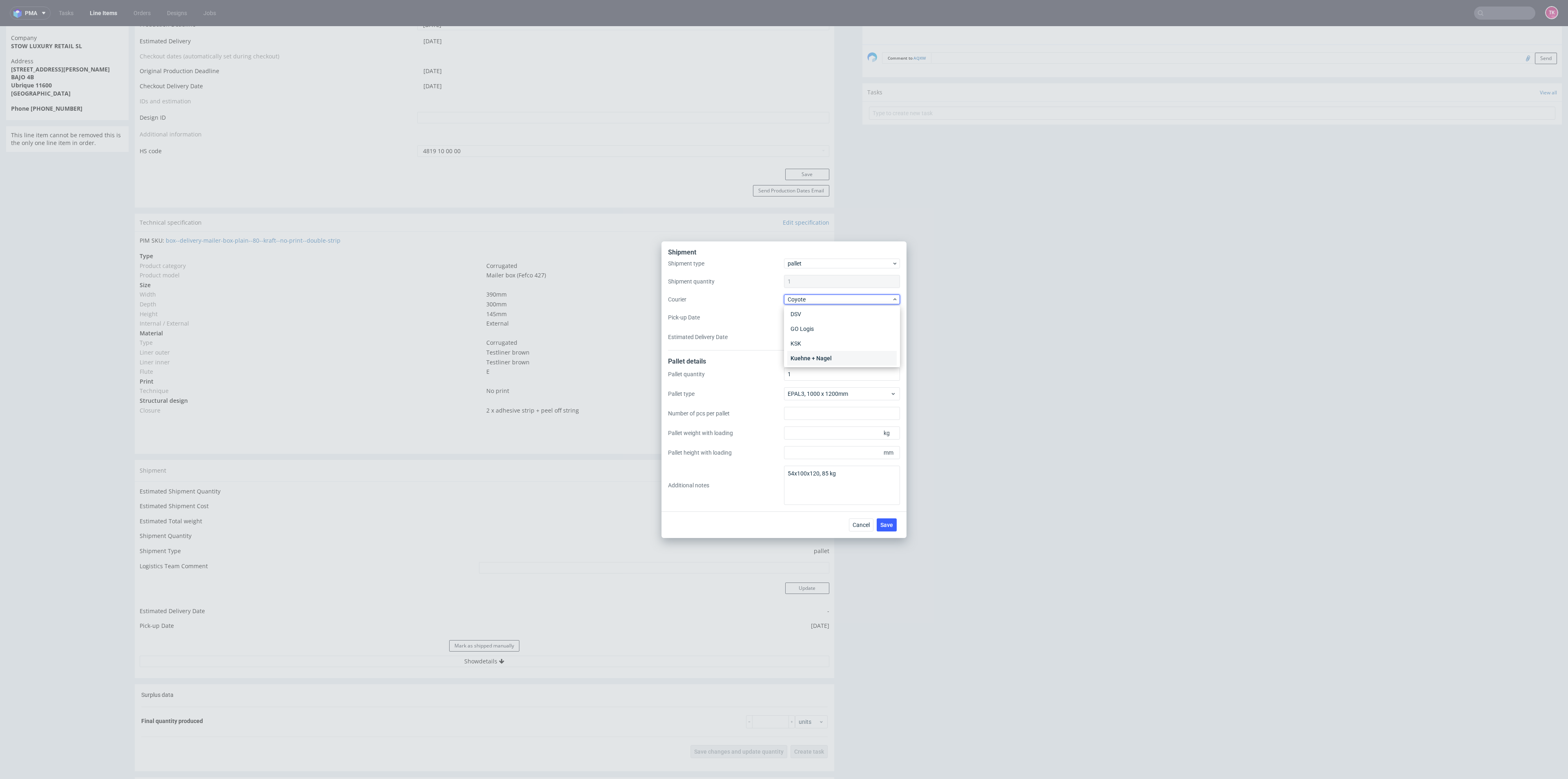
click at [821, 355] on div "Kuehne + Nagel" at bounding box center [842, 358] width 110 height 15
click at [885, 518] on button "Save" at bounding box center [886, 524] width 20 height 13
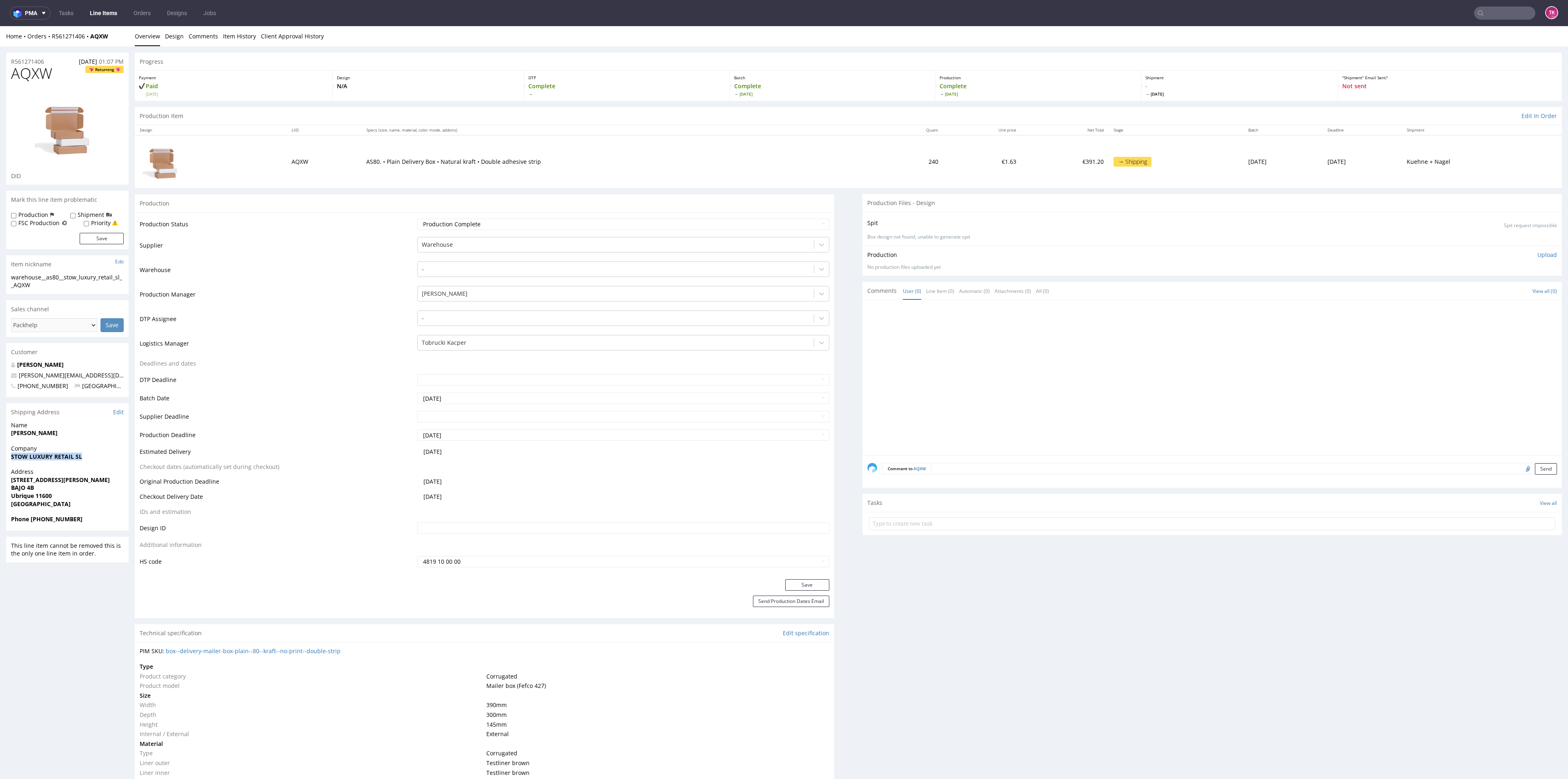
drag, startPoint x: 0, startPoint y: 457, endPoint x: 94, endPoint y: 459, distance: 94.0
copy strong "STOW LUXURY RETAIL SL"
drag, startPoint x: 7, startPoint y: 484, endPoint x: 88, endPoint y: 499, distance: 82.4
click at [74, 493] on div "Address [STREET_ADDRESS]" at bounding box center [67, 492] width 122 height 48
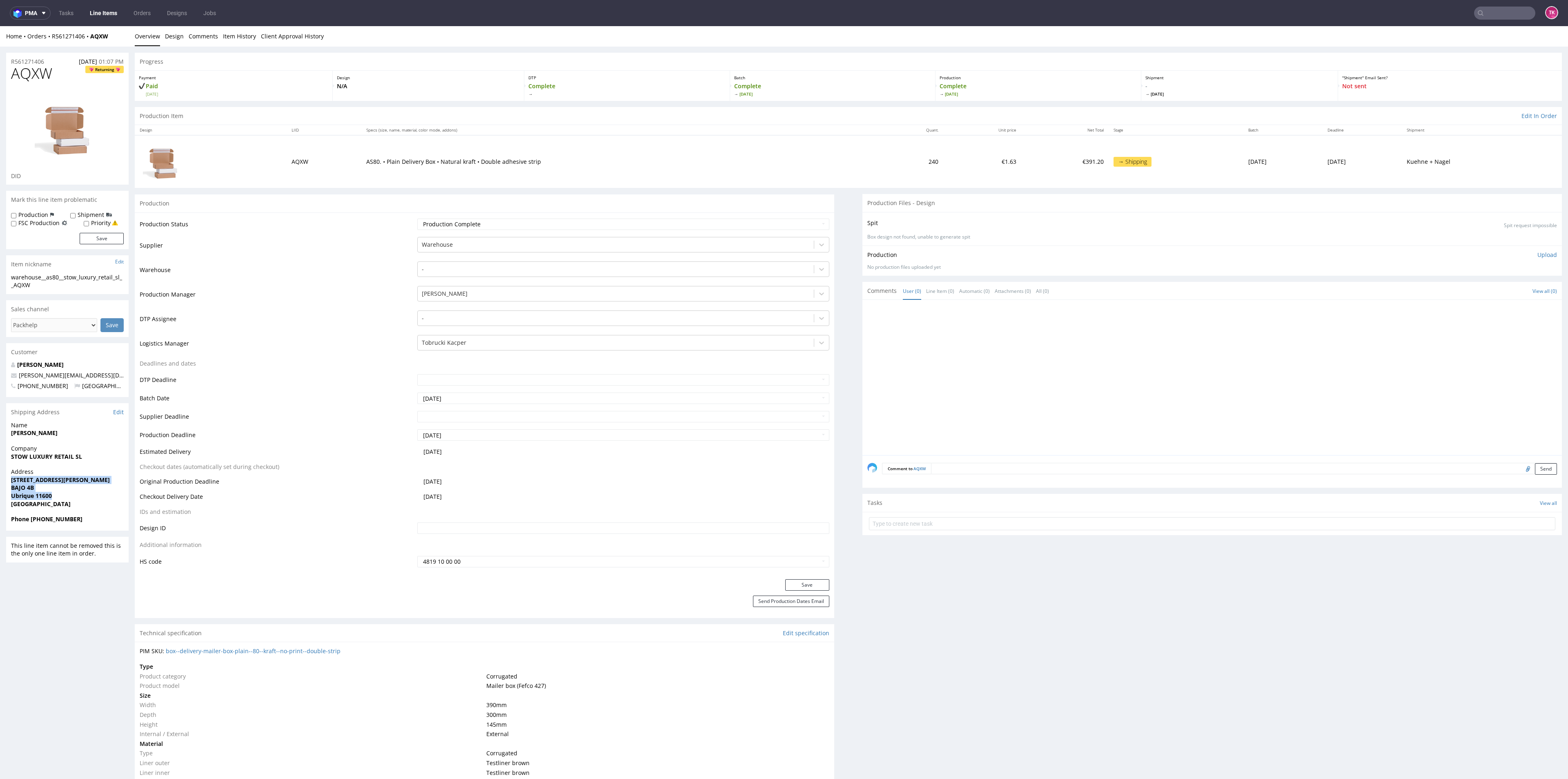
copy p "[STREET_ADDRESS][PERSON_NAME]"
drag, startPoint x: 77, startPoint y: 510, endPoint x: 43, endPoint y: 528, distance: 38.5
click at [43, 528] on section "Shipping Address Edit Name [PERSON_NAME] Company STOW LUXURY RETAIL SL Address …" at bounding box center [67, 467] width 122 height 127
click at [32, 523] on strong "Phone [PHONE_NUMBER]" at bounding box center [46, 519] width 71 height 8
drag, startPoint x: 32, startPoint y: 520, endPoint x: 88, endPoint y: 521, distance: 56.0
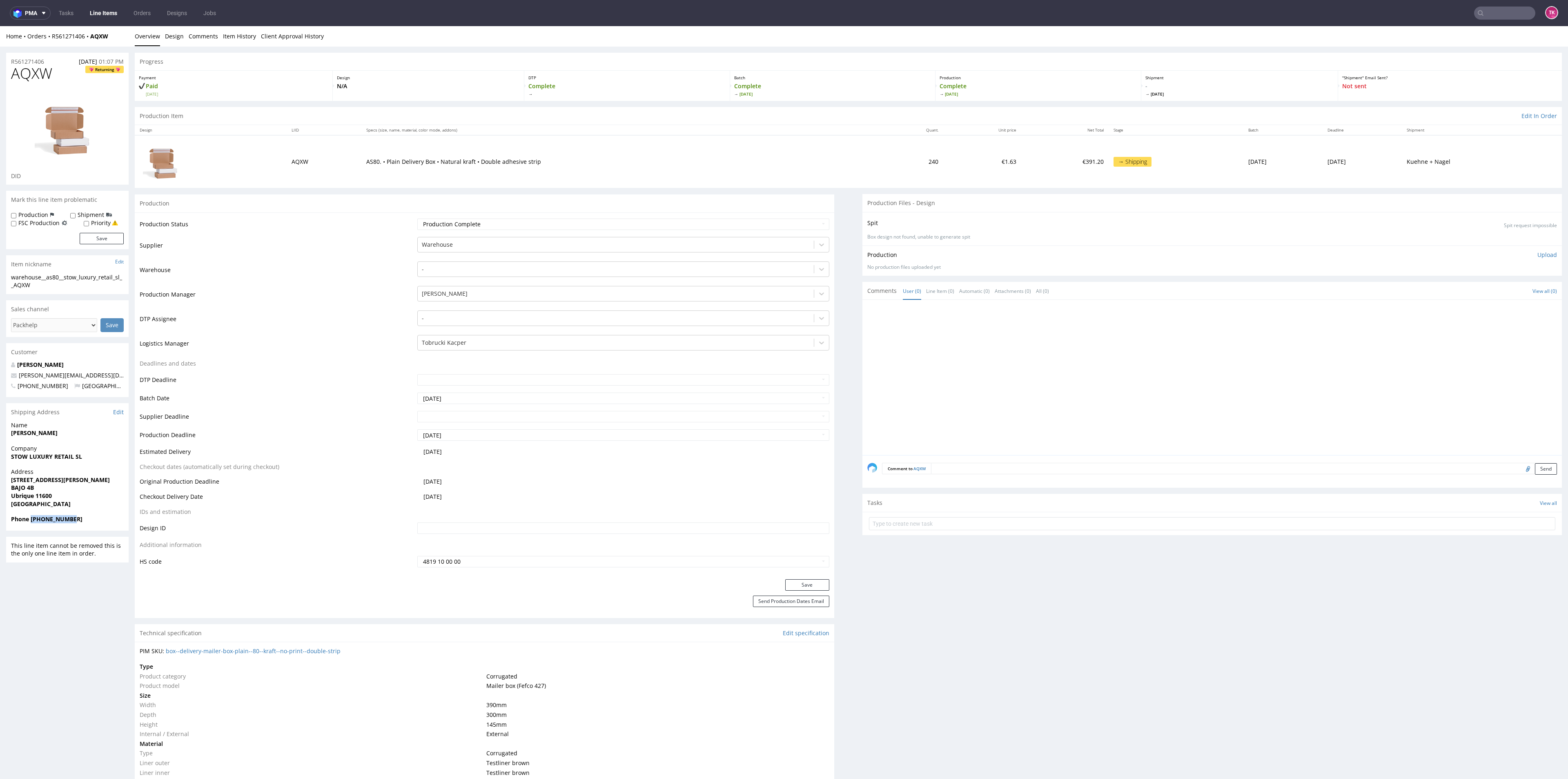
click at [88, 521] on span "Phone [PHONE_NUMBER]" at bounding box center [67, 519] width 113 height 8
copy strong "[PHONE_NUMBER]"
drag, startPoint x: 95, startPoint y: 373, endPoint x: 12, endPoint y: 379, distance: 83.2
copy span "[PERSON_NAME][EMAIL_ADDRESS][DOMAIN_NAME]"
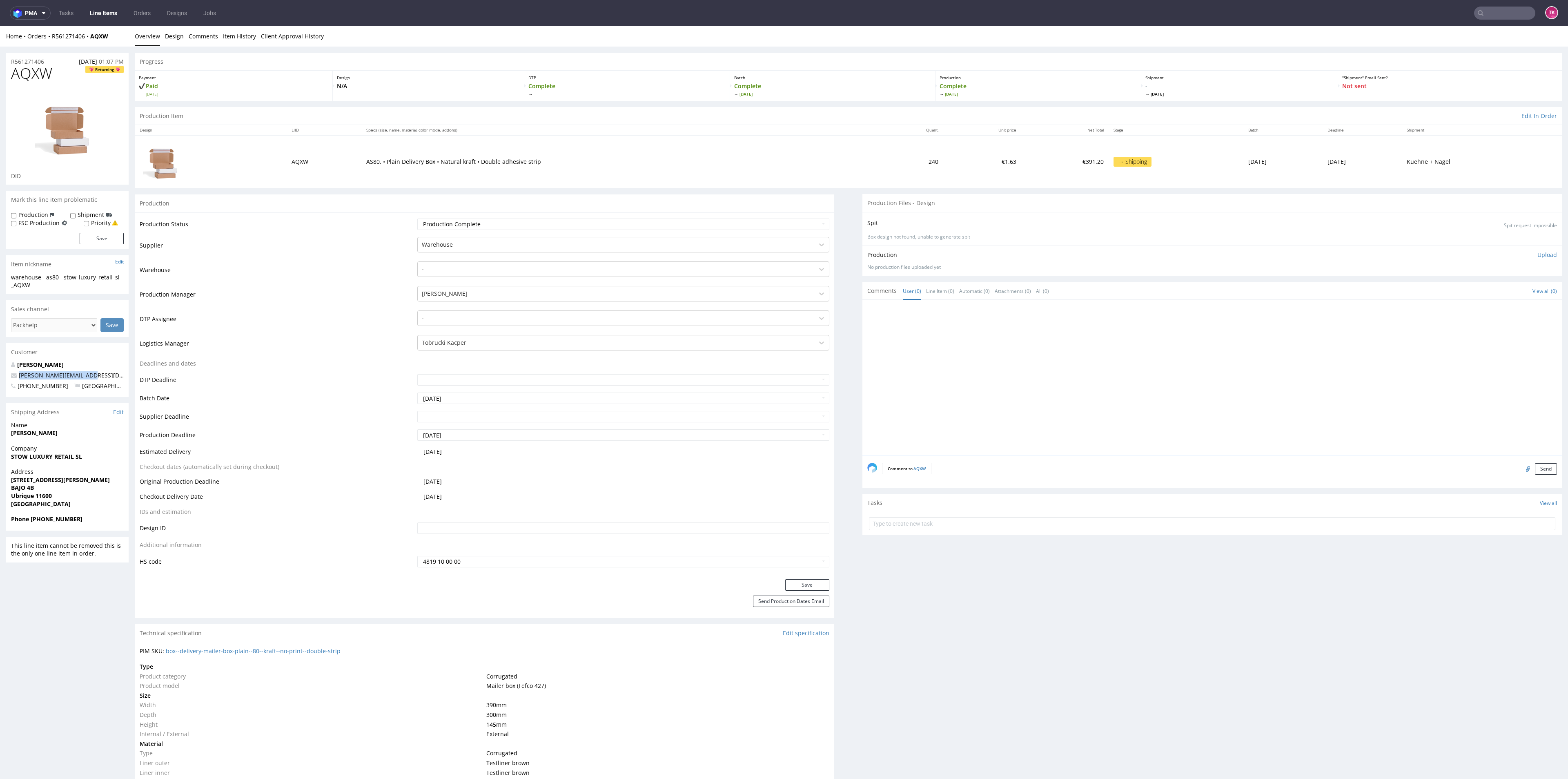
drag, startPoint x: 79, startPoint y: 434, endPoint x: 0, endPoint y: 437, distance: 79.1
drag, startPoint x: 92, startPoint y: 443, endPoint x: 0, endPoint y: 437, distance: 92.2
copy strong "[PERSON_NAME]"
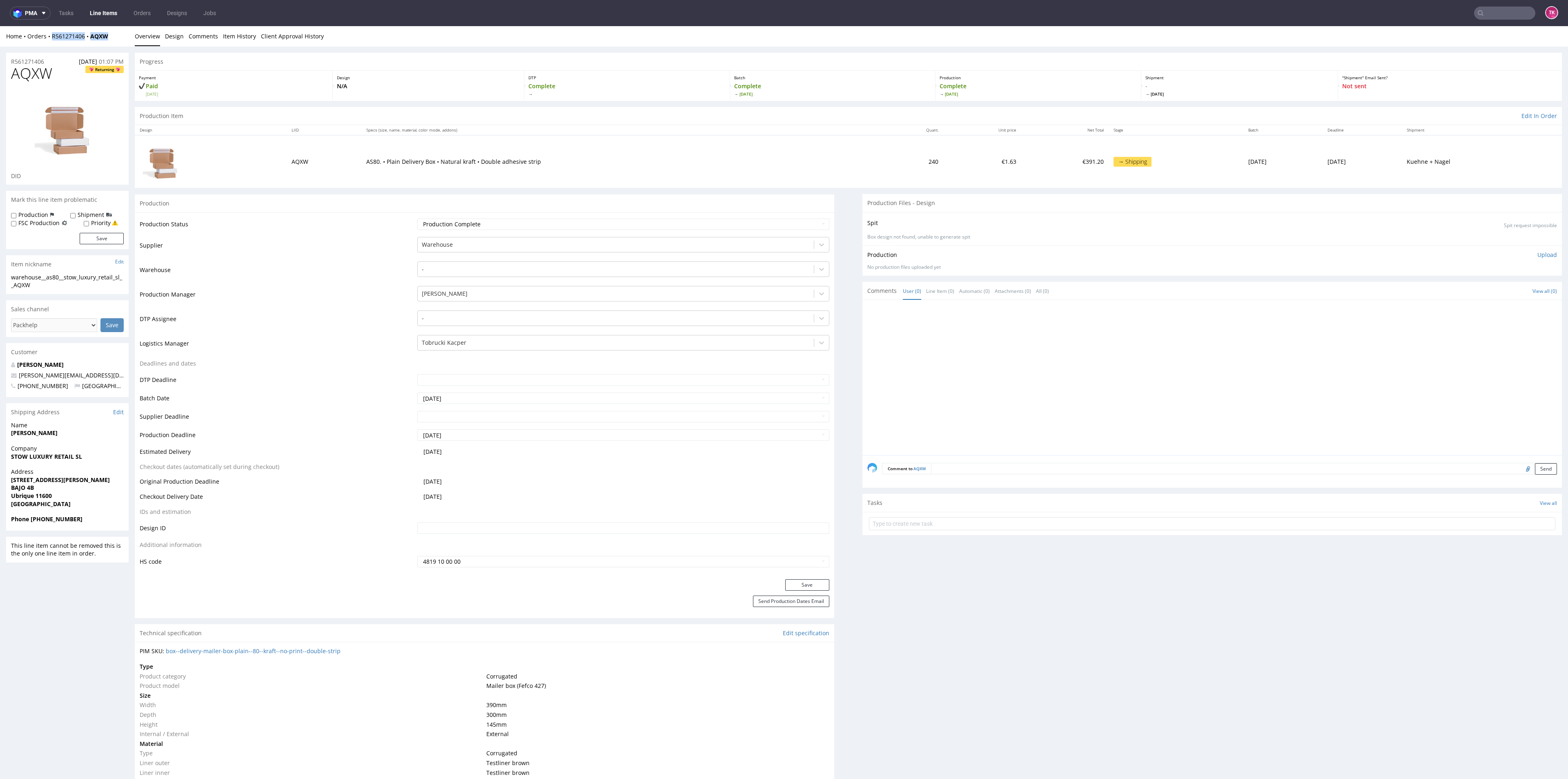
drag, startPoint x: 66, startPoint y: 49, endPoint x: 49, endPoint y: 40, distance: 19.2
click at [49, 40] on div "Home Orders R561271406 AQXW Overview Design Comments Item History Client Approv…" at bounding box center [784, 37] width 1568 height 21
copy div "R561271406 AQXW"
click at [942, 525] on input "text" at bounding box center [1213, 523] width 687 height 13
type input "etykiety"
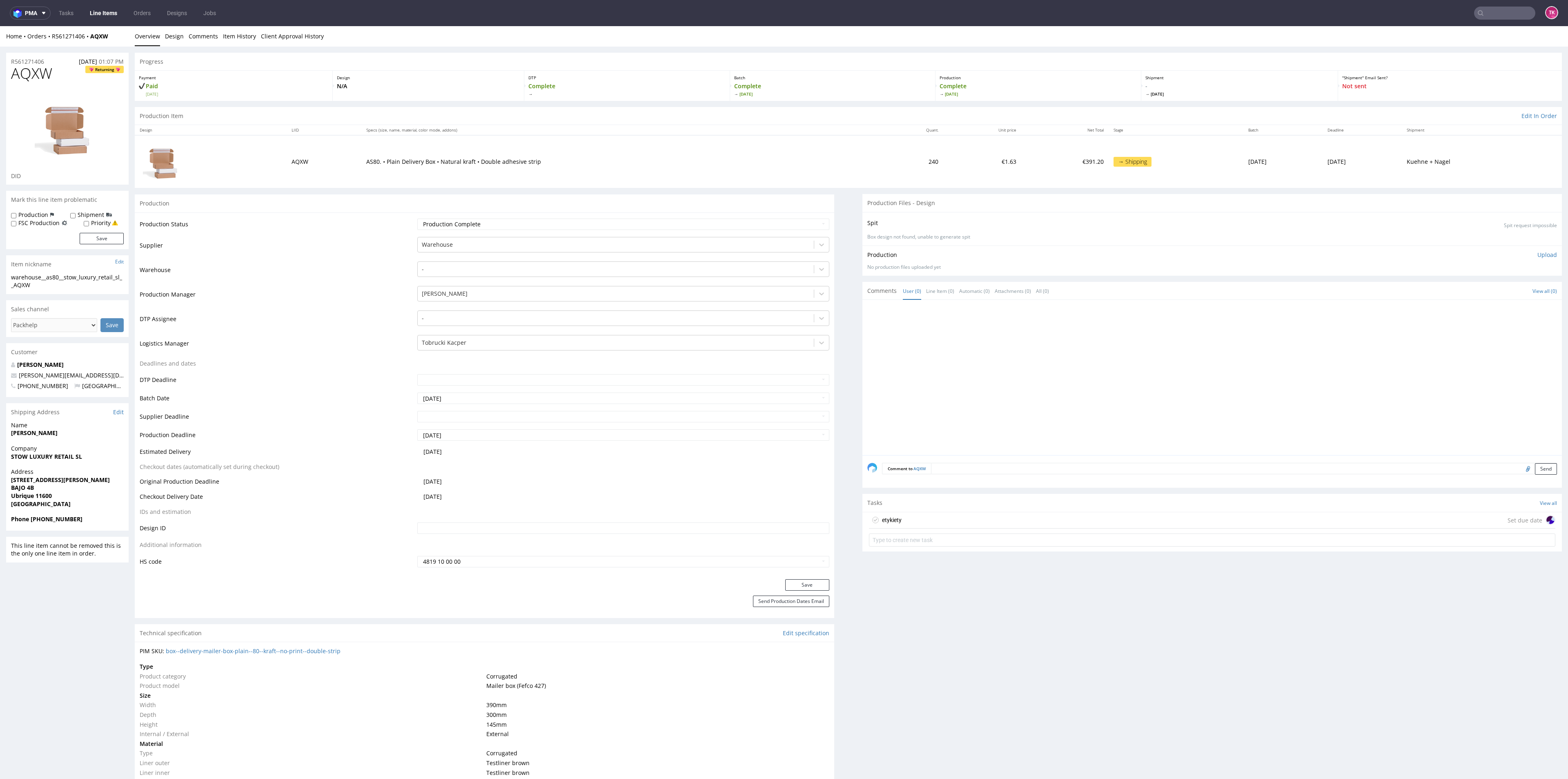
click at [932, 517] on div "etykiety Set due date" at bounding box center [1213, 520] width 687 height 16
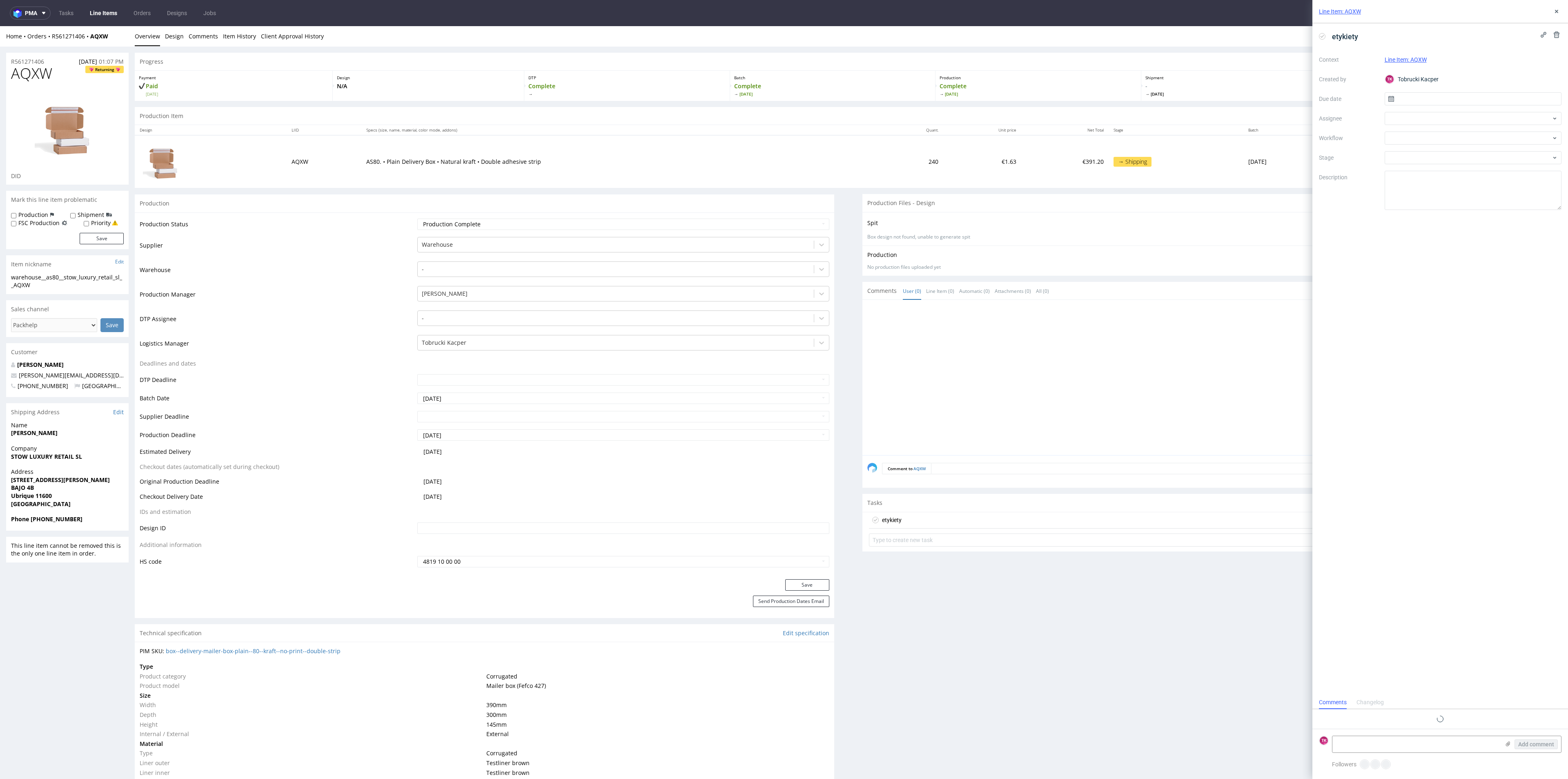
scroll to position [7, 0]
drag, startPoint x: 1393, startPoint y: 749, endPoint x: 1389, endPoint y: 747, distance: 4.5
click at [1389, 747] on textarea at bounding box center [1416, 744] width 167 height 16
paste textarea "RWM006627919"
click at [1425, 747] on textarea "RWM006627919 - [PERSON_NAME]" at bounding box center [1416, 744] width 167 height 16
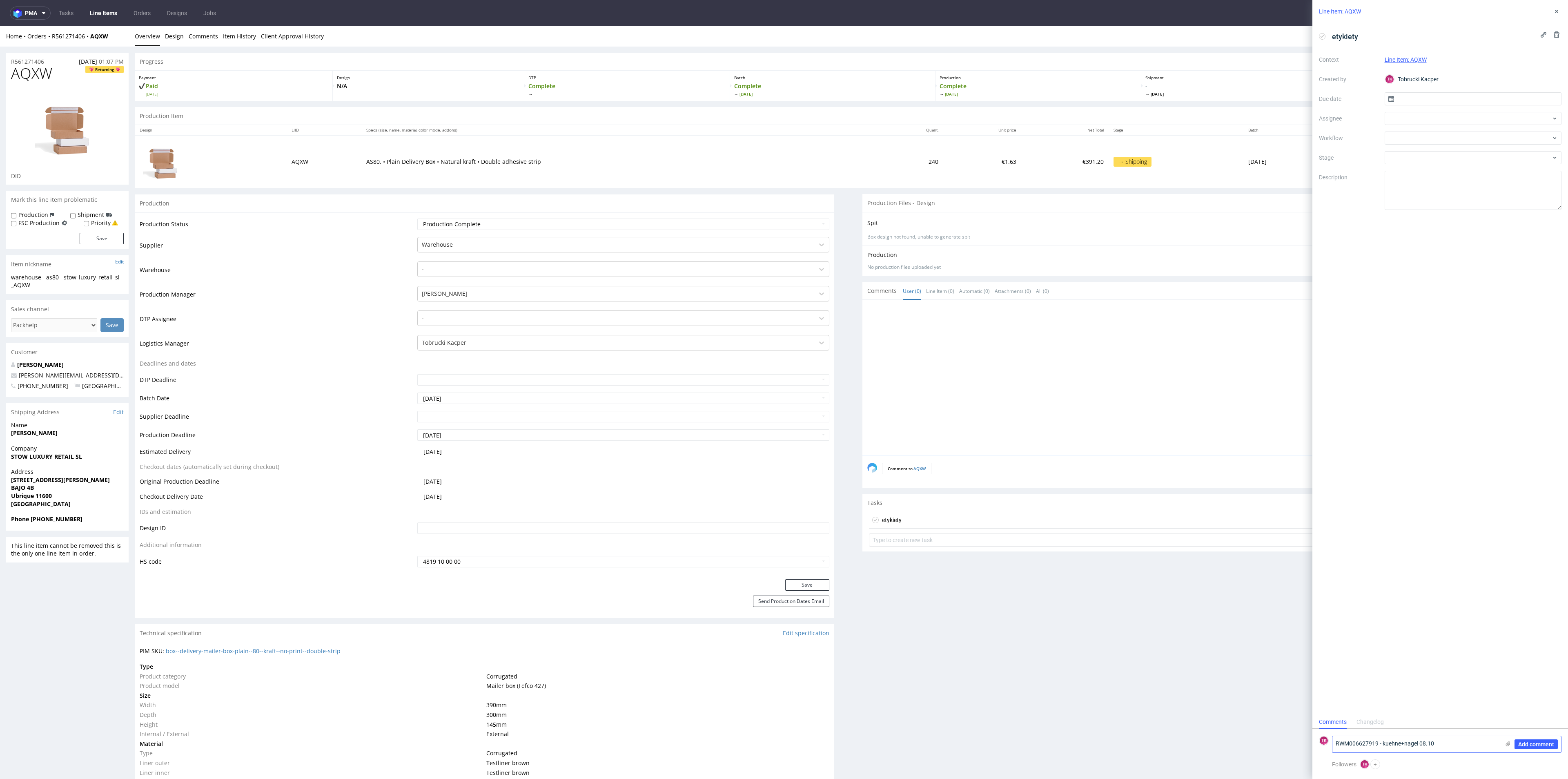
type textarea "RWM006627919 - kuehne+nagel 08.10"
click at [1511, 743] on div "Add comment" at bounding box center [1530, 744] width 61 height 16
click at [1507, 741] on div "Add comment" at bounding box center [1530, 744] width 61 height 16
click at [1508, 743] on icon at bounding box center [1508, 744] width 7 height 7
click at [0, 0] on input "file" at bounding box center [0, 0] width 0 height 0
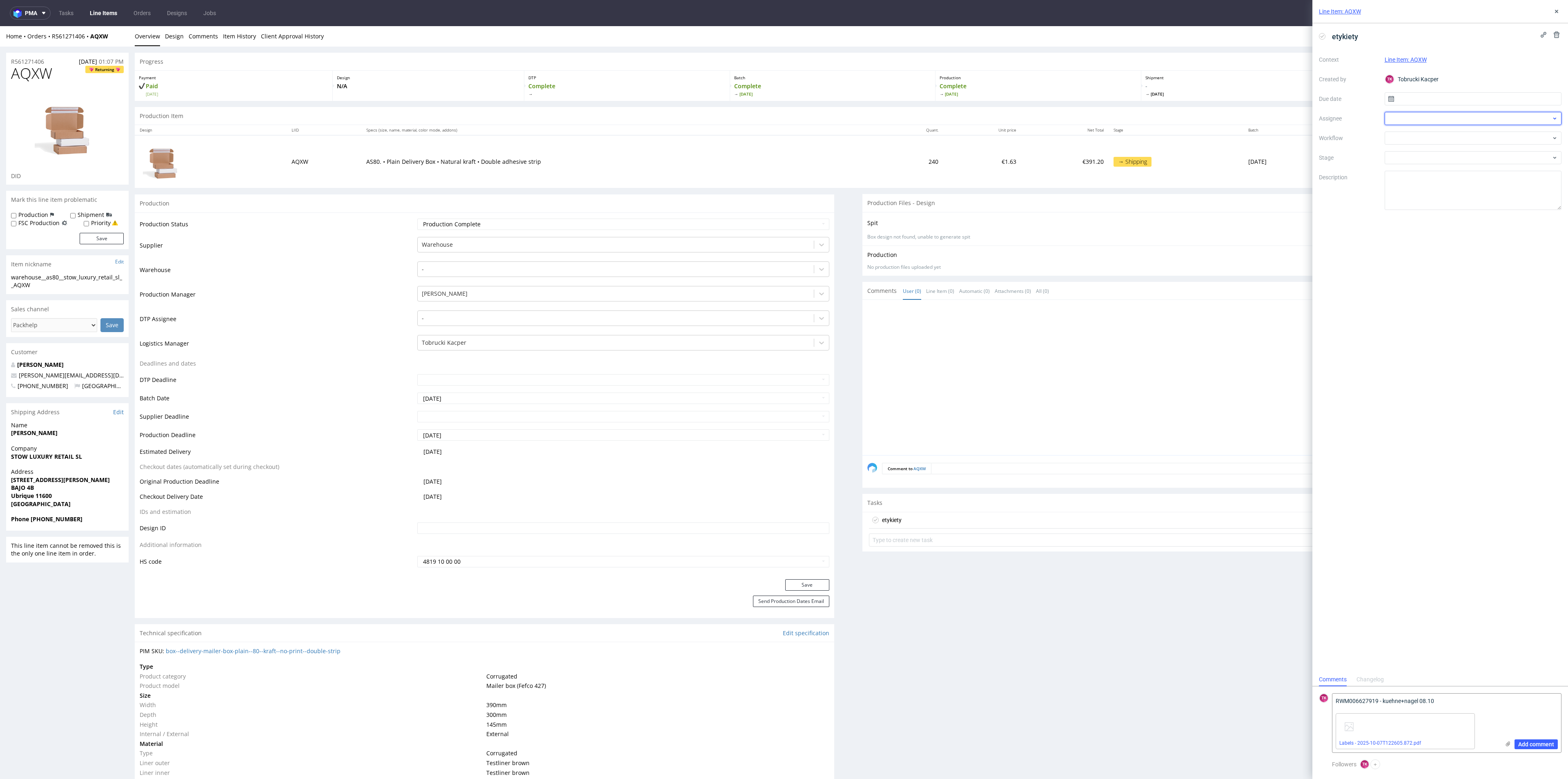
click at [1409, 121] on div at bounding box center [1473, 118] width 177 height 13
type input "ewa"
click at [1416, 132] on span "[PERSON_NAME]" at bounding box center [1424, 136] width 44 height 8
click at [1427, 93] on input "text" at bounding box center [1473, 99] width 177 height 13
click at [1460, 164] on span "7" at bounding box center [1460, 167] width 3 height 8
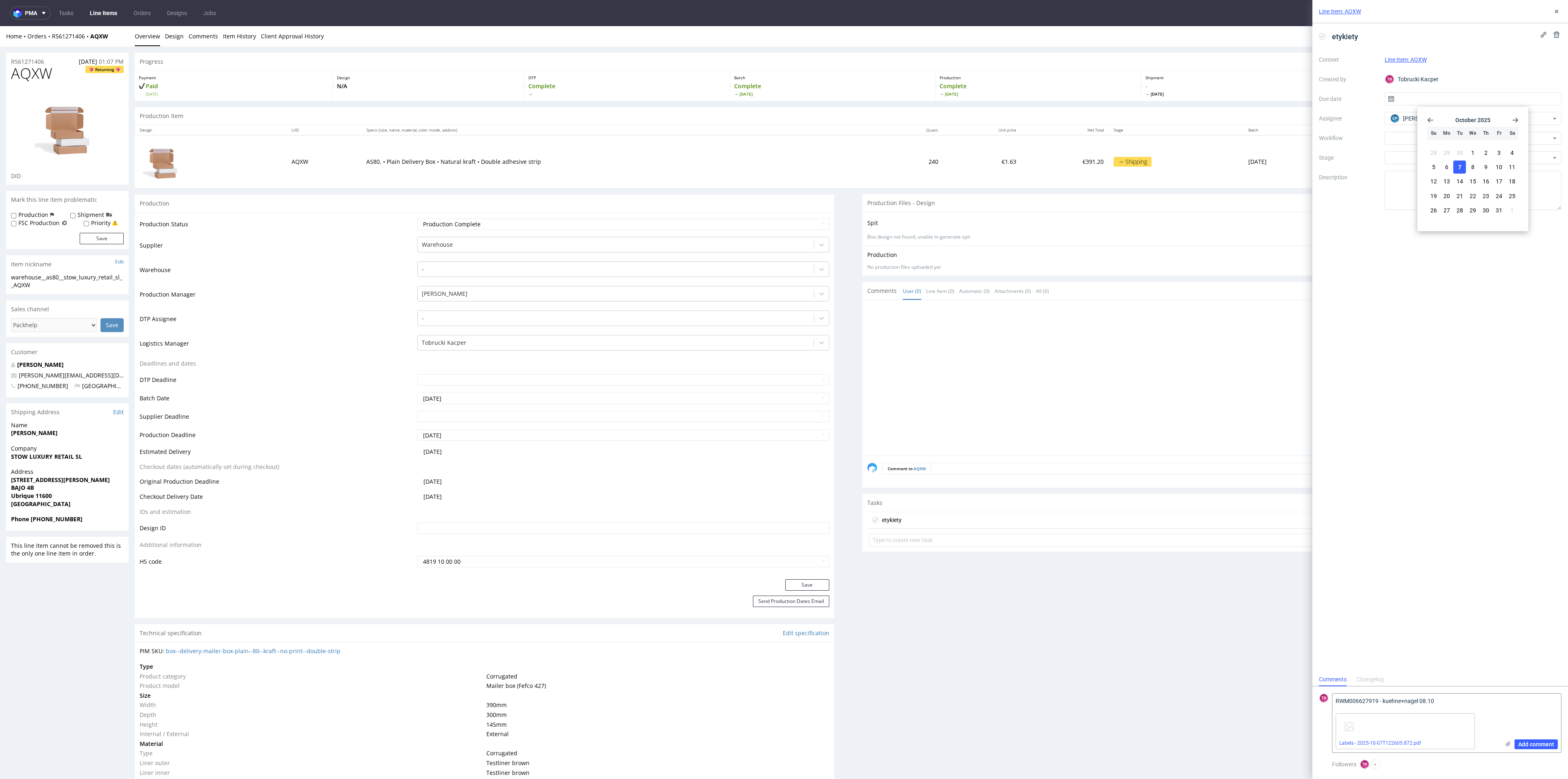
type input "[DATE]"
click at [1549, 743] on span "Add comment" at bounding box center [1536, 744] width 36 height 5
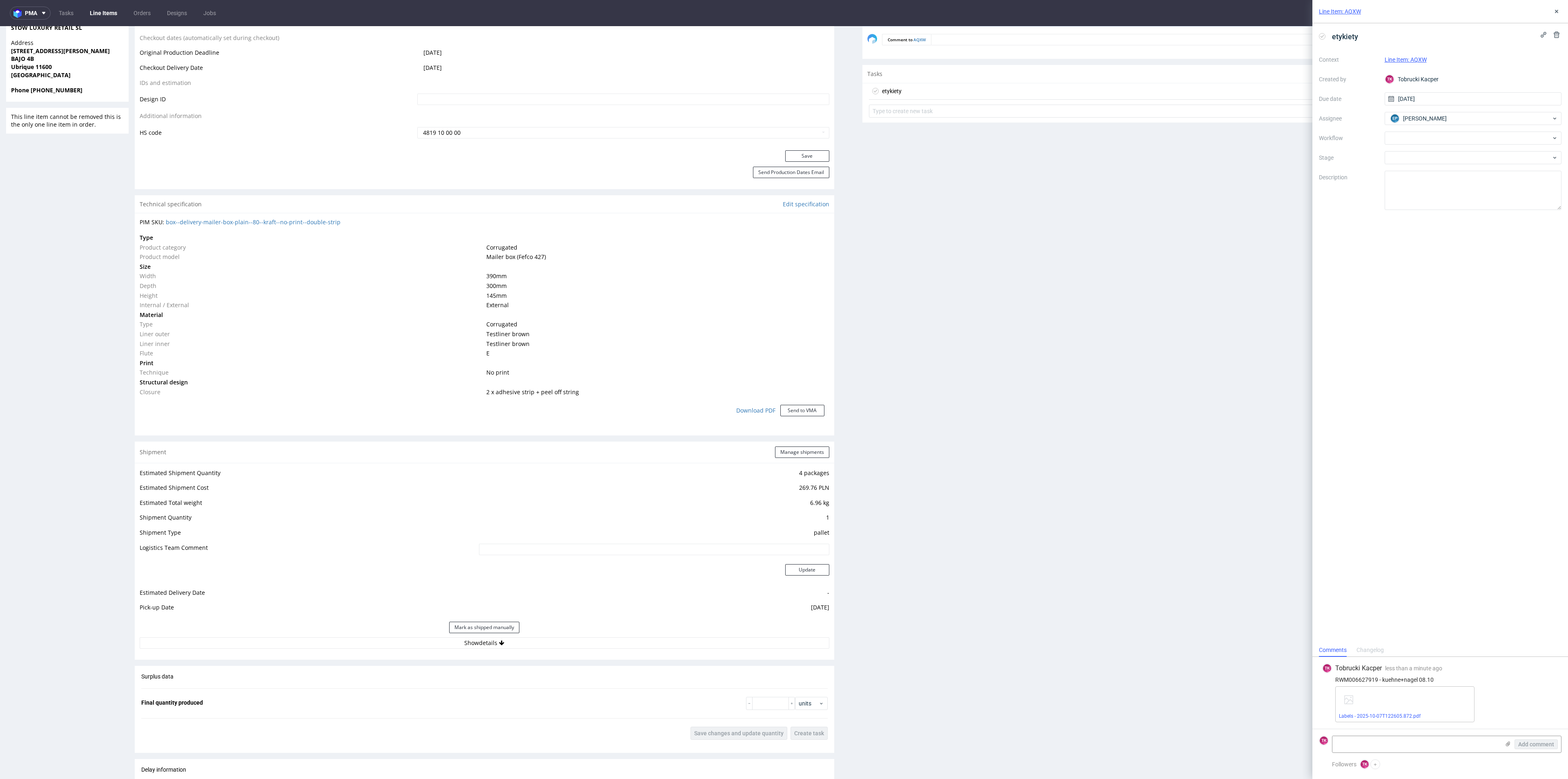
scroll to position [674, 0]
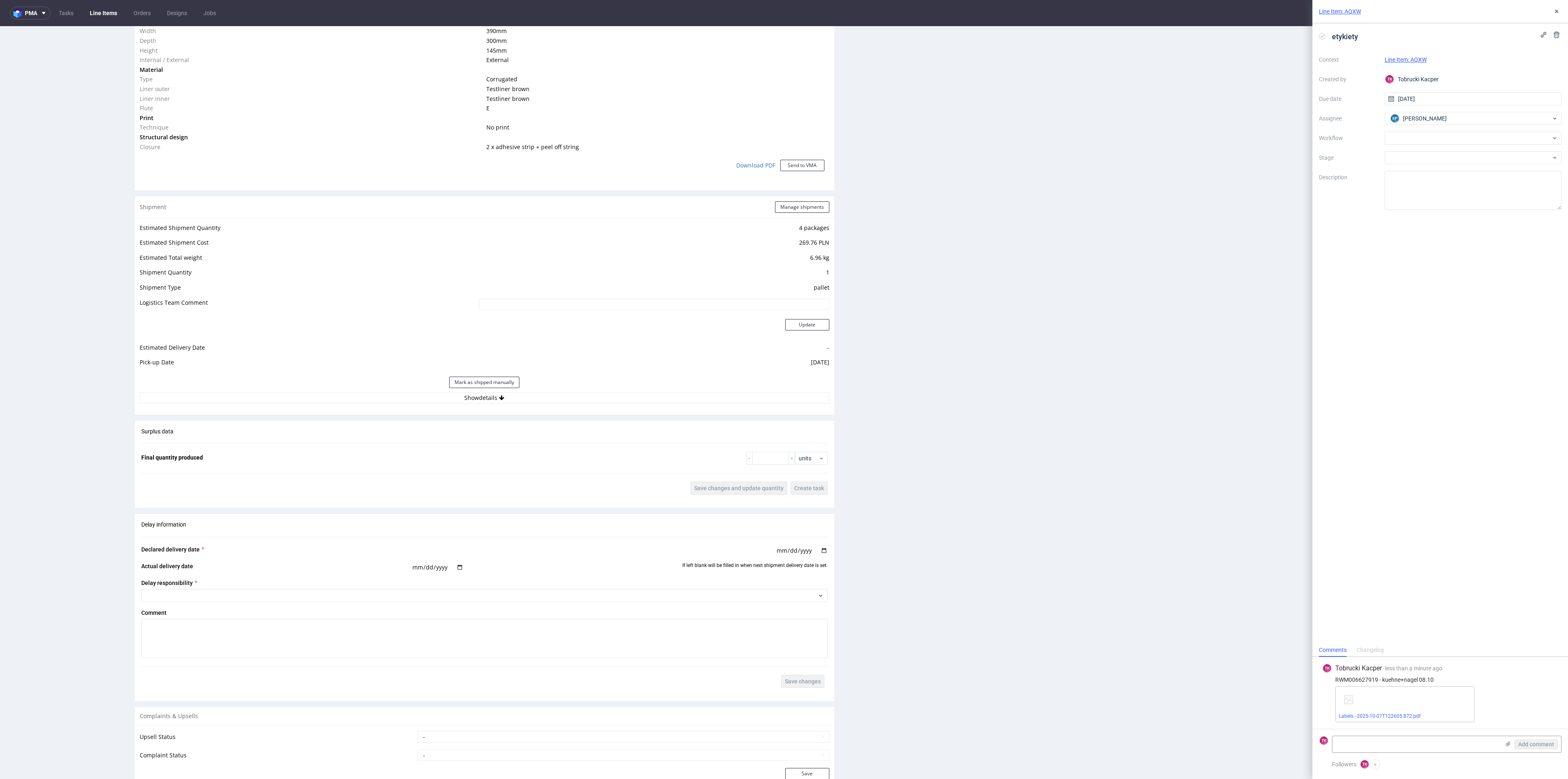
drag, startPoint x: 566, startPoint y: 400, endPoint x: 568, endPoint y: 405, distance: 5.4
click at [568, 401] on button "Show details" at bounding box center [484, 398] width 690 height 12
click at [500, 449] on input at bounding box center [584, 450] width 491 height 12
paste input "RWM006627919"
type input "RWM006627919"
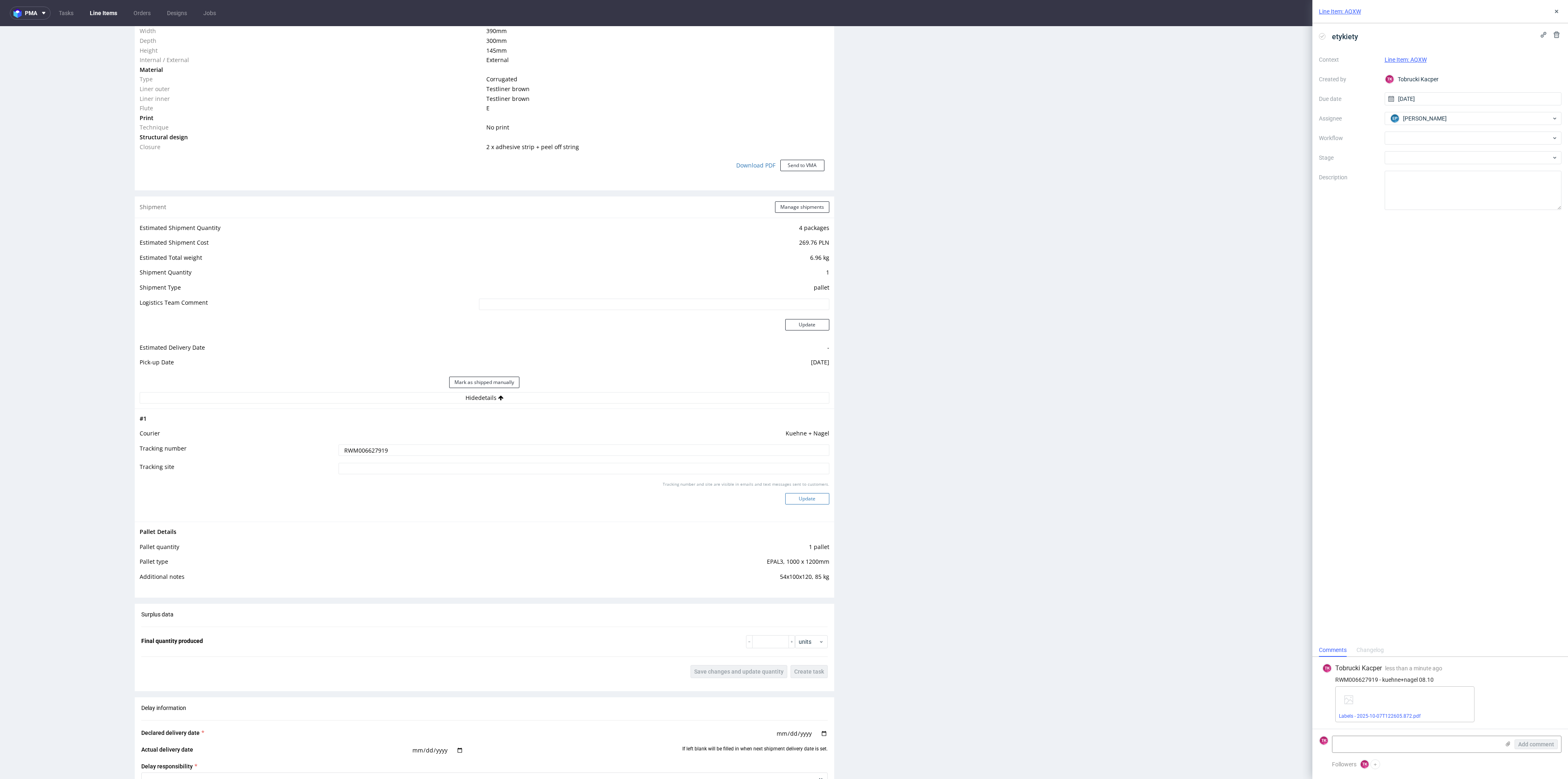
click at [785, 495] on button "Update" at bounding box center [807, 499] width 44 height 12
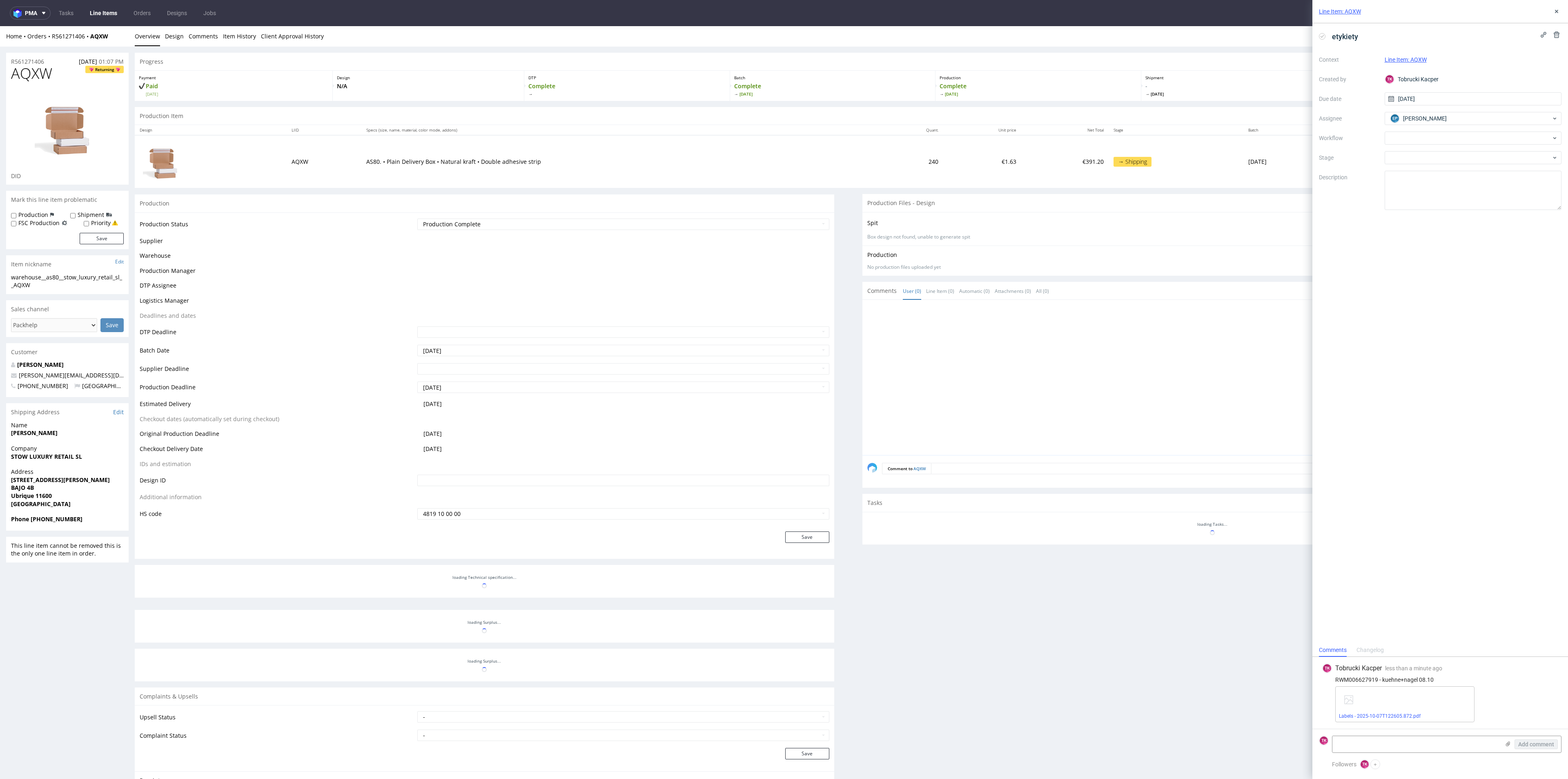
scroll to position [104, 0]
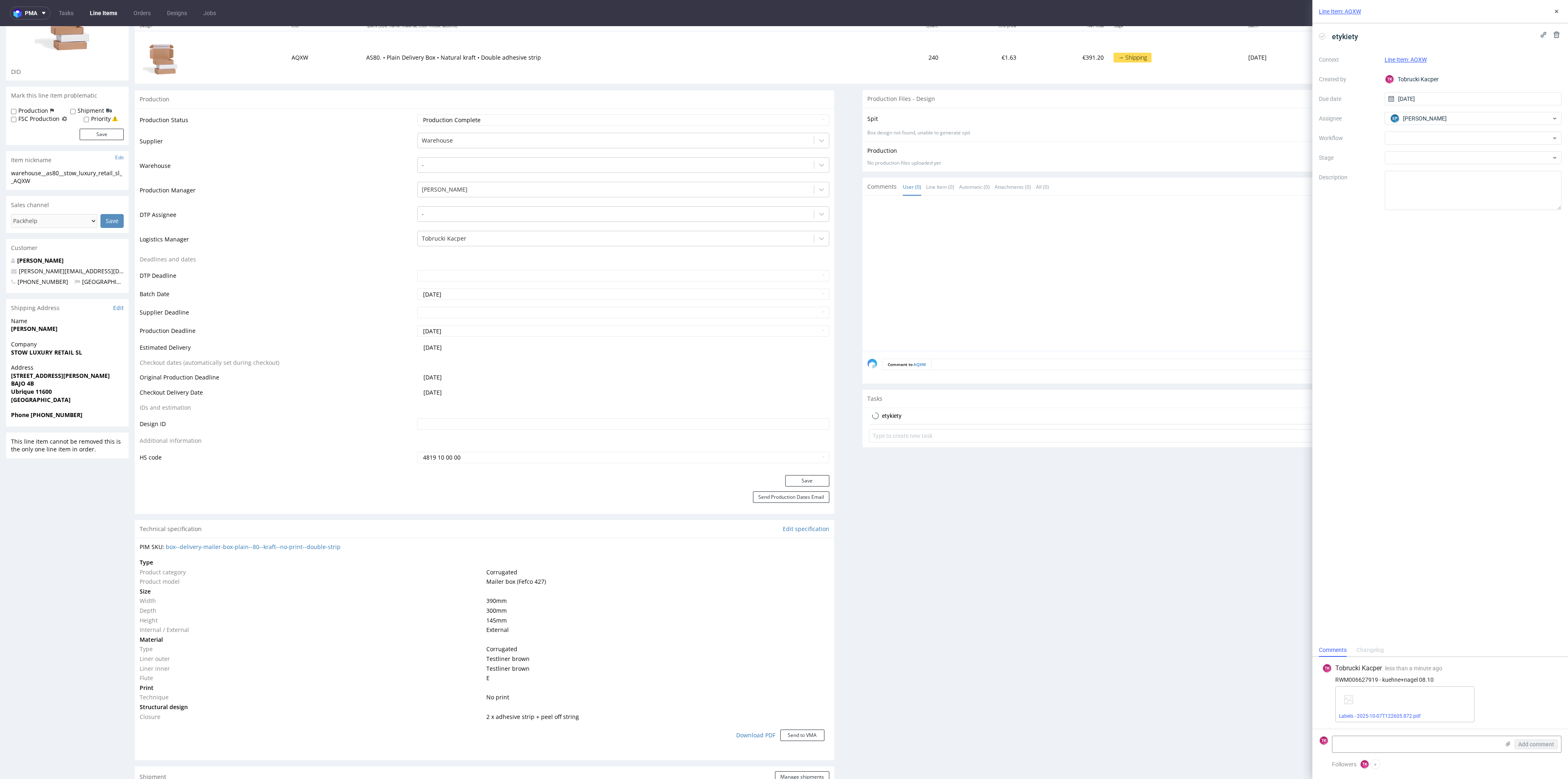
click at [101, 19] on link "Line Items" at bounding box center [103, 13] width 37 height 13
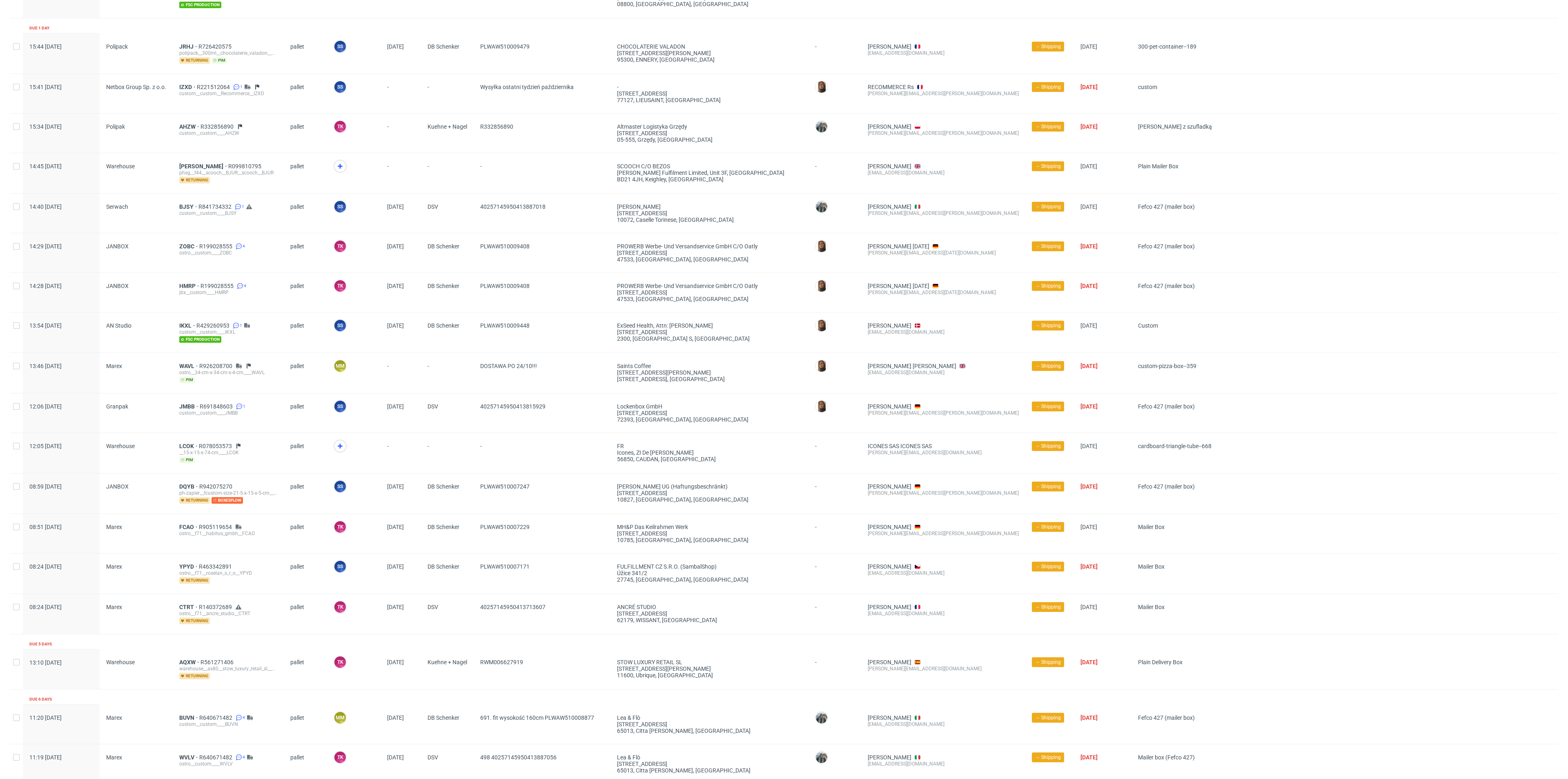
scroll to position [306, 0]
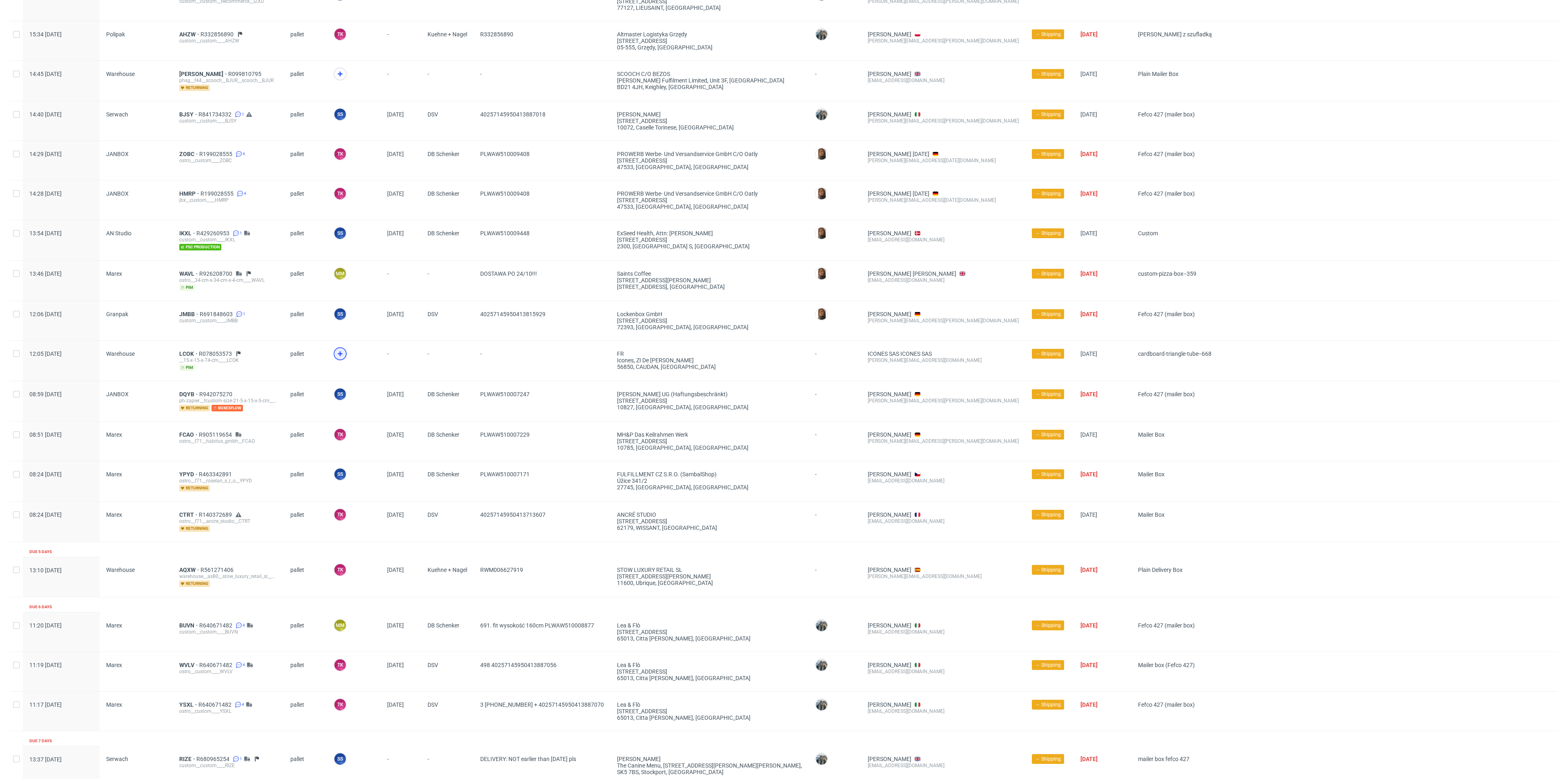
click at [335, 350] on icon at bounding box center [340, 354] width 10 height 10
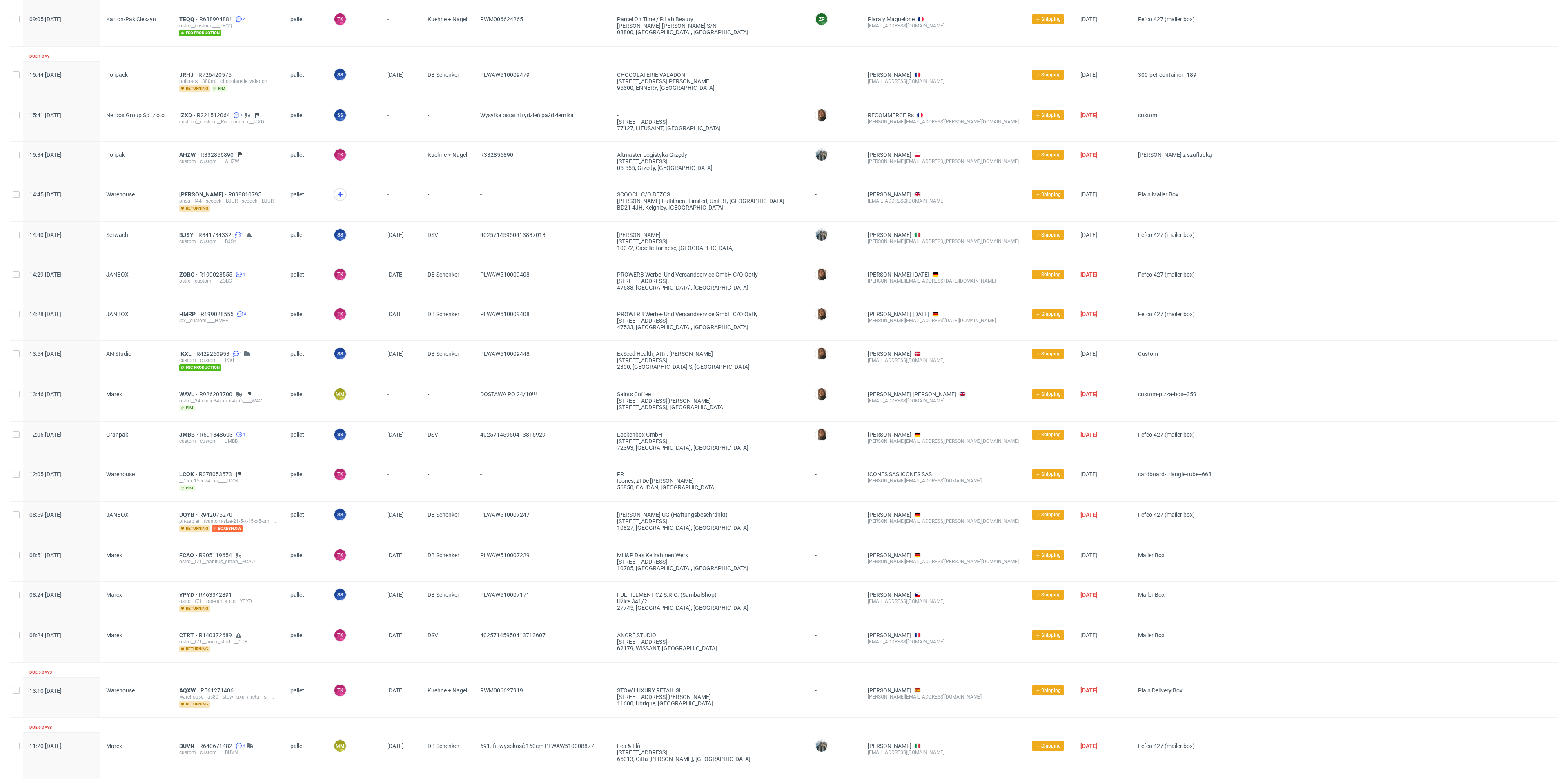
scroll to position [184, 0]
click at [184, 475] on span "LCOK" at bounding box center [189, 476] width 19 height 7
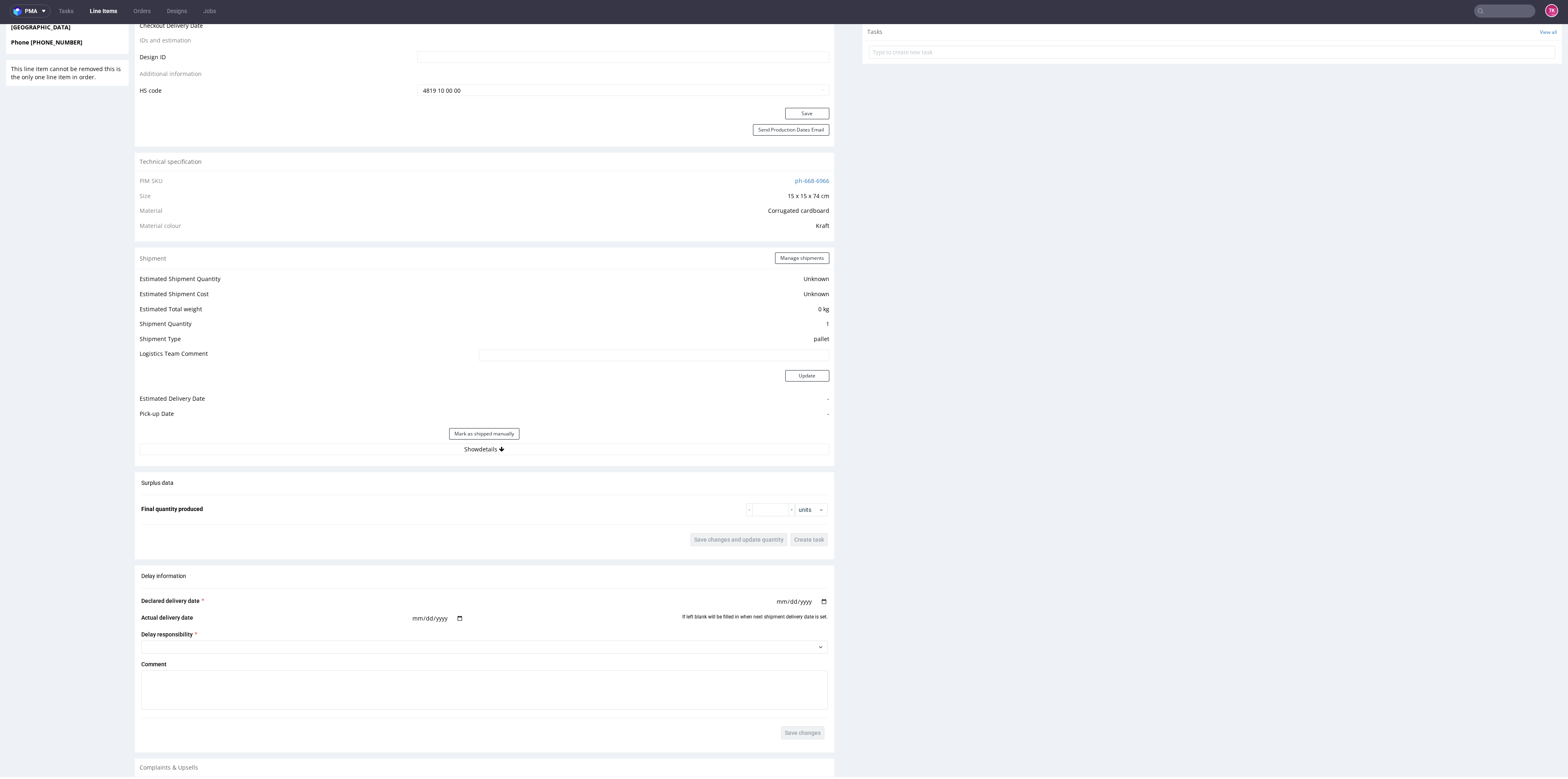
scroll to position [490, 0]
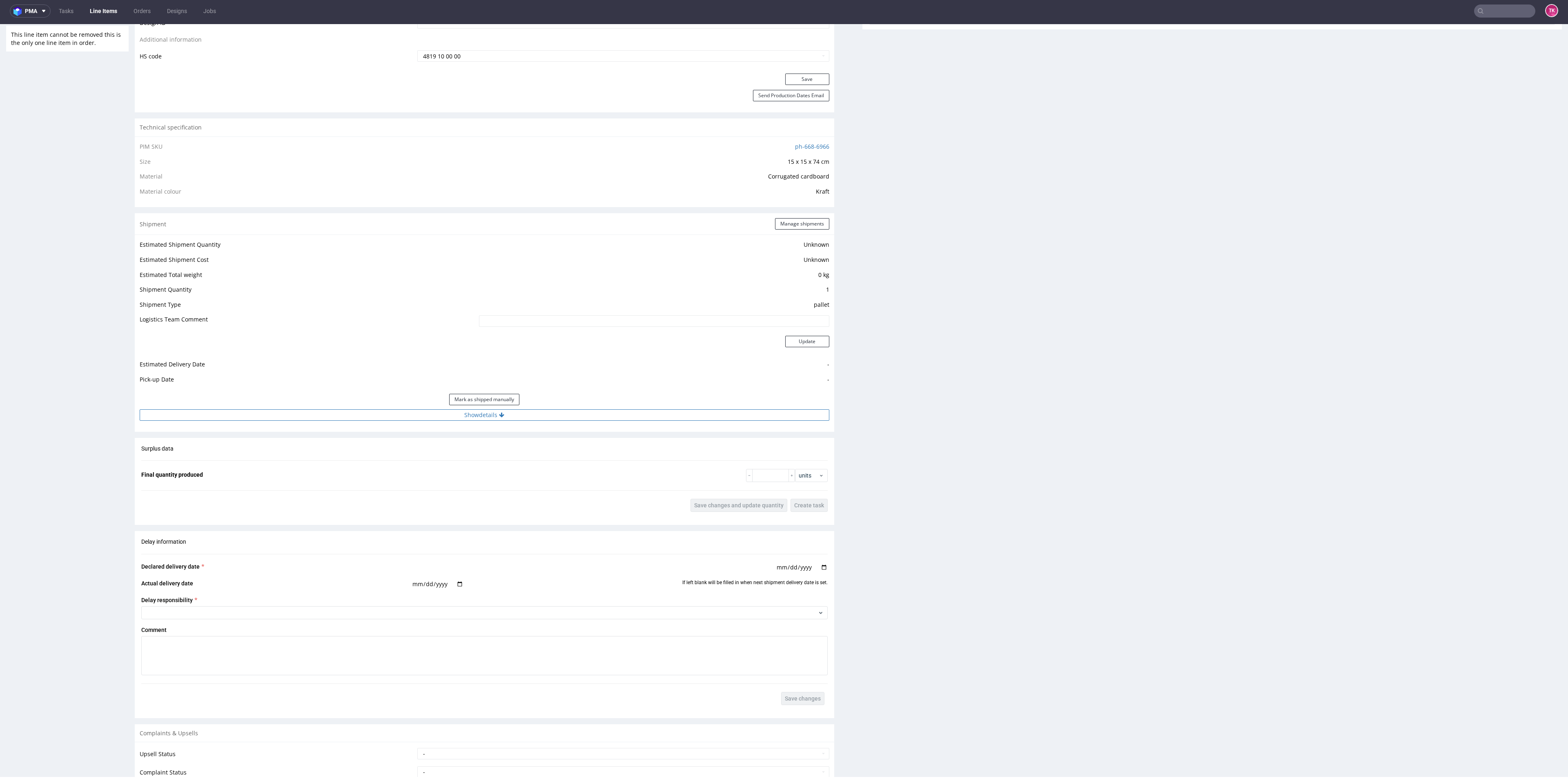
click at [529, 414] on button "Show details" at bounding box center [484, 415] width 690 height 12
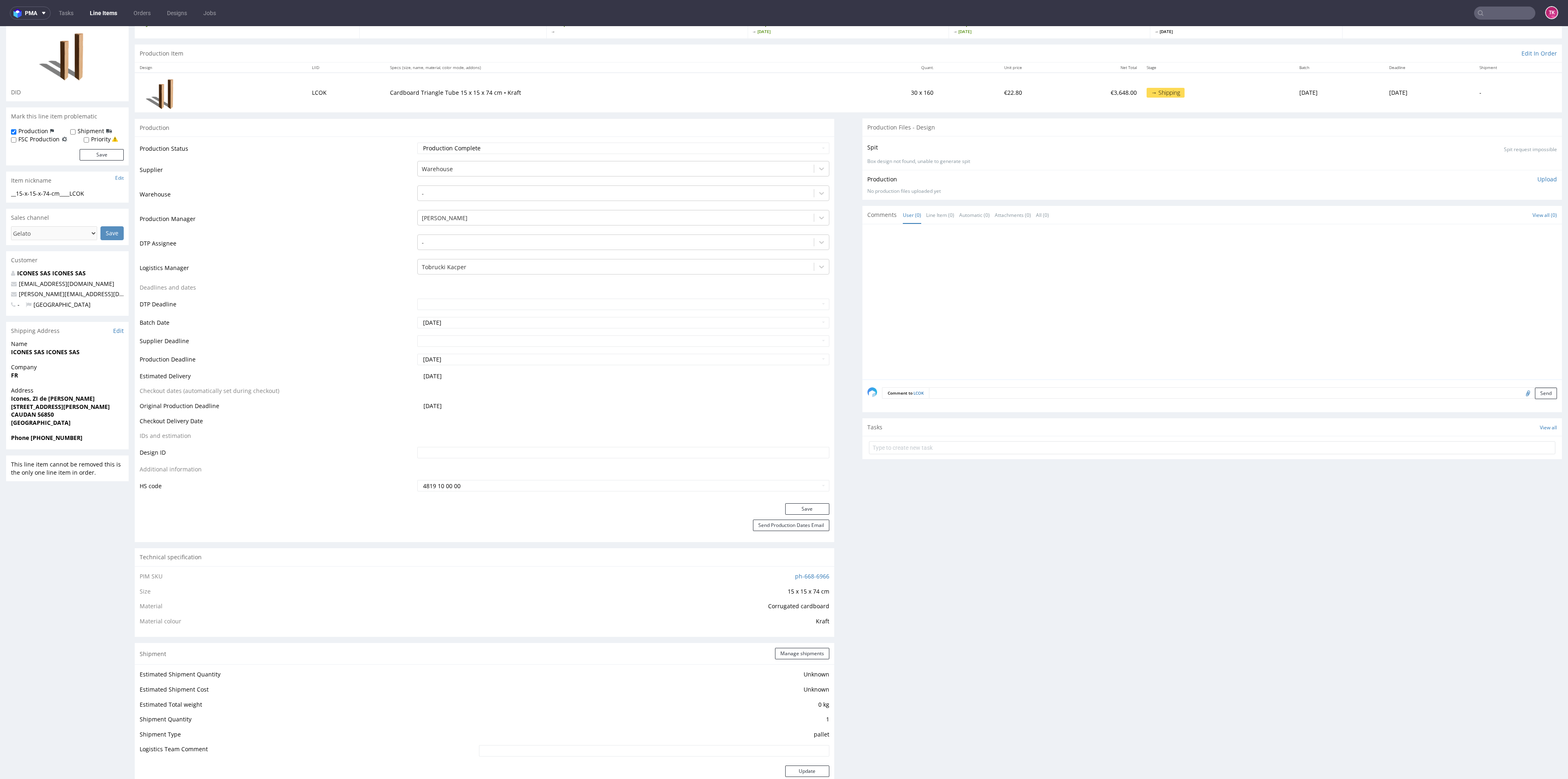
scroll to position [0, 0]
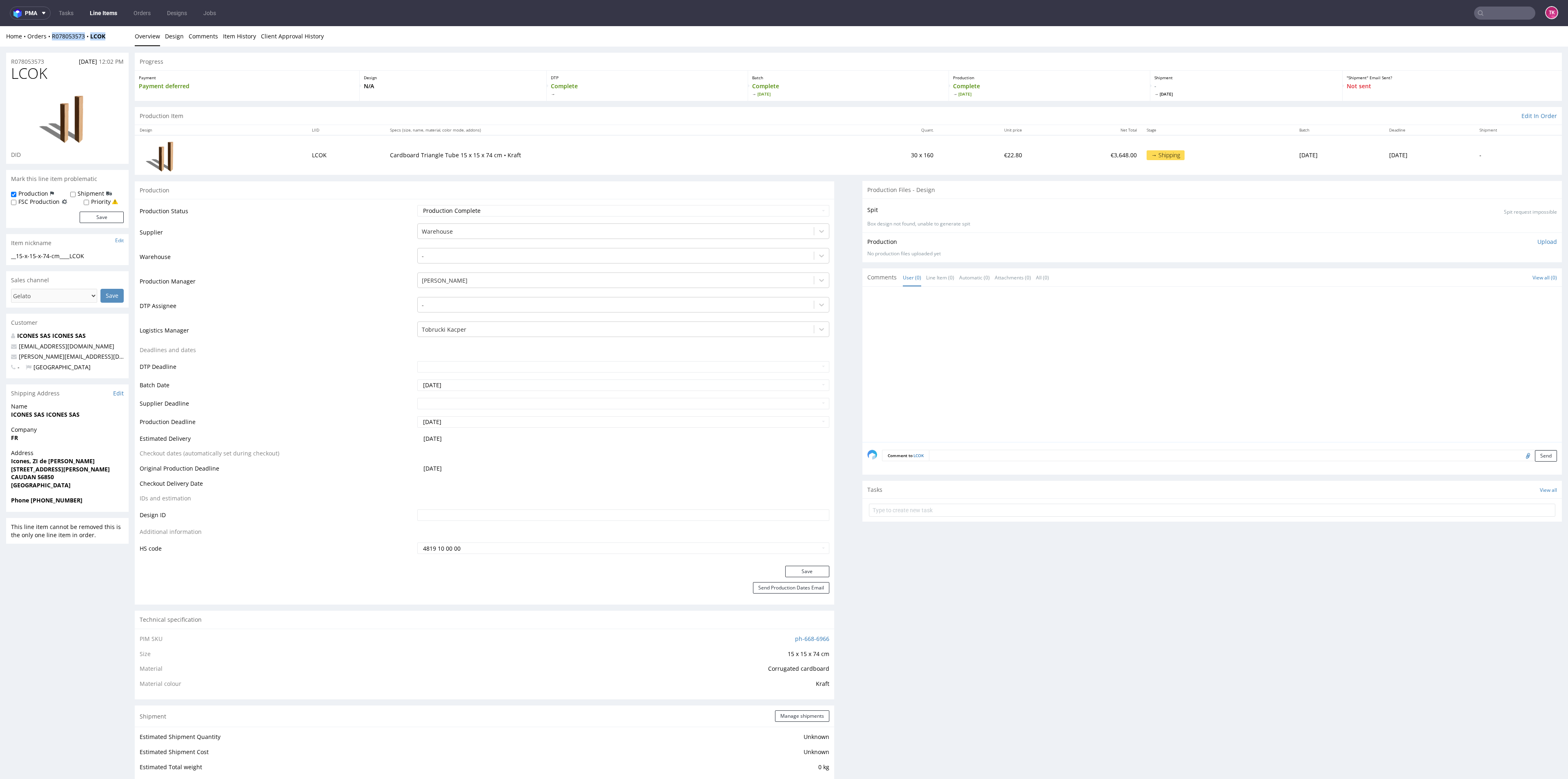
drag, startPoint x: 121, startPoint y: 29, endPoint x: 52, endPoint y: 44, distance: 70.6
click at [52, 44] on div "Home Orders R078053573 LCOK Overview Design Comments Item History Client Approv…" at bounding box center [784, 37] width 1568 height 21
copy div "R078053573 LCOK"
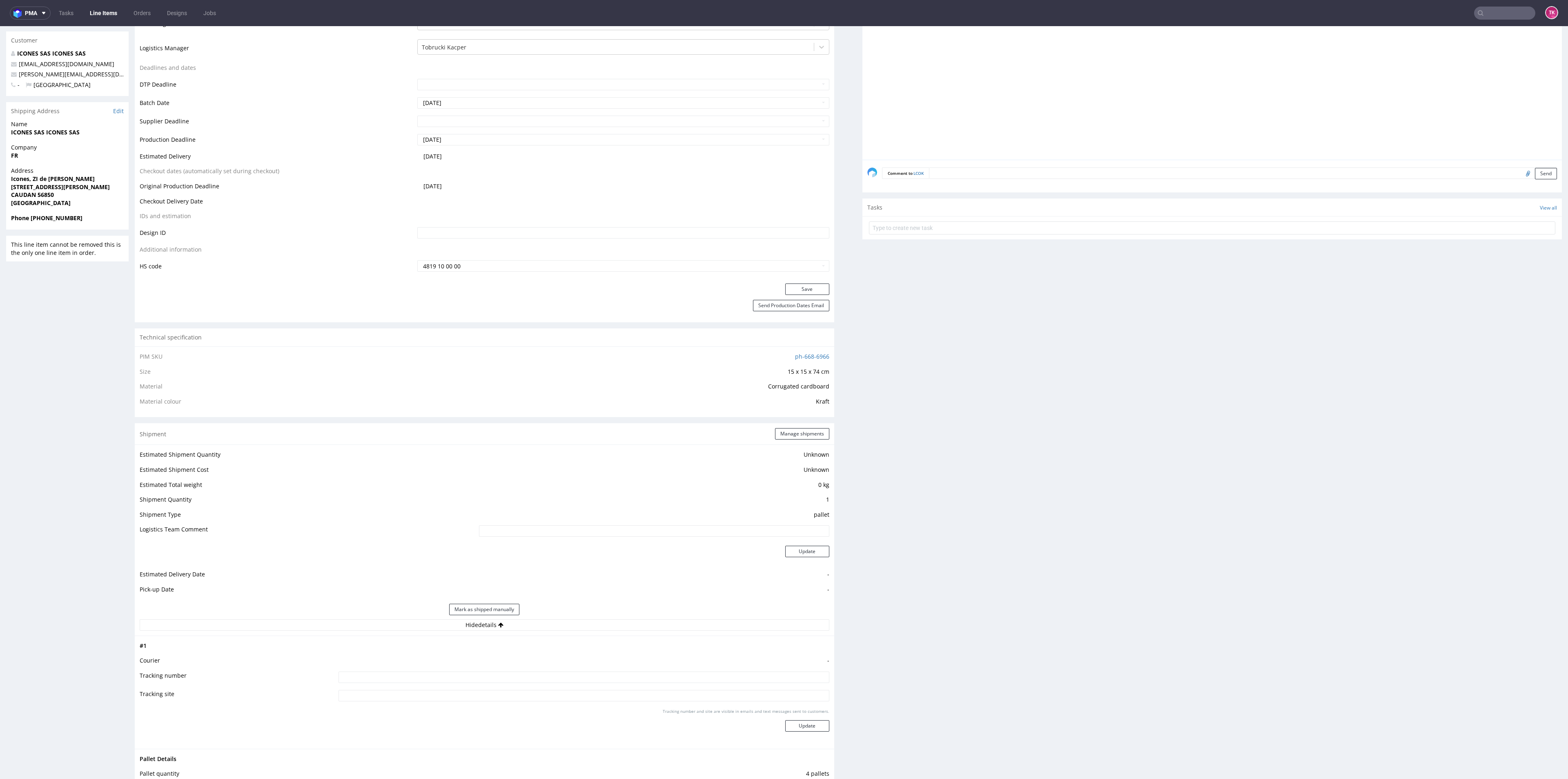
scroll to position [429, 0]
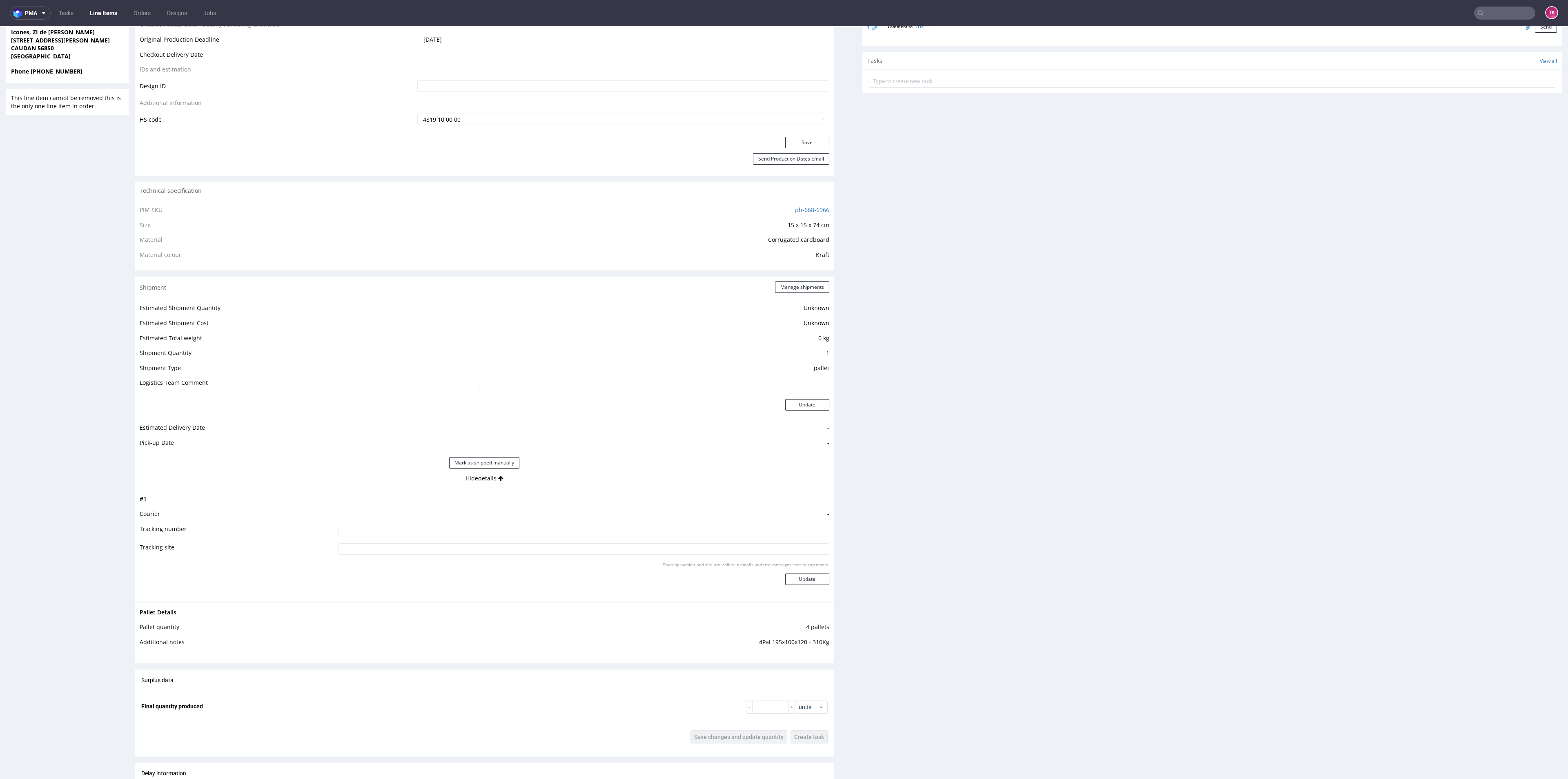
click at [786, 279] on div "Shipment Manage shipments" at bounding box center [484, 287] width 699 height 21
click at [794, 290] on button "Manage shipments" at bounding box center [802, 287] width 54 height 12
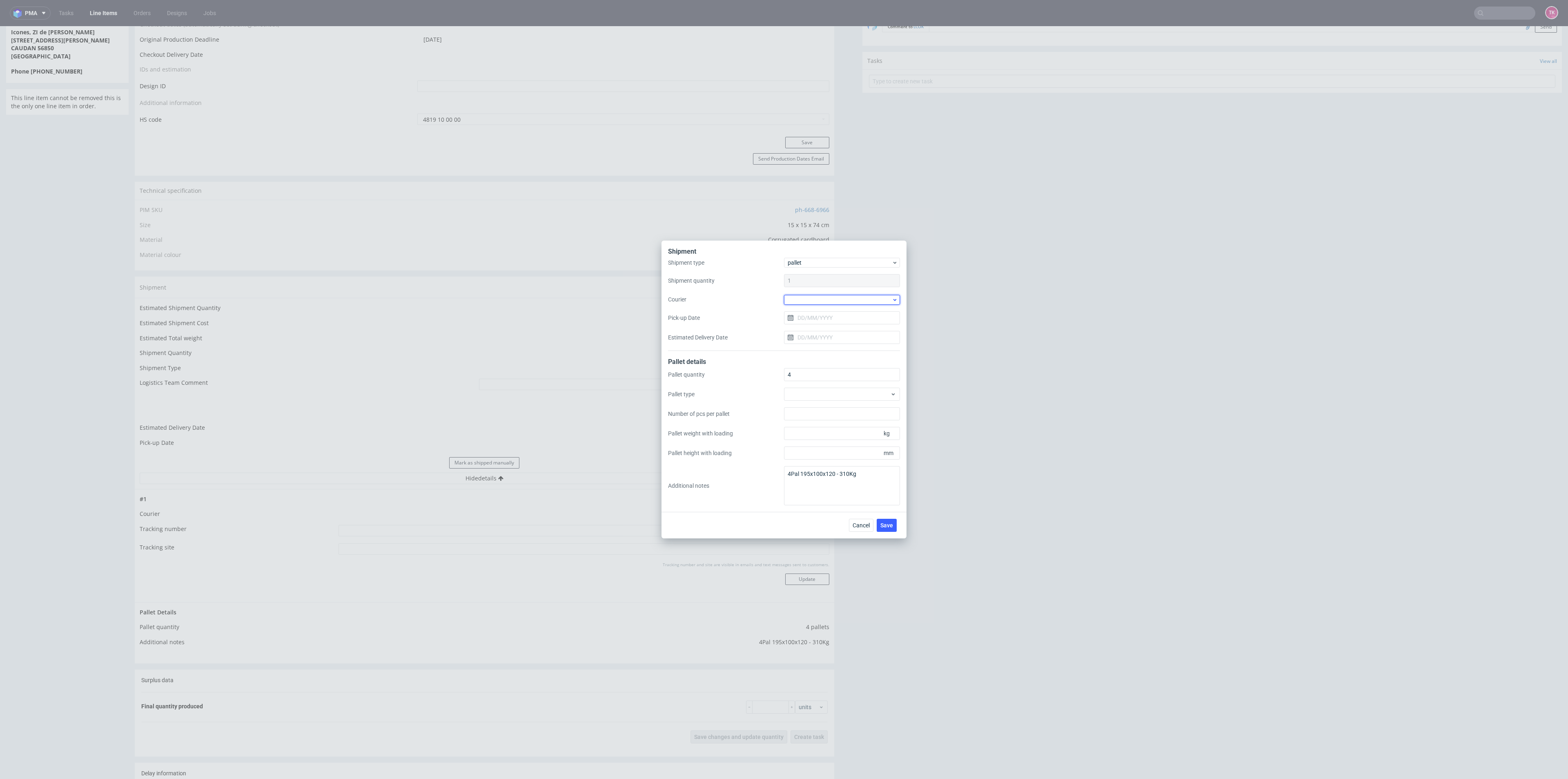
click at [842, 303] on div at bounding box center [842, 300] width 116 height 10
click at [824, 352] on div "DB Schenker" at bounding box center [842, 347] width 110 height 15
click at [822, 320] on input "Pick-up Date" at bounding box center [842, 317] width 116 height 13
click at [839, 387] on button "8" at bounding box center [842, 386] width 13 height 13
type input "[DATE]"
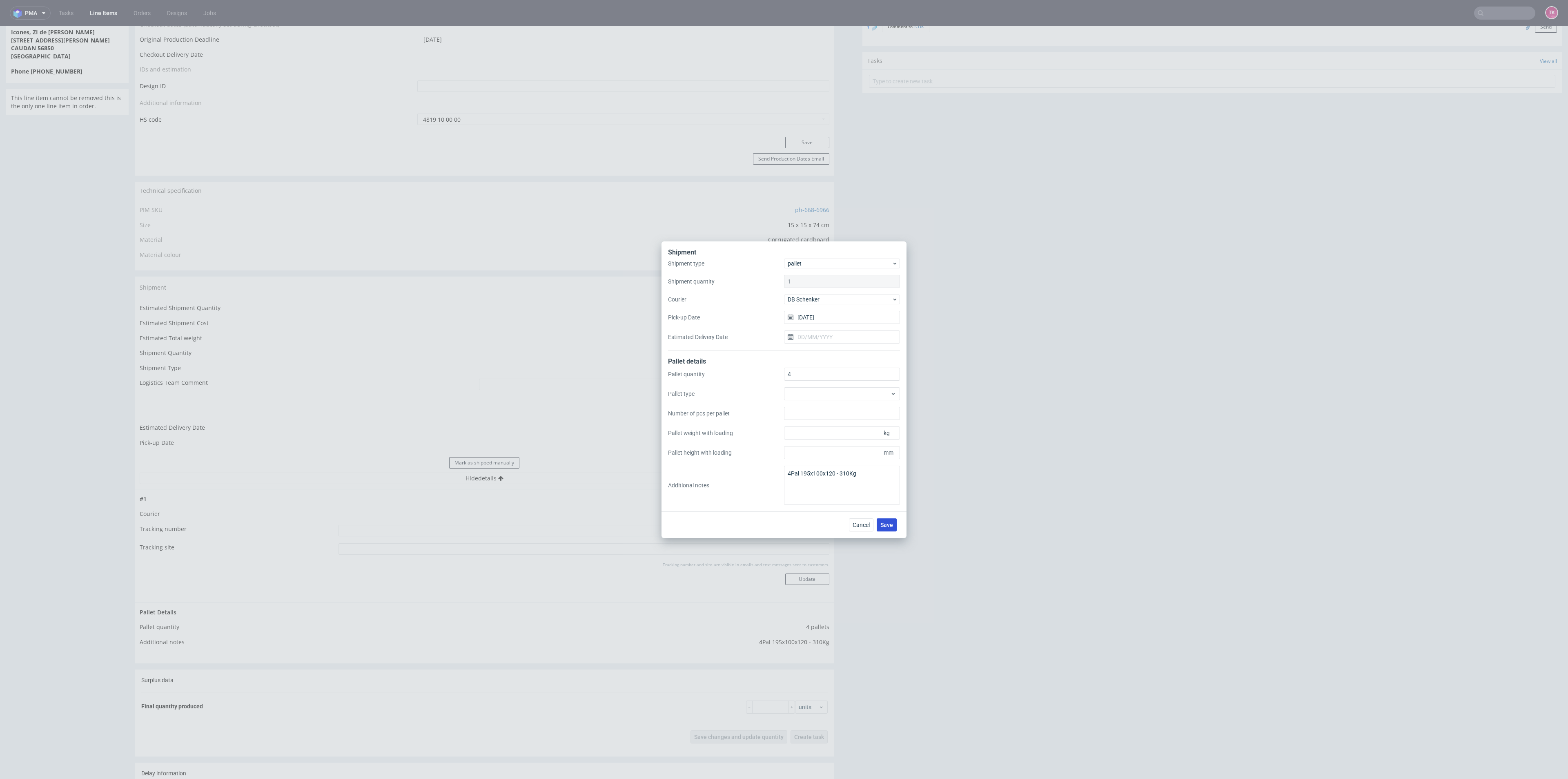
click at [887, 525] on span "Save" at bounding box center [886, 524] width 13 height 5
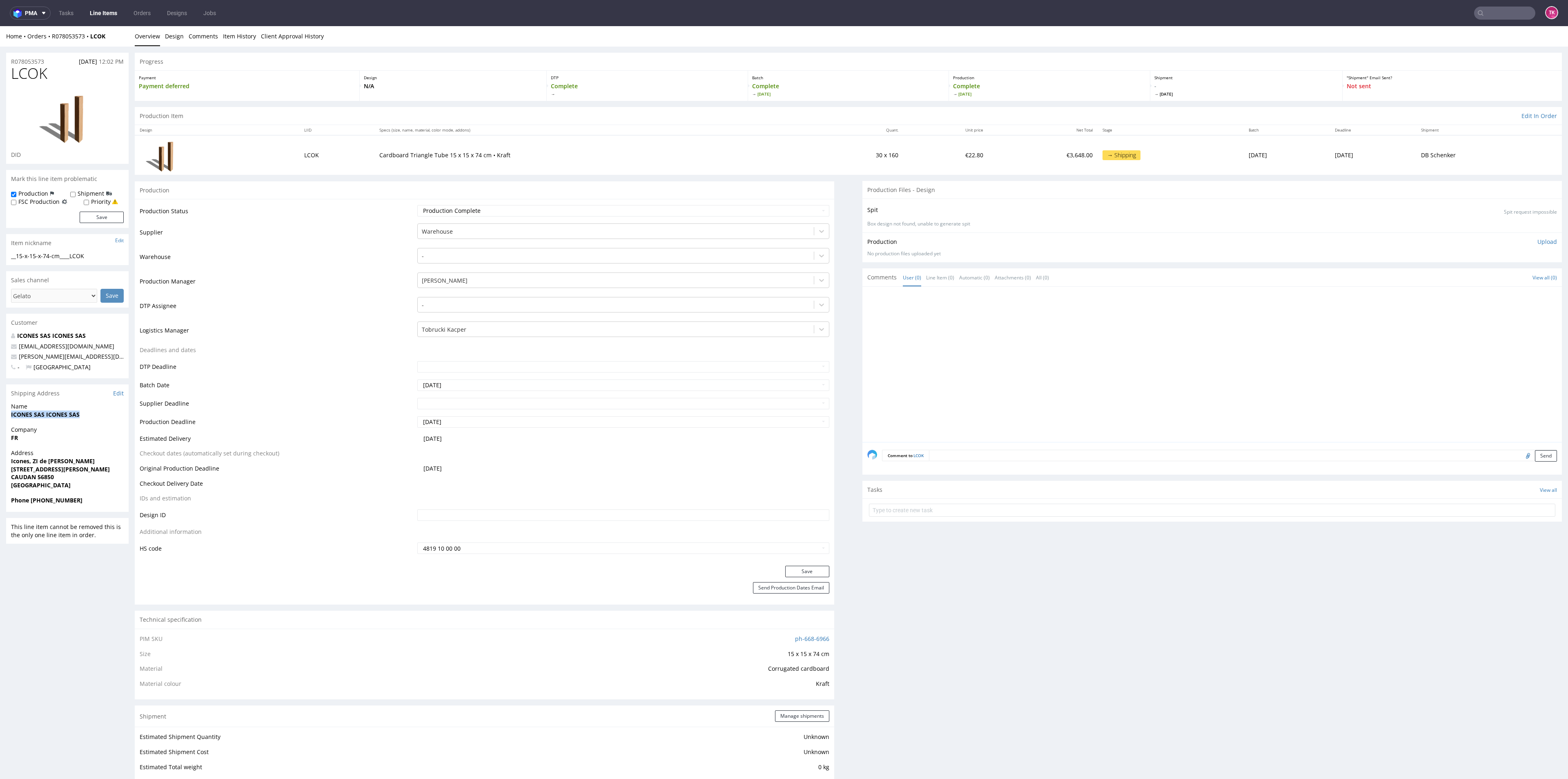
drag, startPoint x: 7, startPoint y: 413, endPoint x: 94, endPoint y: 412, distance: 87.0
click at [94, 412] on div "Name ICONES SAS ICONES SAS" at bounding box center [67, 414] width 122 height 23
copy strong "ICONES SAS ICONES SAS"
copy p "Icones, [PERSON_NAME] [STREET_ADDRESS][PERSON_NAME]"
drag, startPoint x: 8, startPoint y: 462, endPoint x: 261, endPoint y: 453, distance: 253.2
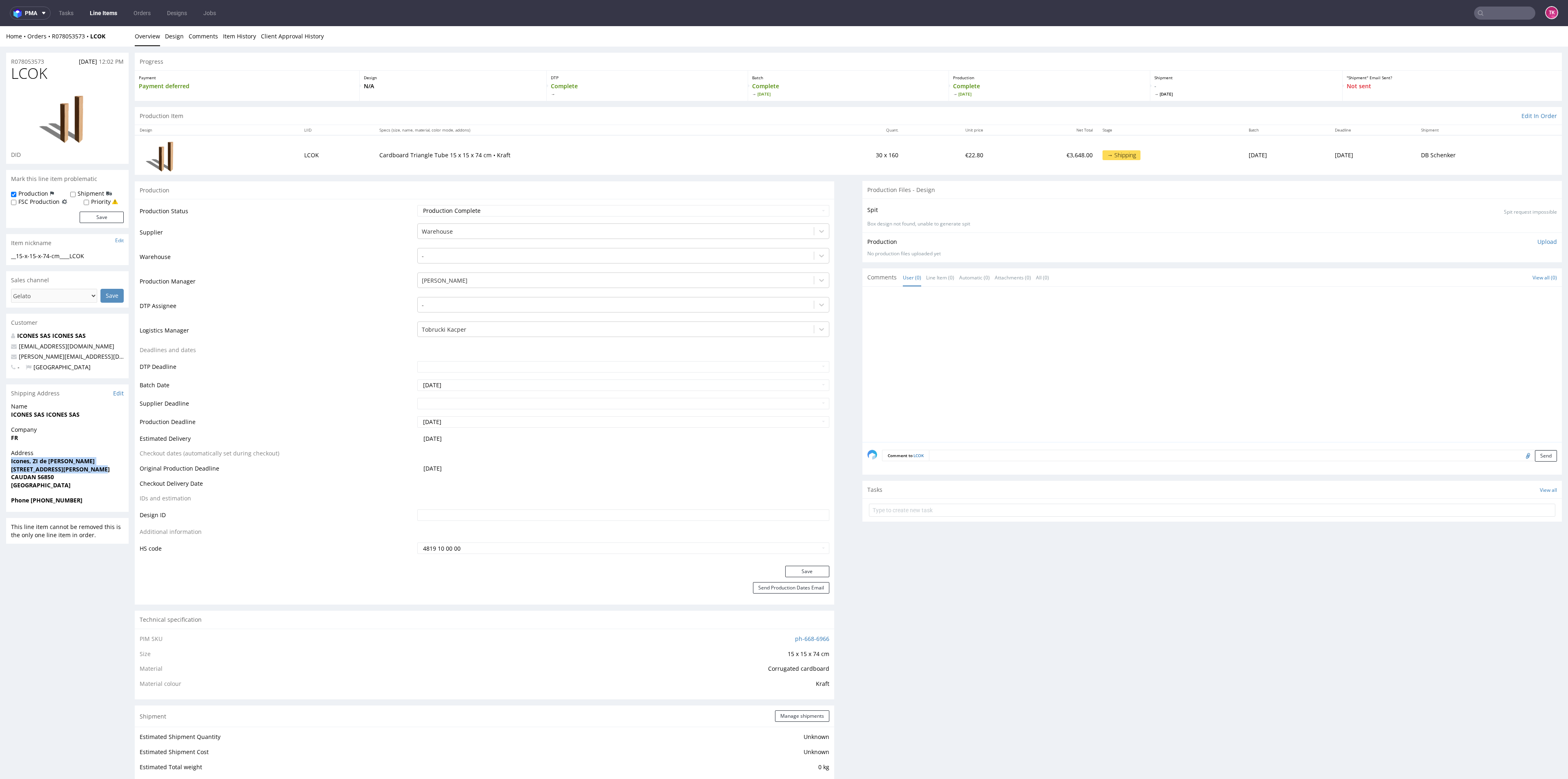
click at [119, 468] on div "Address Icones, [GEOGRAPHIC_DATA] [STREET_ADDRESS][PERSON_NAME]" at bounding box center [67, 473] width 122 height 48
click at [44, 481] on strong "CAUDAN 56850" at bounding box center [32, 477] width 43 height 8
copy strong "56850"
drag, startPoint x: 88, startPoint y: 356, endPoint x: 0, endPoint y: 356, distance: 88.0
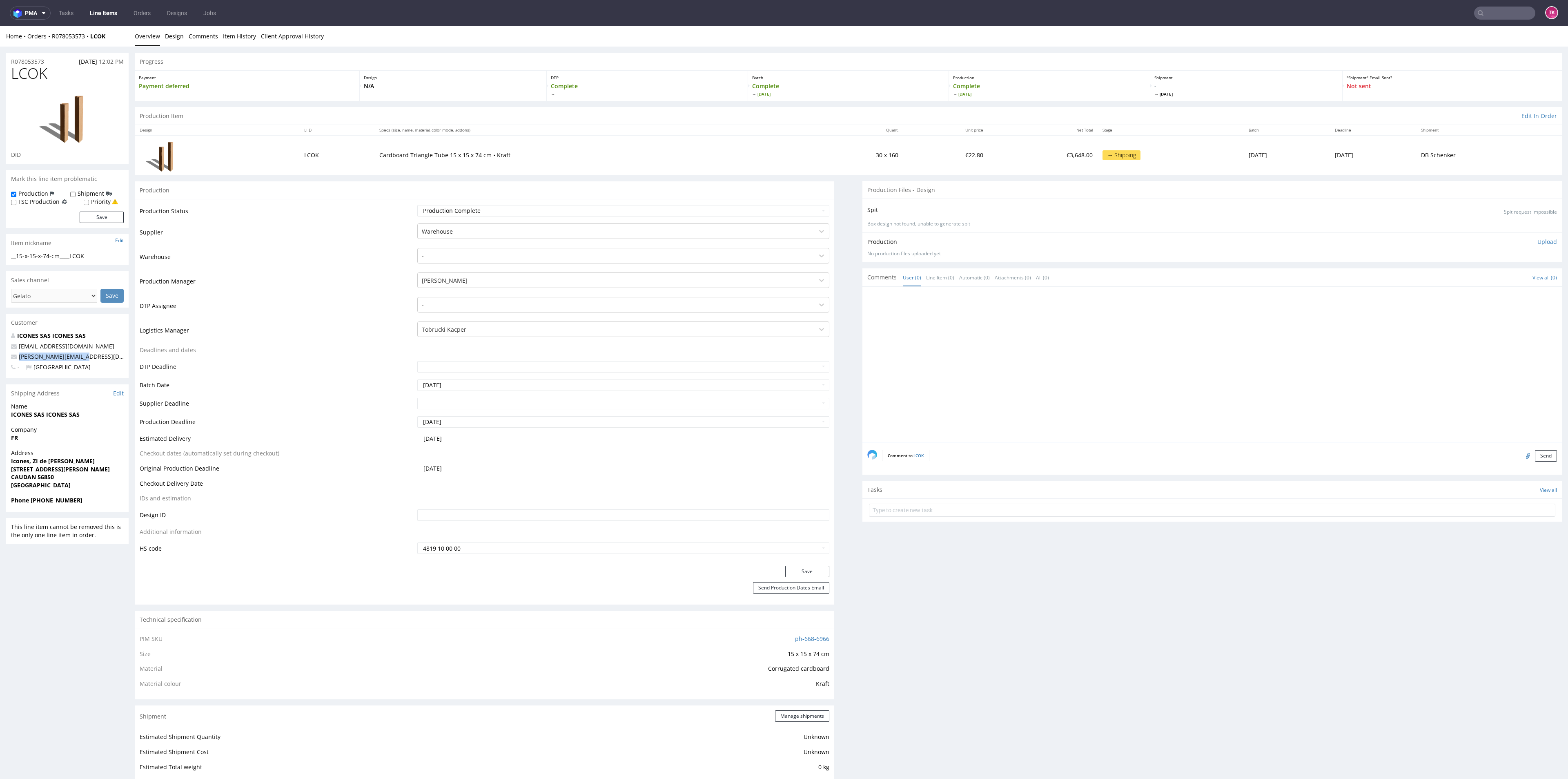
click at [0, 356] on div "R078053573 [DATE] 12:02 PM LCOK DID Mark this line item problematic Production …" at bounding box center [784, 727] width 1568 height 1362
copy span "[PERSON_NAME][EMAIL_ADDRESS][DOMAIN_NAME]"
click at [38, 506] on div "Phone [PHONE_NUMBER]" at bounding box center [67, 504] width 122 height 15
click at [38, 501] on strong "Phone [PHONE_NUMBER]" at bounding box center [46, 500] width 71 height 8
click at [40, 501] on strong "Phone [PHONE_NUMBER]" at bounding box center [46, 500] width 71 height 8
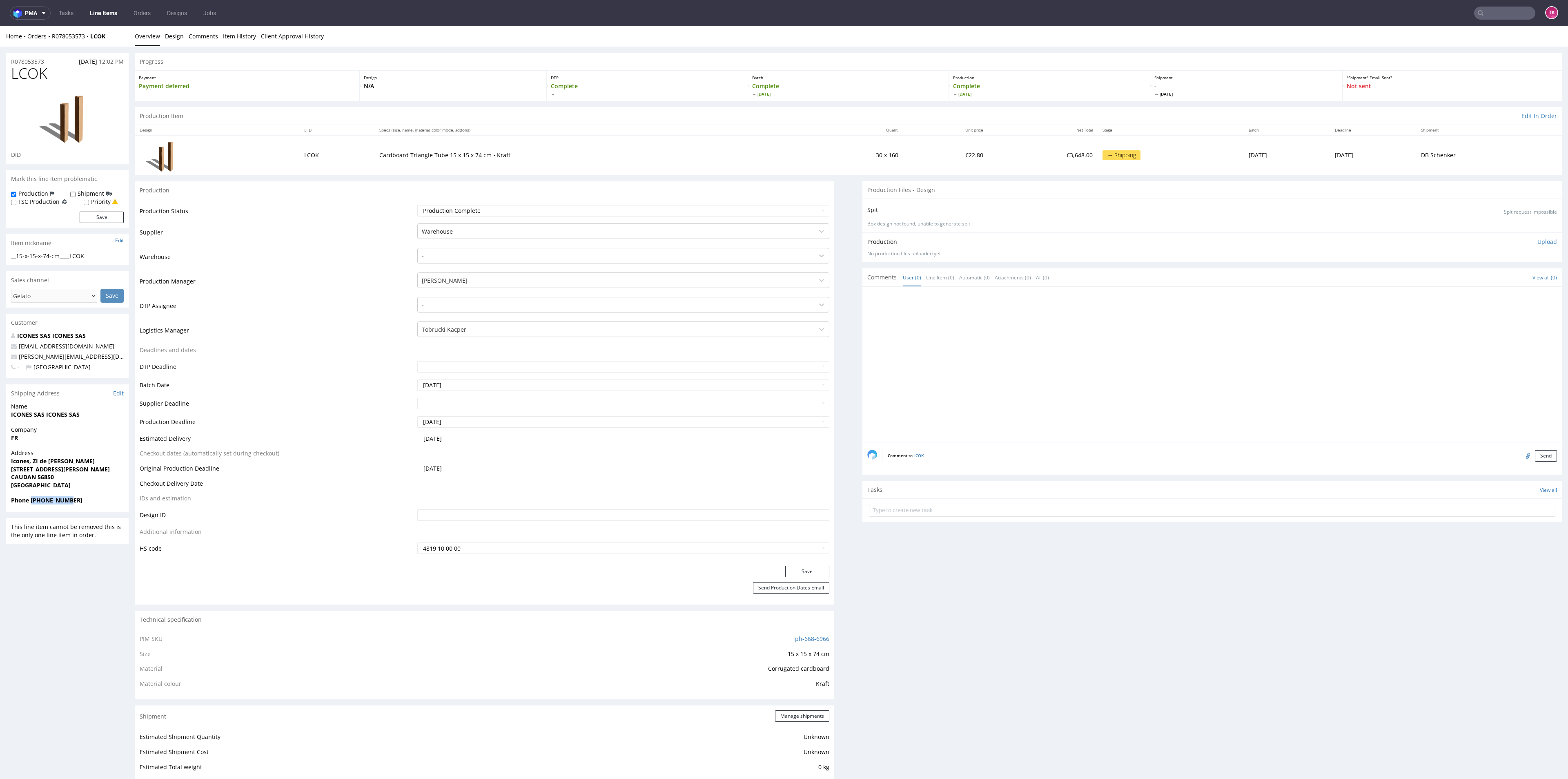
copy strong "33297871450"
drag, startPoint x: 108, startPoint y: 38, endPoint x: 46, endPoint y: 44, distance: 62.3
click at [46, 44] on div "Home Orders R078053573 LCOK Overview Design Comments Item History Client Approv…" at bounding box center [784, 37] width 1568 height 21
copy div "R078053573 LCOK"
click at [959, 506] on input "text" at bounding box center [1213, 510] width 687 height 13
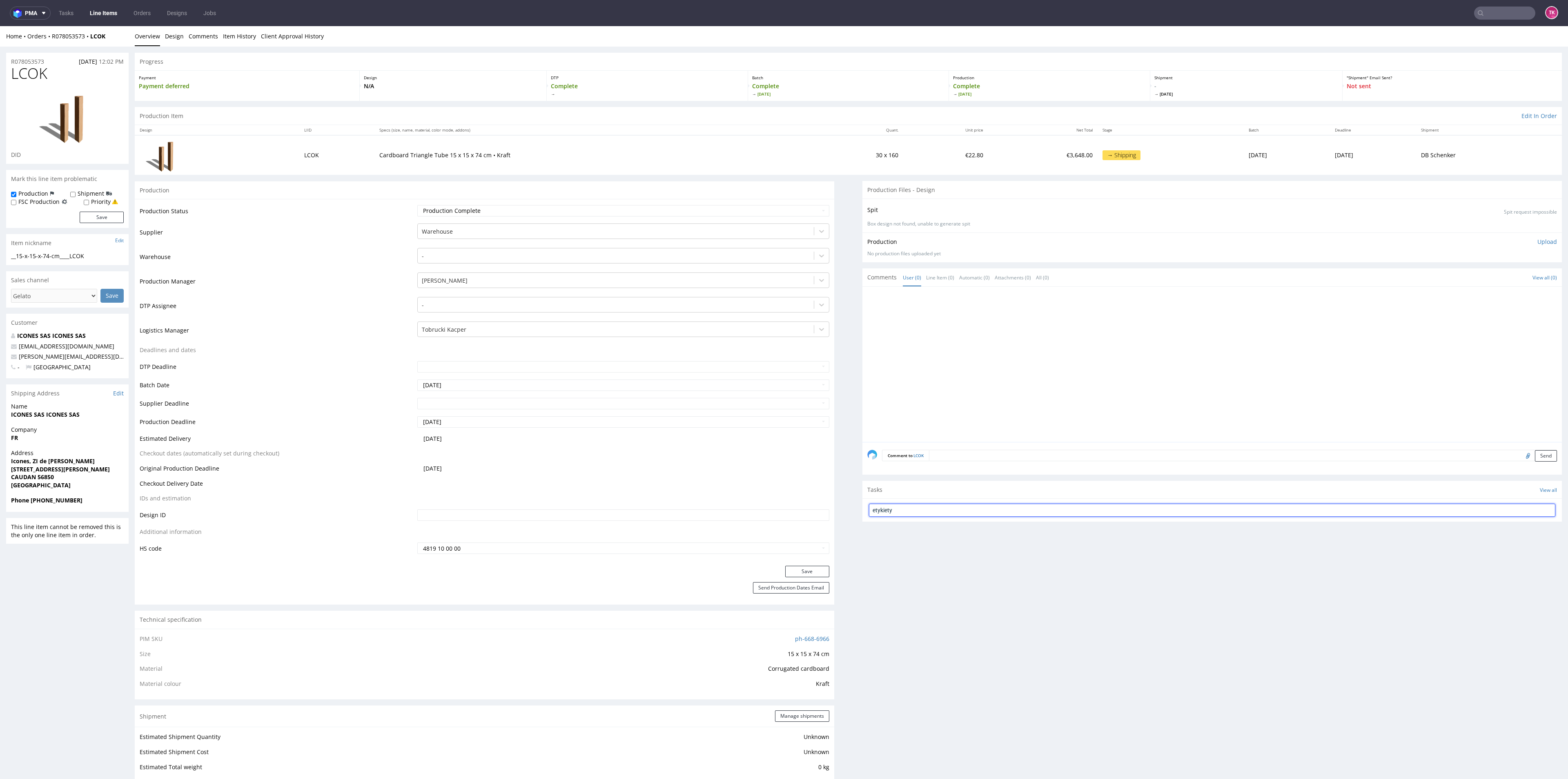
type input "etykiety"
click at [943, 512] on div "etykiety Set due date" at bounding box center [1213, 507] width 687 height 16
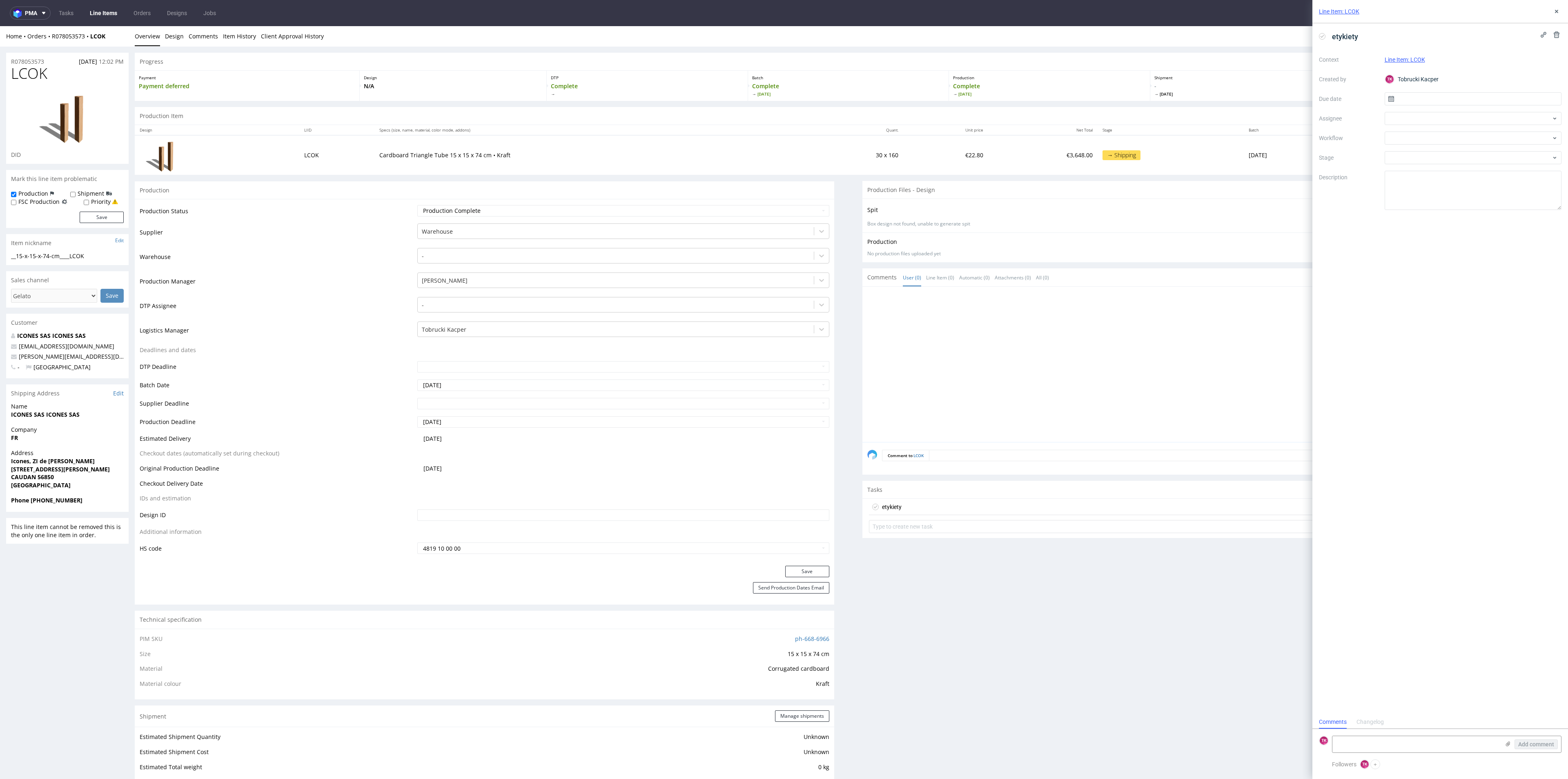
scroll to position [7, 0]
drag, startPoint x: 1450, startPoint y: 113, endPoint x: 1445, endPoint y: 112, distance: 5.1
click at [1445, 112] on div at bounding box center [1473, 118] width 177 height 13
type input "wa"
drag, startPoint x: 1416, startPoint y: 118, endPoint x: 1326, endPoint y: 125, distance: 90.3
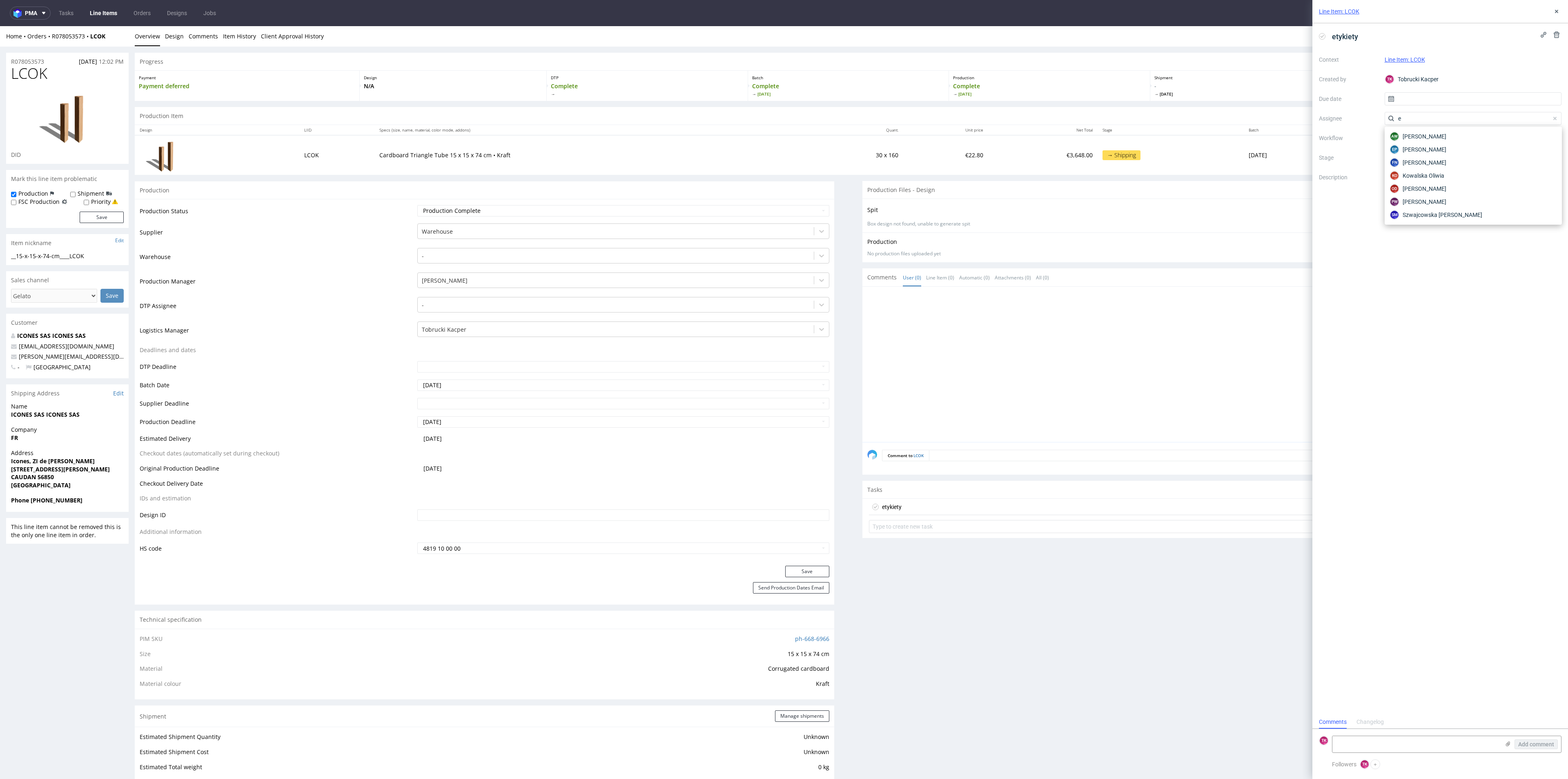
click at [1329, 124] on div "Context Line Item: LCOK Created by TK Tobrucki Kacper Due date Assignee e Workf…" at bounding box center [1440, 132] width 242 height 157
click at [1409, 120] on div at bounding box center [1473, 118] width 177 height 13
type input "ewa"
click at [1415, 134] on span "[PERSON_NAME]" at bounding box center [1424, 136] width 44 height 8
click at [1412, 99] on input "text" at bounding box center [1473, 99] width 177 height 13
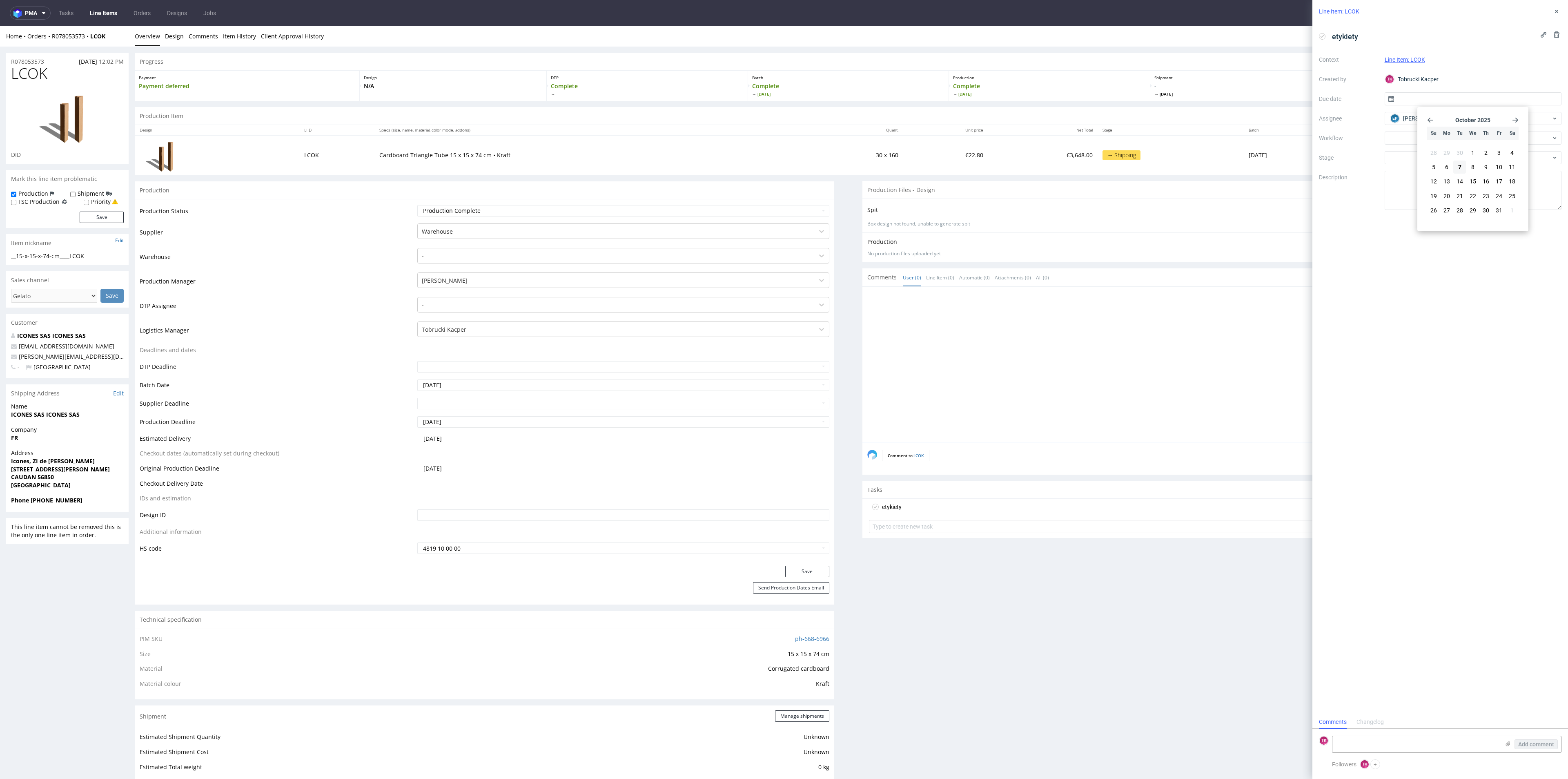
click at [1466, 166] on button "7" at bounding box center [1459, 167] width 13 height 13
type input "[DATE]"
click at [1488, 746] on textarea at bounding box center [1416, 744] width 167 height 16
paste textarea "R078053573_LCOK"
click at [1507, 744] on use at bounding box center [1508, 744] width 4 height 5
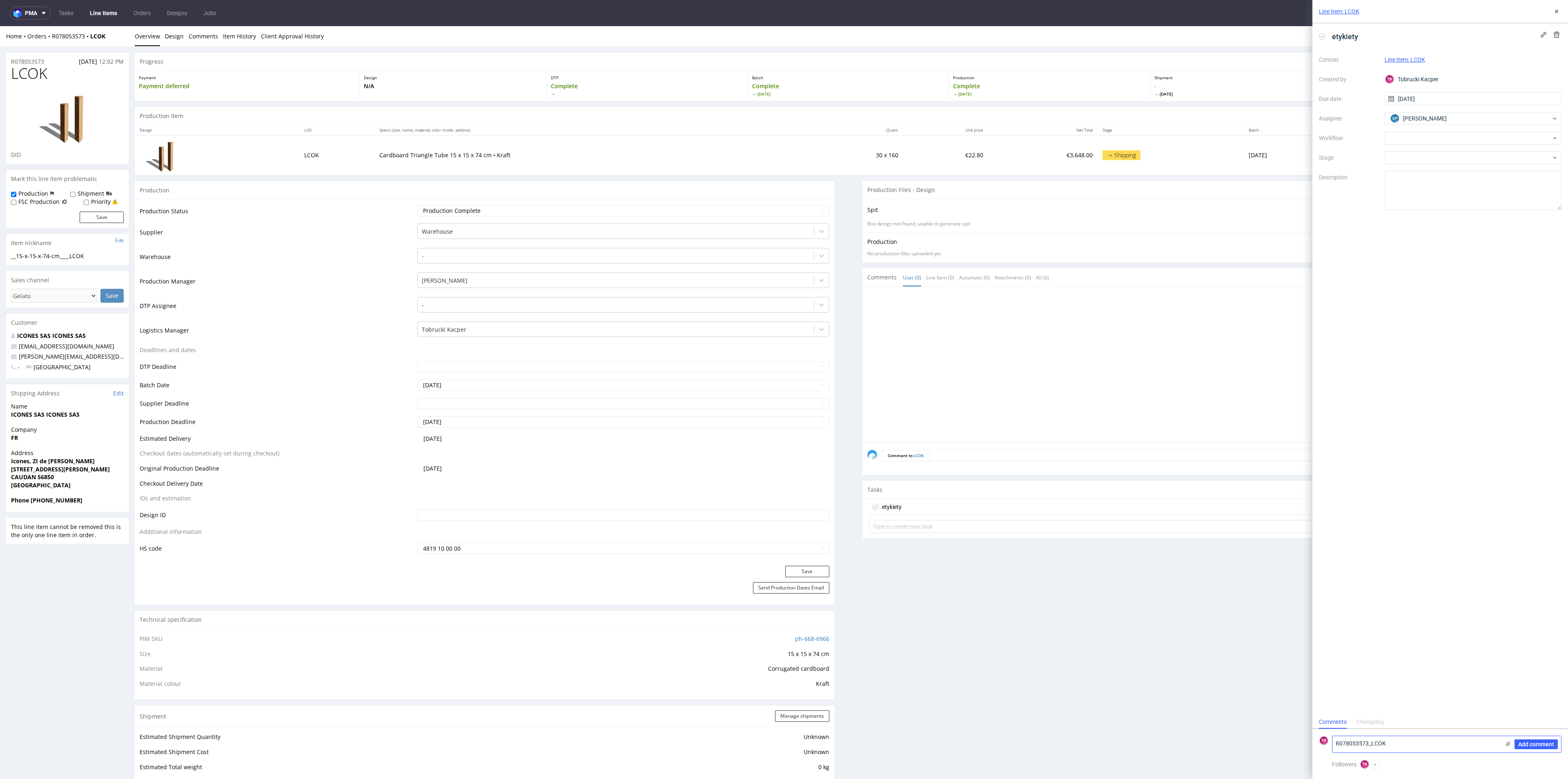
click at [0, 0] on input "file" at bounding box center [0, 0] width 0 height 0
drag, startPoint x: 1398, startPoint y: 728, endPoint x: 1192, endPoint y: 688, distance: 209.8
paste textarea "PLWAW510011494"
type textarea "PLWAW510011494 Schenker - 08.10"
click at [1513, 744] on div "Add comment" at bounding box center [1530, 723] width 61 height 59
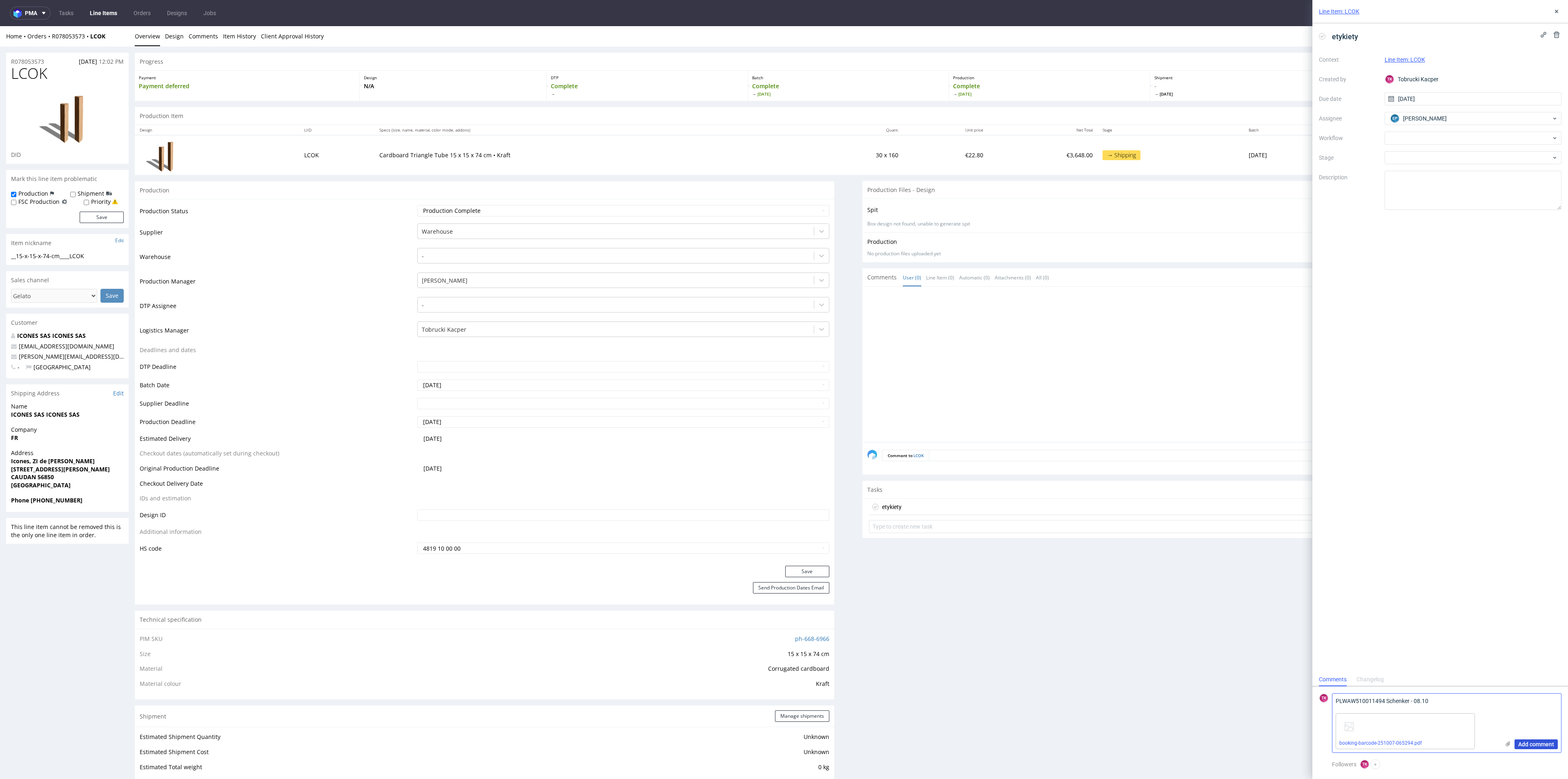
click at [1517, 743] on button "Add comment" at bounding box center [1536, 744] width 43 height 10
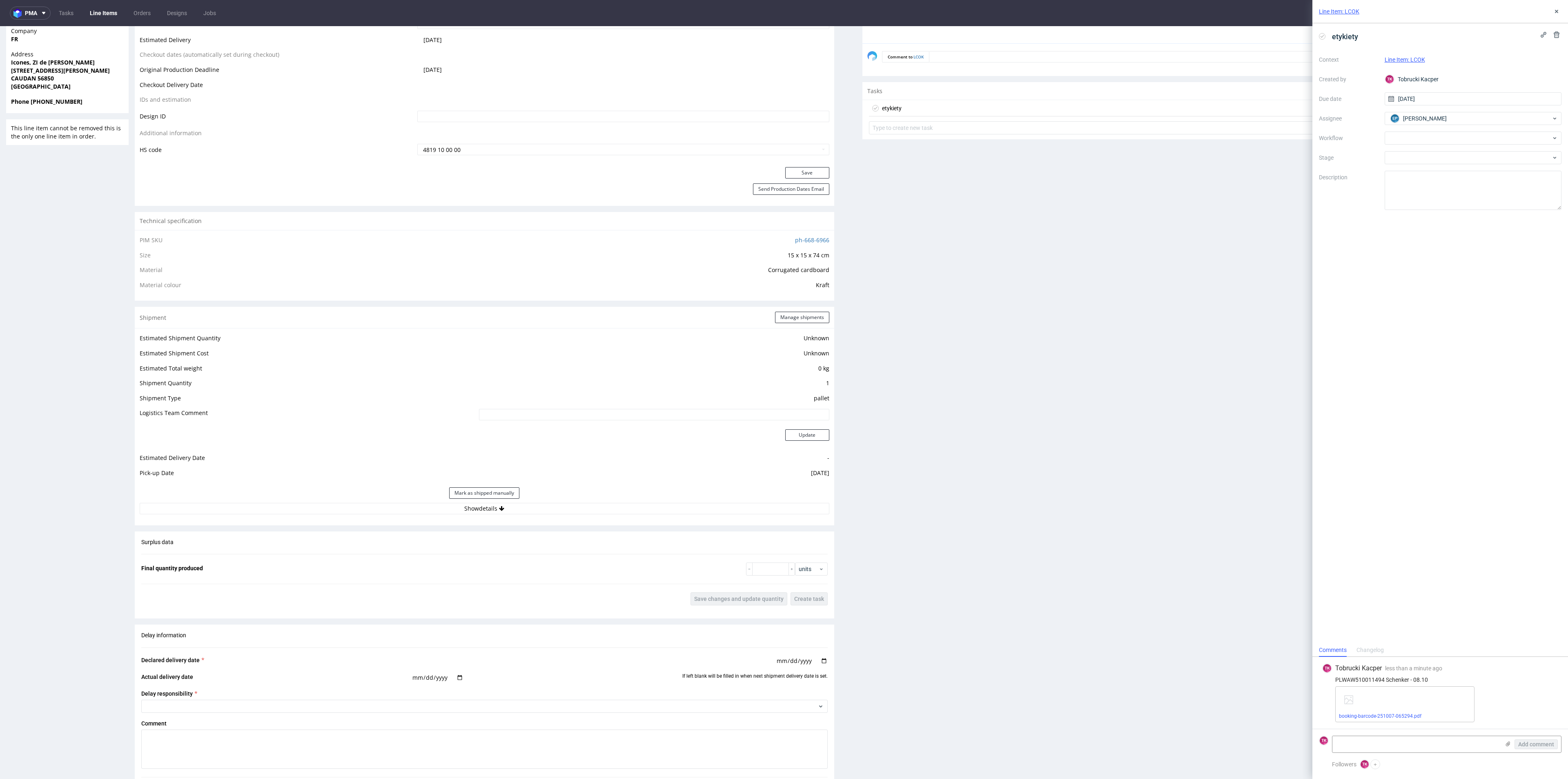
scroll to position [635, 0]
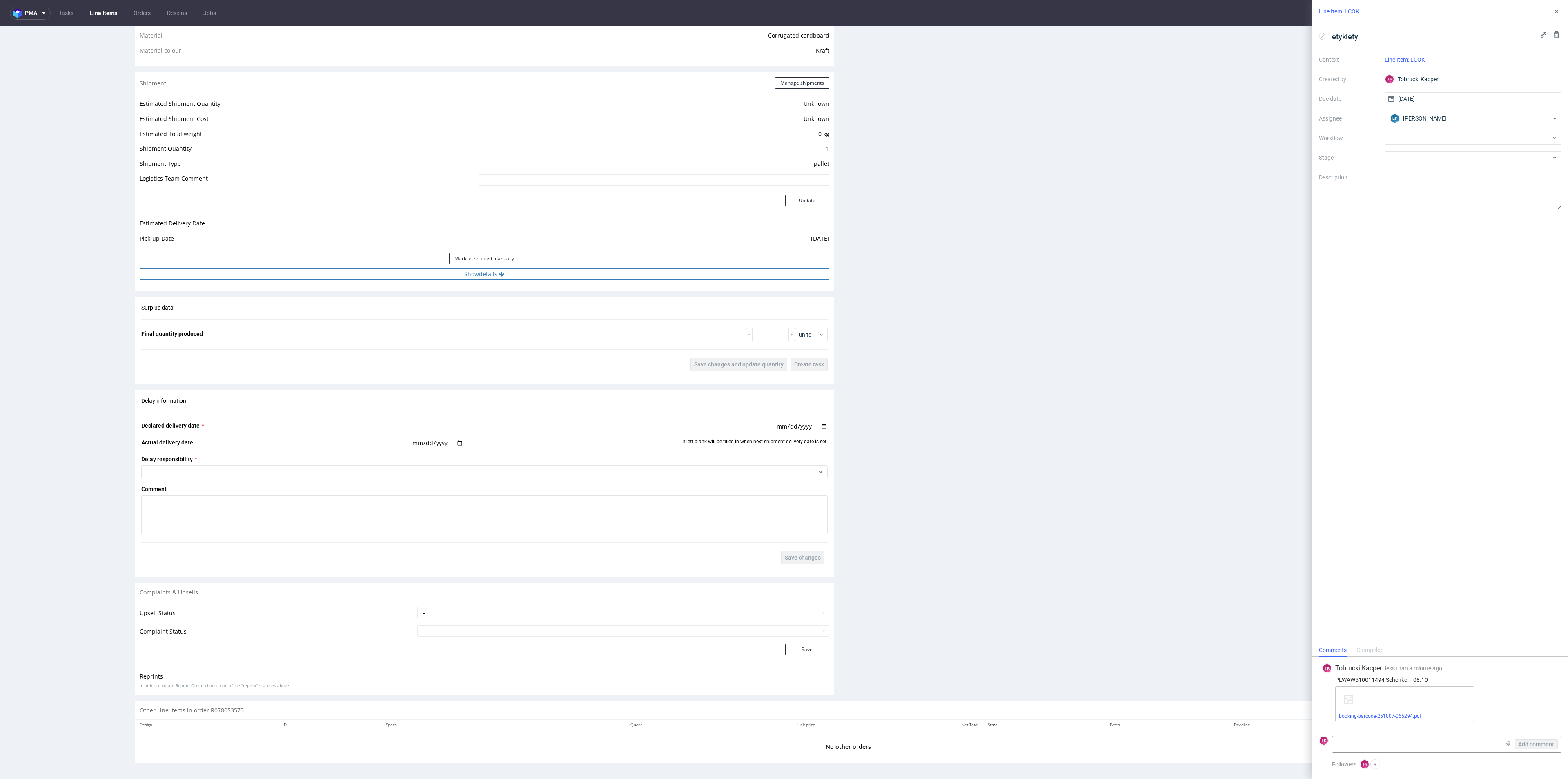
drag, startPoint x: 424, startPoint y: 271, endPoint x: 421, endPoint y: 277, distance: 6.7
click at [423, 272] on button "Show details" at bounding box center [484, 274] width 690 height 12
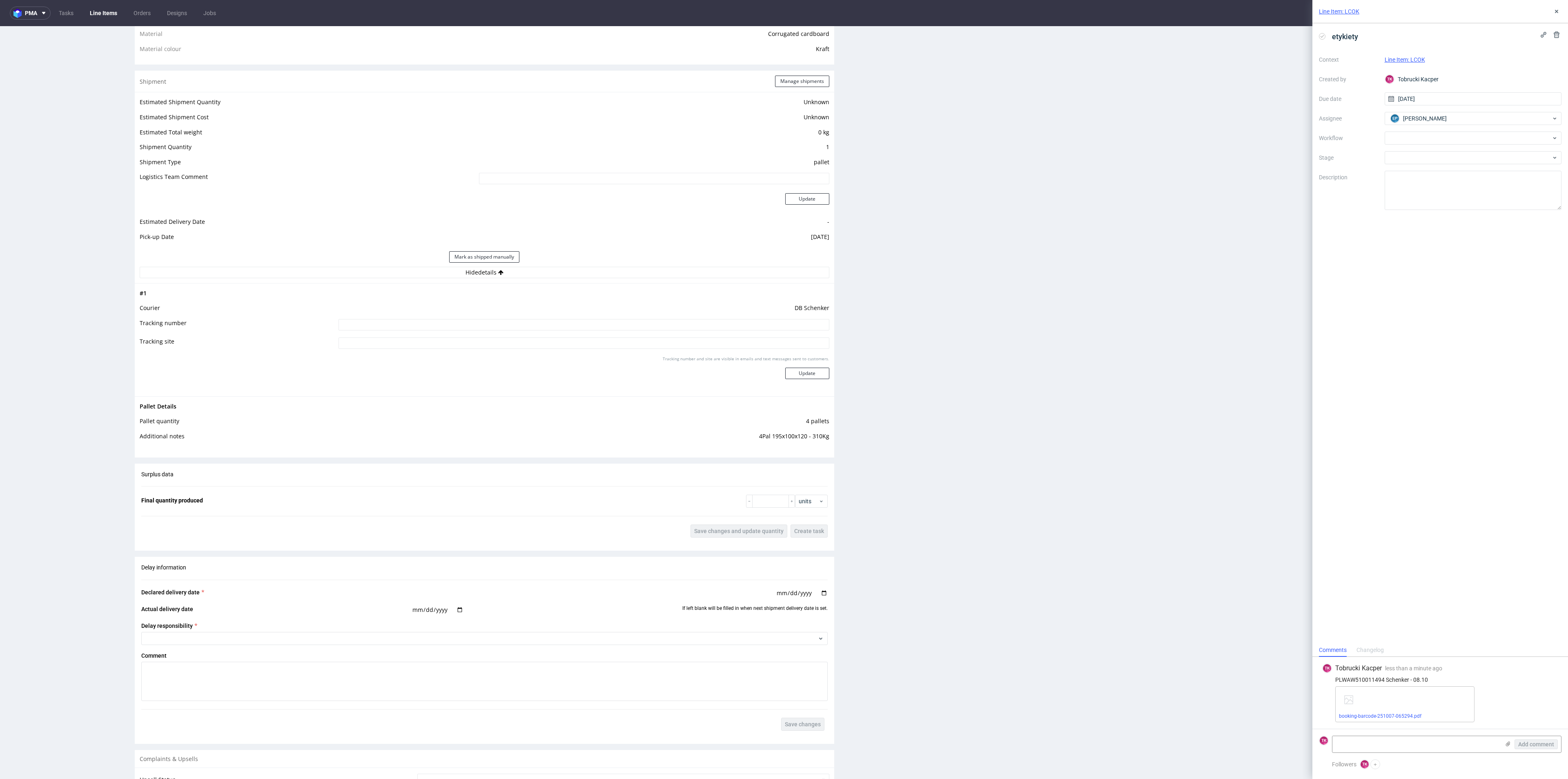
drag, startPoint x: 408, startPoint y: 330, endPoint x: 418, endPoint y: 327, distance: 10.4
click at [406, 330] on input at bounding box center [584, 325] width 491 height 12
paste input "PLWAW510011494"
type input "PLWAW510011494"
click at [804, 379] on div "Tracking number and site are visible in emails and text messages sent to custom…" at bounding box center [584, 370] width 491 height 29
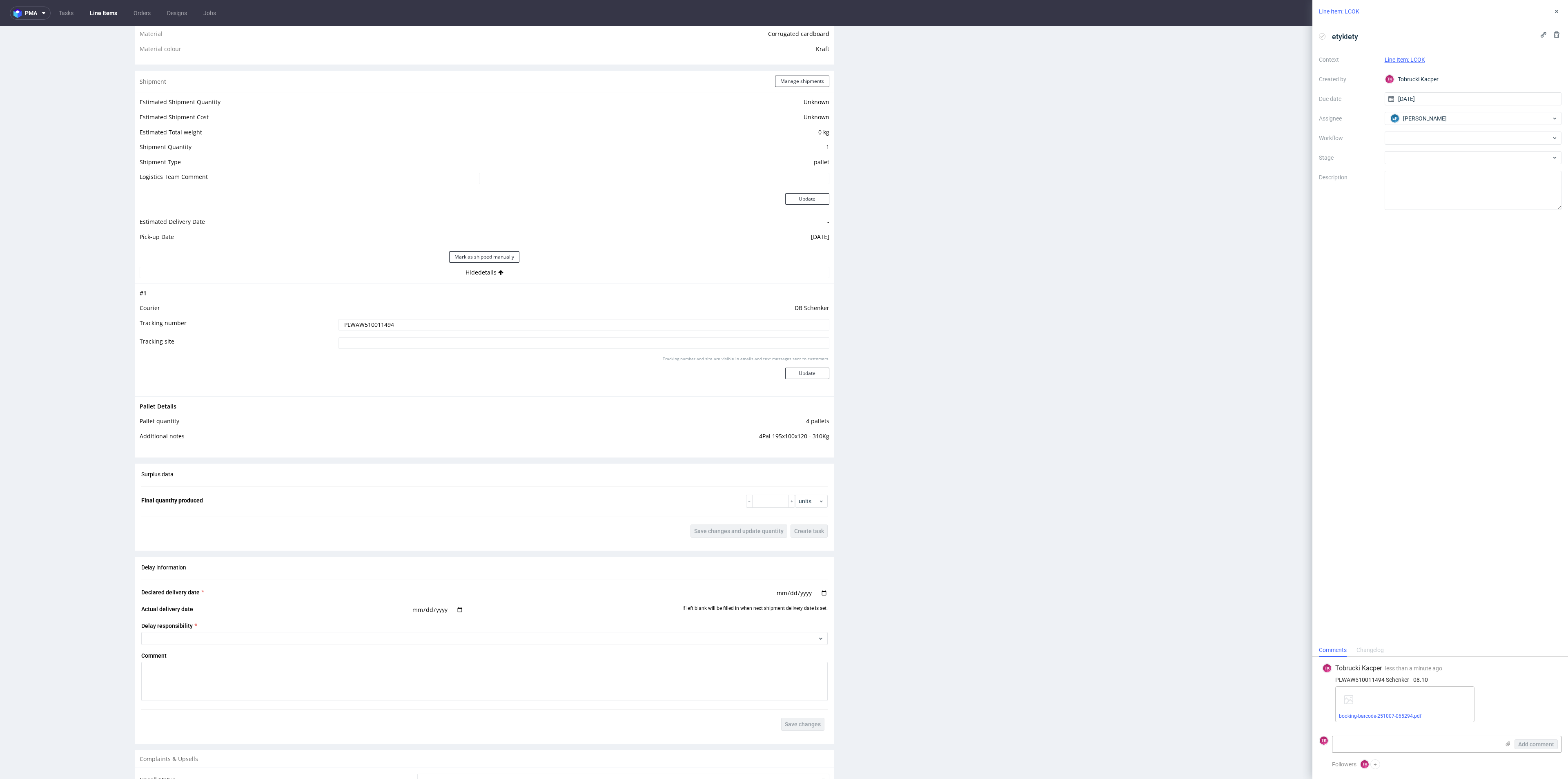
drag, startPoint x: 801, startPoint y: 374, endPoint x: 807, endPoint y: 383, distance: 10.8
click at [800, 374] on button "Update" at bounding box center [807, 373] width 44 height 12
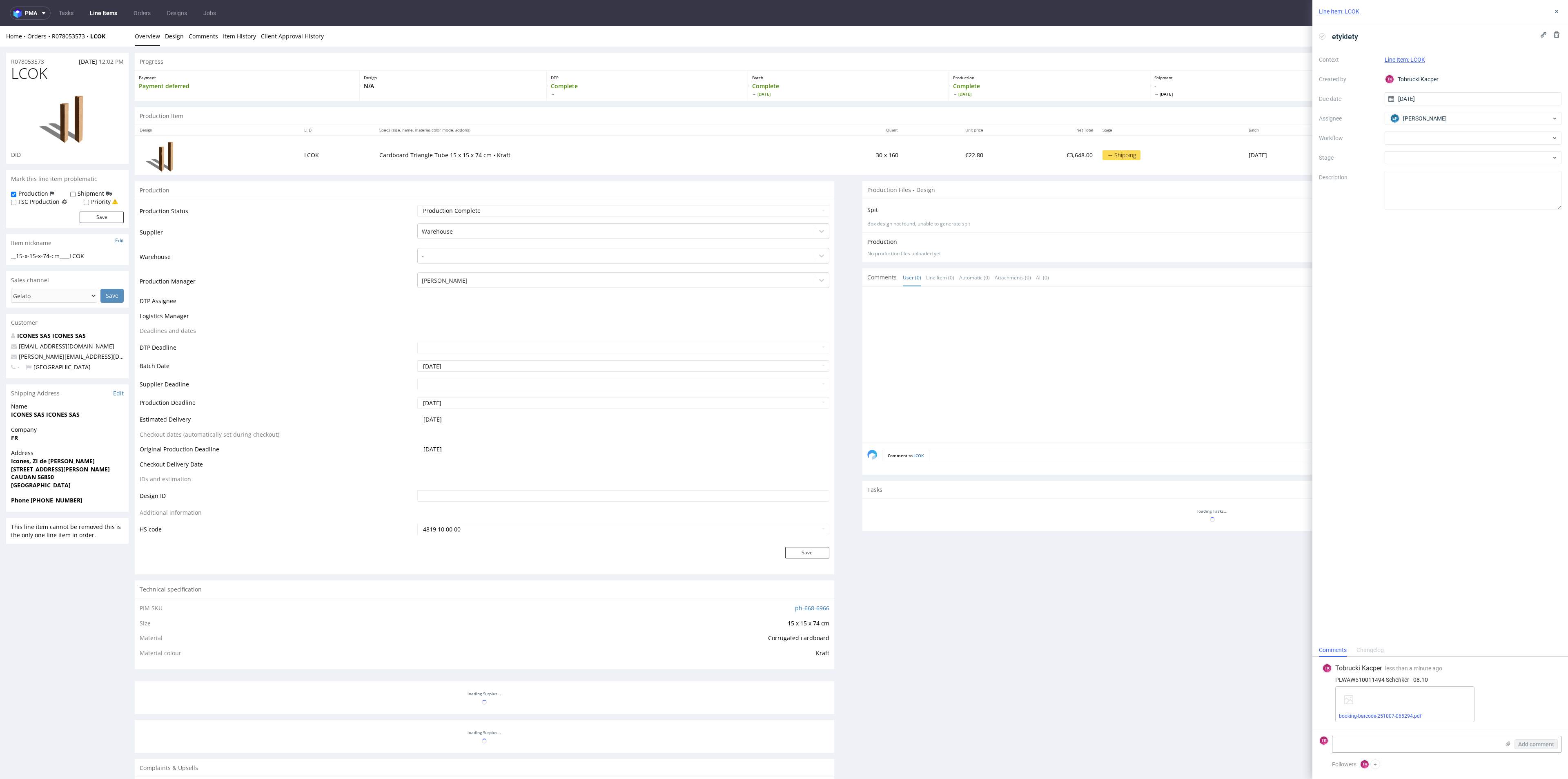
scroll to position [166, 0]
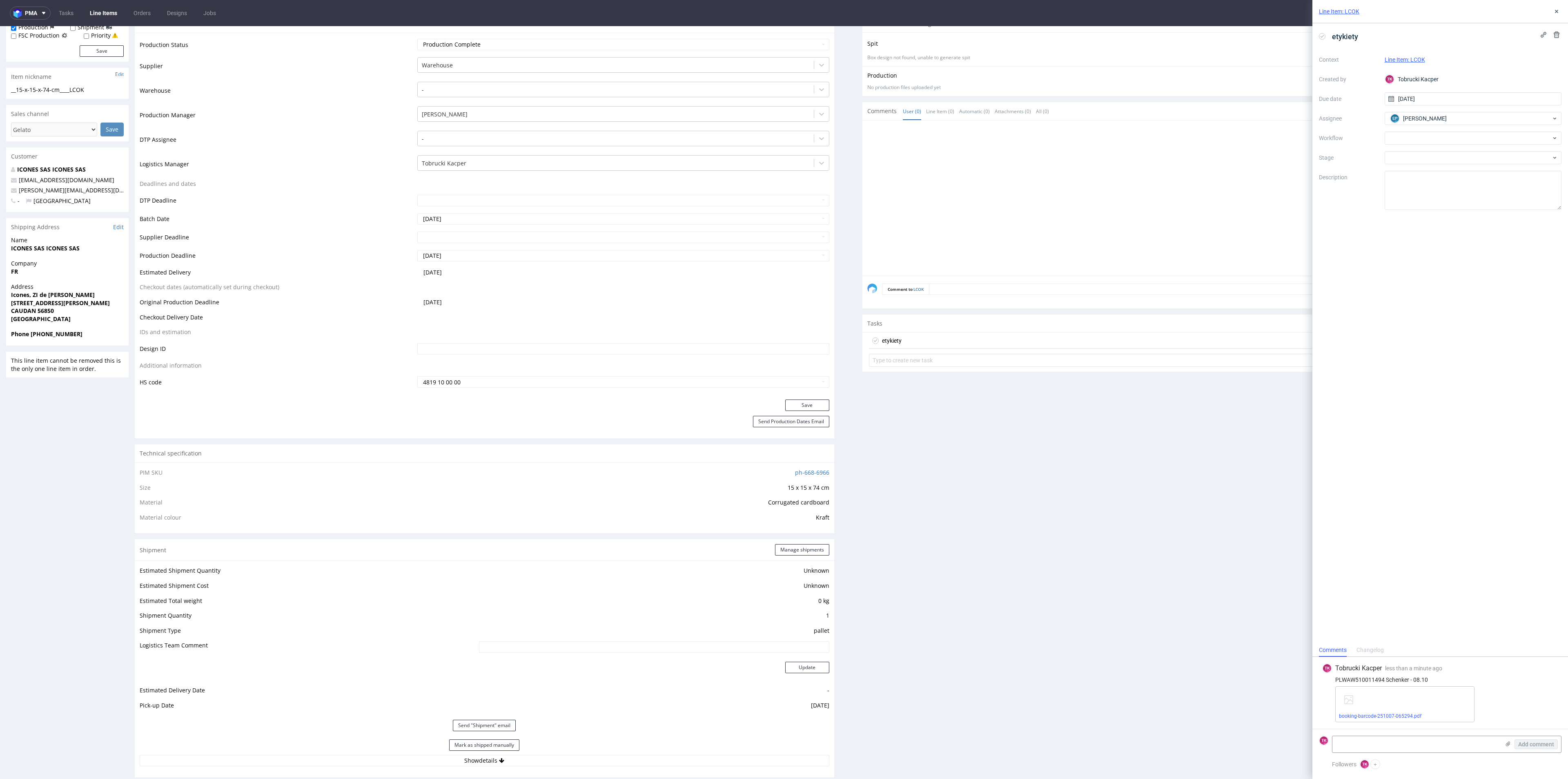
click at [108, 13] on link "Line Items" at bounding box center [103, 13] width 37 height 13
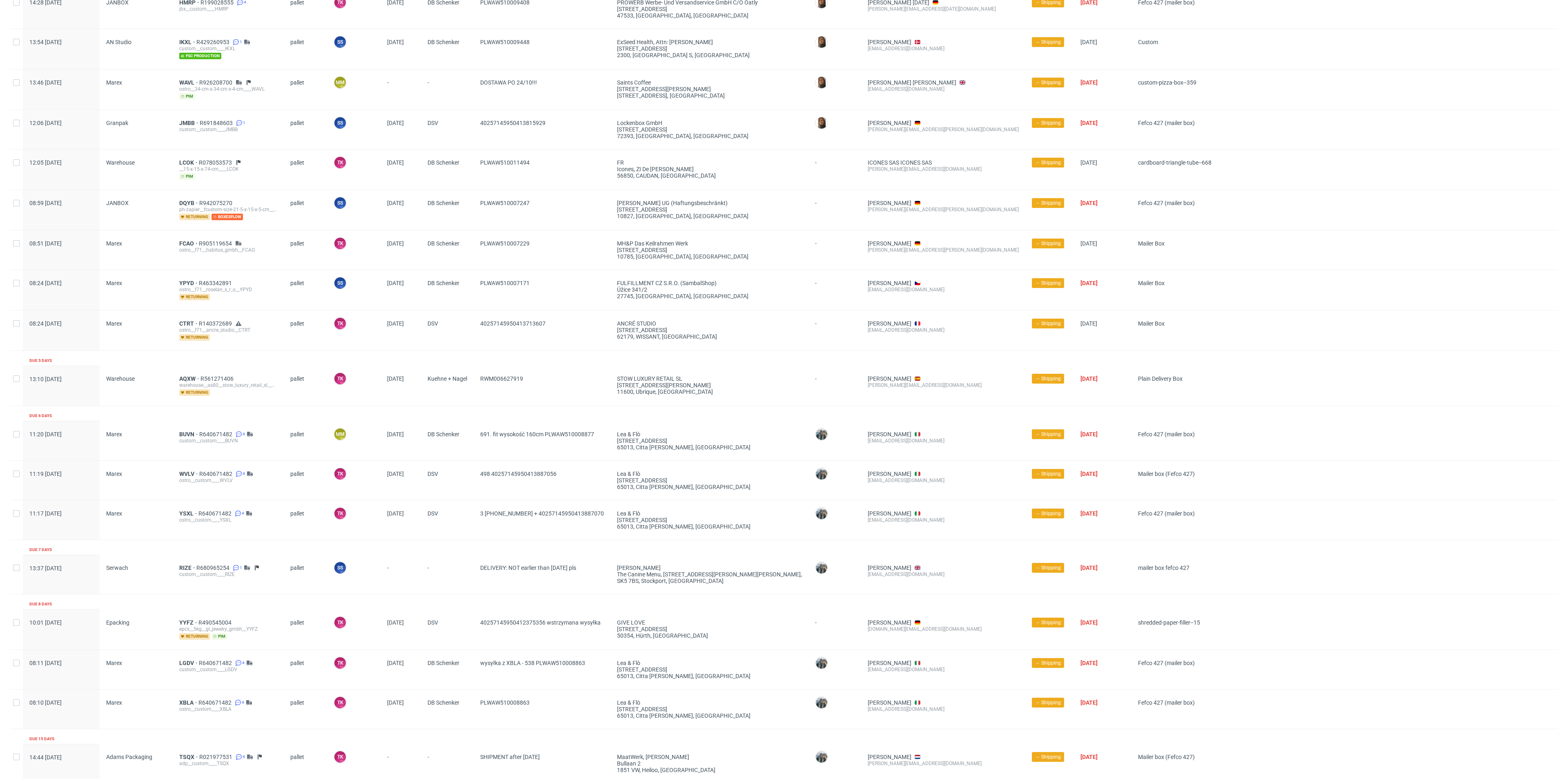
scroll to position [564, 0]
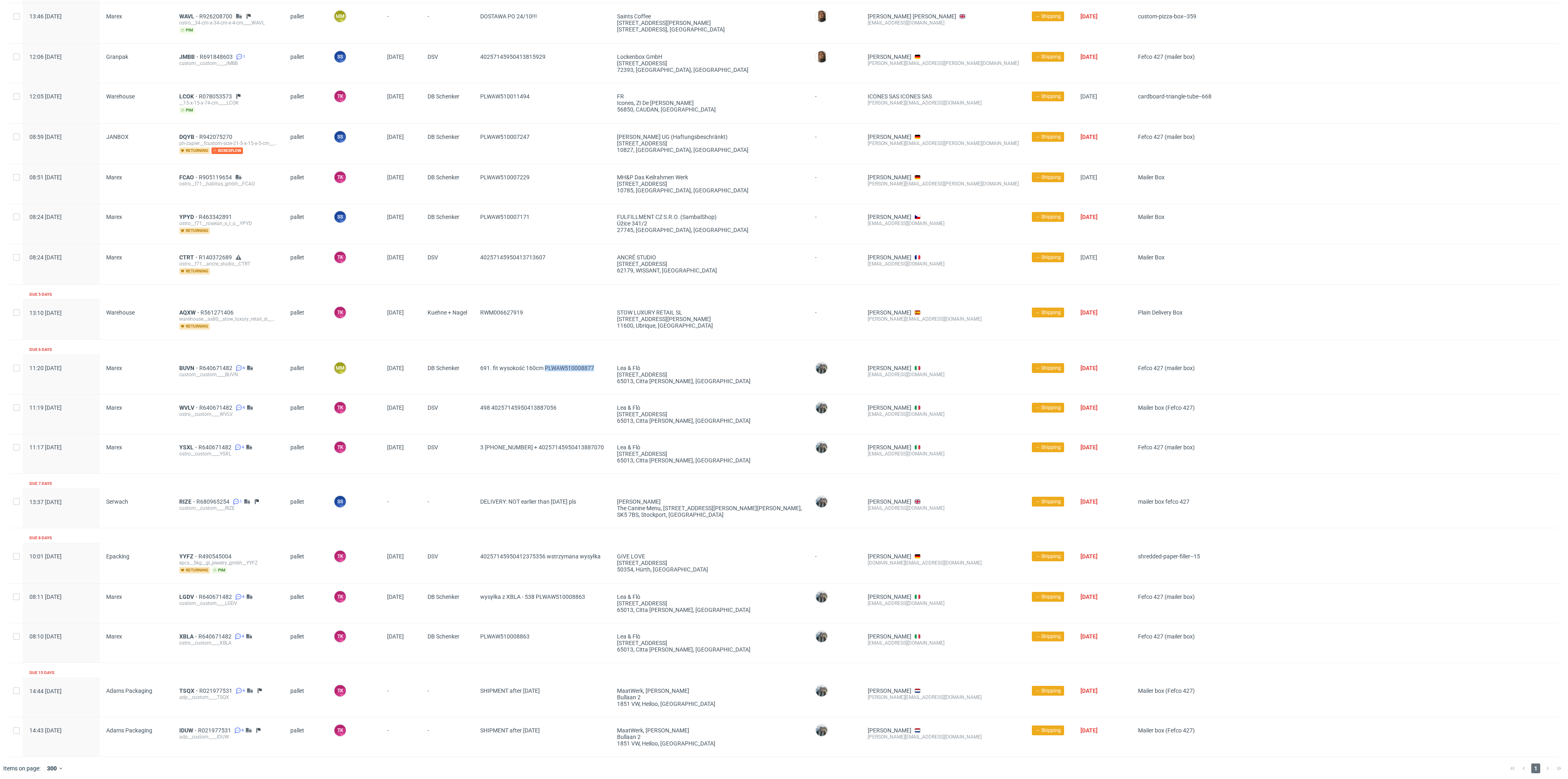
drag, startPoint x: 611, startPoint y: 370, endPoint x: 547, endPoint y: 370, distance: 64.0
click at [547, 370] on span "691. fit wysokość 160cm PLWAW510008877" at bounding box center [542, 375] width 124 height 19
copy span "PLWAW510008877"
click at [187, 367] on span "BUVN" at bounding box center [189, 368] width 20 height 7
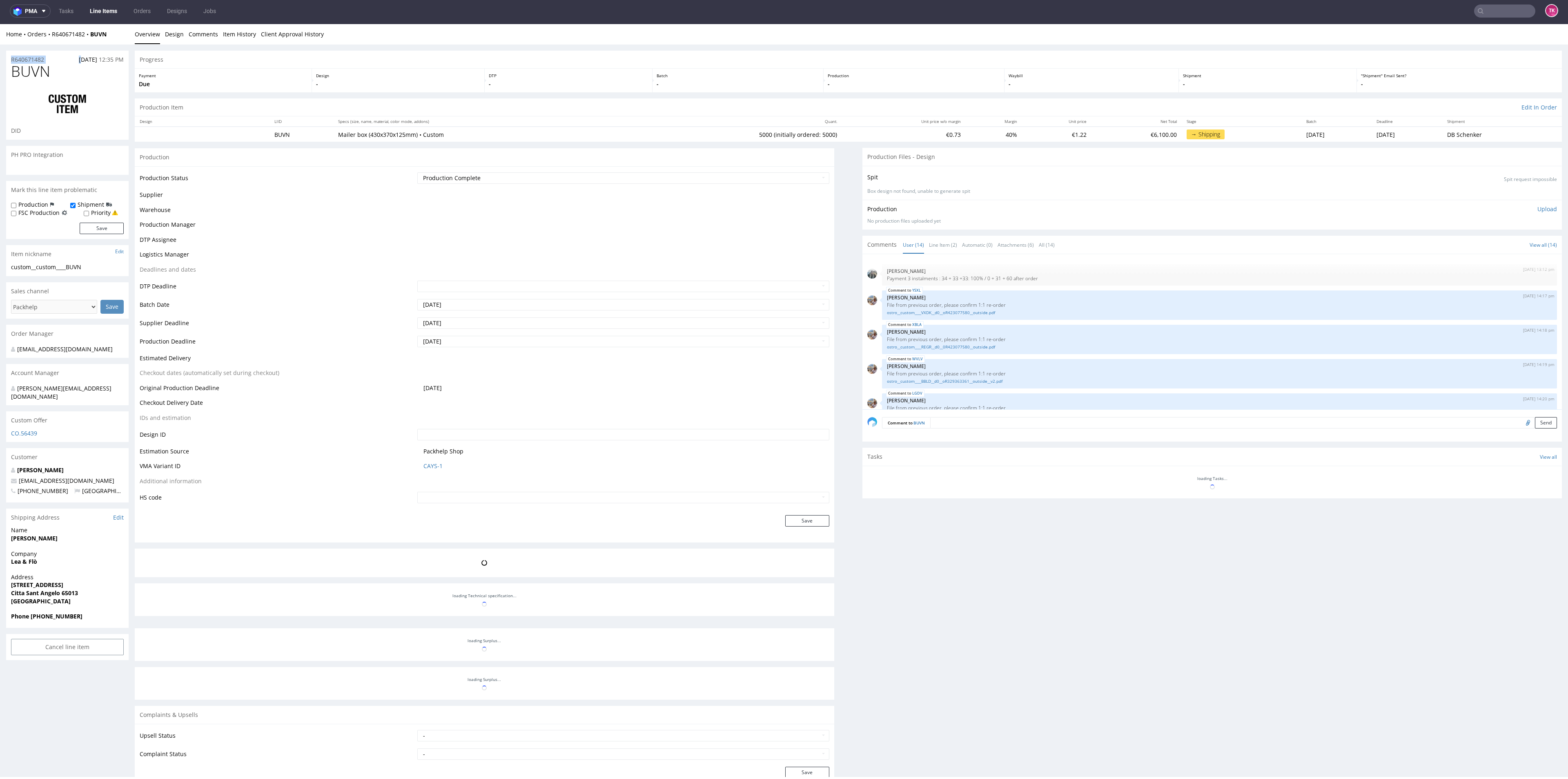
scroll to position [273, 0]
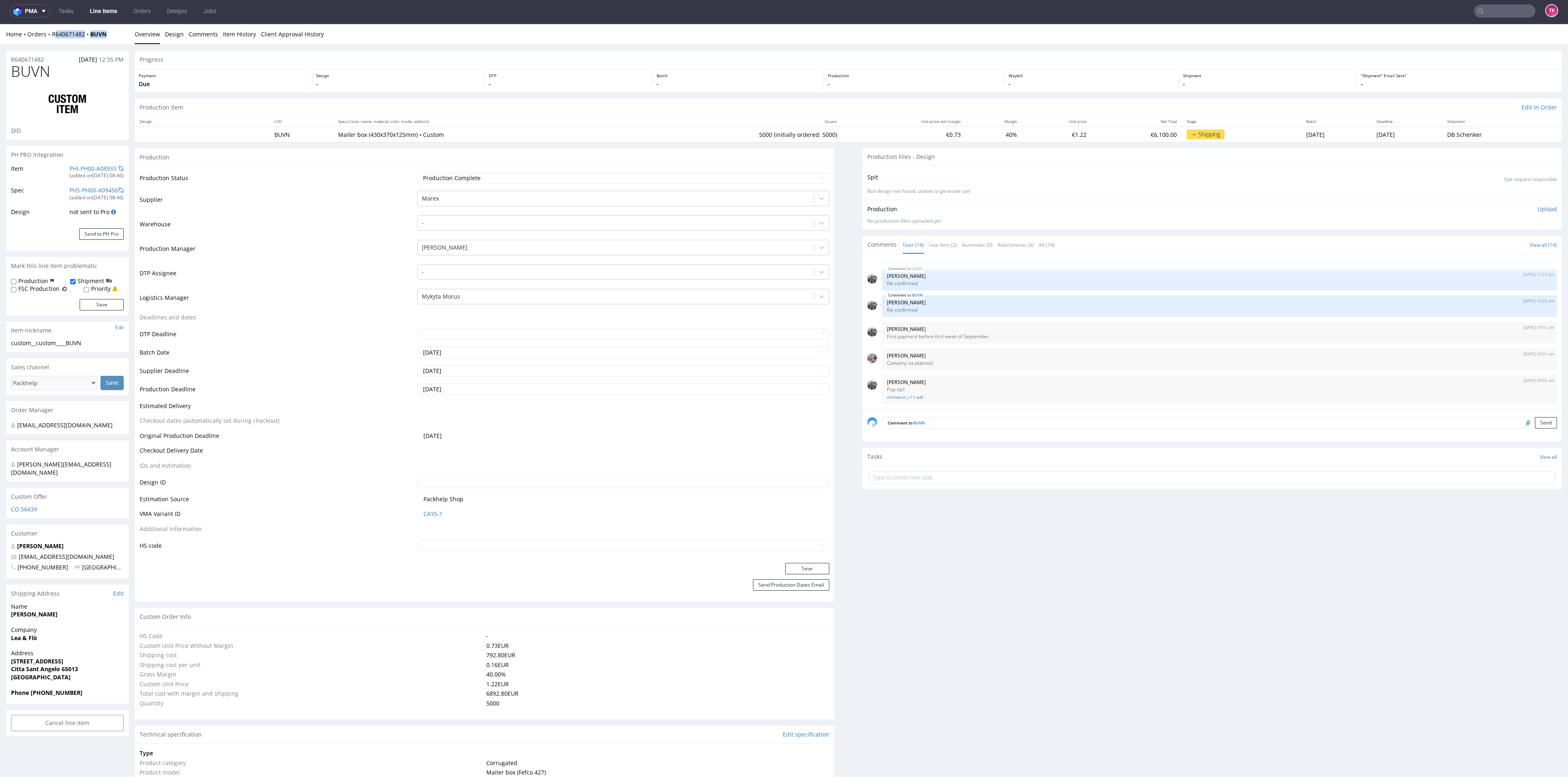
drag, startPoint x: 79, startPoint y: 45, endPoint x: 53, endPoint y: 39, distance: 26.7
click at [53, 39] on div "Home Orders R640671482 BUVN Overview Design Comments Item History Client Approv…" at bounding box center [784, 35] width 1568 height 21
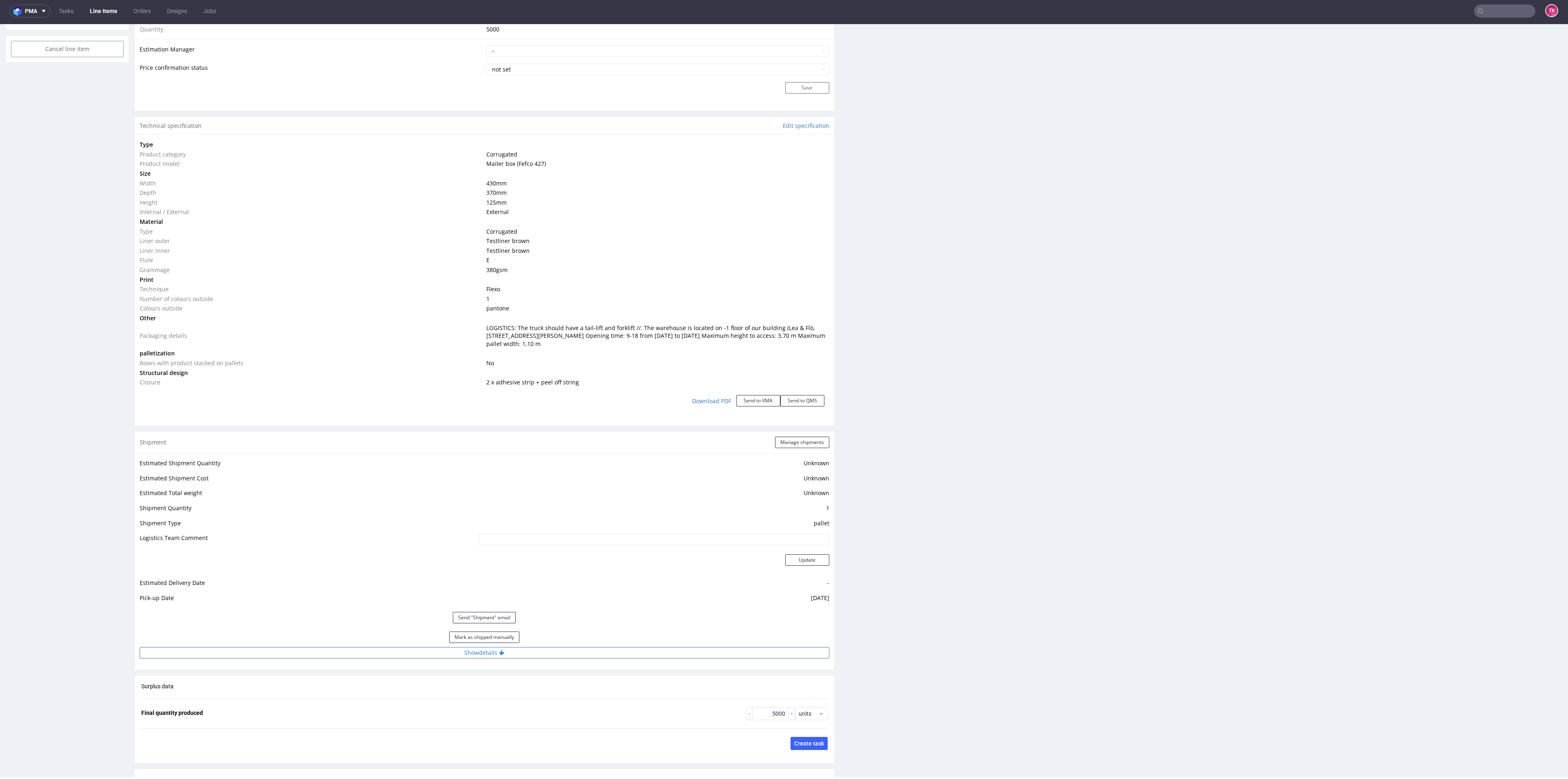
click at [579, 652] on button "Show details" at bounding box center [484, 653] width 690 height 12
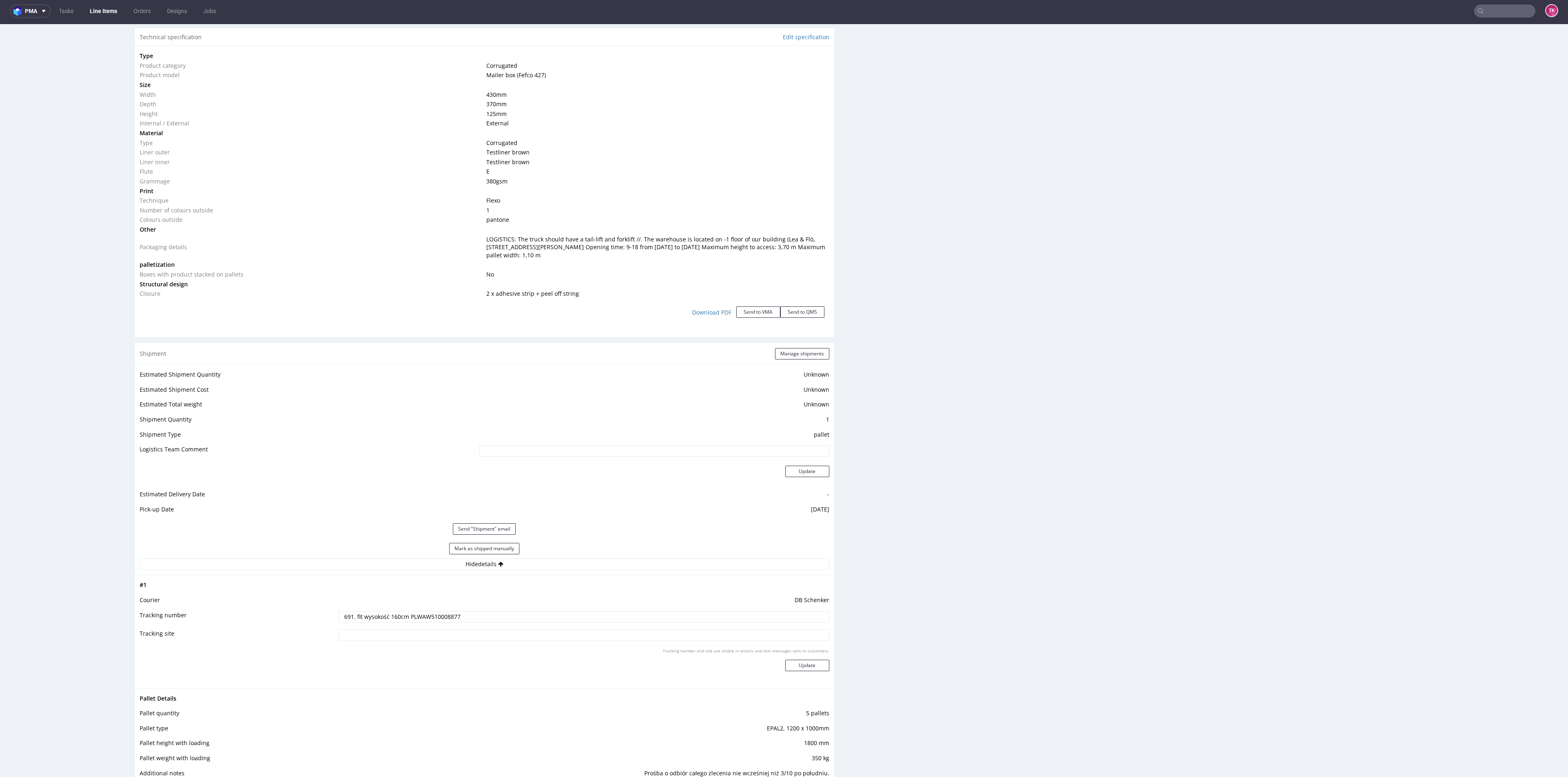
scroll to position [919, 0]
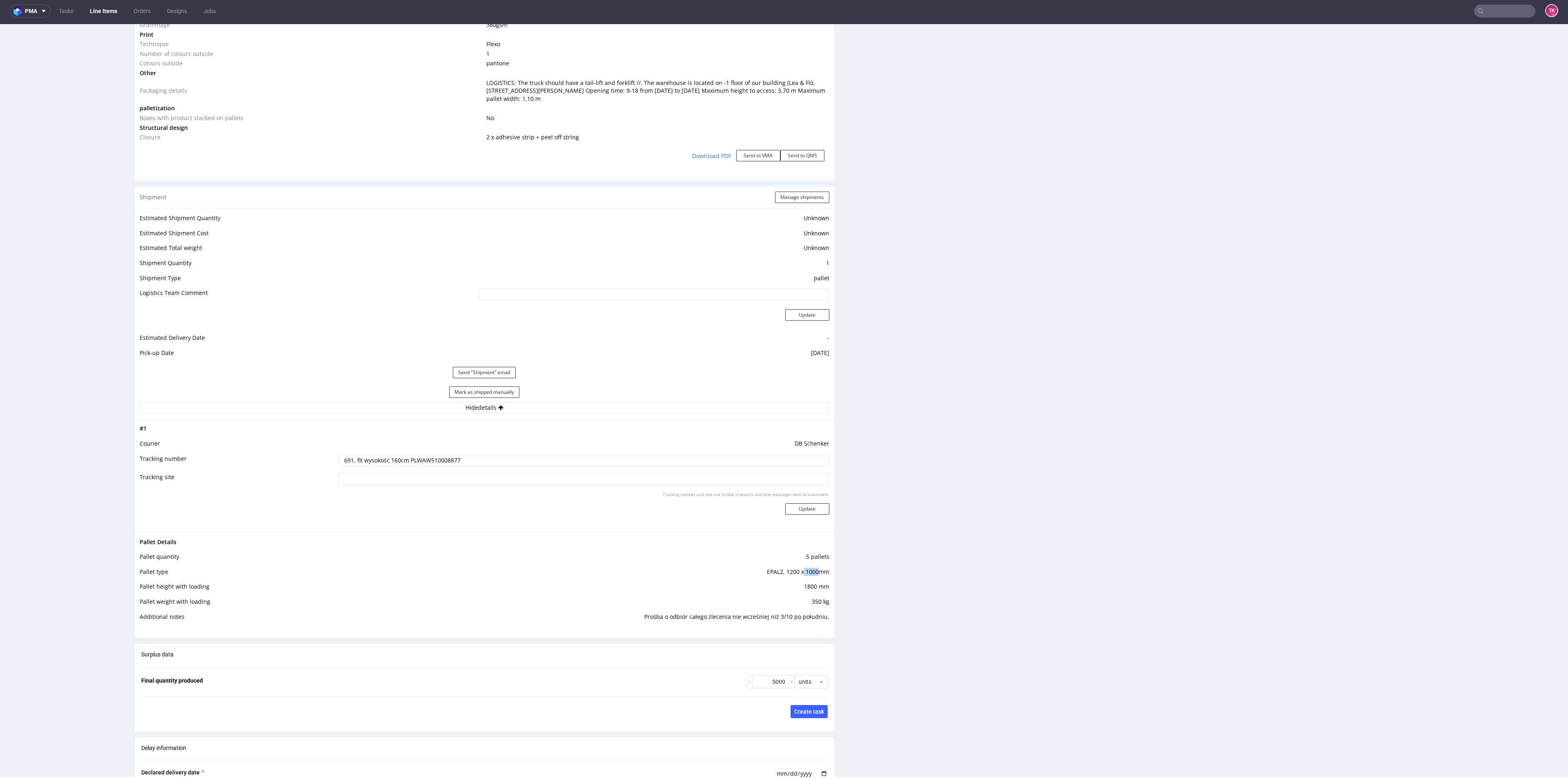
drag, startPoint x: 795, startPoint y: 580, endPoint x: 825, endPoint y: 583, distance: 30.1
click at [821, 582] on div "Pallet Details Pallet quantity 5 pallets Pallet type EPAL2, 1200 x 1000mm Palle…" at bounding box center [484, 582] width 699 height 100
click at [864, 621] on div "Production Files - Design Spit Spit request impossible Box design not found, un…" at bounding box center [1212, 138] width 699 height 1820
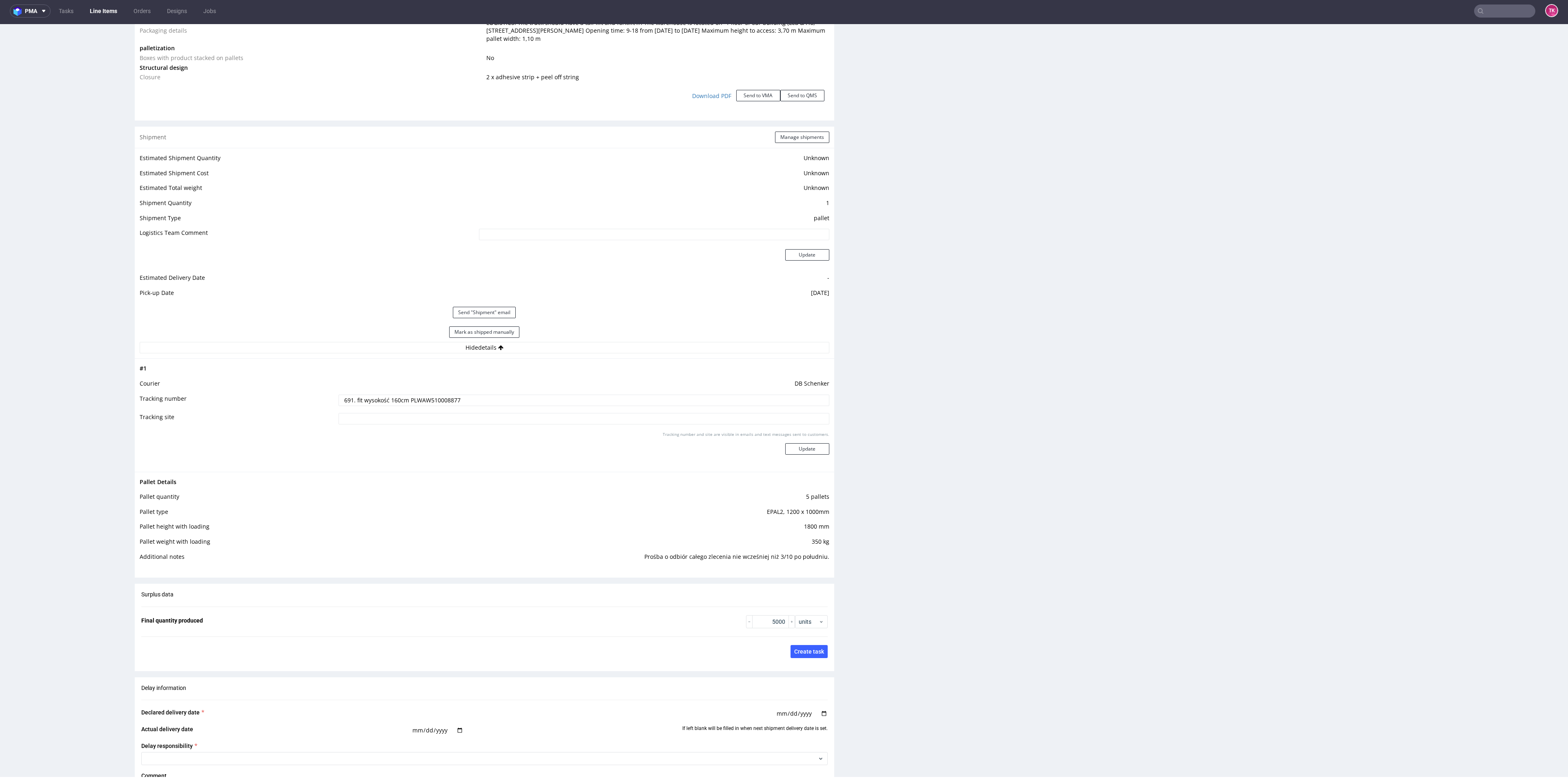
scroll to position [981, 0]
drag, startPoint x: 401, startPoint y: 399, endPoint x: 449, endPoint y: 426, distance: 55.1
click at [285, 397] on tr "Tracking number 691. fit wysokość 160cm PLWAW510008877" at bounding box center [484, 402] width 690 height 18
type input "PLWAW510008877"
click at [798, 450] on button "Update" at bounding box center [807, 448] width 44 height 12
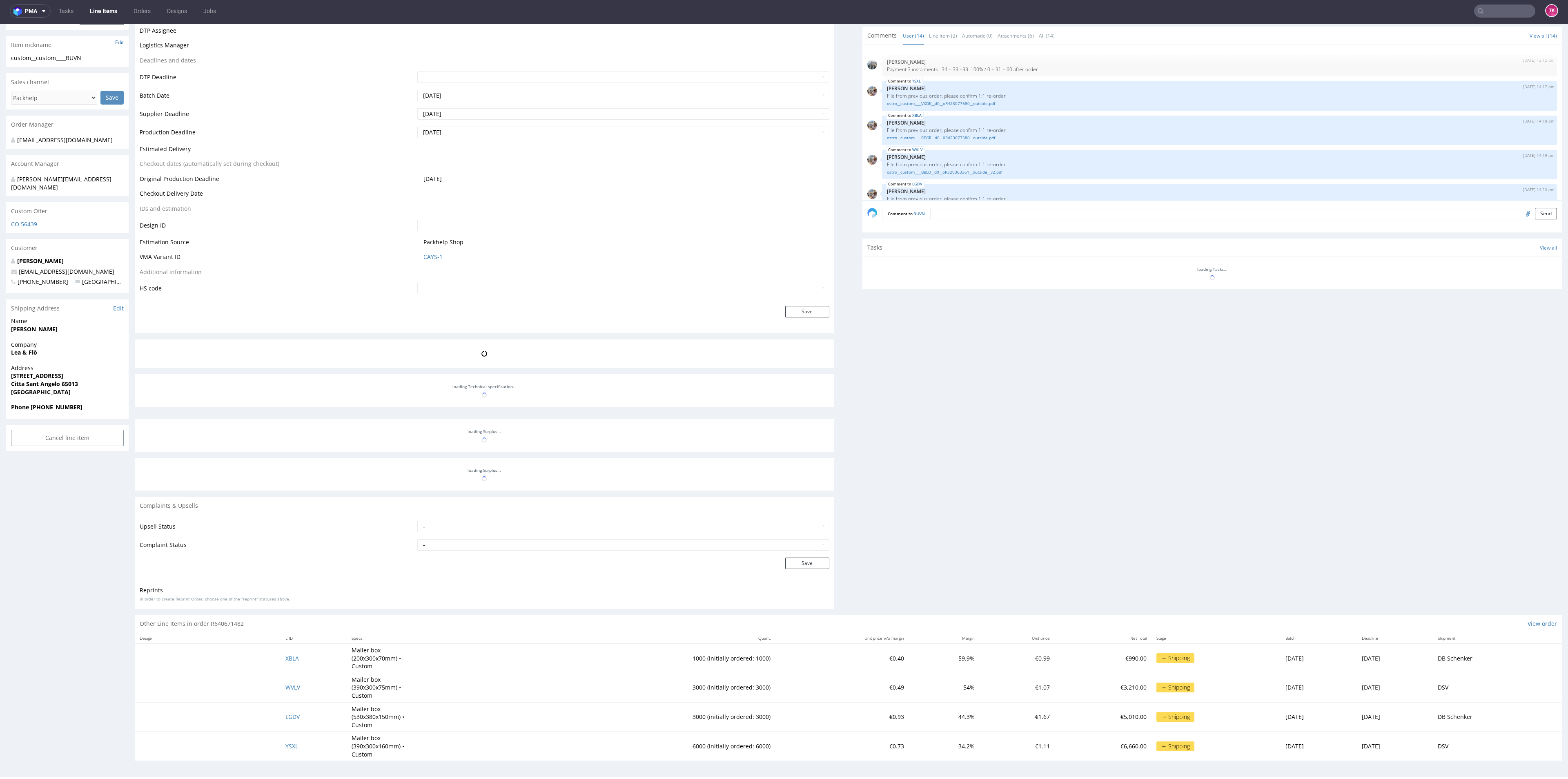
scroll to position [273, 0]
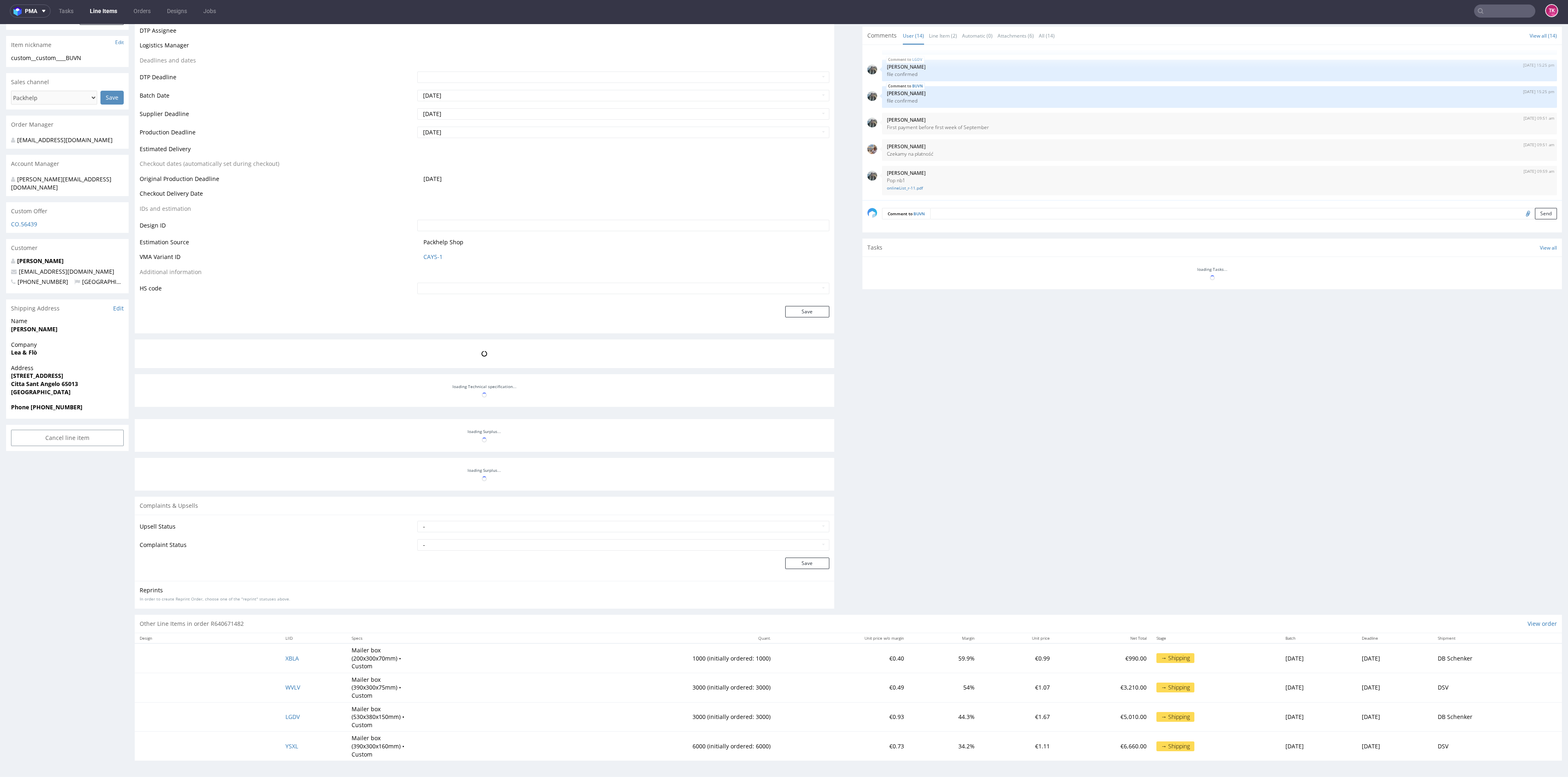
click at [112, 10] on link "Line Items" at bounding box center [103, 10] width 37 height 13
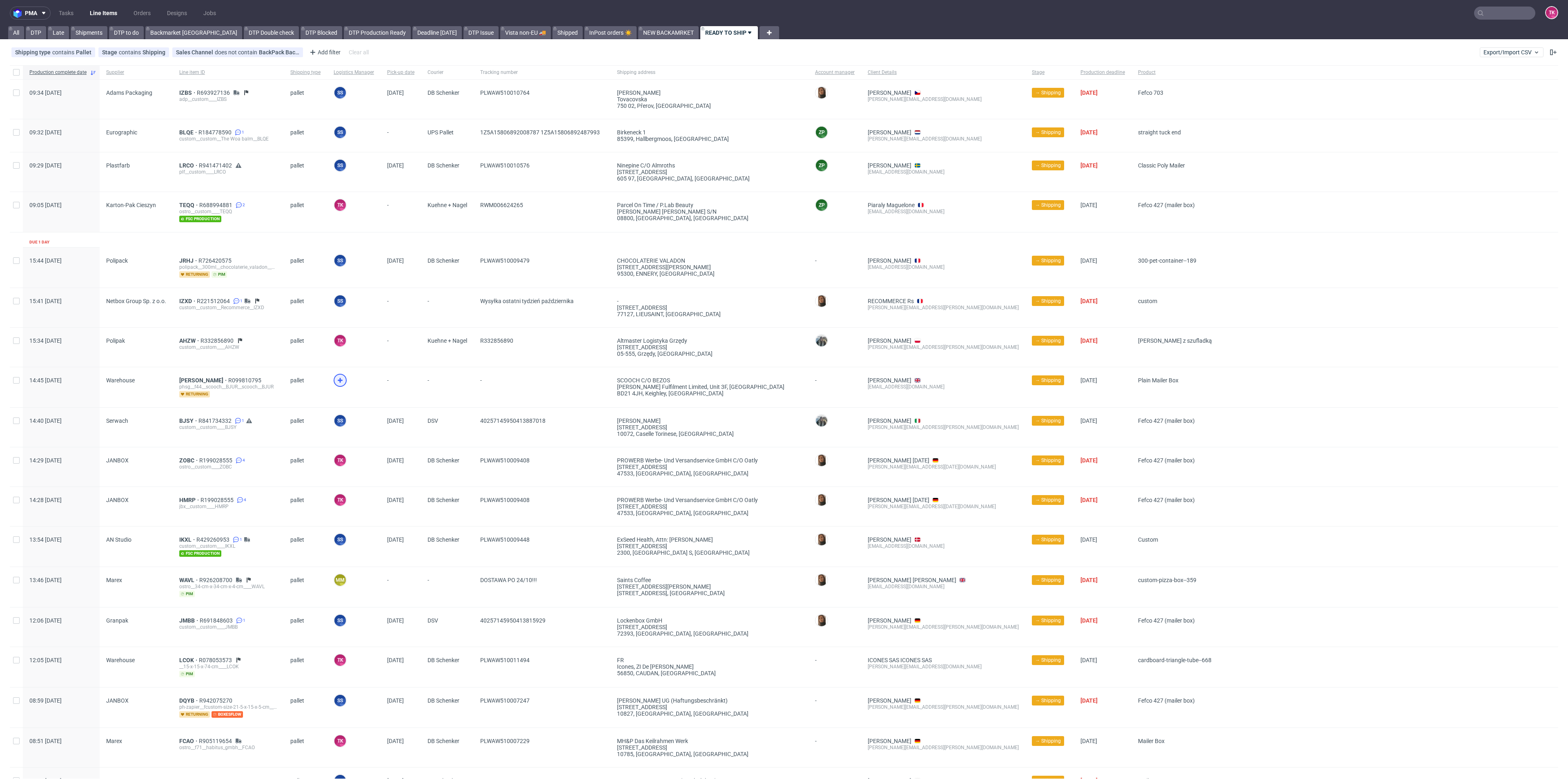
drag, startPoint x: 346, startPoint y: 378, endPoint x: 341, endPoint y: 379, distance: 5.1
click at [345, 379] on span at bounding box center [354, 386] width 40 height 24
click at [340, 379] on use at bounding box center [340, 381] width 5 height 5
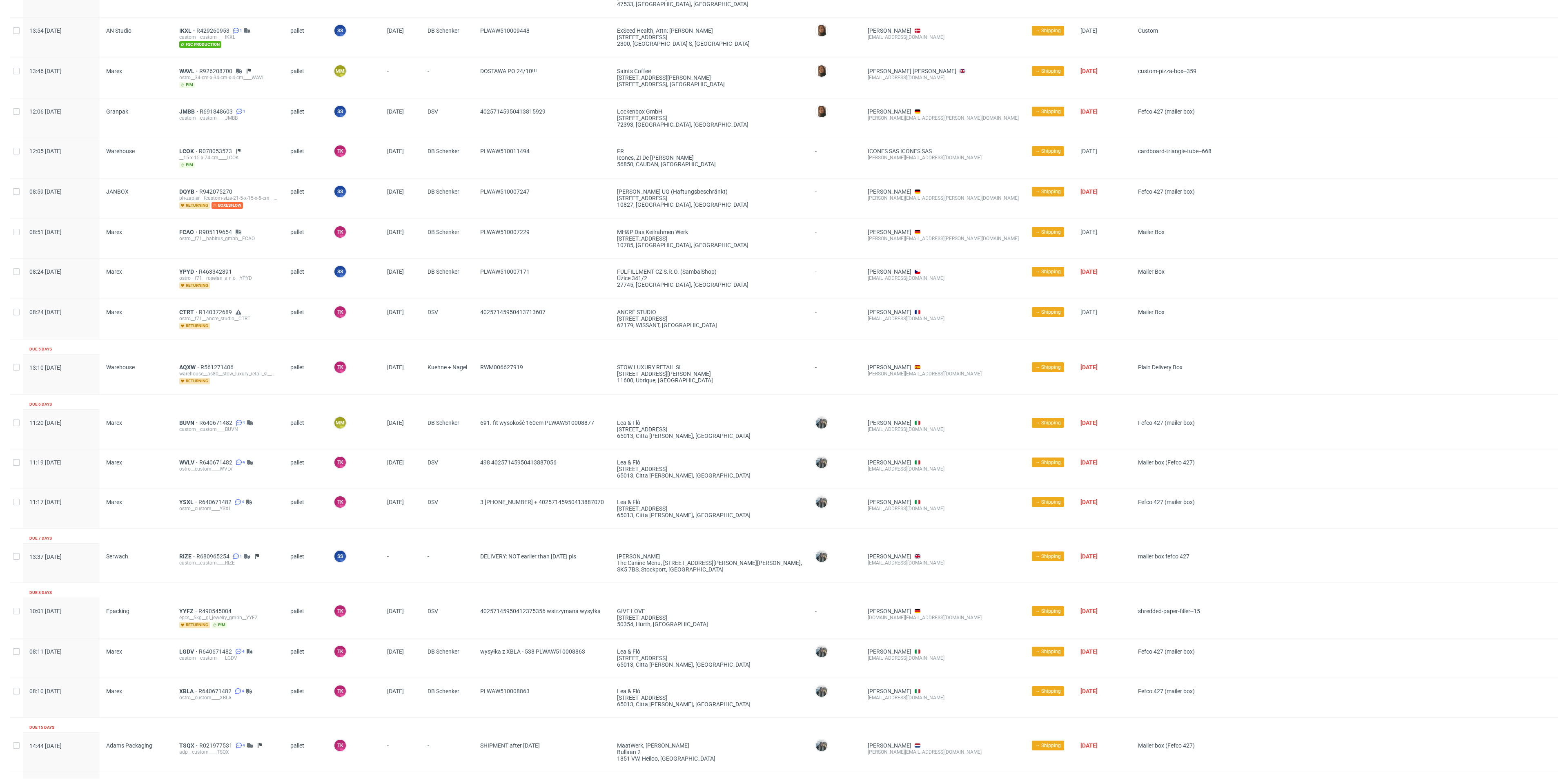
scroll to position [490, 0]
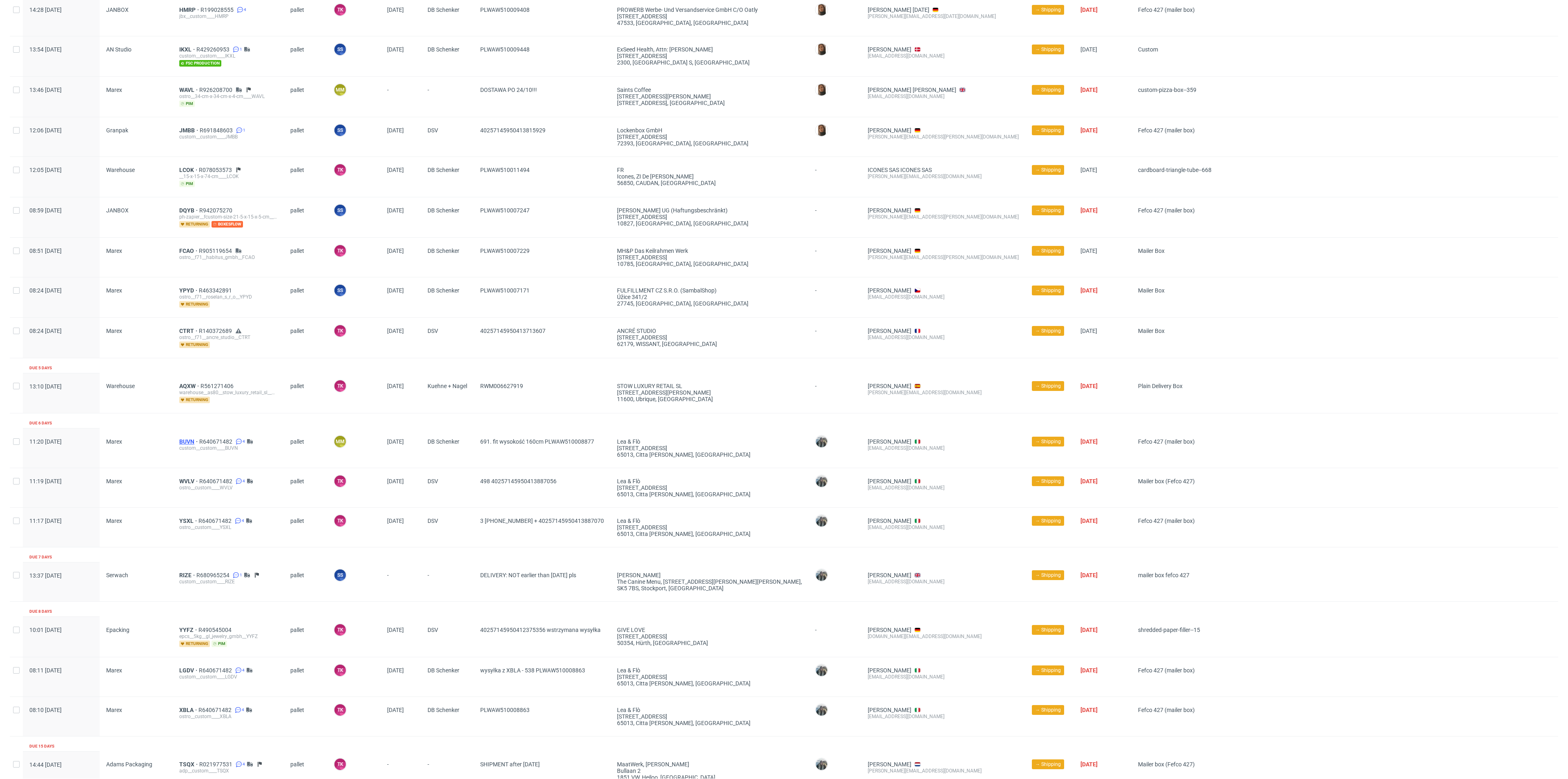
click at [186, 439] on span "BUVN" at bounding box center [189, 442] width 20 height 7
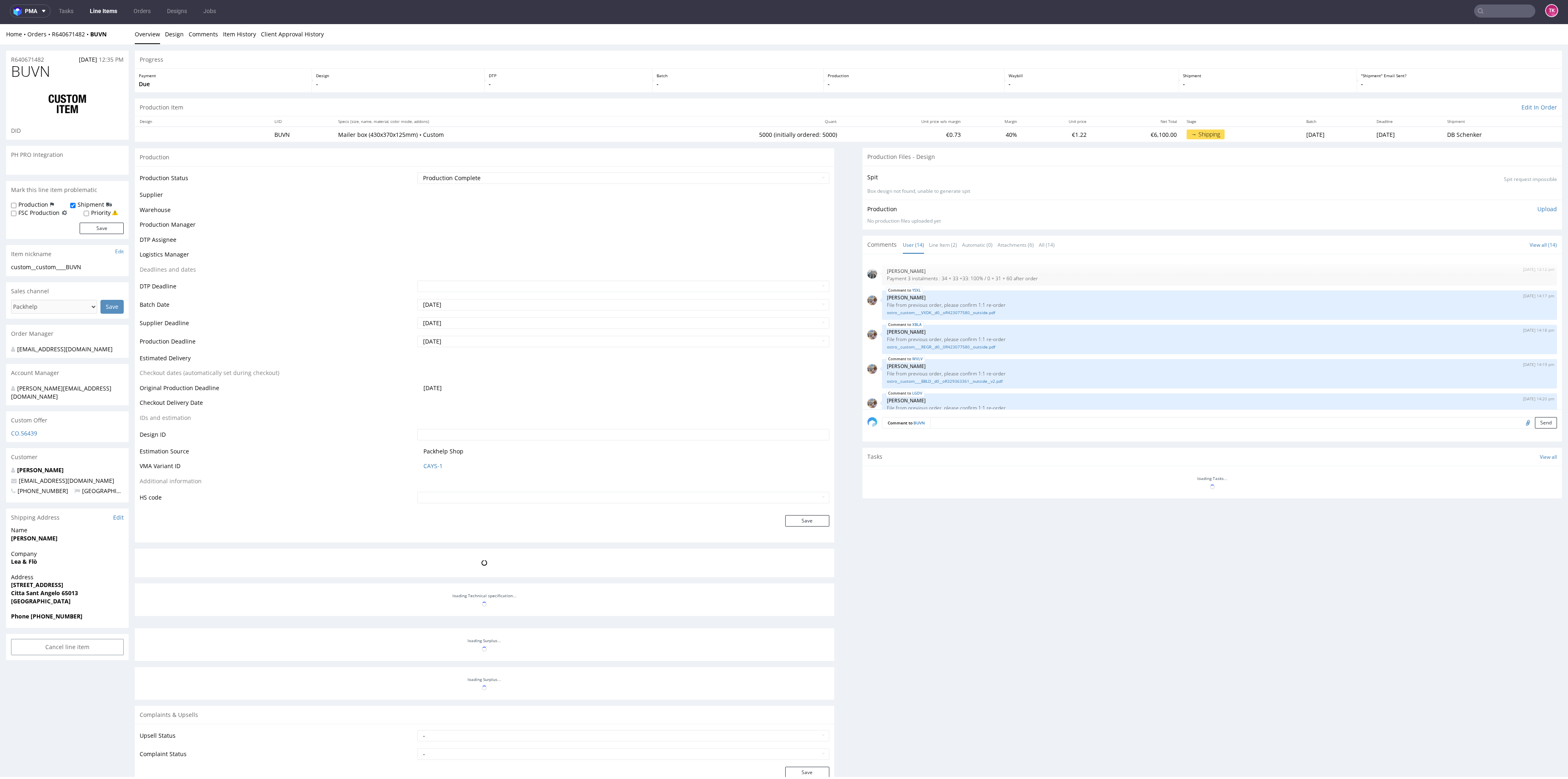
scroll to position [273, 0]
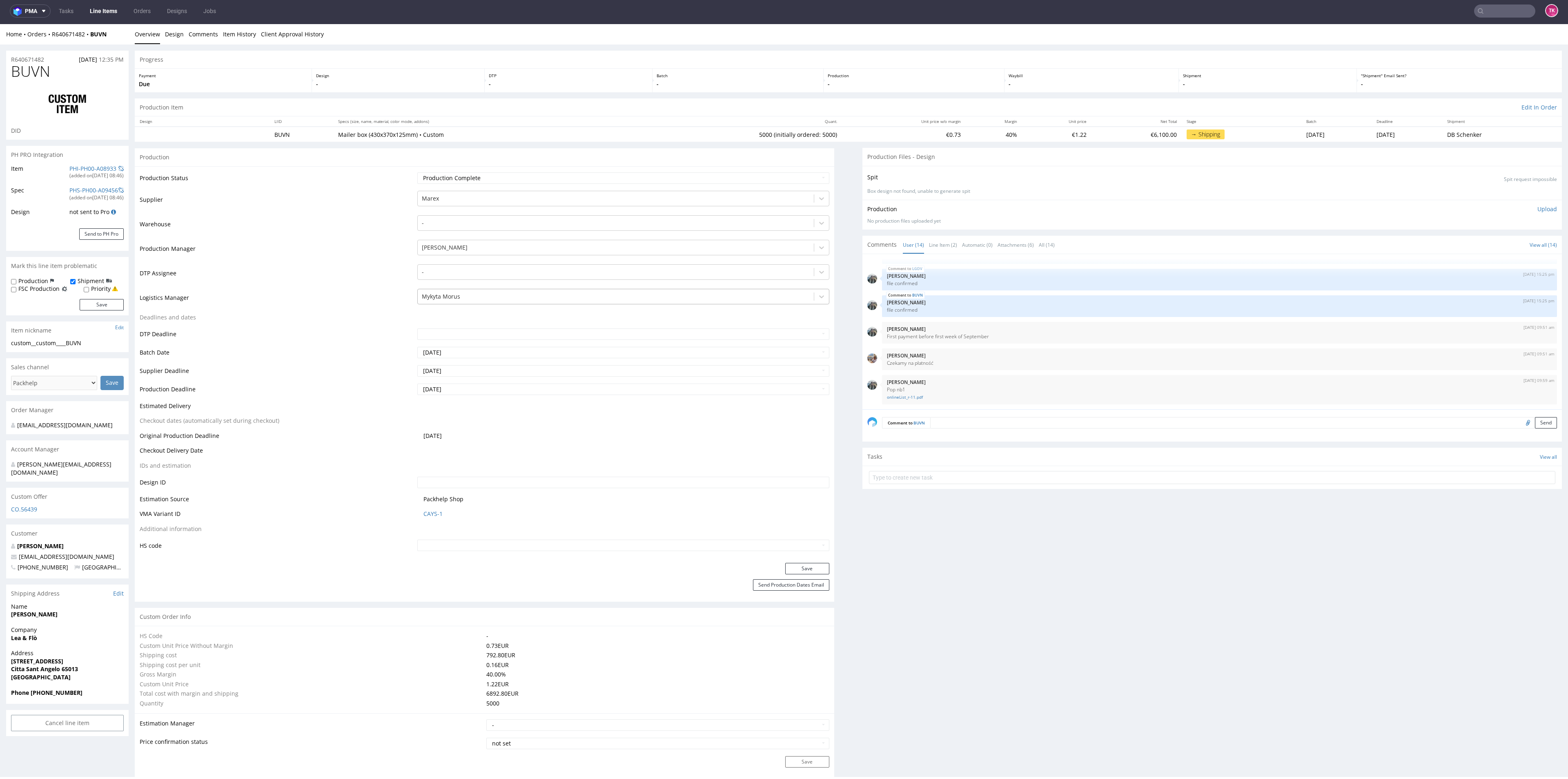
click at [478, 299] on div at bounding box center [615, 297] width 388 height 10
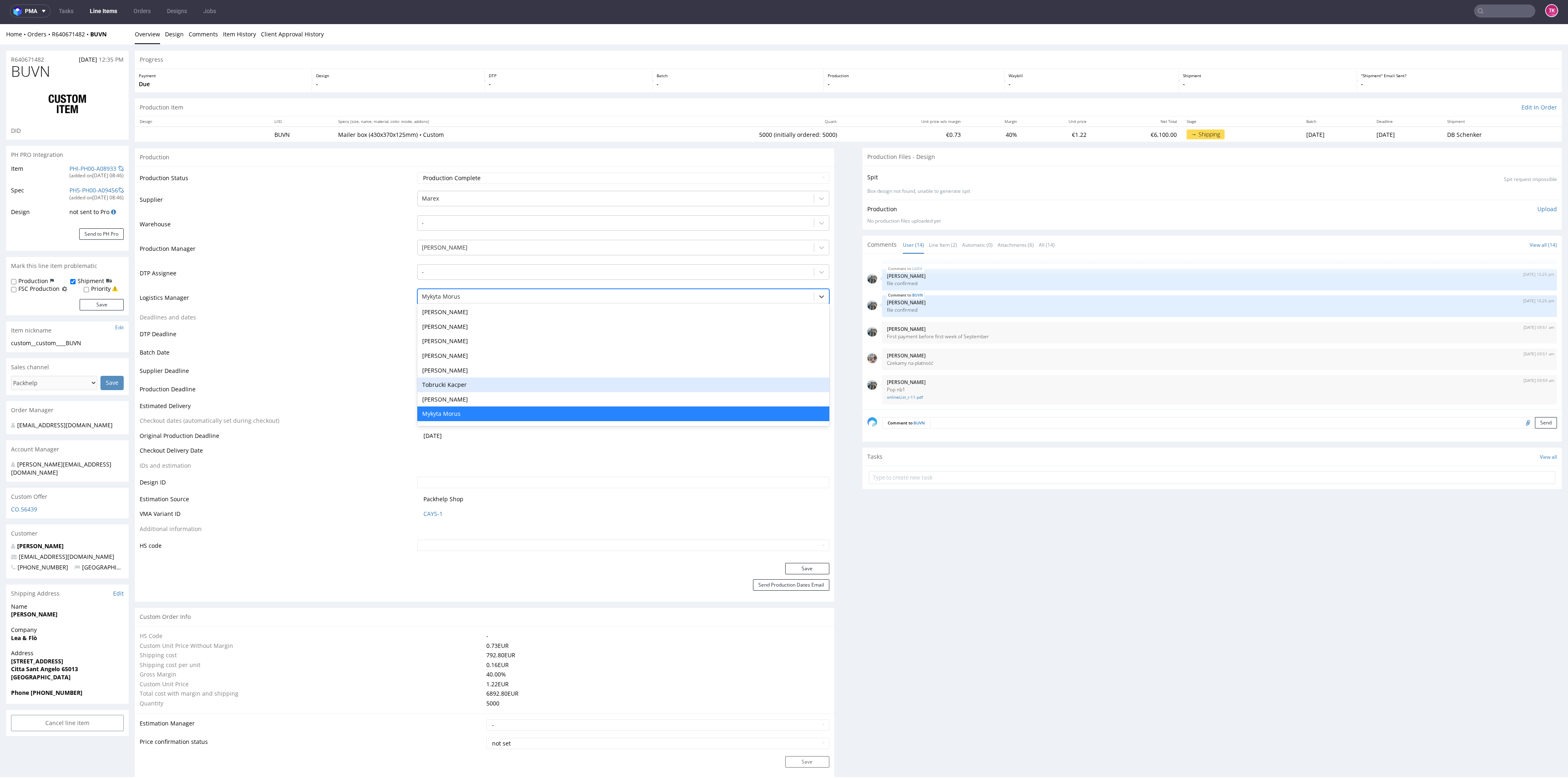
click at [470, 387] on div "Tobrucki Kacper" at bounding box center [623, 385] width 411 height 15
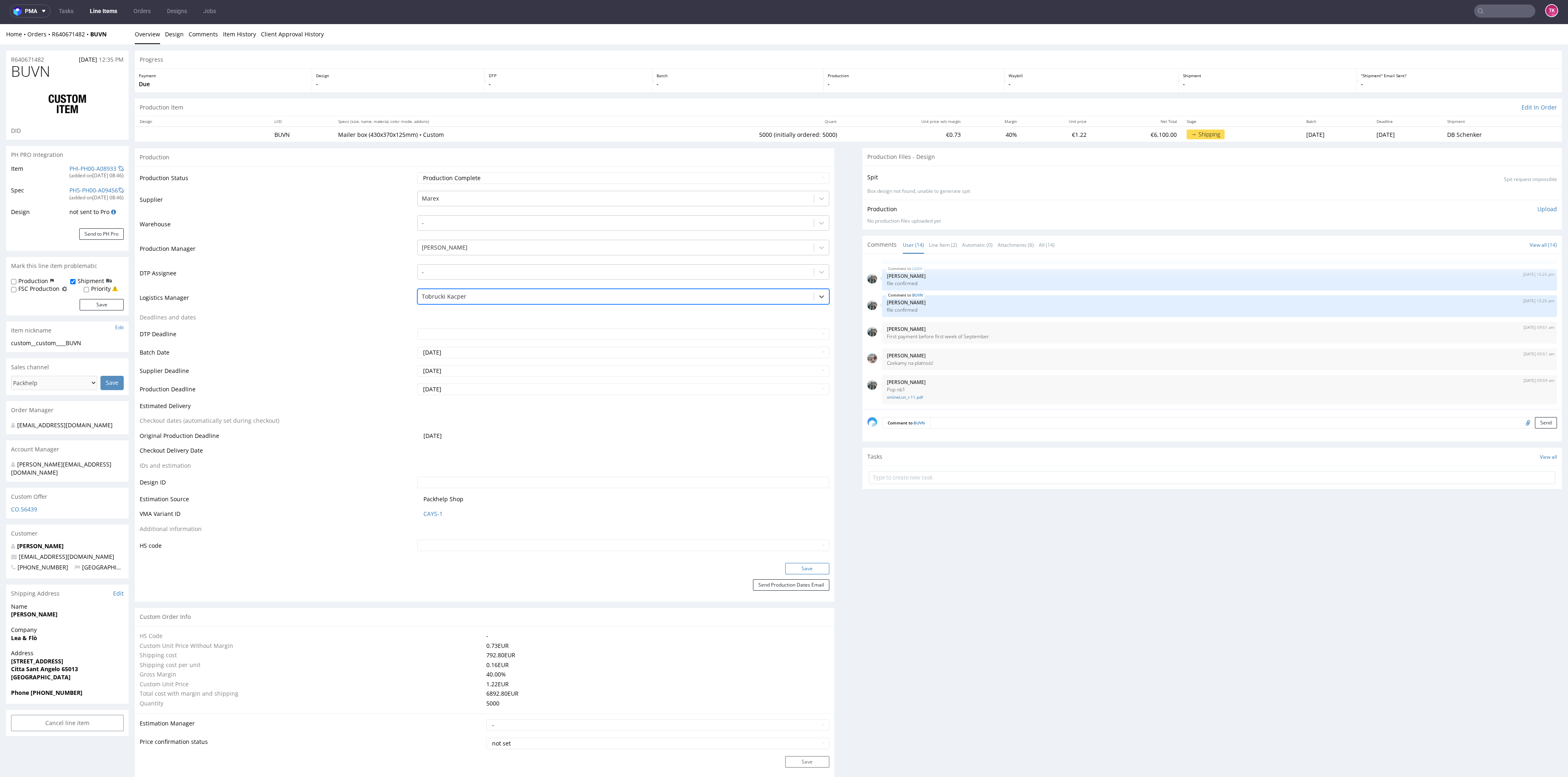
click at [781, 563] on form "Production Production Status Waiting for Artwork Waiting for Diecut Waiting for…" at bounding box center [484, 375] width 699 height 454
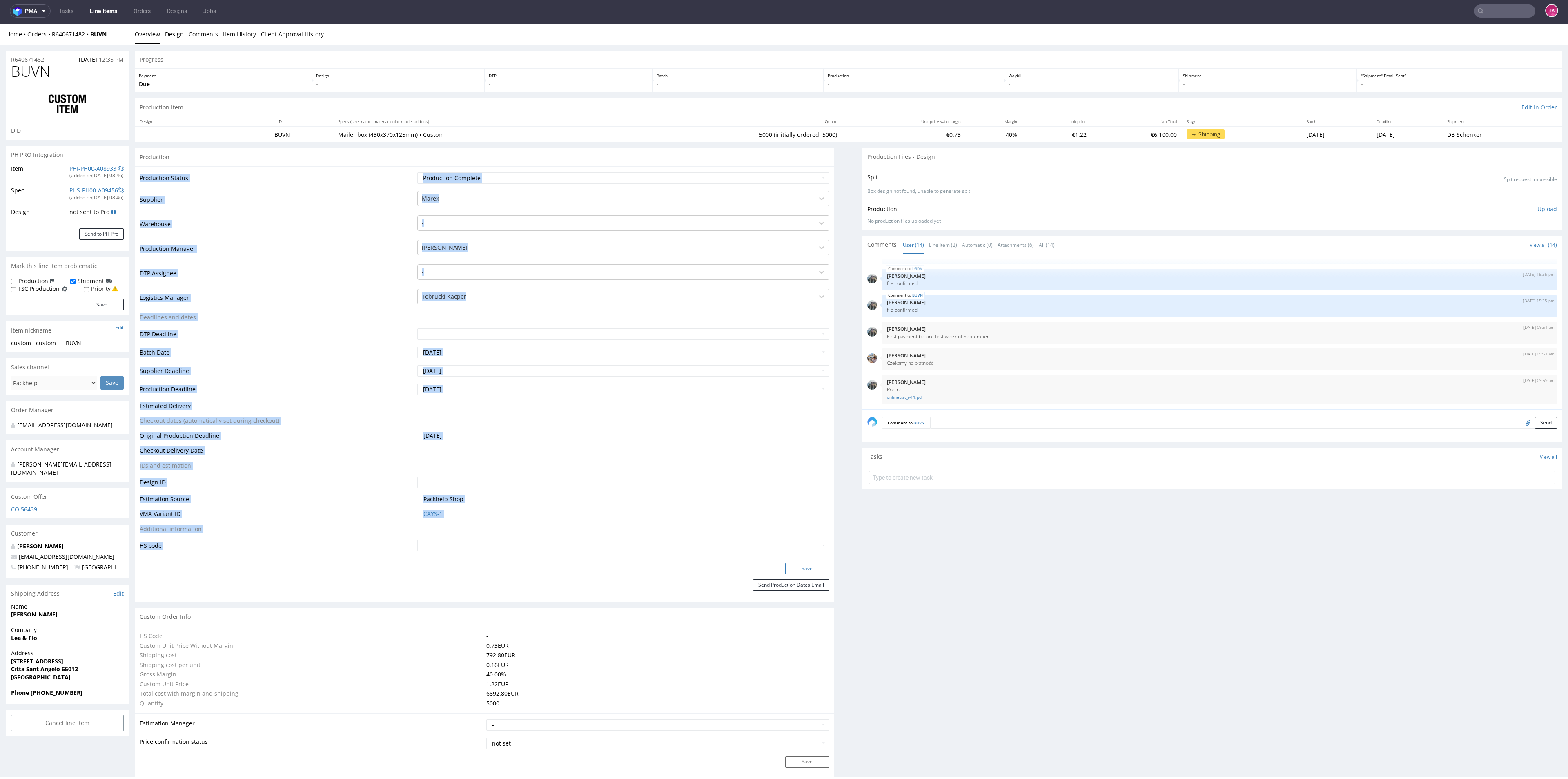
click at [810, 566] on button "Save" at bounding box center [807, 568] width 44 height 12
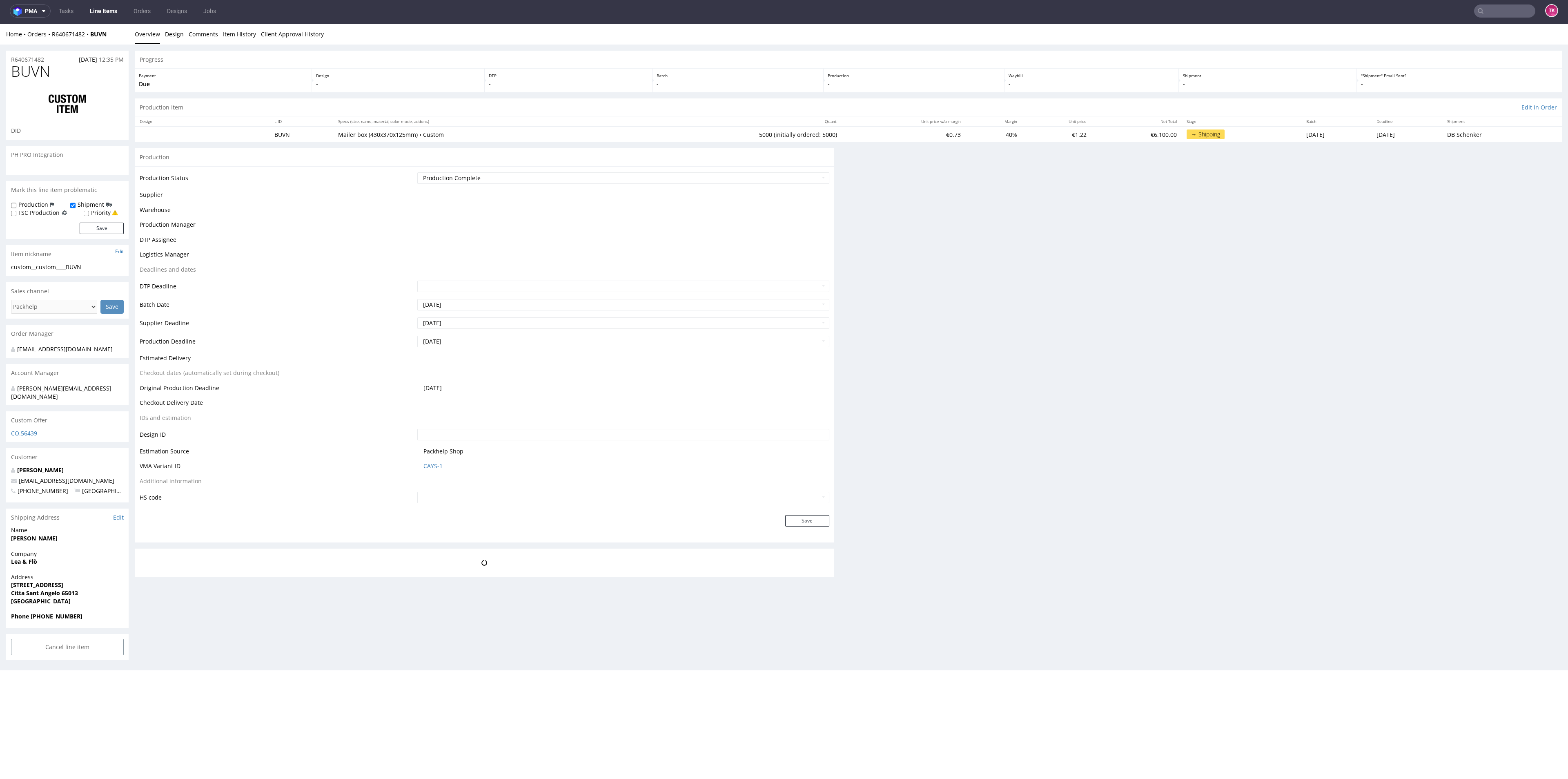
scroll to position [0, 0]
click at [100, 13] on link "Line Items" at bounding box center [103, 10] width 37 height 13
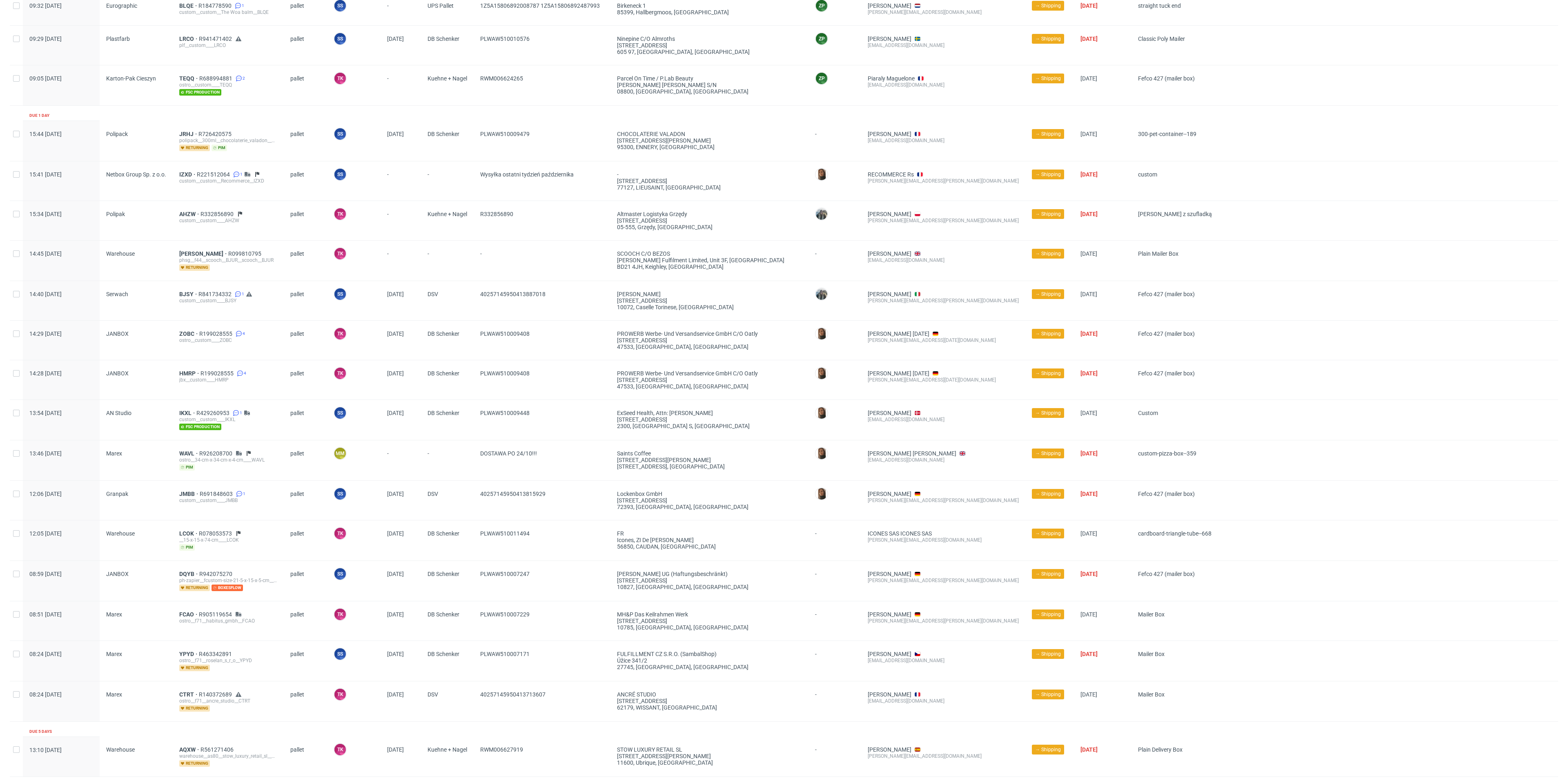
scroll to position [122, 0]
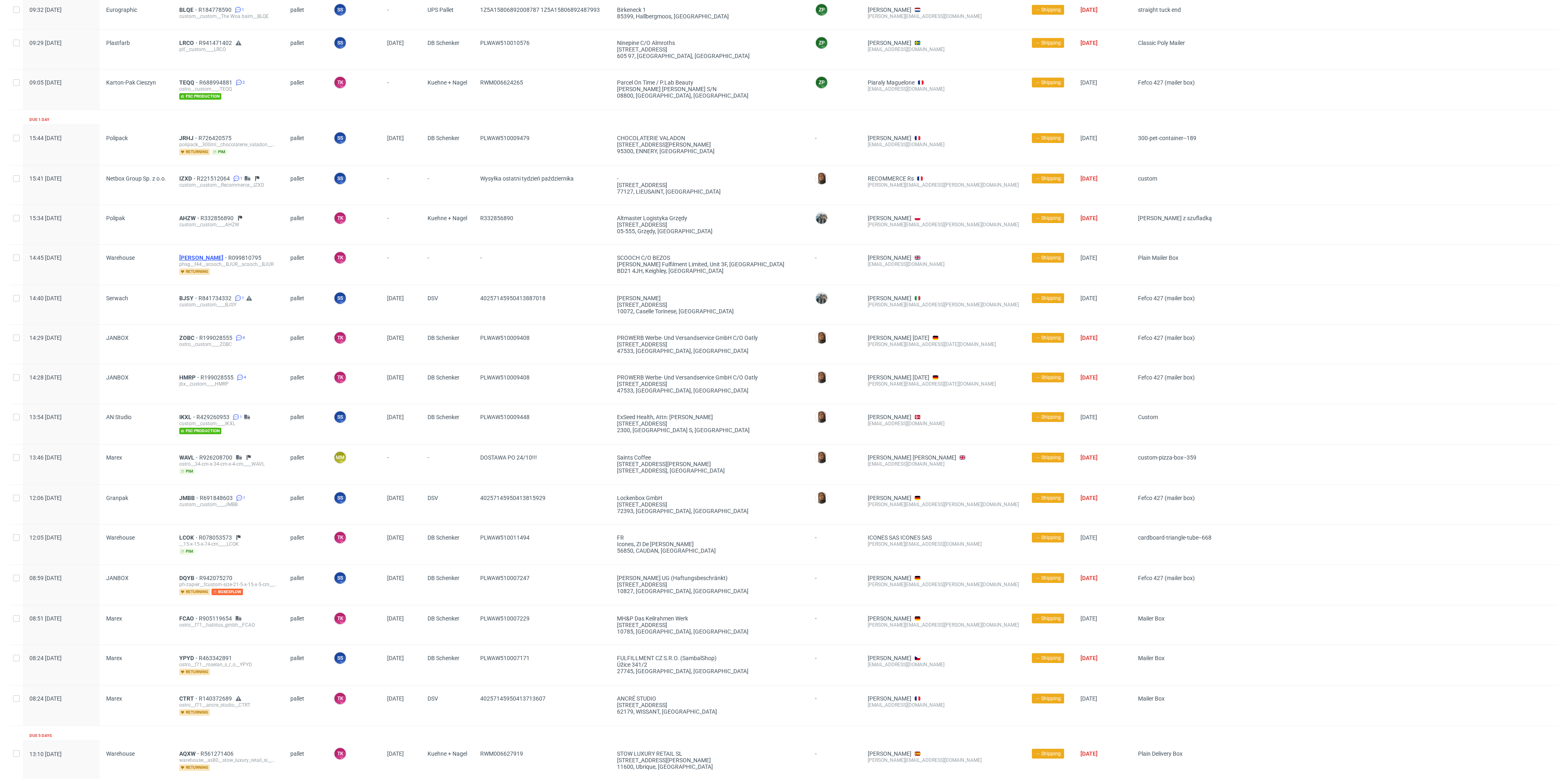
click at [186, 256] on span "BJUR" at bounding box center [203, 258] width 49 height 7
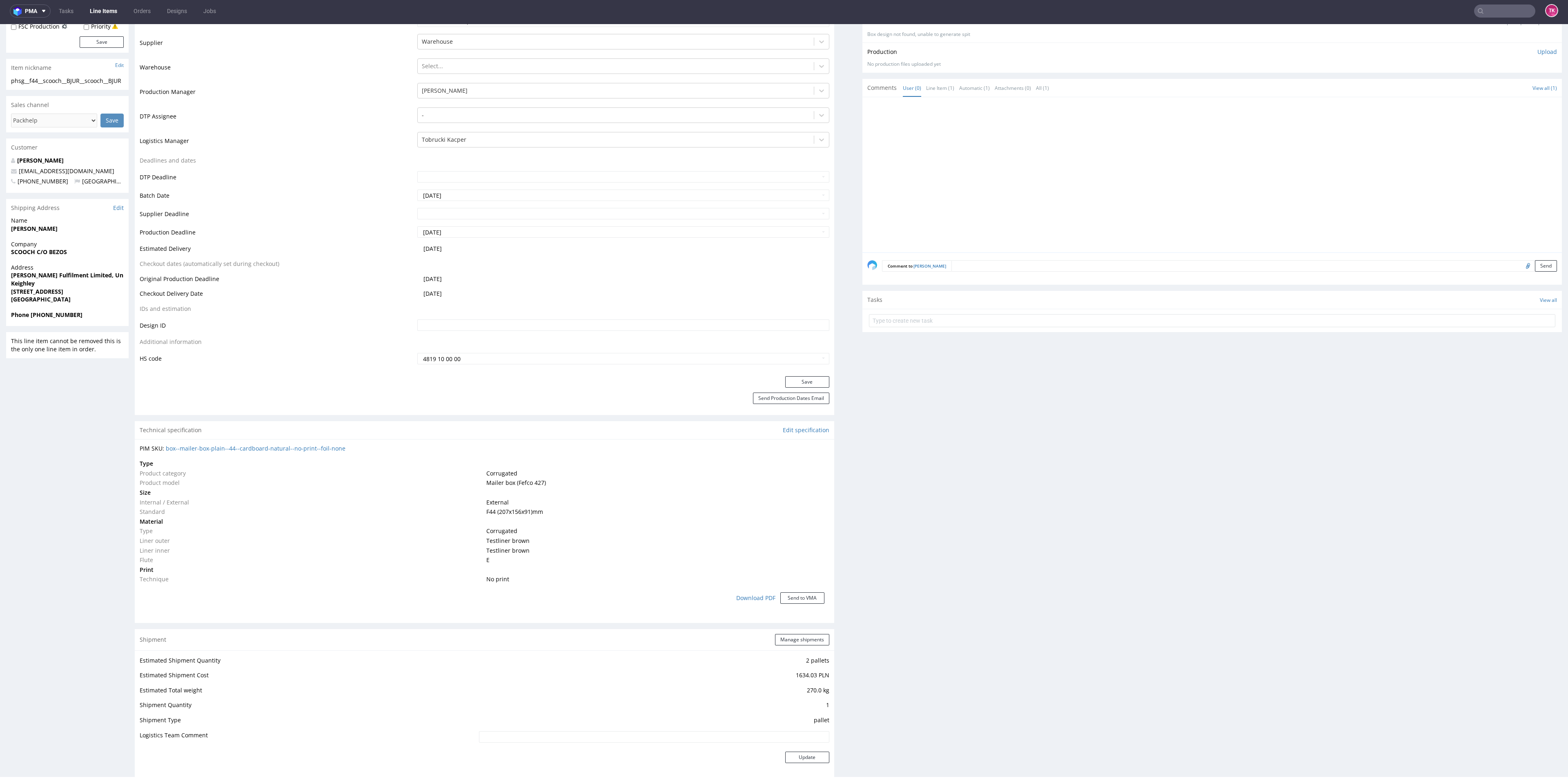
scroll to position [306, 0]
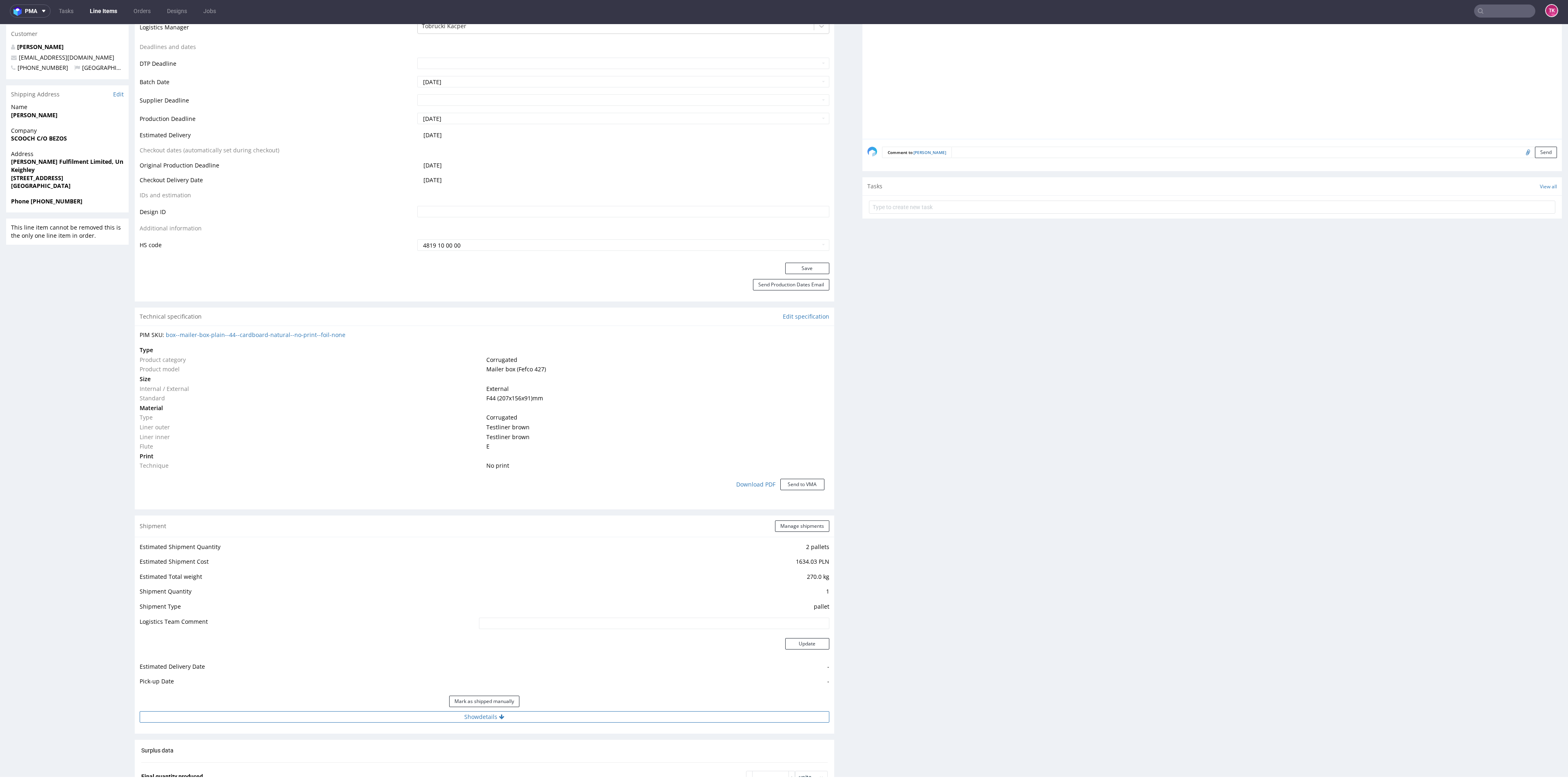
click at [676, 703] on div "Estimated Shipment Quantity 2 pallets Estimated Shipment Cost 1634.03 PLN Estim…" at bounding box center [484, 632] width 699 height 191
click at [676, 711] on button "Show details" at bounding box center [484, 717] width 690 height 12
click at [785, 521] on button "Manage shipments" at bounding box center [802, 526] width 54 height 12
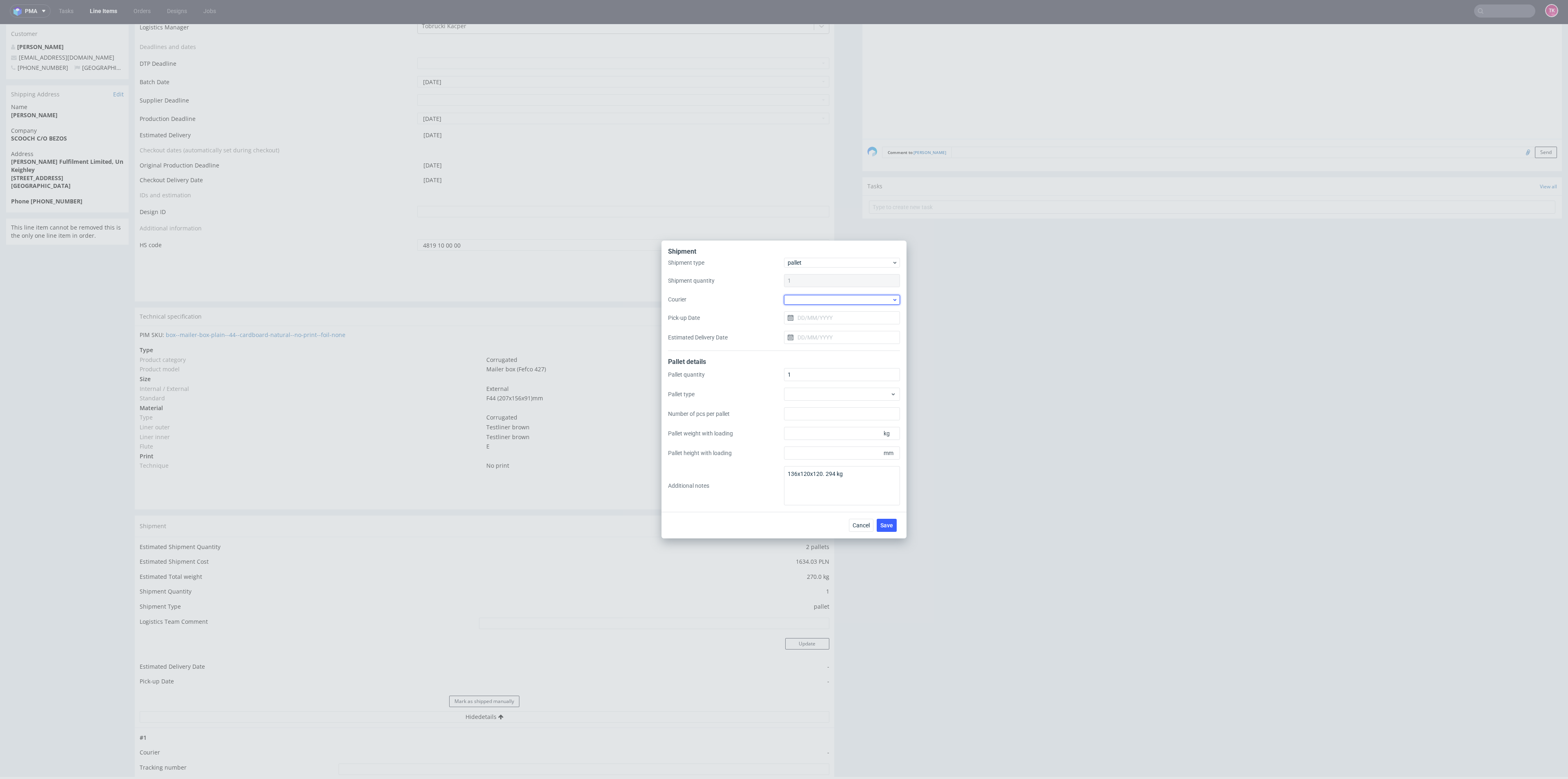
click at [792, 295] on div at bounding box center [842, 300] width 116 height 10
click at [828, 354] on div "Kuehne + Nagel" at bounding box center [842, 359] width 110 height 15
click at [887, 522] on span "Save" at bounding box center [886, 524] width 13 height 5
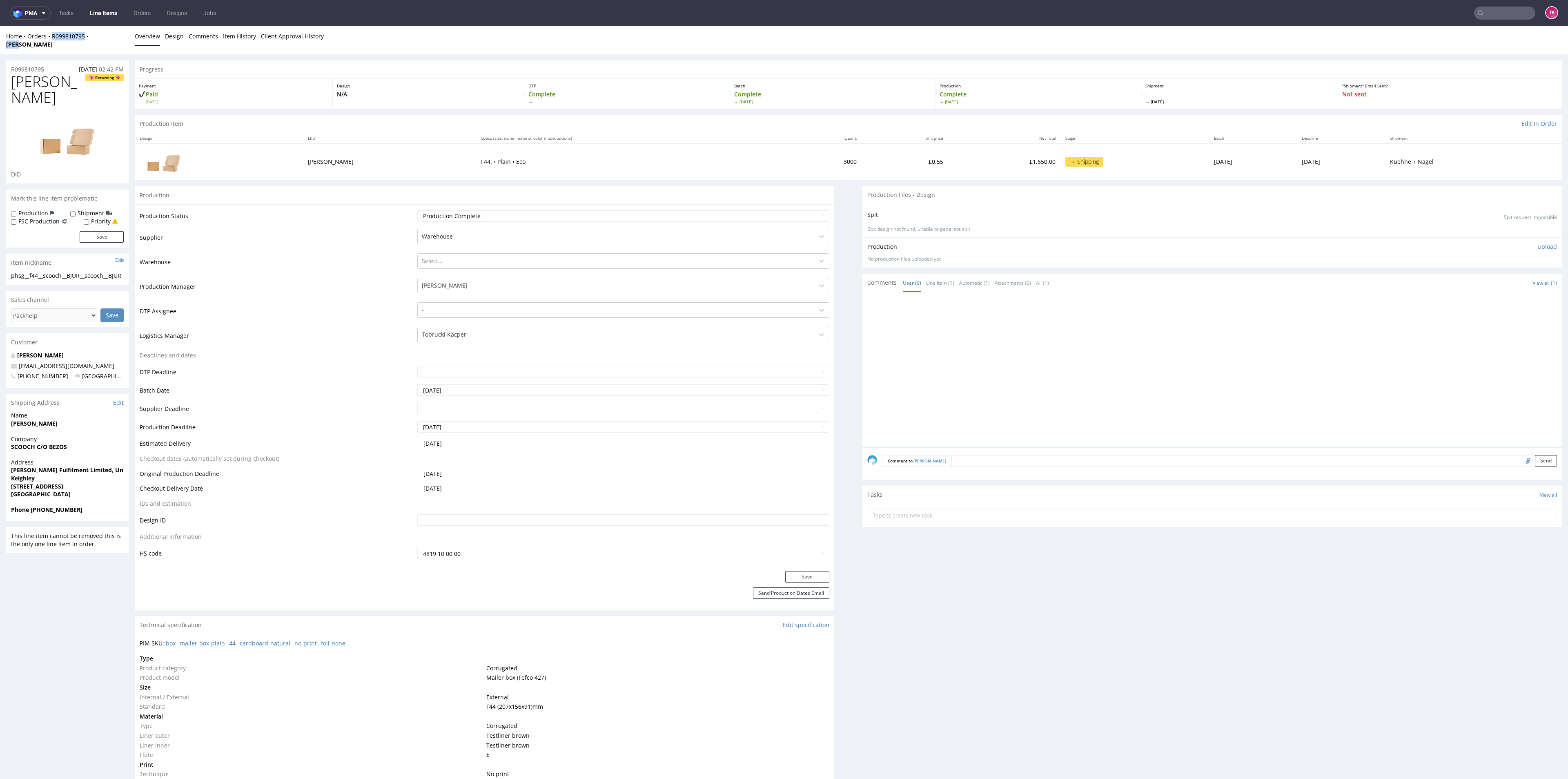
drag, startPoint x: 106, startPoint y: 38, endPoint x: 74, endPoint y: 75, distance: 48.9
click at [52, 40] on div "Home Orders R099810795 [PERSON_NAME]" at bounding box center [67, 40] width 122 height 16
copy div "R099810795 [PERSON_NAME]"
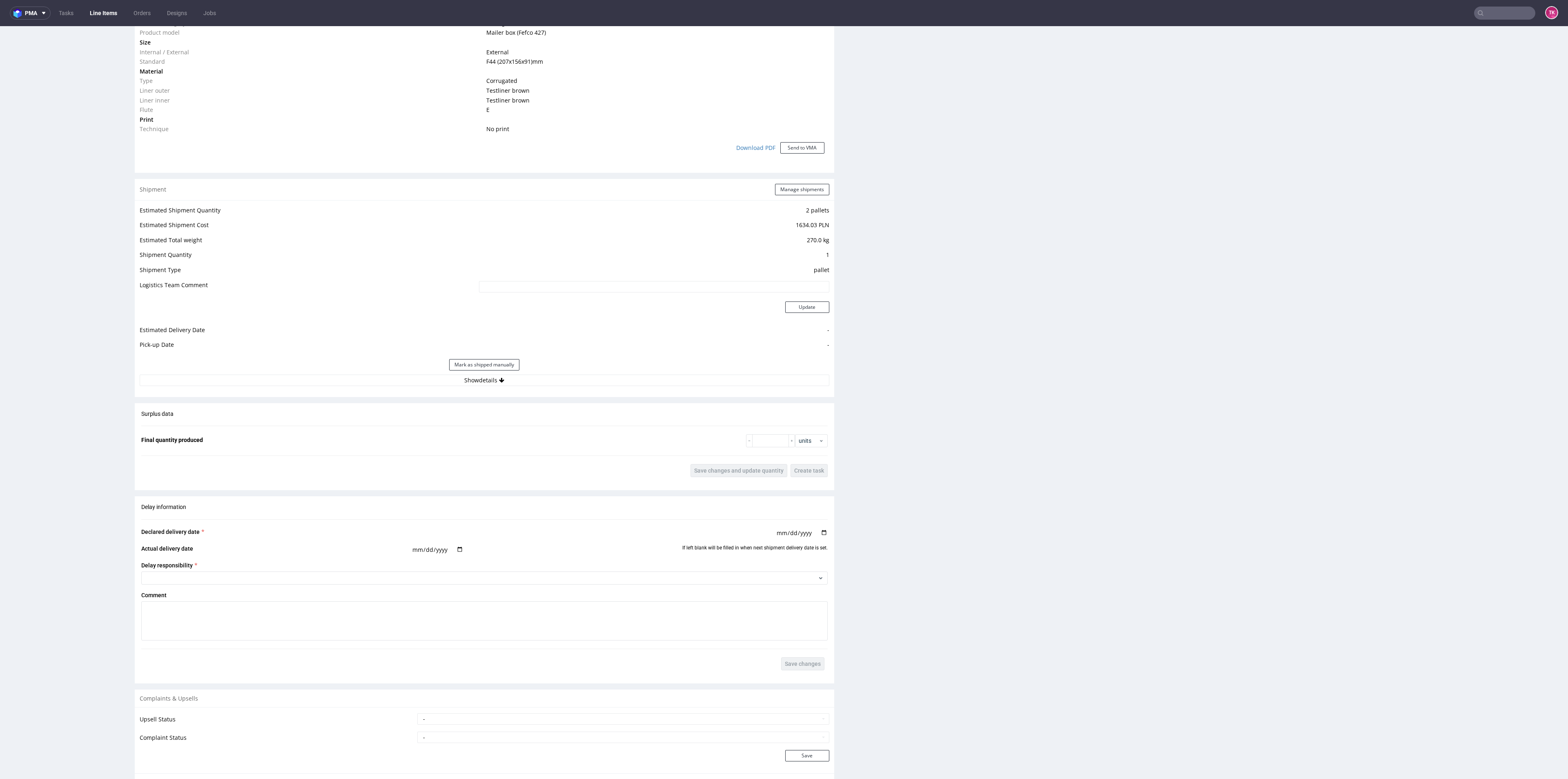
scroll to position [674, 0]
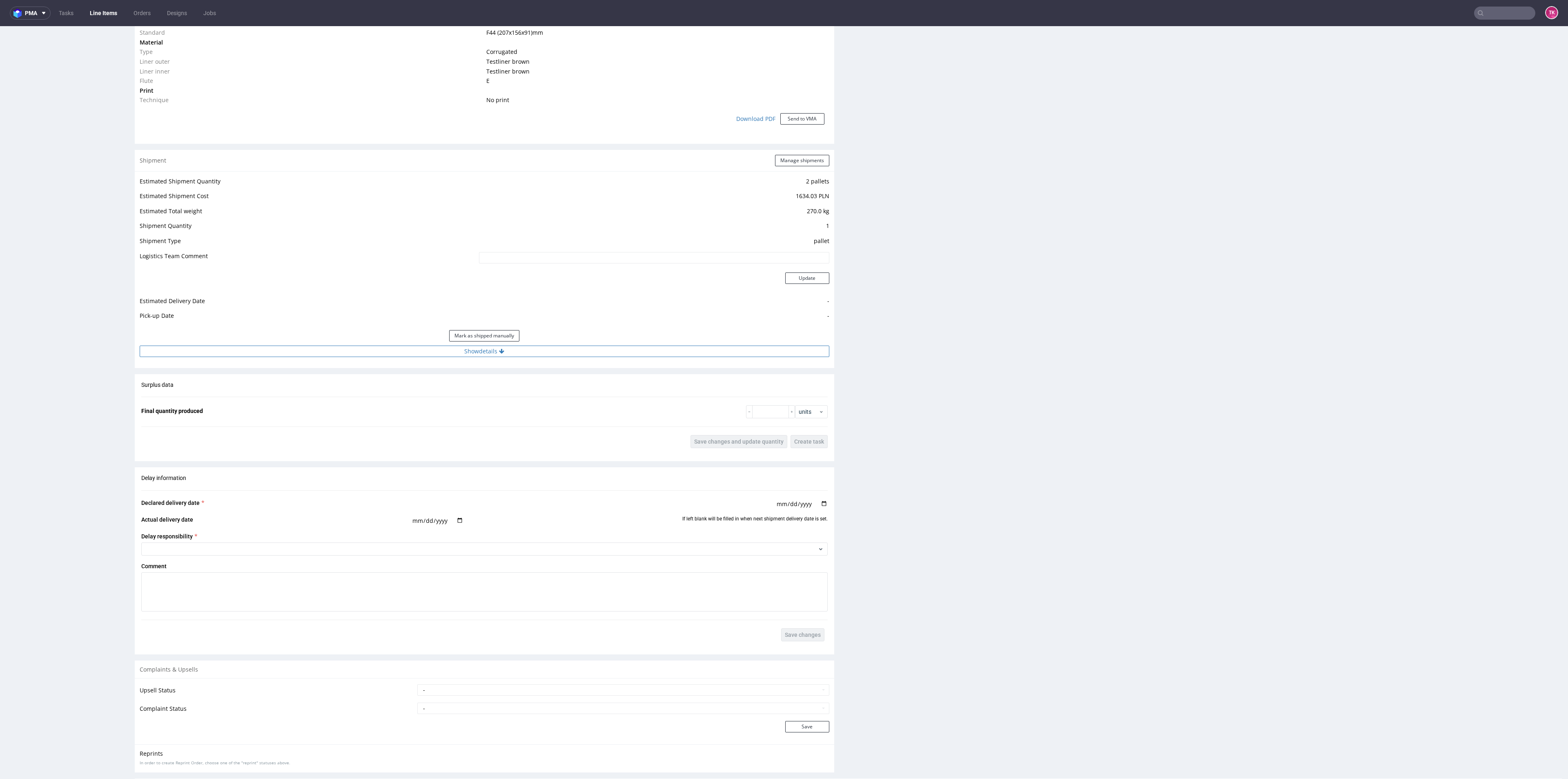
click at [548, 346] on button "Show details" at bounding box center [484, 351] width 690 height 12
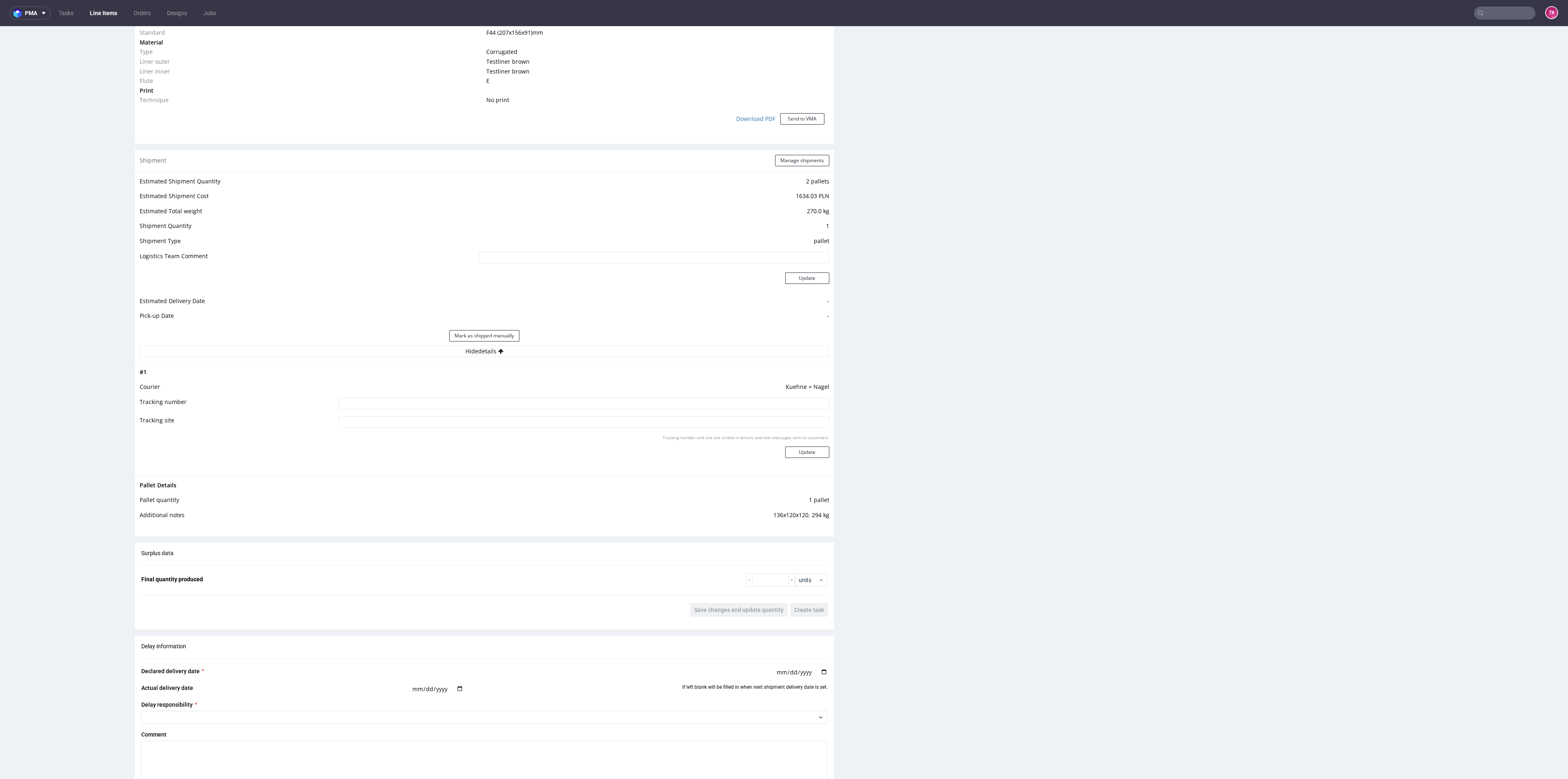
click at [102, 15] on link "Line Items" at bounding box center [103, 13] width 37 height 13
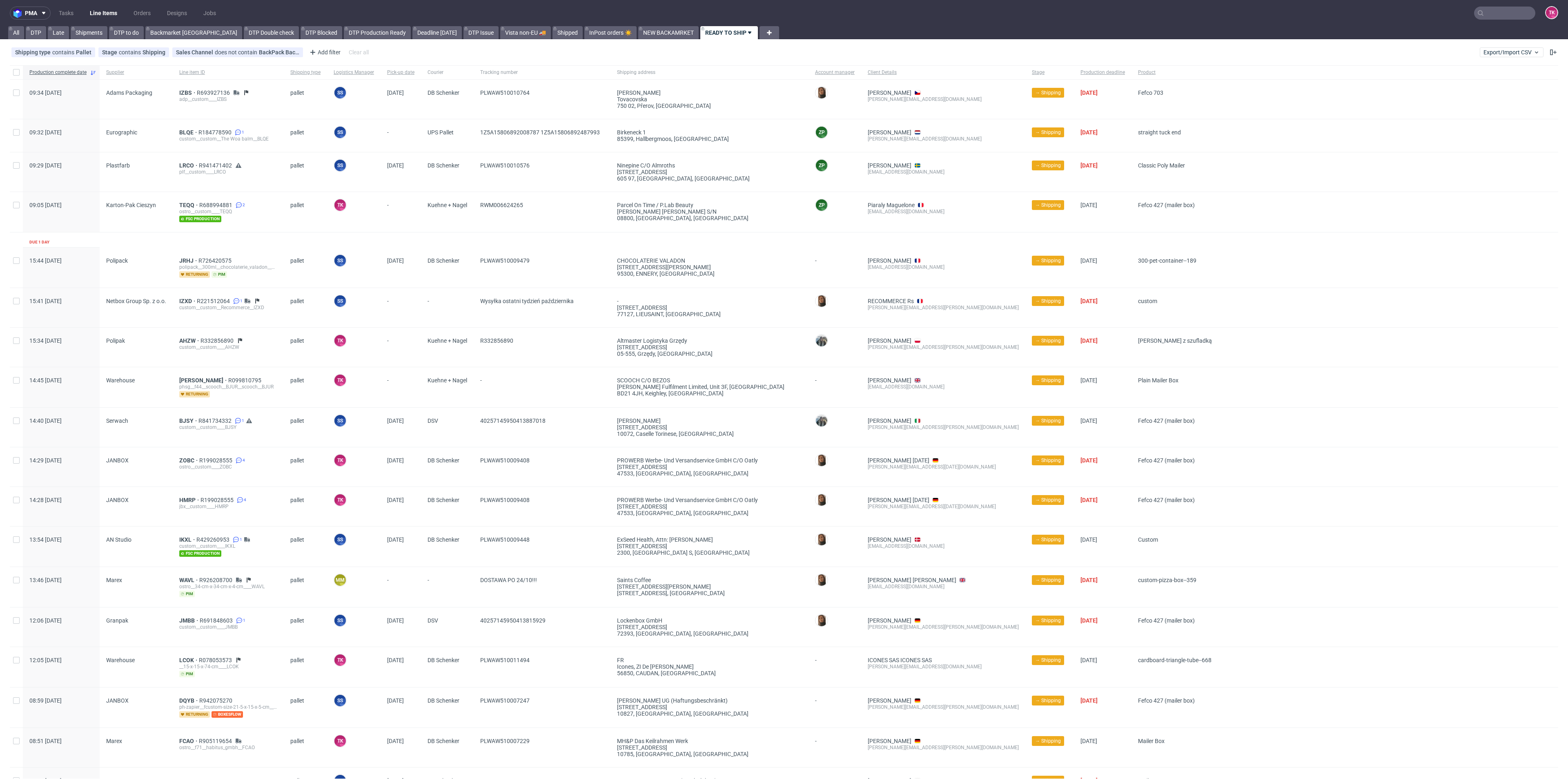
click at [104, 12] on link "Line Items" at bounding box center [103, 13] width 37 height 13
click at [86, 15] on ul "Tasks Line Items Orders Designs Jobs" at bounding box center [137, 13] width 173 height 13
click at [99, 11] on link "Line Items" at bounding box center [103, 13] width 37 height 13
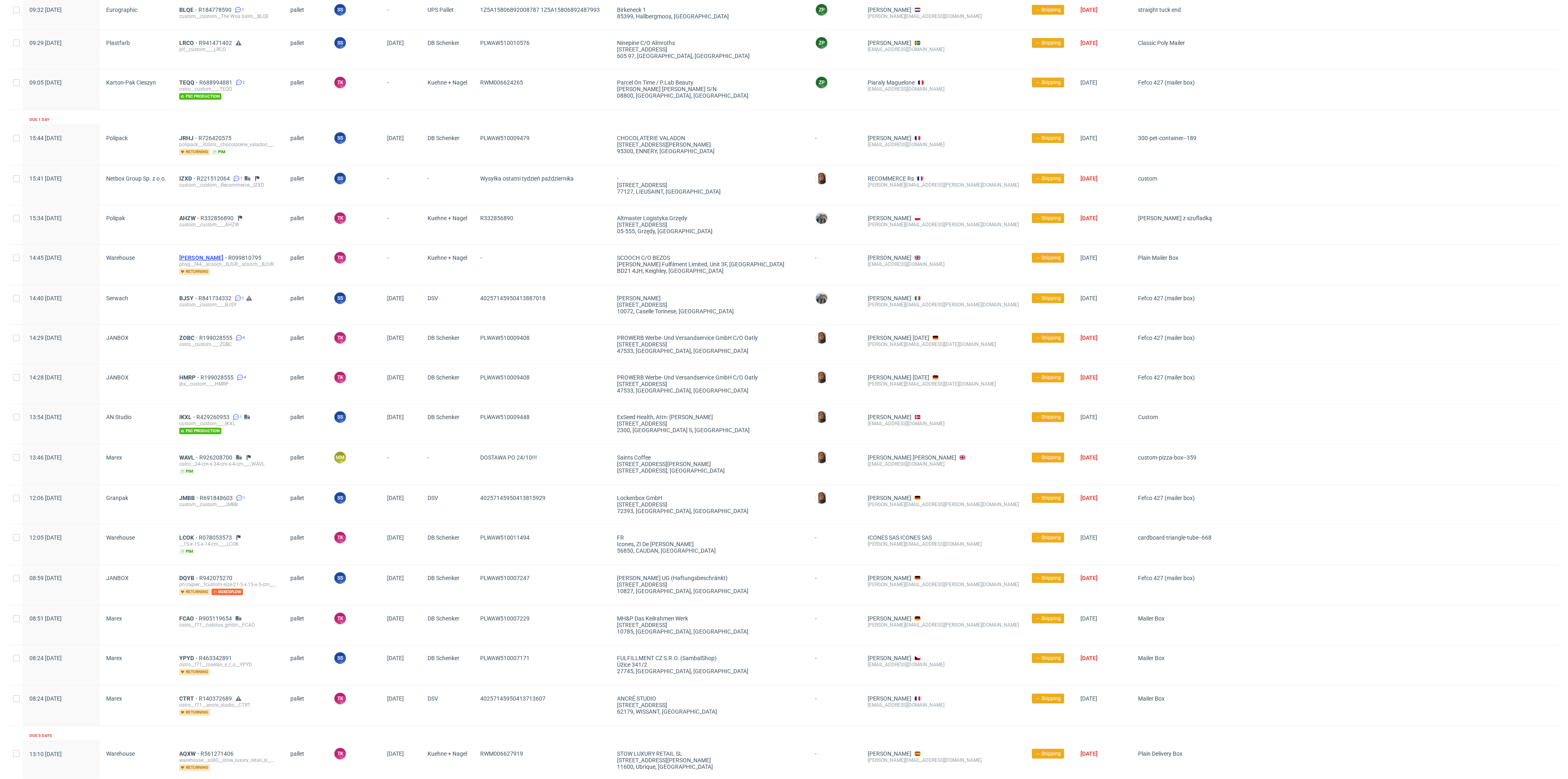
click at [186, 255] on span "[PERSON_NAME]" at bounding box center [203, 258] width 49 height 7
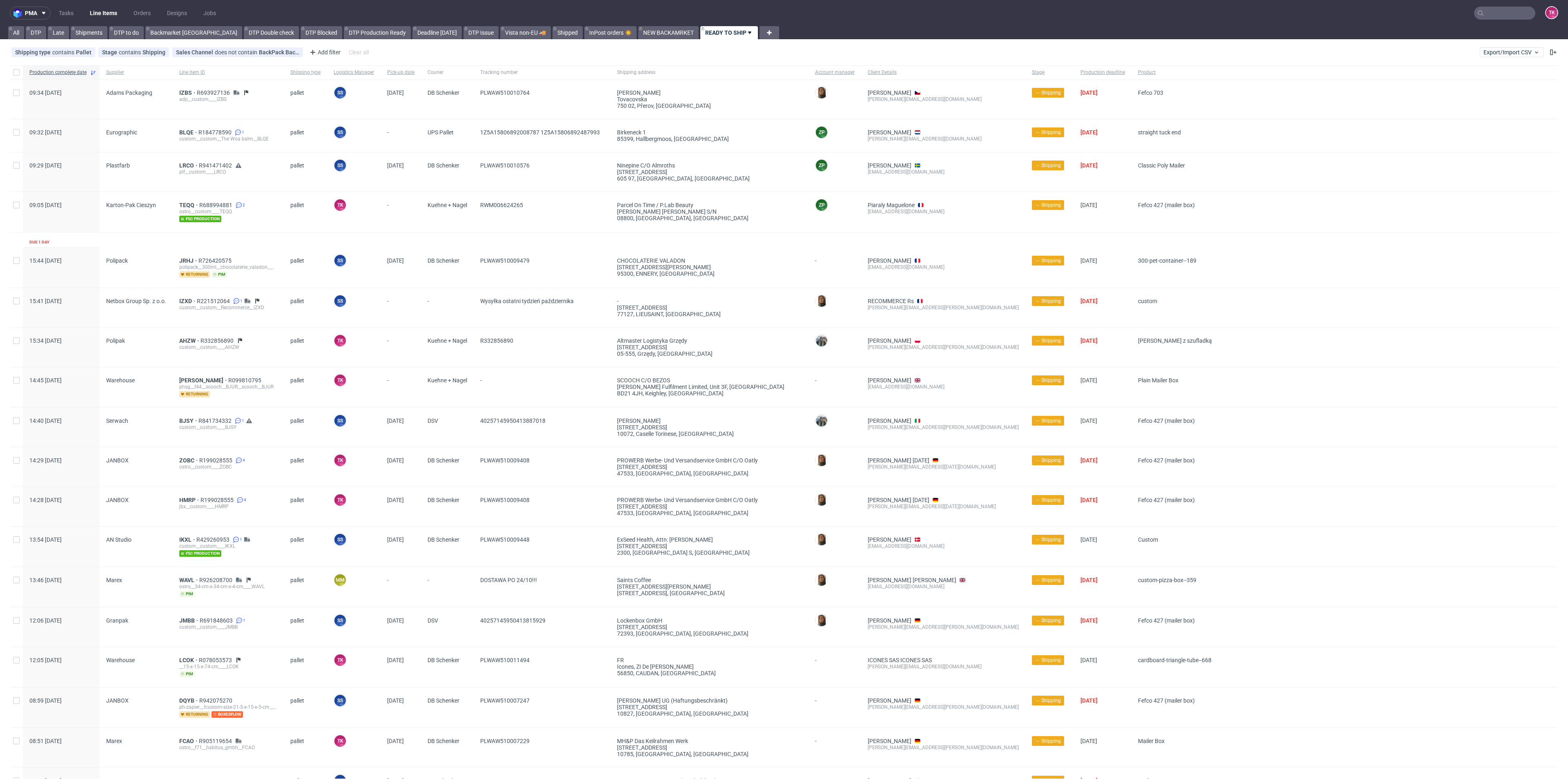
click at [118, 13] on link "Line Items" at bounding box center [103, 13] width 37 height 13
click at [104, 13] on link "Line Items" at bounding box center [103, 13] width 37 height 13
click at [110, 5] on nav "pma Tasks Line Items Orders Designs Jobs TK" at bounding box center [784, 13] width 1568 height 26
click at [110, 10] on link "Line Items" at bounding box center [103, 13] width 37 height 13
click at [188, 377] on span "BJUR" at bounding box center [203, 380] width 49 height 7
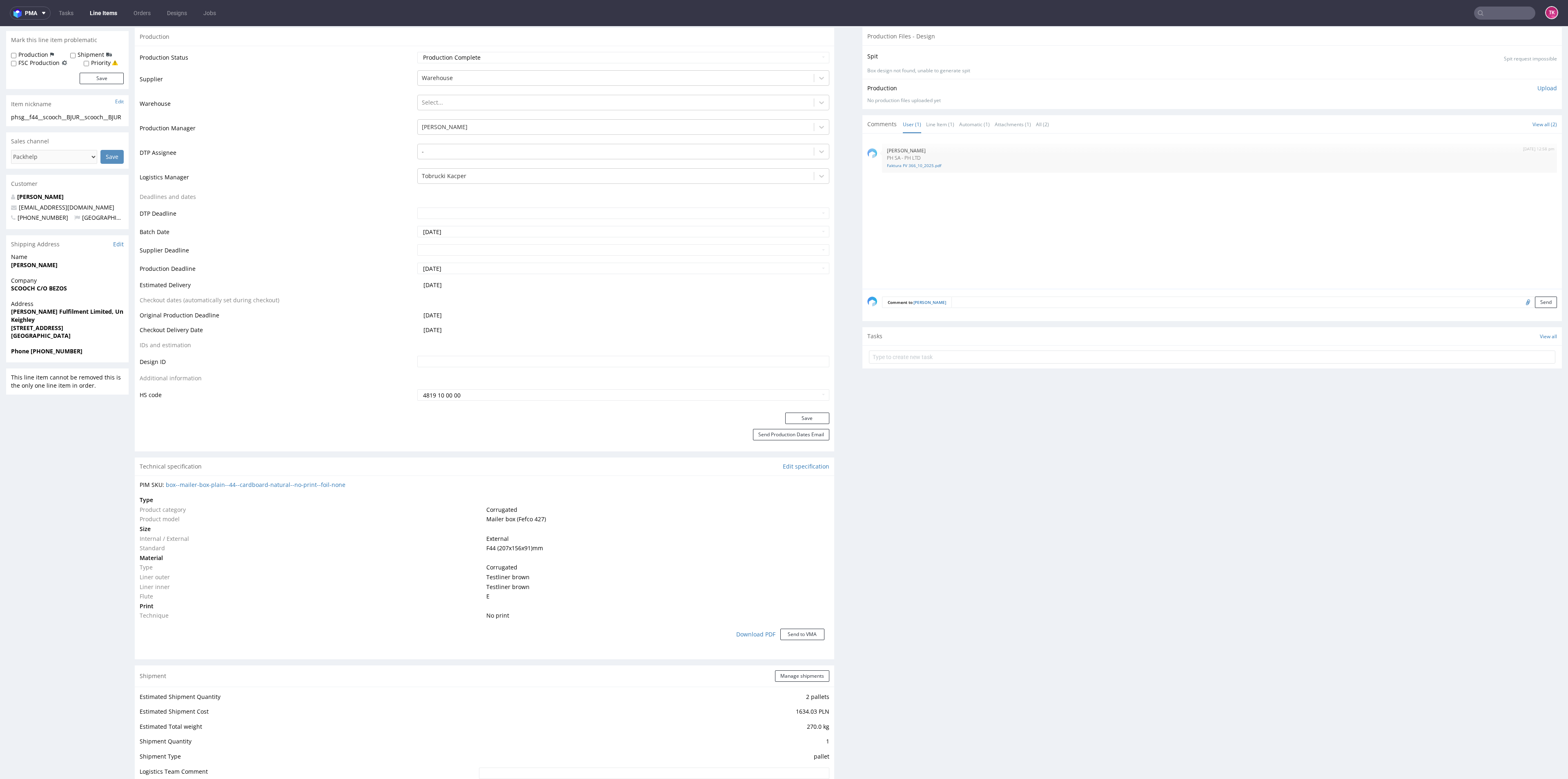
scroll to position [62, 0]
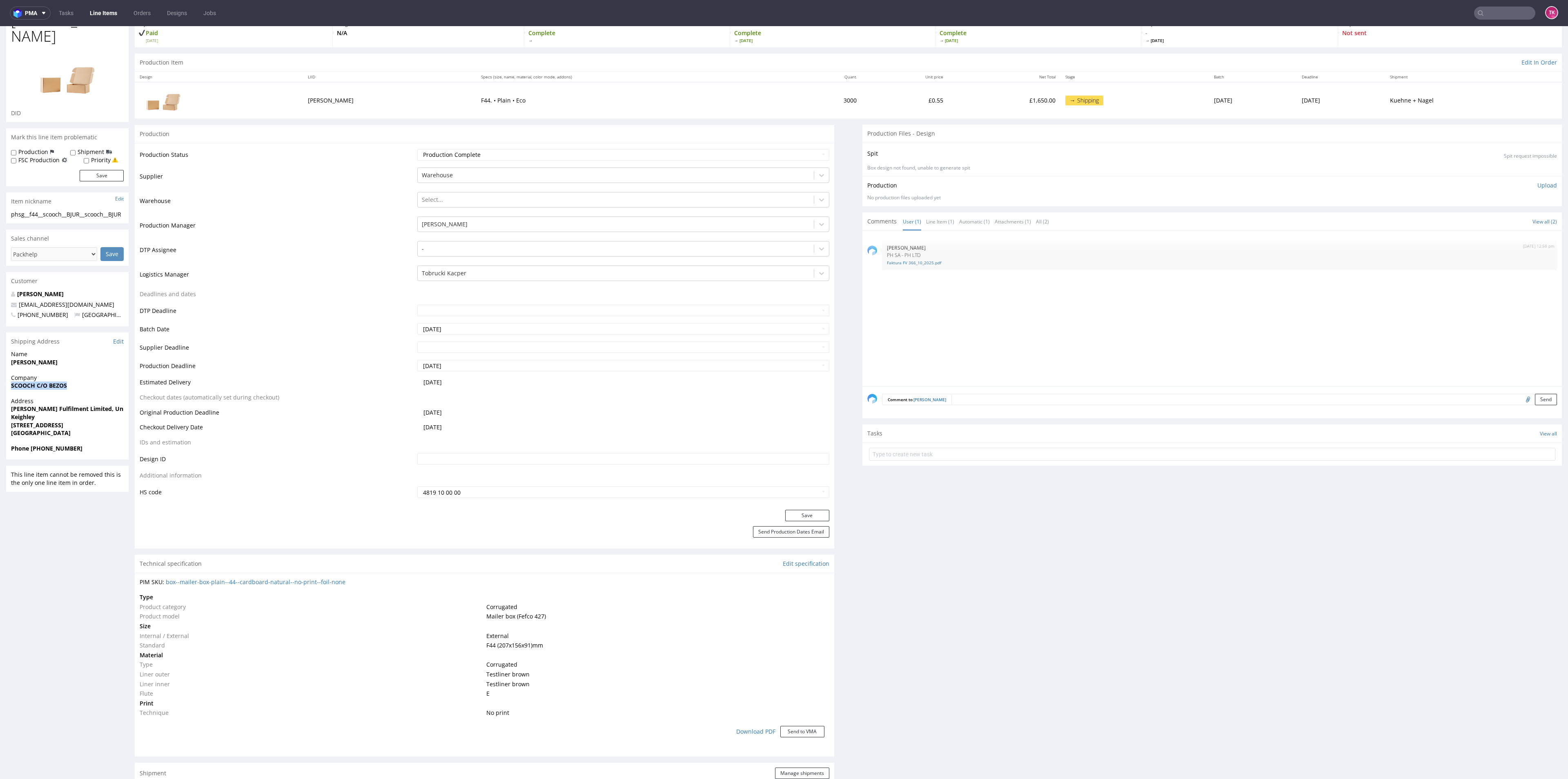
drag, startPoint x: 33, startPoint y: 371, endPoint x: 116, endPoint y: 362, distance: 83.5
click at [116, 374] on div "Company SCOOCH C/O BEZOS" at bounding box center [67, 386] width 122 height 23
drag, startPoint x: 5, startPoint y: 390, endPoint x: 67, endPoint y: 397, distance: 62.4
click at [67, 397] on div "R099810795 06.10.2025 02:42 PM BJUR Returning DID Mark this line item problemat…" at bounding box center [784, 729] width 1568 height 1472
drag, startPoint x: 0, startPoint y: 386, endPoint x: 0, endPoint y: 392, distance: 6.0
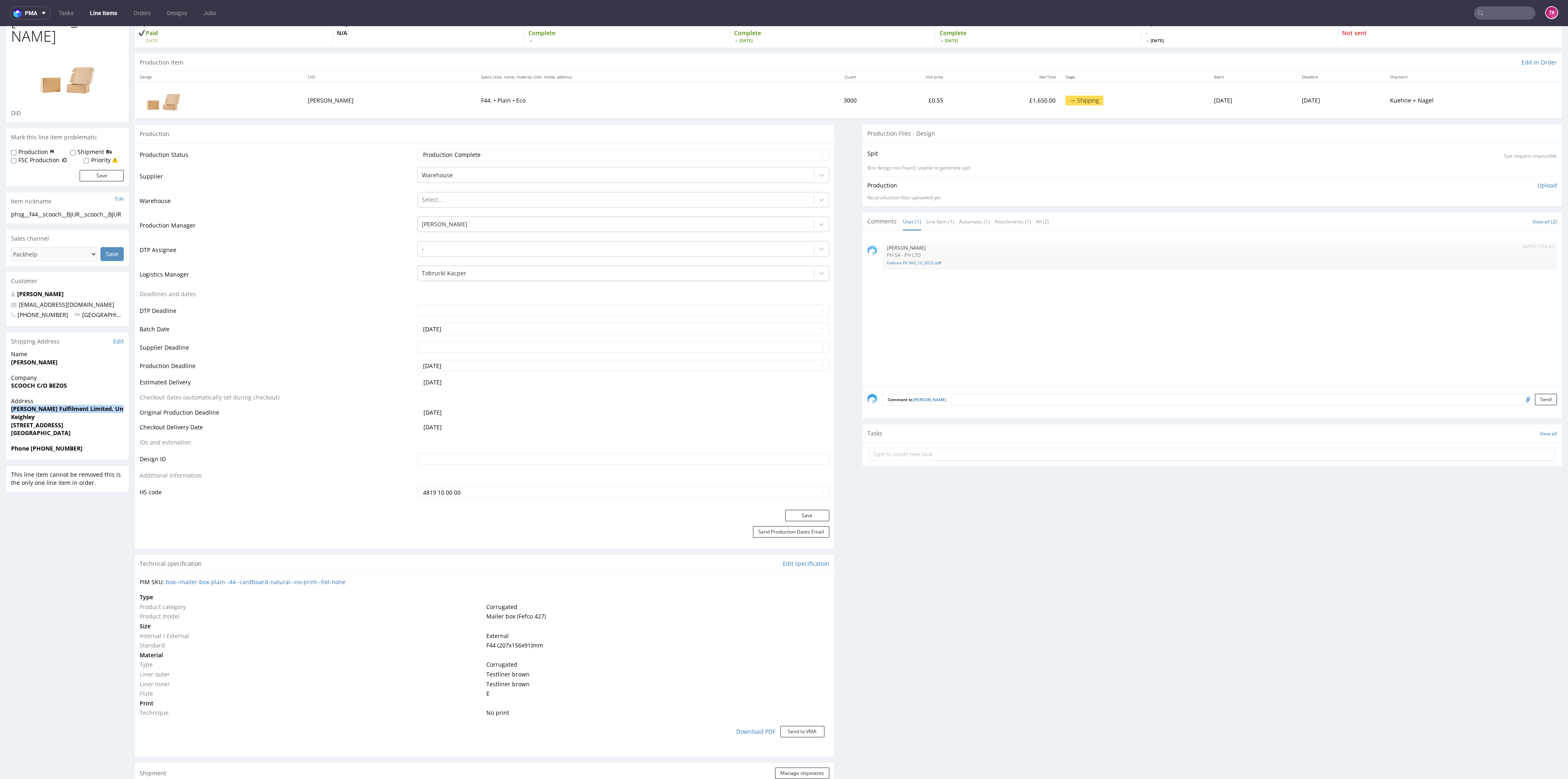
click at [0, 392] on div "R099810795 06.10.2025 02:42 PM BJUR Returning DID Mark this line item problemat…" at bounding box center [784, 729] width 1568 height 1472
copy strong "Ogden Fulfilment Limited, Unit 3F, Acre Park"
drag, startPoint x: 37, startPoint y: 400, endPoint x: 80, endPoint y: 402, distance: 43.0
click at [80, 421] on span "Keighley BD21 4JH" at bounding box center [67, 425] width 113 height 8
copy strong "BD21 4JH"
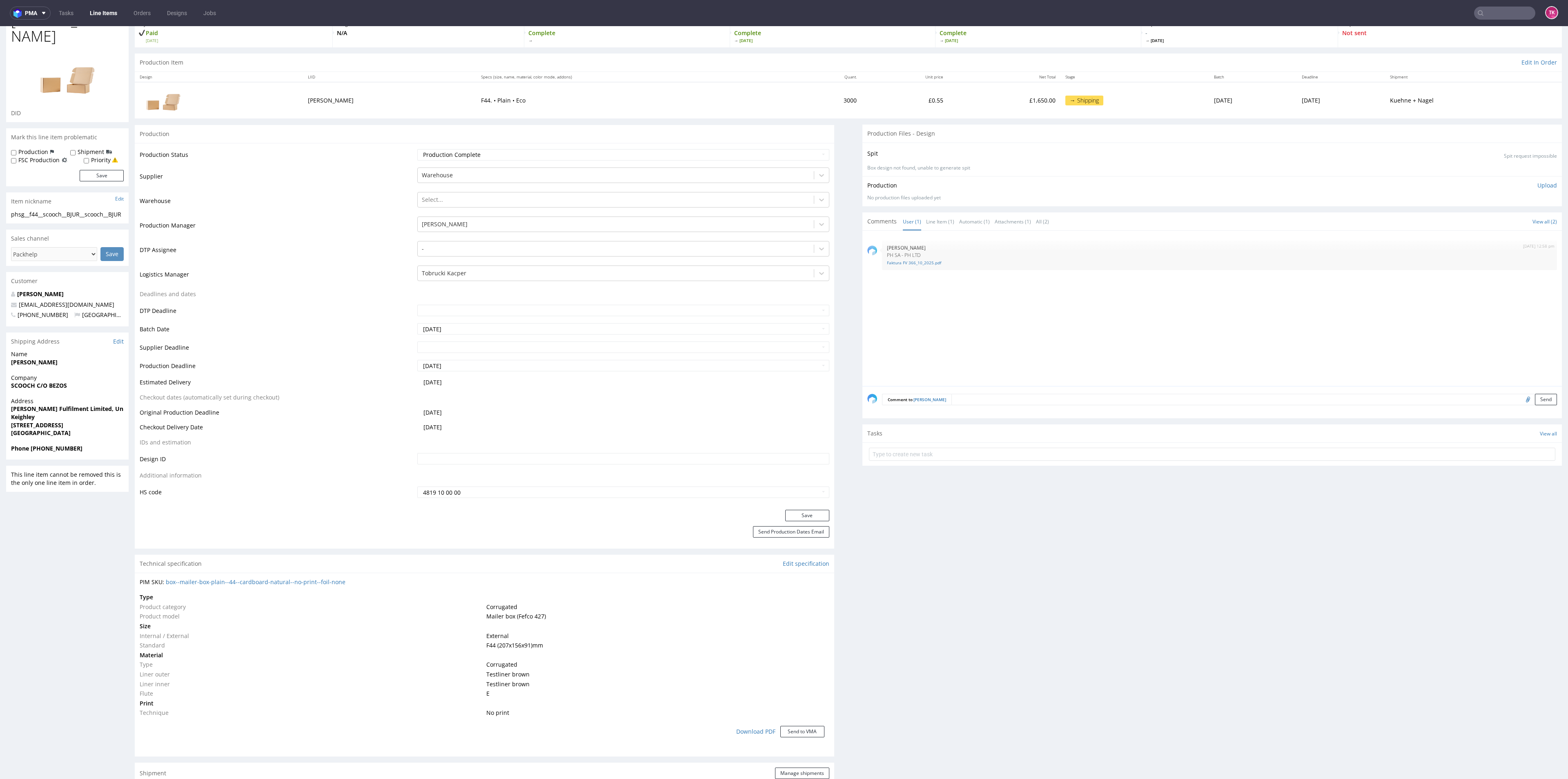
drag, startPoint x: 21, startPoint y: 390, endPoint x: 23, endPoint y: 401, distance: 11.2
click at [21, 413] on strong "Keighley" at bounding box center [23, 417] width 24 height 8
click at [24, 421] on strong "Keighley BD21 4JH" at bounding box center [37, 425] width 52 height 8
copy strong "Keighley"
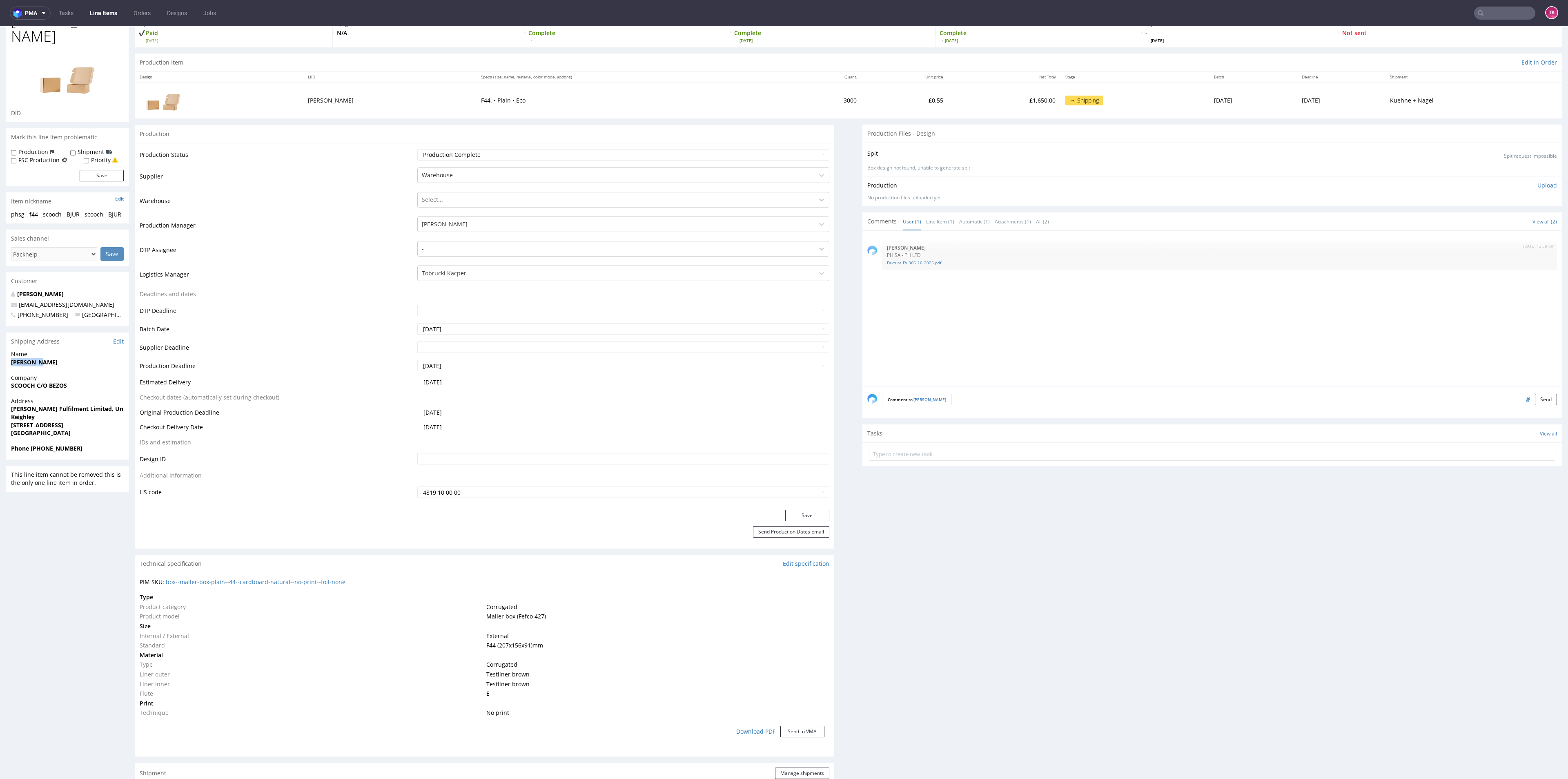
drag, startPoint x: 41, startPoint y: 340, endPoint x: 4, endPoint y: 340, distance: 37.0
click at [4, 340] on div "R099810795 06.10.2025 02:42 PM BJUR Returning DID Mark this line item problemat…" at bounding box center [784, 729] width 1568 height 1472
copy strong "Lewin Mia"
drag, startPoint x: 68, startPoint y: 275, endPoint x: 0, endPoint y: 281, distance: 68.3
click at [0, 281] on div "R099810795 06.10.2025 02:42 PM BJUR Returning DID Mark this line item problemat…" at bounding box center [784, 729] width 1568 height 1472
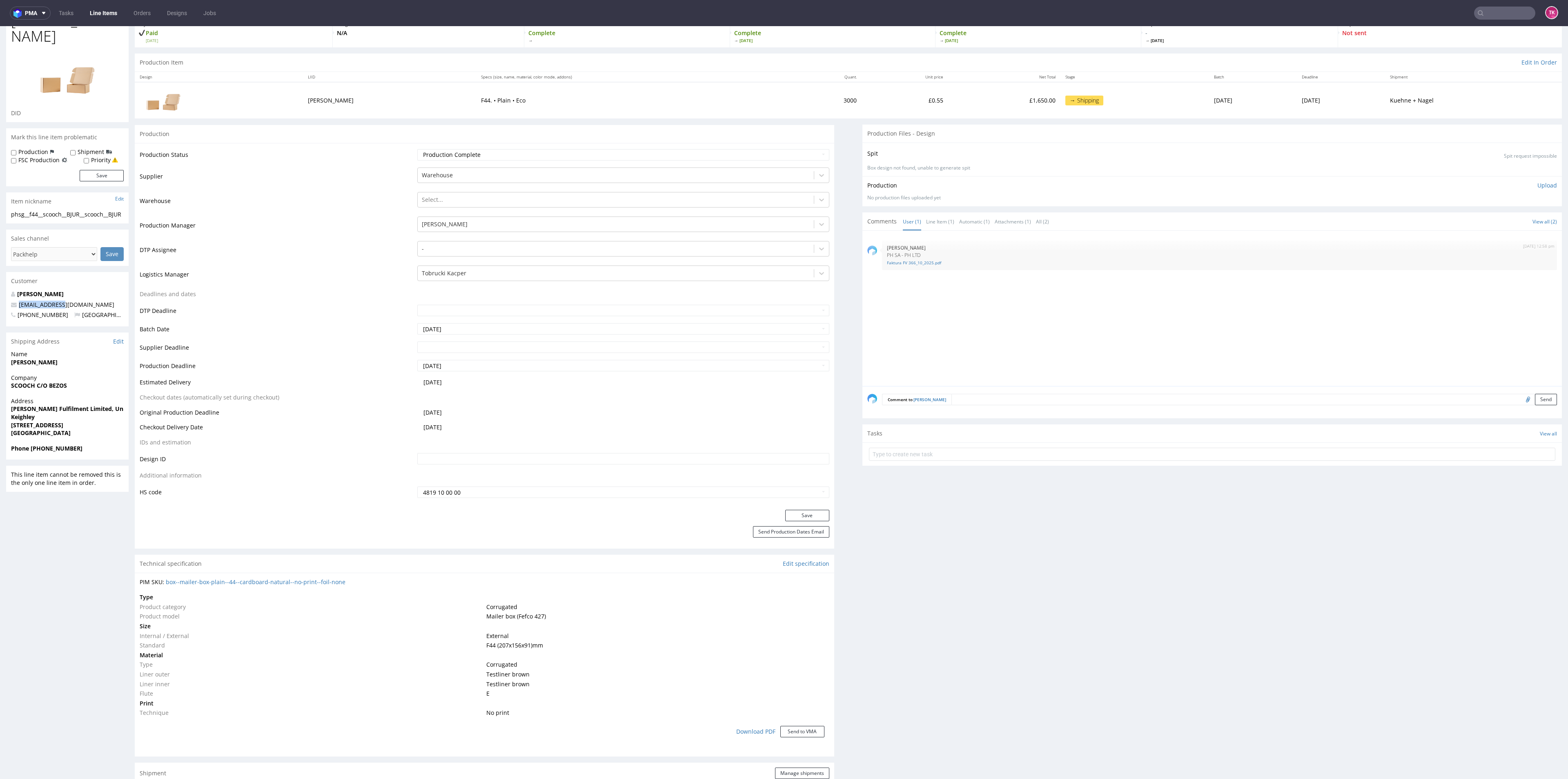
copy span "mia@scooch.pet"
drag, startPoint x: 85, startPoint y: 422, endPoint x: 30, endPoint y: 429, distance: 55.4
click at [30, 445] on div "Phone +447770452453" at bounding box center [67, 452] width 122 height 15
copy strong "+447770452453"
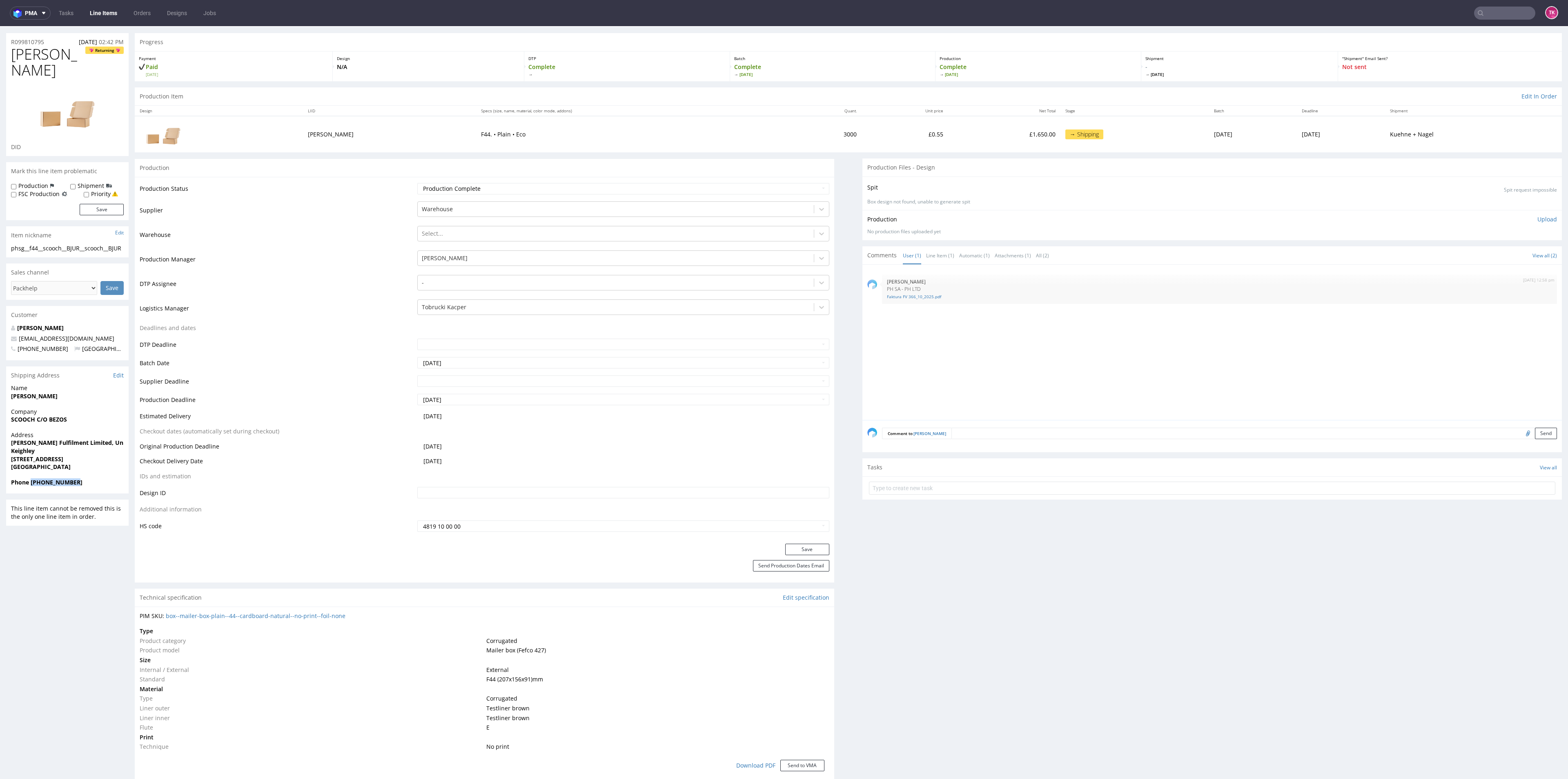
scroll to position [0, 0]
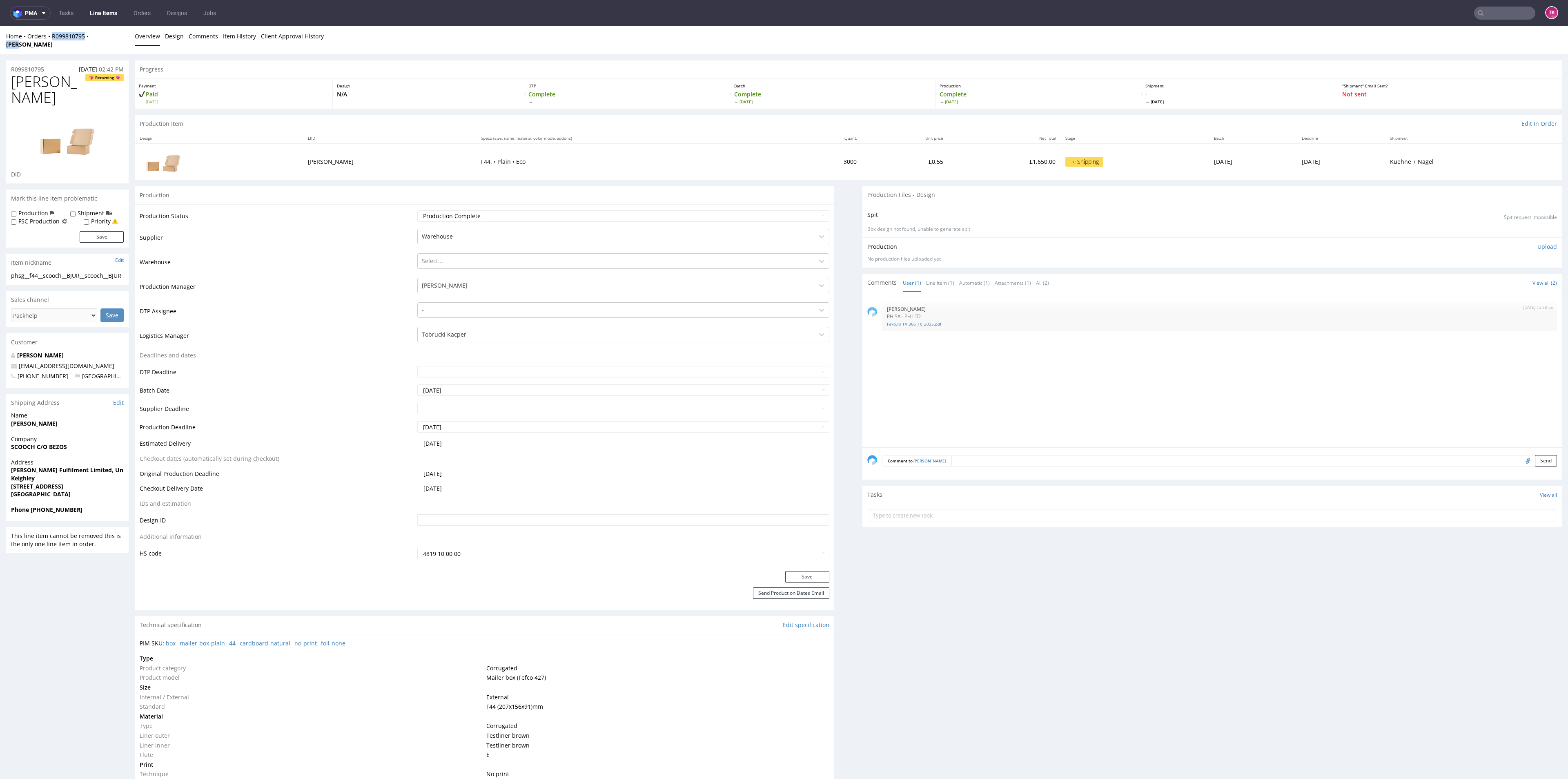
drag, startPoint x: 109, startPoint y: 35, endPoint x: 47, endPoint y: 43, distance: 62.5
click at [47, 43] on div "Home Orders R099810795 BJUR Overview Design Comments Item History Client Approv…" at bounding box center [784, 40] width 1568 height 28
copy div "R099810795 BJUR"
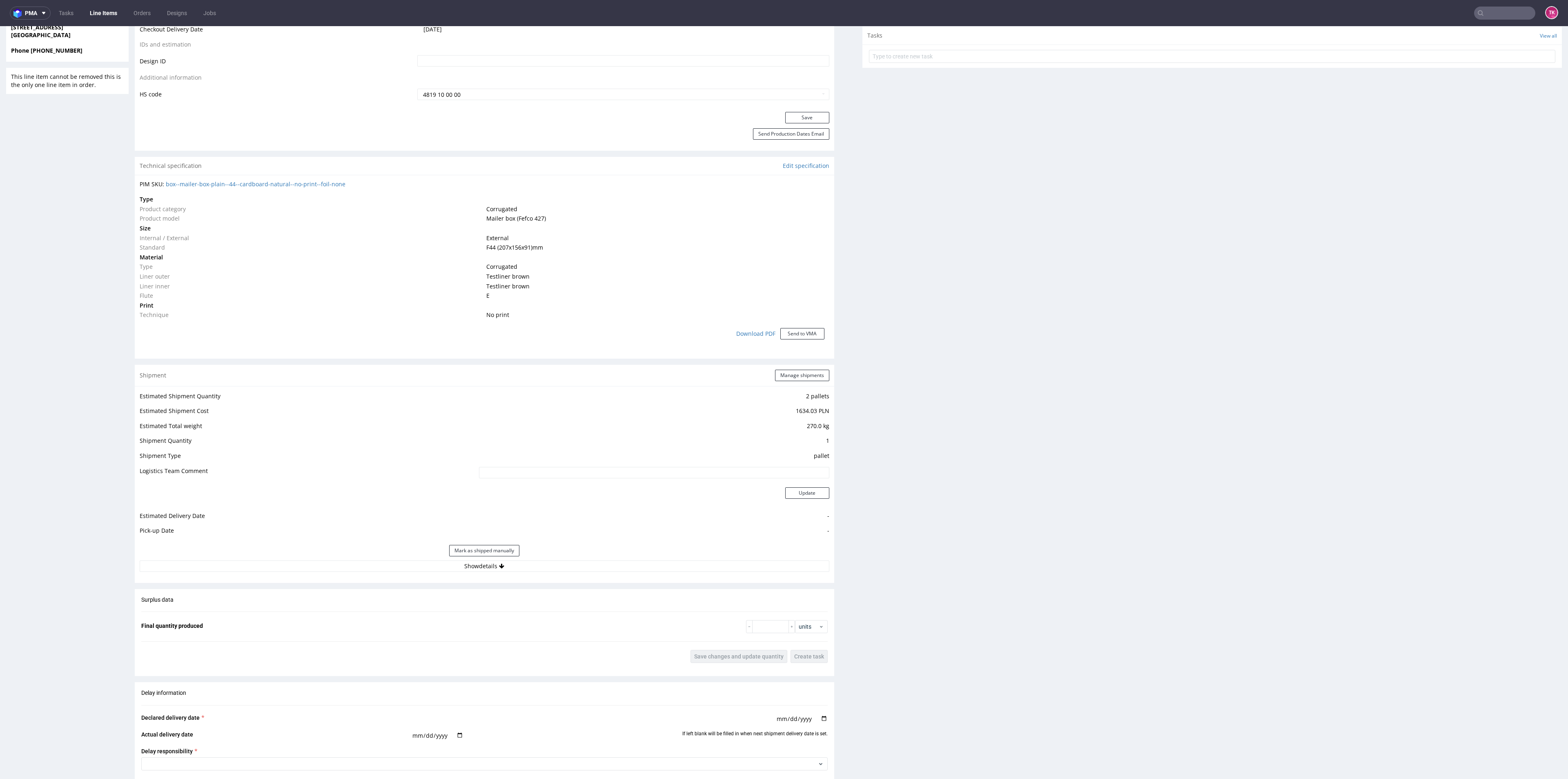
scroll to position [613, 0]
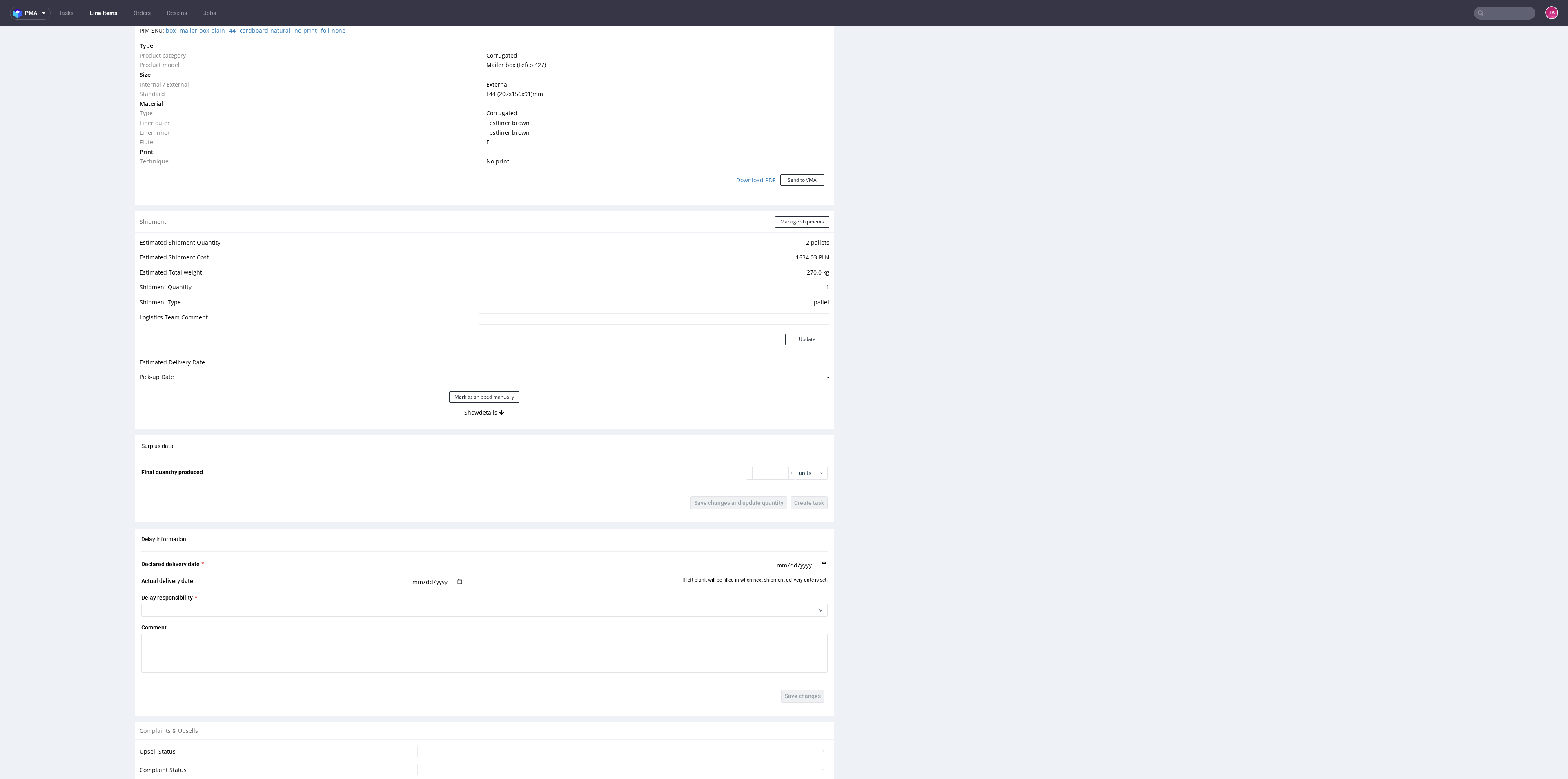
click at [354, 394] on div "Mark as shipped manually" at bounding box center [484, 397] width 690 height 19
click at [355, 407] on button "Show details" at bounding box center [484, 412] width 690 height 12
click at [355, 407] on button "Hide details" at bounding box center [484, 412] width 690 height 12
drag, startPoint x: 525, startPoint y: 425, endPoint x: 528, endPoint y: 405, distance: 20.2
click at [528, 406] on div "Production Production Status Waiting for Artwork Waiting for Diecut Waiting for…" at bounding box center [484, 206] width 699 height 1267
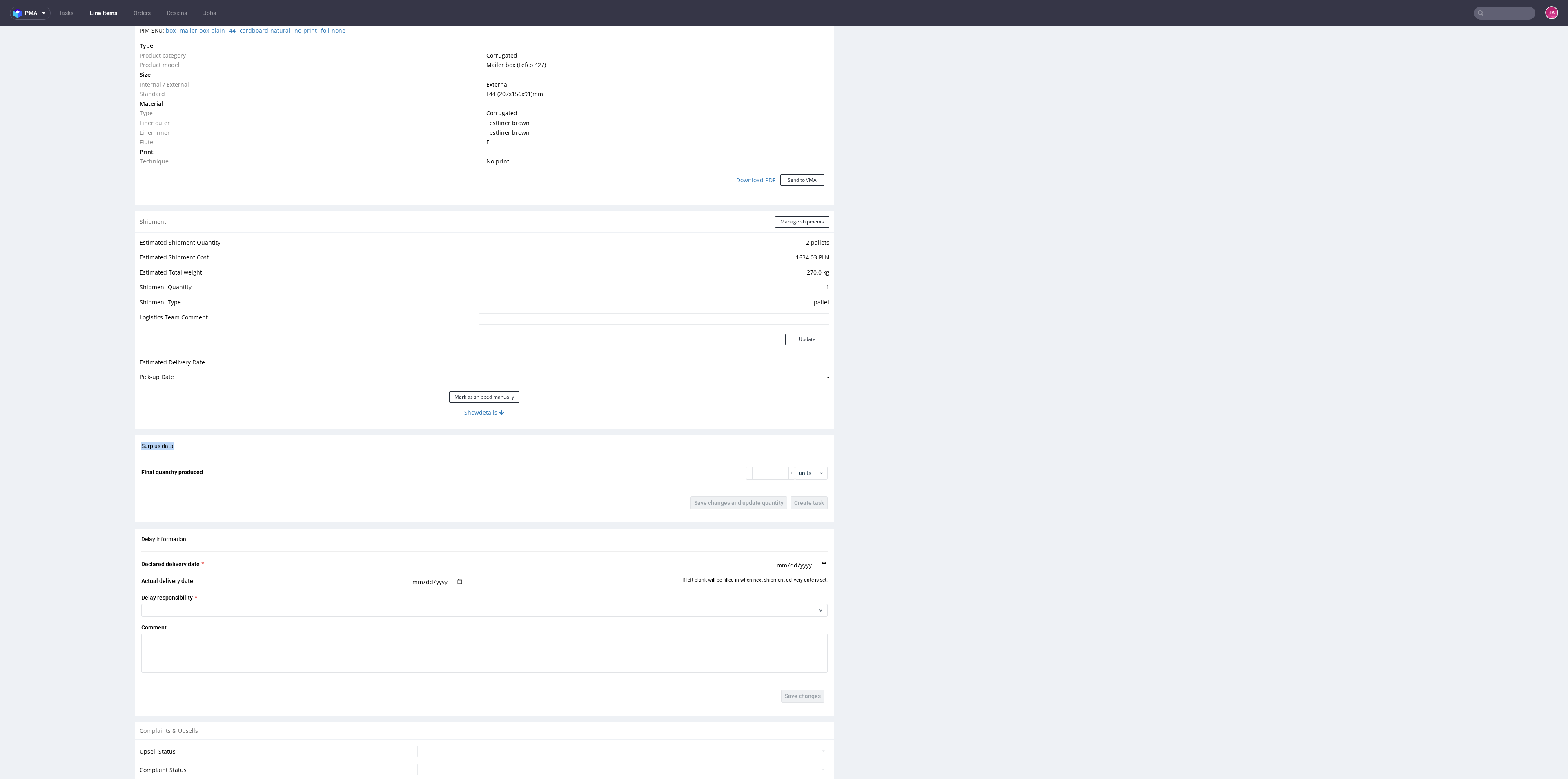
click at [528, 407] on button "Show details" at bounding box center [484, 412] width 690 height 12
click at [517, 459] on input at bounding box center [584, 465] width 491 height 12
paste input "RWM006628494"
type input "RWM006628494"
click at [811, 496] on div "Tracking number and site are visible in emails and text messages sent to custom…" at bounding box center [584, 510] width 491 height 29
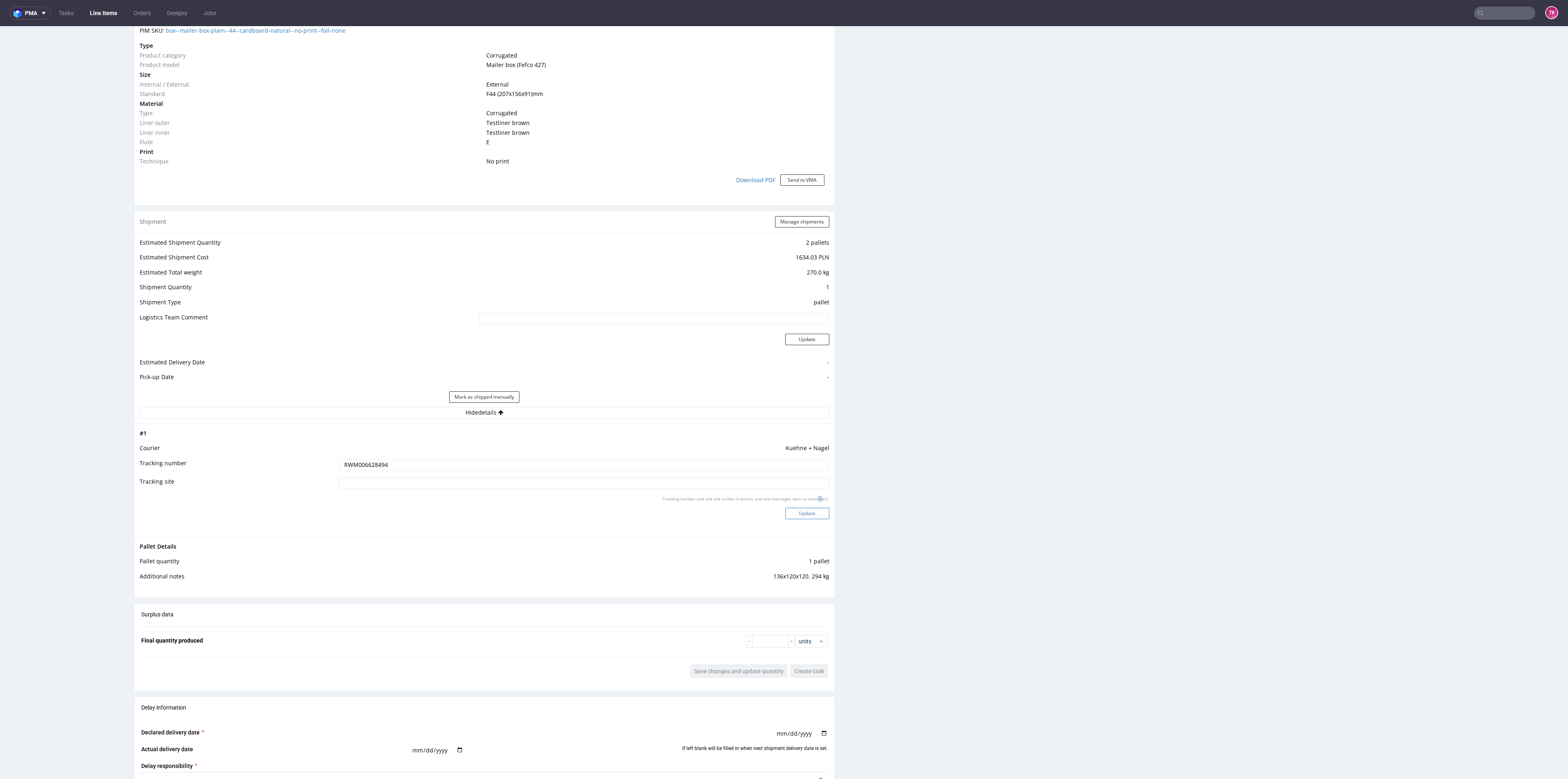
click at [812, 508] on button "Update" at bounding box center [807, 513] width 44 height 12
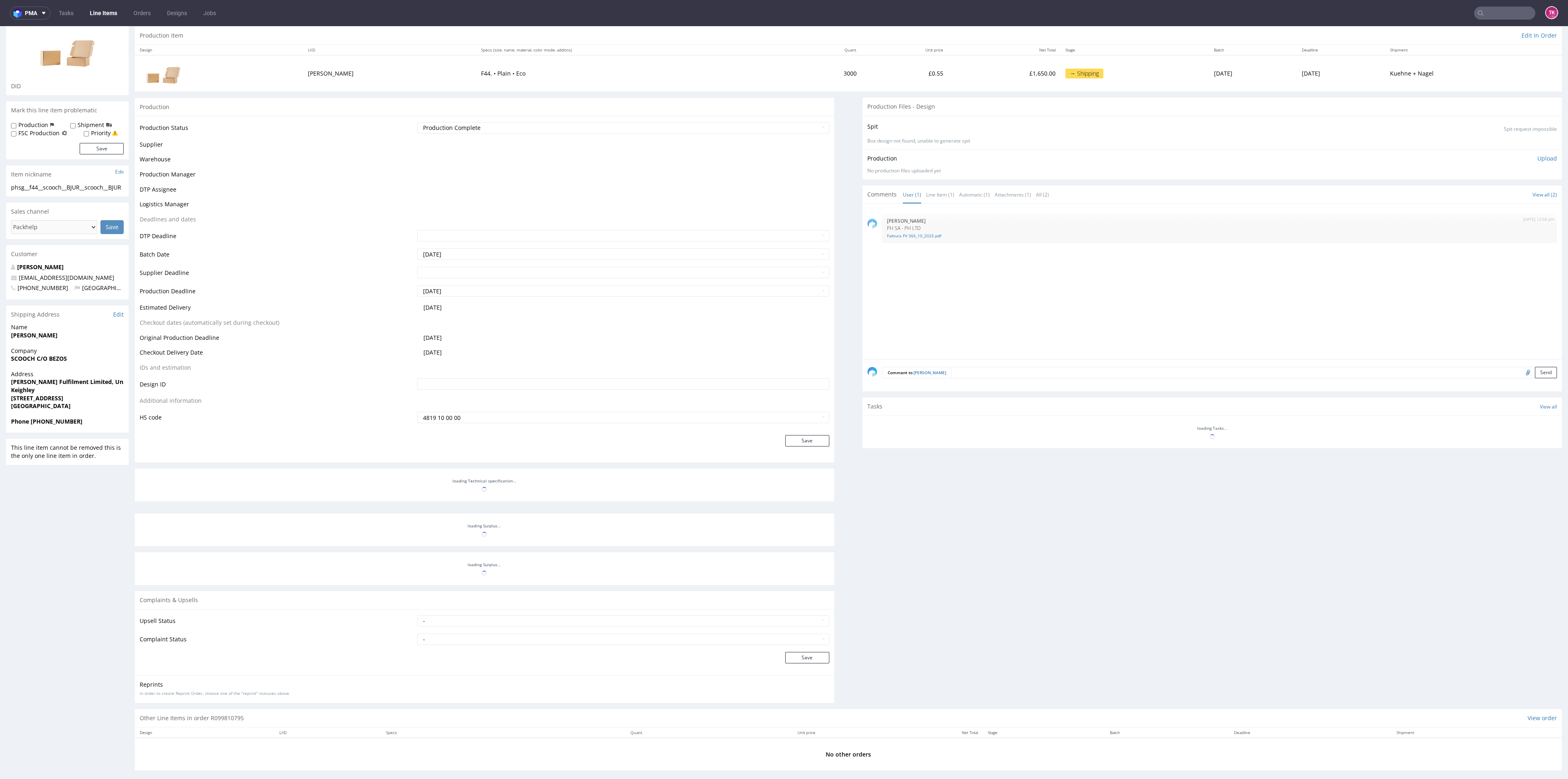
scroll to position [88, 0]
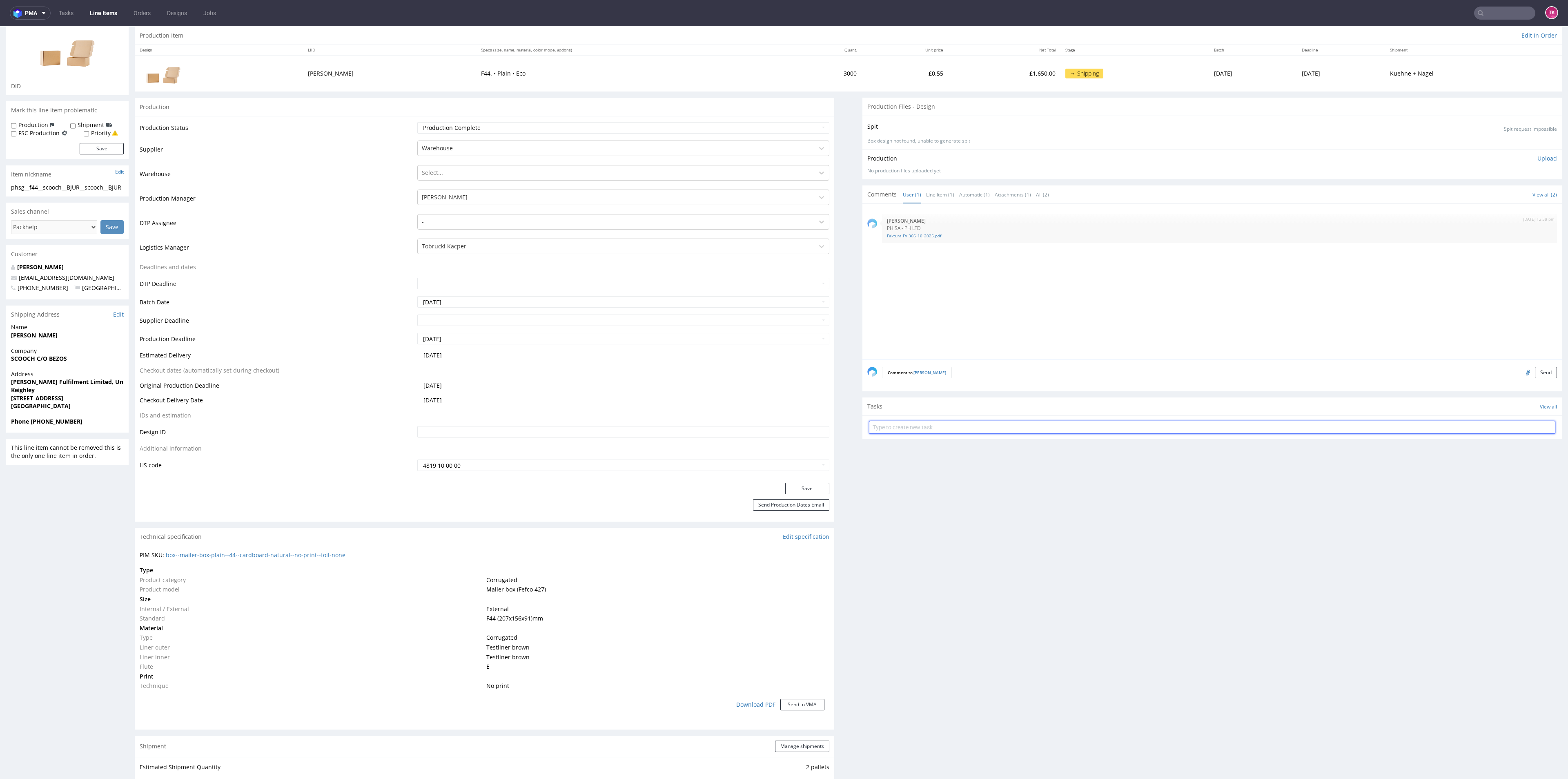
click at [908, 421] on input "text" at bounding box center [1213, 427] width 687 height 13
type input "Etykiety"
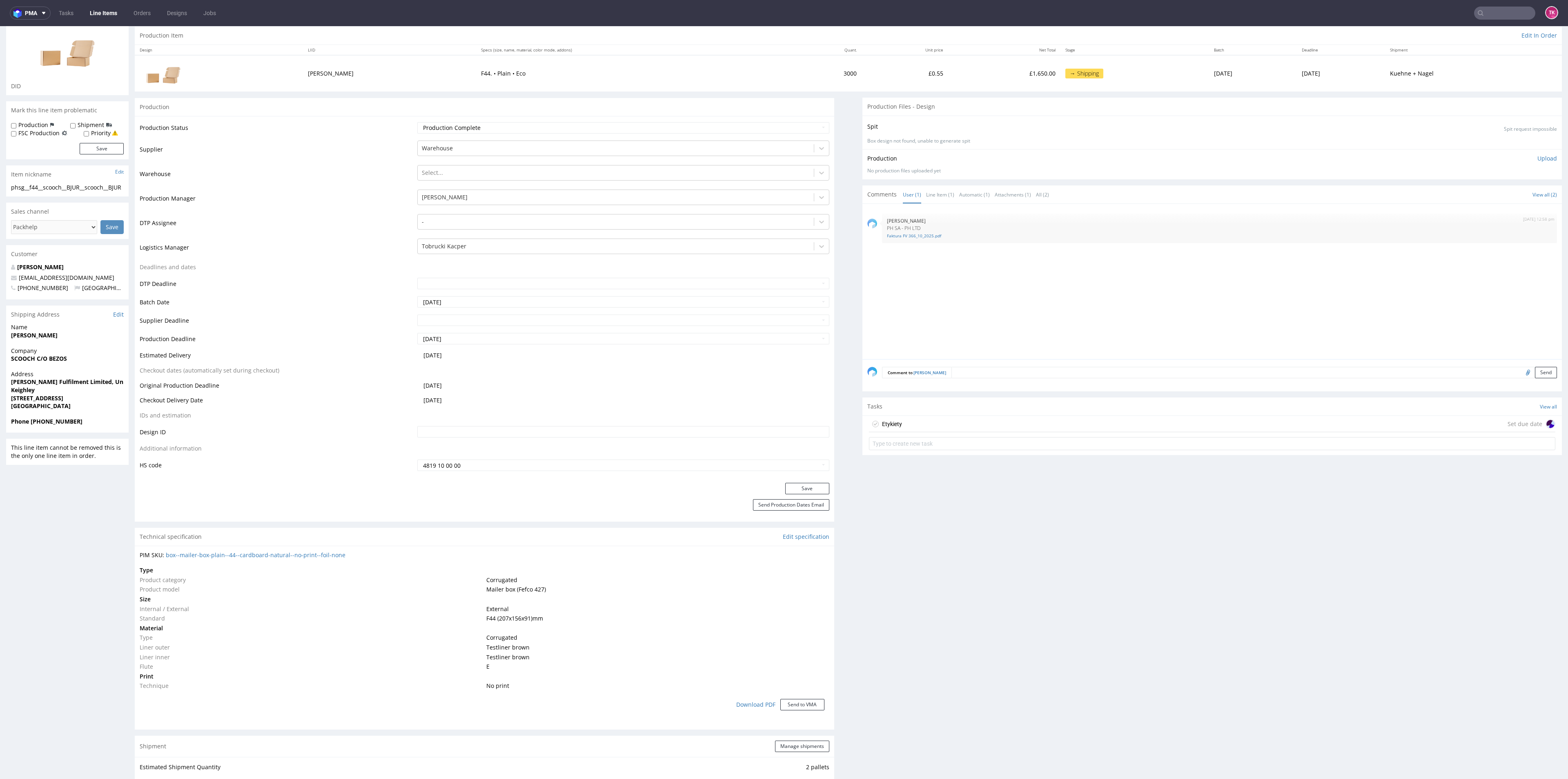
click at [898, 434] on form at bounding box center [1213, 443] width 687 height 19
click at [905, 421] on div "Etykiety Set due date" at bounding box center [1213, 424] width 687 height 16
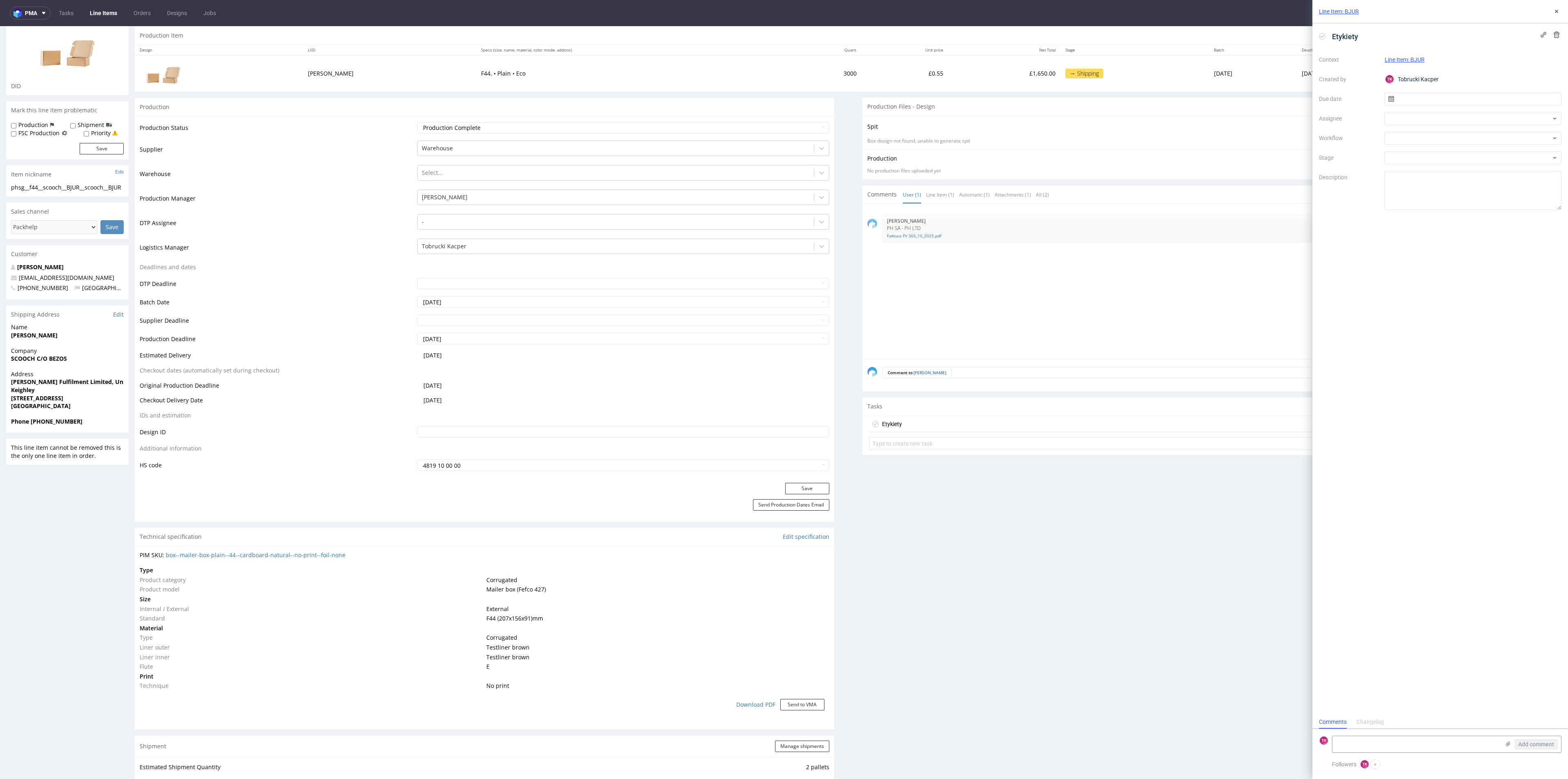
scroll to position [7, 0]
drag, startPoint x: 1433, startPoint y: 723, endPoint x: 1447, endPoint y: 744, distance: 25.2
click at [1438, 729] on div "Comments Changelog TK Add comment Followers TK Tobrucki Kacper +" at bounding box center [1440, 747] width 256 height 64
click at [1447, 744] on textarea at bounding box center [1416, 744] width 167 height 16
paste textarea "RWM006628494"
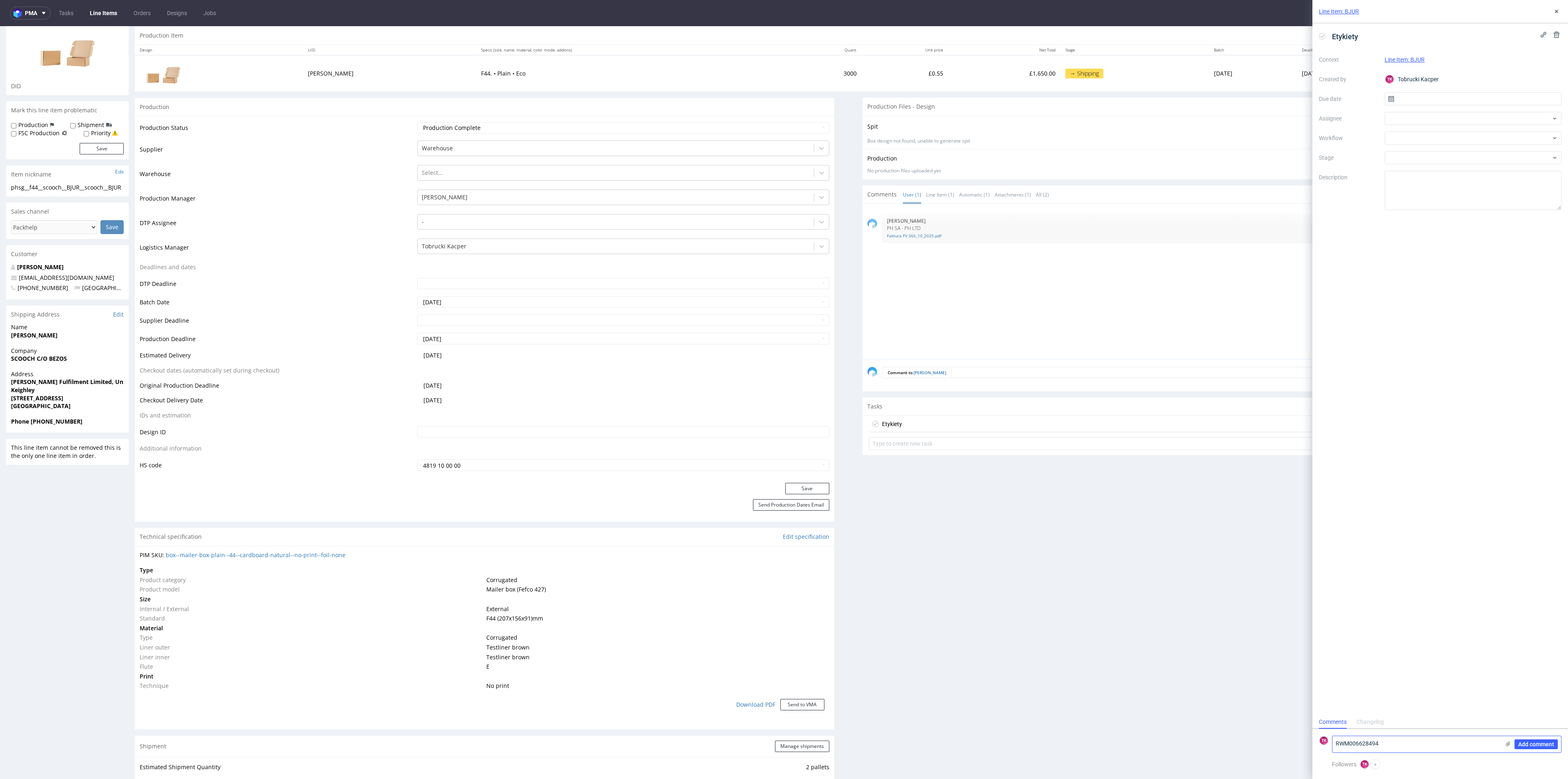
click at [1509, 742] on icon at bounding box center [1508, 744] width 7 height 7
click at [0, 0] on input "file" at bounding box center [0, 0] width 0 height 0
click at [1406, 700] on textarea "RWM006628494" at bounding box center [1416, 702] width 167 height 16
type textarea "RWM006628494 - kn 08.10"
click at [1548, 747] on span "Add comment" at bounding box center [1536, 744] width 36 height 5
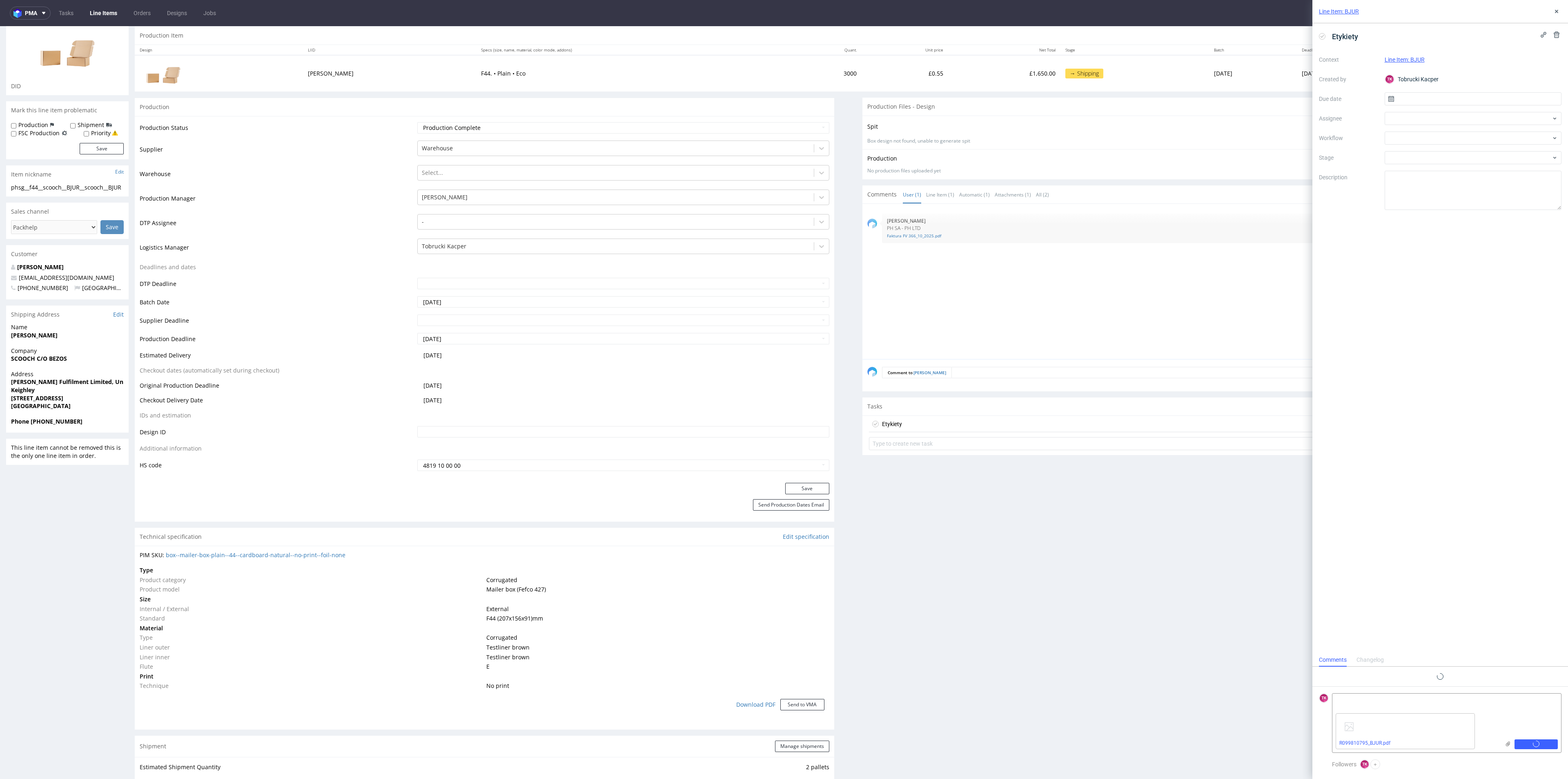
scroll to position [0, 0]
click at [1440, 123] on div at bounding box center [1473, 118] width 177 height 13
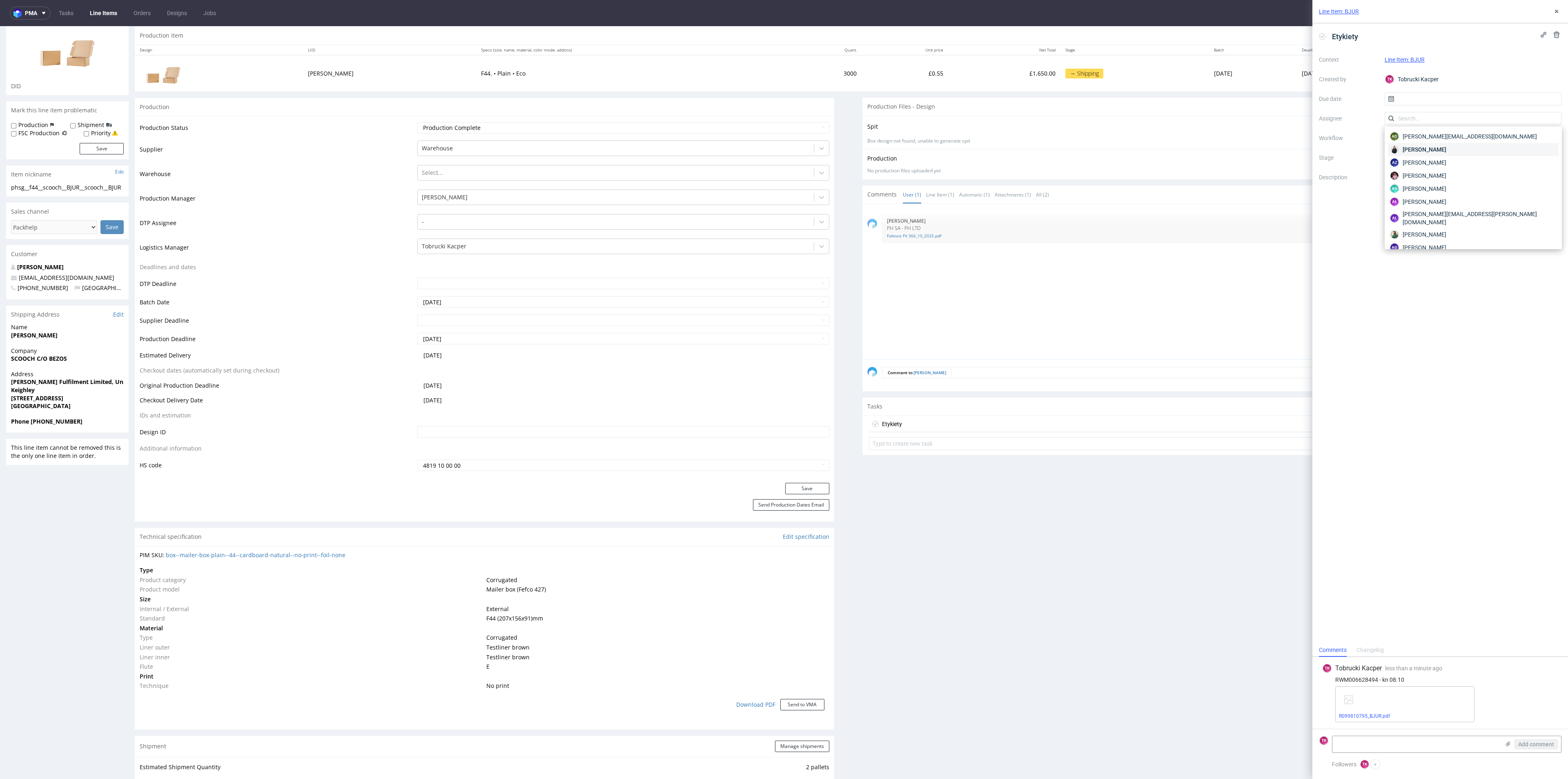
type input "e"
type input "ewa"
click at [1409, 132] on span "Ewa Prus" at bounding box center [1424, 136] width 44 height 8
click at [1411, 104] on input "text" at bounding box center [1473, 99] width 177 height 13
click at [1472, 166] on button "8" at bounding box center [1472, 167] width 13 height 13
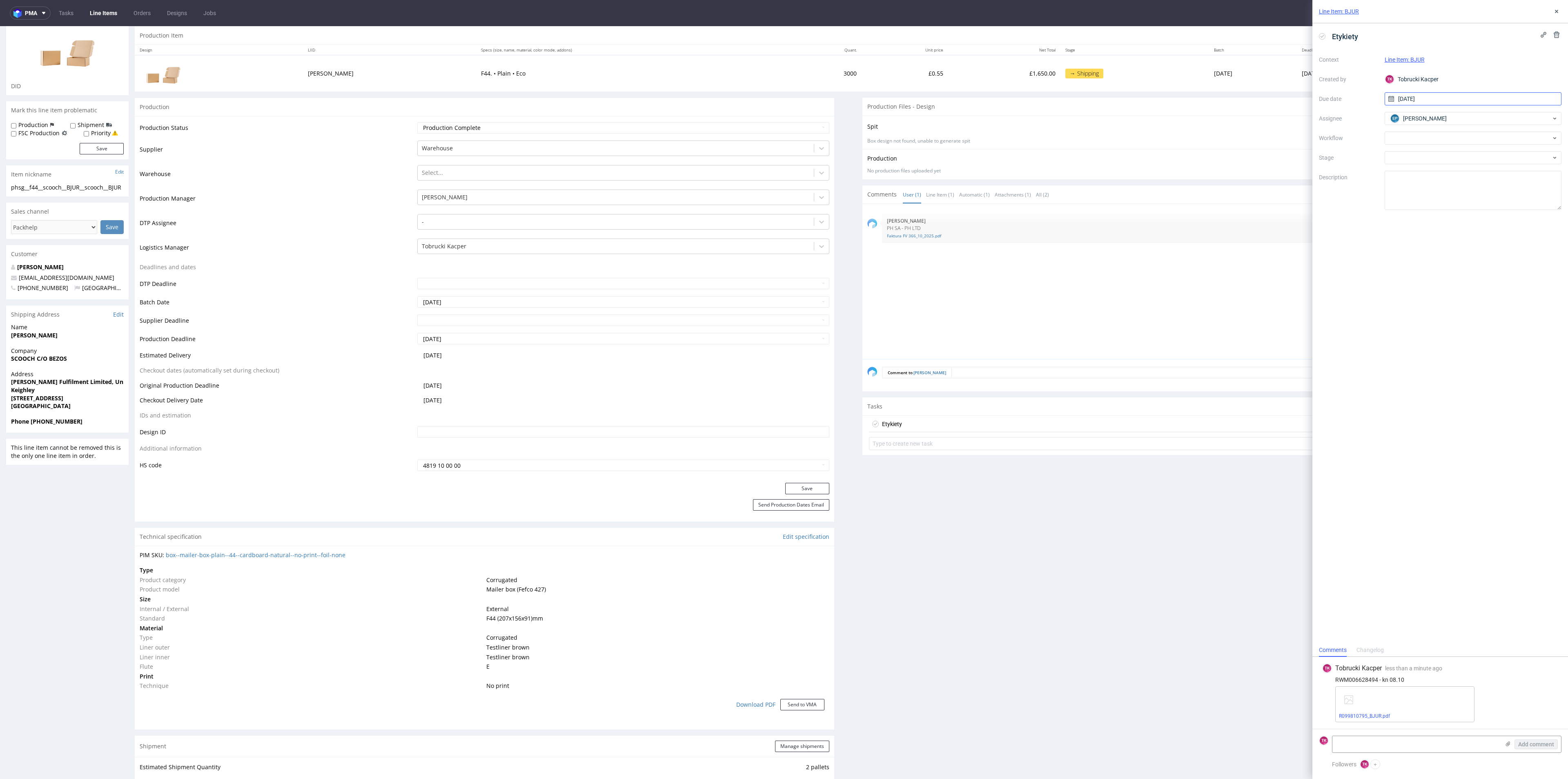
click at [1423, 102] on input "[DATE]" at bounding box center [1473, 99] width 177 height 13
click at [1458, 169] on span "7" at bounding box center [1460, 167] width 3 height 8
type input "[DATE]"
click at [1388, 369] on div "Etykiety Context Line Item: BJUR Created by TK Tobrucki Kacper Due date 07/10/2…" at bounding box center [1440, 333] width 256 height 620
drag, startPoint x: 1556, startPoint y: 10, endPoint x: 1546, endPoint y: 16, distance: 11.7
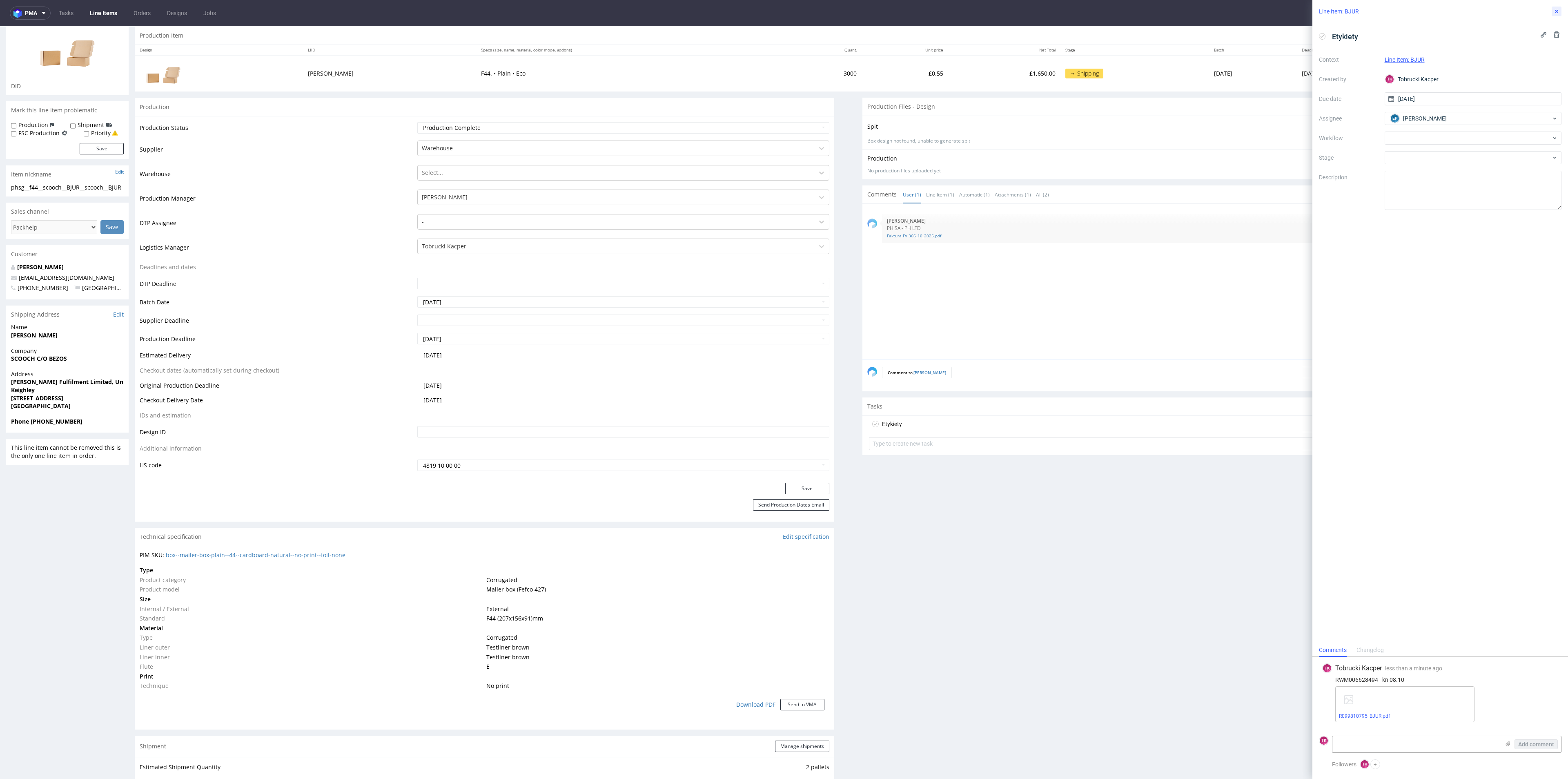
click at [1555, 10] on icon at bounding box center [1556, 11] width 7 height 7
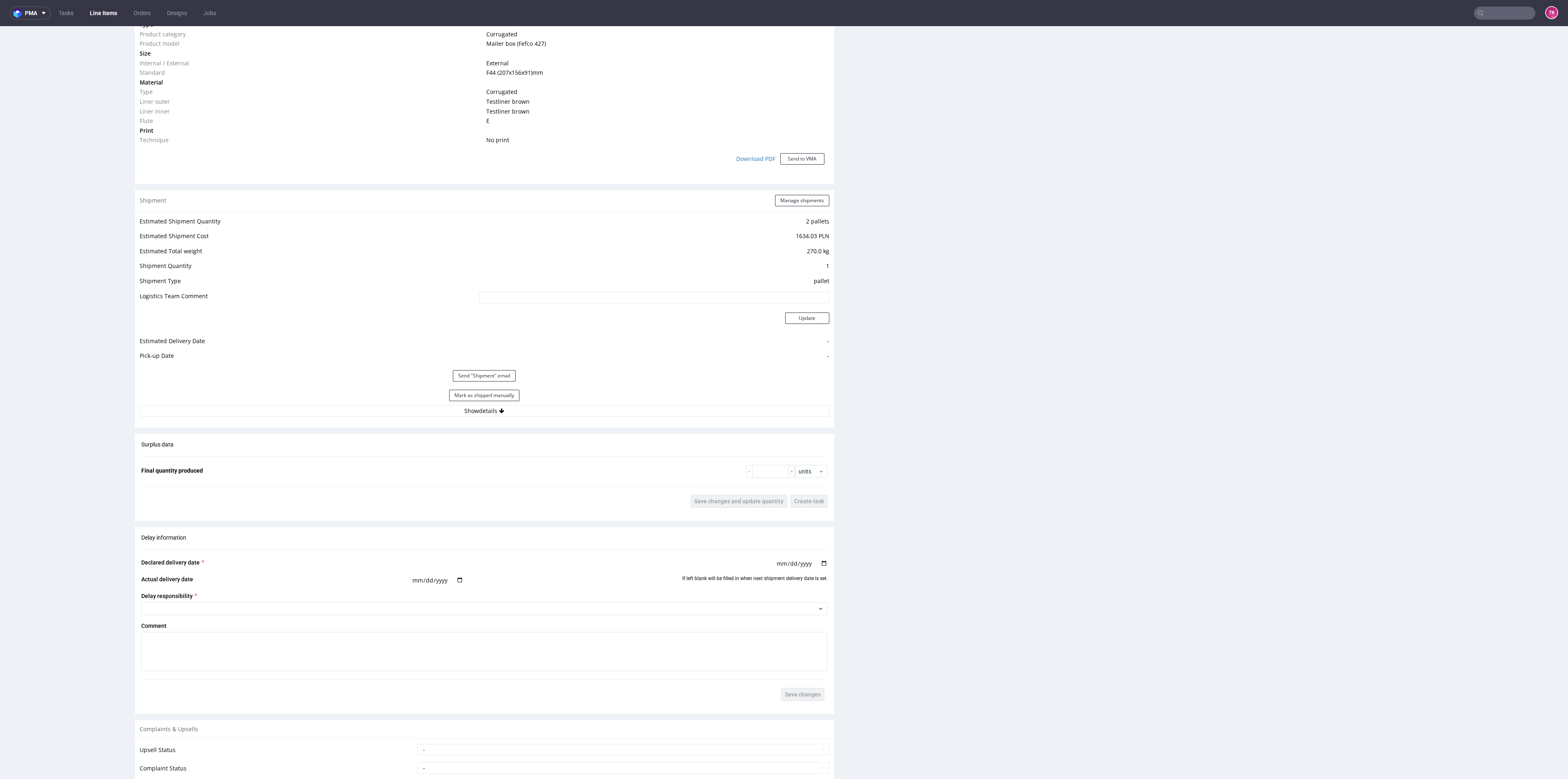
scroll to position [701, 0]
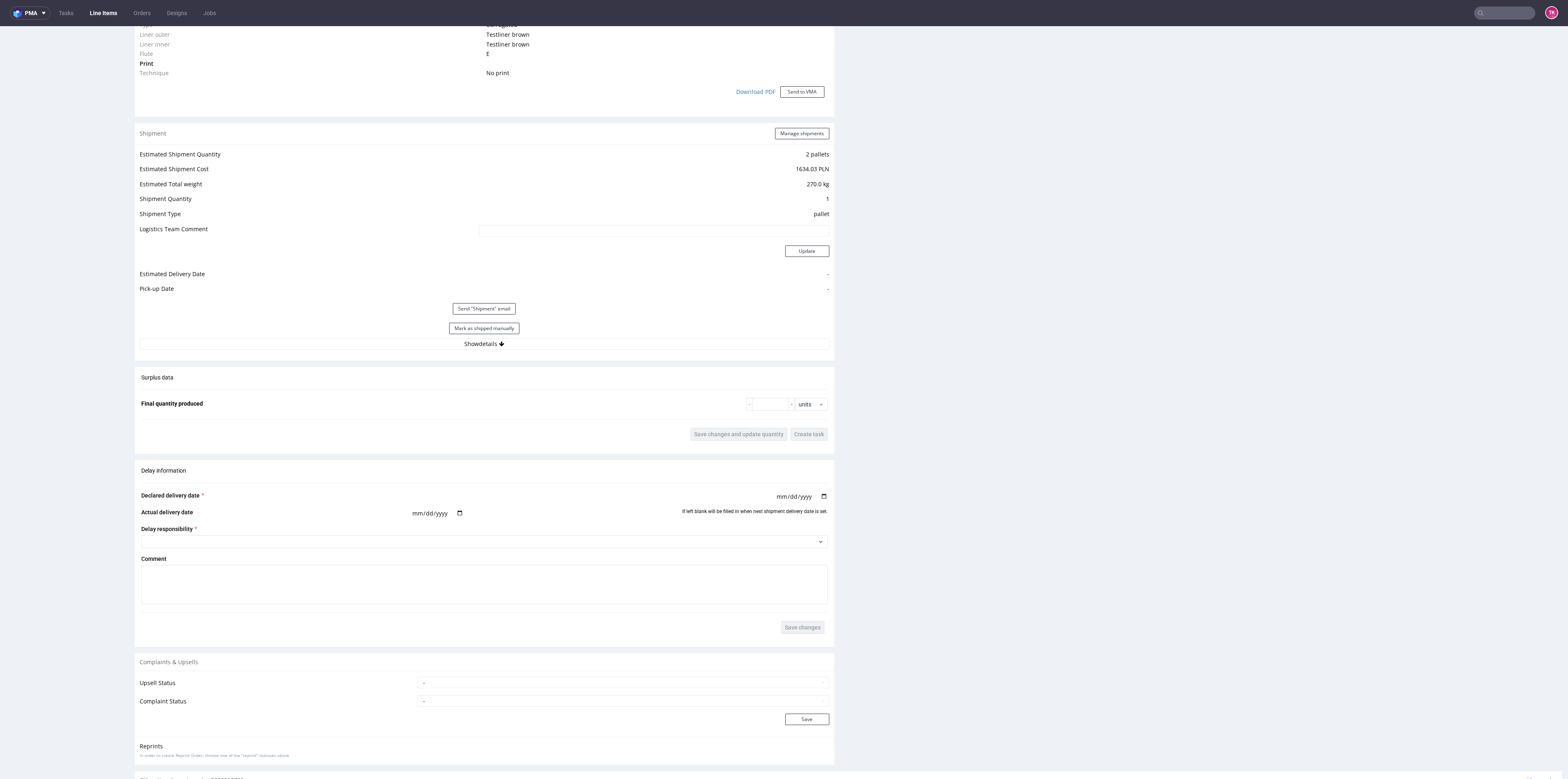
click at [676, 348] on div "Shipment Manage shipments Estimated Shipment Quantity 2 pallets Estimated Shipm…" at bounding box center [484, 242] width 699 height 238
click at [665, 339] on button "Show details" at bounding box center [484, 344] width 690 height 12
click at [105, 12] on link "Line Items" at bounding box center [103, 13] width 37 height 13
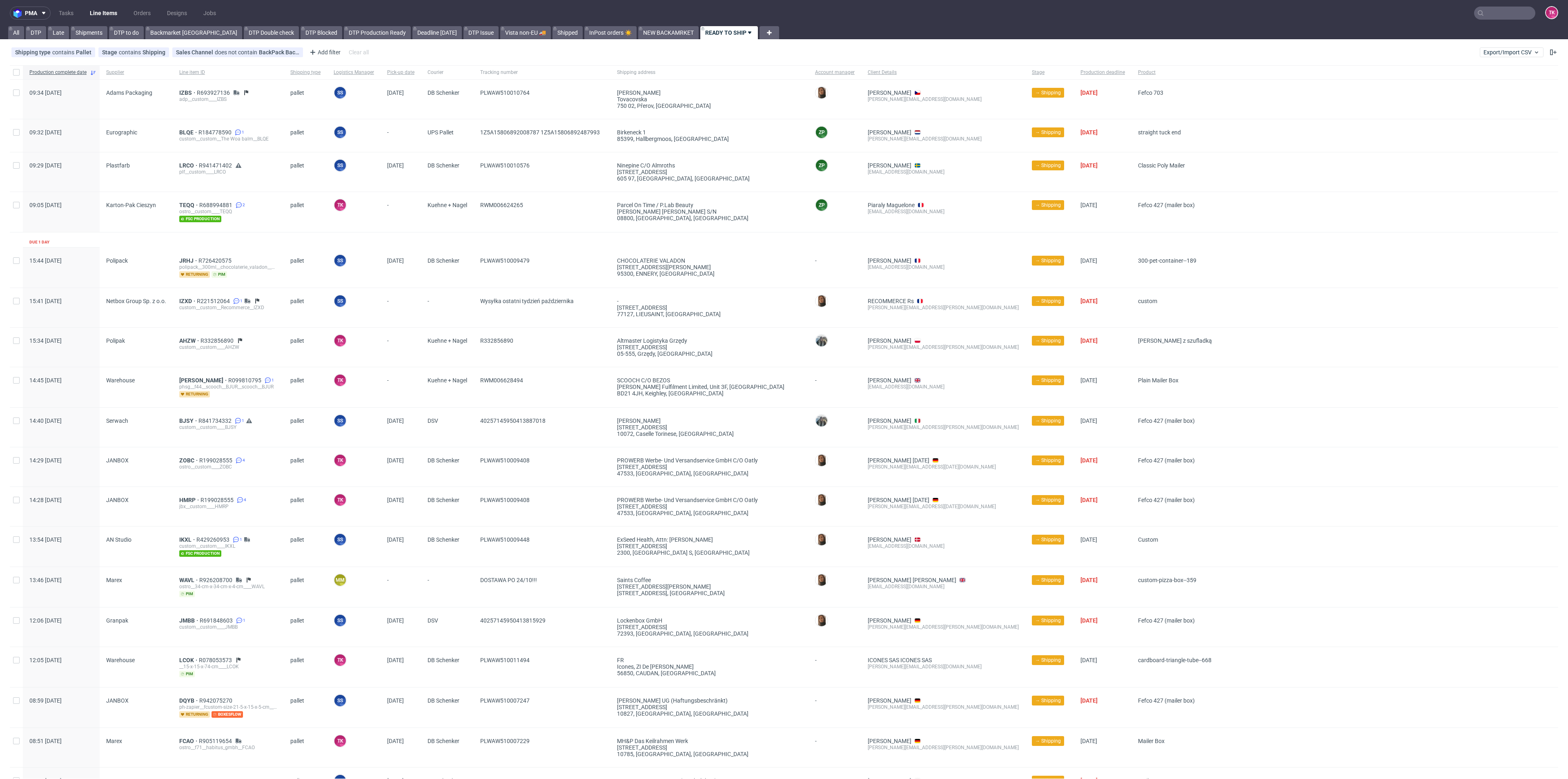
drag, startPoint x: 1517, startPoint y: 5, endPoint x: 1511, endPoint y: 8, distance: 6.7
click at [1515, 5] on nav "pma Tasks Line Items Orders Designs Jobs TK" at bounding box center [784, 13] width 1568 height 26
drag, startPoint x: 1507, startPoint y: 10, endPoint x: 1488, endPoint y: 14, distance: 19.4
click at [1504, 10] on input "text" at bounding box center [1505, 13] width 61 height 13
paste input "_YYFZ"
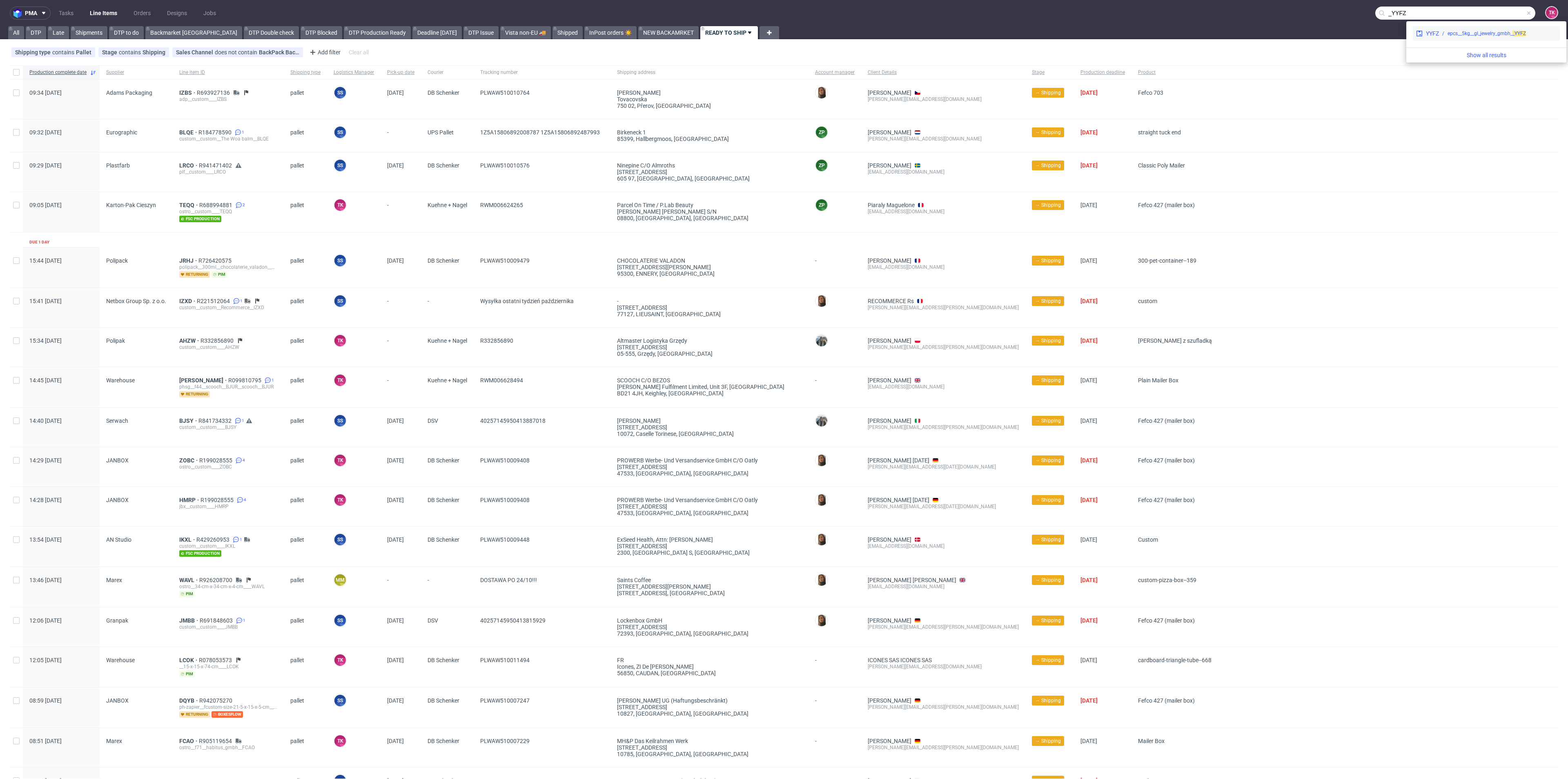
type input "_YYFZ"
click at [1431, 38] on div "YYFZ epcs__5kg__gl_jewelry_gmbh_ _YYFZ" at bounding box center [1486, 33] width 147 height 15
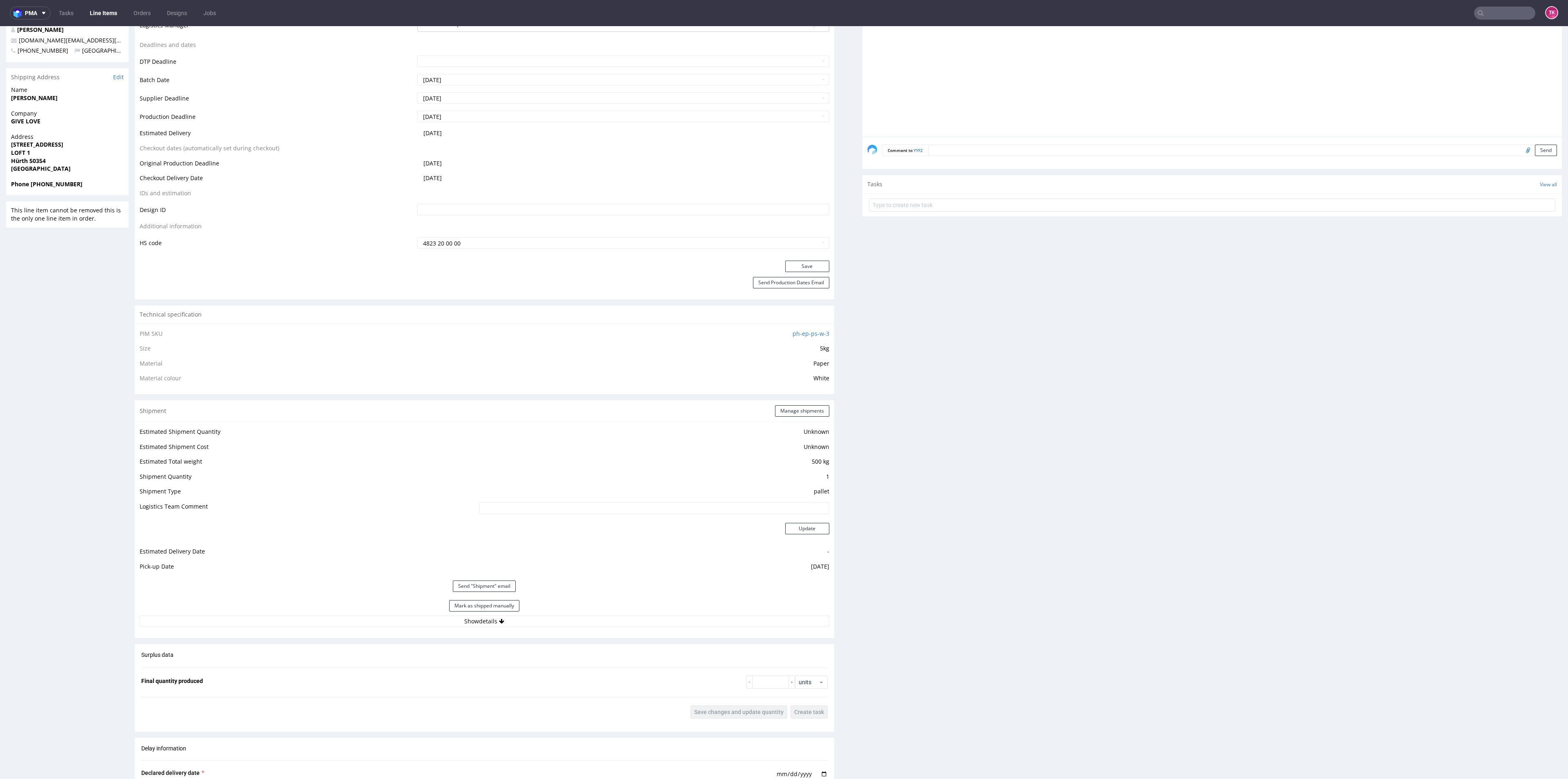
scroll to position [368, 0]
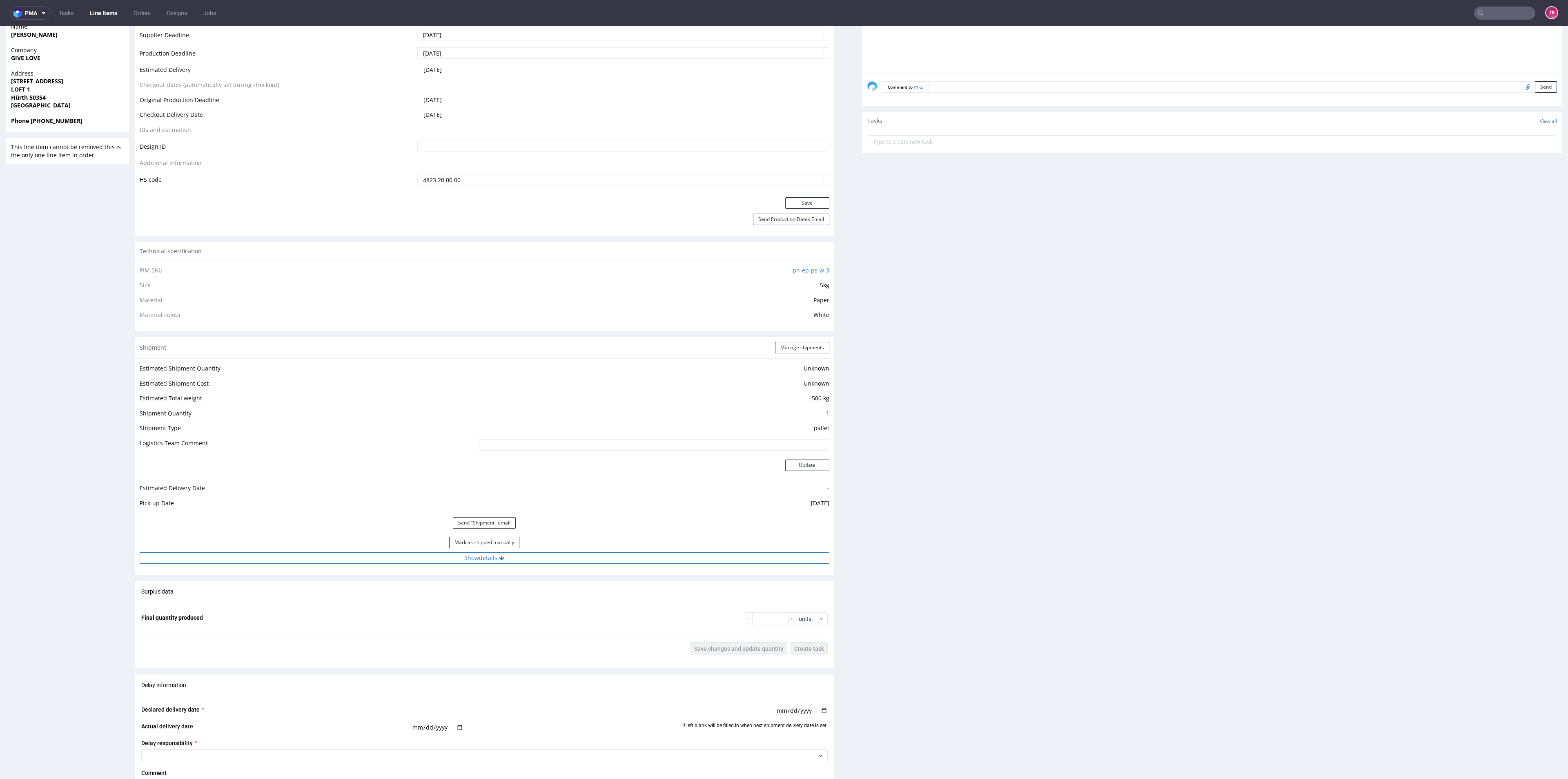
click at [572, 552] on button "Show details" at bounding box center [484, 558] width 690 height 12
click at [800, 346] on button "Manage shipments" at bounding box center [802, 347] width 54 height 12
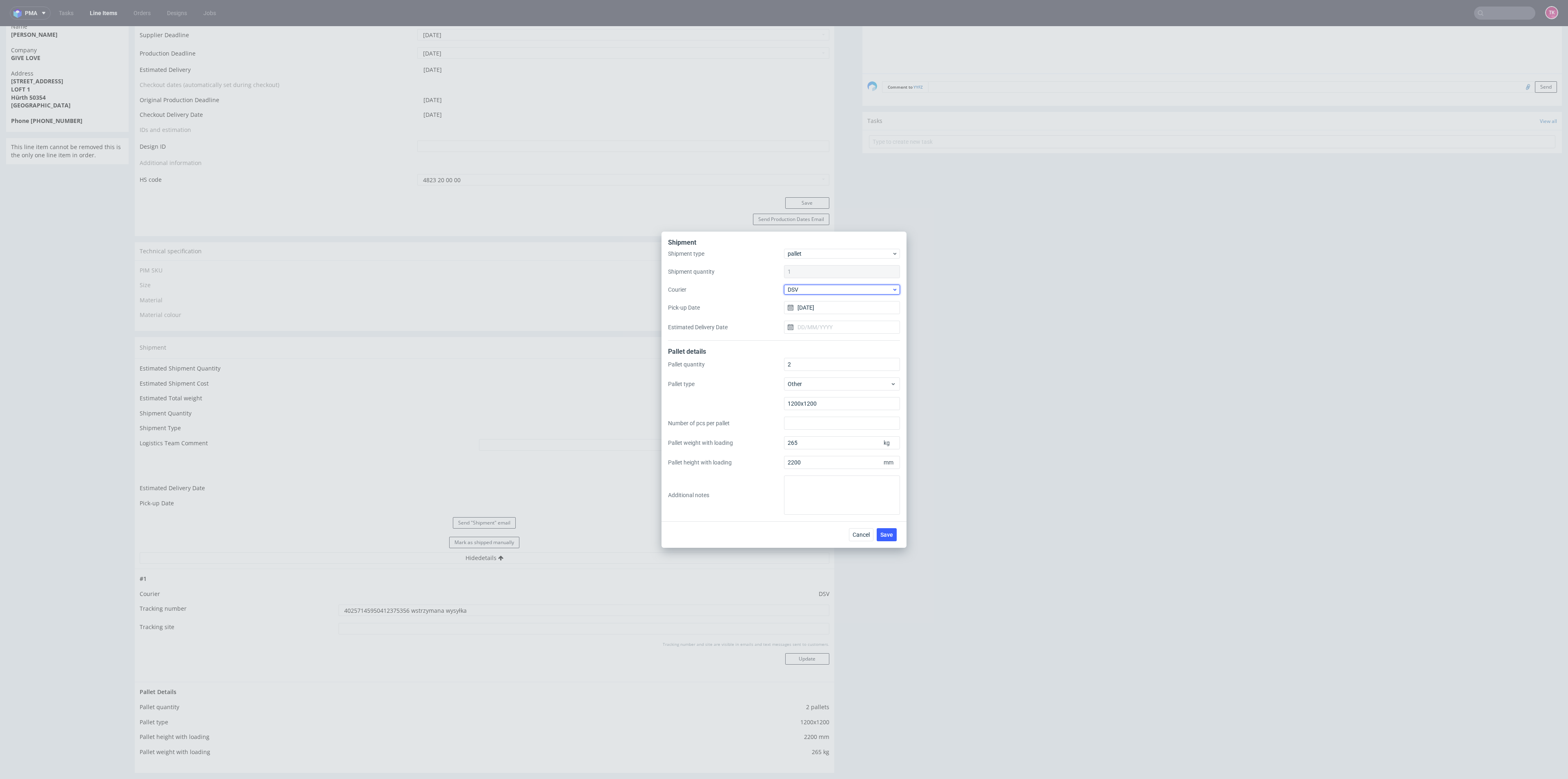
click at [822, 289] on span "DSV" at bounding box center [839, 289] width 104 height 8
click at [824, 333] on div "DB Schenker" at bounding box center [842, 336] width 110 height 15
click at [822, 305] on input "[DATE]" at bounding box center [842, 307] width 116 height 13
click at [885, 329] on use "Go forward 1 month" at bounding box center [884, 329] width 5 height 5
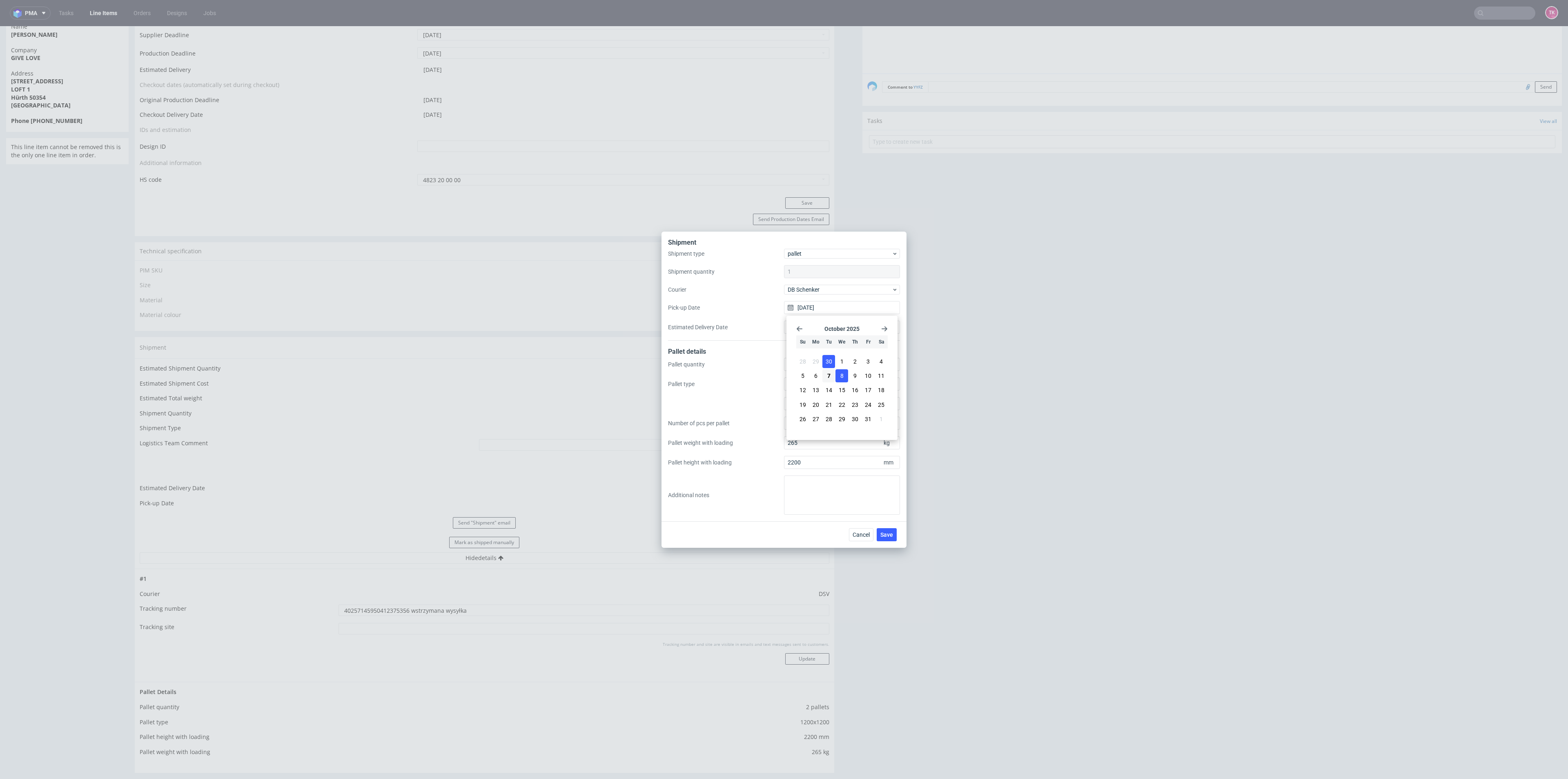
click at [847, 378] on button "8" at bounding box center [842, 375] width 13 height 13
type input "[DATE]"
click at [894, 530] on button "Save" at bounding box center [886, 534] width 20 height 13
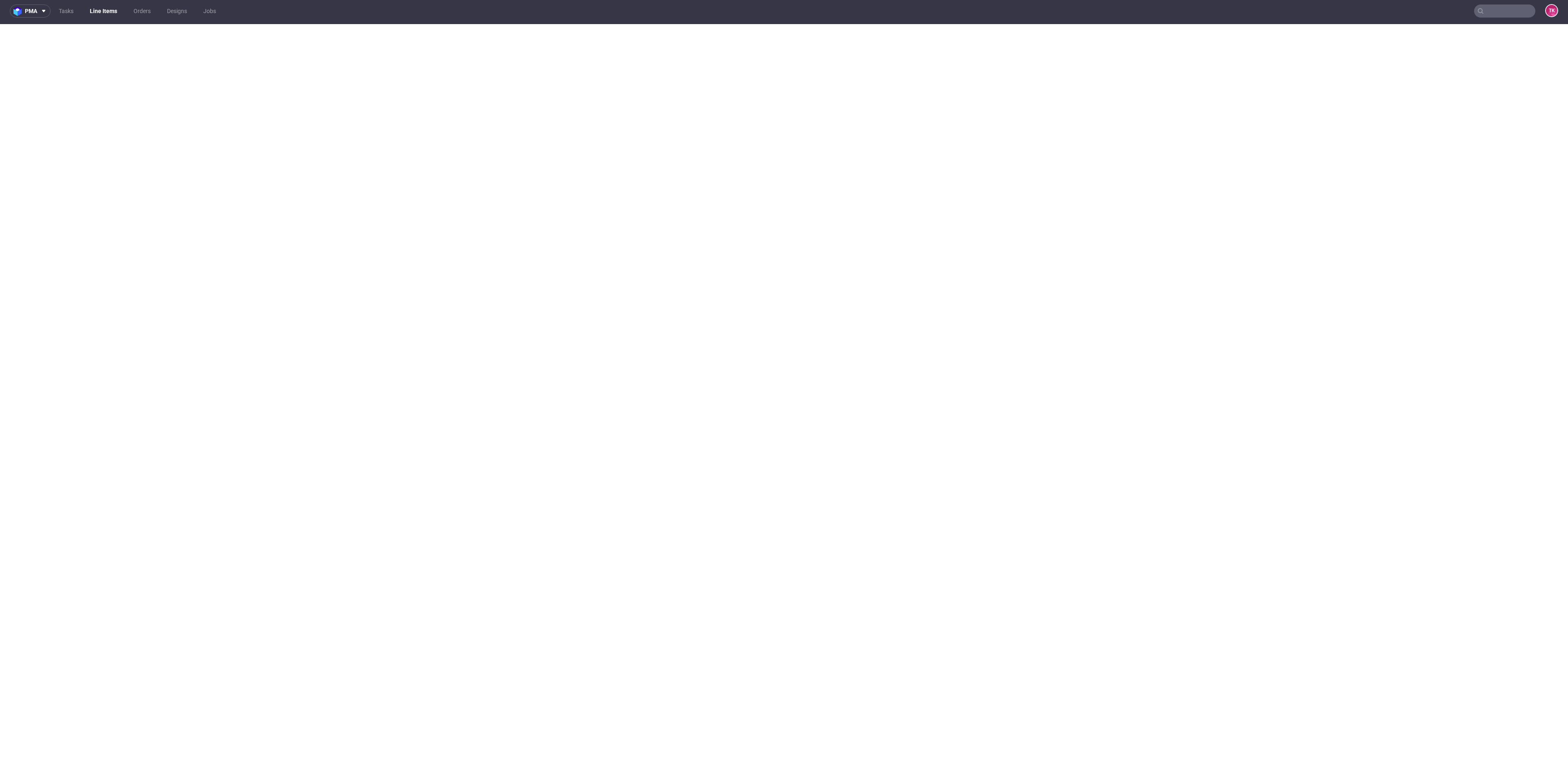
scroll to position [2, 0]
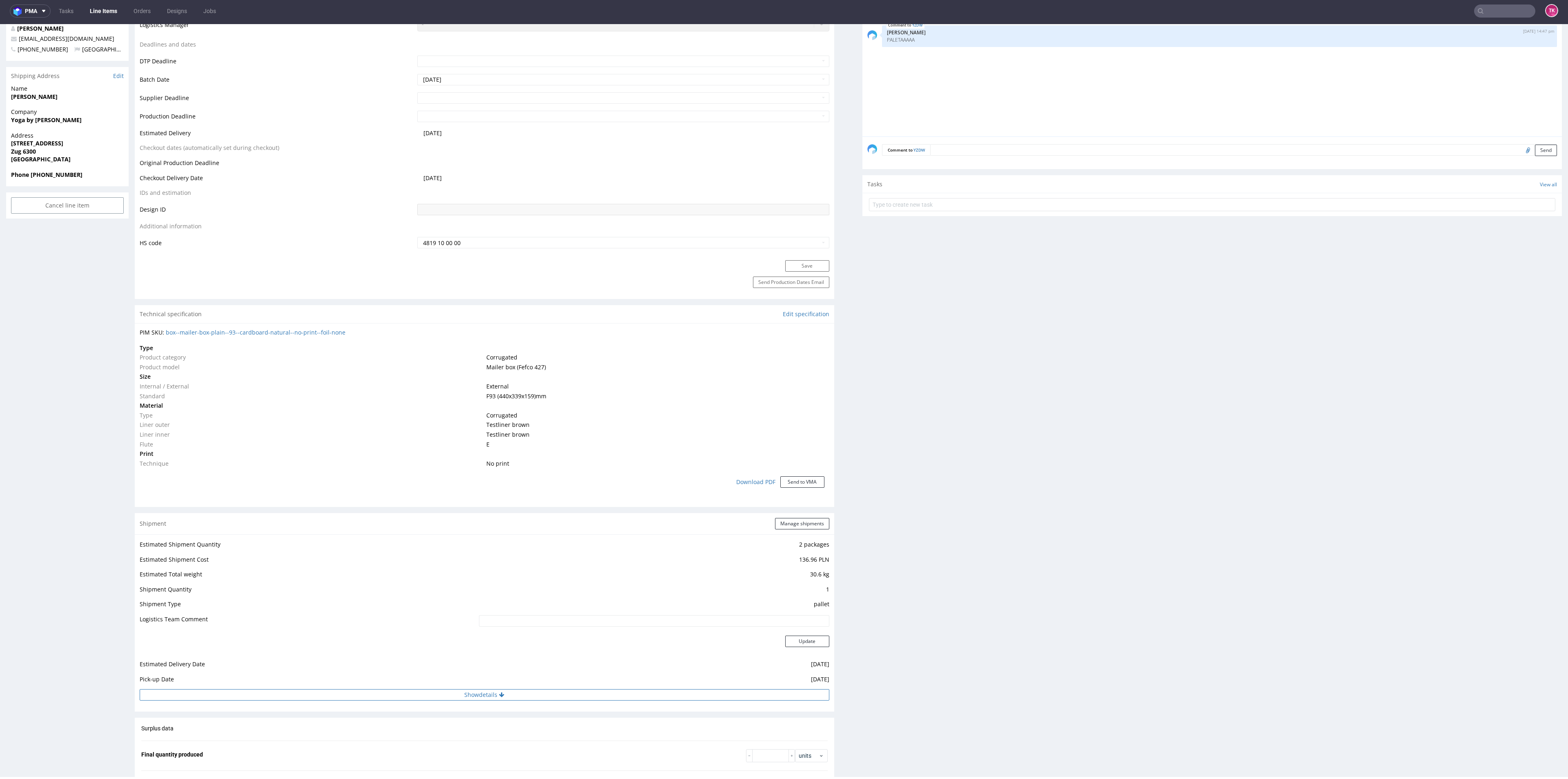
click at [602, 689] on button "Show details" at bounding box center [484, 695] width 690 height 12
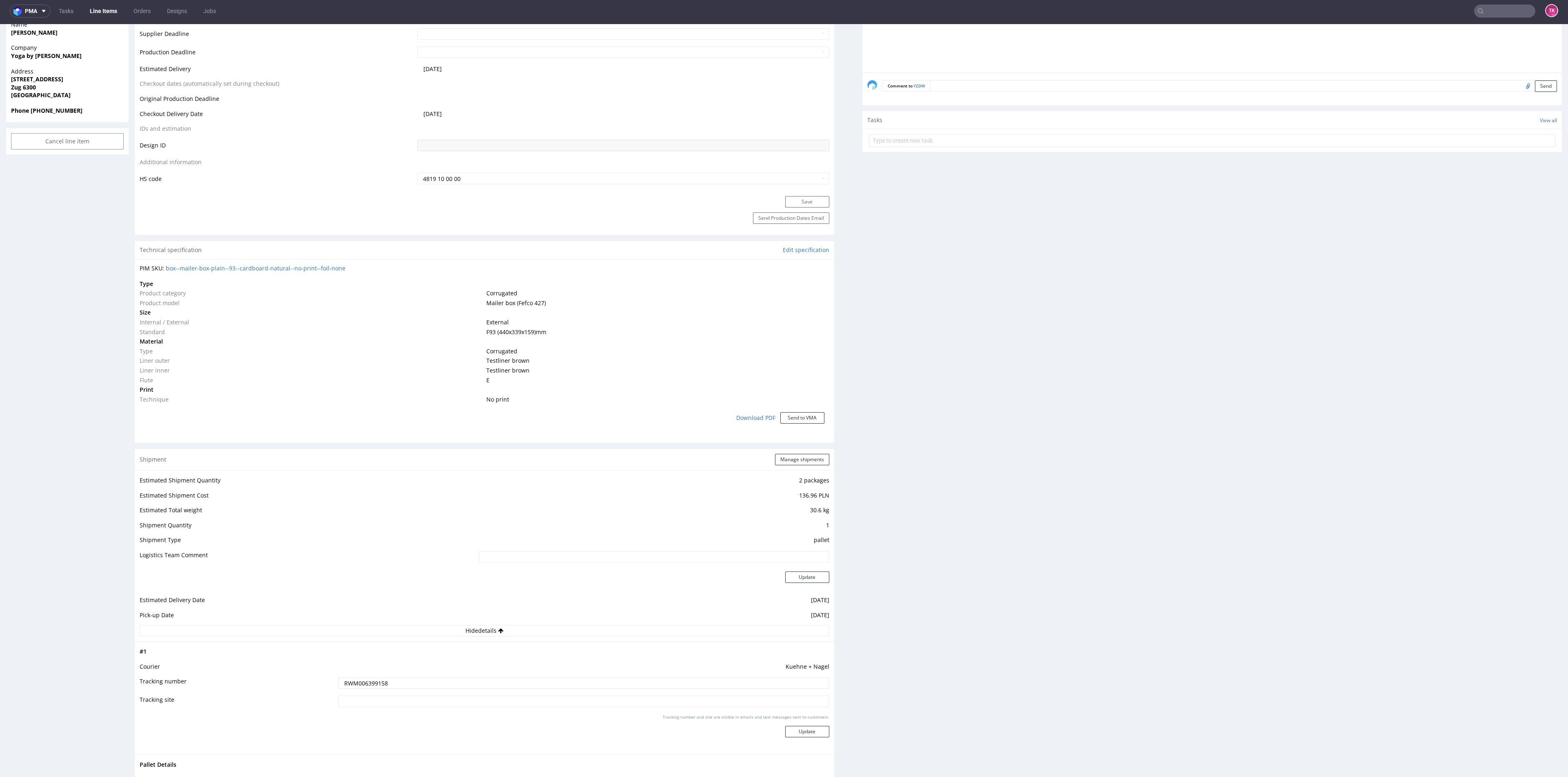
scroll to position [423, 0]
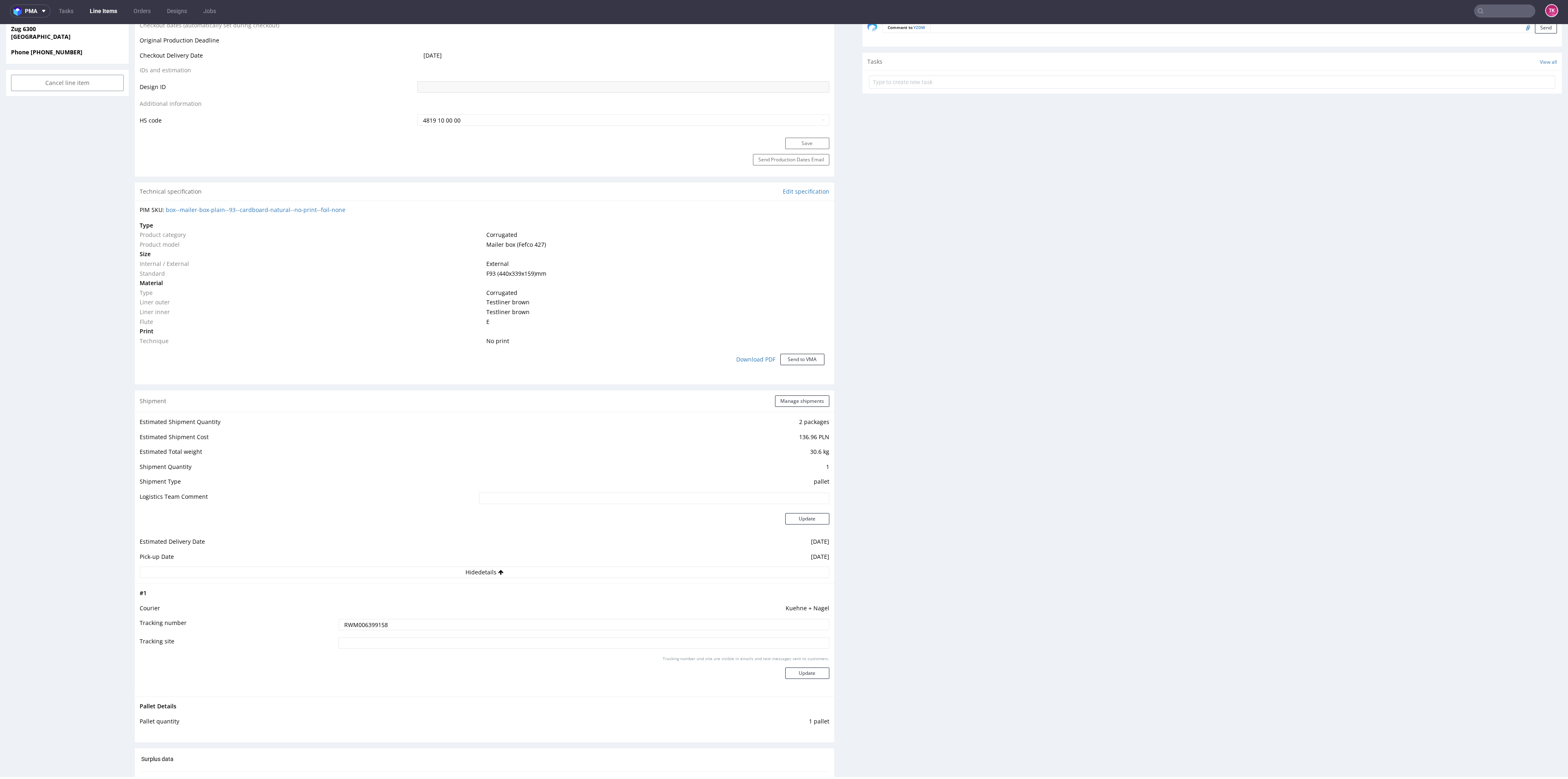
drag, startPoint x: 348, startPoint y: 635, endPoint x: 349, endPoint y: 629, distance: 6.1
click at [349, 633] on td "RWM006399158" at bounding box center [583, 627] width 492 height 18
click at [356, 618] on td "RWM006399158" at bounding box center [583, 627] width 492 height 18
click at [357, 622] on input "RWM006399158" at bounding box center [584, 624] width 491 height 12
click at [357, 625] on input "RWM006399158" at bounding box center [584, 624] width 491 height 12
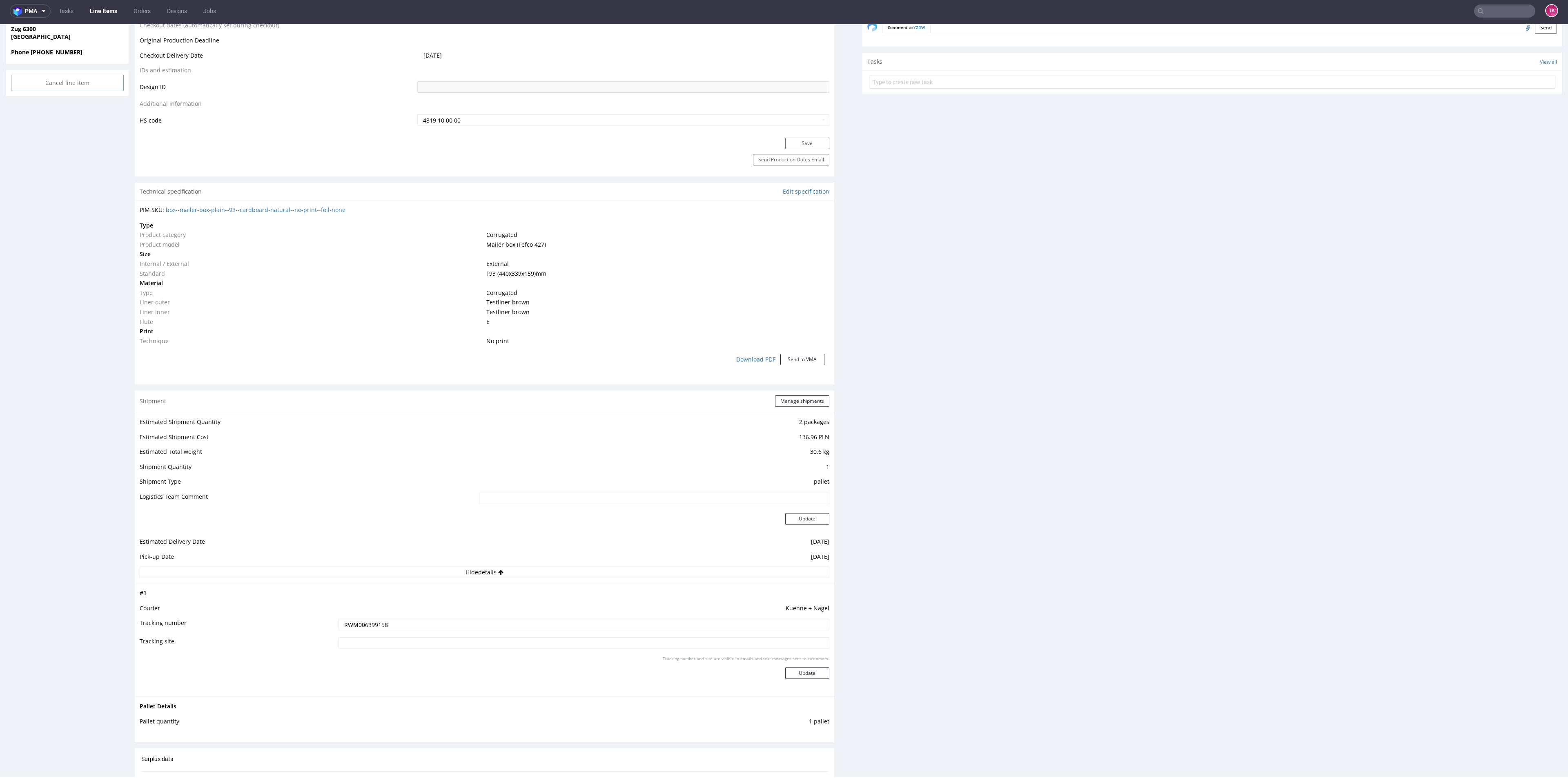
drag, startPoint x: 357, startPoint y: 626, endPoint x: 383, endPoint y: 632, distance: 26.7
click at [356, 626] on input "RWM006399158" at bounding box center [584, 624] width 491 height 12
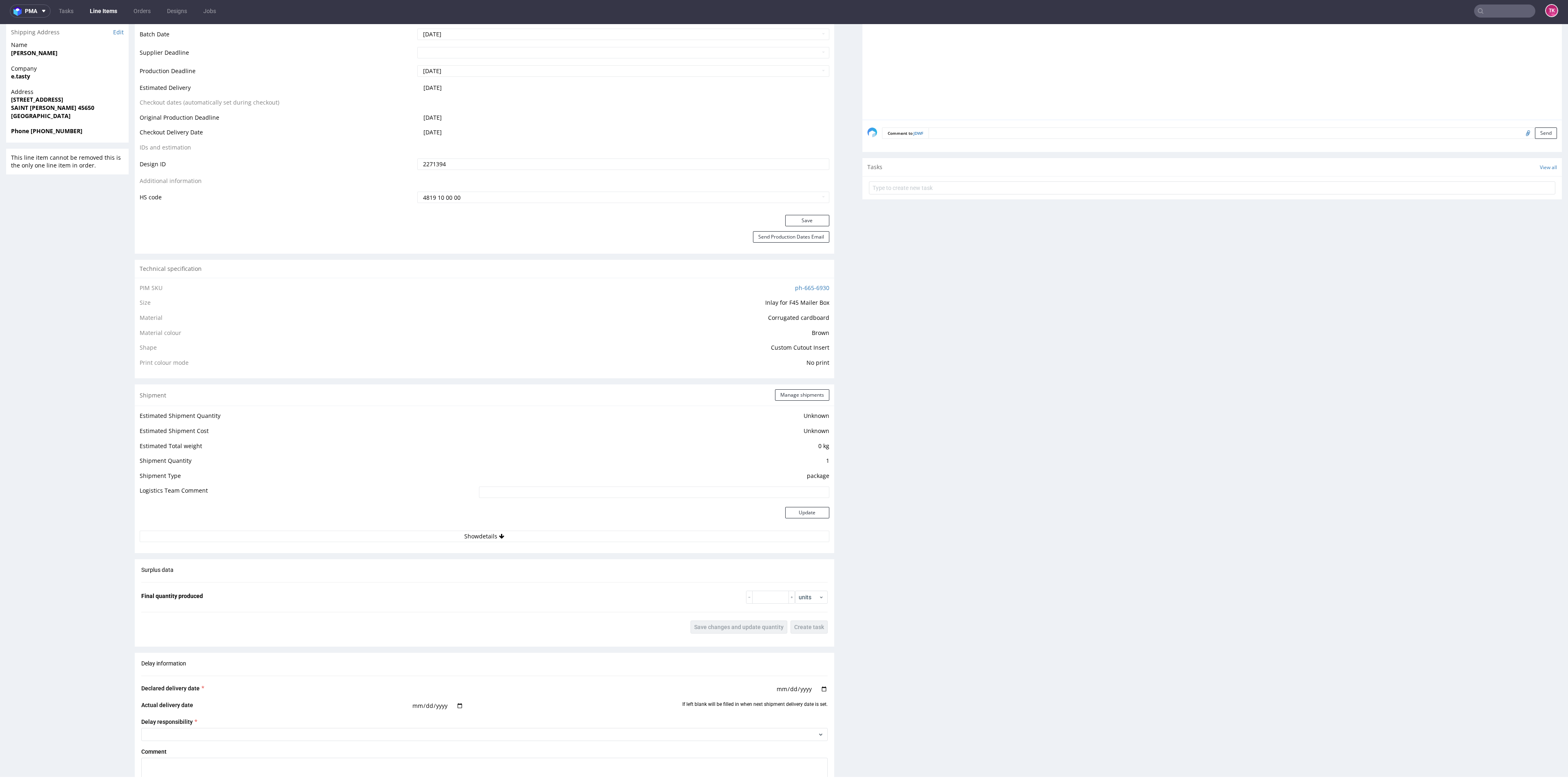
scroll to position [368, 0]
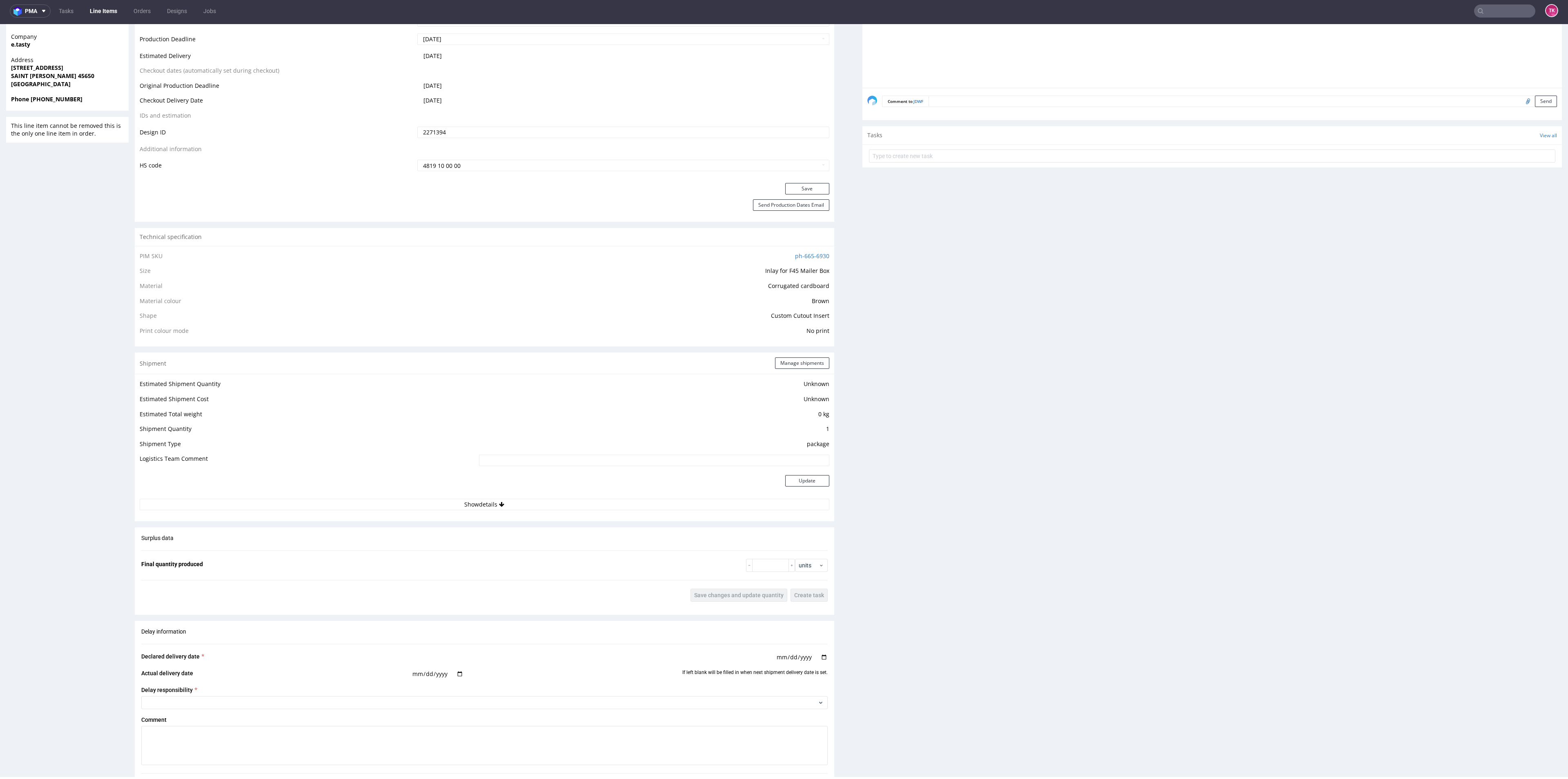
drag, startPoint x: 682, startPoint y: 516, endPoint x: 682, endPoint y: 510, distance: 6.0
click at [683, 516] on div "Shipment Manage shipments Estimated Shipment Quantity Unknown Estimated Shipmen…" at bounding box center [484, 437] width 699 height 169
click at [683, 509] on button "Show details" at bounding box center [484, 504] width 690 height 12
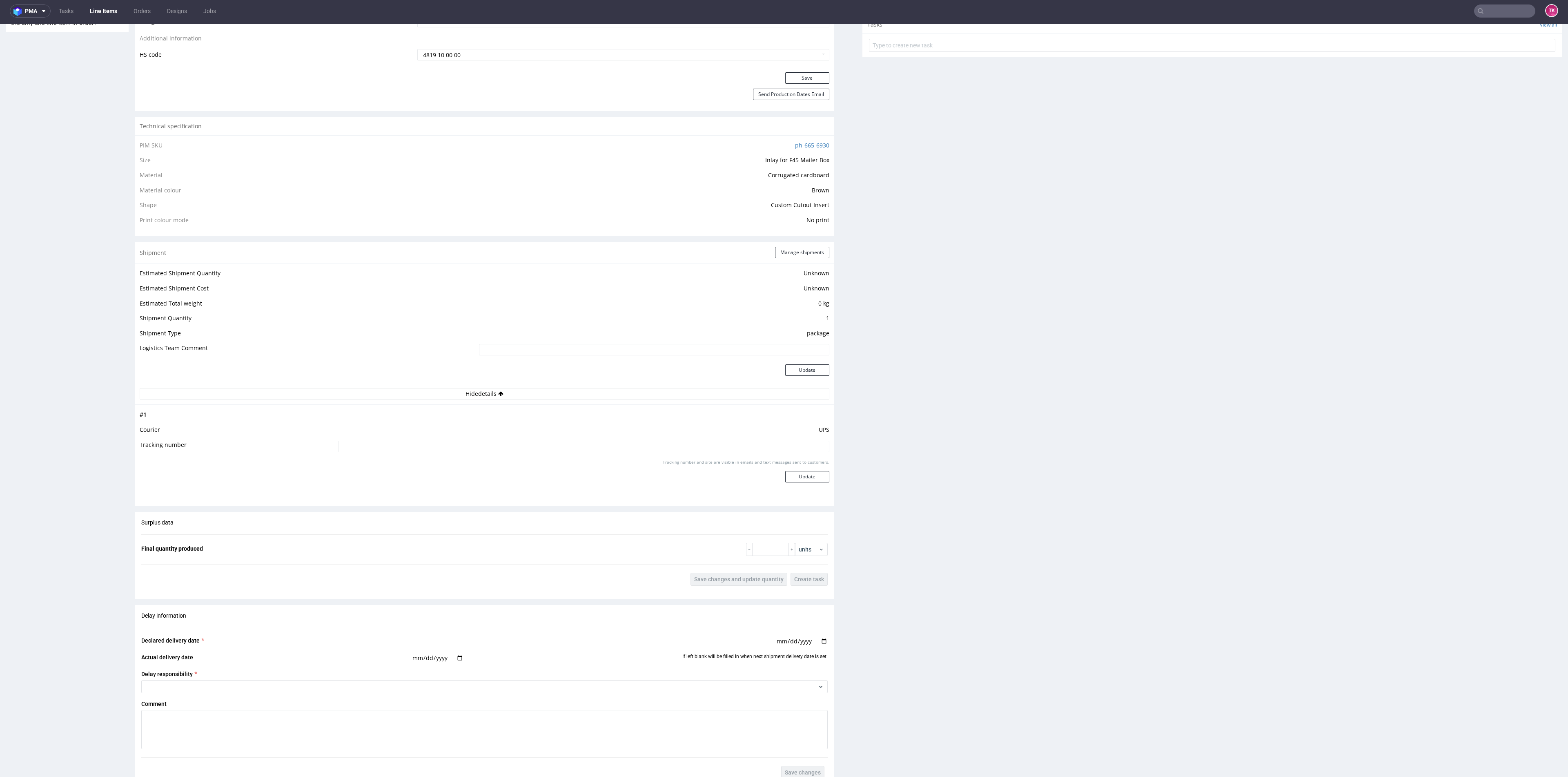
scroll to position [613, 0]
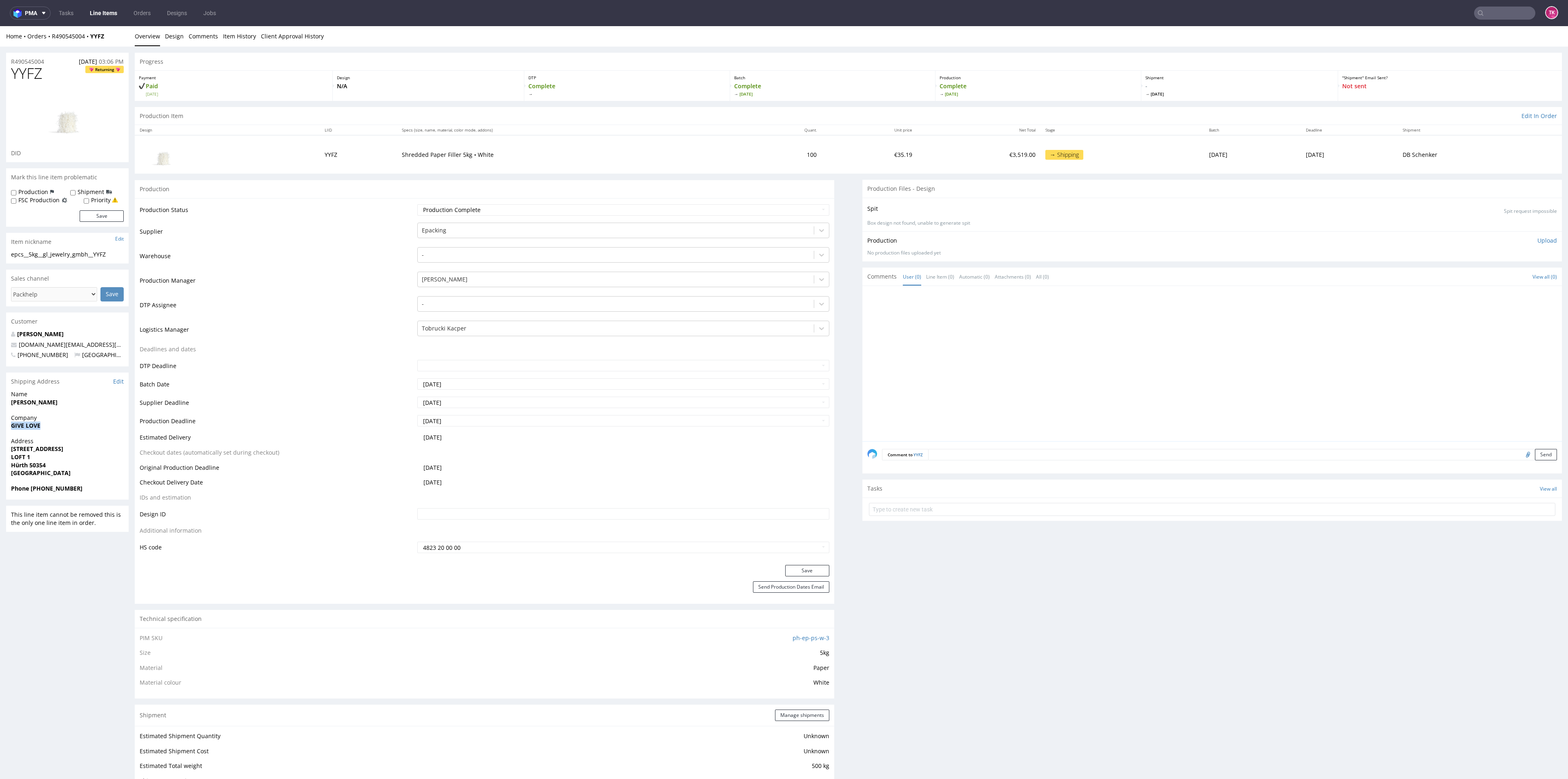
drag, startPoint x: 60, startPoint y: 427, endPoint x: 1, endPoint y: 428, distance: 59.0
click at [1, 428] on div "R490545004 [DATE] 03:06 PM YYFZ Returning DID Mark this line item problematic P…" at bounding box center [784, 736] width 1568 height 1381
copy strong "GIVE LOVE"
drag, startPoint x: 111, startPoint y: 27, endPoint x: 47, endPoint y: 43, distance: 66.0
click at [47, 43] on div "Home Orders R490545004 YYFZ Overview Design Comments Item History Client Approv…" at bounding box center [784, 37] width 1568 height 21
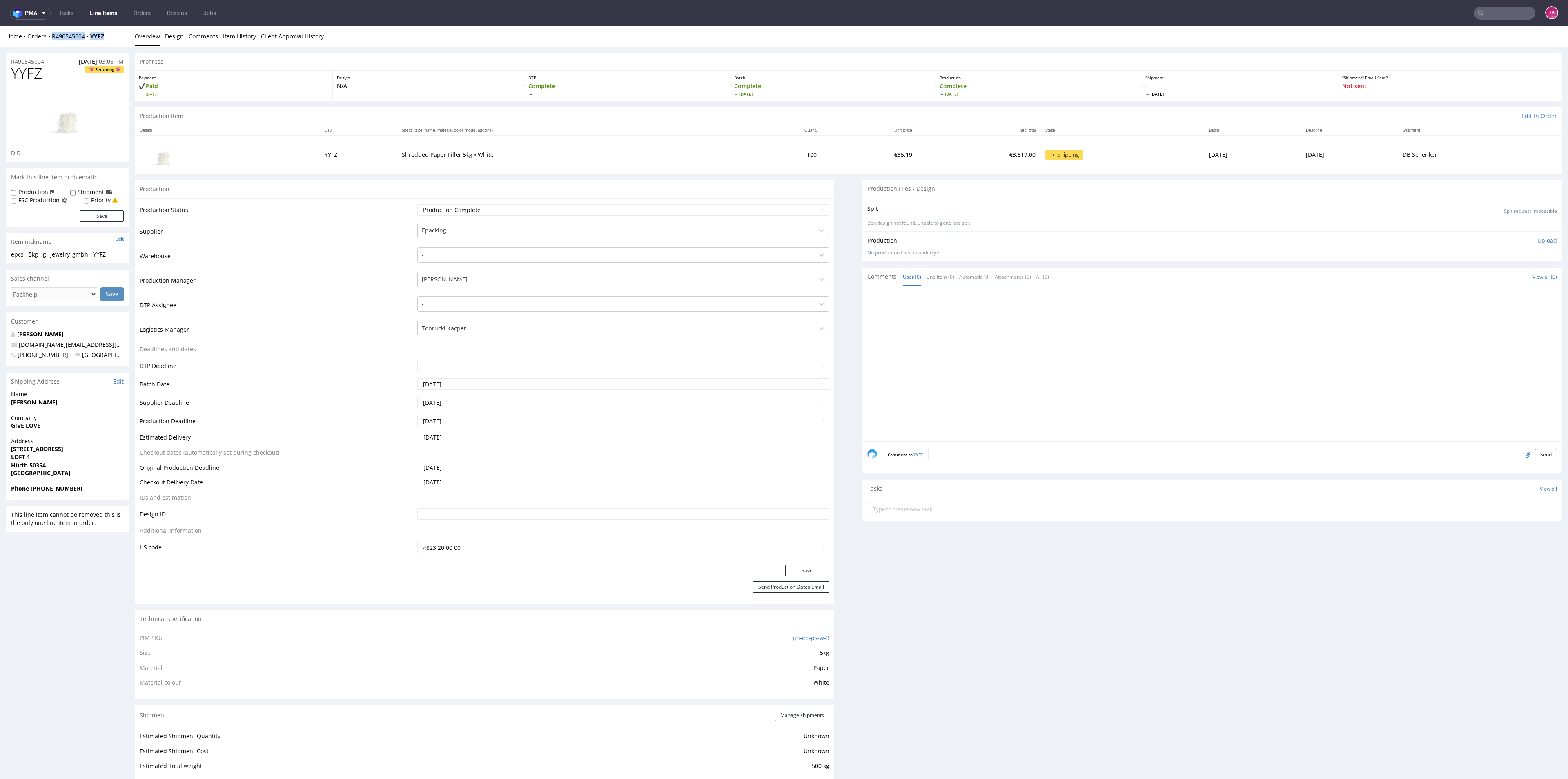
copy div "R490545004 YYFZ"
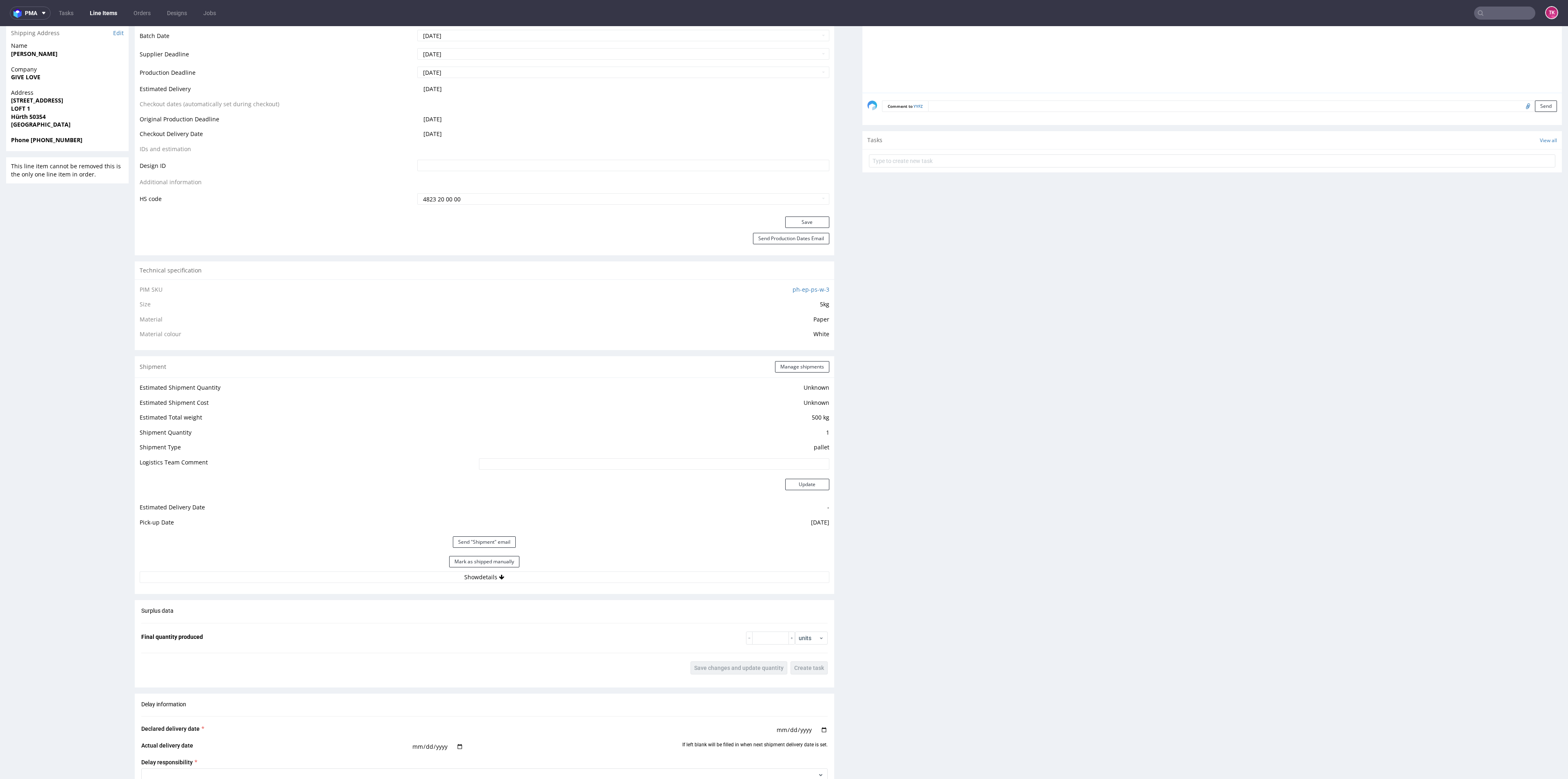
scroll to position [368, 0]
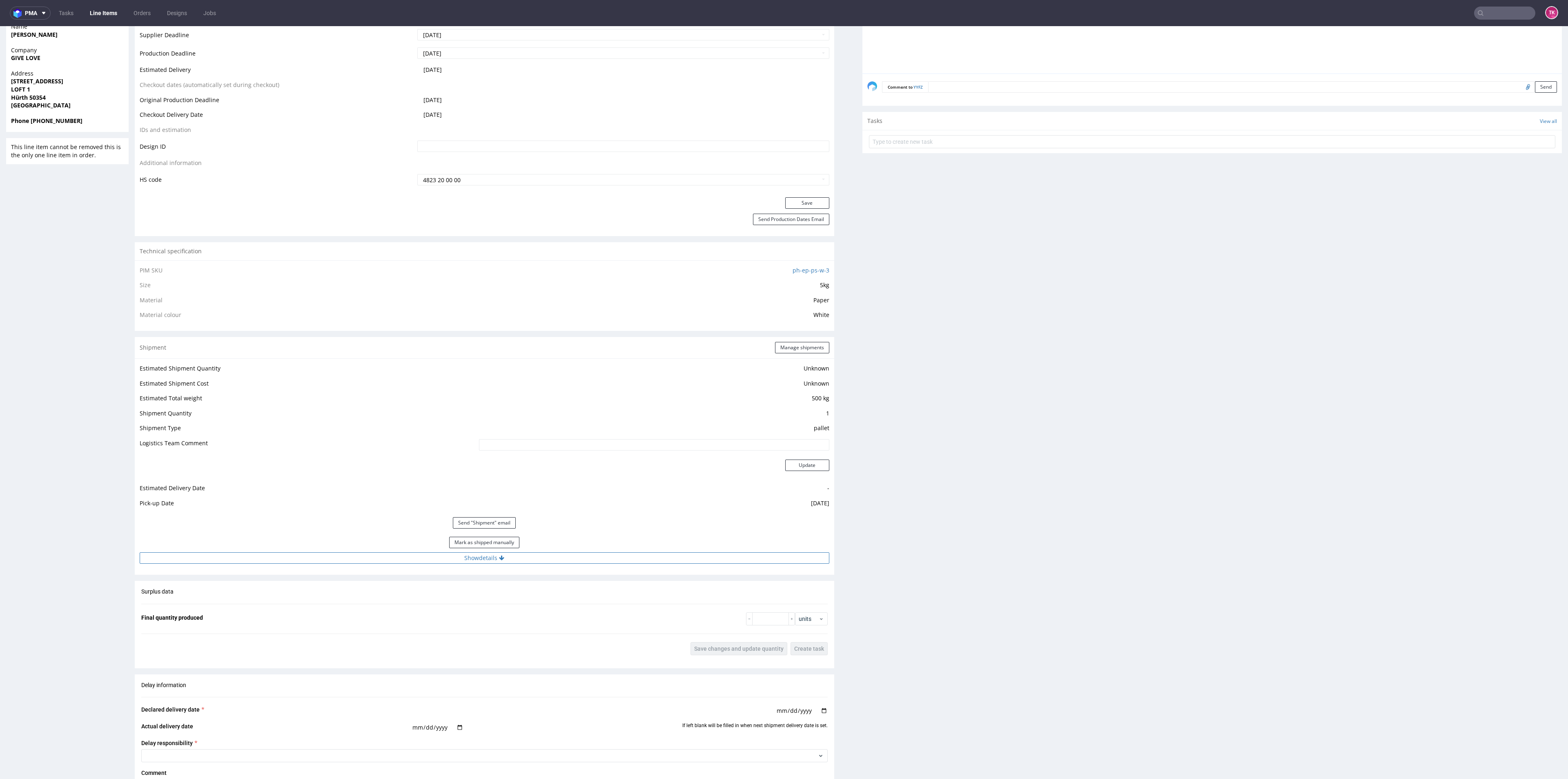
click at [388, 554] on button "Show details" at bounding box center [484, 558] width 690 height 12
drag, startPoint x: 463, startPoint y: 608, endPoint x: 460, endPoint y: 636, distance: 28.2
click at [9, 633] on div "R490545004 [DATE] 03:06 PM YYFZ Returning DID Mark this line item problematic P…" at bounding box center [784, 468] width 1568 height 1579
paste input "PLWAW510011619"
type input "PLWAW510011619"
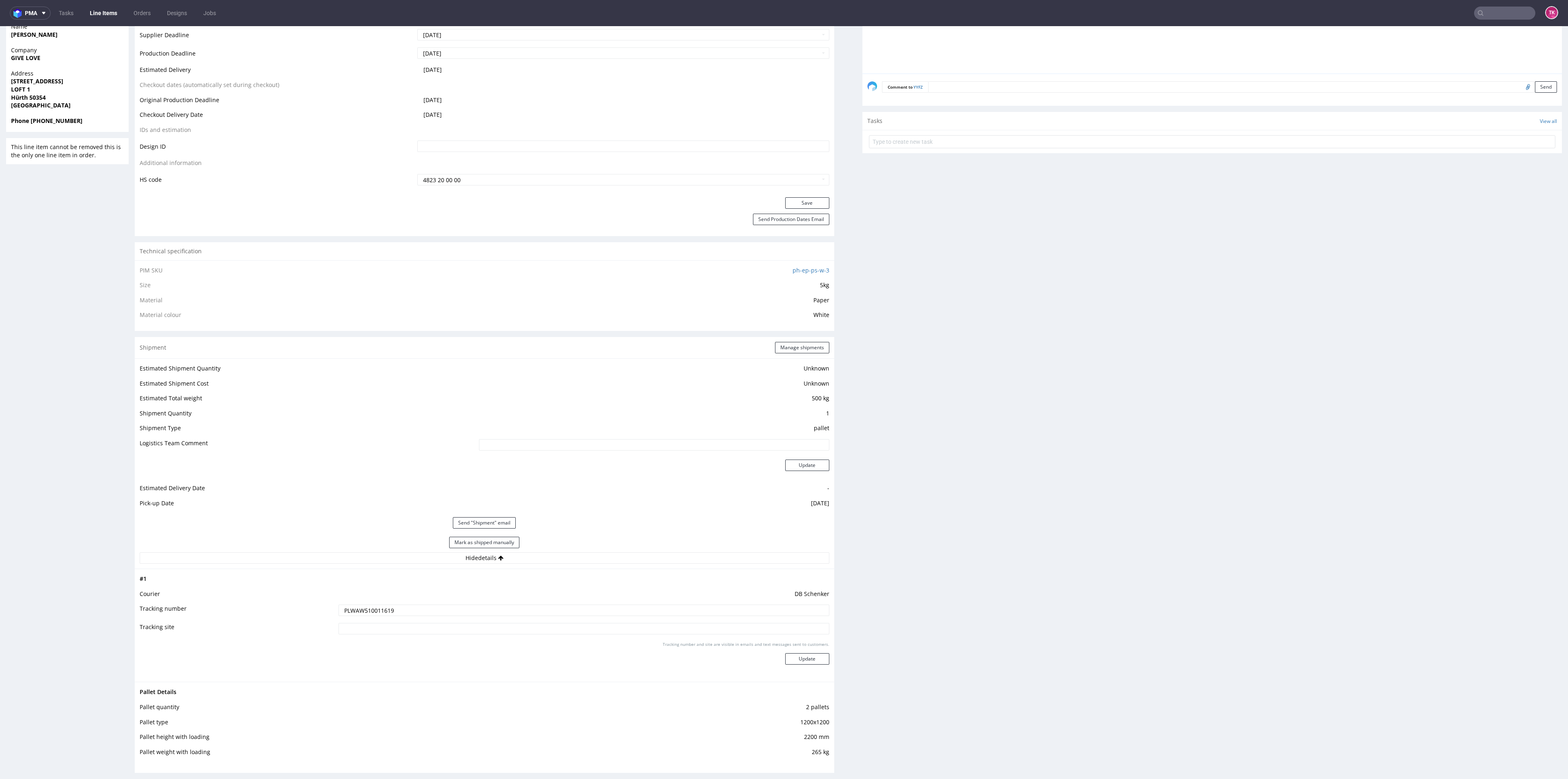
click at [797, 651] on div "Tracking number and site are visible in emails and text messages sent to custom…" at bounding box center [584, 656] width 491 height 29
click at [798, 658] on button "Update" at bounding box center [807, 659] width 44 height 12
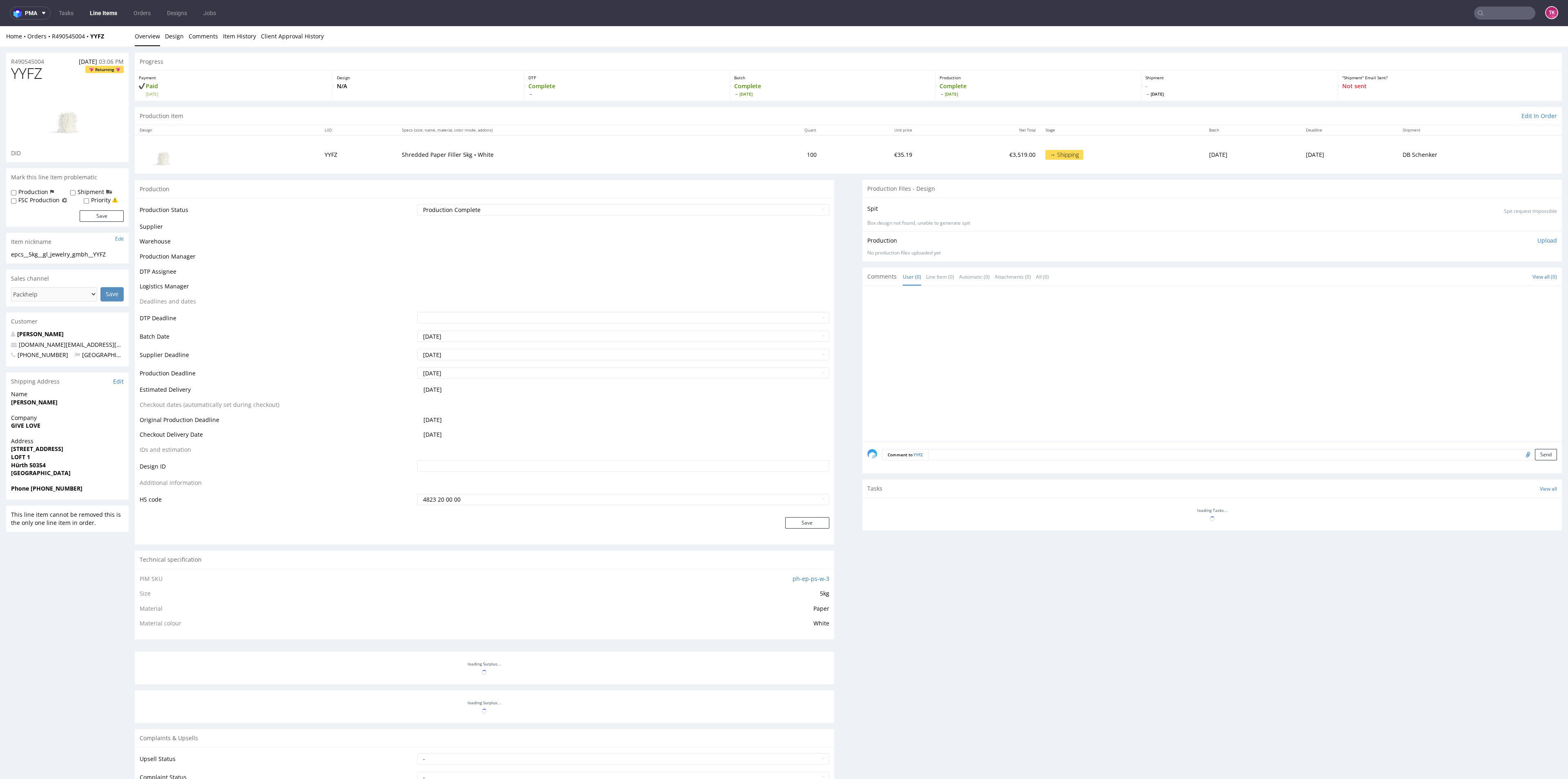
scroll to position [146, 0]
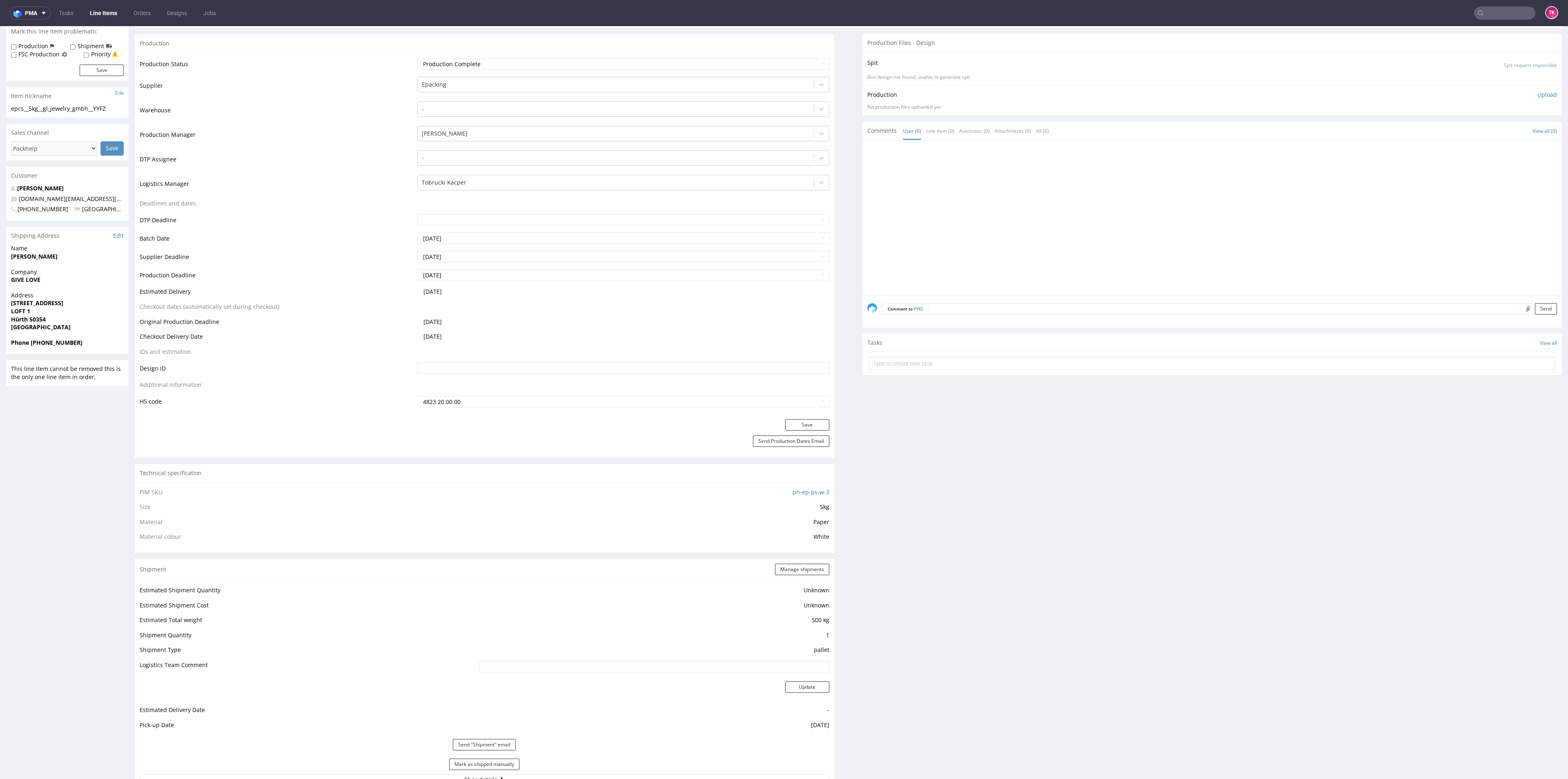
click at [103, 15] on link "Line Items" at bounding box center [103, 13] width 37 height 13
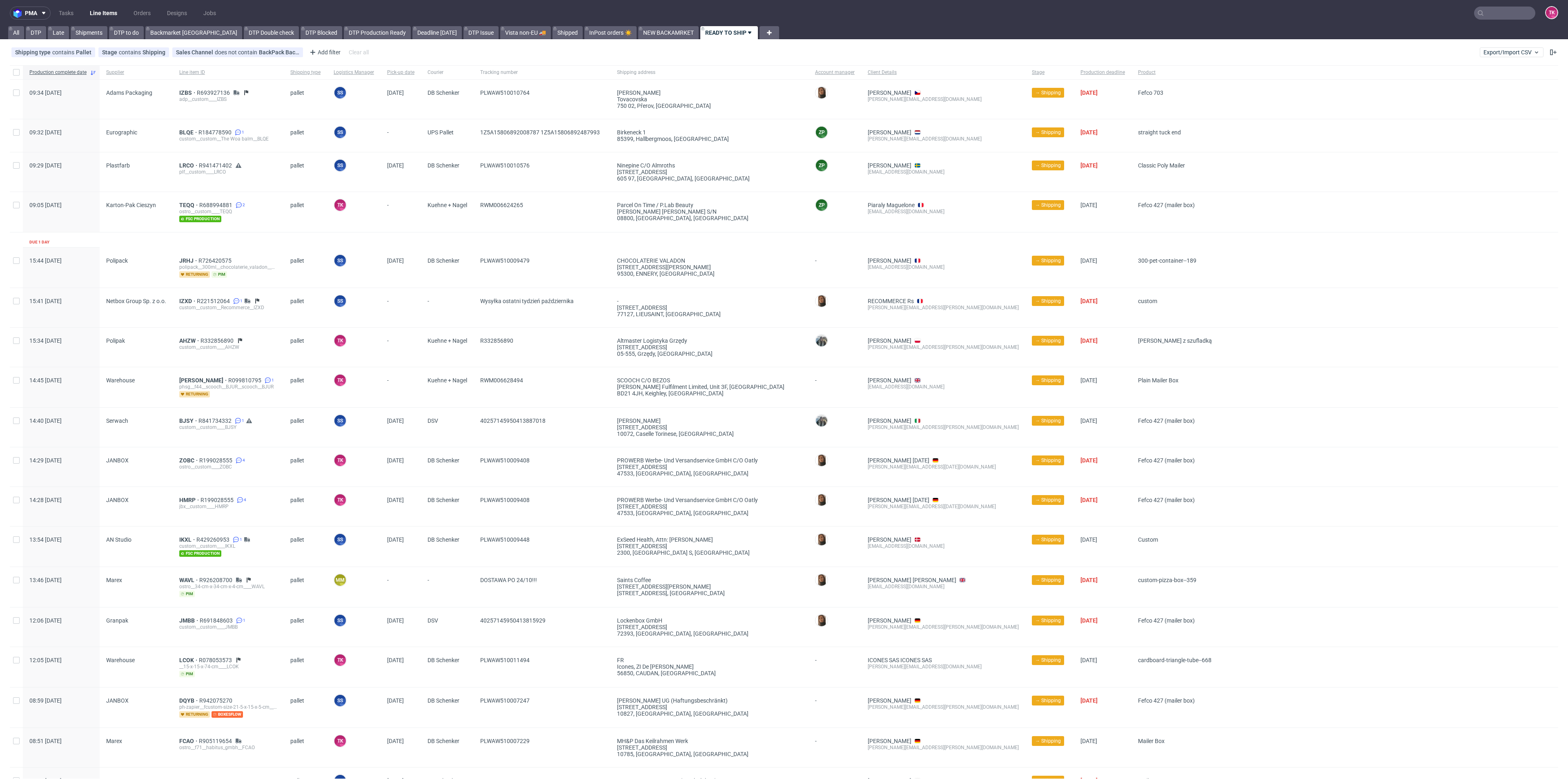
click at [107, 13] on link "Line Items" at bounding box center [103, 13] width 37 height 13
click at [103, 8] on link "Line Items" at bounding box center [103, 13] width 37 height 13
click at [102, 12] on link "Line Items" at bounding box center [103, 13] width 37 height 13
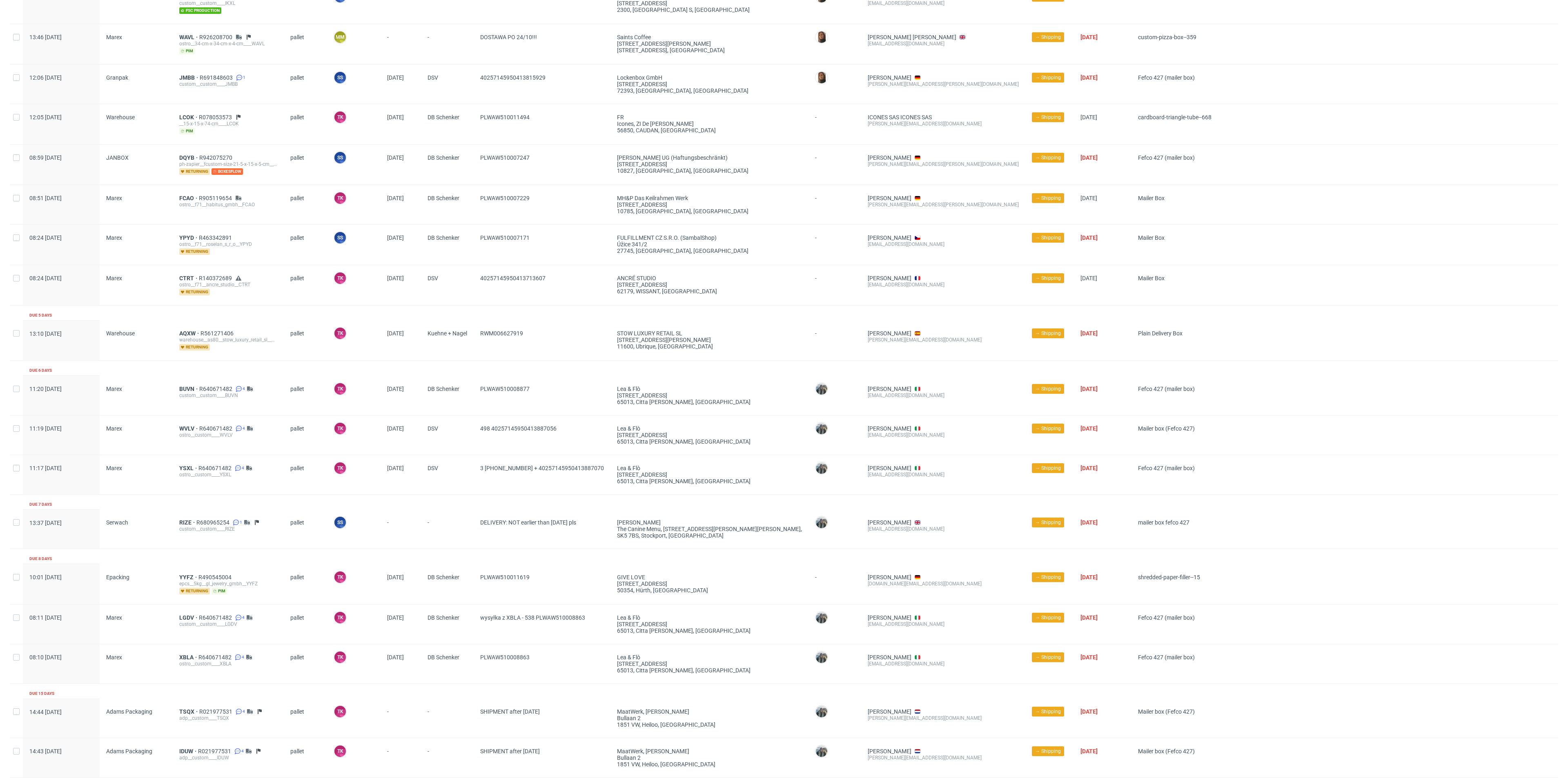
scroll to position [564, 0]
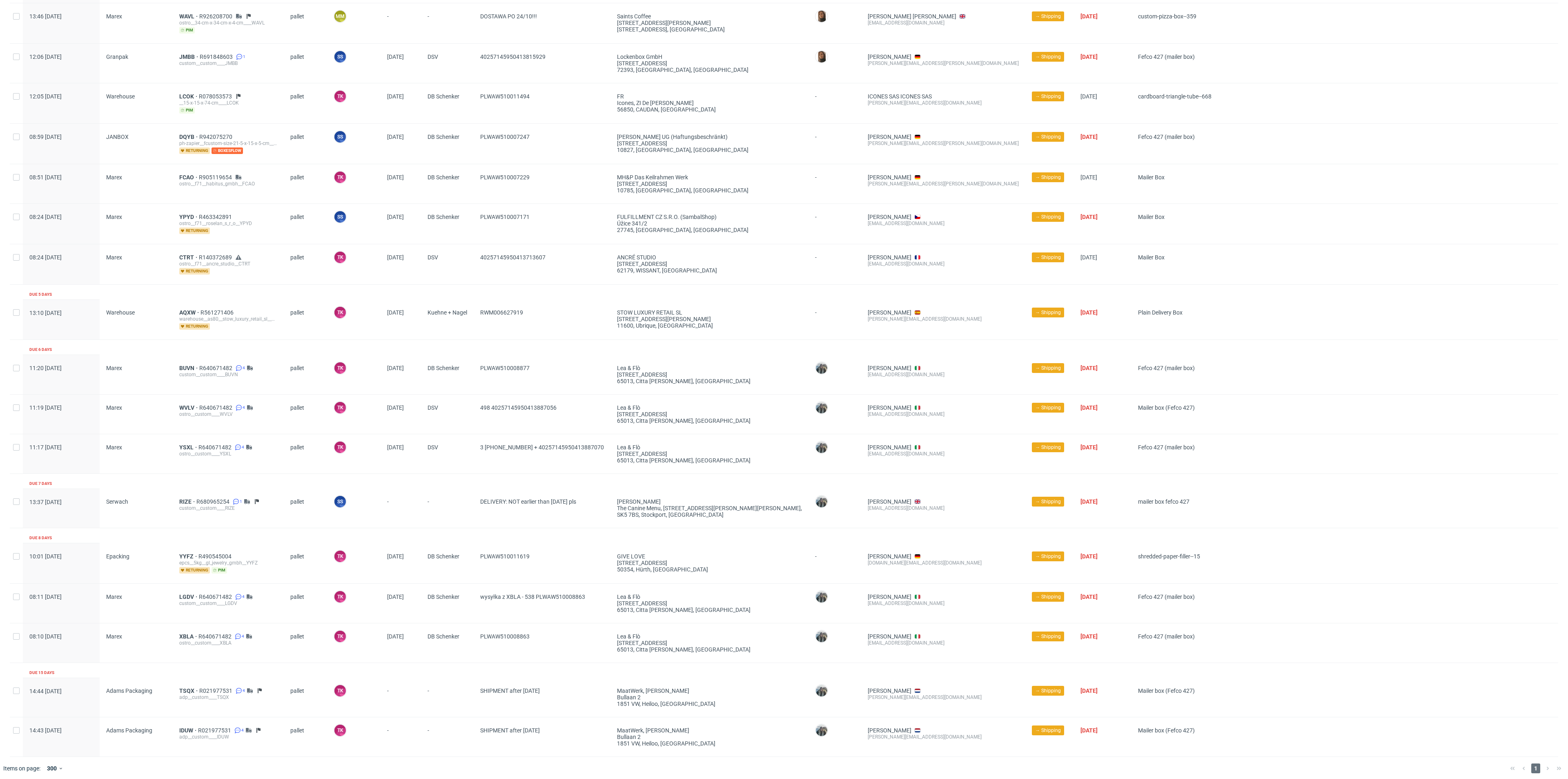
drag, startPoint x: 473, startPoint y: 502, endPoint x: 604, endPoint y: 516, distance: 131.7
click at [601, 494] on div "13:37 [DATE] [PERSON_NAME] RIZE R680965254 1 custom__custom____RIZE pallet SS S…" at bounding box center [784, 508] width 1549 height 40
drag, startPoint x: 598, startPoint y: 526, endPoint x: 594, endPoint y: 524, distance: 4.5
click at [598, 526] on div "Production complete date Supplier Line item ID Shipping type Logistics Manager …" at bounding box center [784, 129] width 1549 height 1255
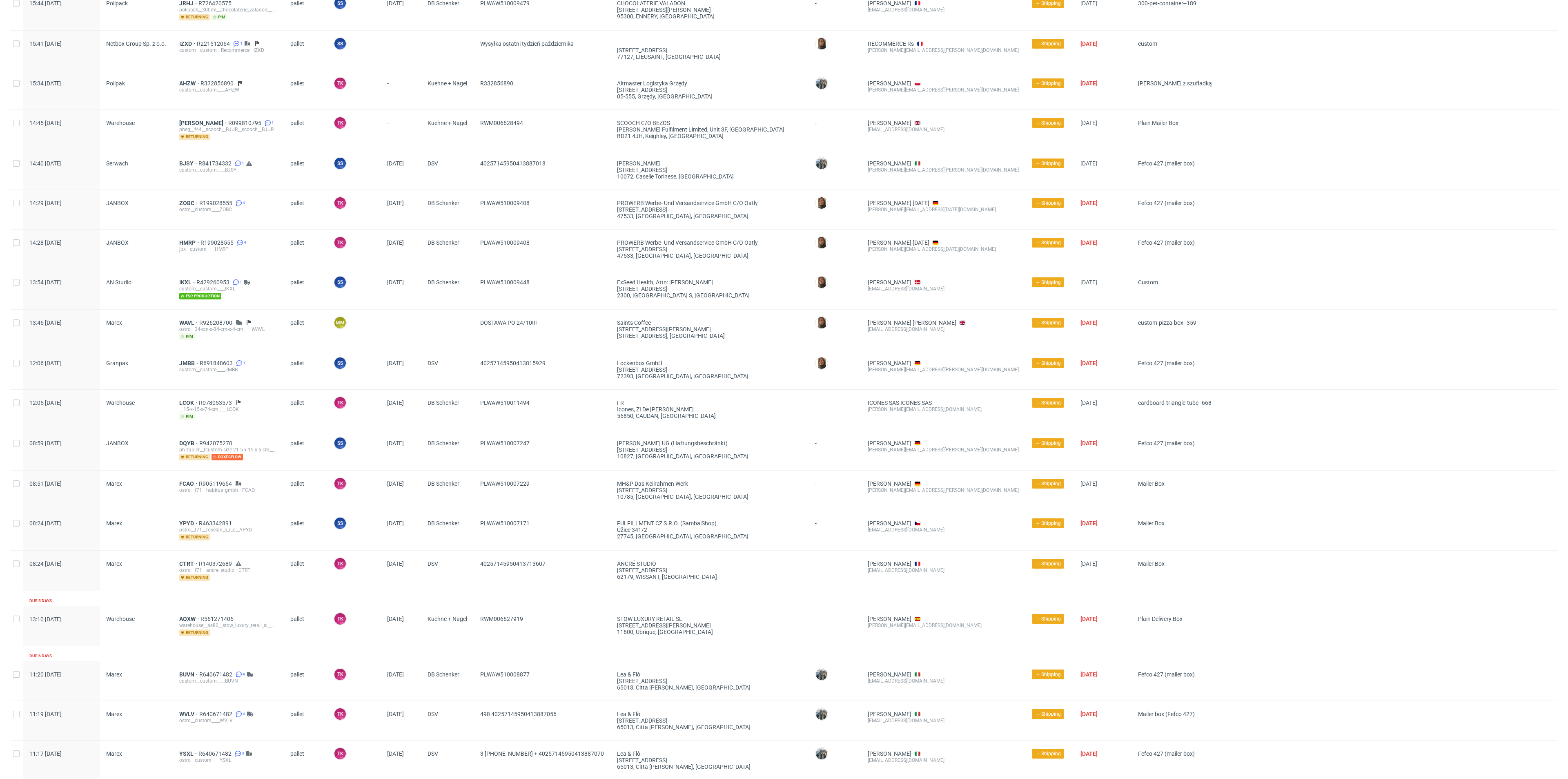
scroll to position [135, 0]
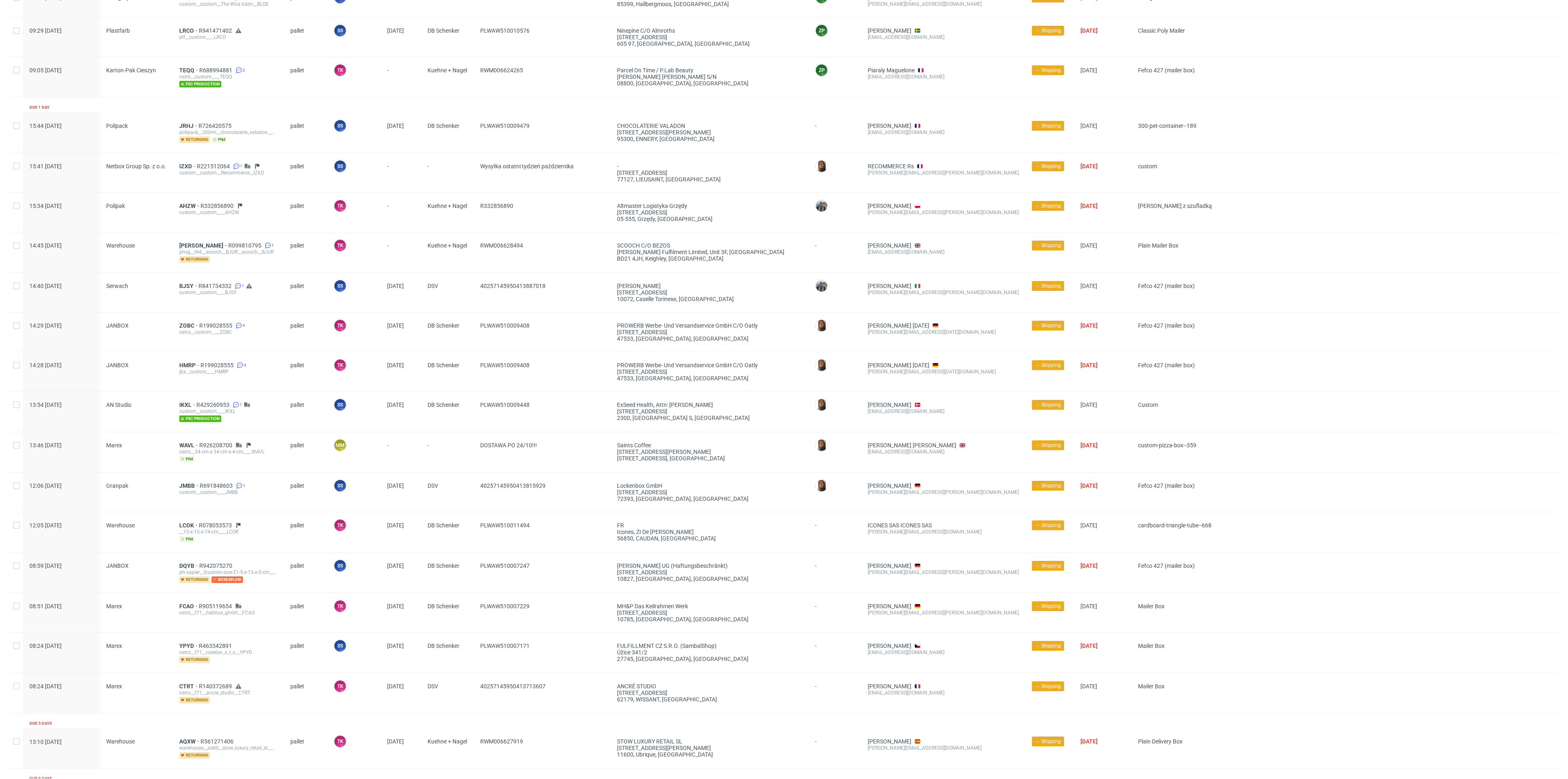
drag, startPoint x: 564, startPoint y: 444, endPoint x: 418, endPoint y: 432, distance: 146.5
click at [418, 432] on div "13:46 [DATE] Marex WAVL R926208700 ostro__34-cm-x-34-cm-x-4-cm____WAVL pim pall…" at bounding box center [784, 452] width 1549 height 40
click at [480, 456] on div "DOSTAWA PO 24/10!!!" at bounding box center [542, 453] width 137 height 40
drag, startPoint x: 475, startPoint y: 449, endPoint x: 589, endPoint y: 450, distance: 114.0
click at [586, 450] on div "DOSTAWA PO 24/10!!!" at bounding box center [542, 453] width 137 height 40
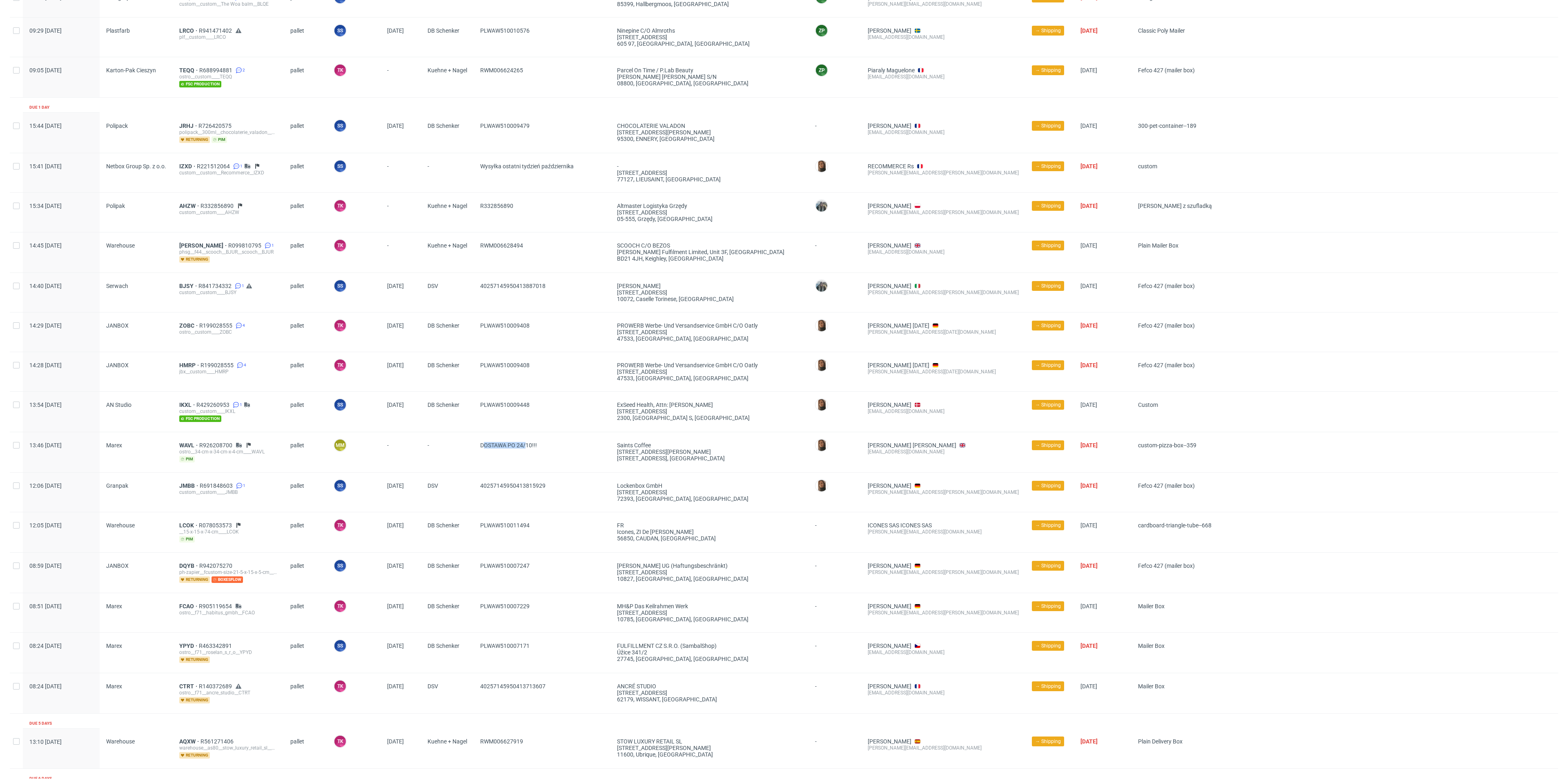
click at [600, 453] on span "DOSTAWA PO 24/10!!!" at bounding box center [542, 453] width 124 height 21
click at [596, 404] on span "PLWAW510009448" at bounding box center [542, 412] width 124 height 21
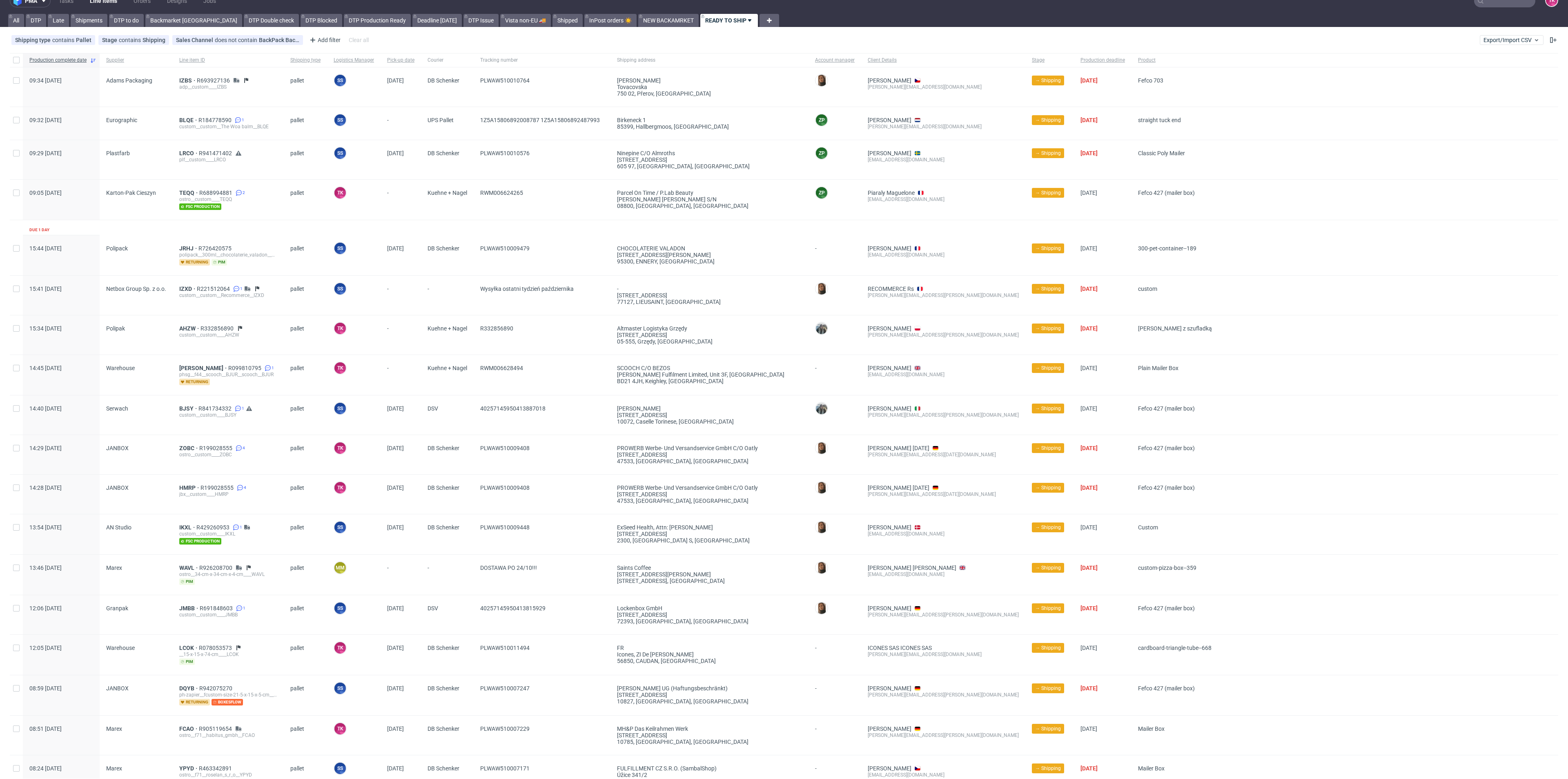
scroll to position [0, 0]
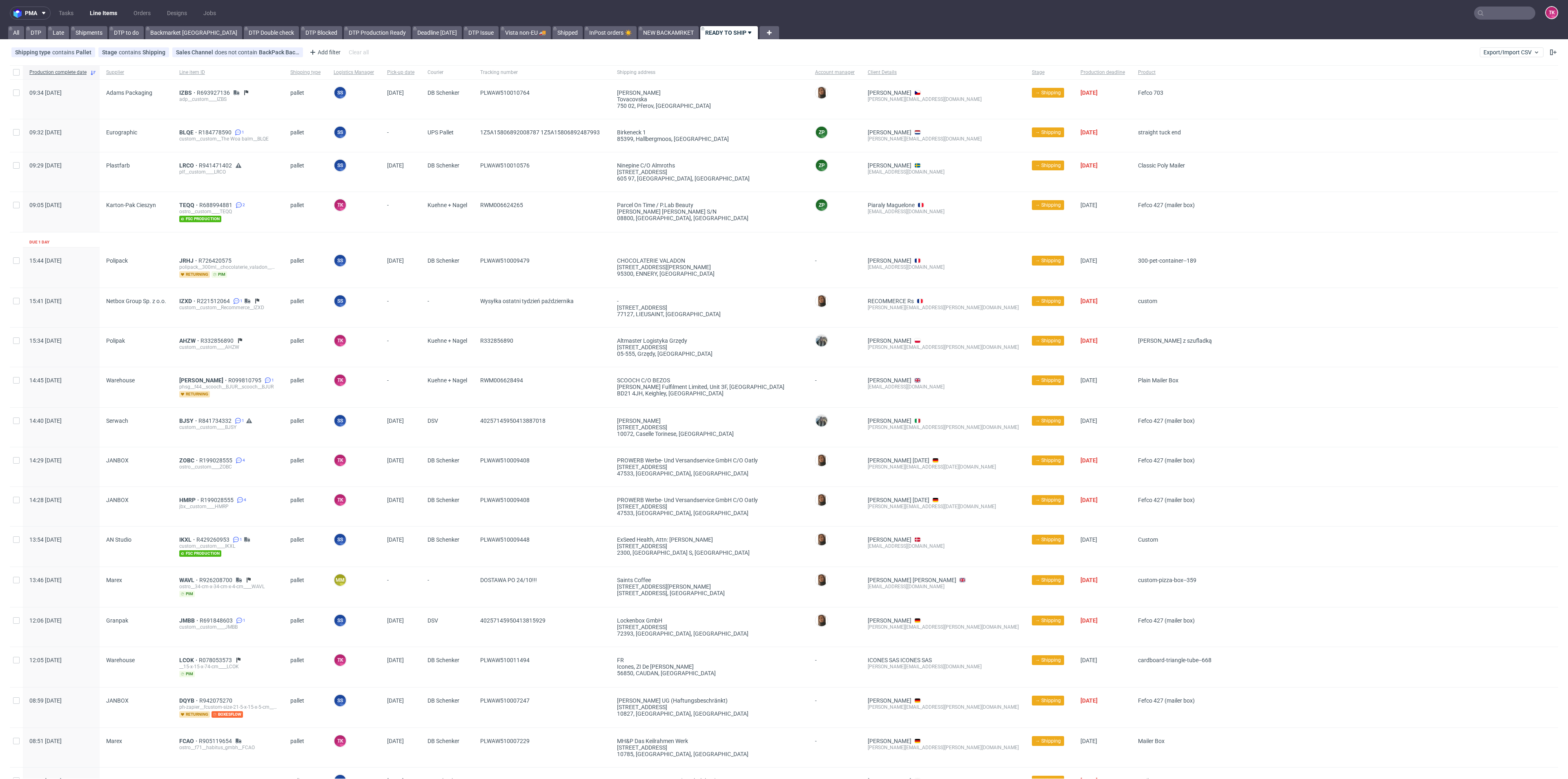
click at [105, 17] on link "Line Items" at bounding box center [103, 13] width 37 height 13
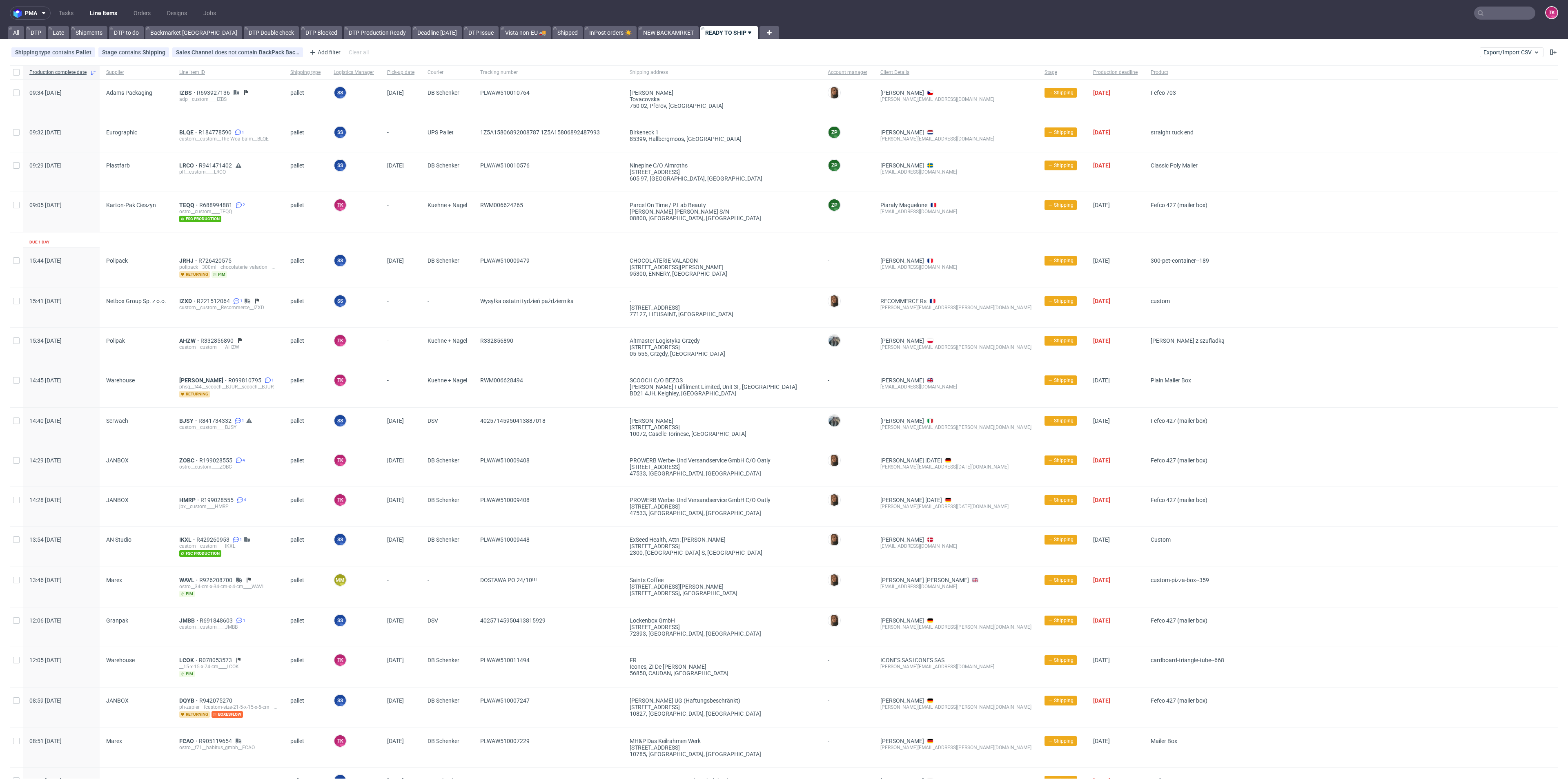
click at [111, 17] on link "Line Items" at bounding box center [103, 13] width 37 height 13
click at [1486, 19] on input "text" at bounding box center [1455, 13] width 160 height 13
paste input "1Z5A15800491738824"
type input "1Z5A15800491738824"
click at [1442, 29] on div "KZPR" at bounding box center [1486, 33] width 147 height 15
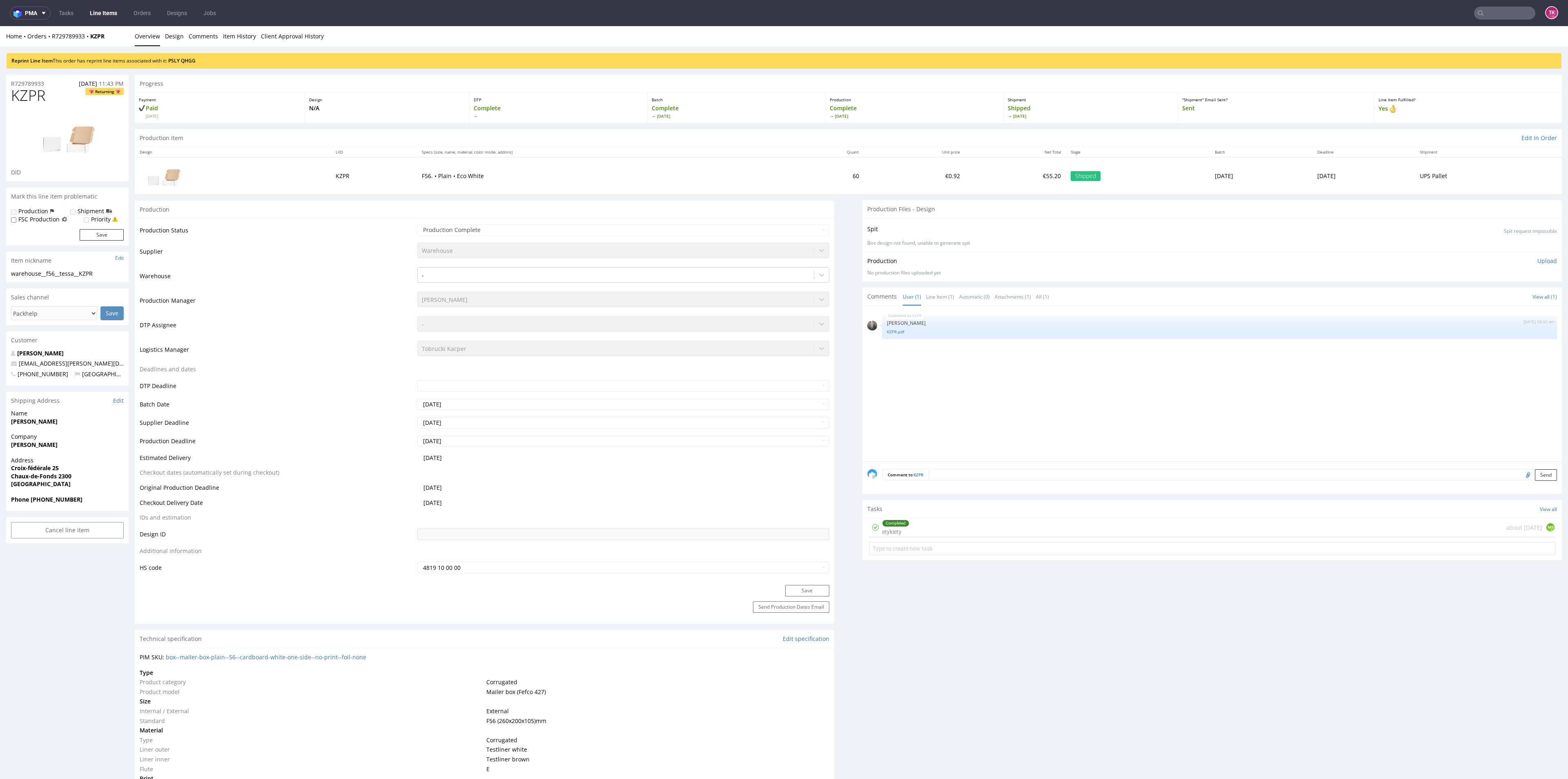
click at [1033, 508] on div "Tasks View all" at bounding box center [1212, 509] width 699 height 18
